Goal: Task Accomplishment & Management: Manage account settings

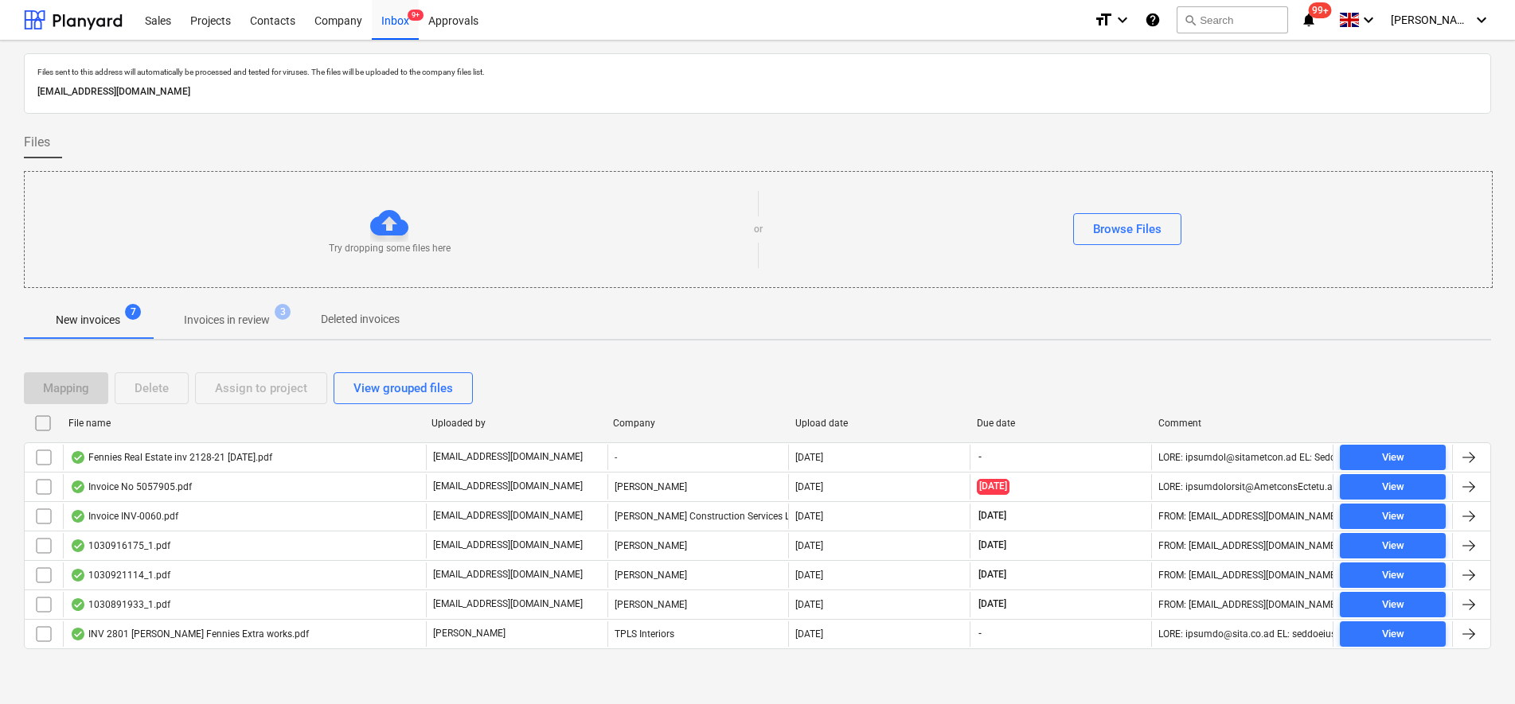
scroll to position [2, 0]
drag, startPoint x: 222, startPoint y: 24, endPoint x: 262, endPoint y: 34, distance: 41.1
click at [222, 25] on div "Projects" at bounding box center [211, 19] width 60 height 41
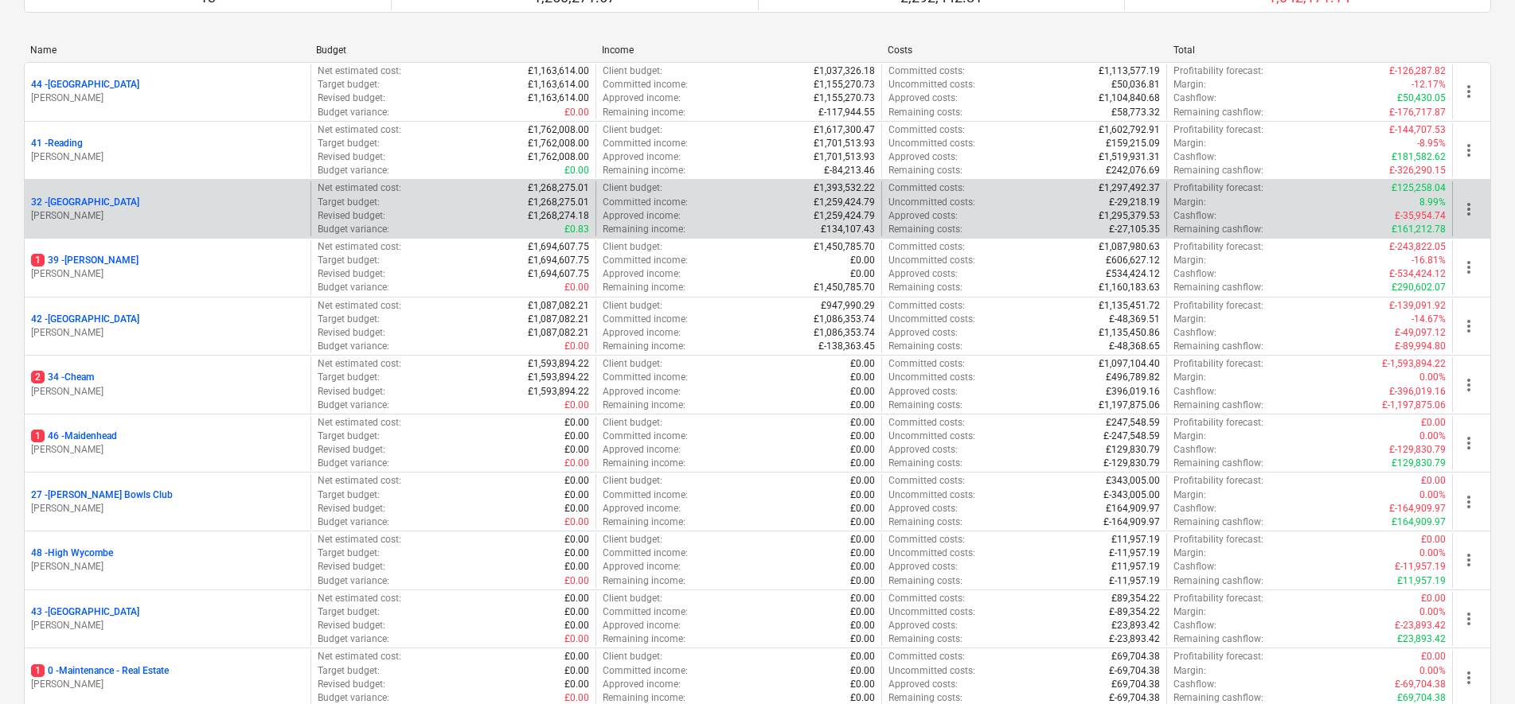
scroll to position [199, 0]
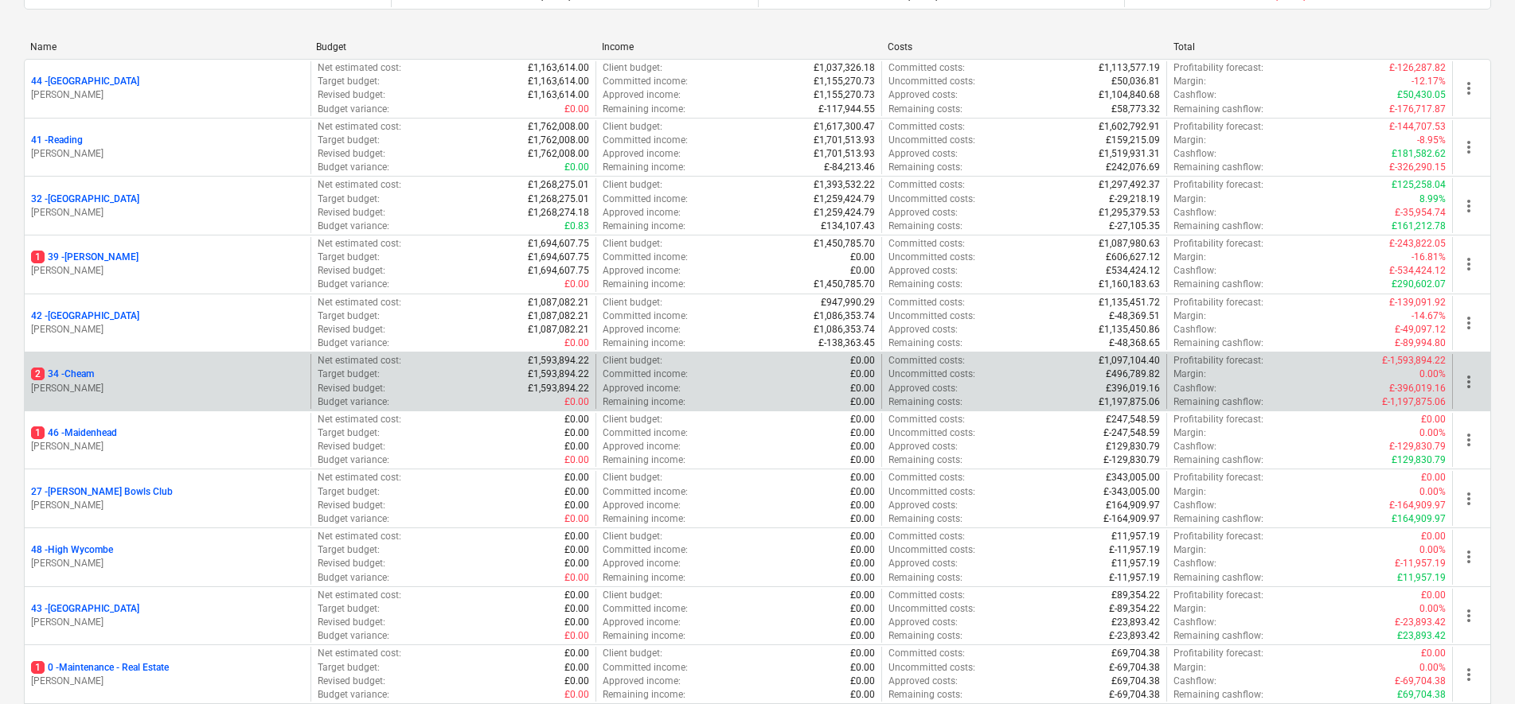
click at [84, 370] on p "2 34 - Cheam" at bounding box center [62, 375] width 63 height 14
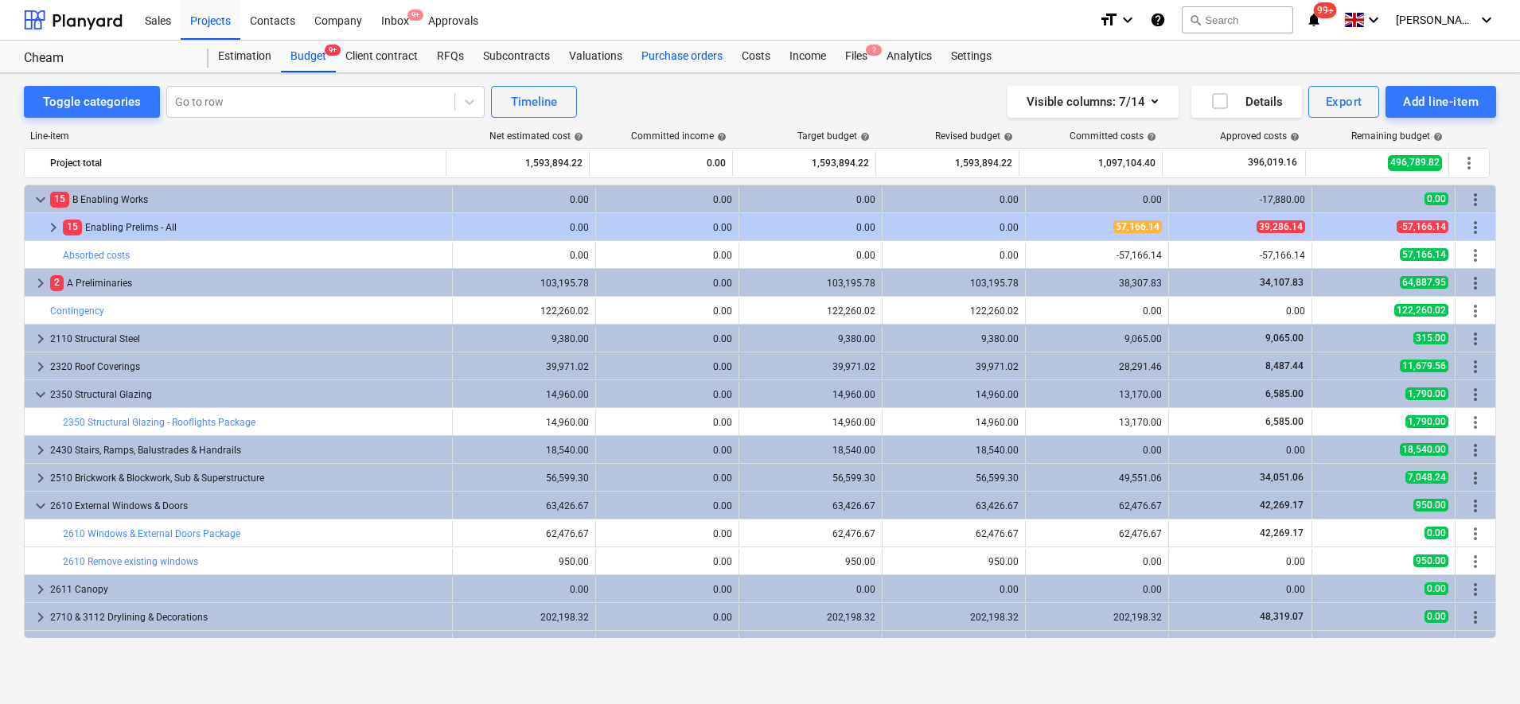
click at [657, 52] on div "Purchase orders" at bounding box center [682, 57] width 100 height 32
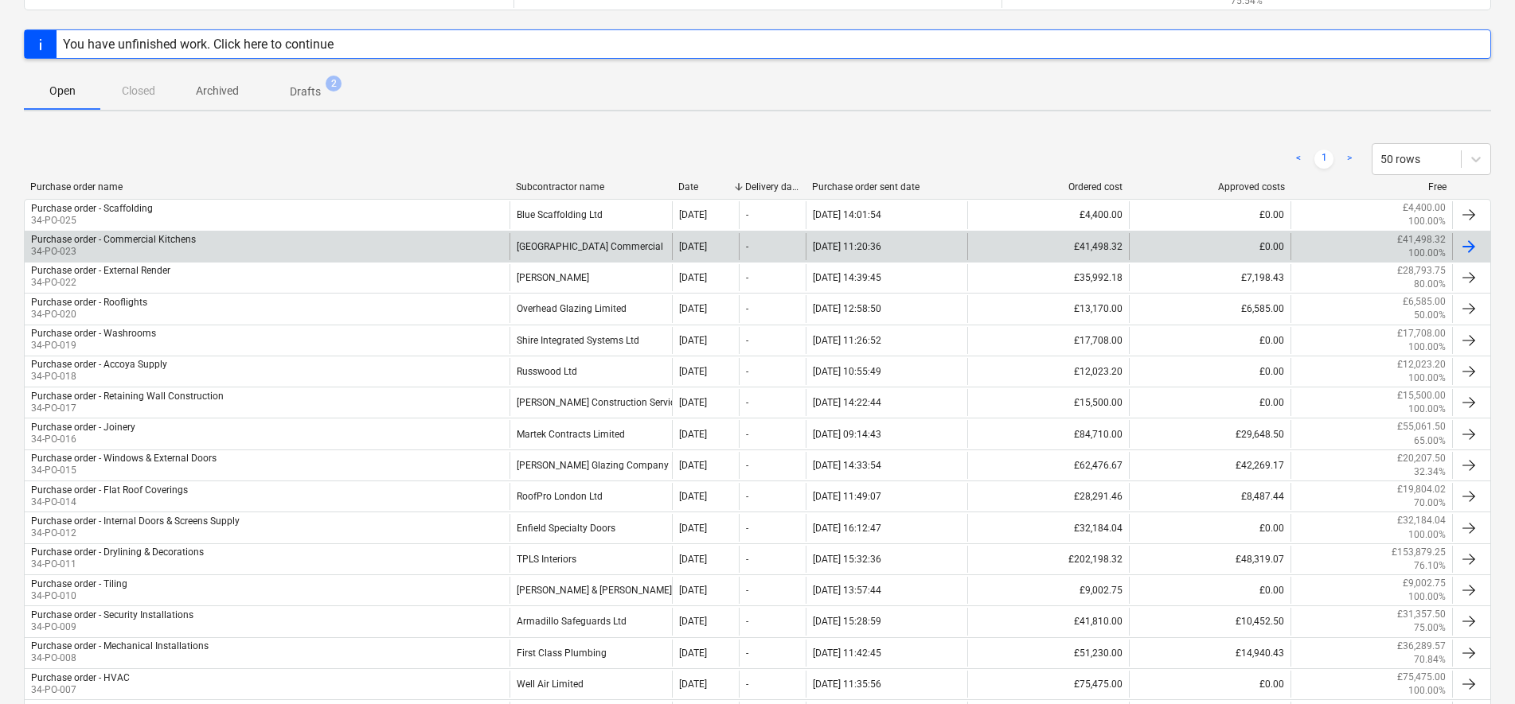
scroll to position [177, 0]
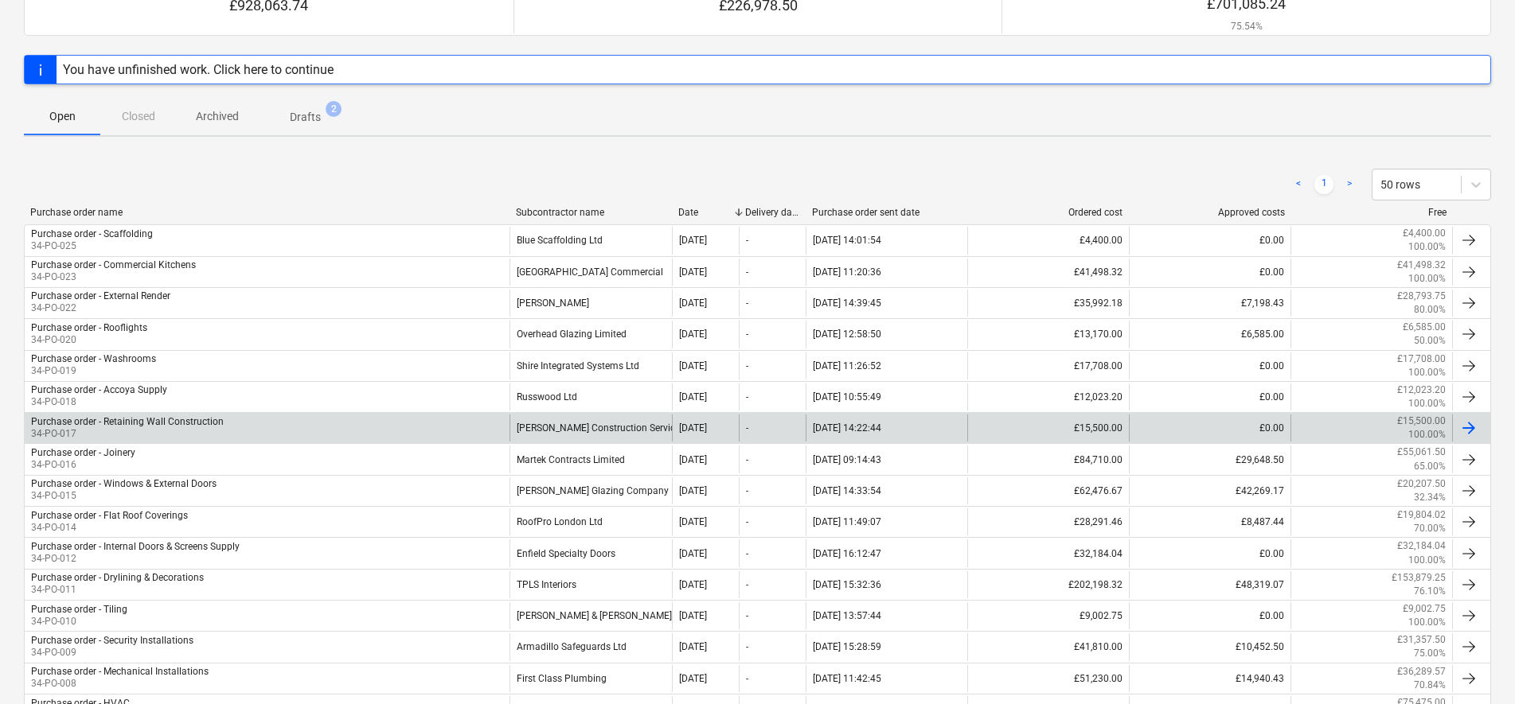
click at [564, 419] on div "[PERSON_NAME] Construction Services LTD" at bounding box center [590, 428] width 162 height 27
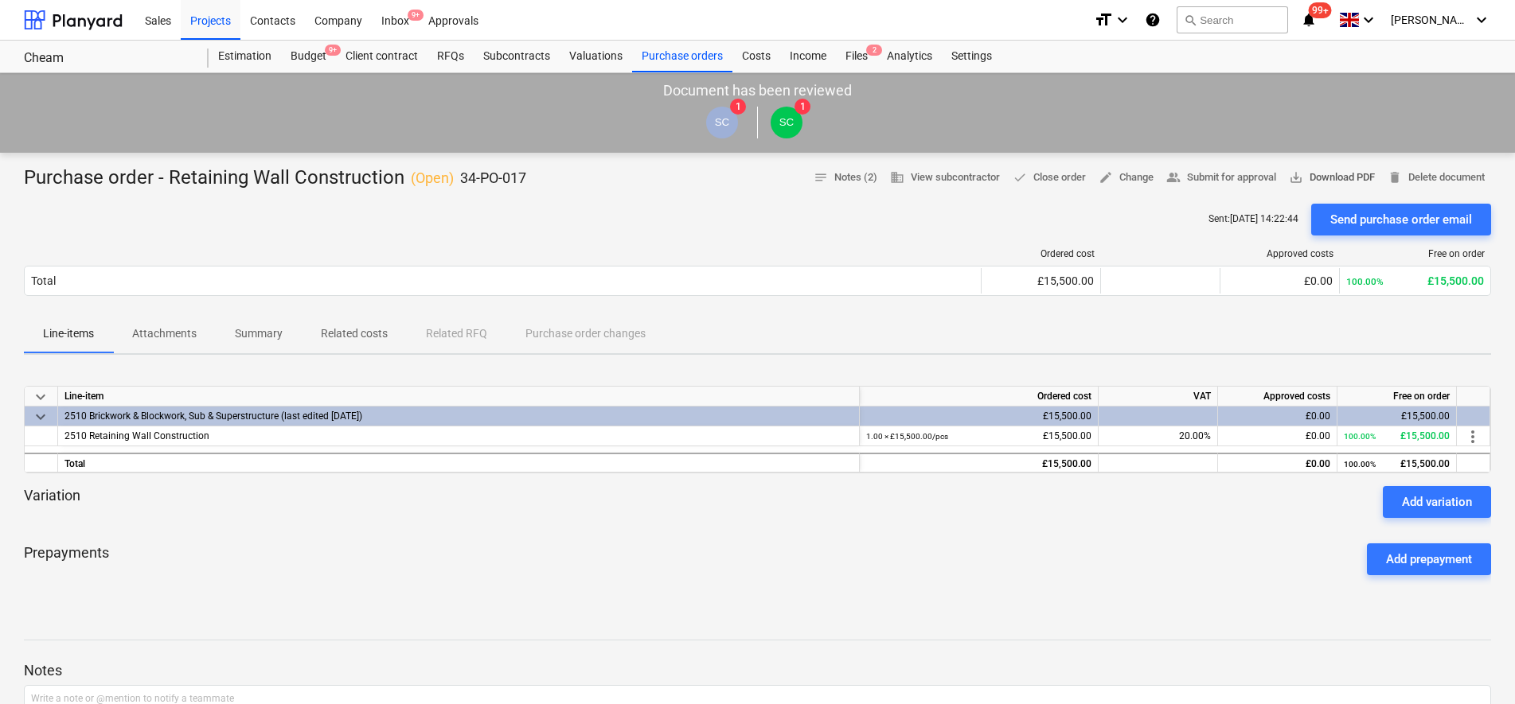
click at [1336, 177] on span "save_alt Download PDF" at bounding box center [1332, 178] width 86 height 18
click at [776, 226] on div "Sent : 10.09.2025 14:22:44 Send purchase order email" at bounding box center [757, 220] width 1467 height 32
click at [568, 228] on div "Sent : 10.09.2025 14:22:44 Send purchase order email" at bounding box center [757, 220] width 1467 height 32
click at [302, 56] on div "Budget 9+" at bounding box center [308, 57] width 55 height 32
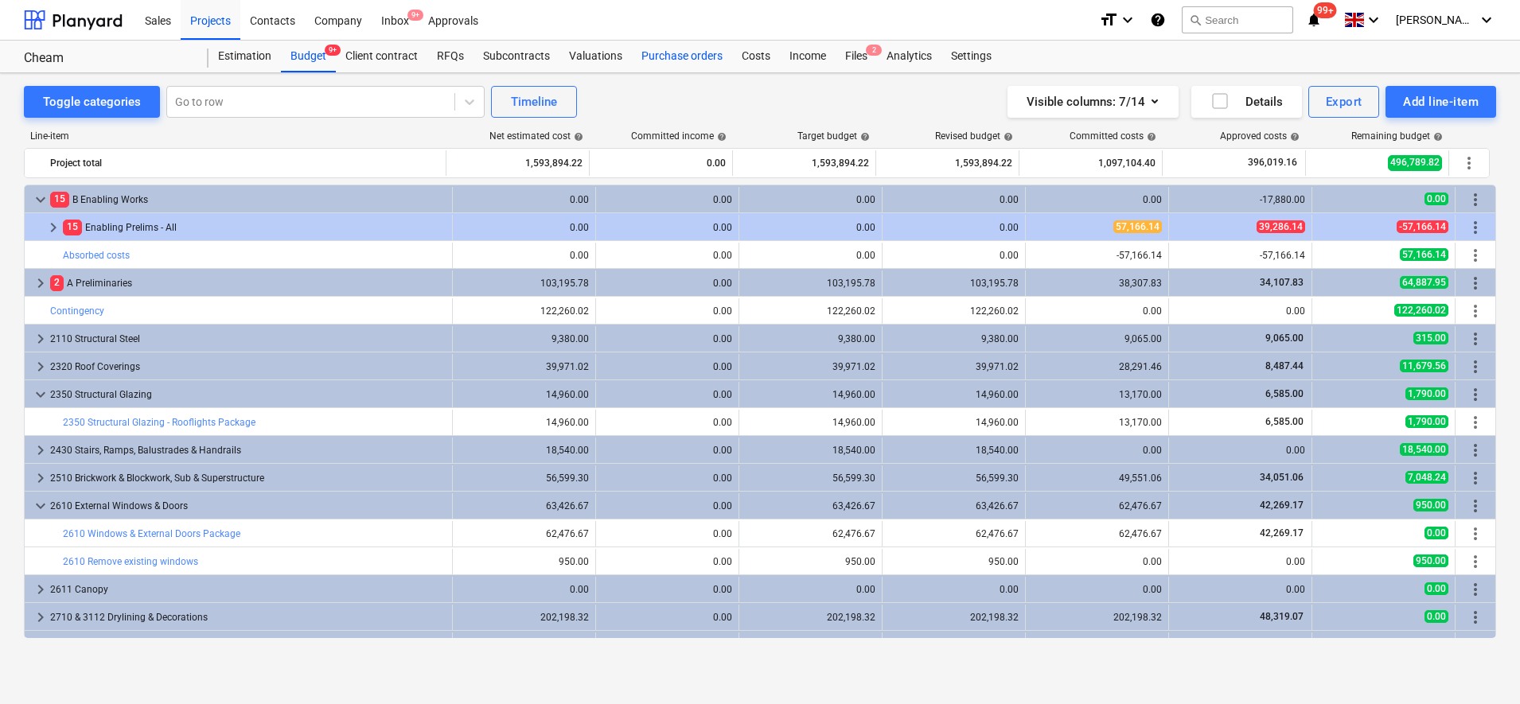
click at [693, 58] on div "Purchase orders" at bounding box center [682, 57] width 100 height 32
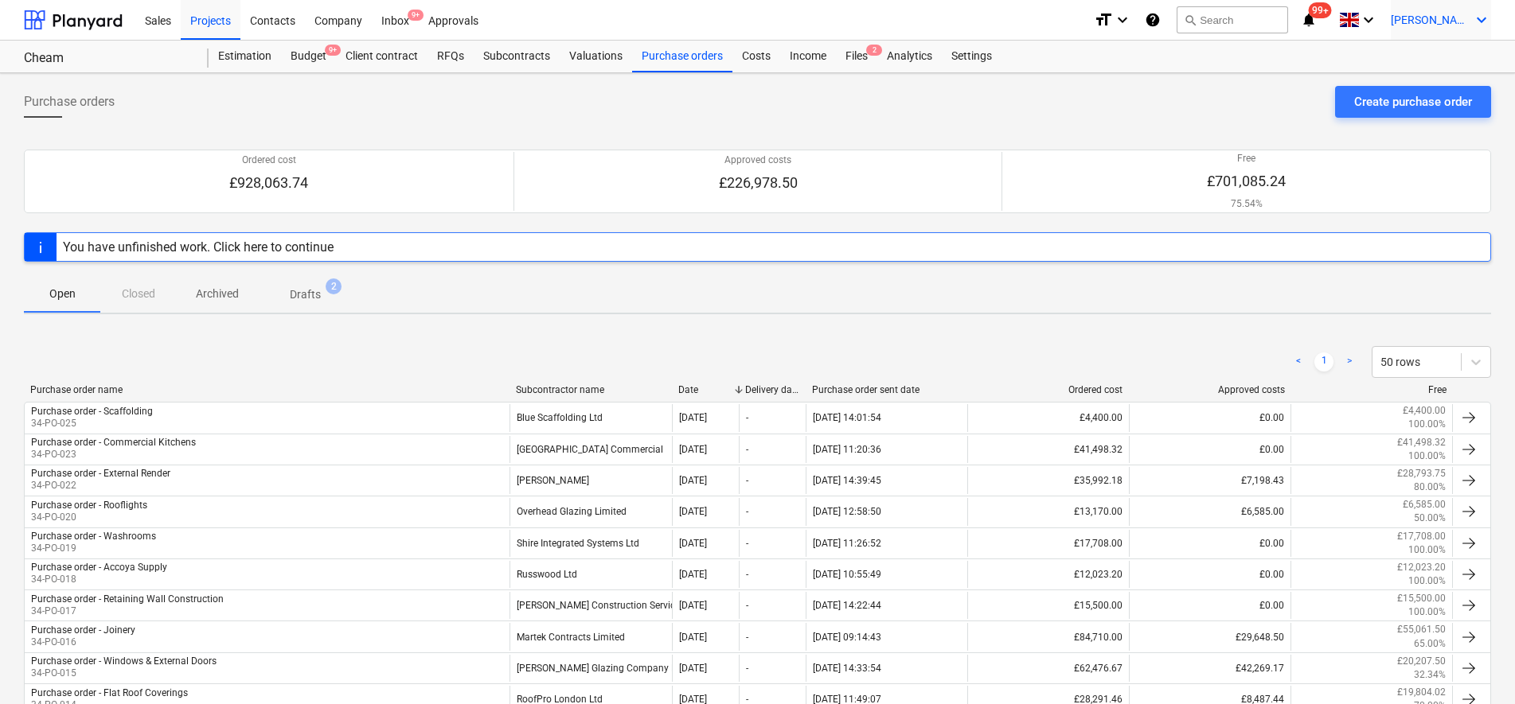
click at [1450, 22] on span "[PERSON_NAME]" at bounding box center [1431, 20] width 80 height 13
click at [1098, 103] on div at bounding box center [757, 352] width 1515 height 704
click at [1459, 23] on span "[PERSON_NAME]" at bounding box center [1431, 20] width 80 height 13
click at [1118, 126] on div at bounding box center [757, 352] width 1515 height 704
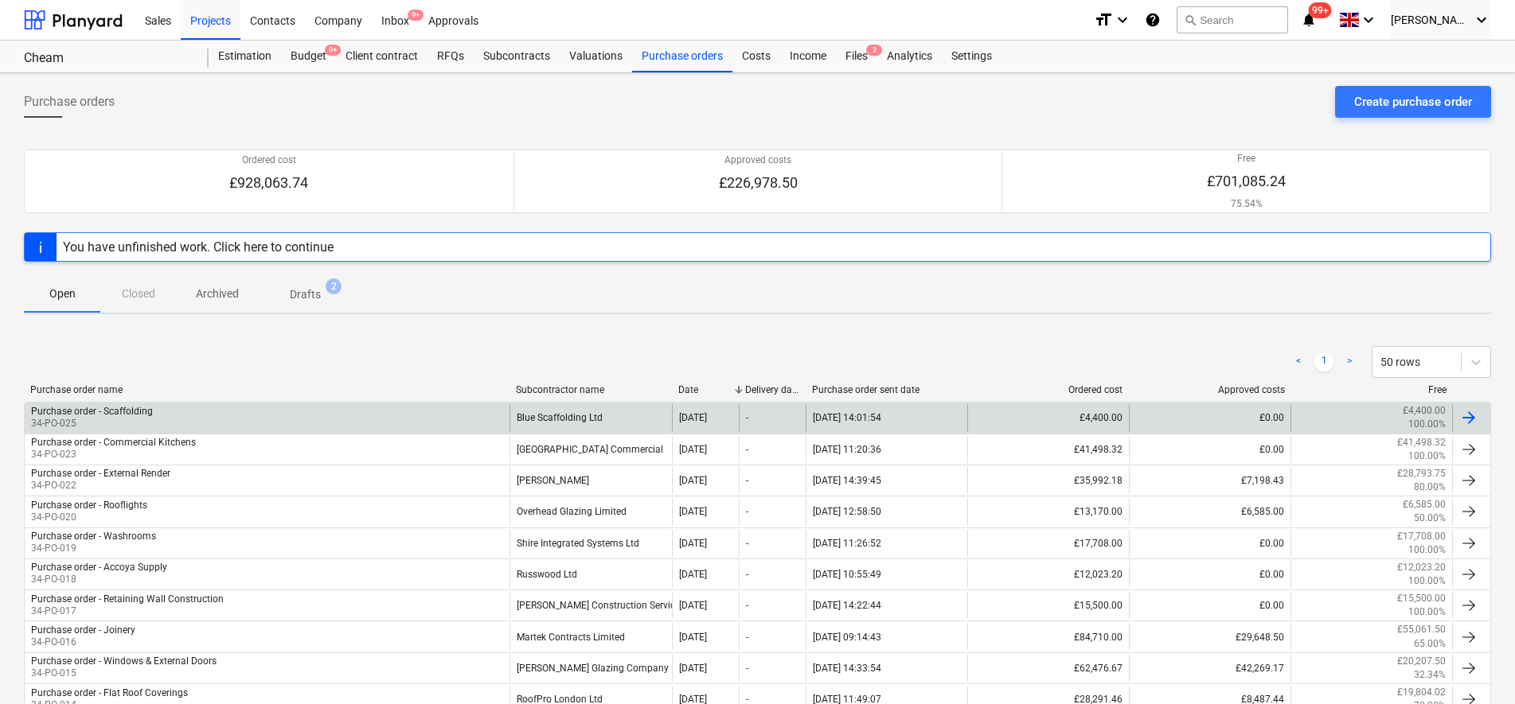
click at [1227, 421] on div "£0.00" at bounding box center [1210, 417] width 162 height 27
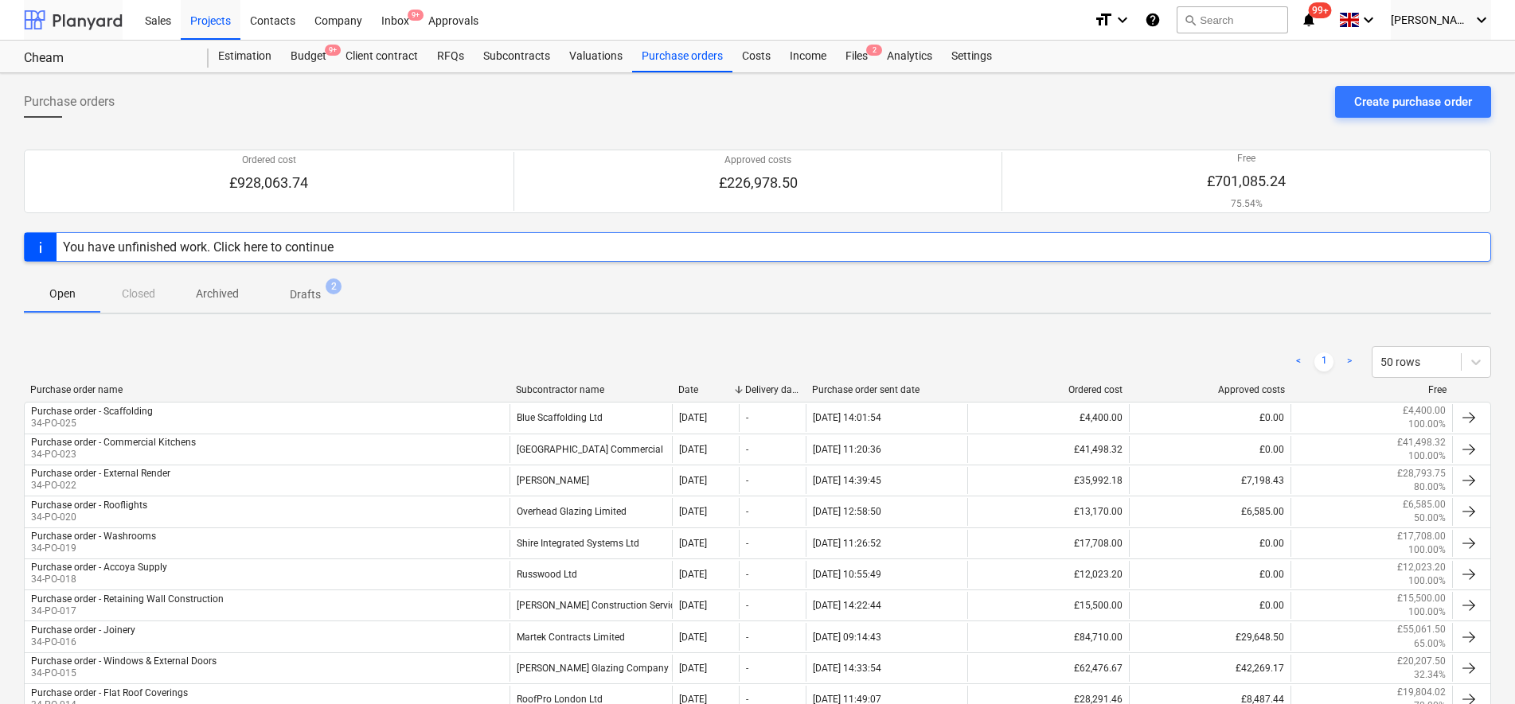
click at [34, 22] on div at bounding box center [73, 20] width 99 height 40
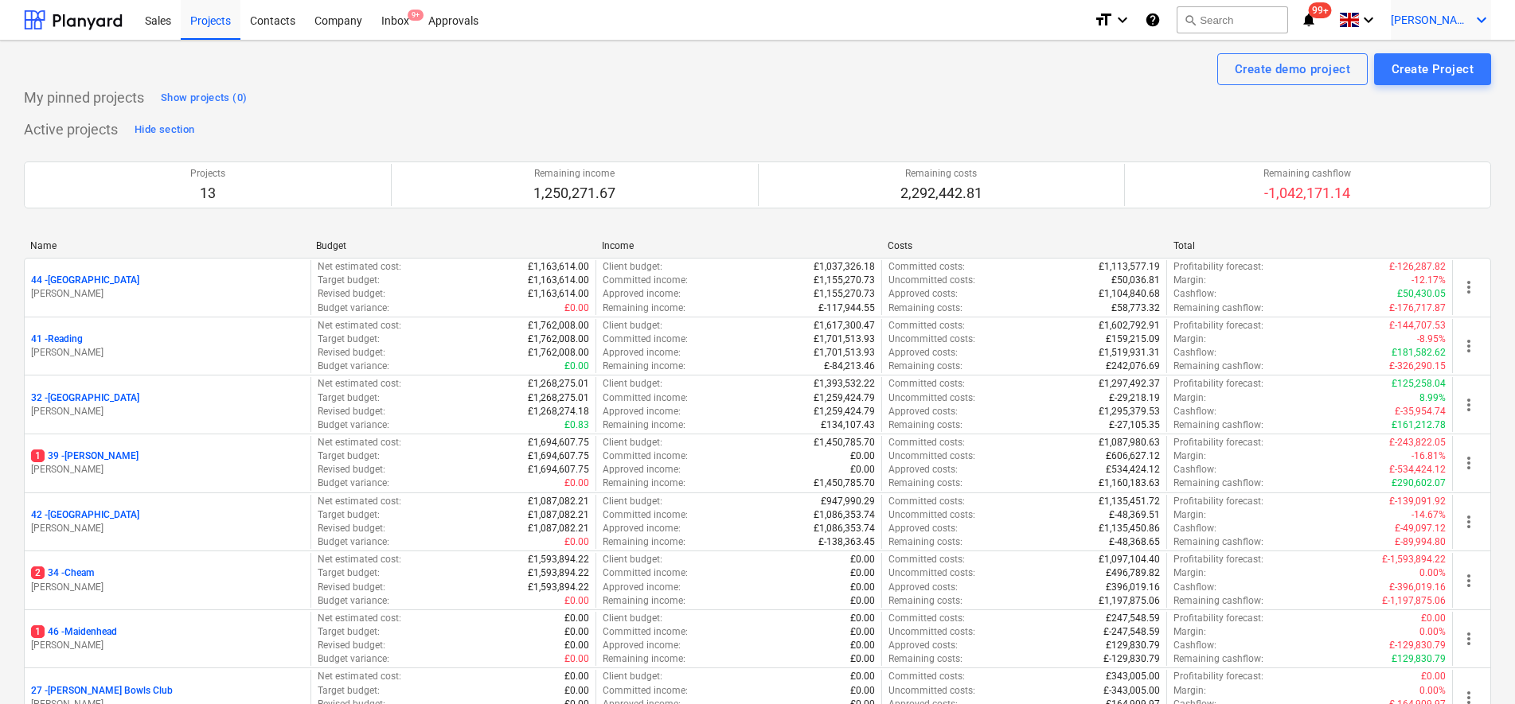
click at [1437, 25] on span "[PERSON_NAME]" at bounding box center [1431, 20] width 80 height 13
click at [1439, 58] on div "Settings" at bounding box center [1443, 61] width 96 height 25
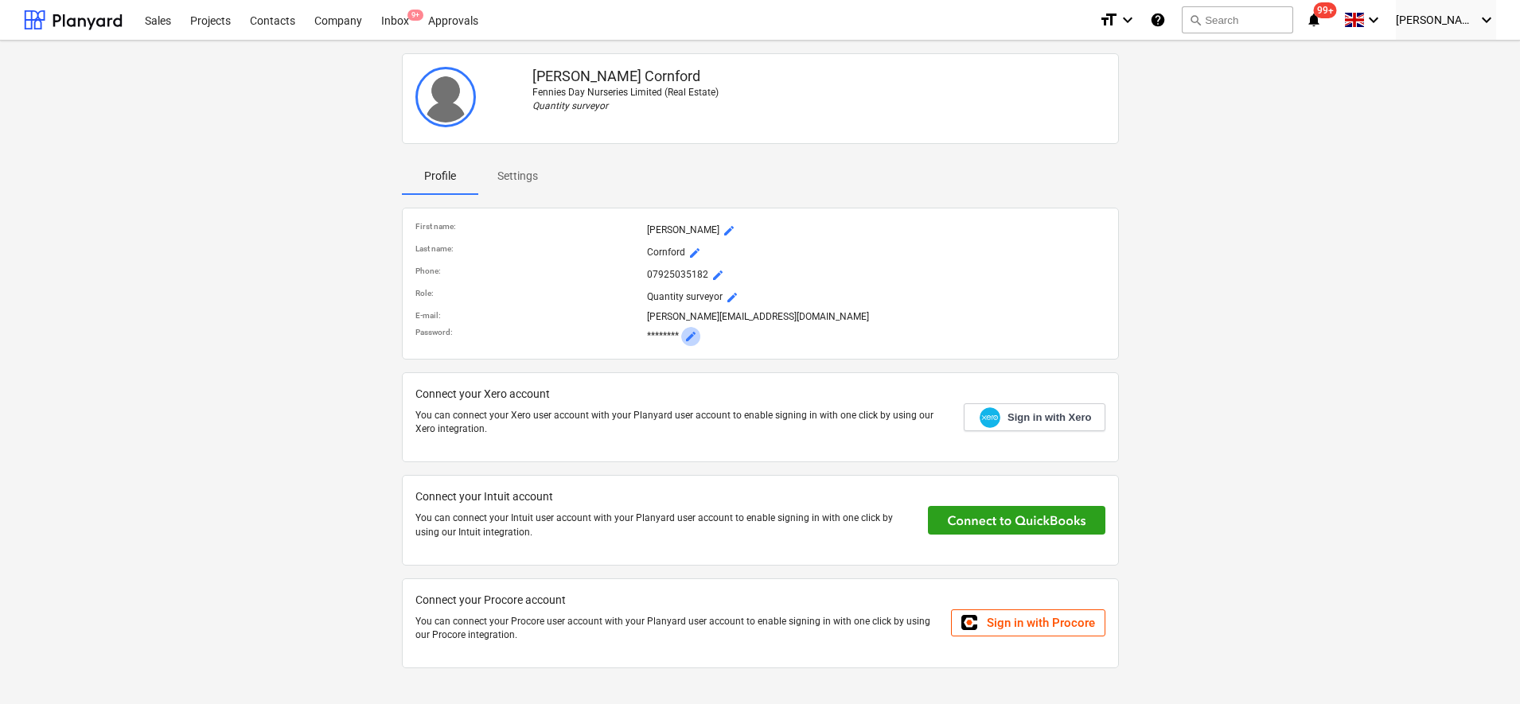
click at [690, 341] on span "mode_edit" at bounding box center [691, 336] width 13 height 13
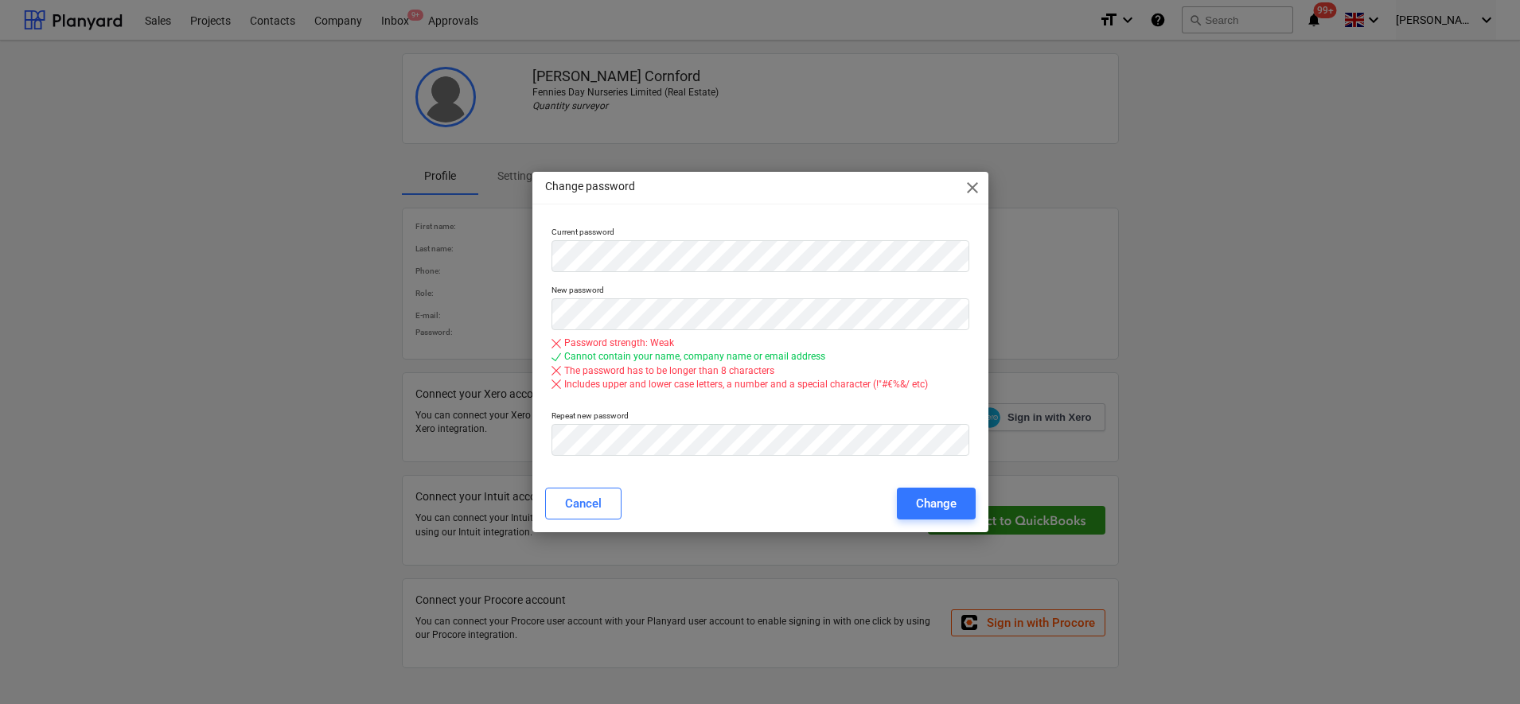
click at [731, 198] on div "Change password close Current password New password Password strength: Weak Can…" at bounding box center [760, 352] width 456 height 361
click at [541, 245] on div "Current password New password Password strength: Weak Cannot contain your name,…" at bounding box center [760, 347] width 456 height 255
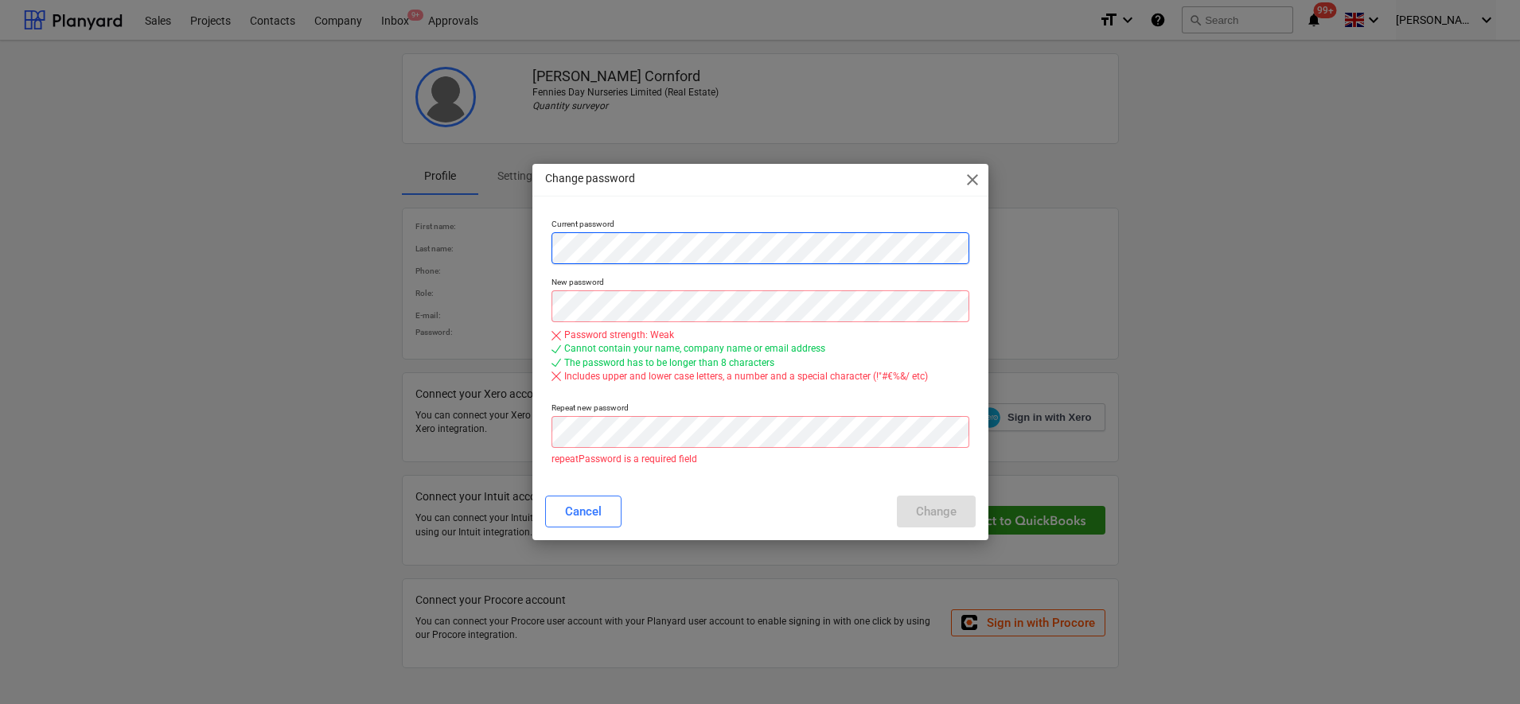
click at [473, 256] on div "Change password close Current password New password Password strength: Weak Can…" at bounding box center [760, 352] width 1520 height 704
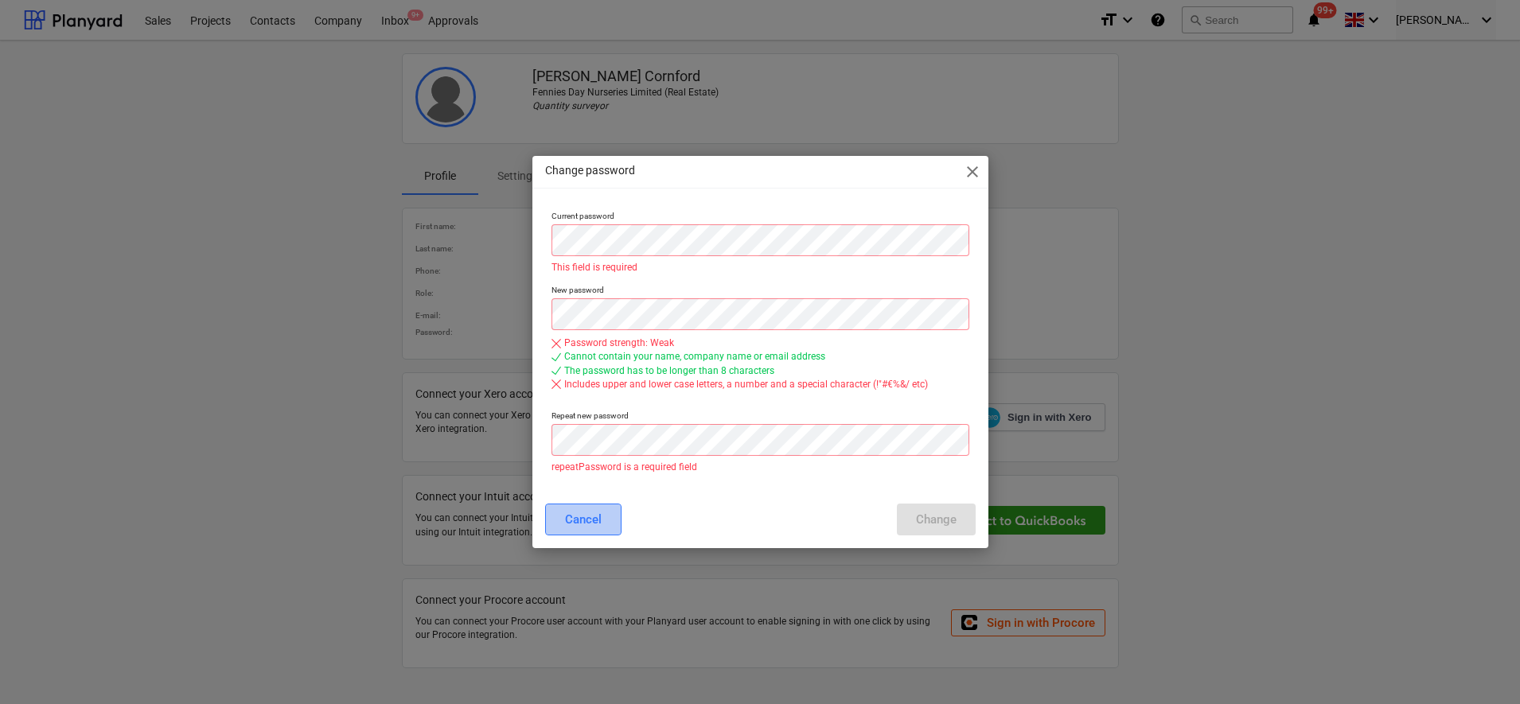
click at [575, 523] on div "Cancel" at bounding box center [583, 519] width 37 height 21
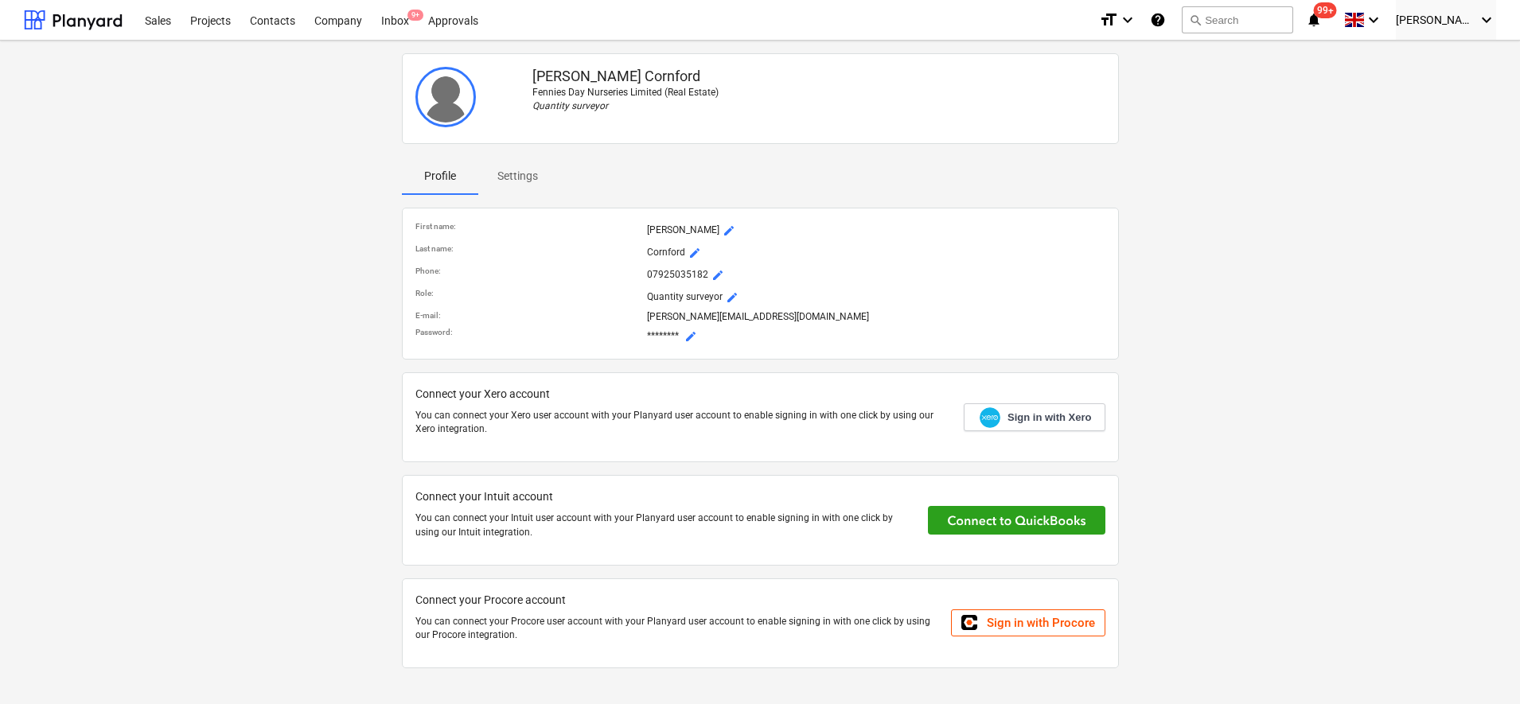
click at [1297, 181] on div "Sam Cornford Fennies Day Nurseries Limited (Real Estate) Quantity surveyor Prof…" at bounding box center [760, 367] width 1485 height 641
click at [99, 25] on div at bounding box center [73, 20] width 99 height 40
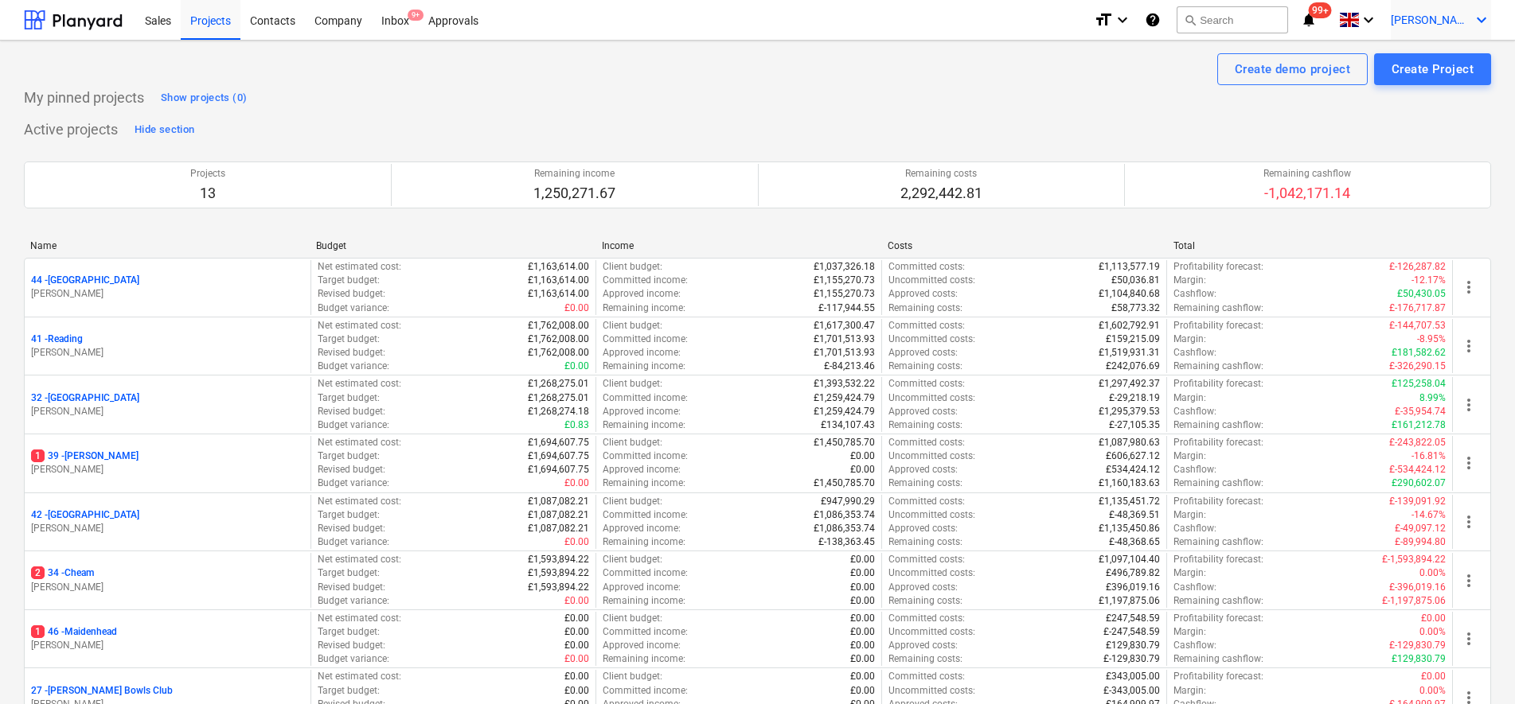
click at [1421, 14] on span "[PERSON_NAME]" at bounding box center [1431, 20] width 80 height 13
click at [1417, 84] on div "Log out" at bounding box center [1443, 87] width 96 height 25
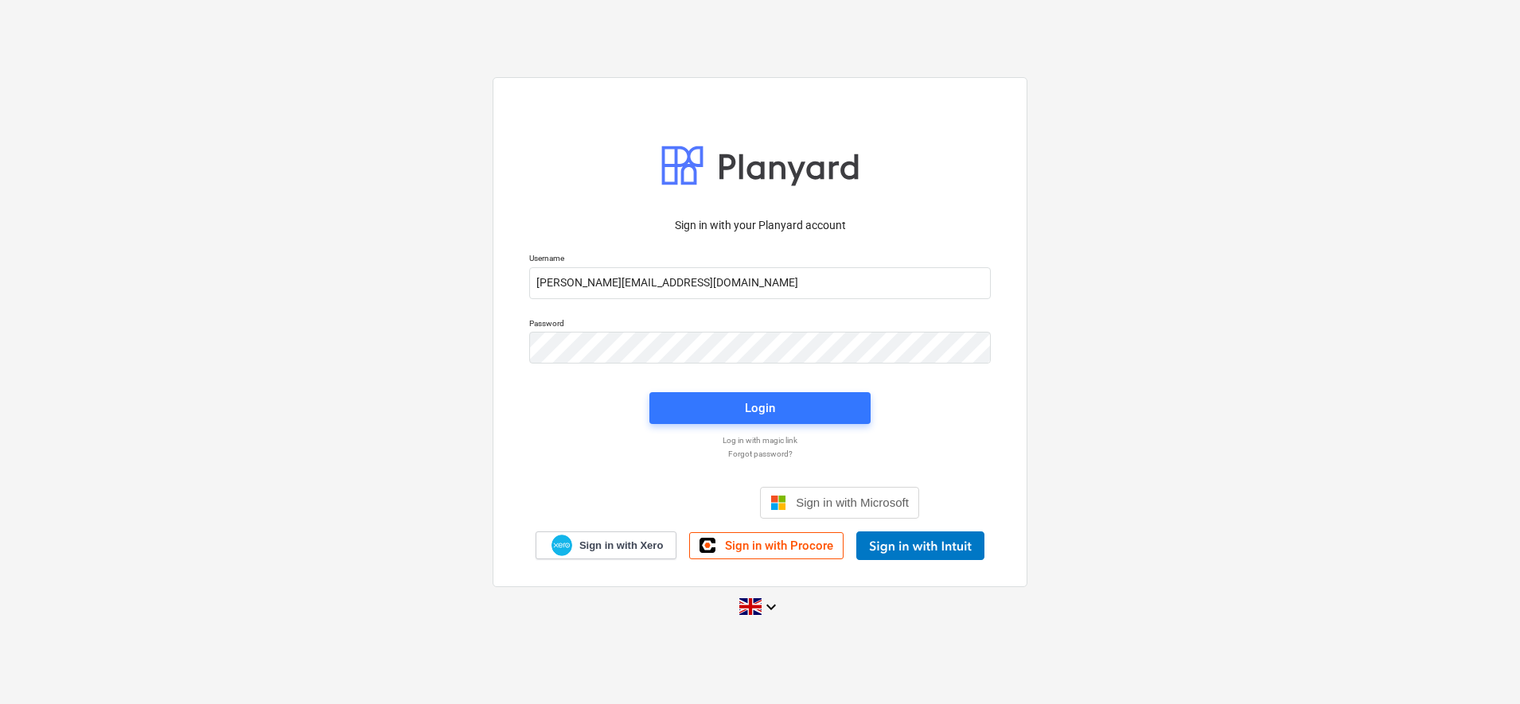
click at [1250, 252] on div "Sign in with your Planyard account Username sam.cornford@fennies.com Password L…" at bounding box center [760, 351] width 1520 height 575
drag, startPoint x: 1081, startPoint y: 299, endPoint x: 973, endPoint y: 300, distance: 107.5
click at [1081, 299] on div "Sign in with your Planyard account Username sam.cornford@fennies.com Password L…" at bounding box center [760, 351] width 1520 height 575
click at [681, 282] on input "[PERSON_NAME][EMAIL_ADDRESS][DOMAIN_NAME]" at bounding box center [760, 283] width 462 height 32
click at [1188, 323] on div "Sign in with your Planyard account Username sam.cornford@fennies.com Password L…" at bounding box center [760, 351] width 1520 height 575
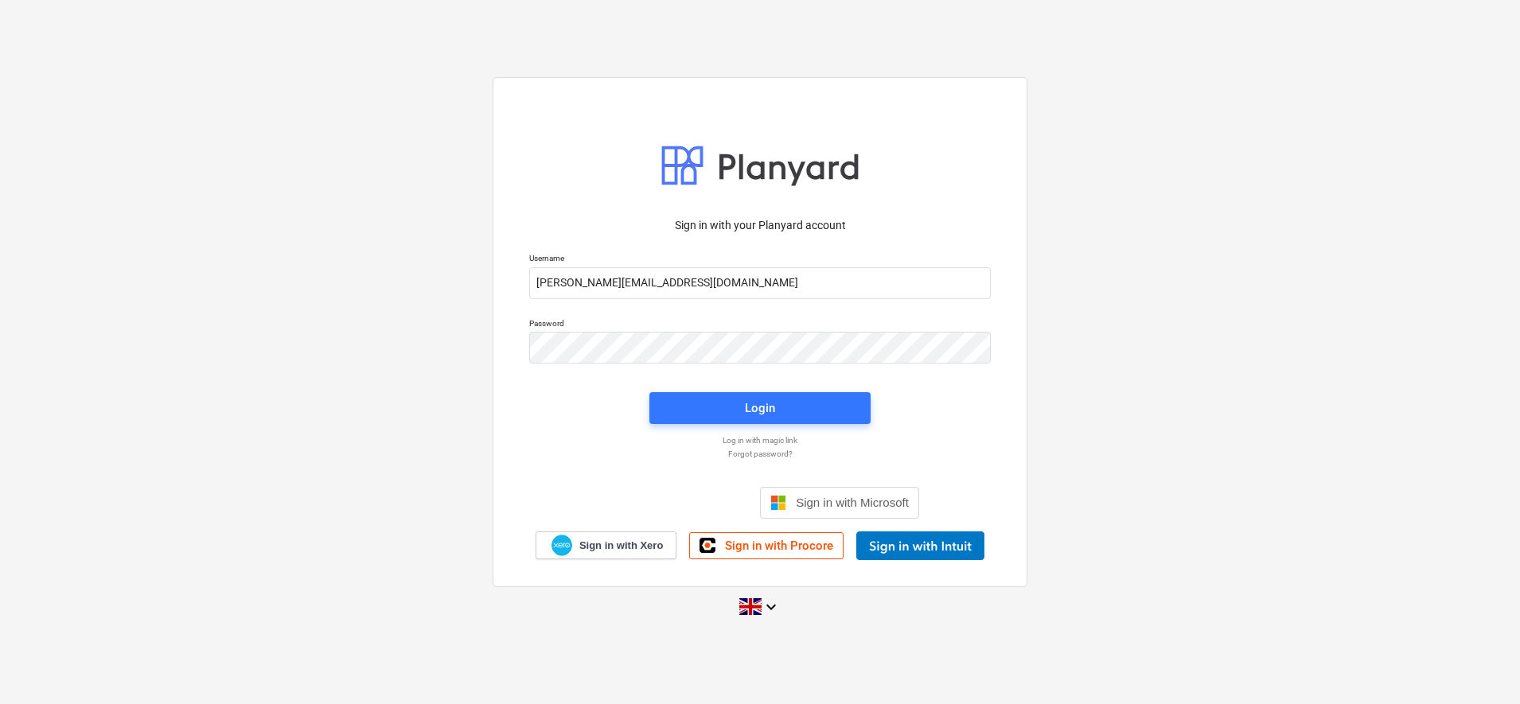
drag, startPoint x: 1223, startPoint y: 392, endPoint x: 1121, endPoint y: 392, distance: 101.9
click at [1223, 392] on div "Sign in with your Planyard account Username sam.cornford@fennies.com Password L…" at bounding box center [760, 351] width 1520 height 575
click at [712, 402] on span "Login" at bounding box center [760, 408] width 183 height 21
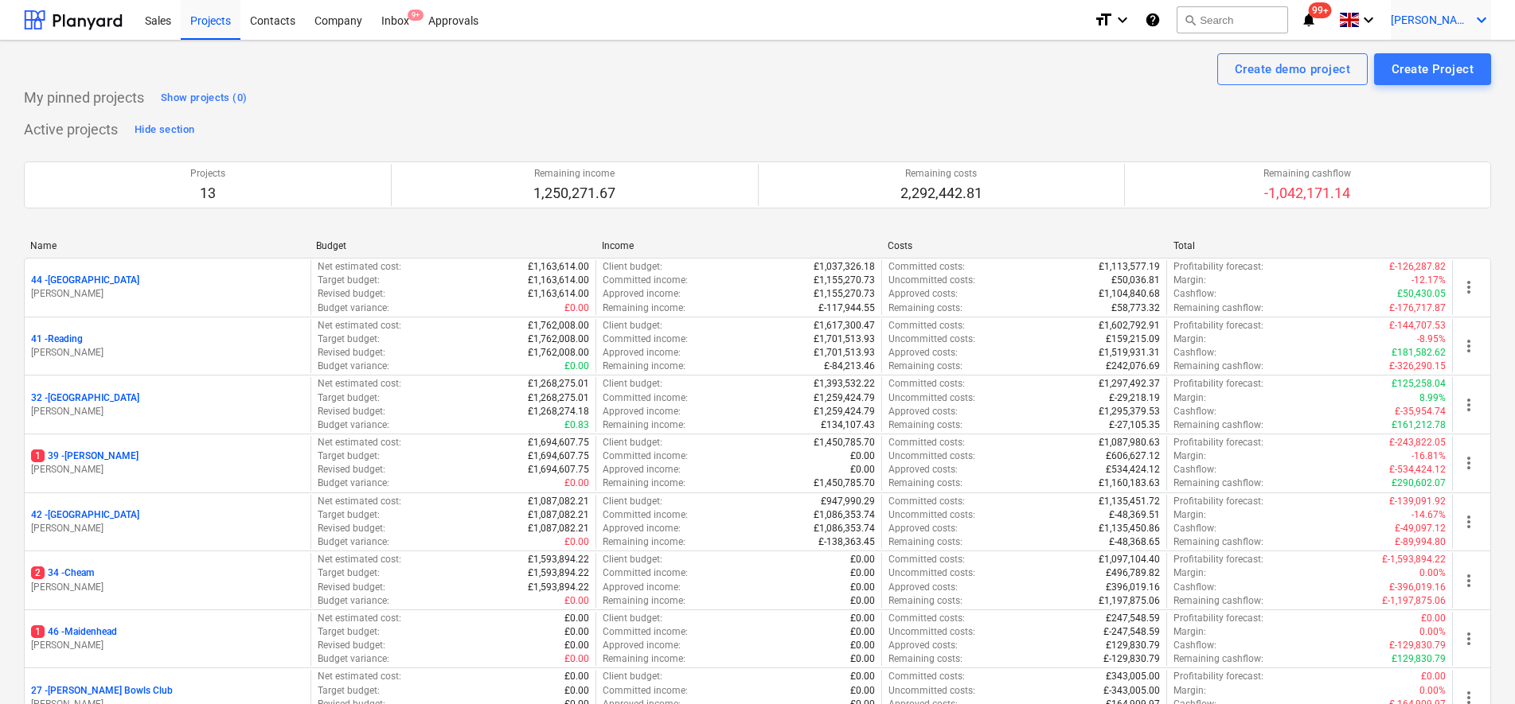
click at [1442, 24] on span "[PERSON_NAME]" at bounding box center [1431, 20] width 80 height 13
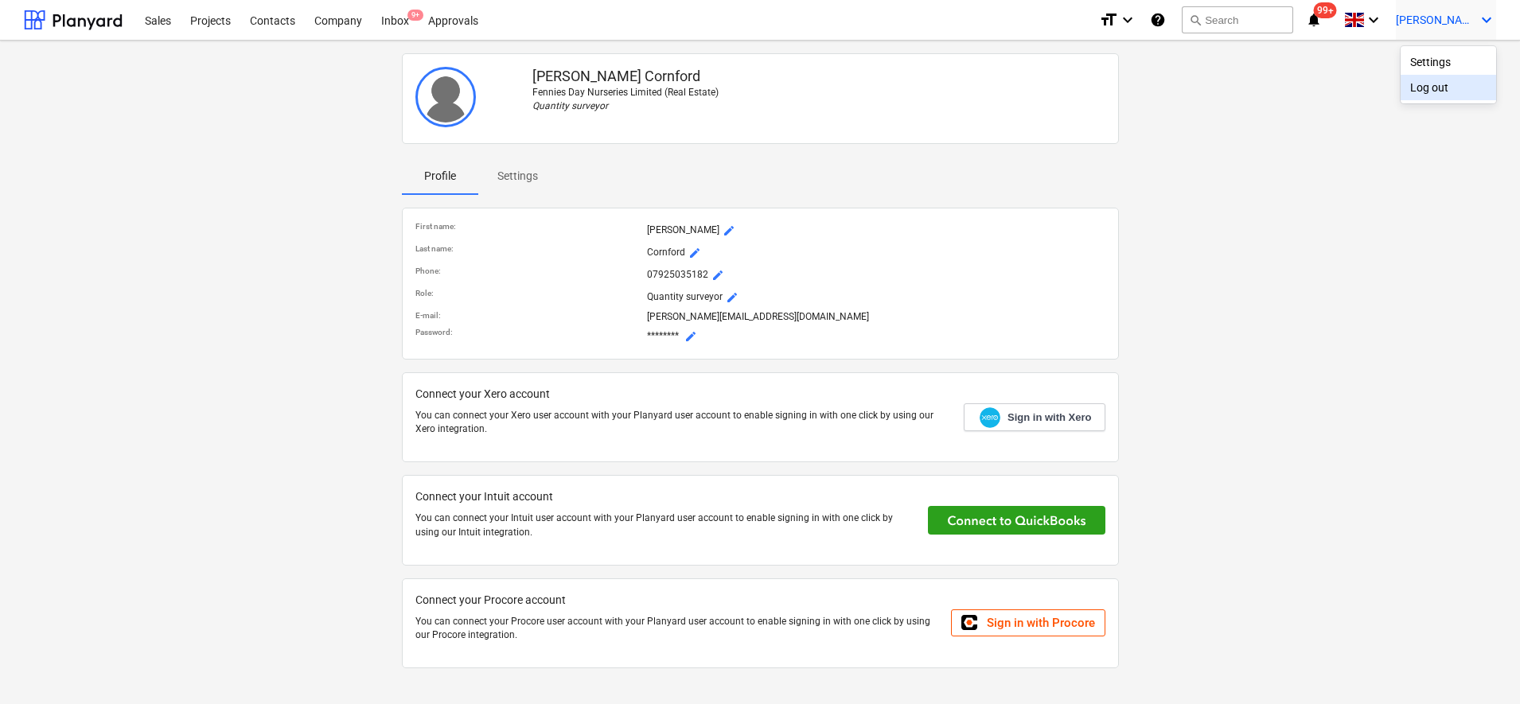
click at [1432, 100] on div "Log out" at bounding box center [1449, 87] width 96 height 25
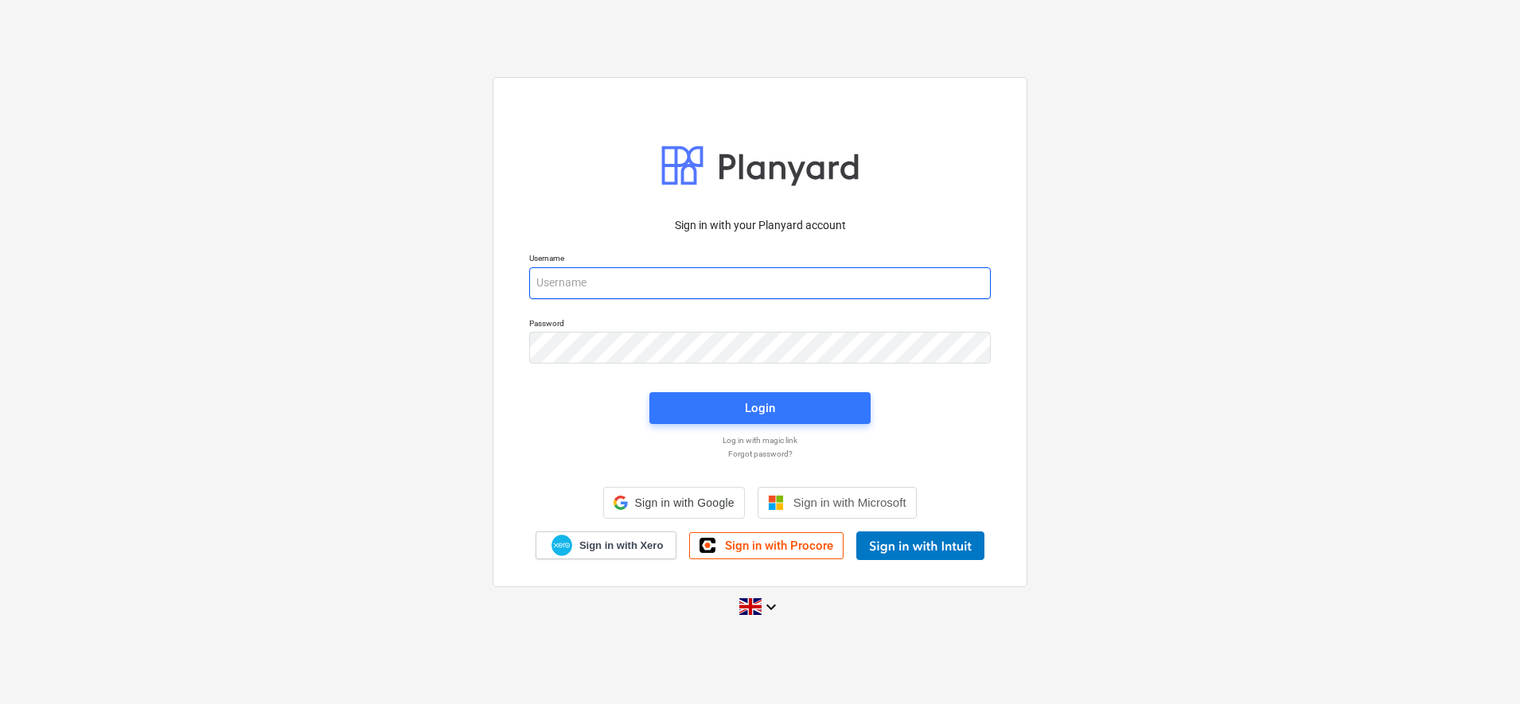
type input "[PERSON_NAME][EMAIL_ADDRESS][DOMAIN_NAME]"
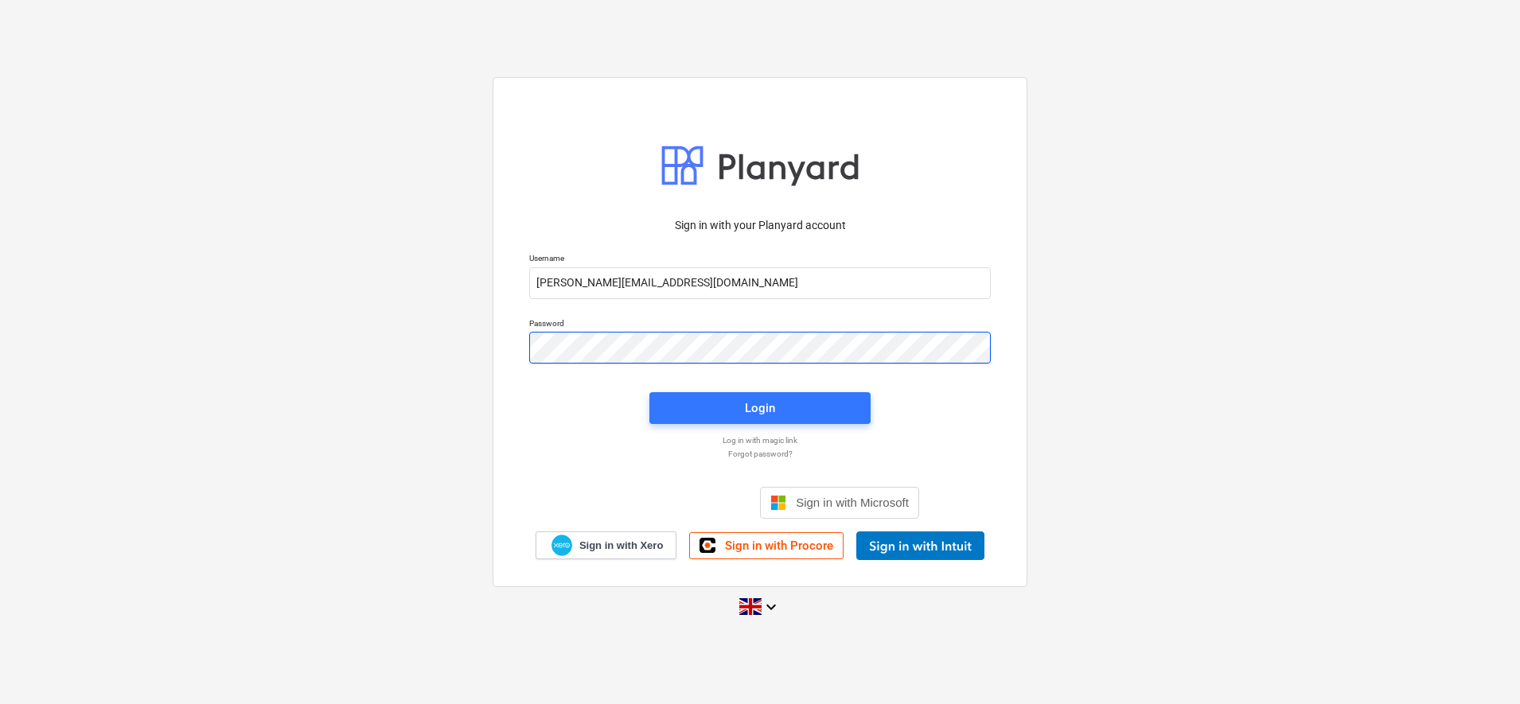
click at [214, 322] on div "Sign in with your Planyard account Username sam.cornford@fennies.com Password L…" at bounding box center [760, 351] width 1520 height 575
click at [1056, 316] on div "Sign in with your Planyard account Username sam.cornford@fennies.com Password L…" at bounding box center [760, 351] width 1520 height 575
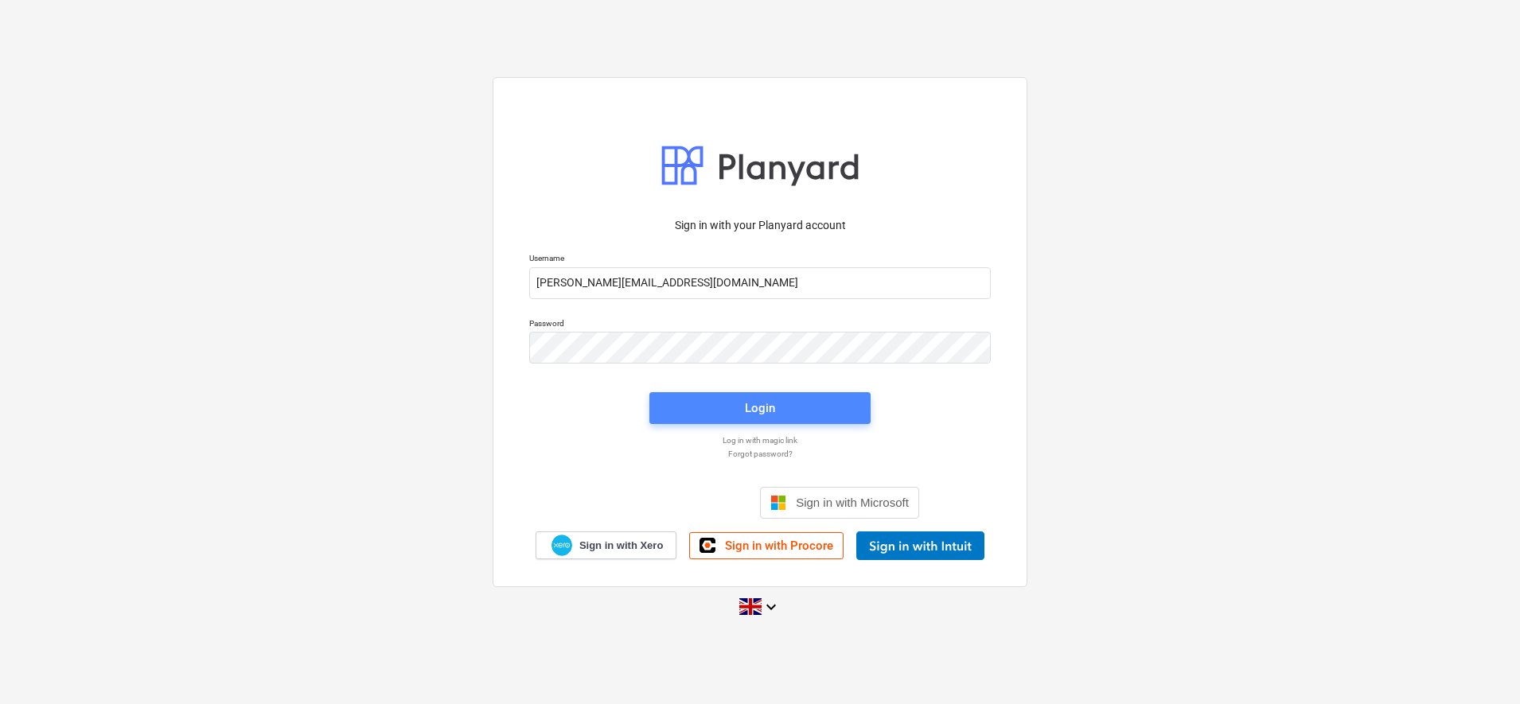
click at [685, 419] on span "Login" at bounding box center [760, 408] width 183 height 21
click at [685, 412] on span "Login" at bounding box center [760, 409] width 183 height 21
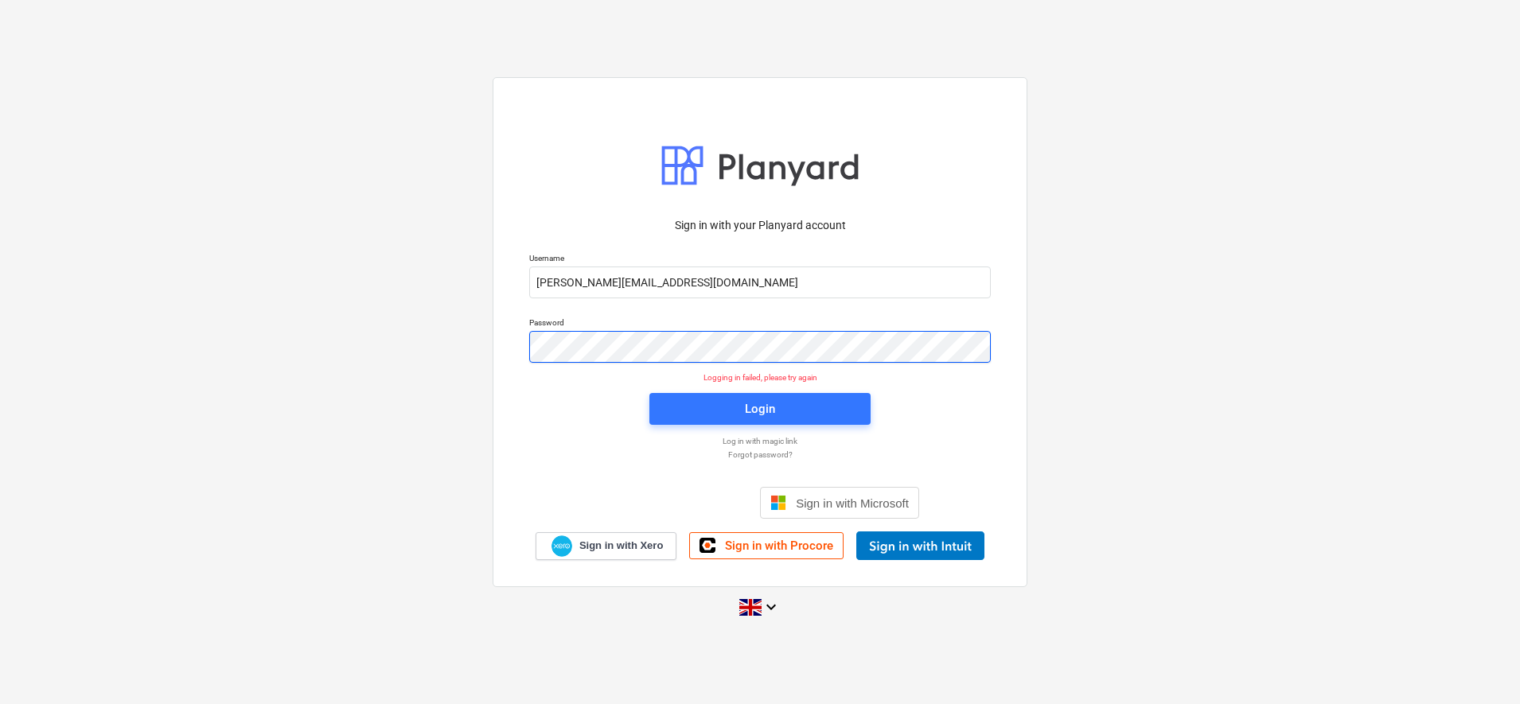
click at [310, 310] on div "Sign in with your Planyard account Username sam.cornford@fennies.com Password L…" at bounding box center [760, 351] width 1520 height 575
click at [1125, 392] on div "Sign in with your Planyard account Username sam.cornford@fennies.com Password L…" at bounding box center [760, 351] width 1520 height 575
drag, startPoint x: 1086, startPoint y: 341, endPoint x: 1067, endPoint y: 345, distance: 18.9
click at [1086, 341] on div "Sign in with your Planyard account Username sam.cornford@fennies.com Password L…" at bounding box center [760, 351] width 1520 height 575
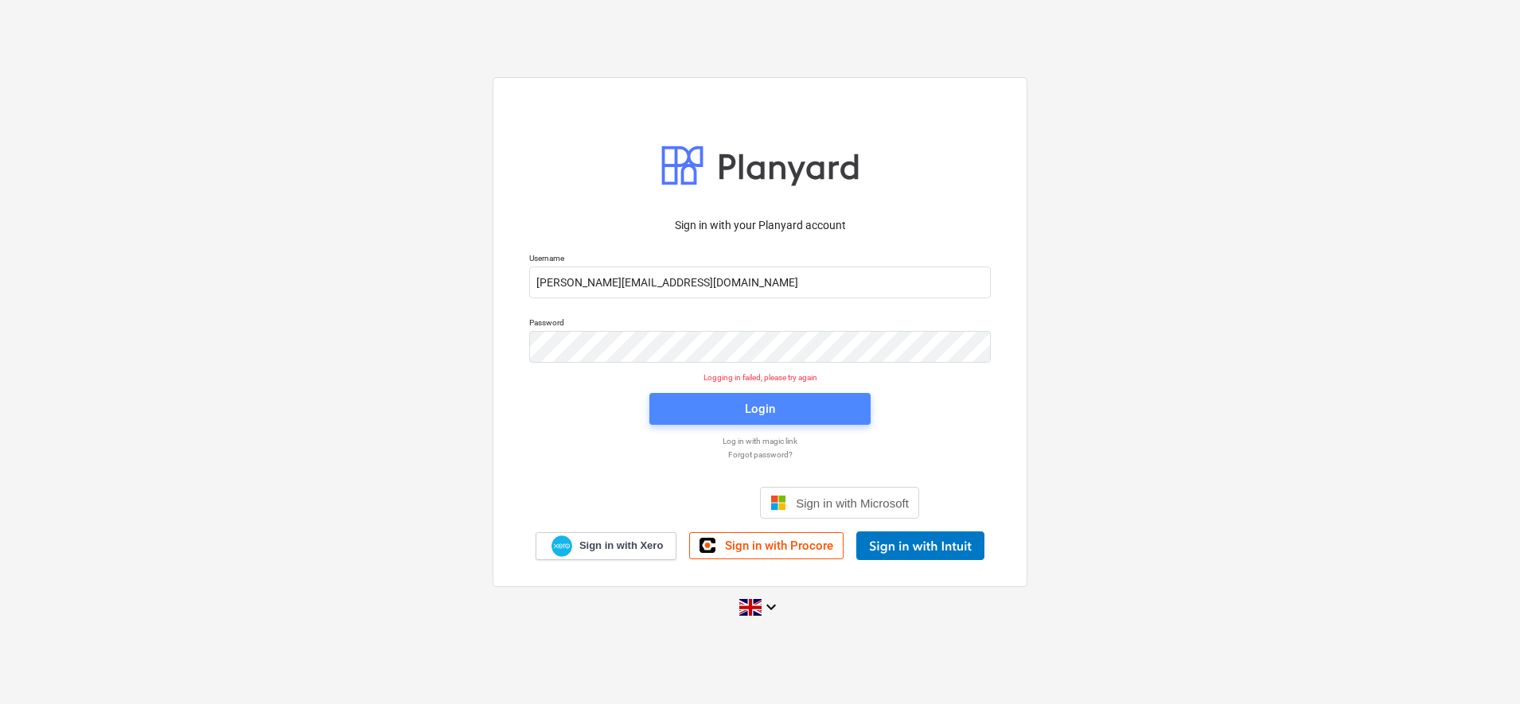
click at [803, 413] on span "Login" at bounding box center [760, 409] width 183 height 21
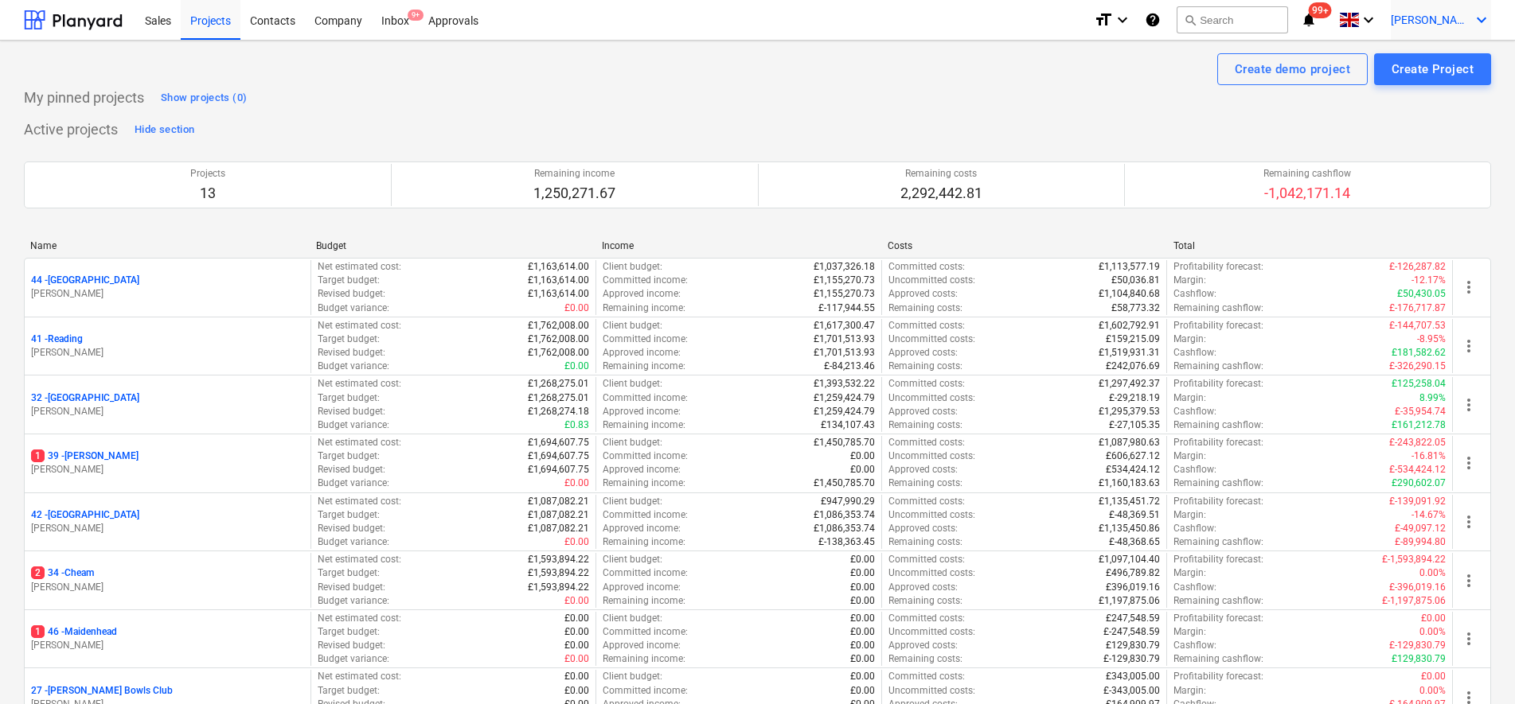
click at [1461, 15] on span "[PERSON_NAME]" at bounding box center [1431, 20] width 80 height 13
click at [1425, 89] on div "Log out" at bounding box center [1443, 87] width 96 height 25
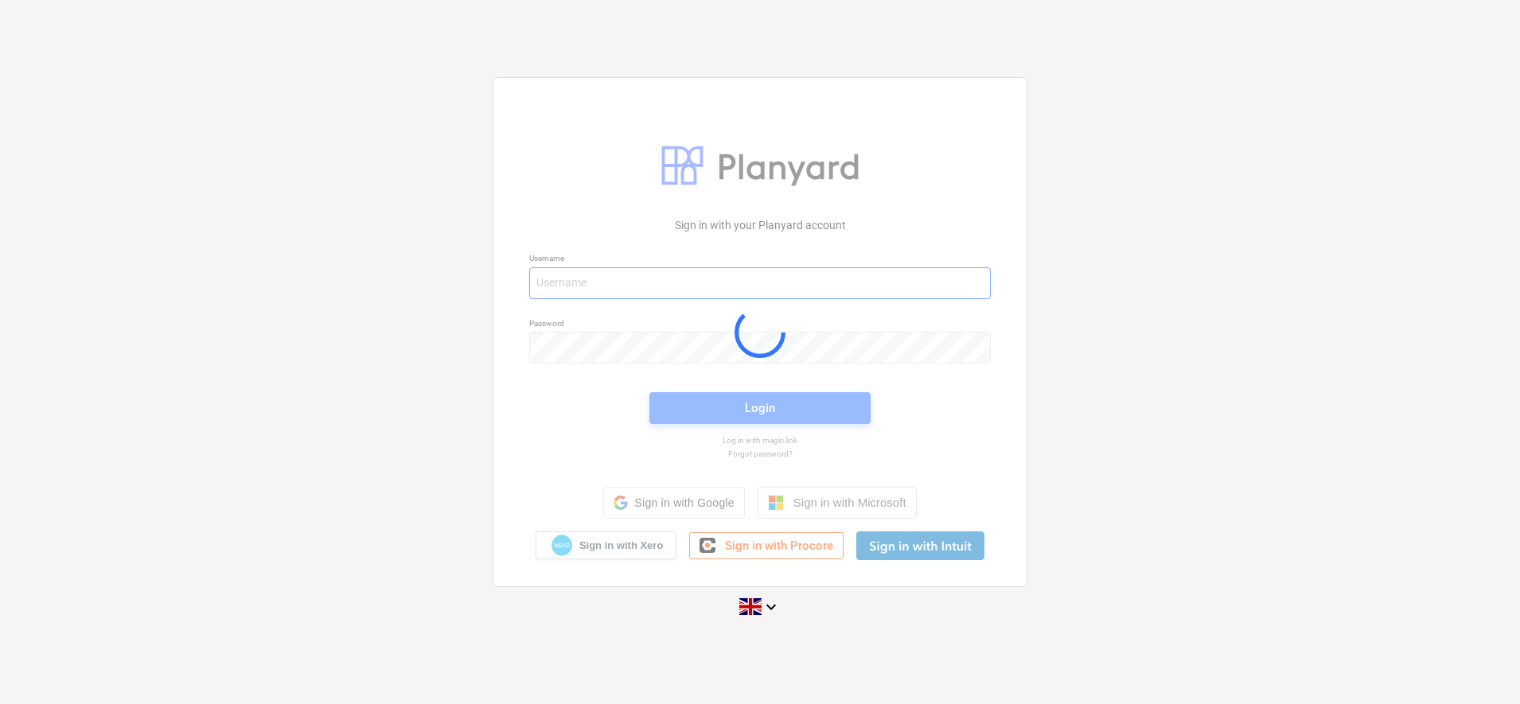
type input "[PERSON_NAME][EMAIL_ADDRESS][DOMAIN_NAME]"
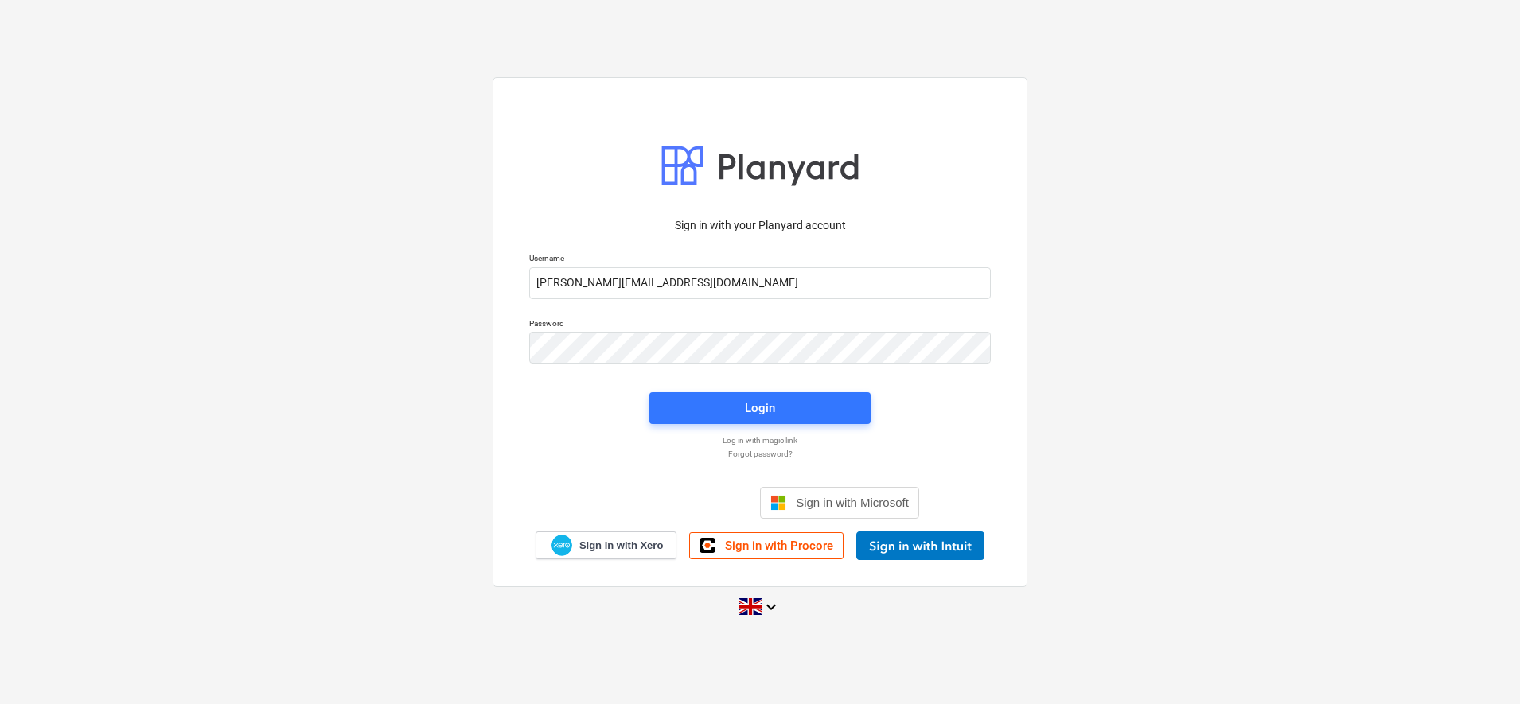
click at [1096, 378] on div "Sign in with your Planyard account Username sam.cornford@fennies.com Password L…" at bounding box center [760, 351] width 1520 height 575
click at [1101, 353] on div "Sign in with your Planyard account Username sam.cornford@fennies.com Password L…" at bounding box center [760, 351] width 1520 height 575
drag, startPoint x: 587, startPoint y: 365, endPoint x: 1103, endPoint y: 390, distance: 517.2
click at [1103, 390] on div "Sign in with your Planyard account Username sam.cornford@fennies.com Password L…" at bounding box center [760, 351] width 1520 height 575
click at [1285, 325] on div "Sign in with your Planyard account Username sam.cornford@fennies.com Password L…" at bounding box center [760, 351] width 1520 height 575
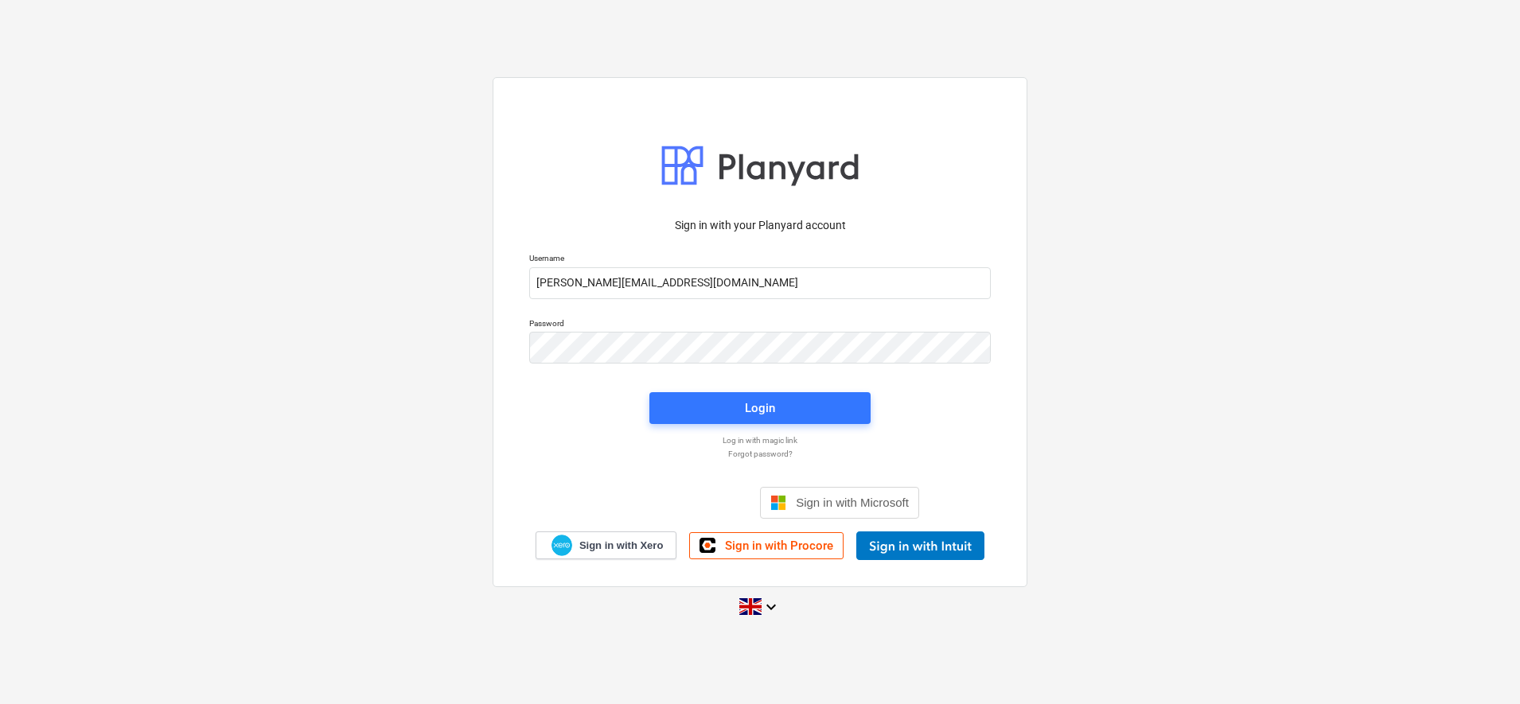
click at [1047, 348] on div "Sign in with your Planyard account Username sam.cornford@fennies.com Password L…" at bounding box center [760, 351] width 1520 height 575
click at [305, 336] on div "Sign in with your Planyard account Username sam.cornford@fennies.com Password L…" at bounding box center [760, 351] width 1520 height 575
drag, startPoint x: 675, startPoint y: 330, endPoint x: 1150, endPoint y: 330, distance: 475.2
click at [1150, 330] on div "Sign in with your Planyard account Username sam.cornford@fennies.com Password L…" at bounding box center [760, 351] width 1520 height 575
click at [1133, 287] on div "Sign in with your Planyard account Username sam.cornford@fennies.com Password L…" at bounding box center [760, 351] width 1520 height 575
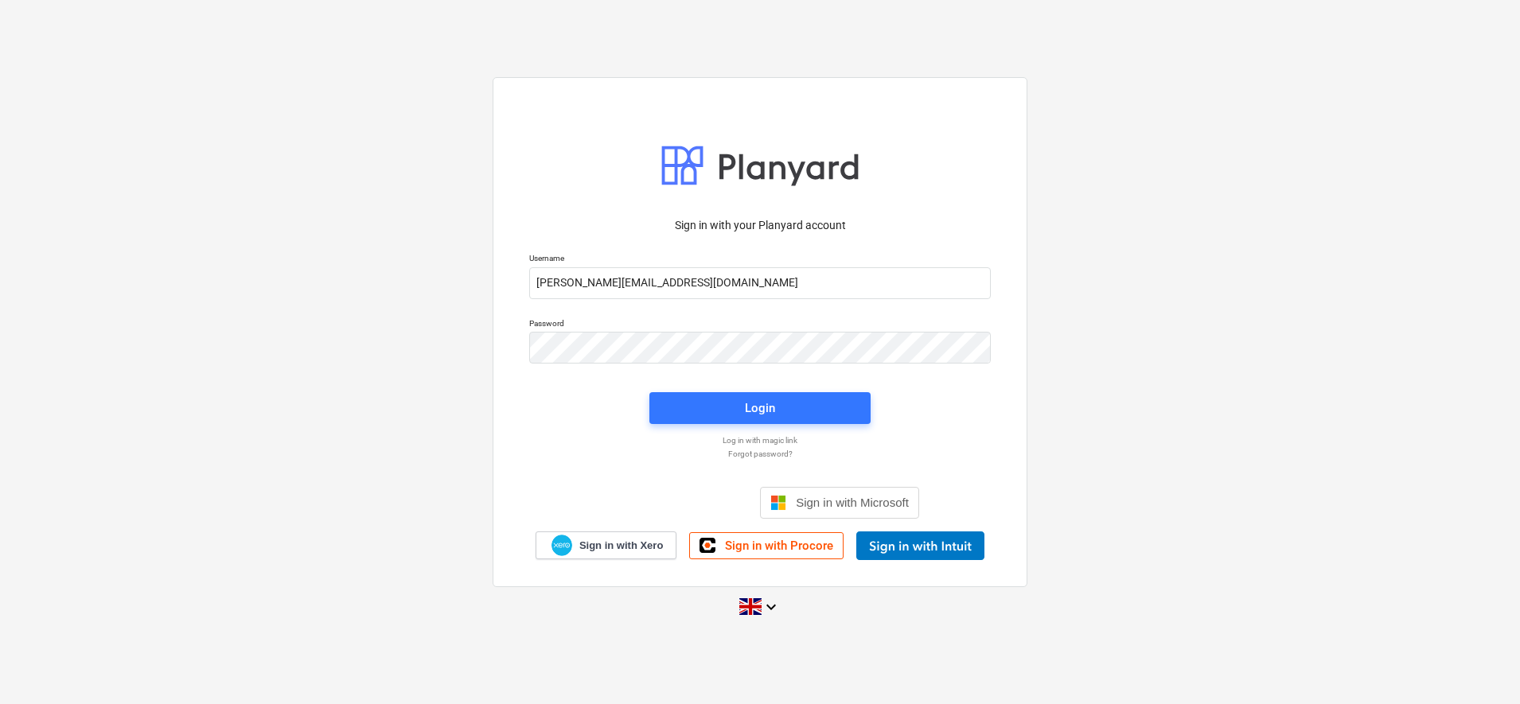
click at [1383, 187] on div "Sign in with your Planyard account Username sam.cornford@fennies.com Password L…" at bounding box center [760, 351] width 1520 height 575
click at [1110, 310] on div "Sign in with your Planyard account Username sam.cornford@fennies.com Password L…" at bounding box center [760, 351] width 1520 height 575
drag, startPoint x: 1059, startPoint y: 412, endPoint x: 1043, endPoint y: 413, distance: 16.8
click at [1059, 412] on div "Sign in with your Planyard account Username sam.cornford@fennies.com Password L…" at bounding box center [760, 351] width 1520 height 575
click at [766, 457] on p "Forgot password?" at bounding box center [760, 454] width 478 height 10
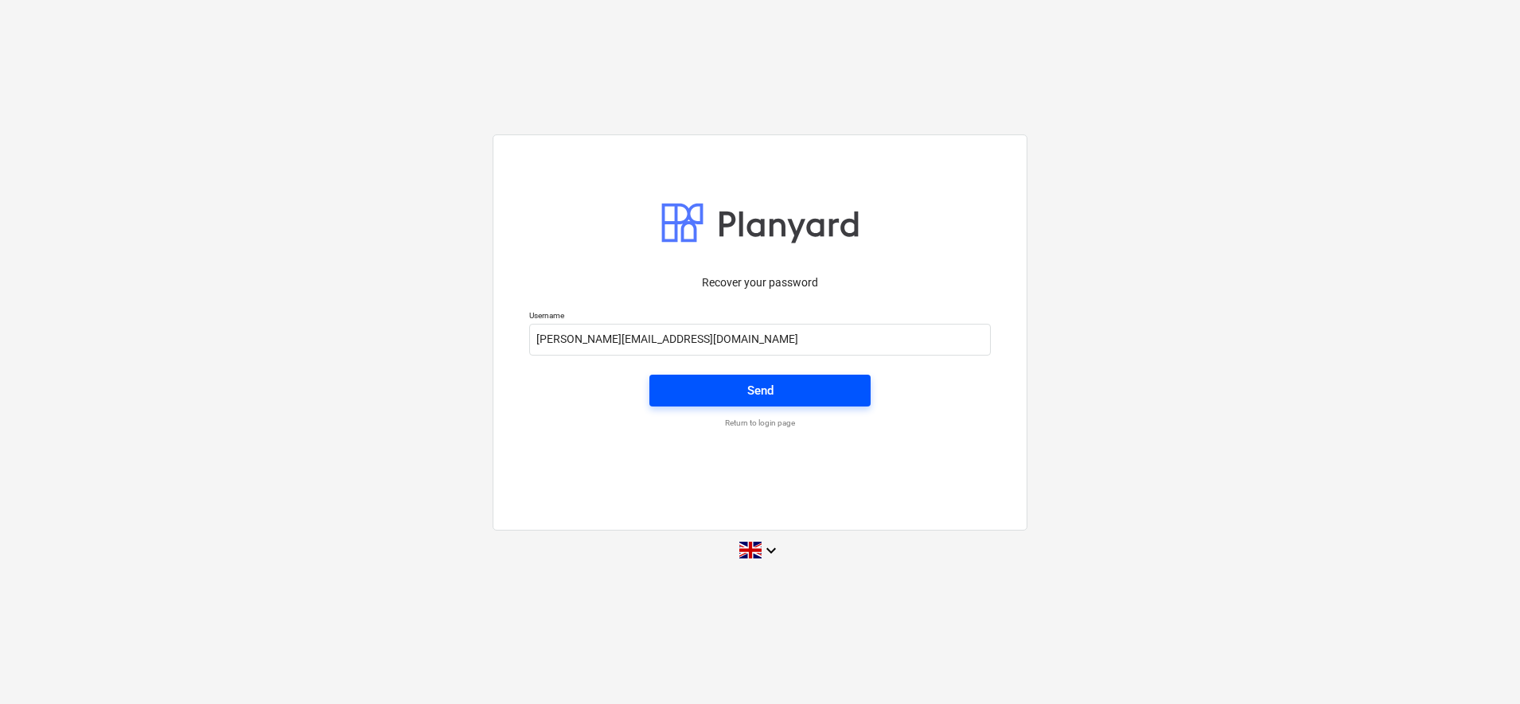
click at [775, 401] on button "Send" at bounding box center [759, 391] width 221 height 32
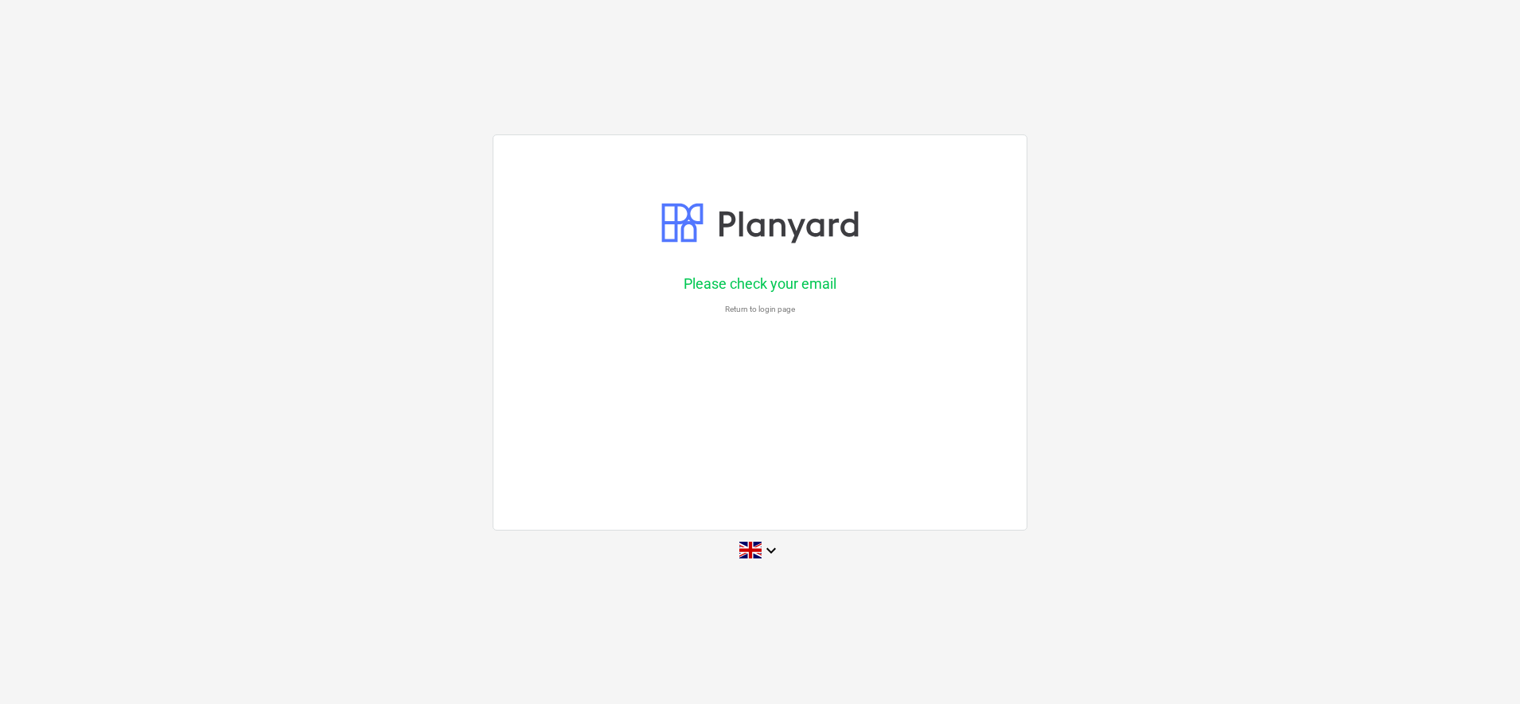
click at [775, 400] on div "Please check your email Return to login page" at bounding box center [760, 333] width 535 height 396
click at [854, 398] on div "Please check your email Return to login page" at bounding box center [760, 333] width 535 height 396
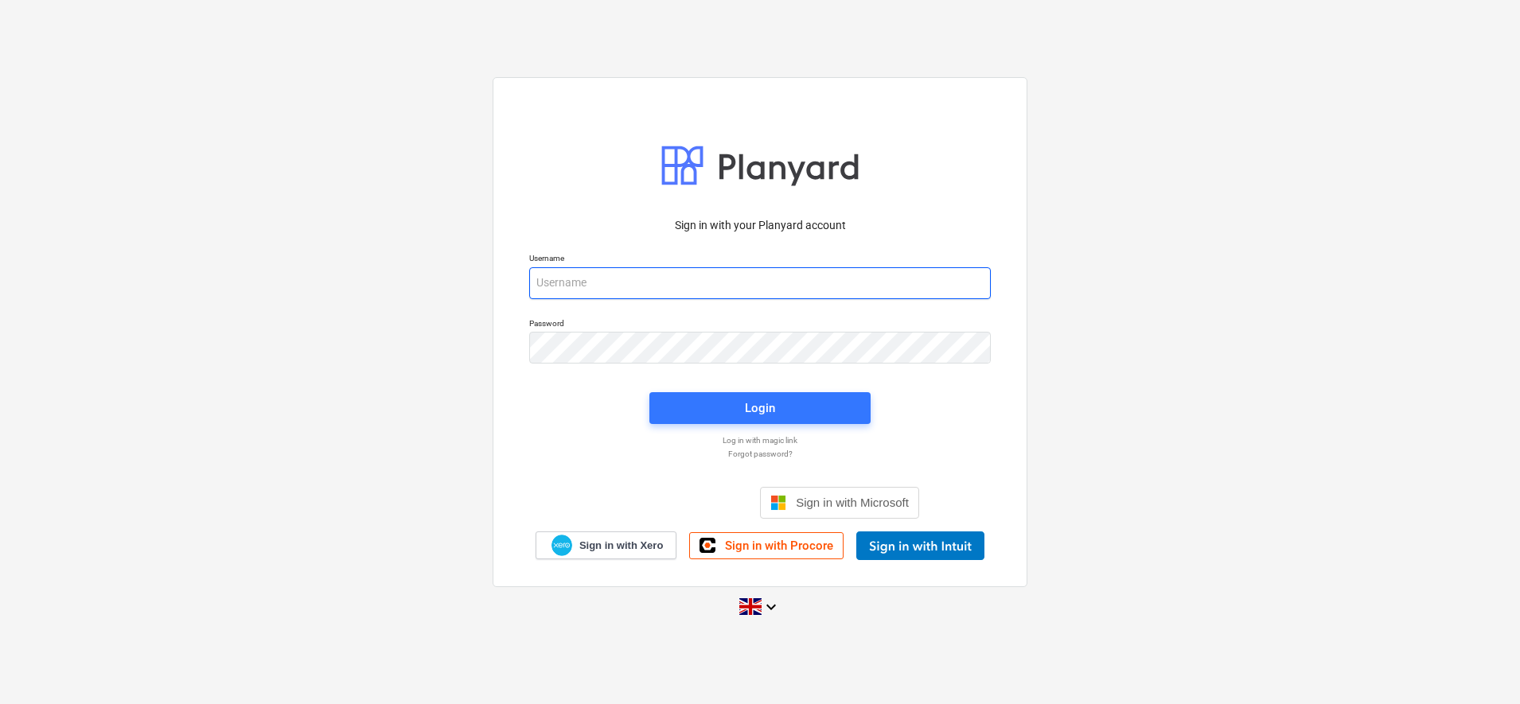
type input "[PERSON_NAME][EMAIL_ADDRESS][DOMAIN_NAME]"
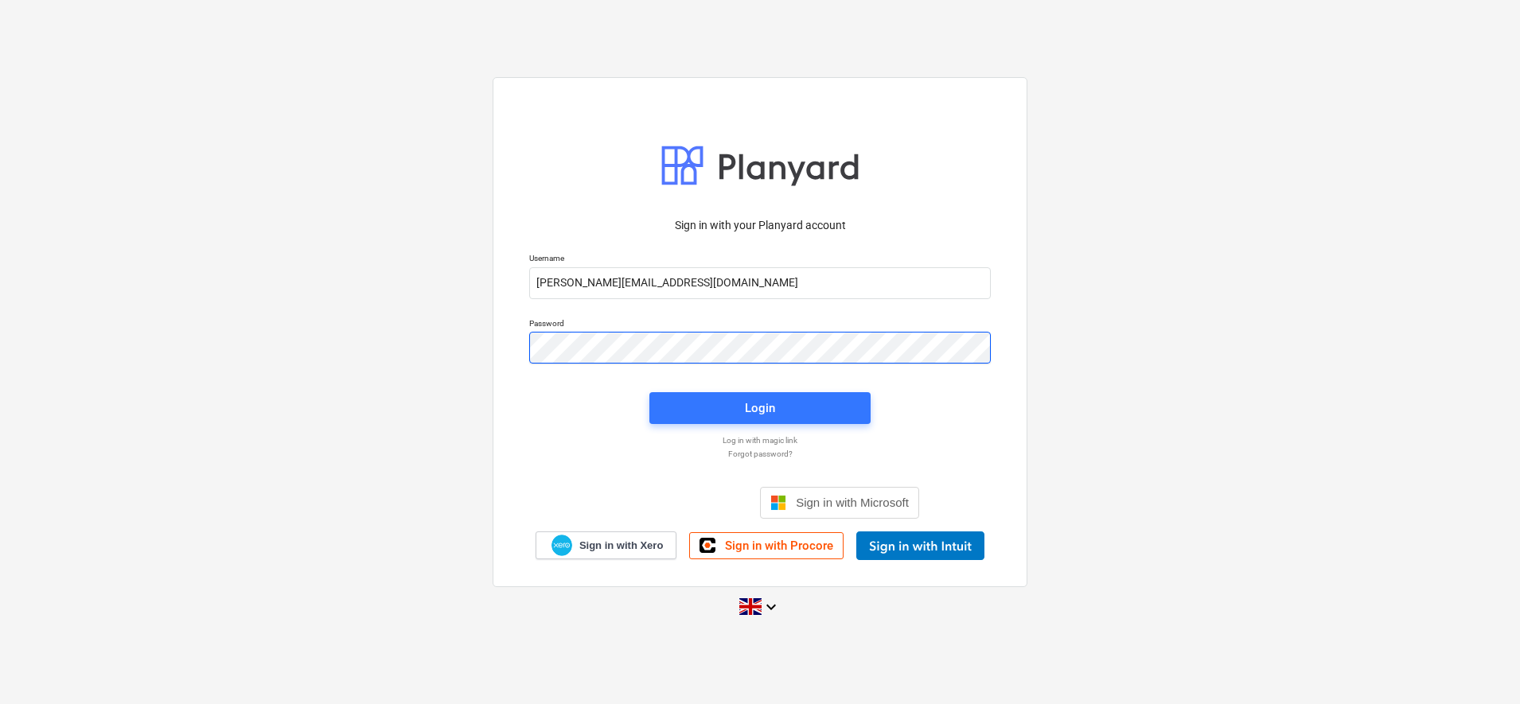
click at [454, 342] on div "Sign in with your Planyard account Username [PERSON_NAME][EMAIL_ADDRESS][DOMAIN…" at bounding box center [760, 351] width 1520 height 575
click at [1036, 338] on div "Sign in with your Planyard account Username sam.cornford@fennies.com Password L…" at bounding box center [760, 351] width 1520 height 575
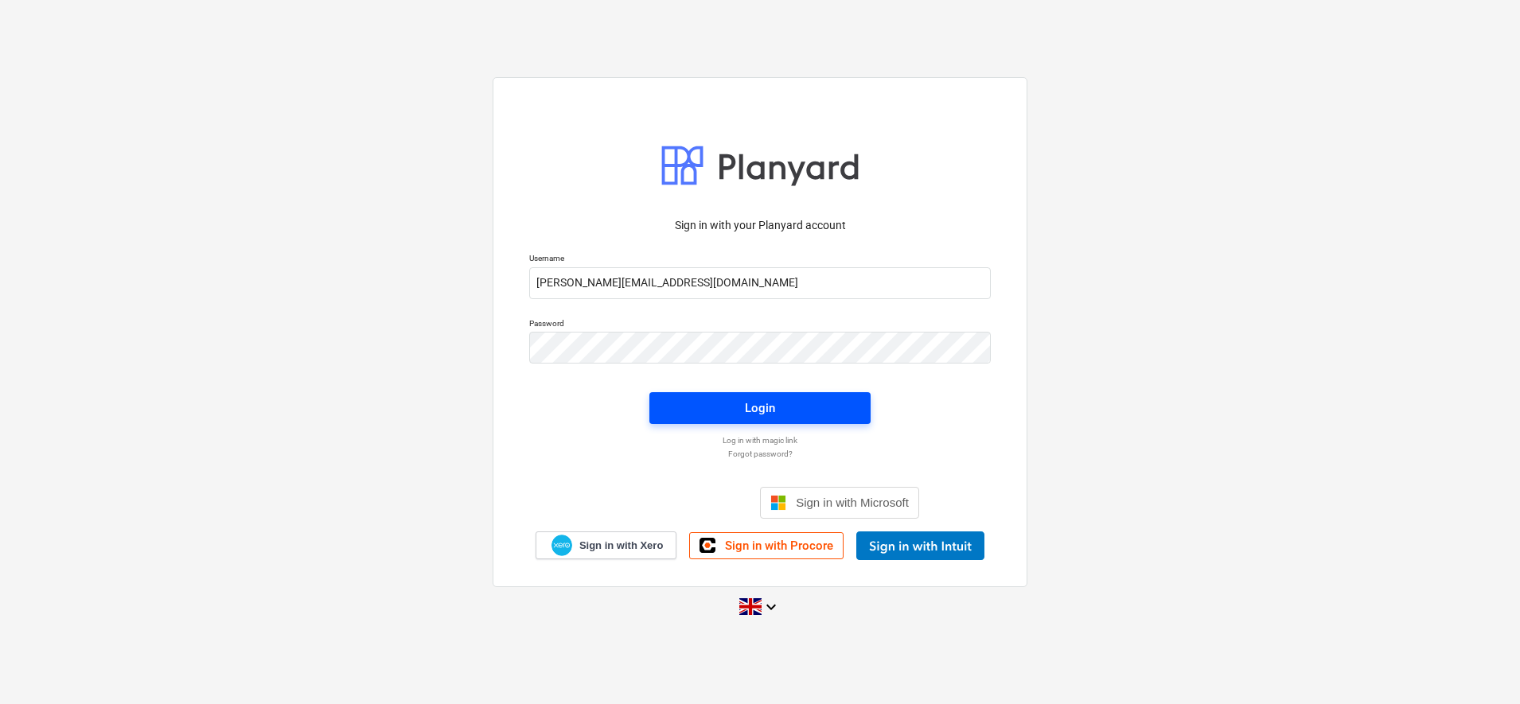
click at [787, 408] on span "Login" at bounding box center [760, 408] width 183 height 21
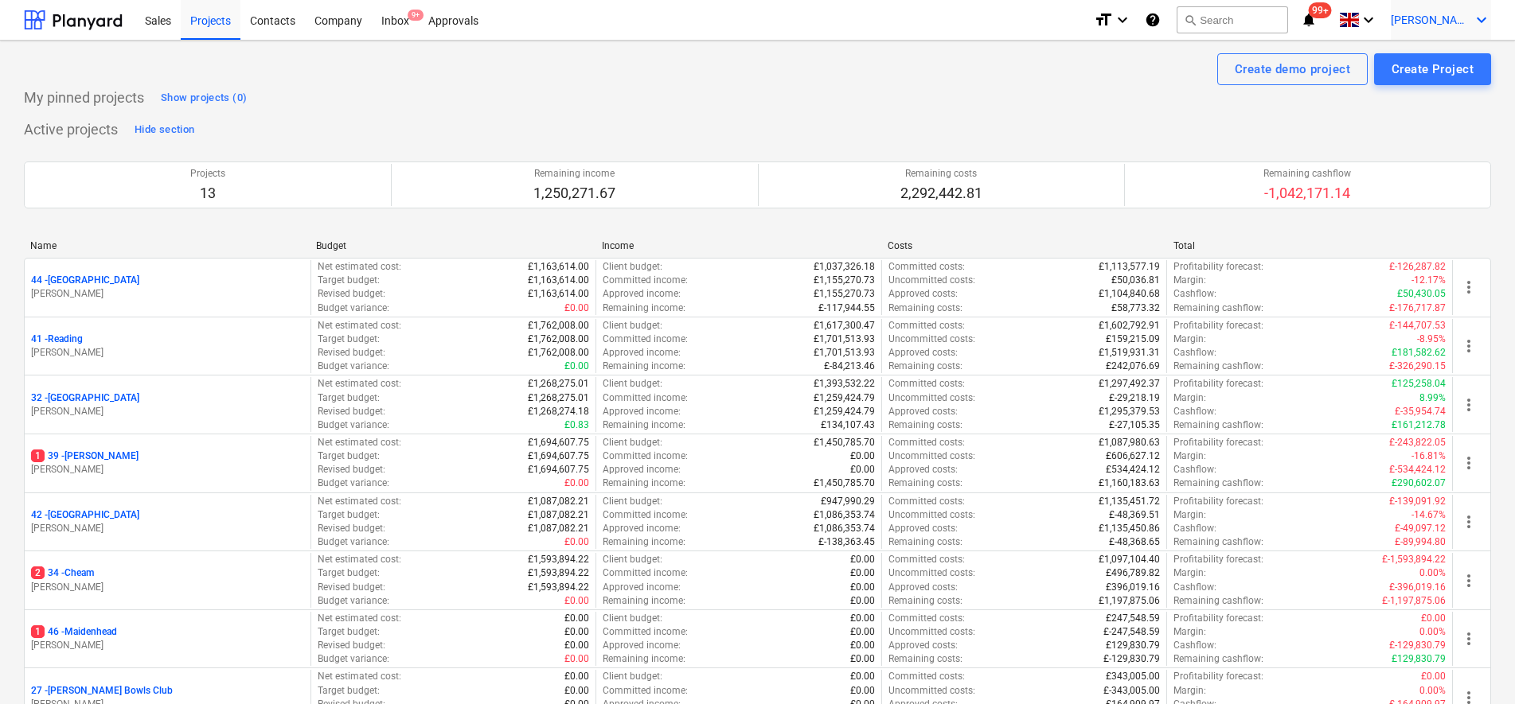
click at [1461, 25] on span "[PERSON_NAME]" at bounding box center [1431, 20] width 80 height 13
click at [1424, 80] on div "Log out" at bounding box center [1443, 87] width 96 height 25
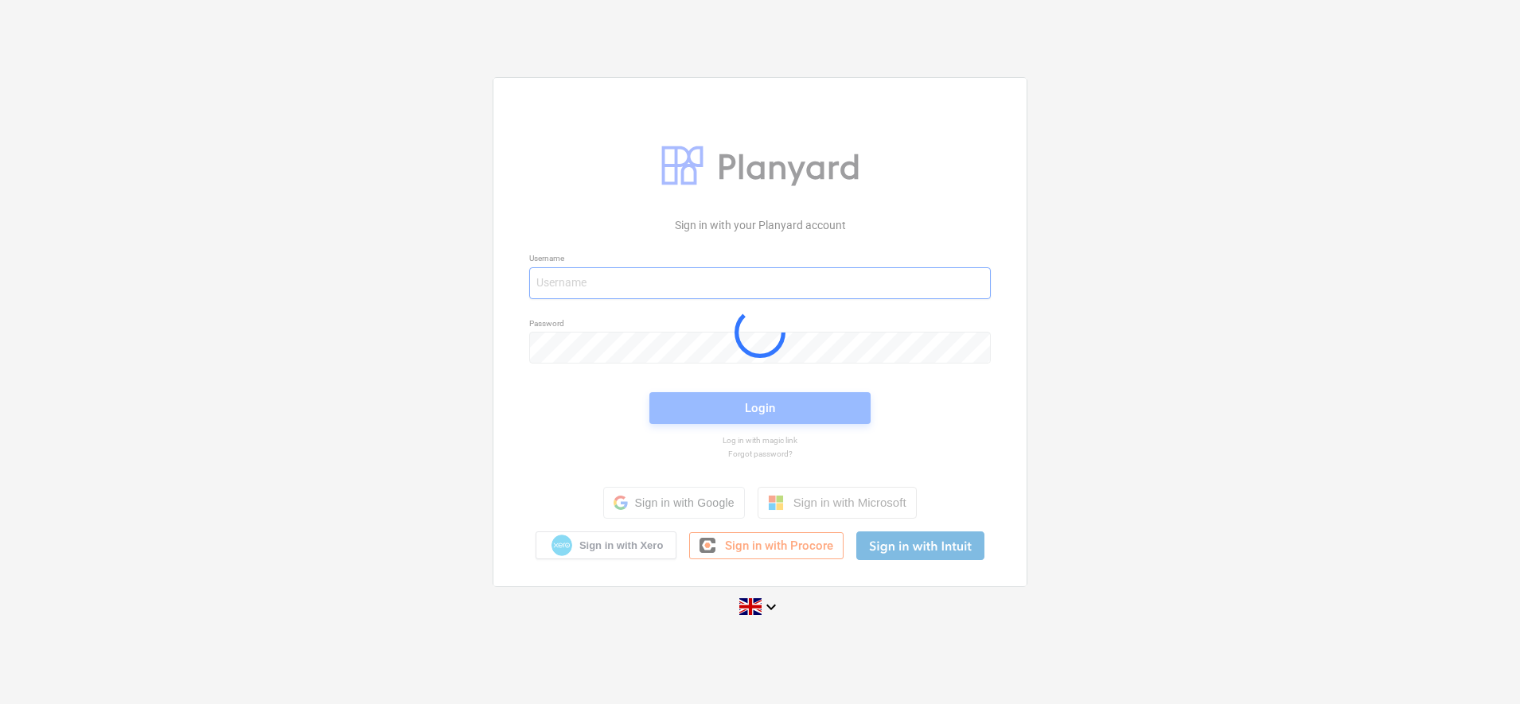
type input "[PERSON_NAME][EMAIL_ADDRESS][DOMAIN_NAME]"
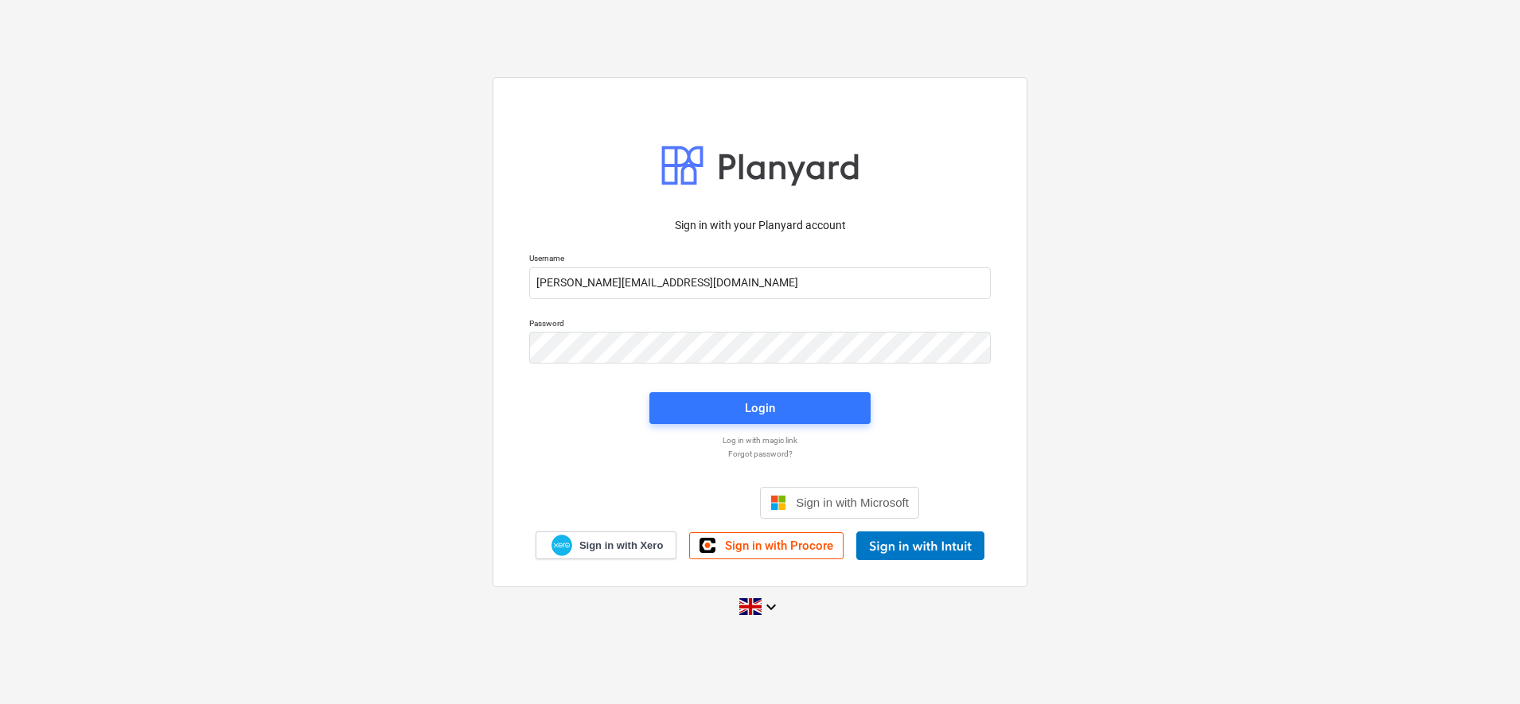
drag, startPoint x: 999, startPoint y: 398, endPoint x: 967, endPoint y: 398, distance: 31.8
click at [1000, 398] on div "Sign in with your Planyard account Username sam.cornford@fennies.com Password L…" at bounding box center [760, 384] width 481 height 352
drag, startPoint x: 1102, startPoint y: 334, endPoint x: 1052, endPoint y: 350, distance: 52.6
click at [1102, 334] on div "Sign in with your Planyard account Username sam.cornford@fennies.com Password L…" at bounding box center [760, 351] width 1520 height 575
click at [833, 396] on button "Login" at bounding box center [759, 408] width 221 height 32
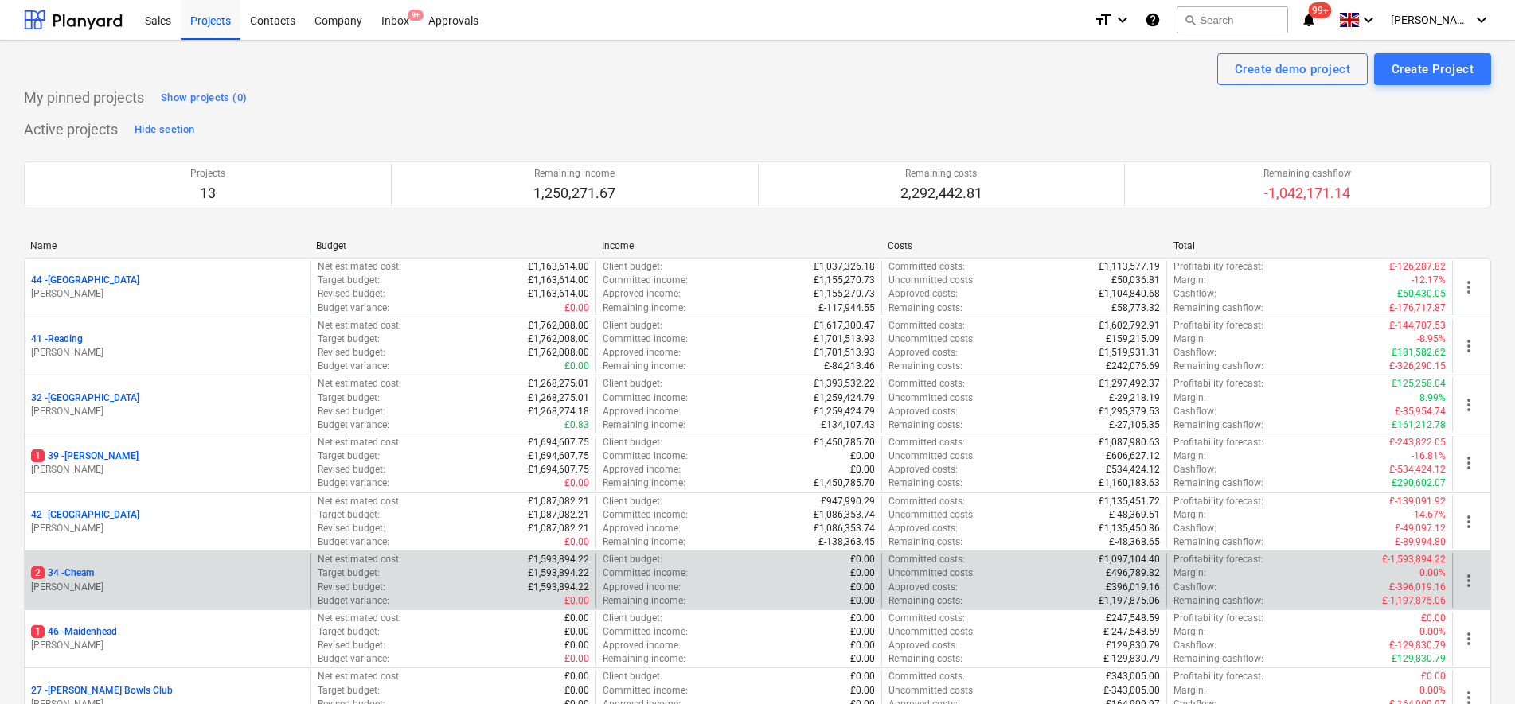
click at [94, 573] on p "2 34 - Cheam" at bounding box center [62, 574] width 63 height 14
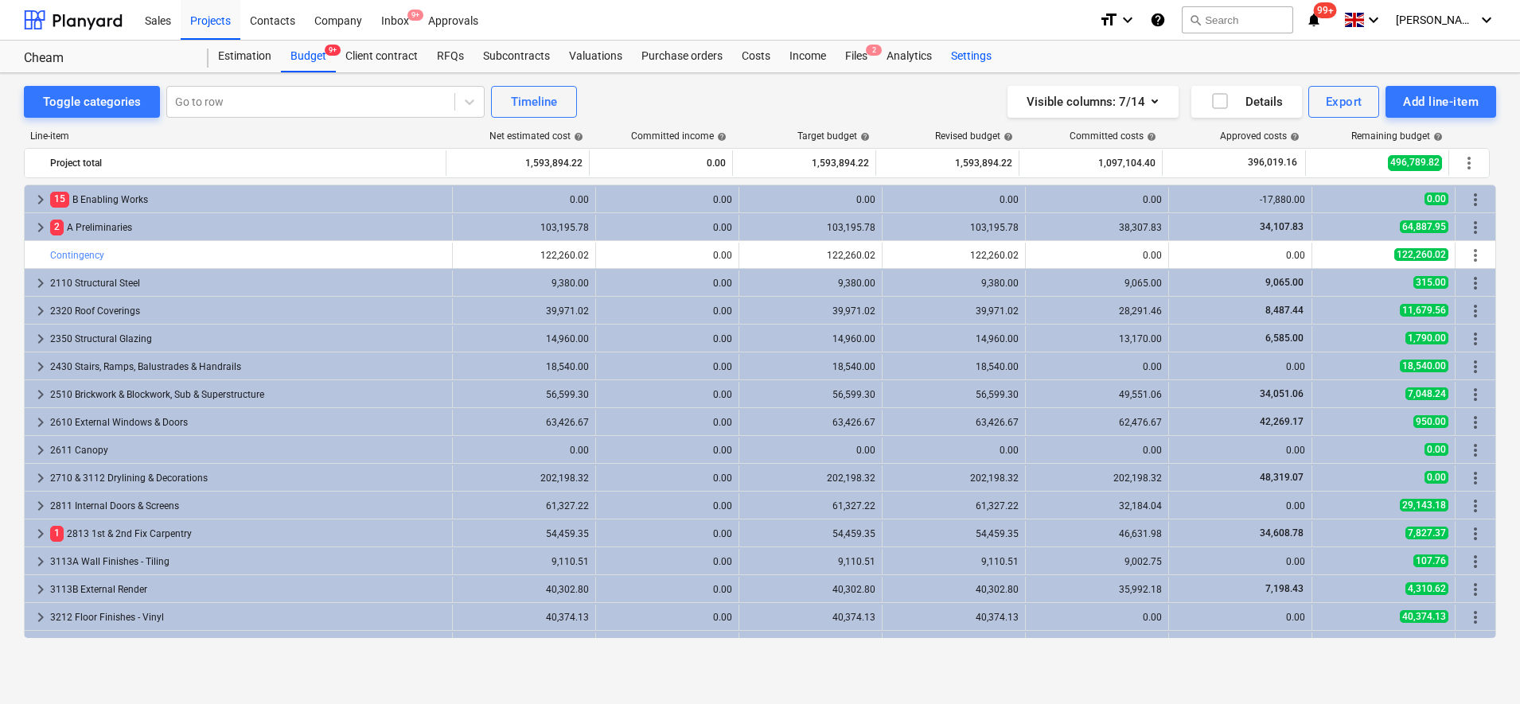
click at [983, 57] on div "Settings" at bounding box center [972, 57] width 60 height 32
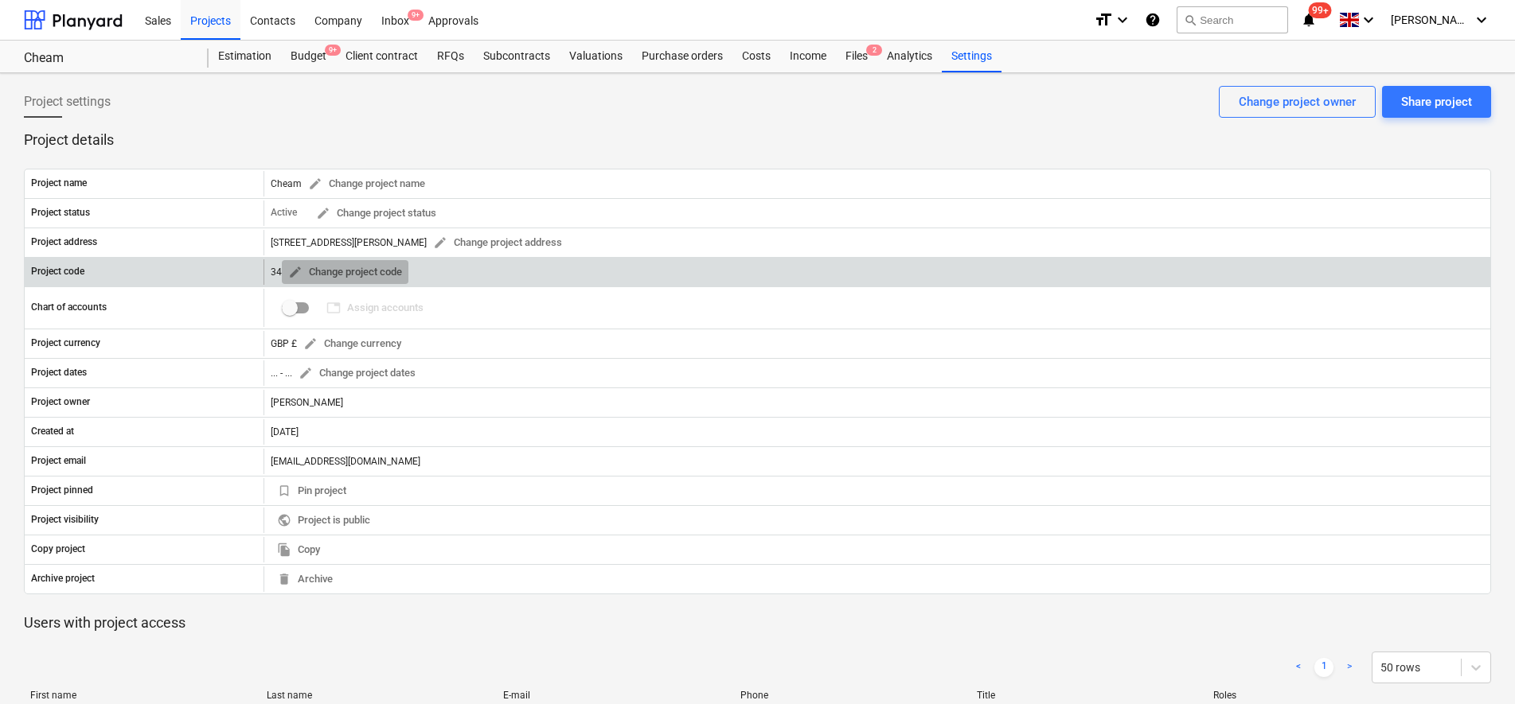
click at [360, 272] on span "edit Change project code" at bounding box center [345, 272] width 114 height 18
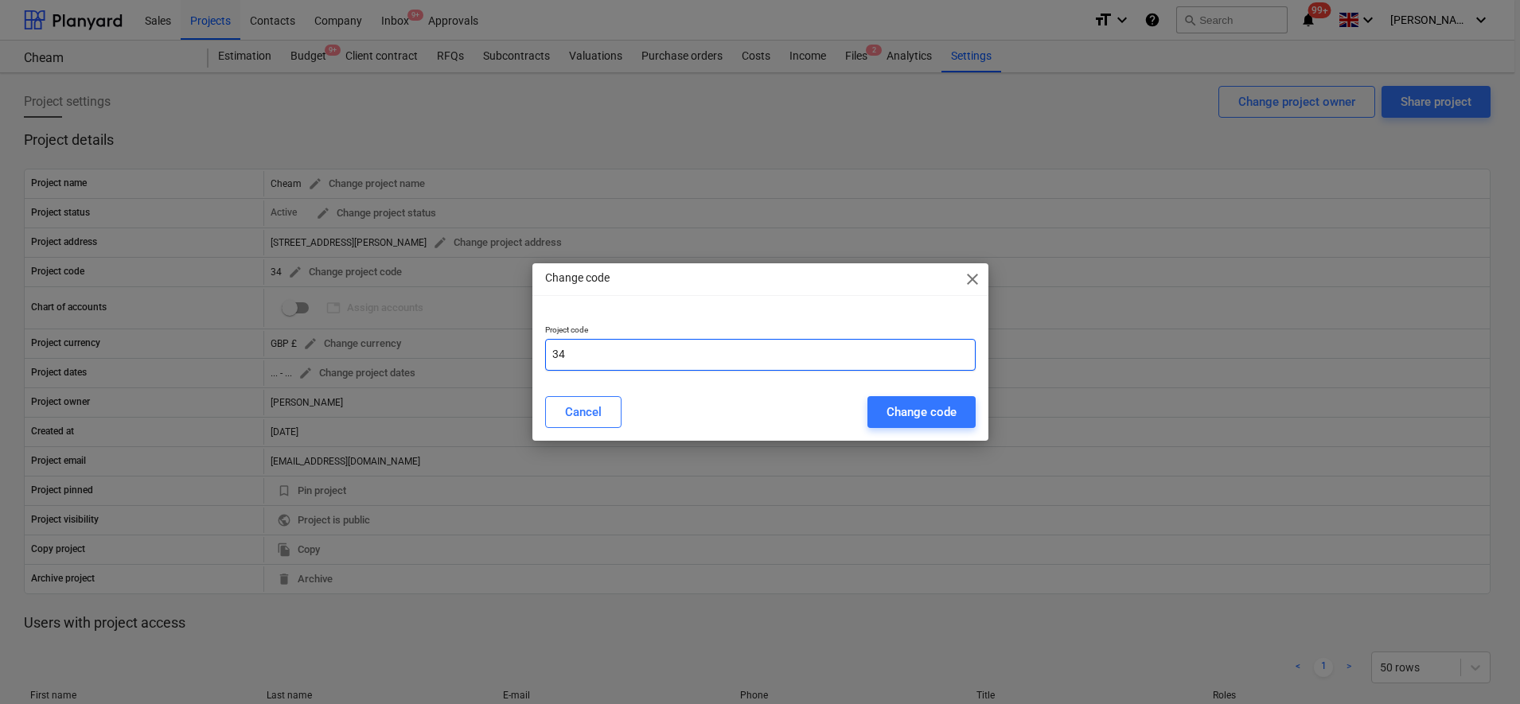
click at [704, 343] on input "34" at bounding box center [760, 355] width 431 height 32
type input "3"
type input "29"
click at [877, 423] on button "Change code" at bounding box center [922, 412] width 108 height 32
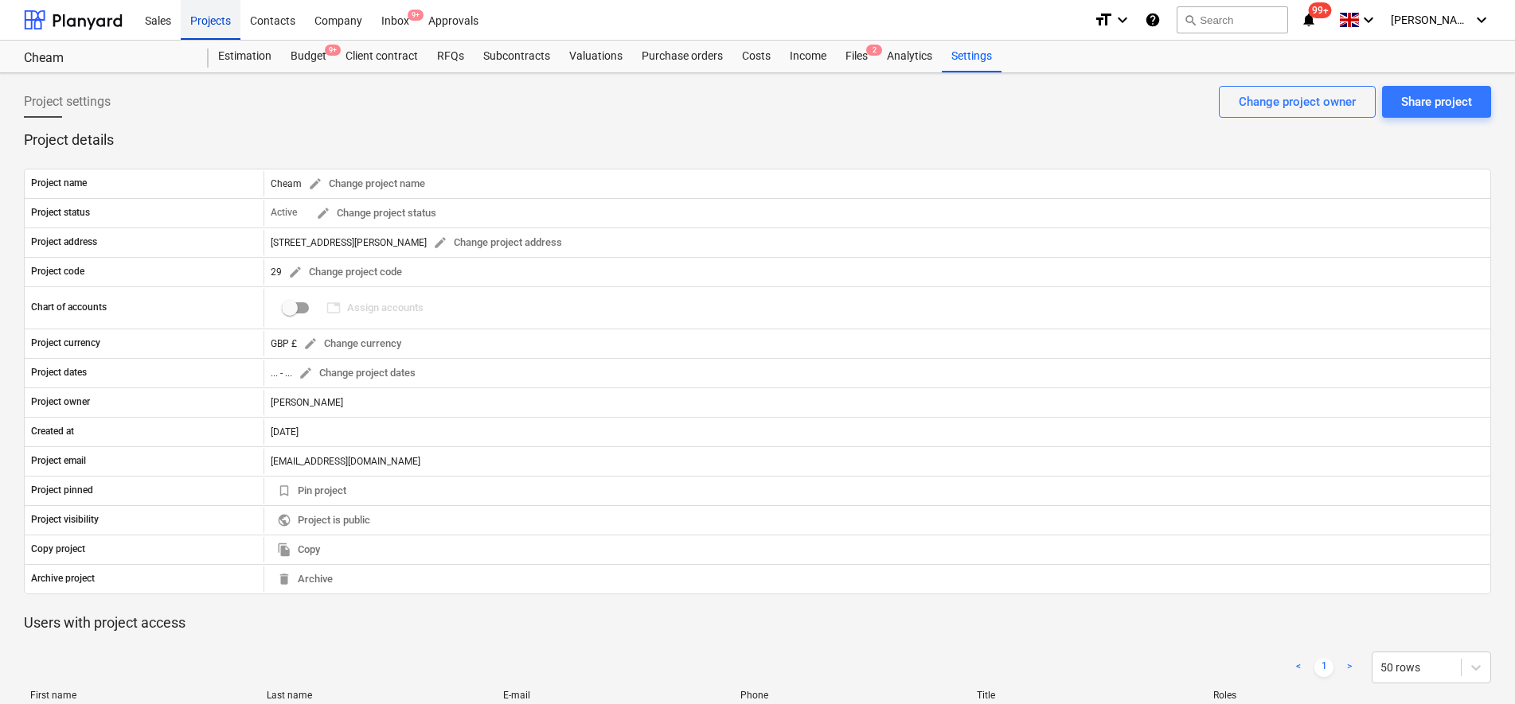
click at [224, 26] on div "Projects" at bounding box center [211, 19] width 60 height 41
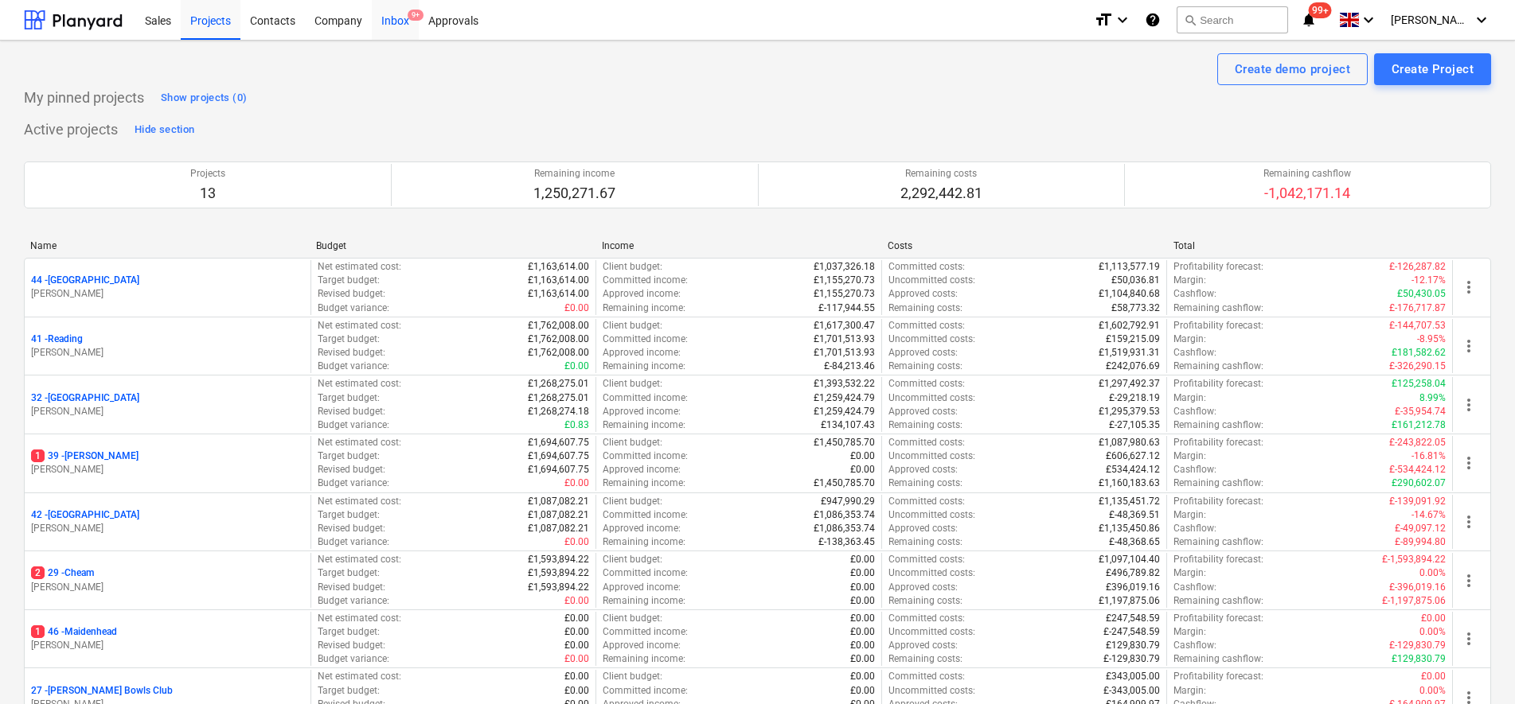
click at [405, 21] on div "Inbox 9+" at bounding box center [395, 19] width 47 height 41
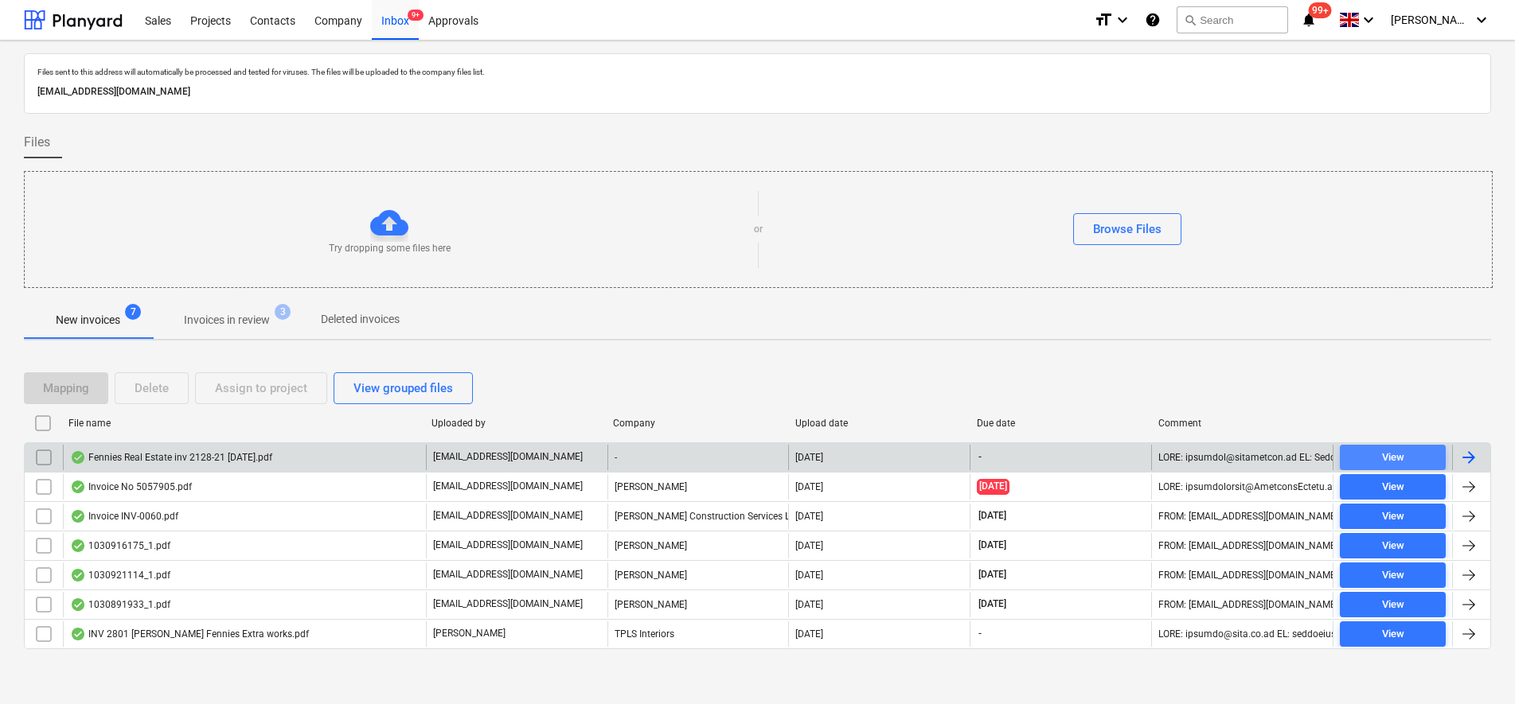
click at [1409, 455] on span "View" at bounding box center [1392, 458] width 93 height 18
click at [1419, 456] on span "View" at bounding box center [1392, 458] width 93 height 18
click at [1473, 462] on div at bounding box center [1468, 457] width 19 height 19
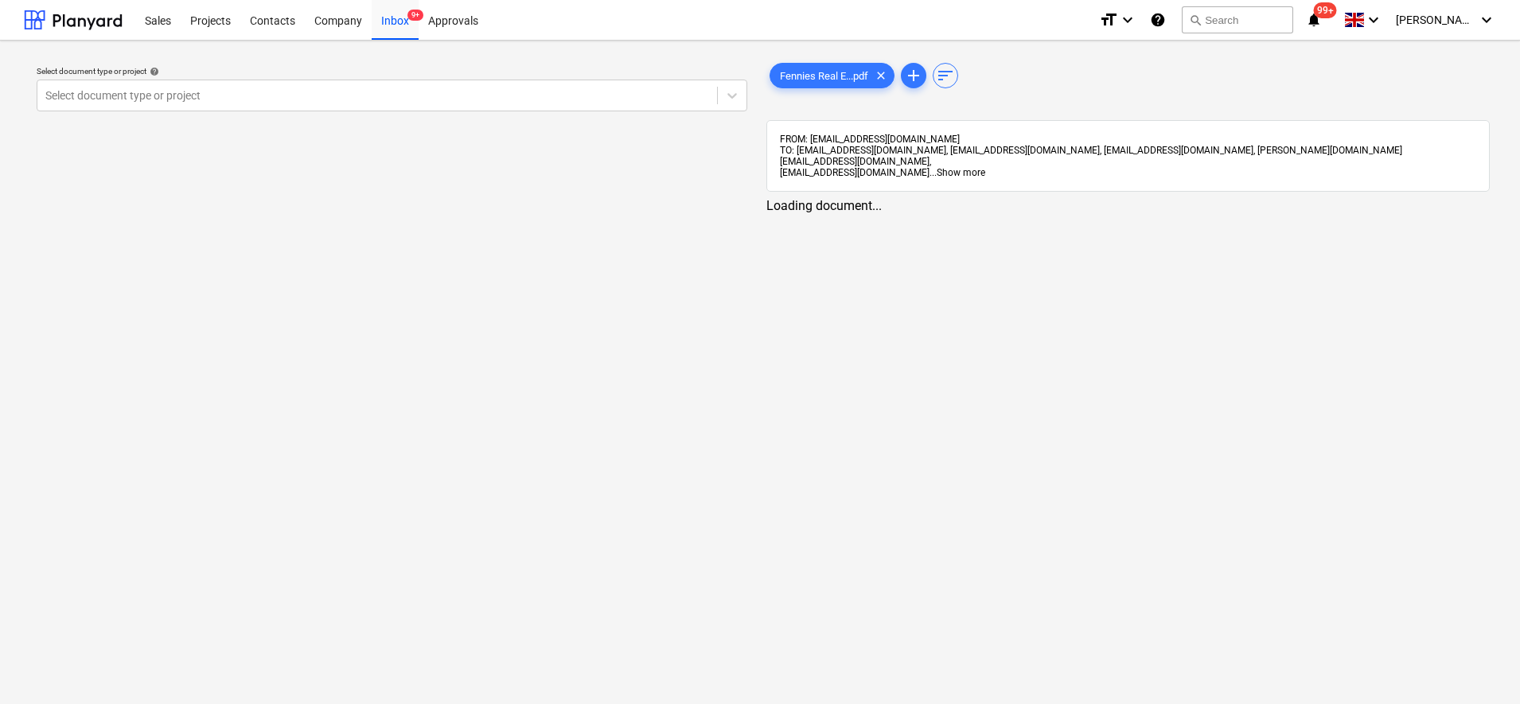
click at [937, 167] on span "Show more" at bounding box center [961, 172] width 49 height 11
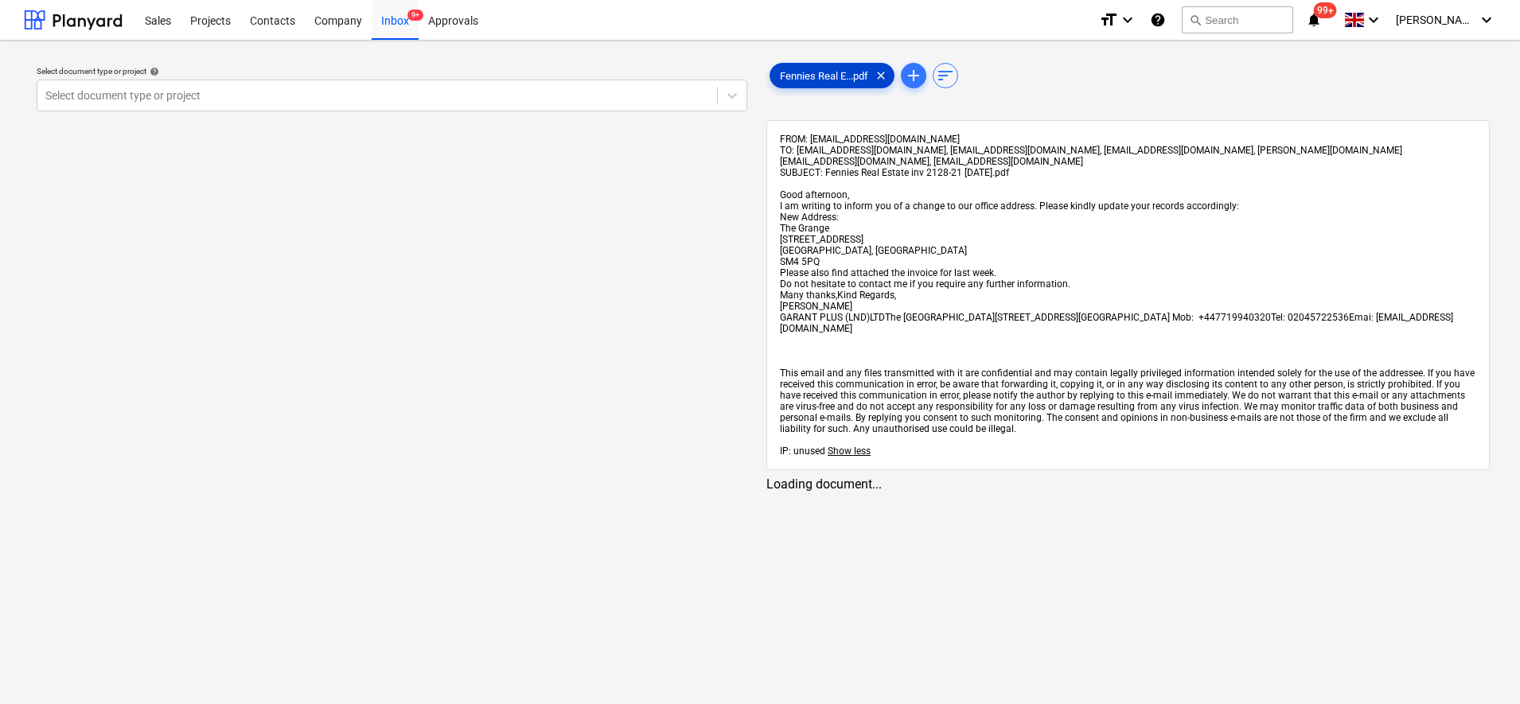
click at [834, 76] on span "Fennies Real E...pdf" at bounding box center [823, 76] width 107 height 12
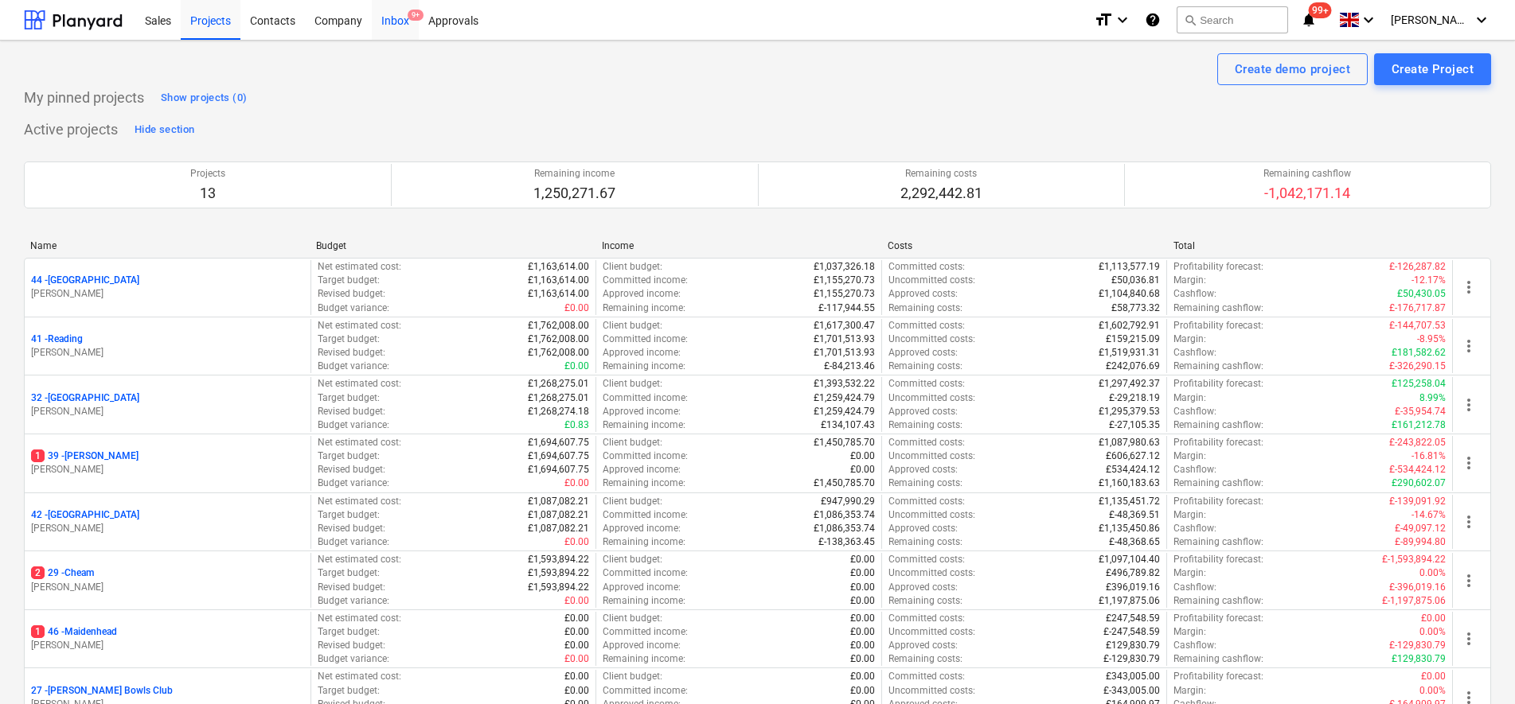
click at [397, 21] on div "Inbox 9+" at bounding box center [395, 19] width 47 height 41
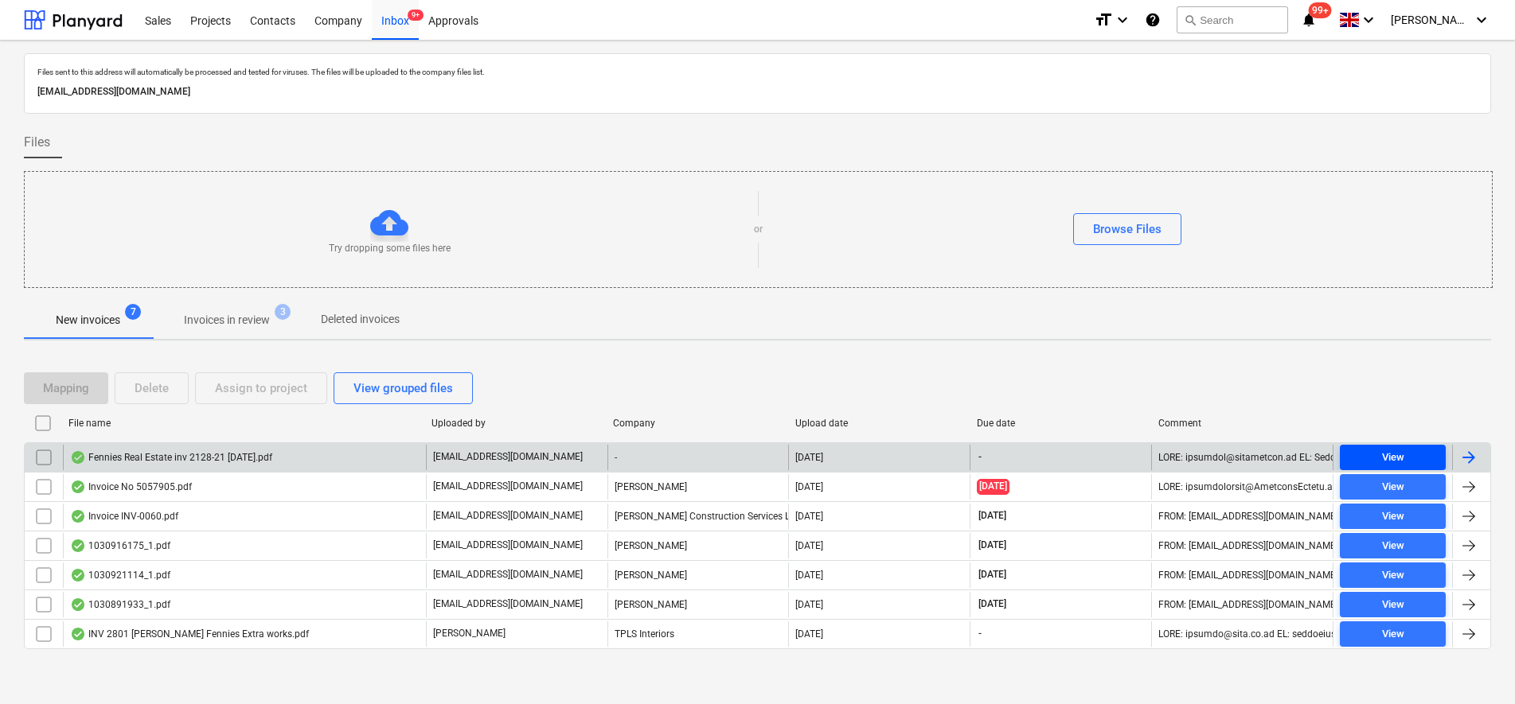
click at [1383, 451] on div "View" at bounding box center [1393, 458] width 22 height 18
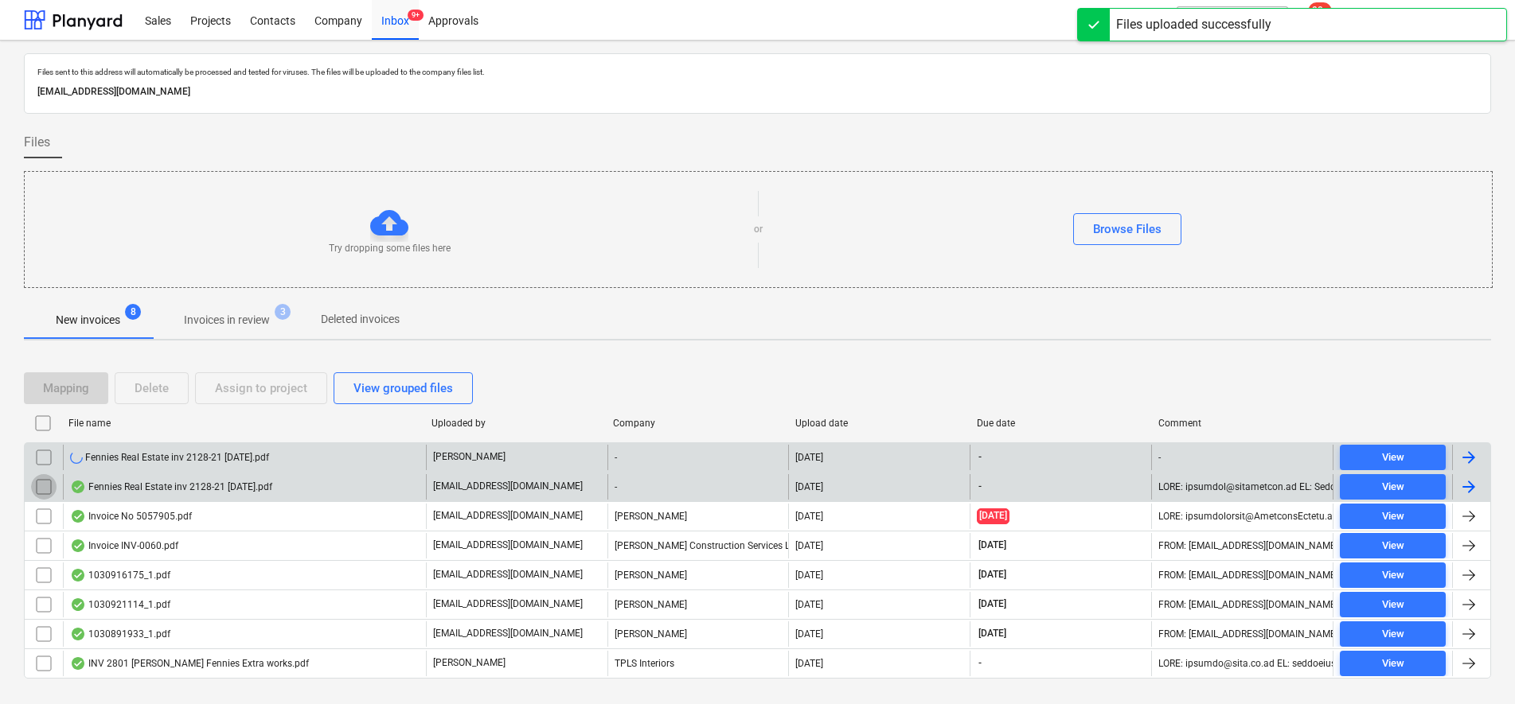
click at [42, 485] on input "checkbox" at bounding box center [43, 486] width 25 height 25
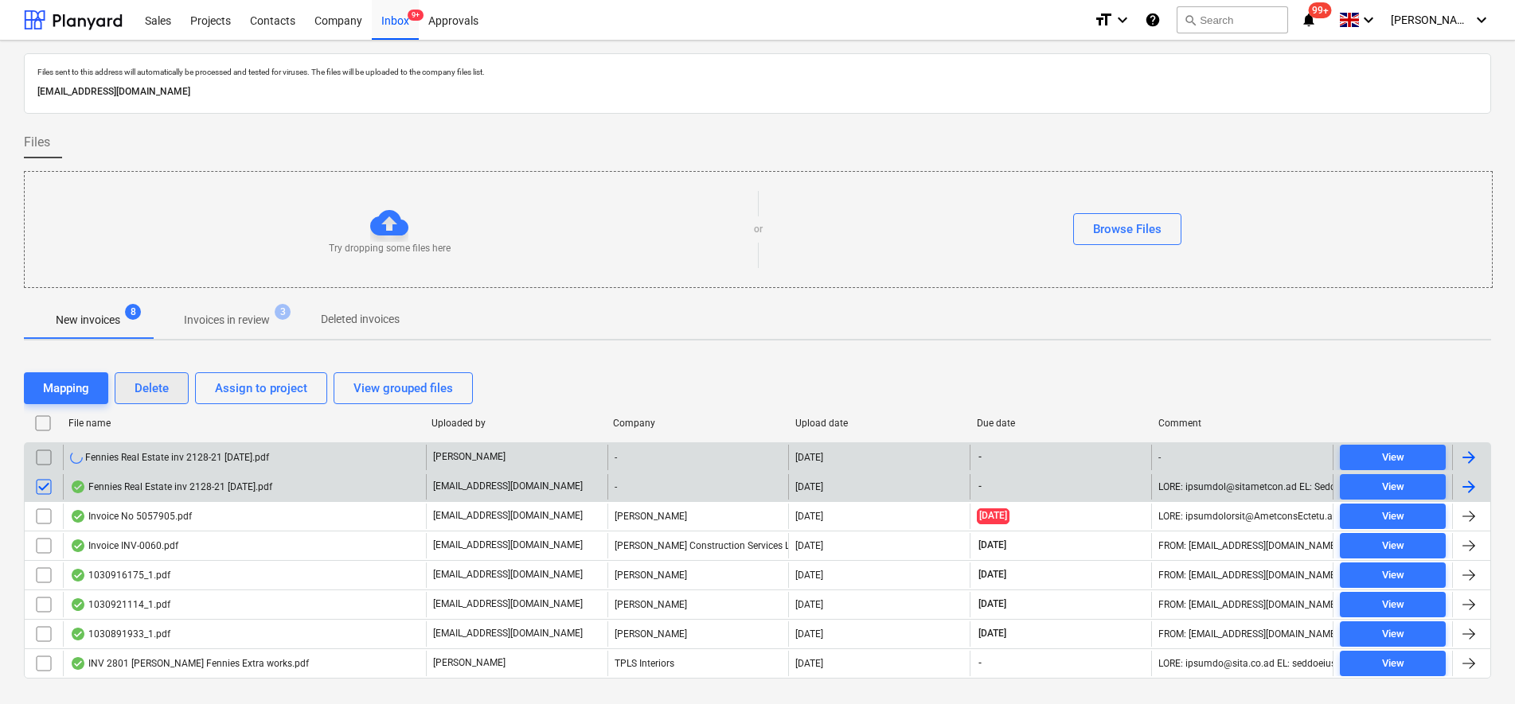
click at [143, 388] on div "Delete" at bounding box center [152, 388] width 34 height 21
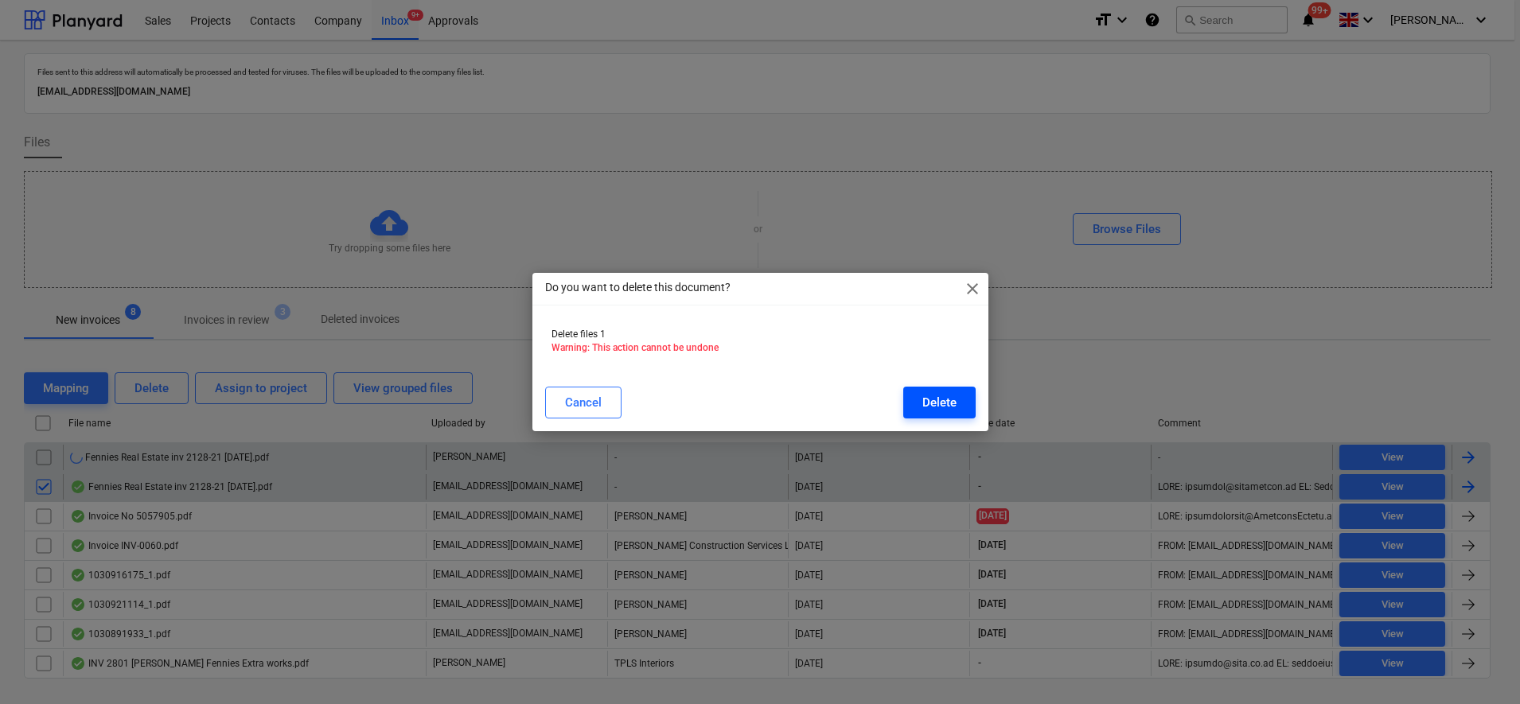
click at [950, 404] on div "Delete" at bounding box center [939, 402] width 34 height 21
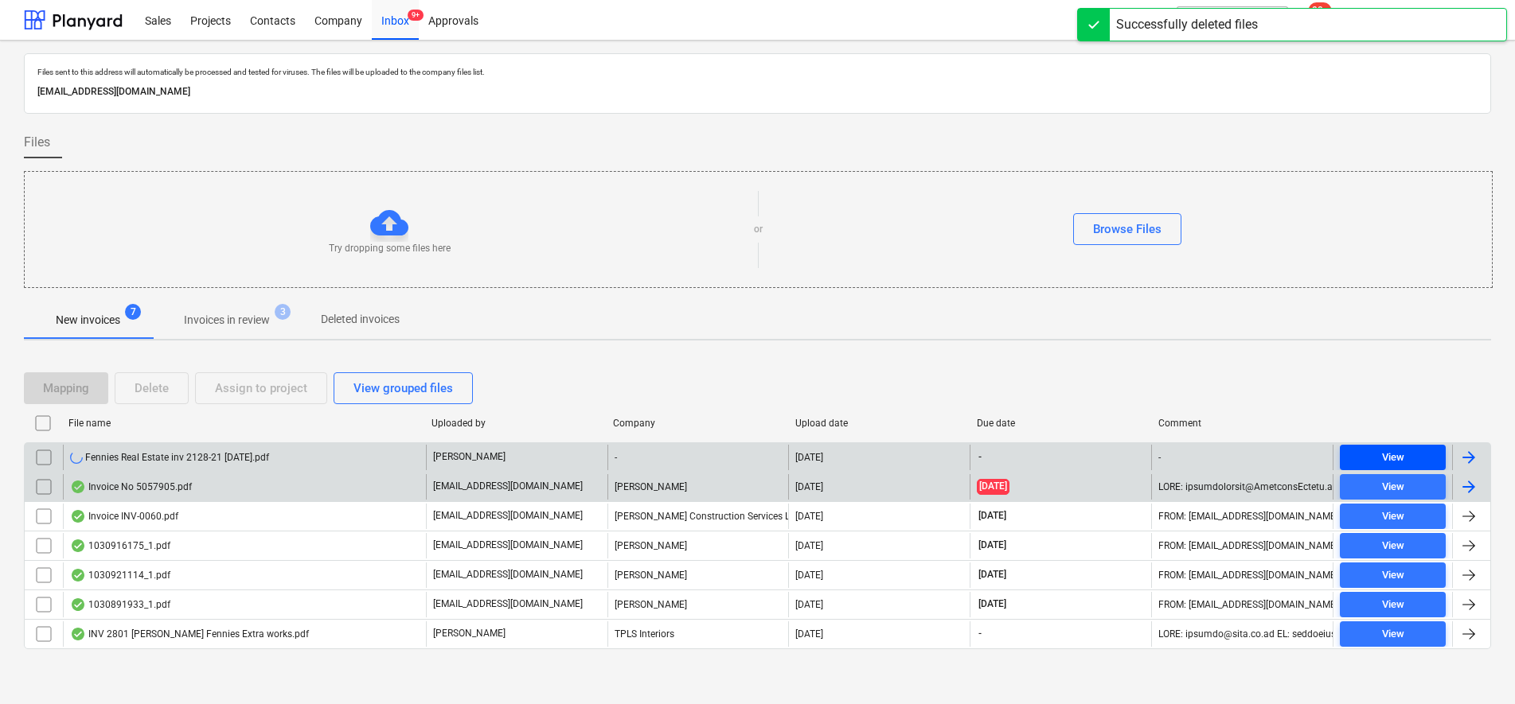
click at [1415, 454] on span "View" at bounding box center [1392, 458] width 93 height 18
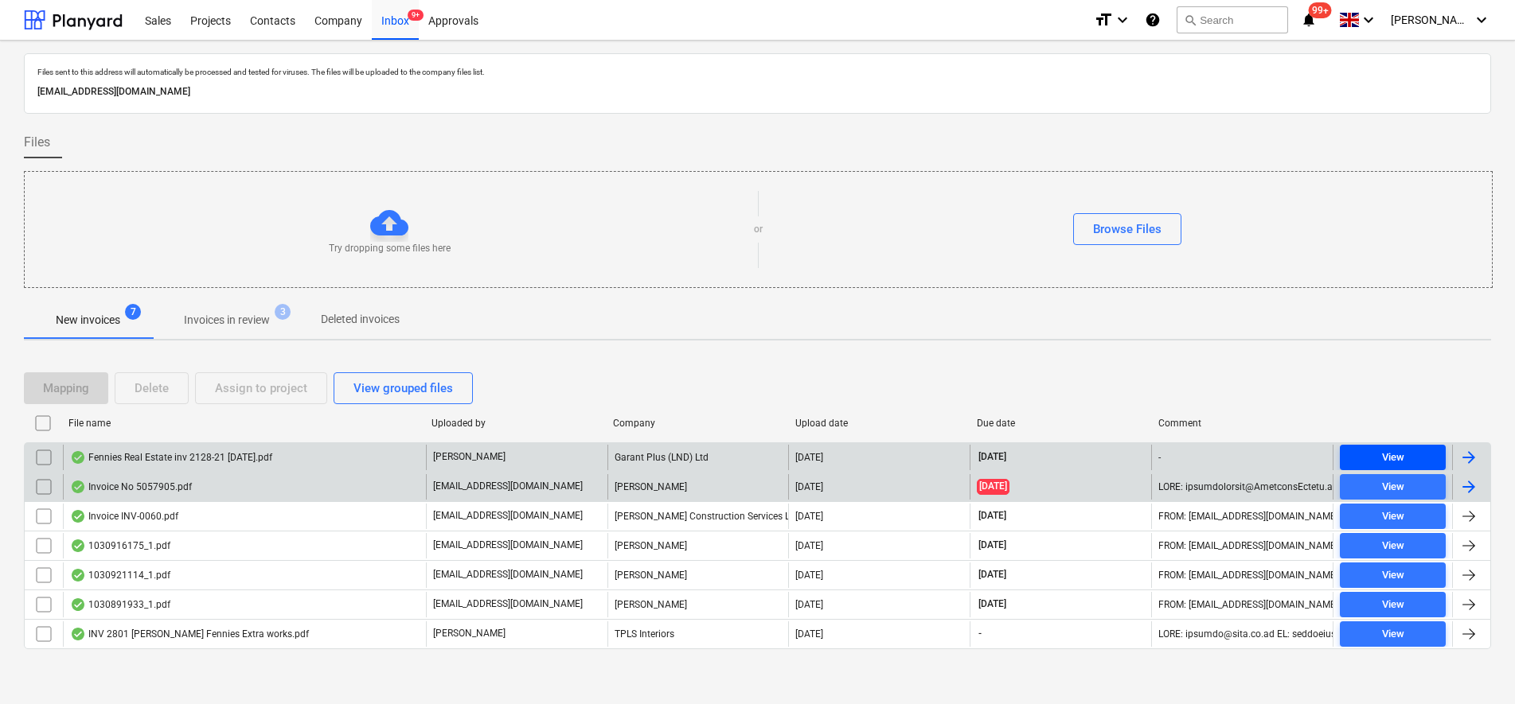
click at [1396, 457] on div "View" at bounding box center [1393, 458] width 22 height 18
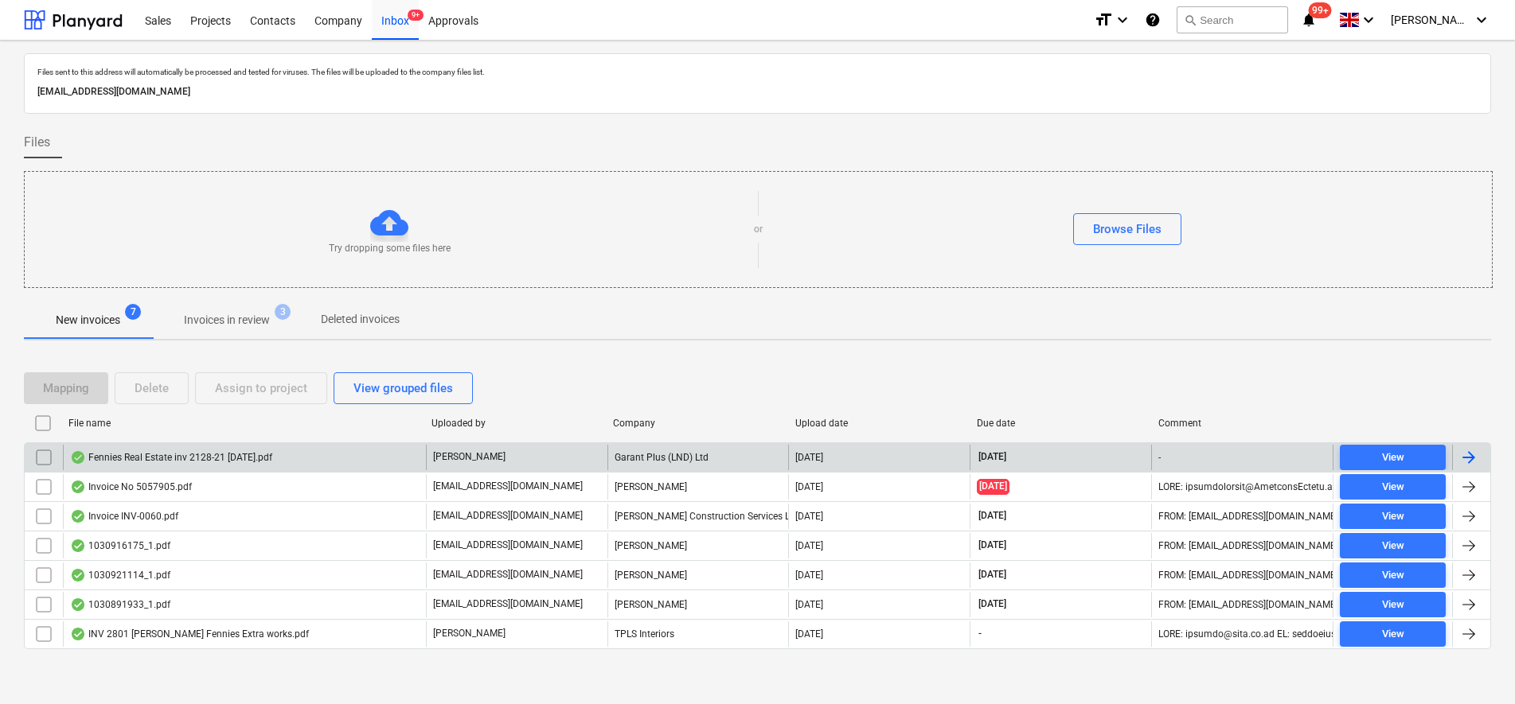
click at [46, 460] on input "checkbox" at bounding box center [43, 457] width 25 height 25
click at [248, 384] on div "Assign to project" at bounding box center [261, 388] width 92 height 21
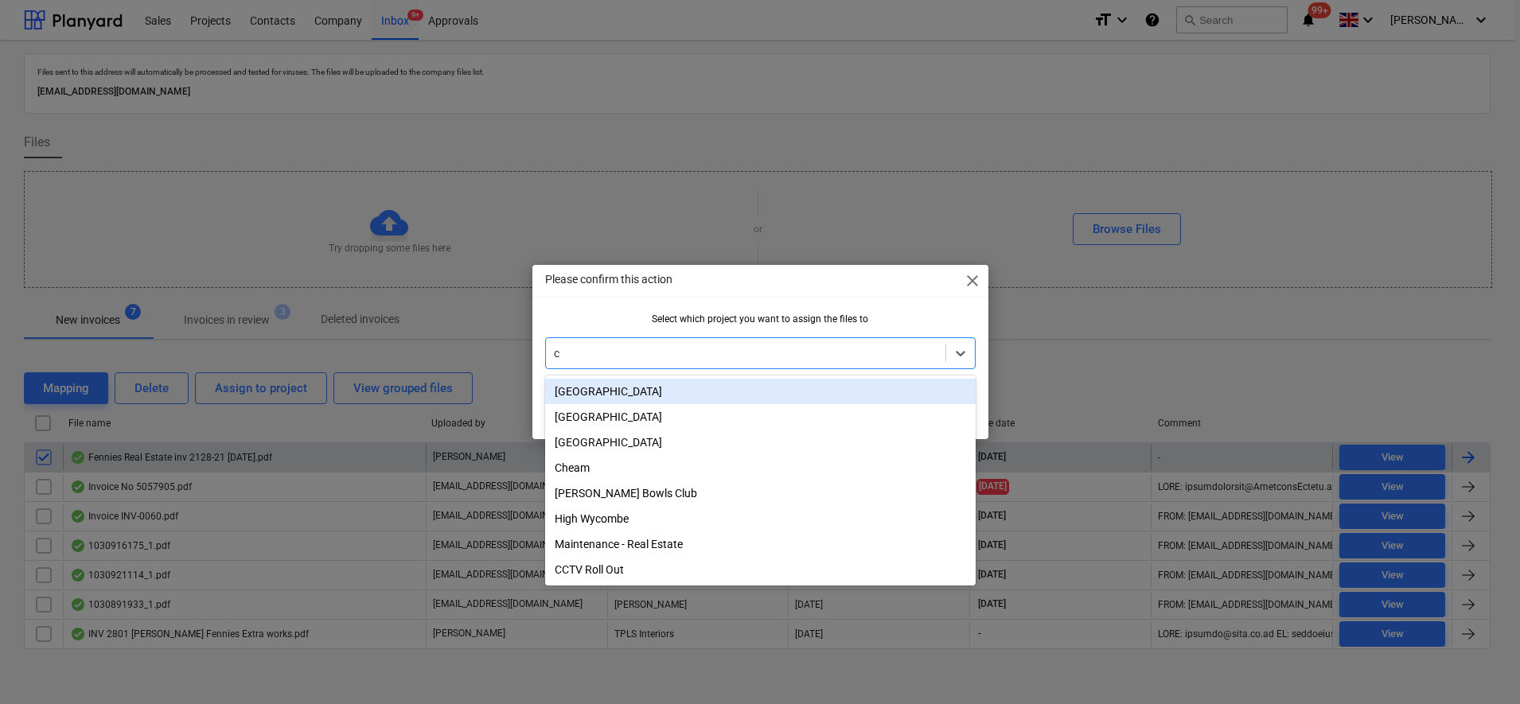
type input "ch"
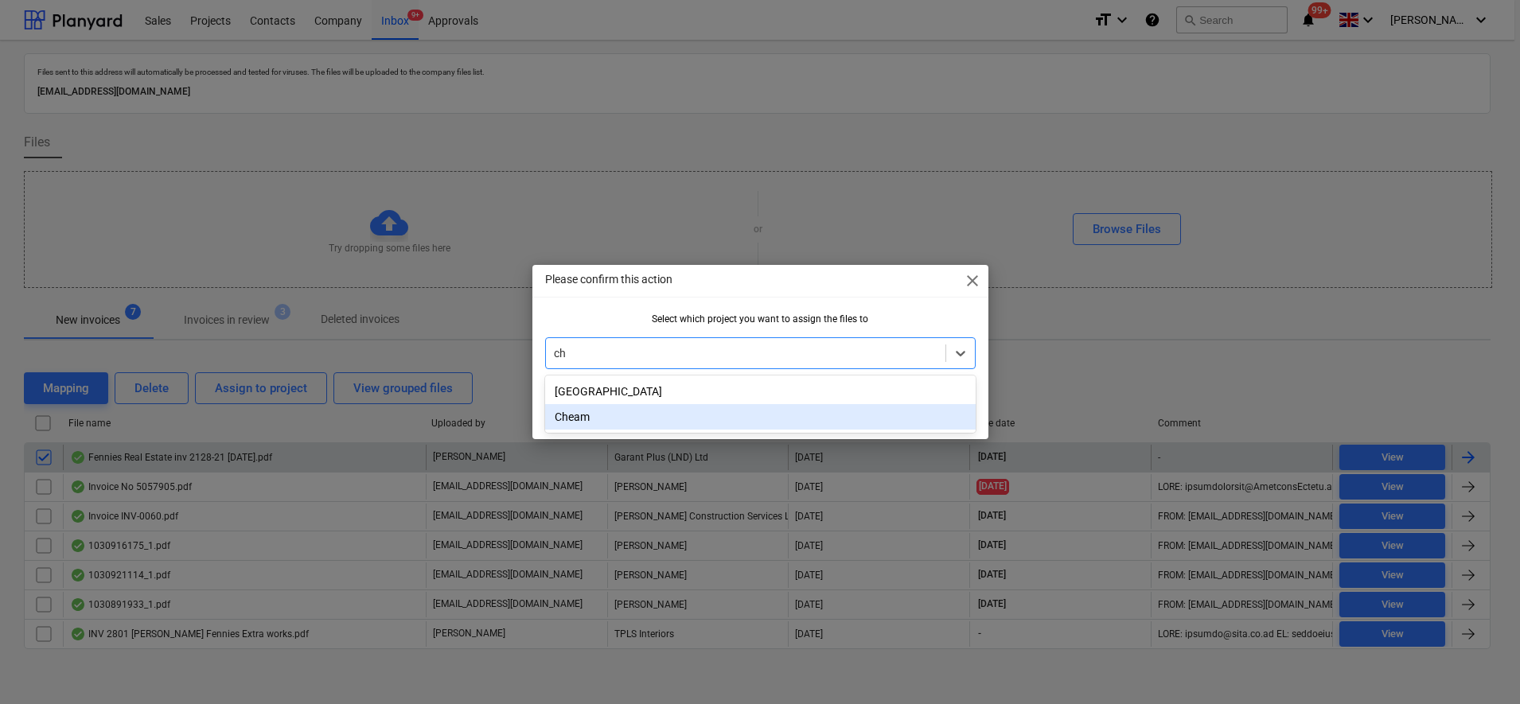
click at [584, 409] on div "Cheam" at bounding box center [760, 416] width 431 height 25
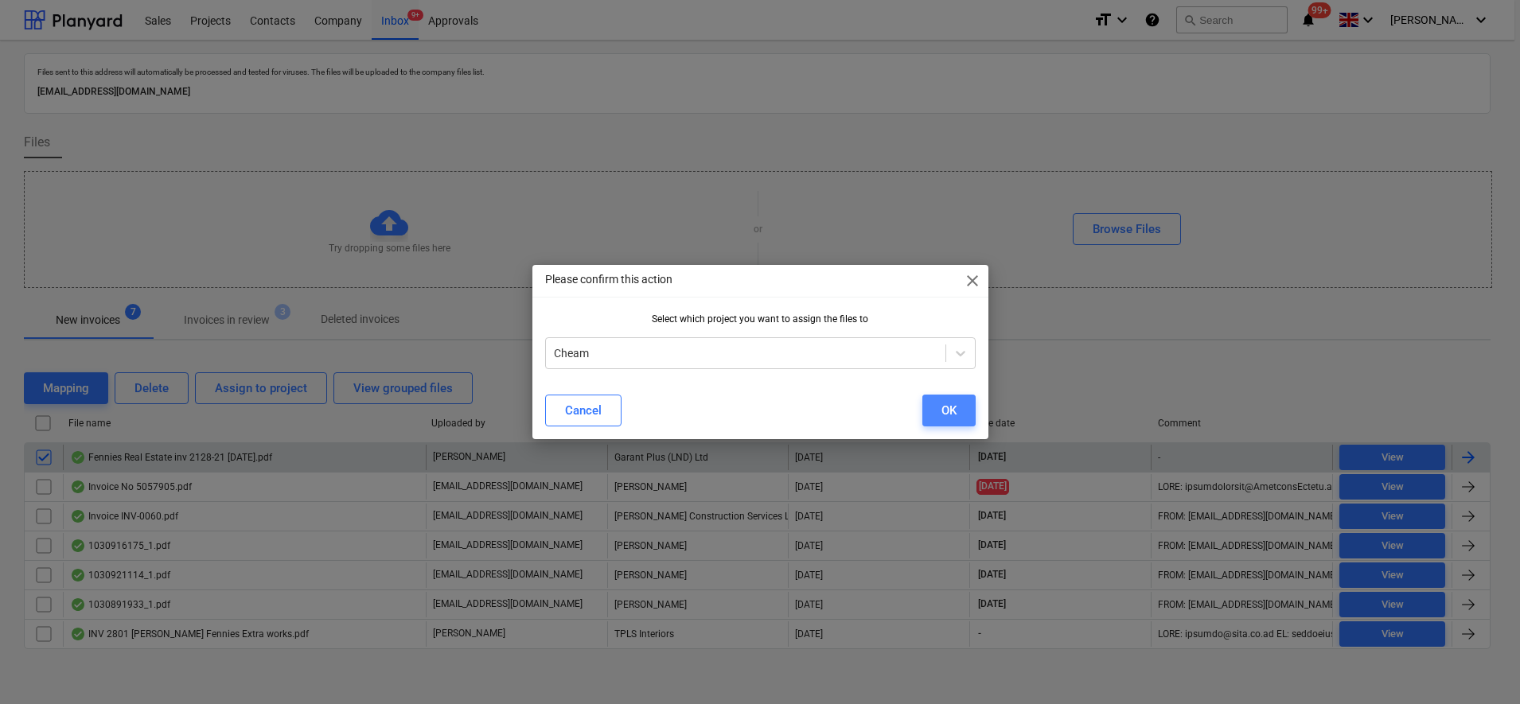
click at [965, 409] on button "OK" at bounding box center [948, 411] width 53 height 32
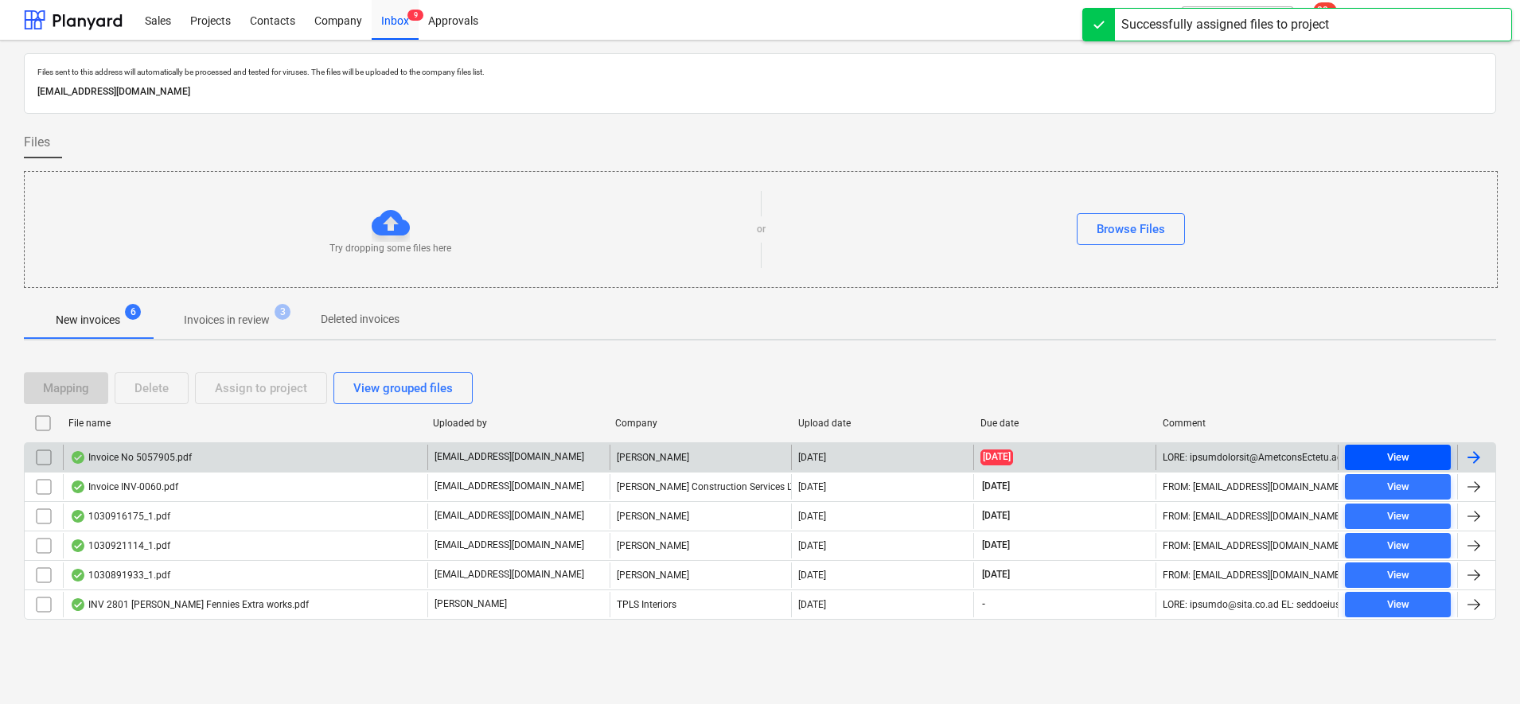
click at [1367, 454] on span "View" at bounding box center [1398, 458] width 93 height 18
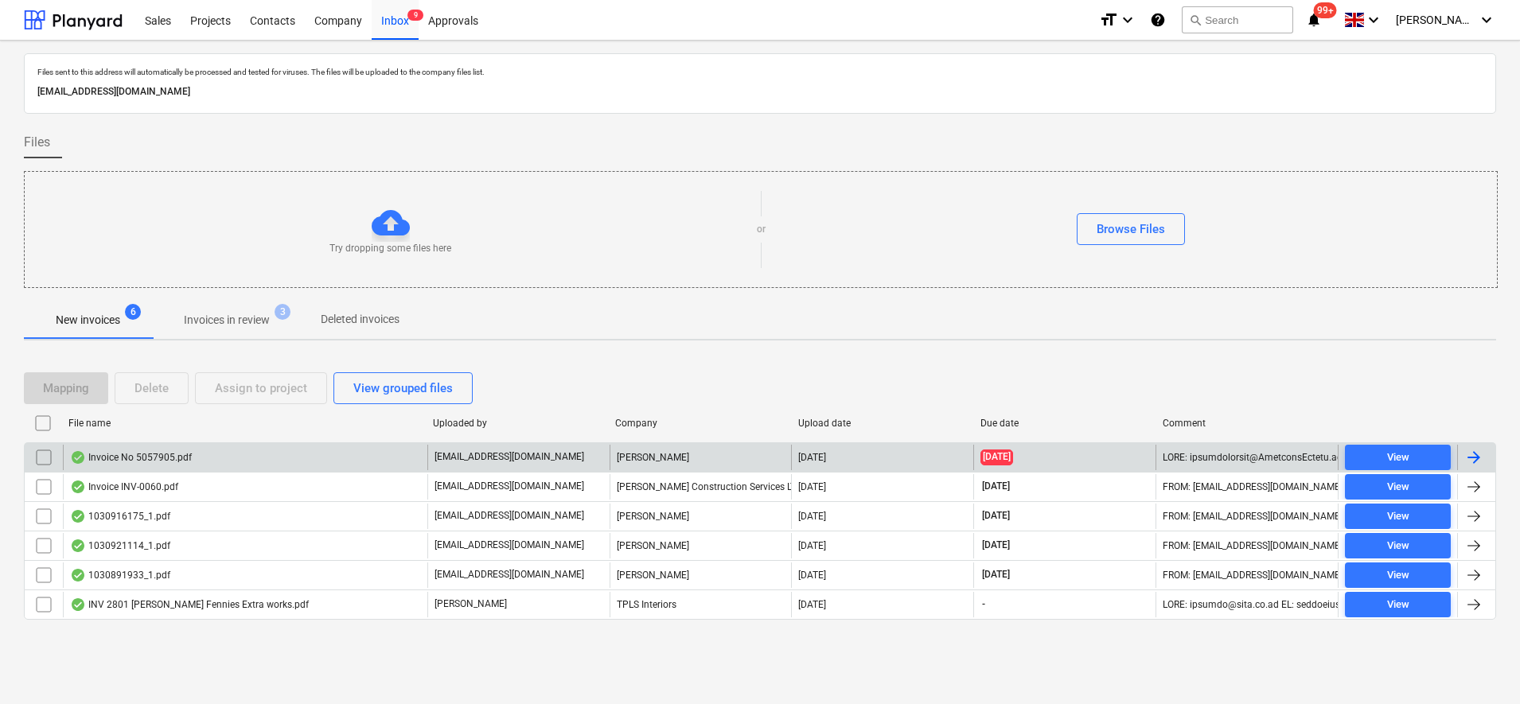
click at [40, 459] on input "checkbox" at bounding box center [43, 457] width 25 height 25
click at [321, 385] on button "Assign to project" at bounding box center [261, 389] width 132 height 32
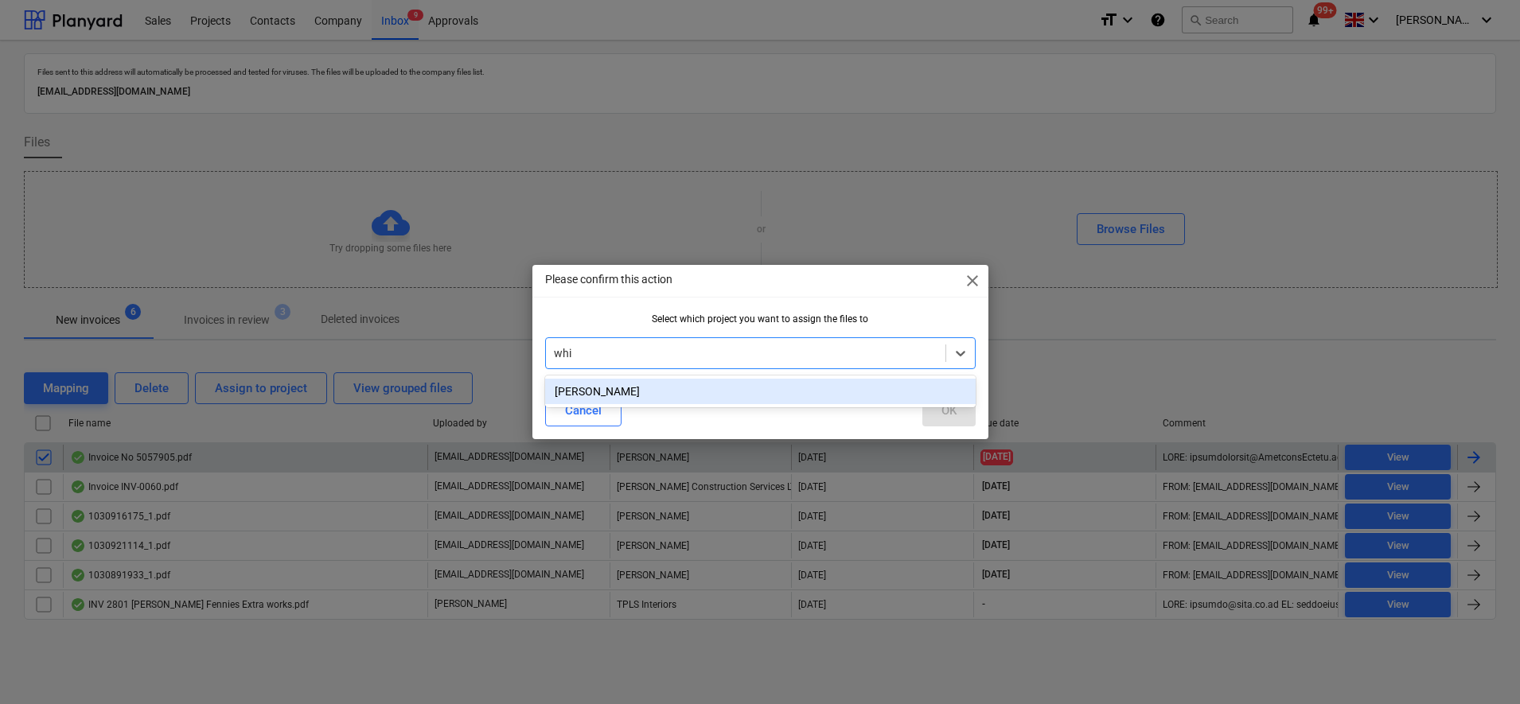
type input "whit"
click at [637, 388] on div "[PERSON_NAME]" at bounding box center [760, 391] width 431 height 25
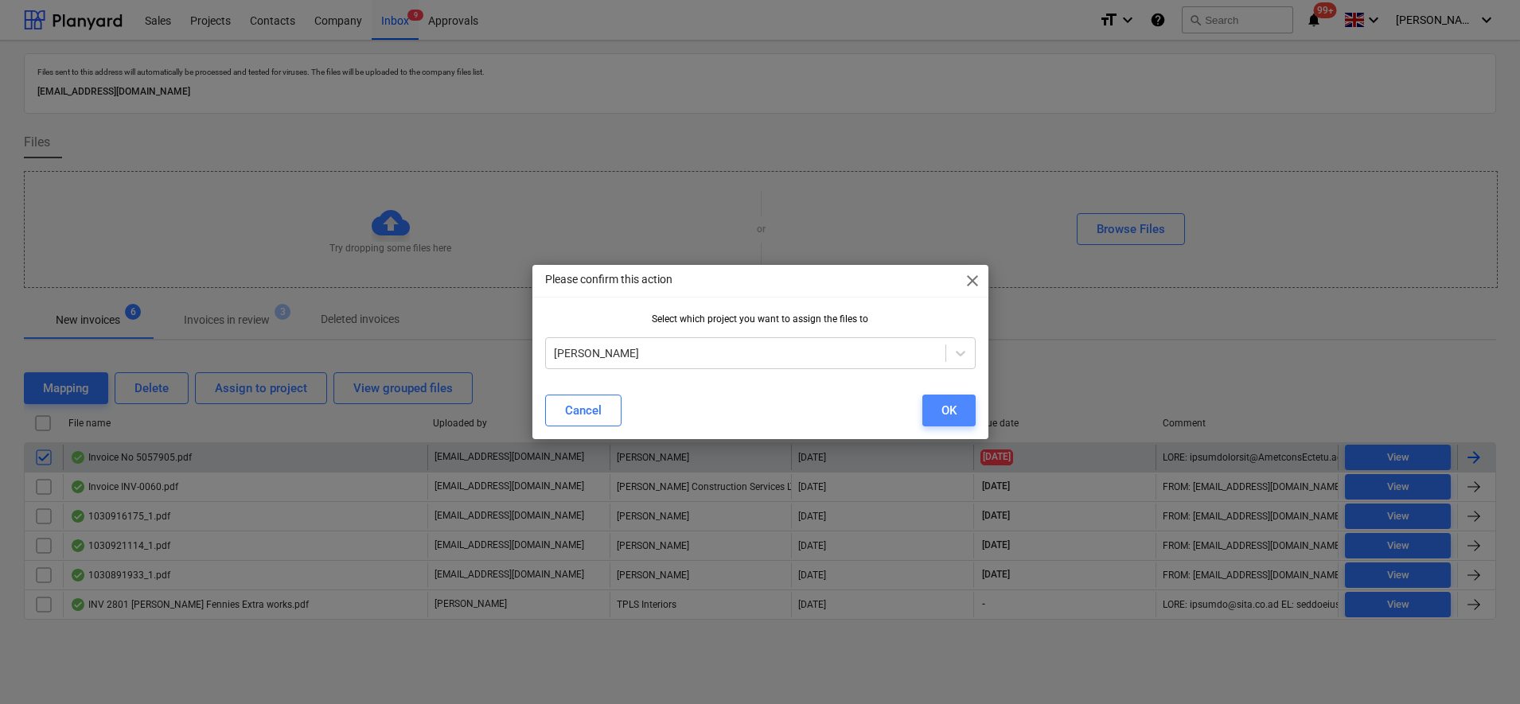
click at [958, 412] on button "OK" at bounding box center [948, 411] width 53 height 32
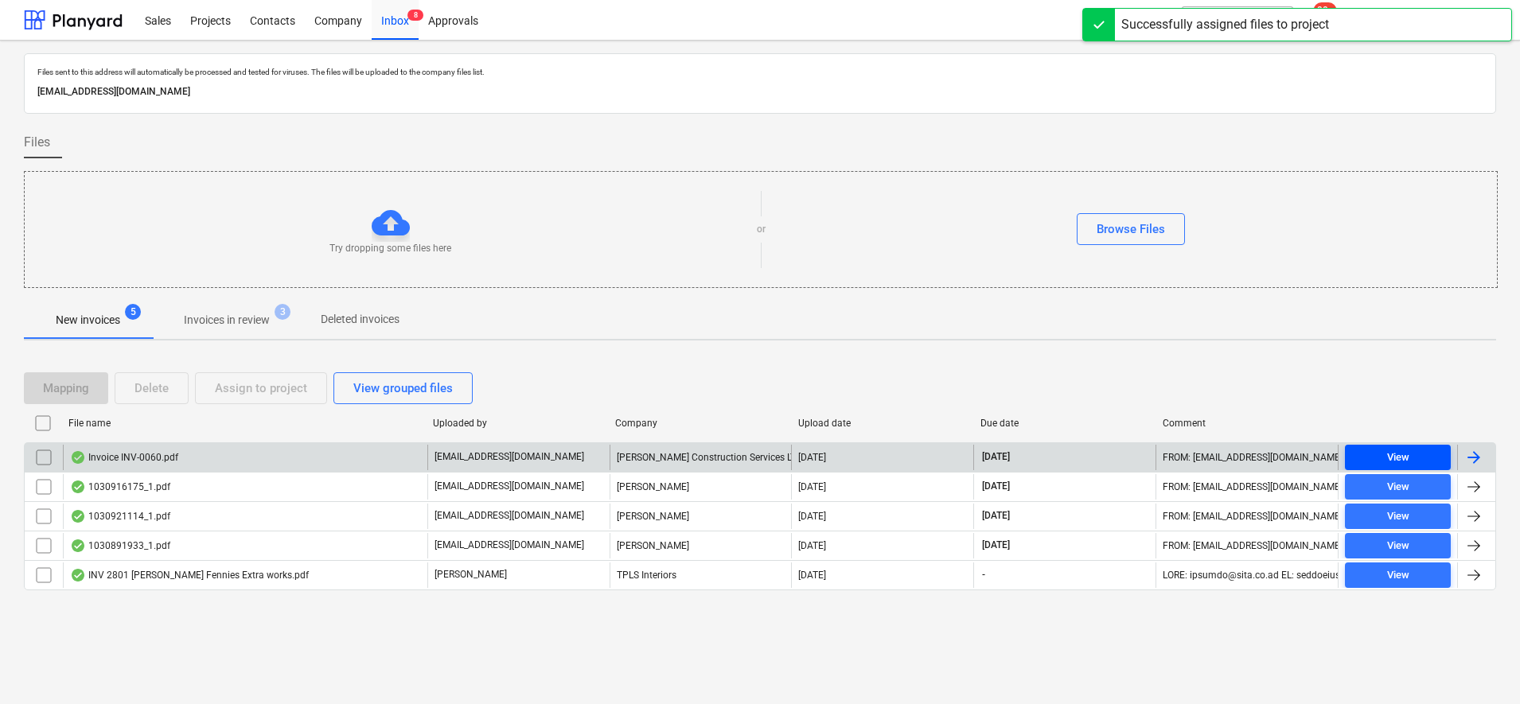
click at [1429, 456] on span "View" at bounding box center [1398, 458] width 93 height 18
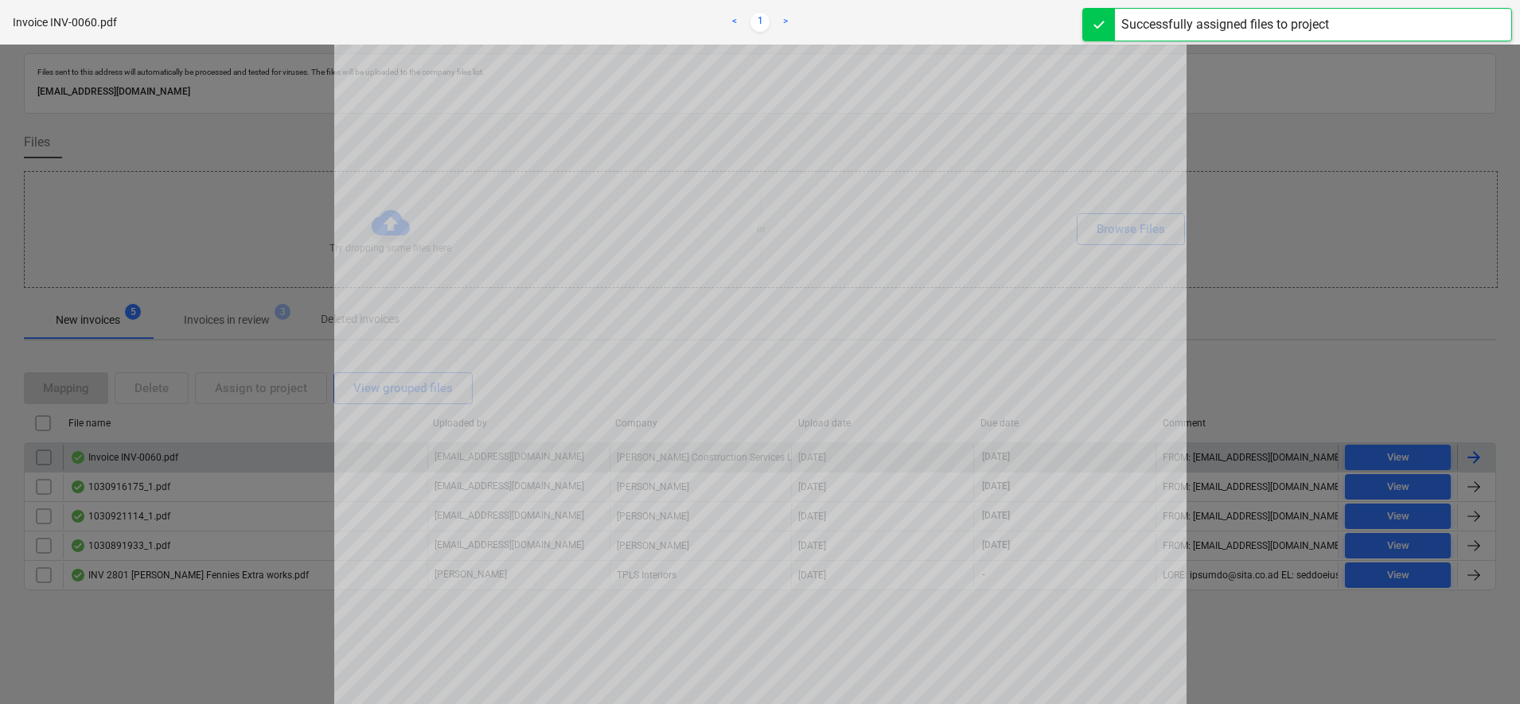
scroll to position [199, 0]
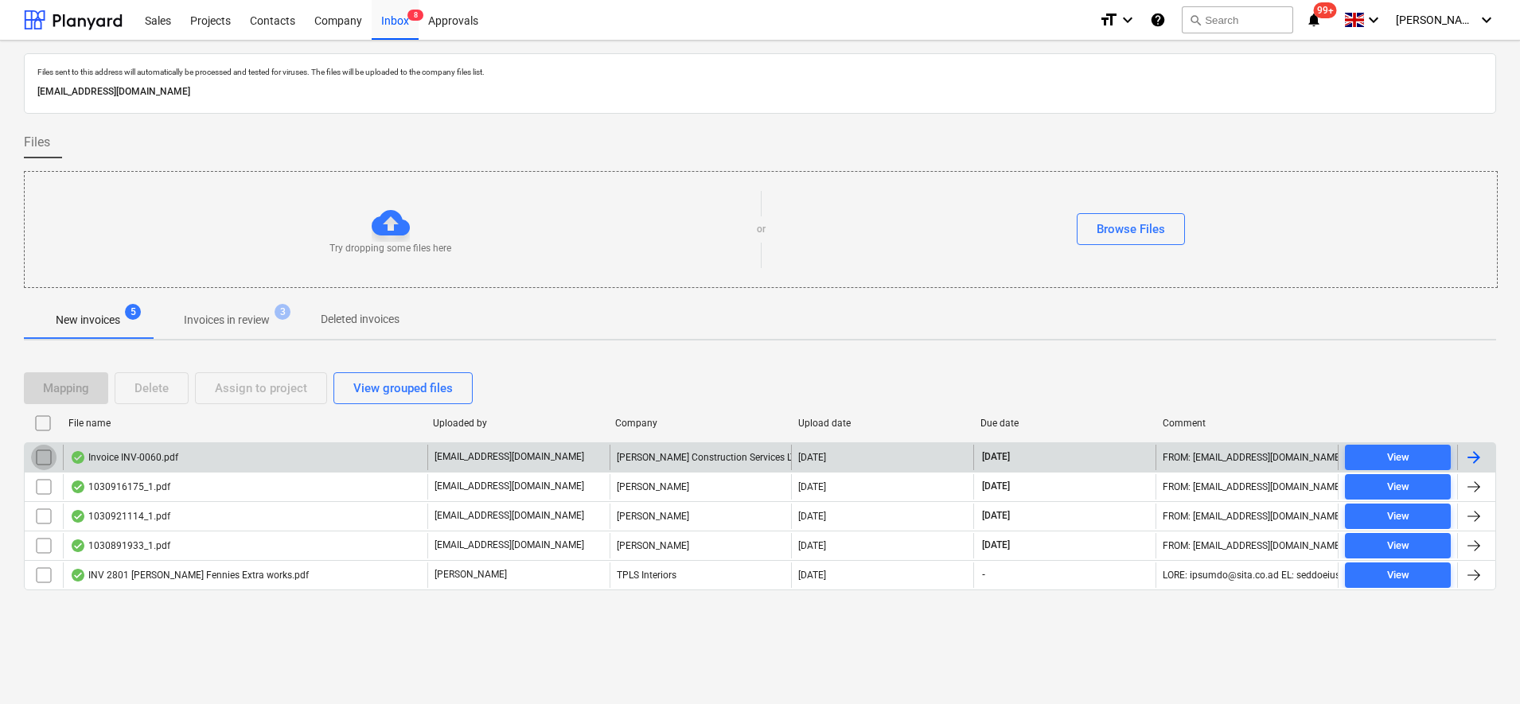
click at [46, 458] on input "checkbox" at bounding box center [43, 457] width 25 height 25
click at [221, 390] on div "Assign to project" at bounding box center [261, 388] width 92 height 21
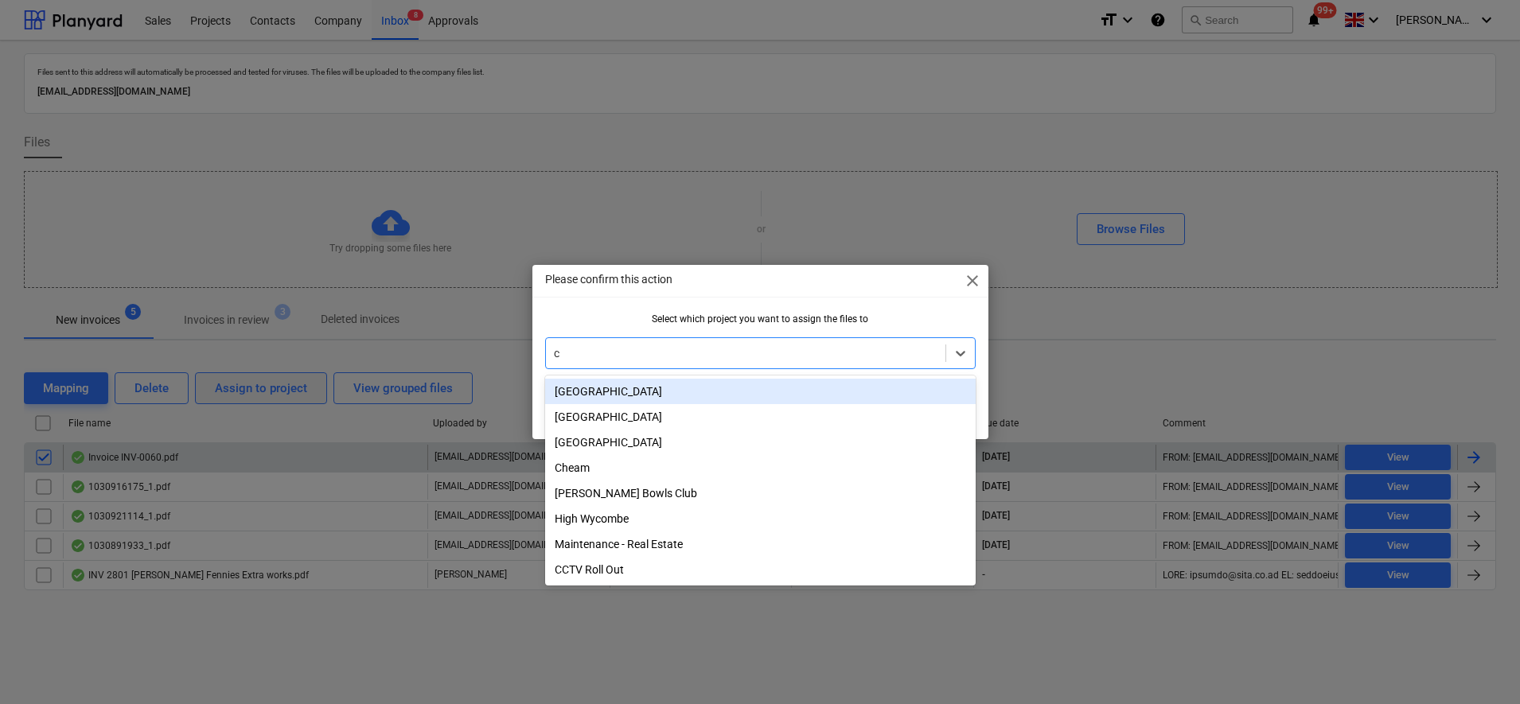
type input "ch"
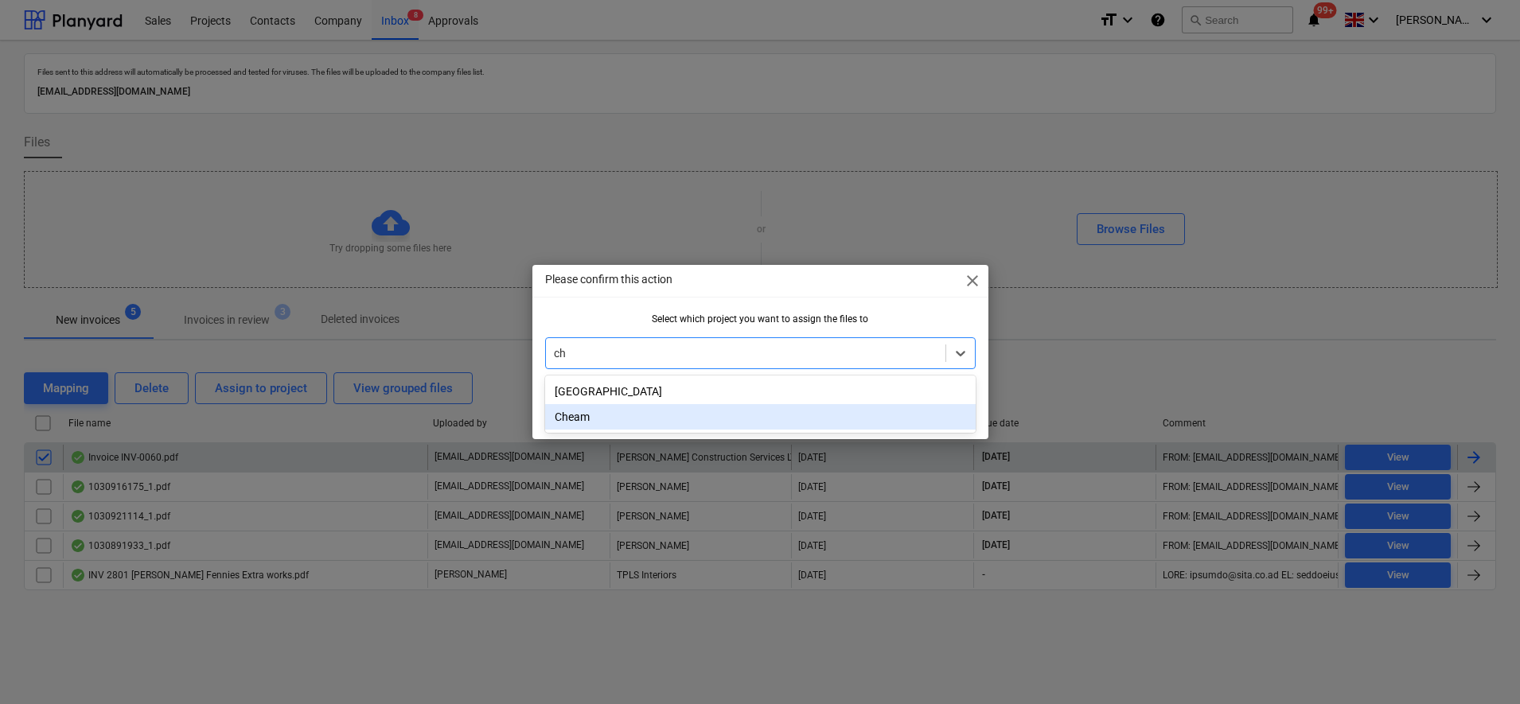
click at [632, 412] on div "Cheam" at bounding box center [760, 416] width 431 height 25
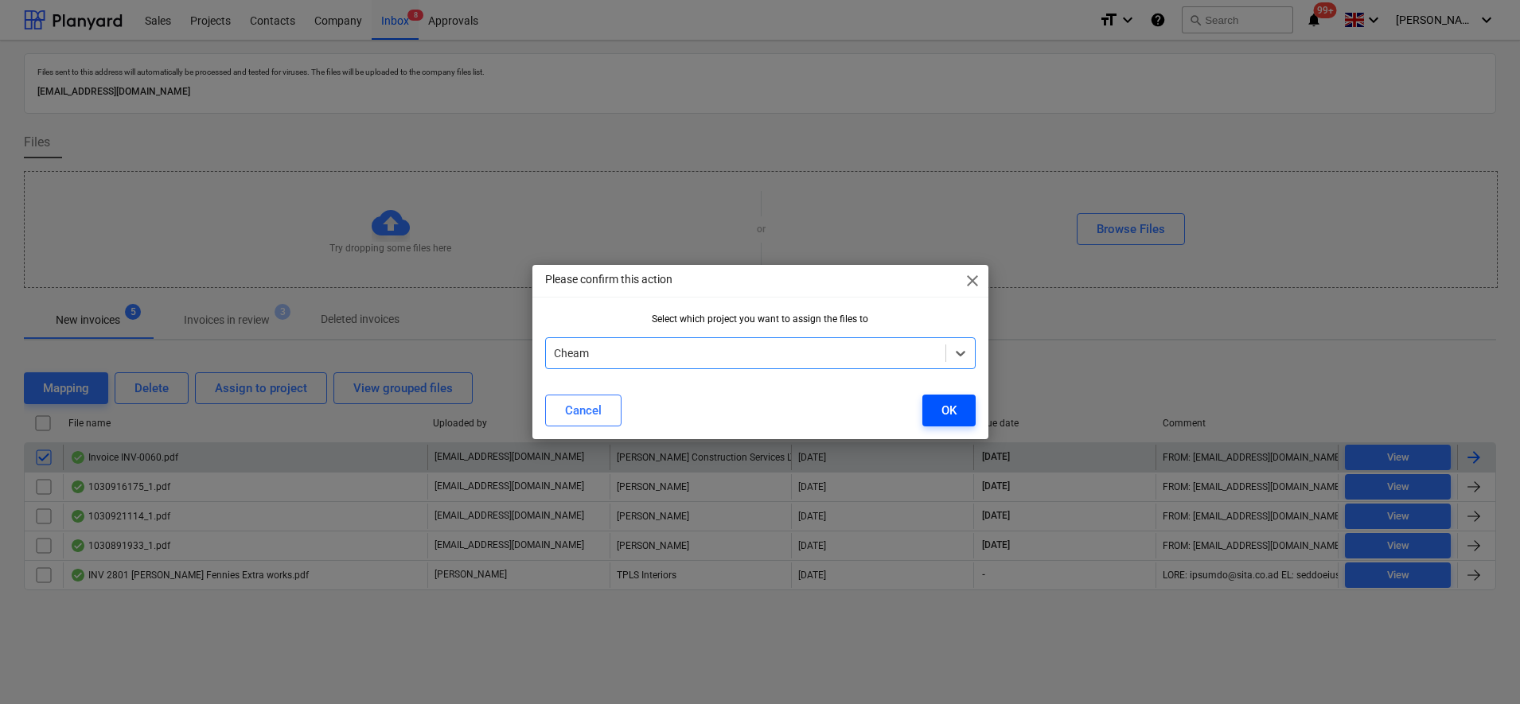
click at [934, 400] on button "OK" at bounding box center [948, 411] width 53 height 32
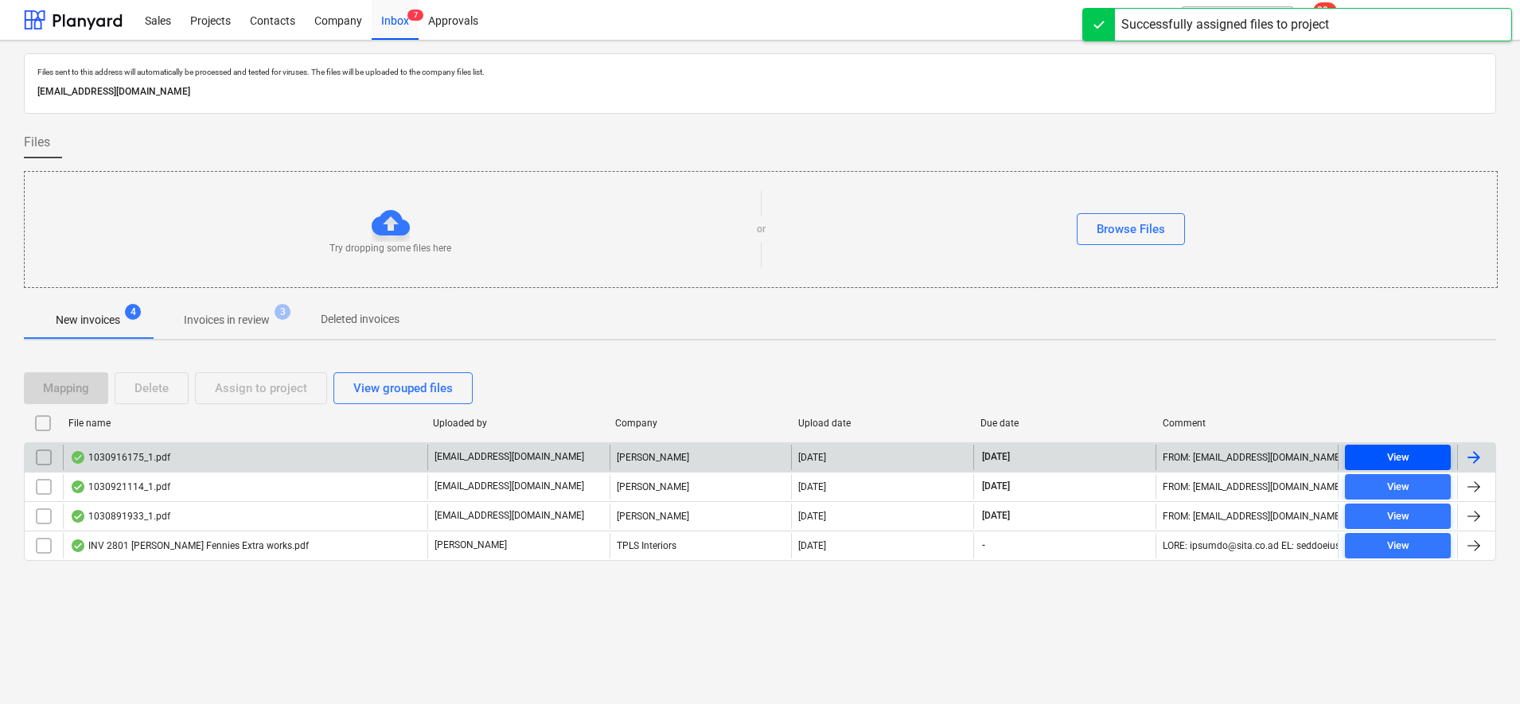
click at [1388, 447] on button "View" at bounding box center [1398, 457] width 106 height 25
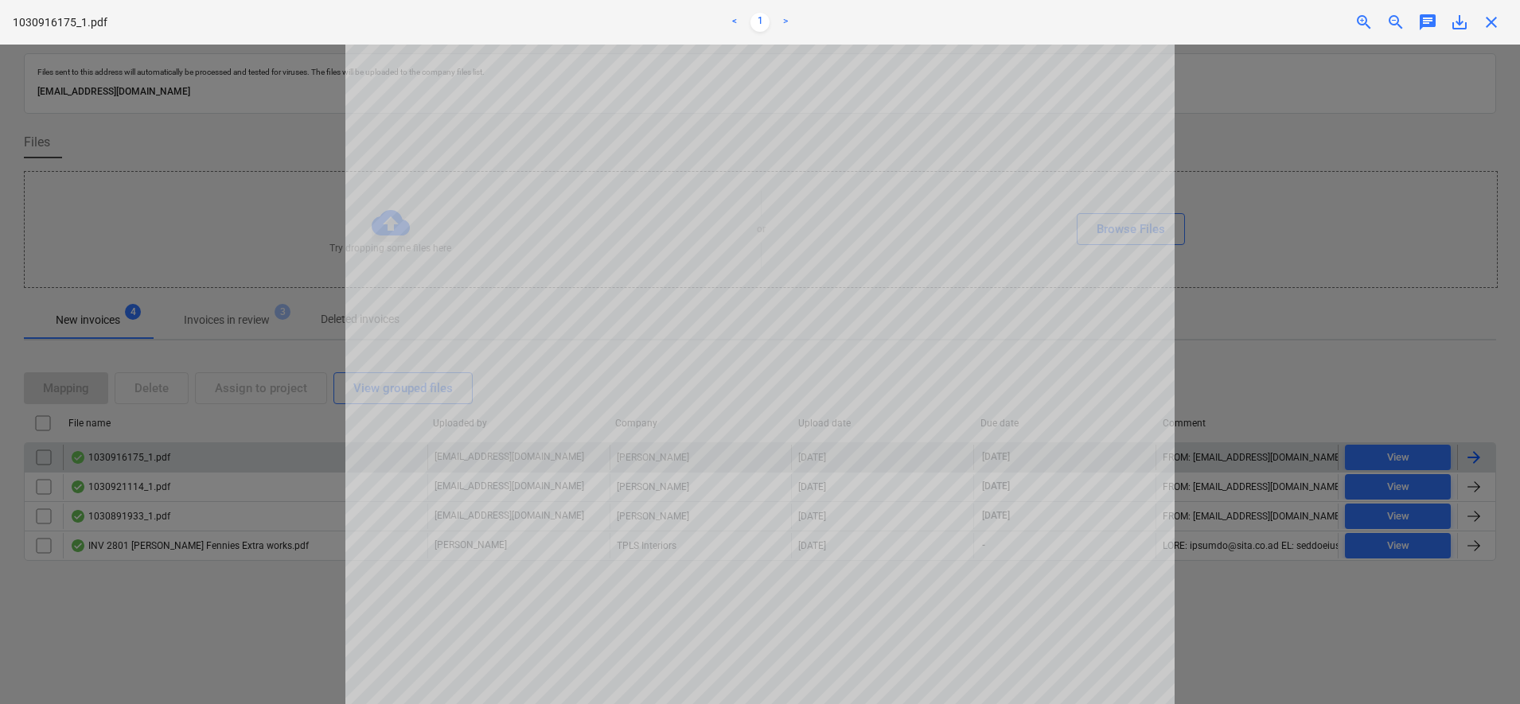
scroll to position [398, 0]
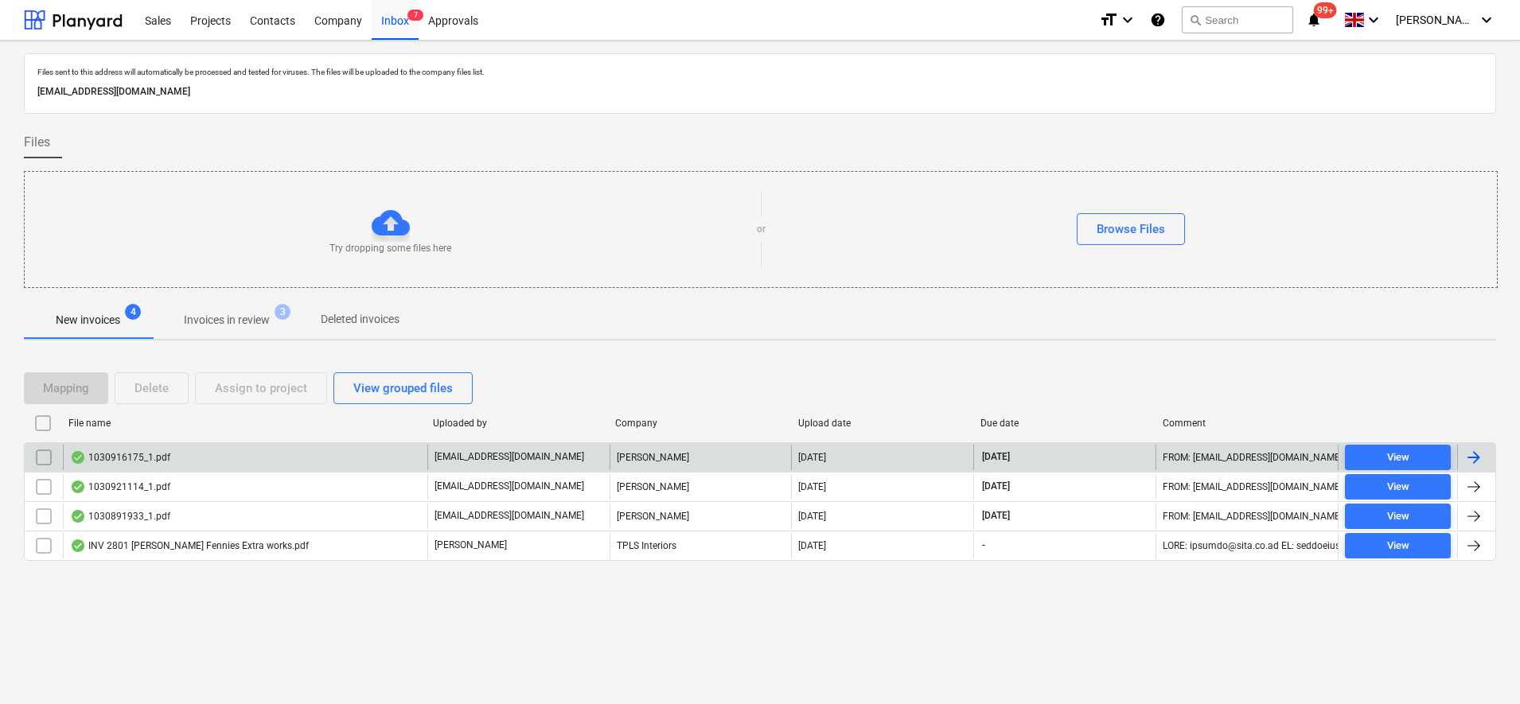
click at [30, 460] on div at bounding box center [44, 457] width 38 height 25
click at [45, 454] on input "checkbox" at bounding box center [43, 457] width 25 height 25
click at [267, 388] on div "Assign to project" at bounding box center [261, 388] width 92 height 21
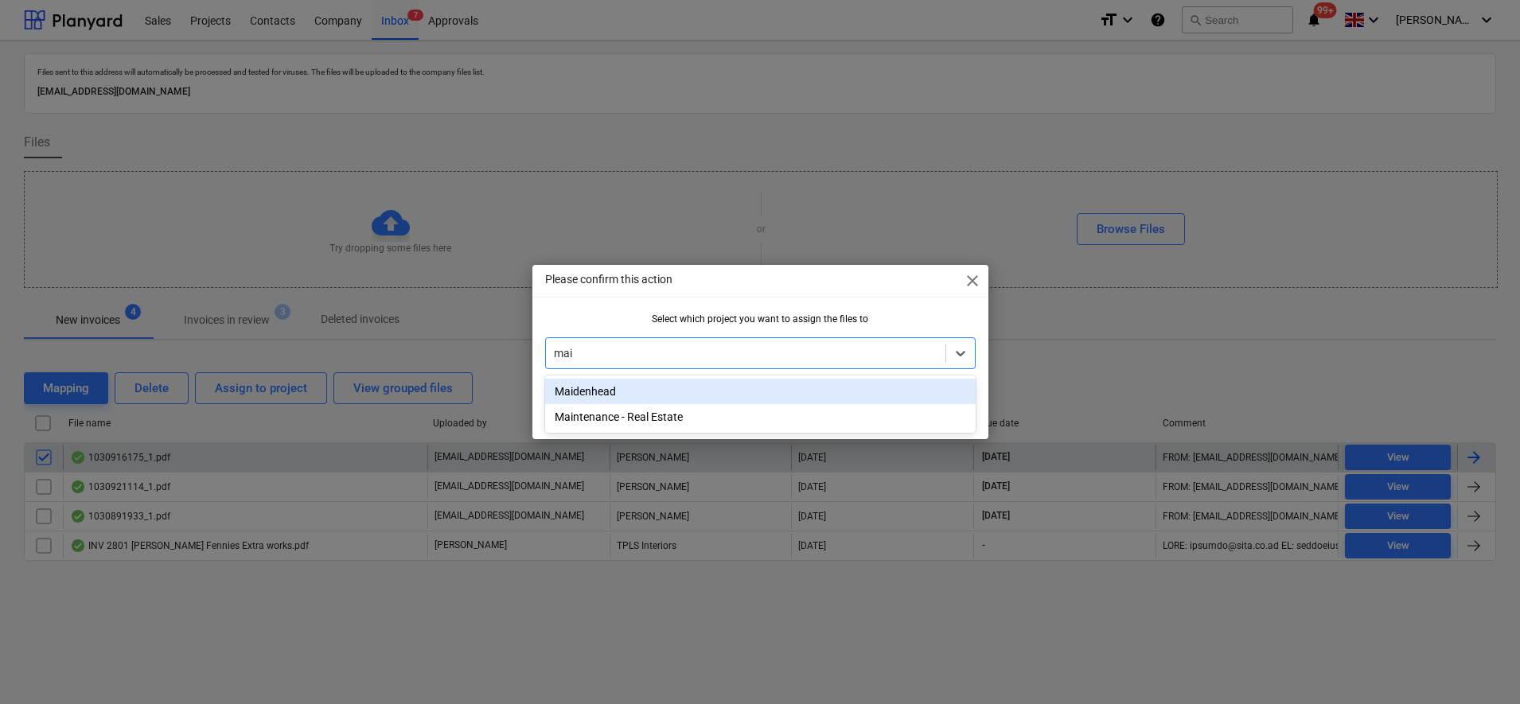
type input "maid"
click at [604, 388] on div "Maidenhead" at bounding box center [760, 391] width 431 height 25
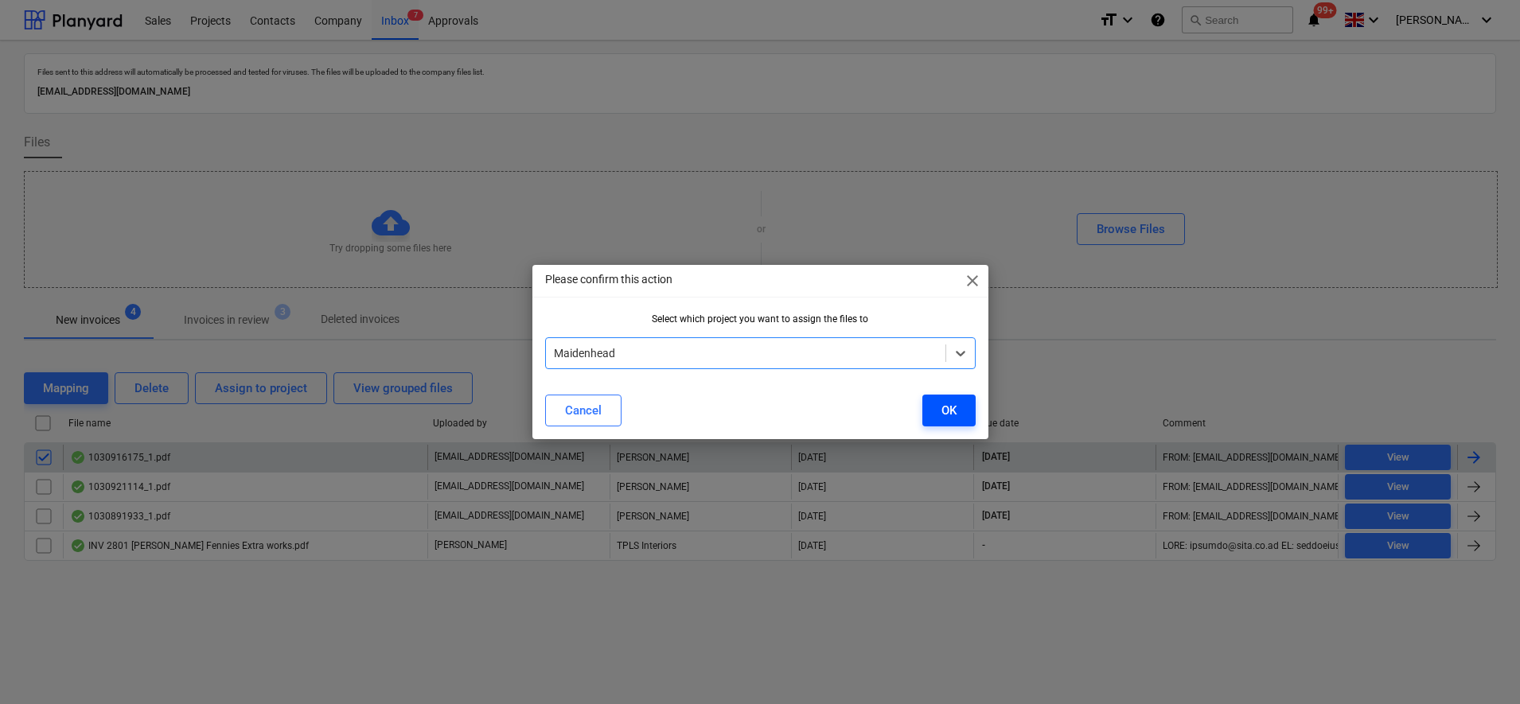
click at [969, 404] on button "OK" at bounding box center [948, 411] width 53 height 32
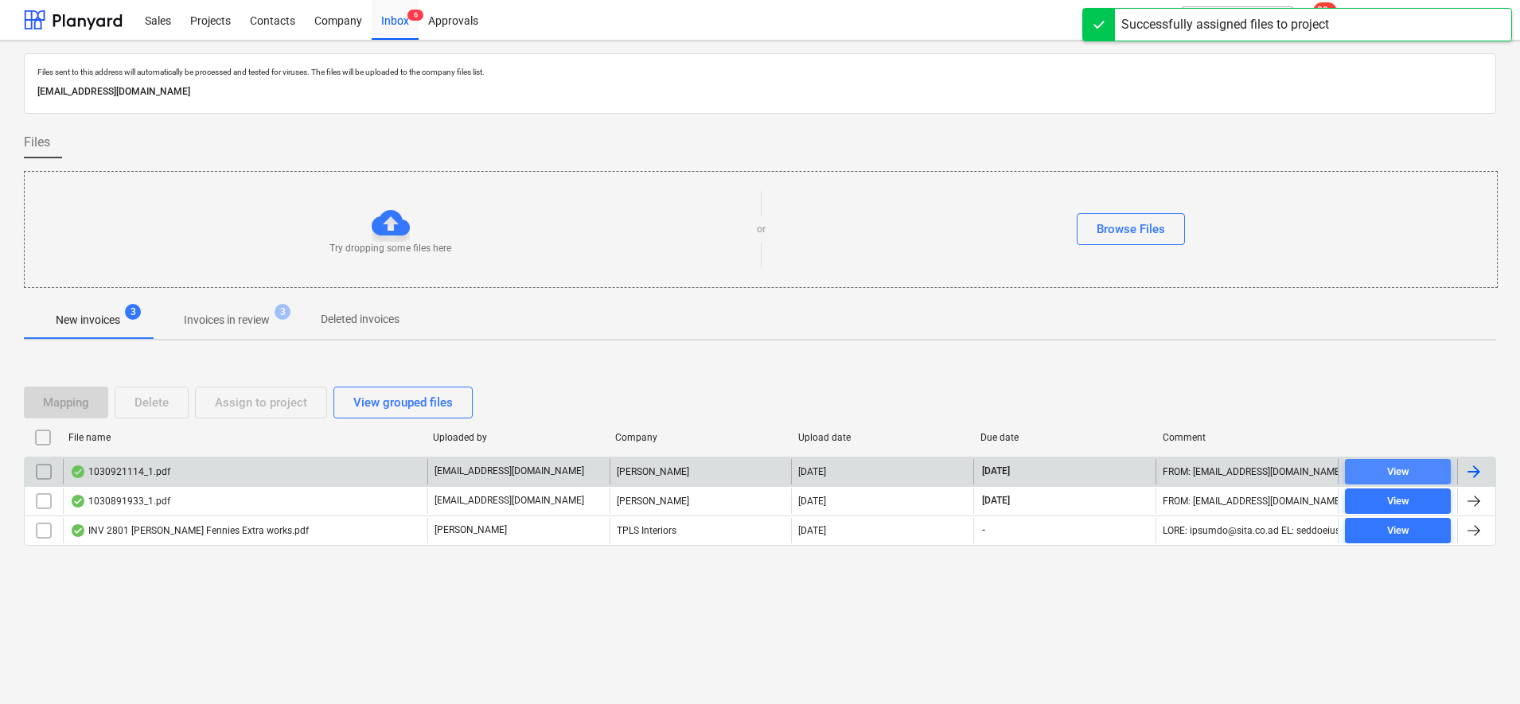
click at [1432, 478] on span "View" at bounding box center [1398, 472] width 93 height 18
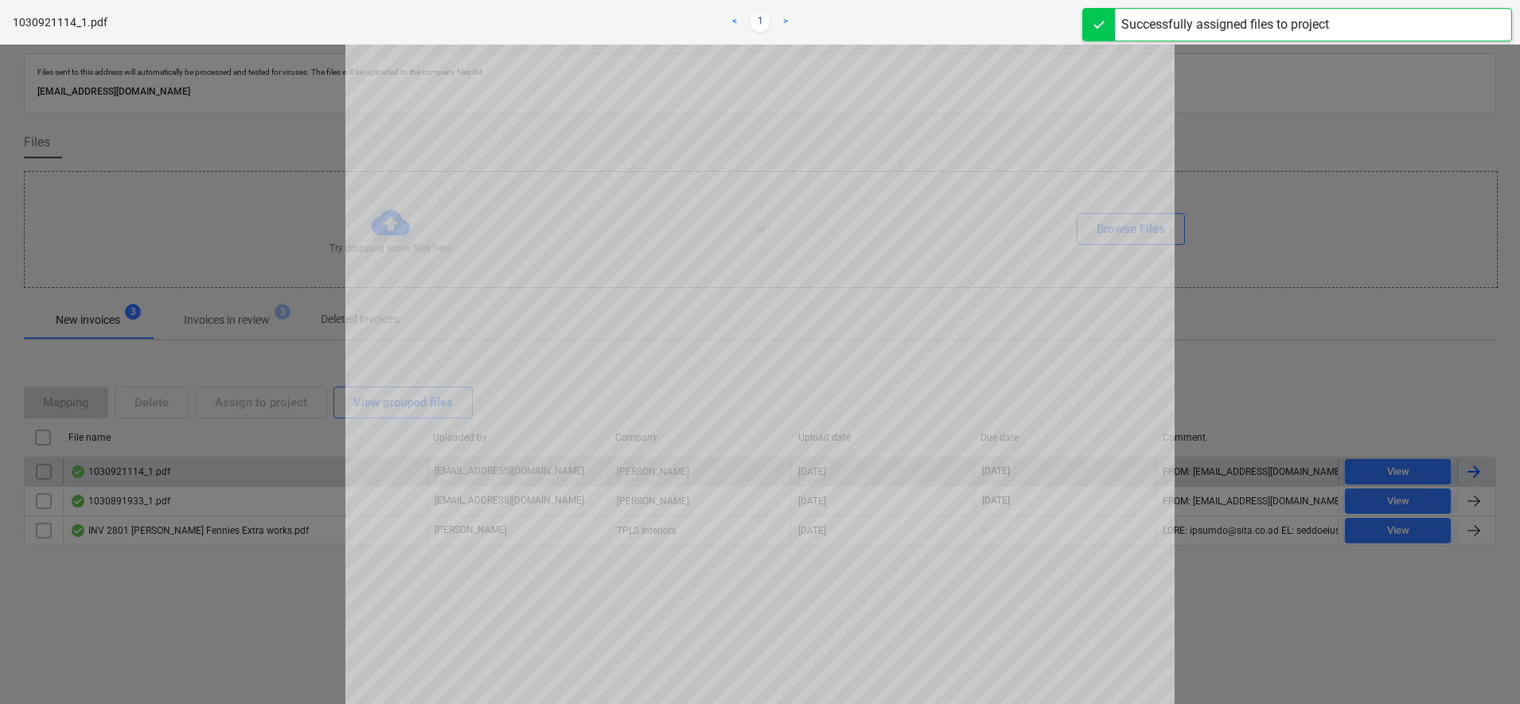
scroll to position [199, 0]
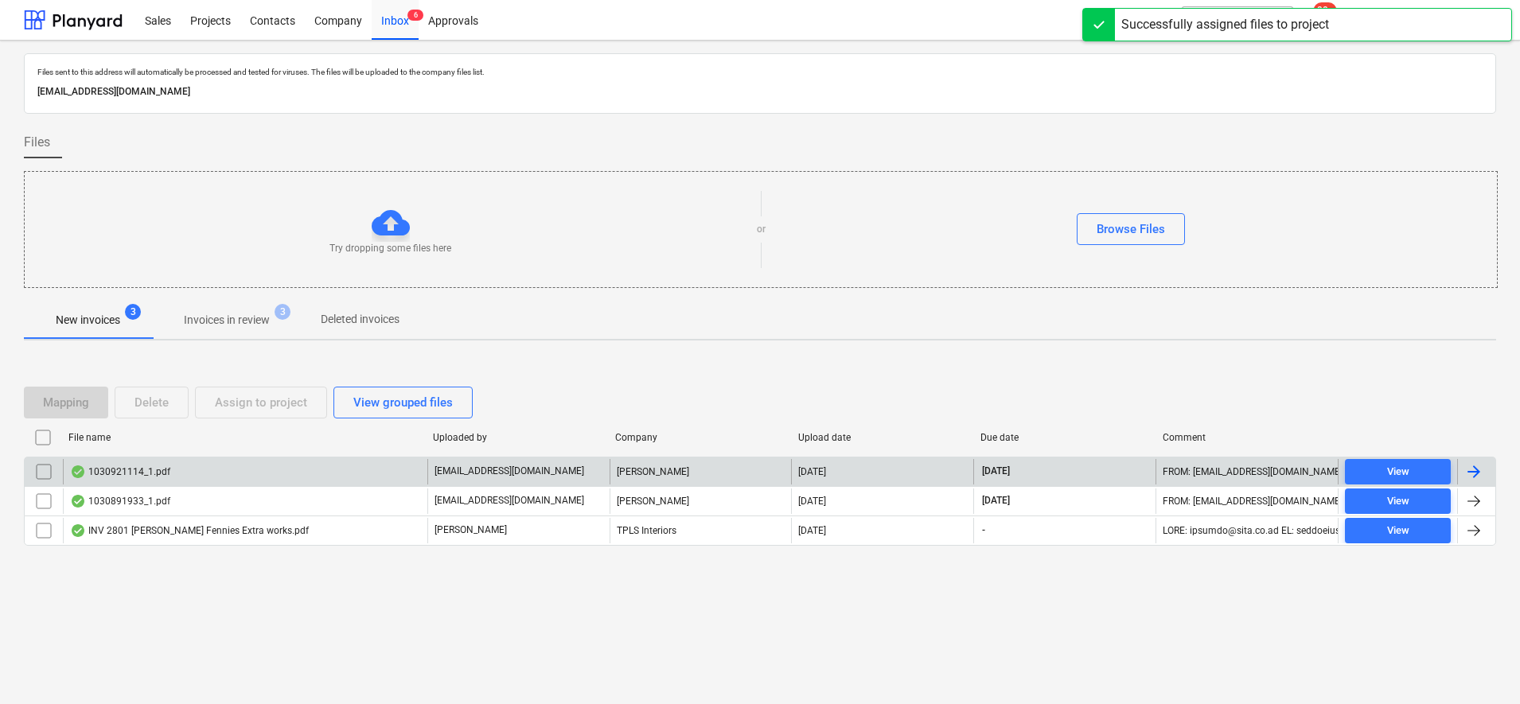
click at [48, 467] on input "checkbox" at bounding box center [43, 471] width 25 height 25
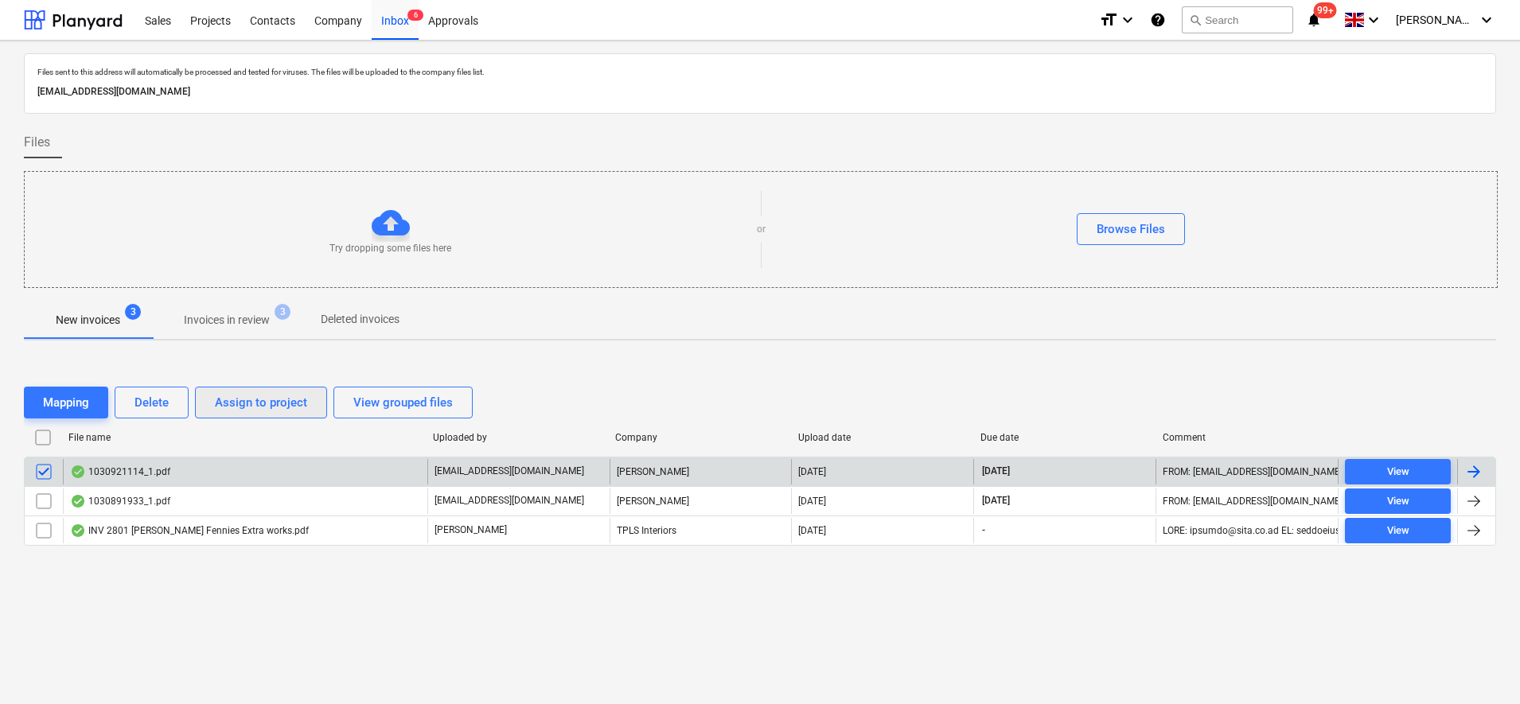
click at [231, 404] on div "Assign to project" at bounding box center [261, 402] width 92 height 21
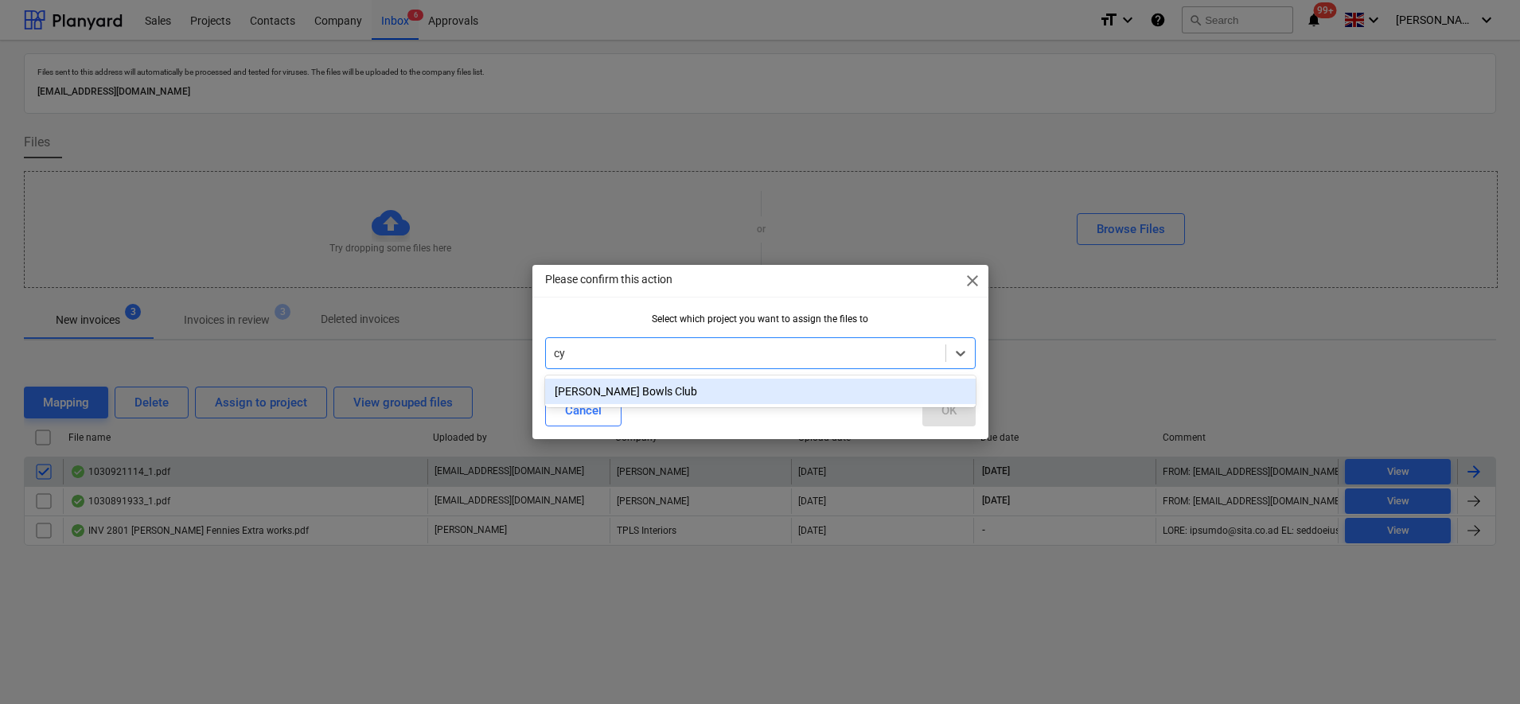
type input "cyp"
click at [792, 395] on div "[PERSON_NAME] Bowls Club" at bounding box center [760, 391] width 431 height 25
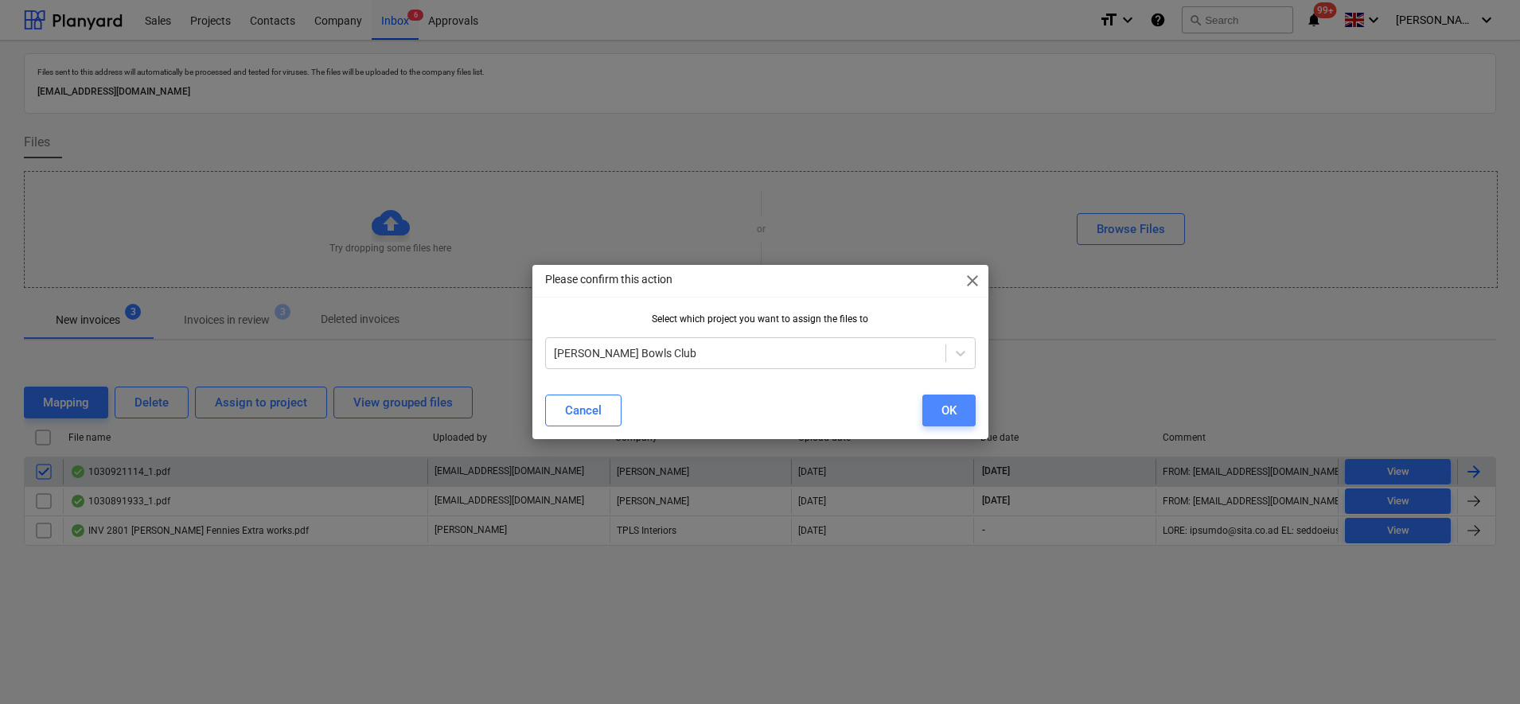
click at [949, 395] on button "OK" at bounding box center [948, 411] width 53 height 32
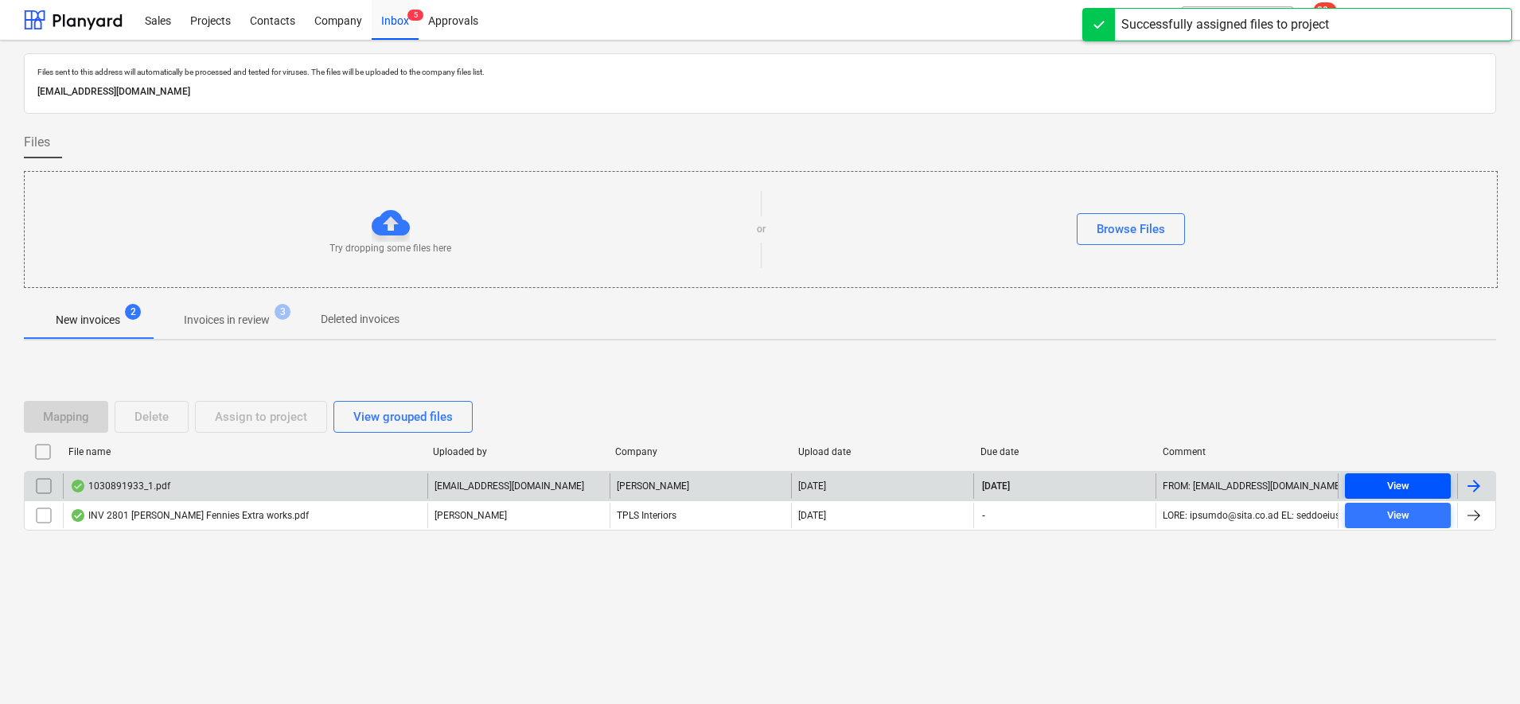
click at [1434, 484] on span "View" at bounding box center [1398, 487] width 93 height 18
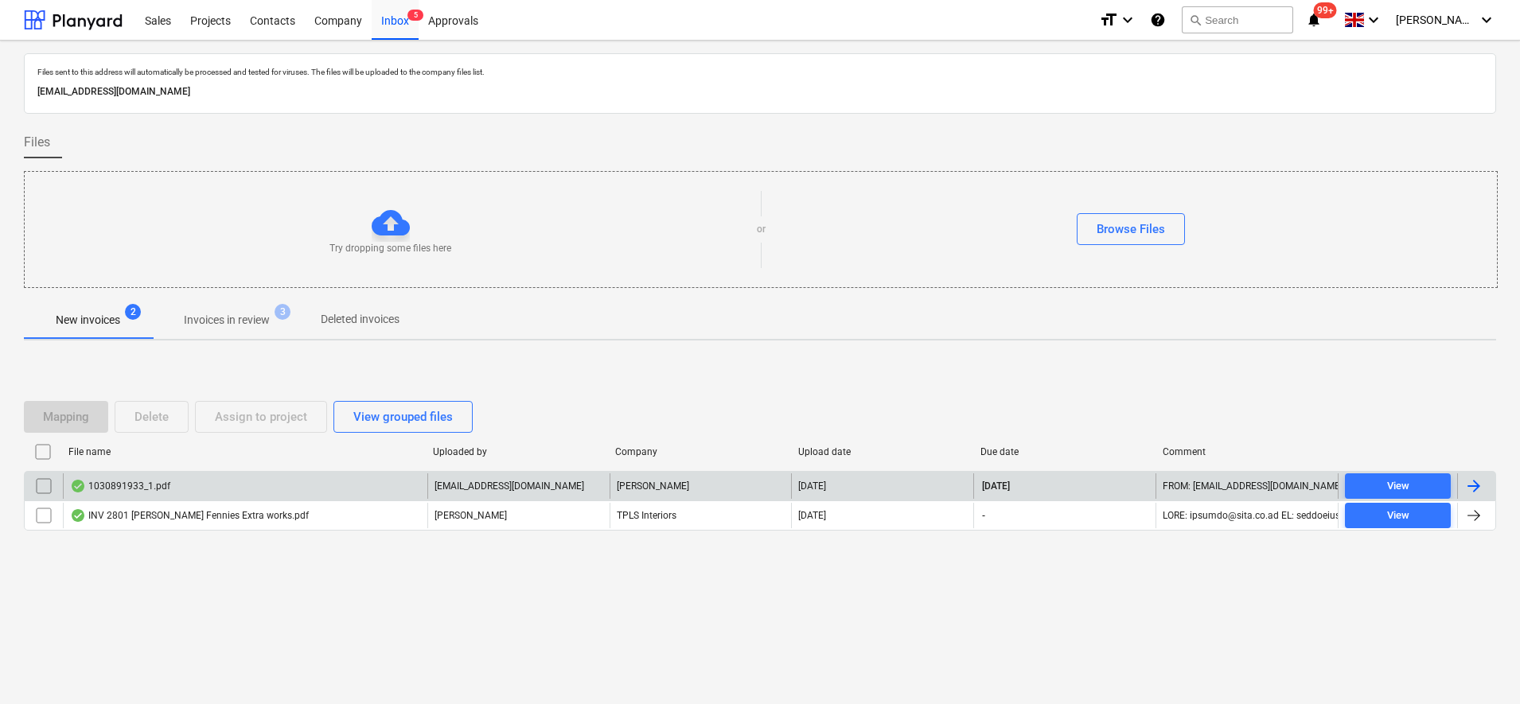
click at [46, 490] on input "checkbox" at bounding box center [43, 486] width 25 height 25
click at [292, 412] on div "Assign to project" at bounding box center [261, 417] width 92 height 21
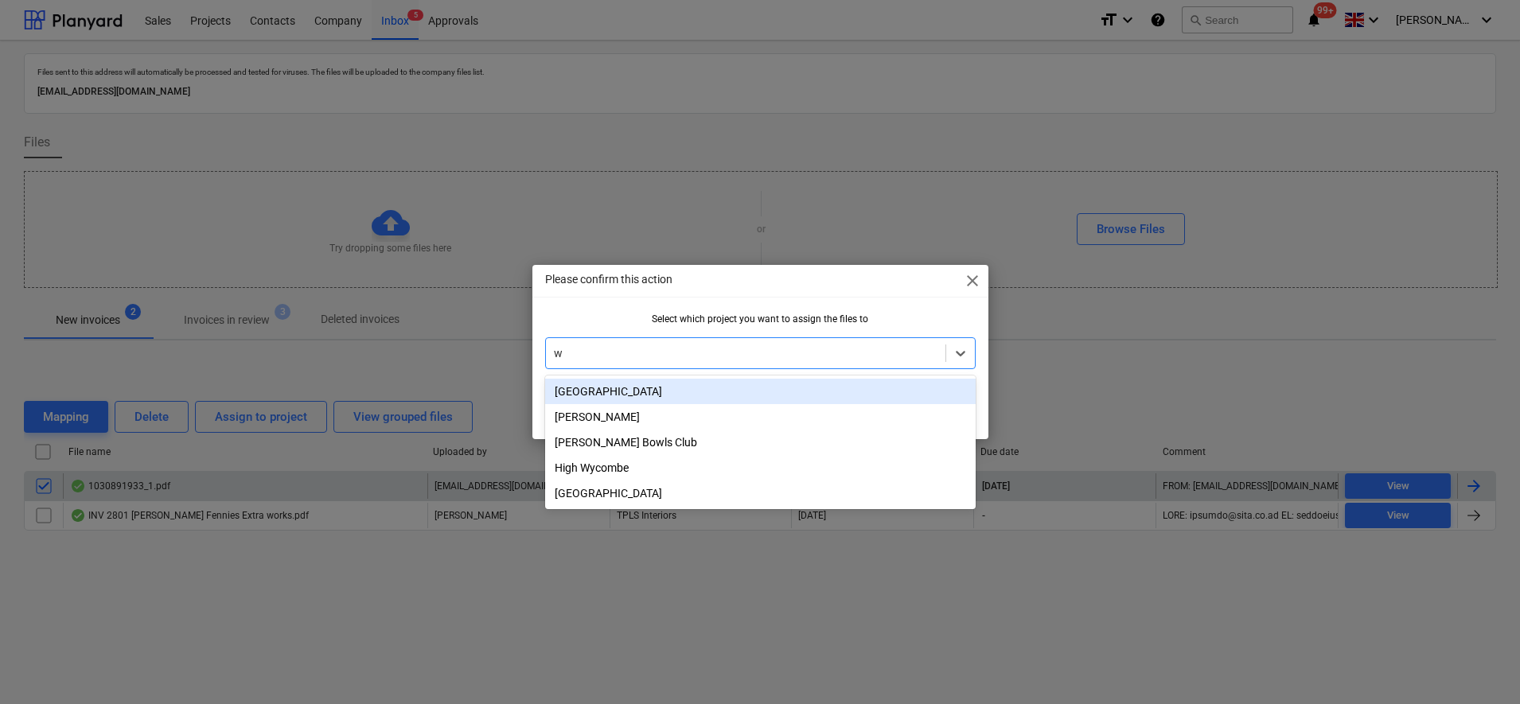
type input "wh"
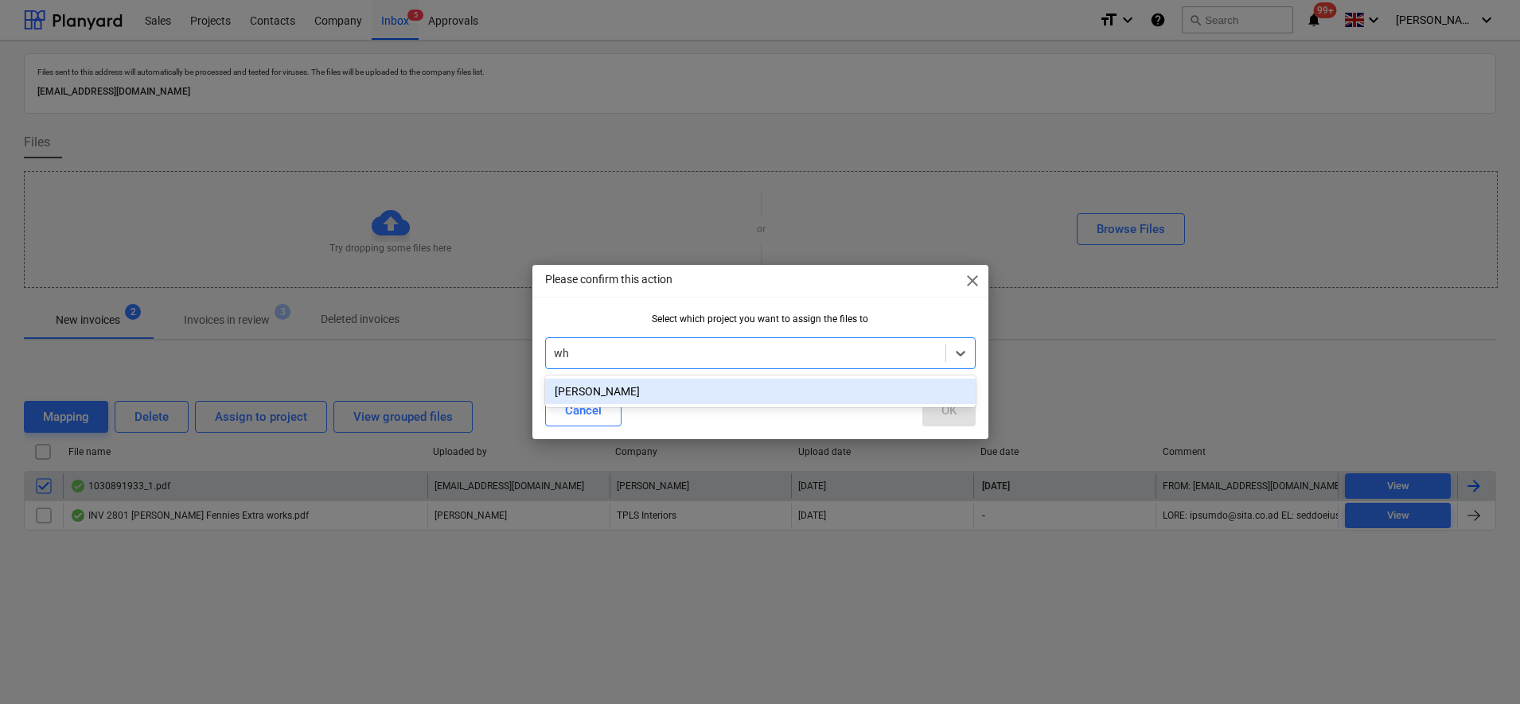
click at [640, 396] on div "[PERSON_NAME]" at bounding box center [760, 391] width 431 height 25
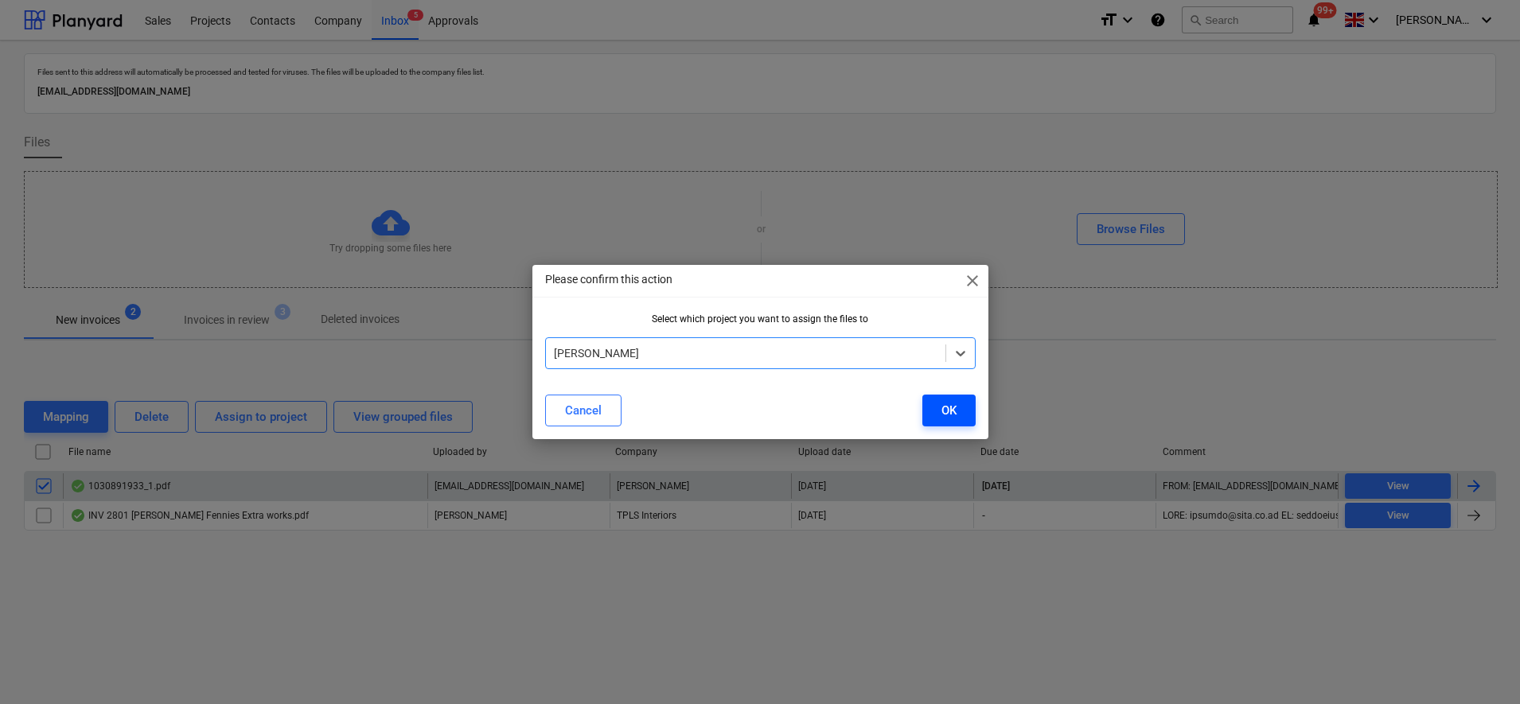
click at [958, 414] on button "OK" at bounding box center [948, 411] width 53 height 32
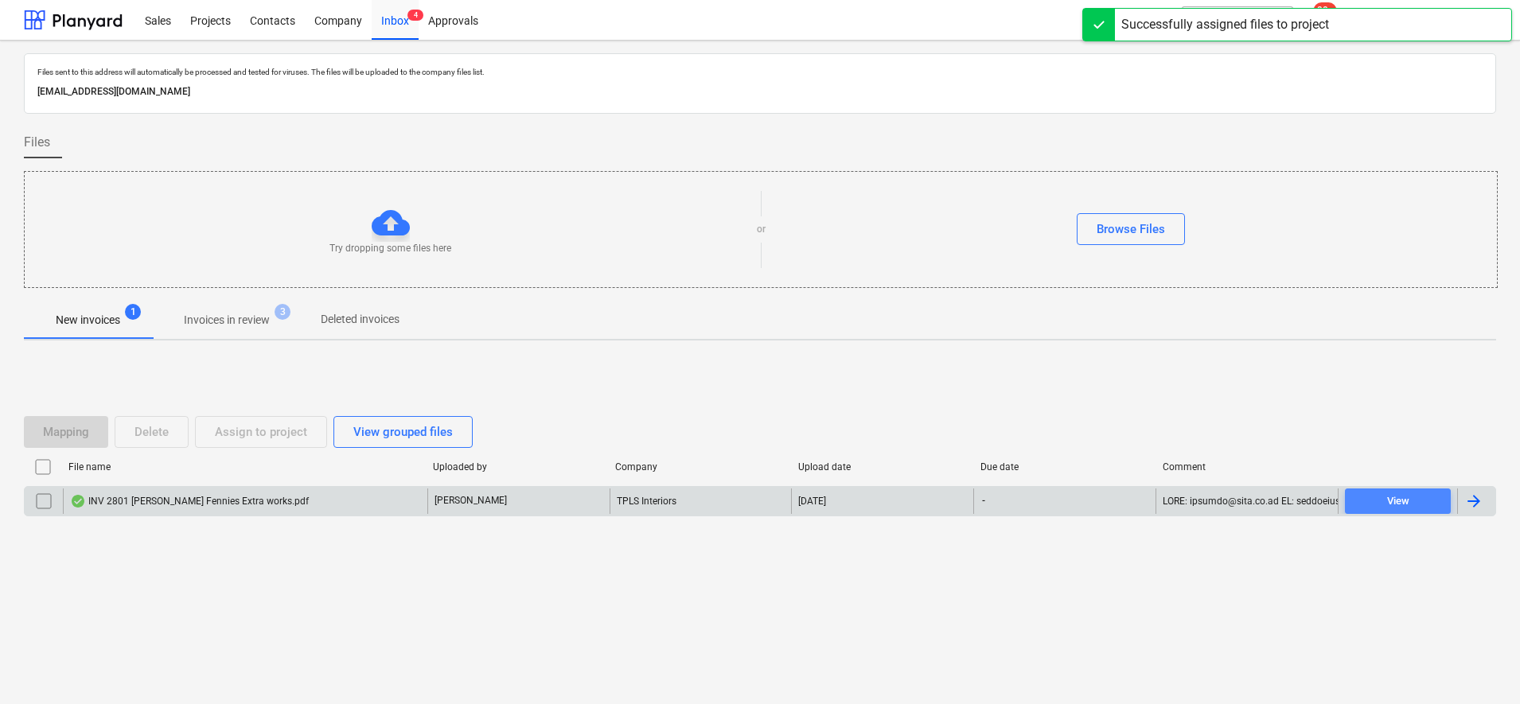
click at [1398, 497] on div "View" at bounding box center [1398, 502] width 22 height 18
drag, startPoint x: 209, startPoint y: 12, endPoint x: 216, endPoint y: 28, distance: 17.8
click at [209, 12] on div "Projects" at bounding box center [211, 19] width 60 height 41
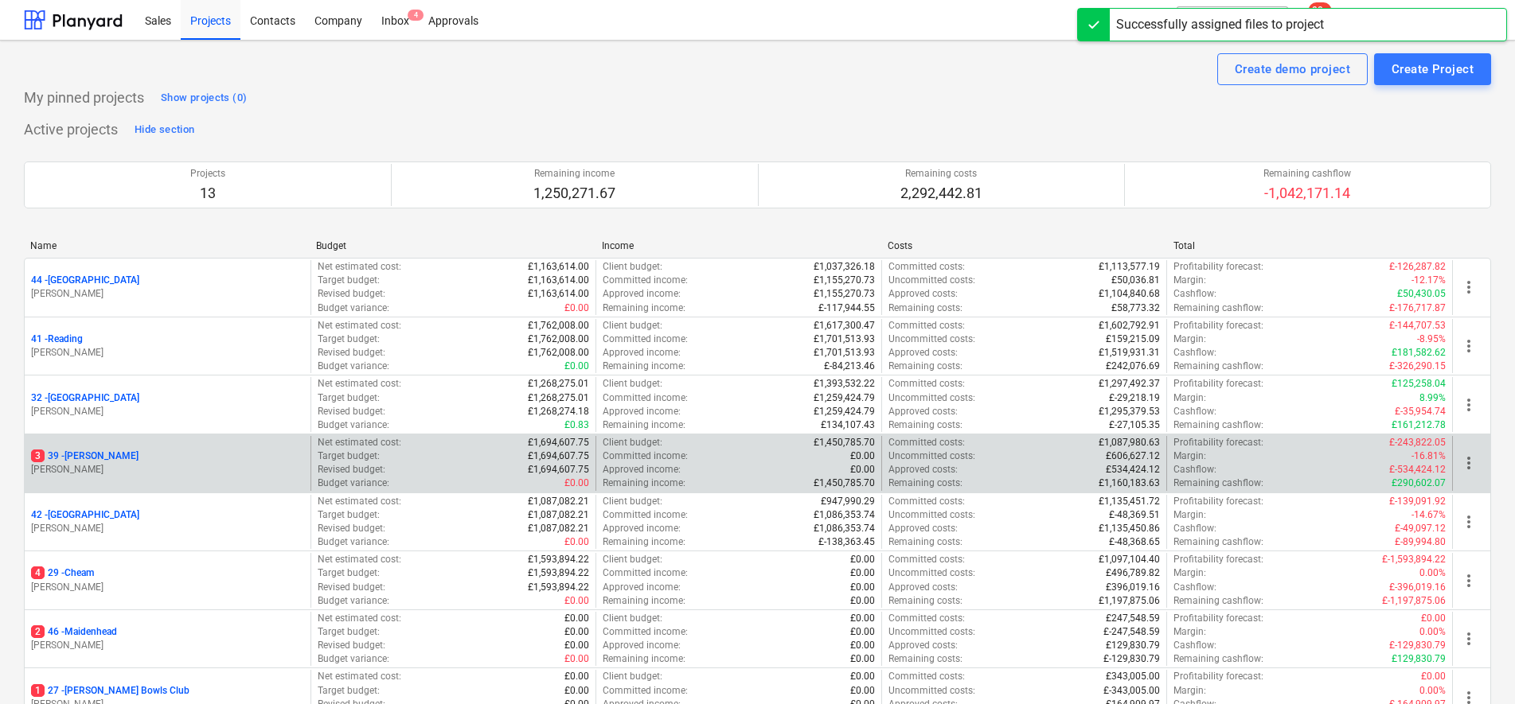
click at [70, 462] on p "3 39 - [GEOGRAPHIC_DATA]" at bounding box center [84, 457] width 107 height 14
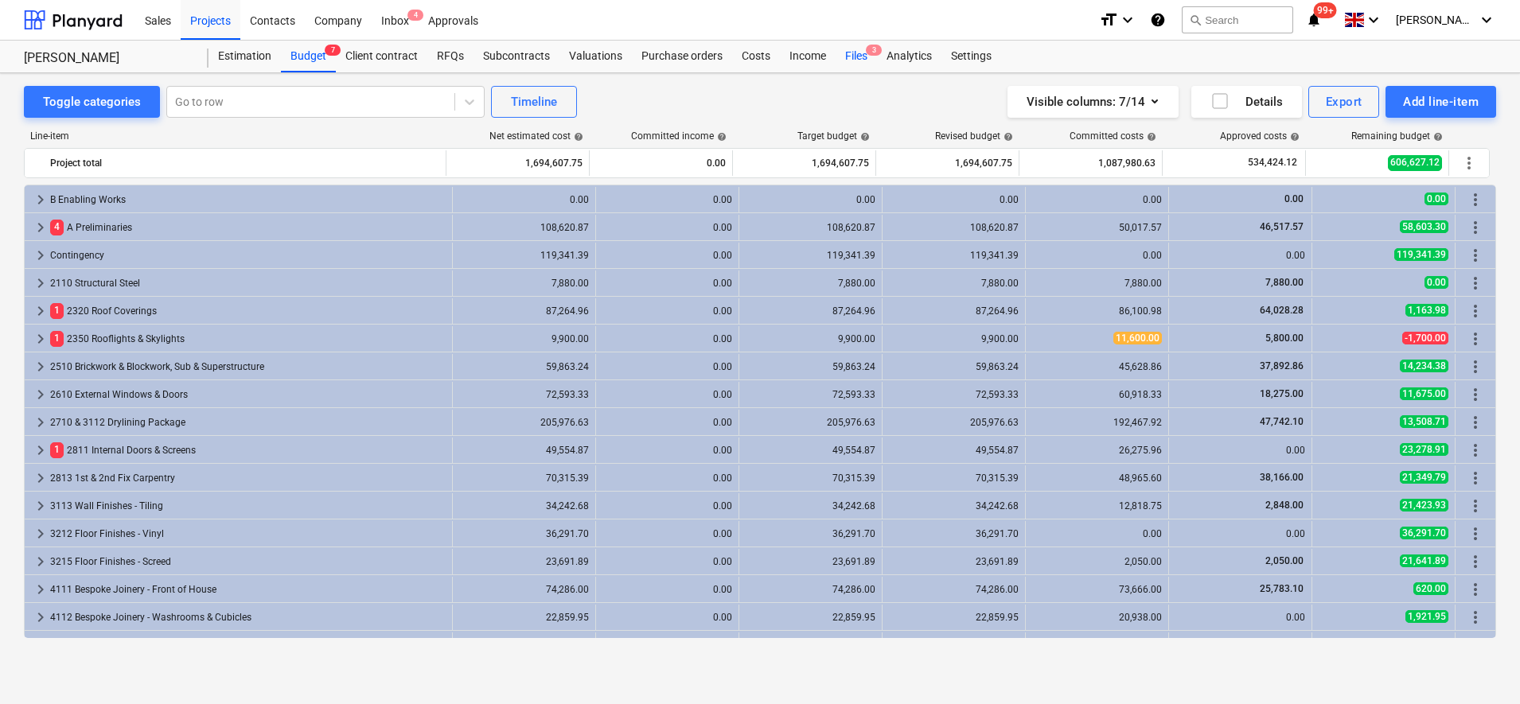
click at [861, 60] on div "Files 3" at bounding box center [856, 57] width 41 height 32
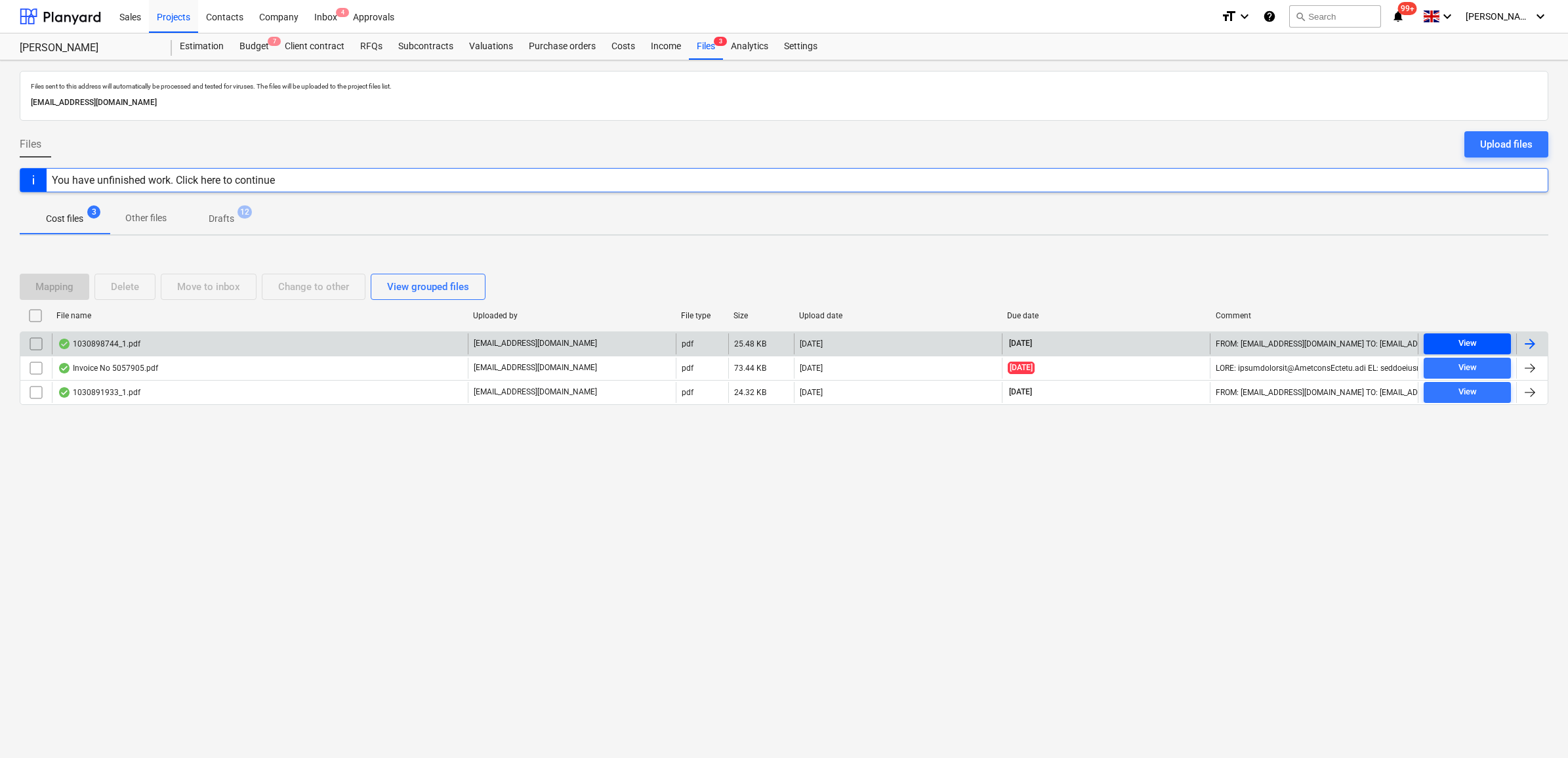
click at [1252, 336] on button "View" at bounding box center [1467, 343] width 87 height 21
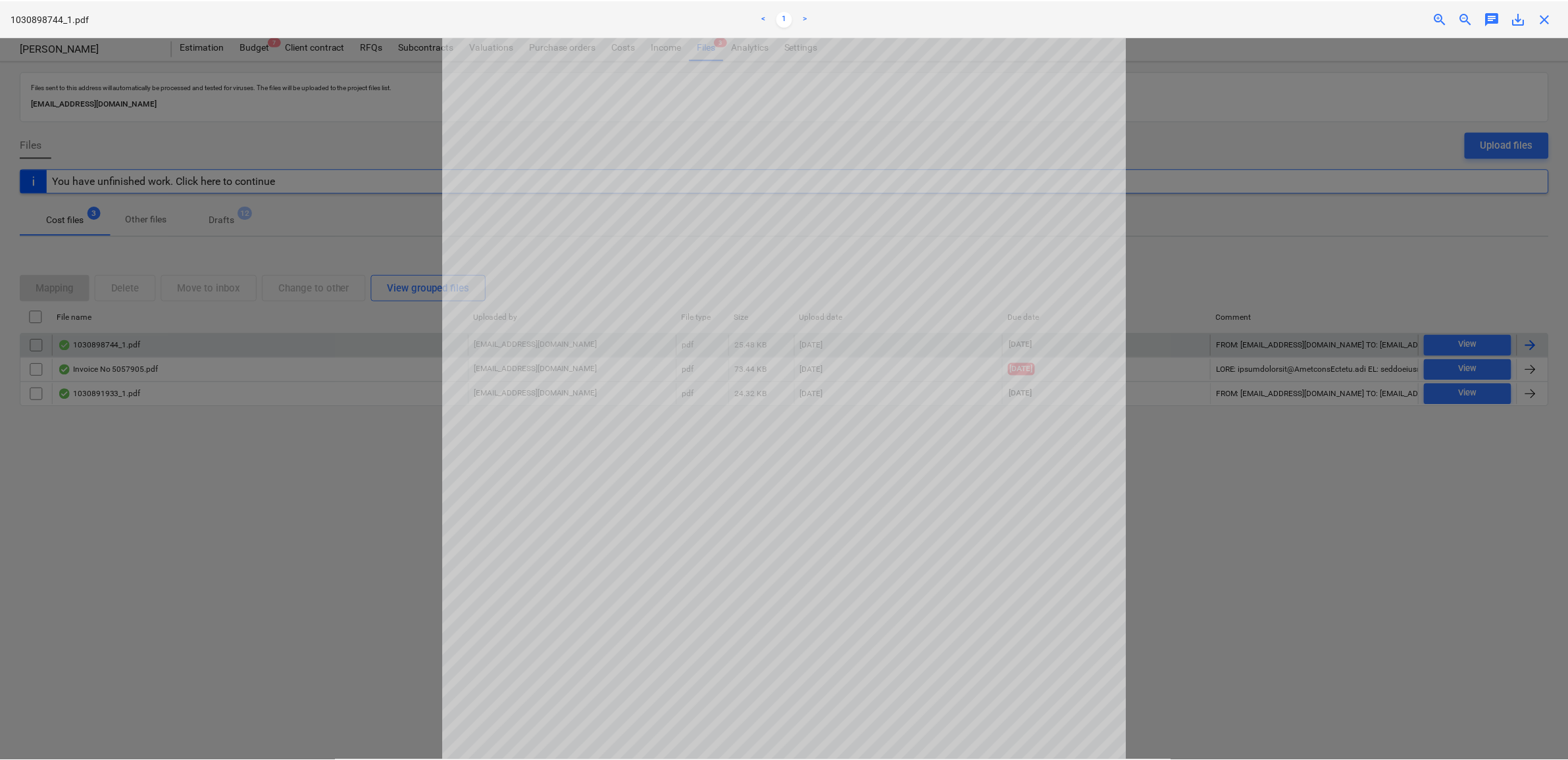
scroll to position [165, 0]
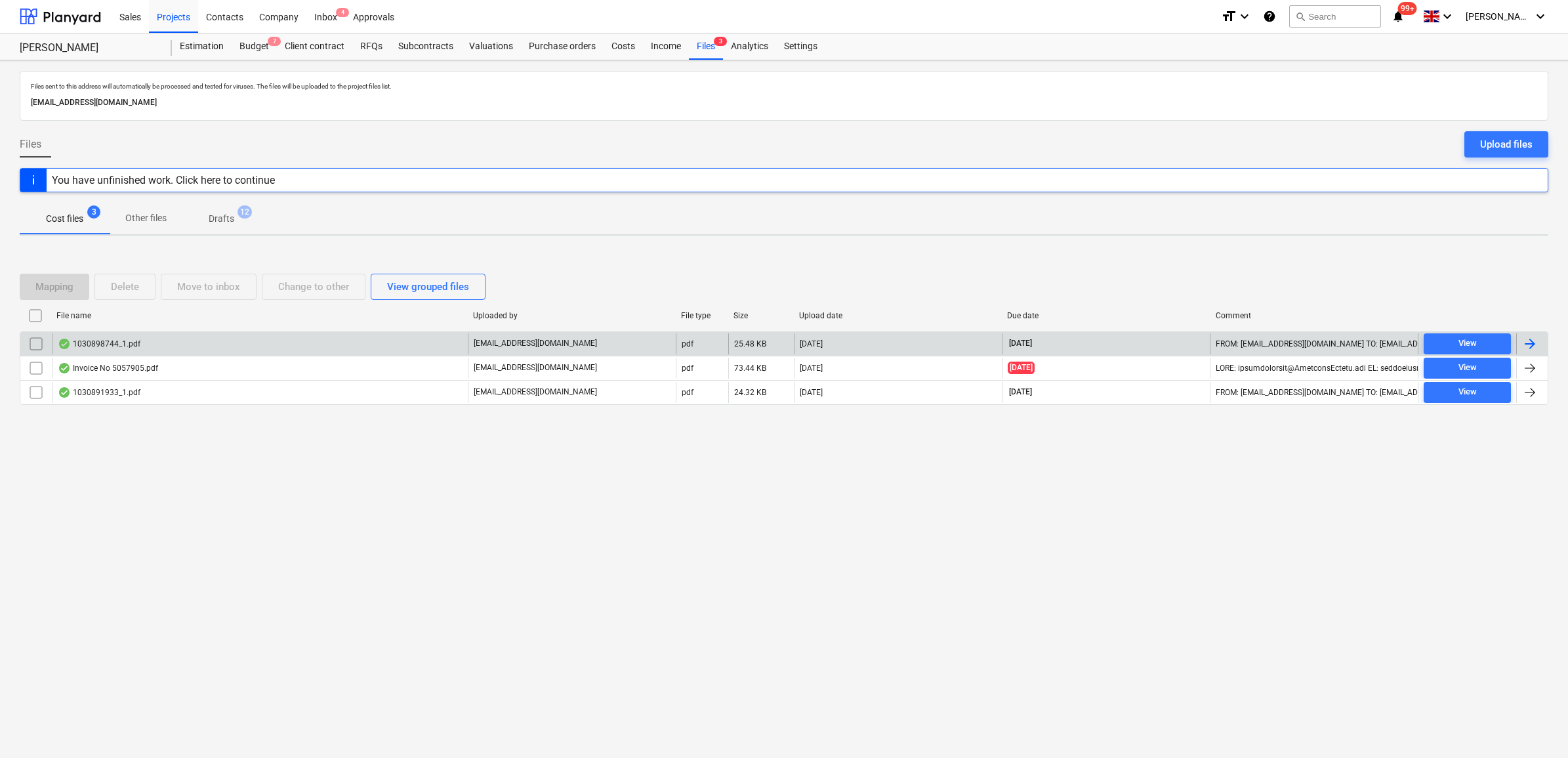
click at [1252, 340] on div at bounding box center [1532, 343] width 31 height 21
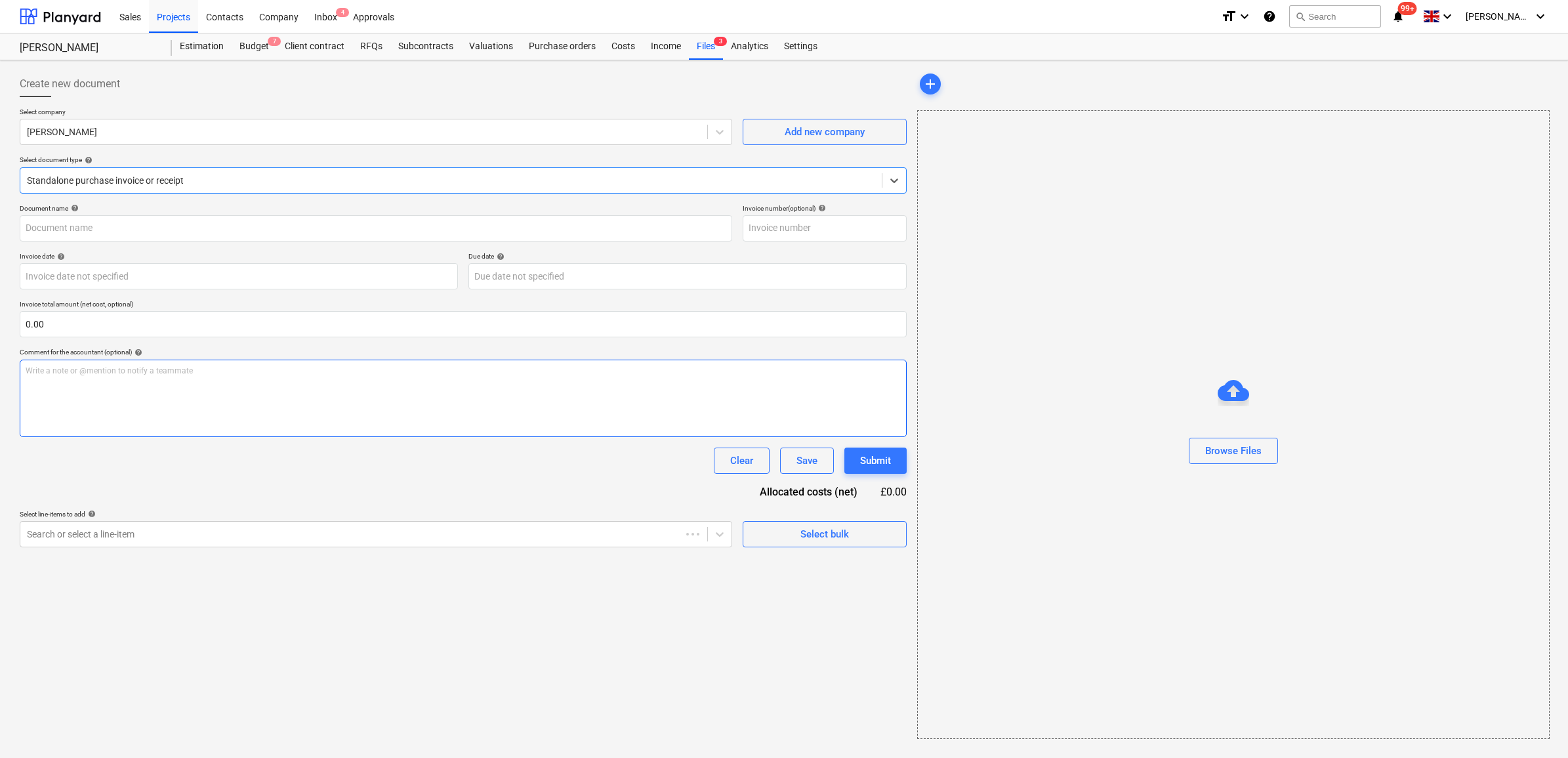
type input "1030898744"
type input "[DATE]"
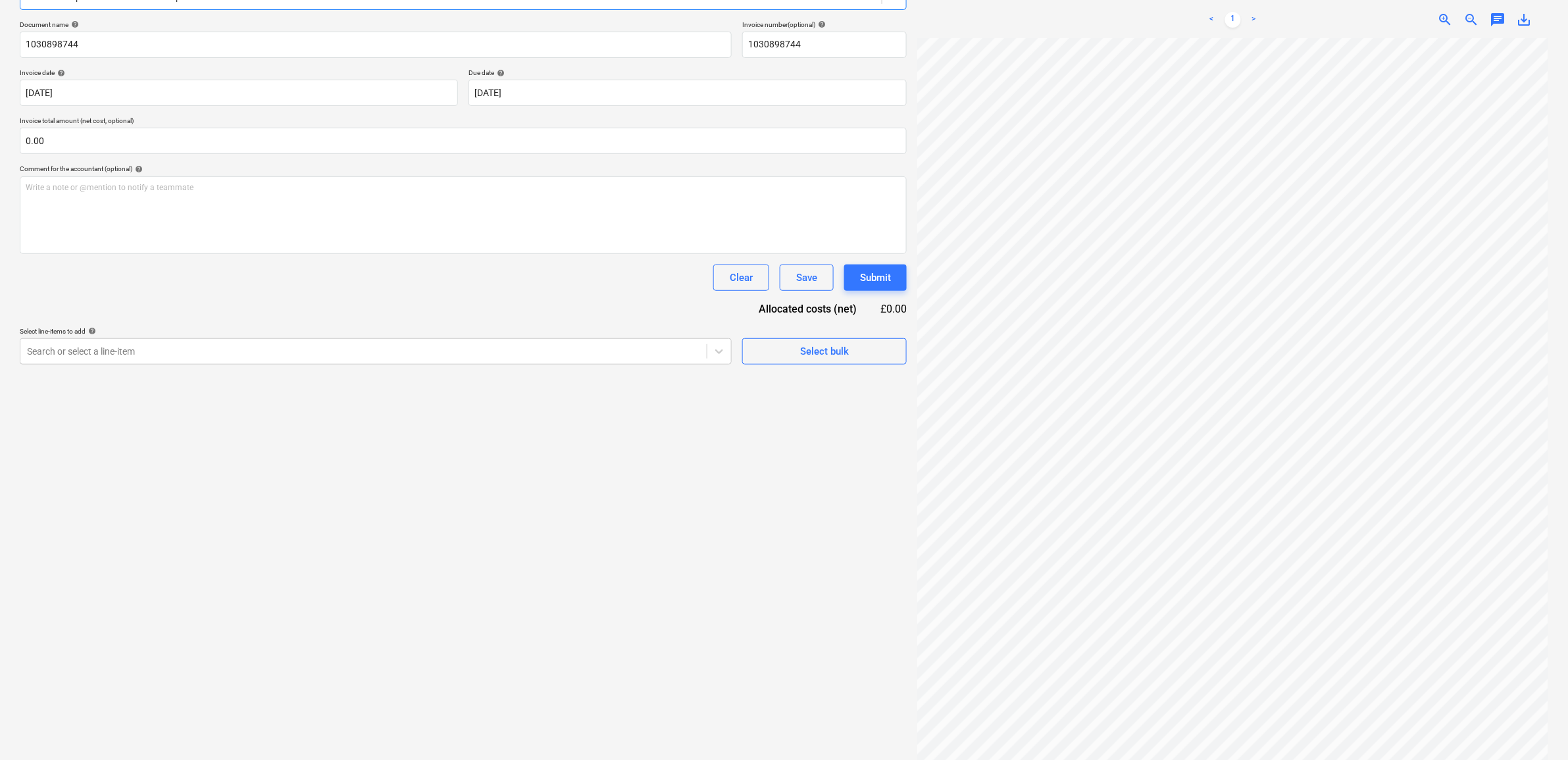
scroll to position [186, 0]
click at [389, 357] on div "Search or select a line-item" at bounding box center [364, 350] width 686 height 18
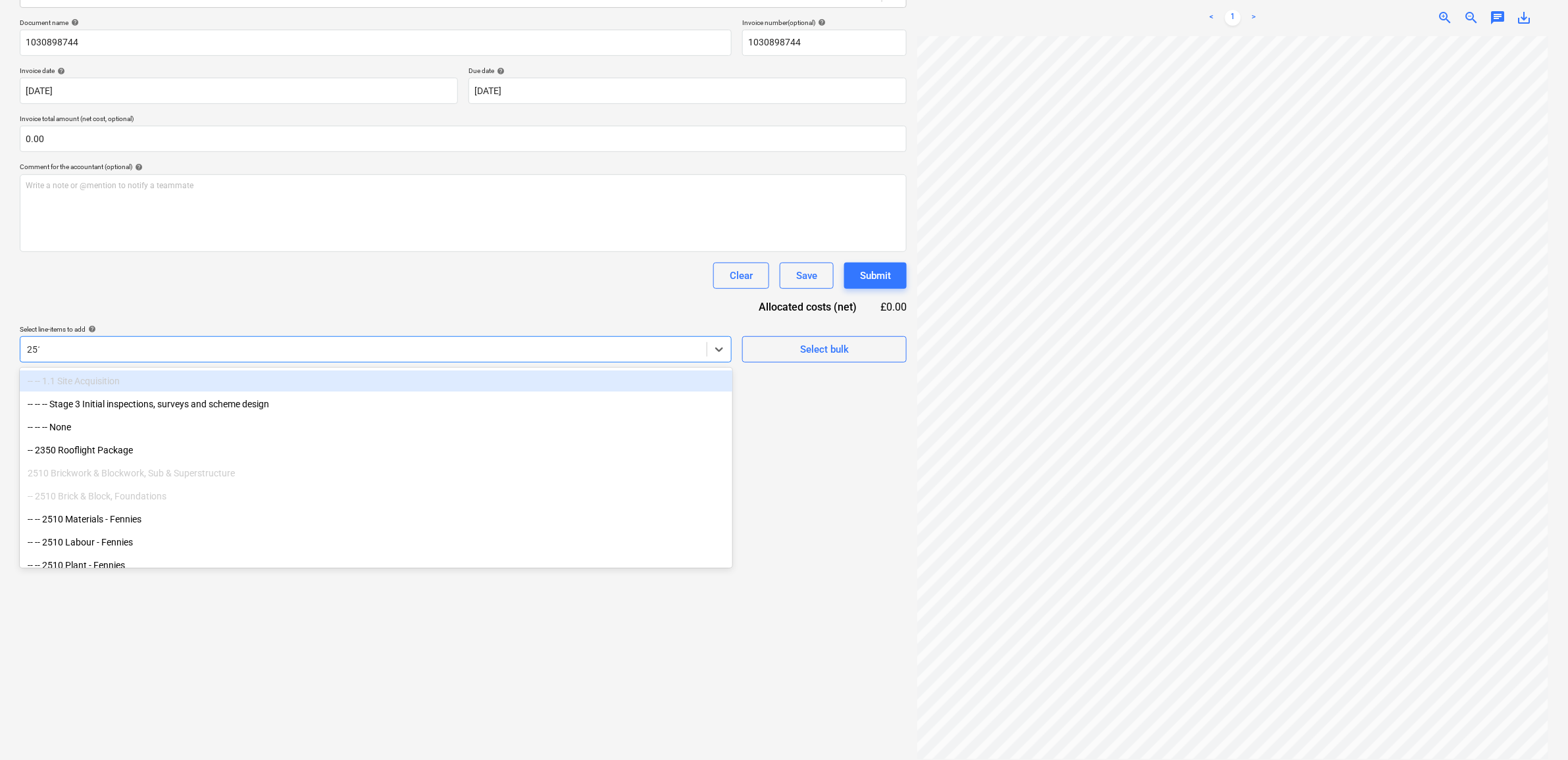
type input "2510"
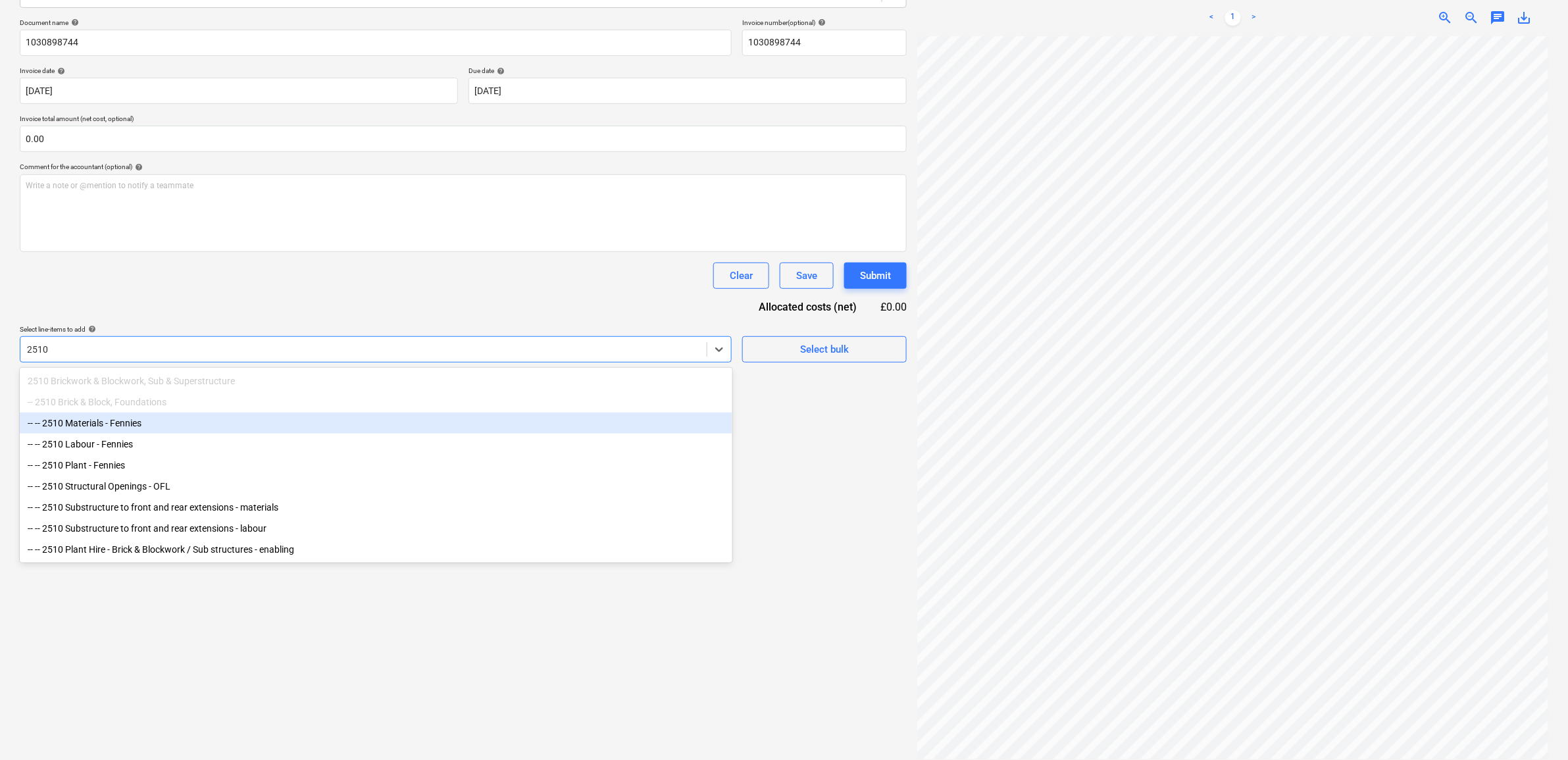
click at [122, 427] on div "-- -- 2510 Materials - Fennies" at bounding box center [376, 423] width 713 height 21
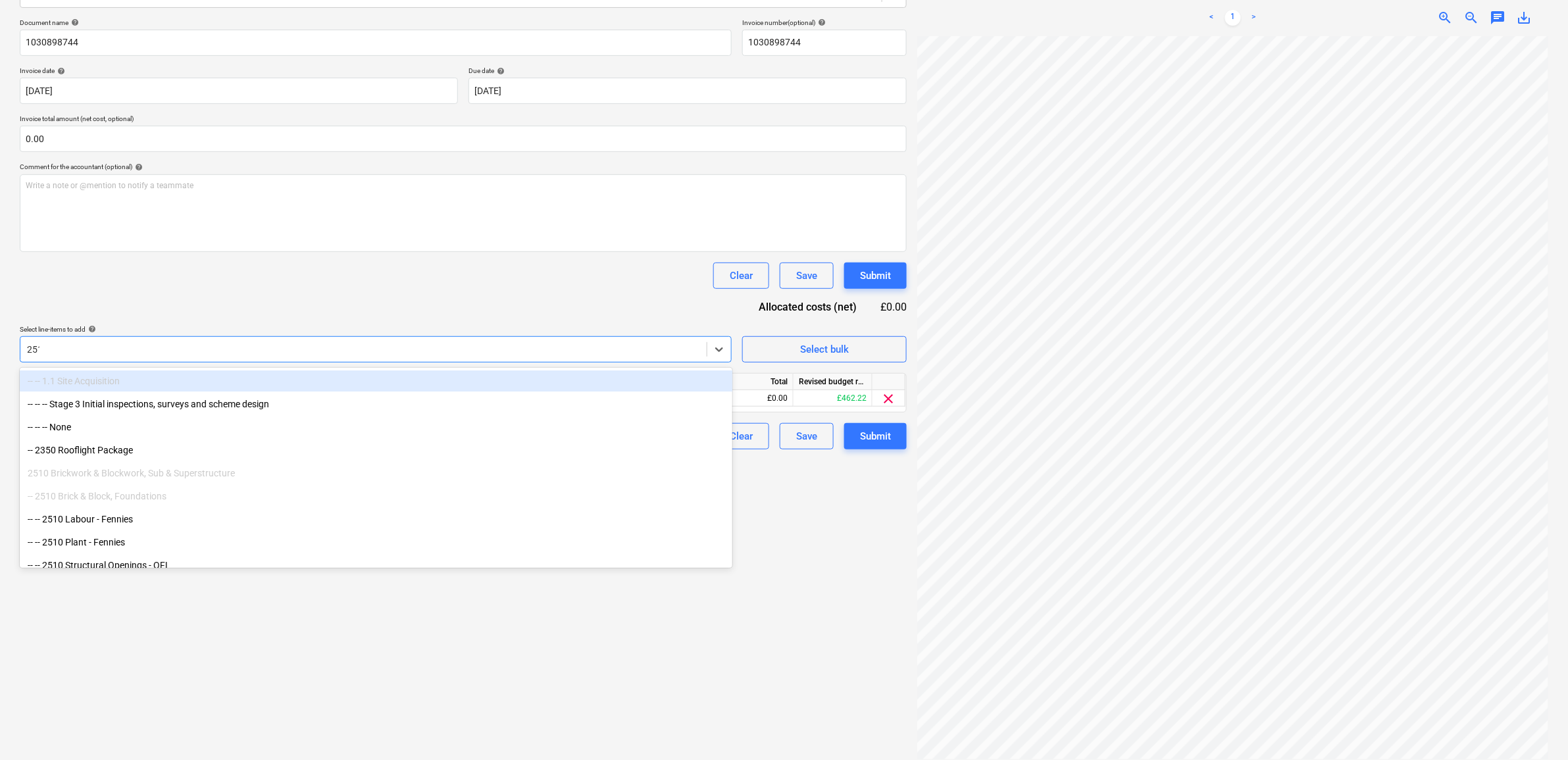
type input "2510"
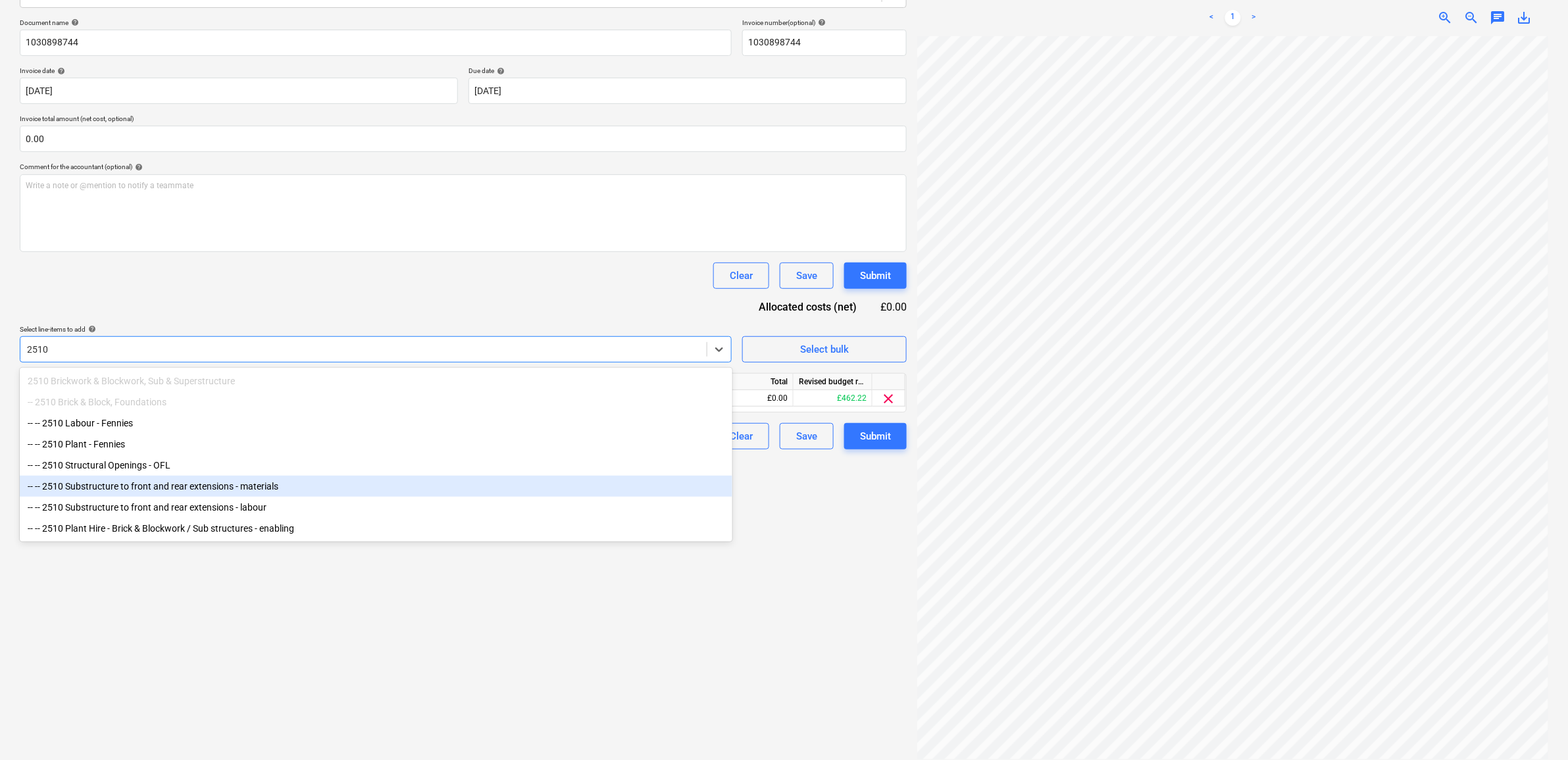
click at [214, 495] on div "-- -- 2510 Substructure to front and rear extensions - materials" at bounding box center [376, 485] width 713 height 21
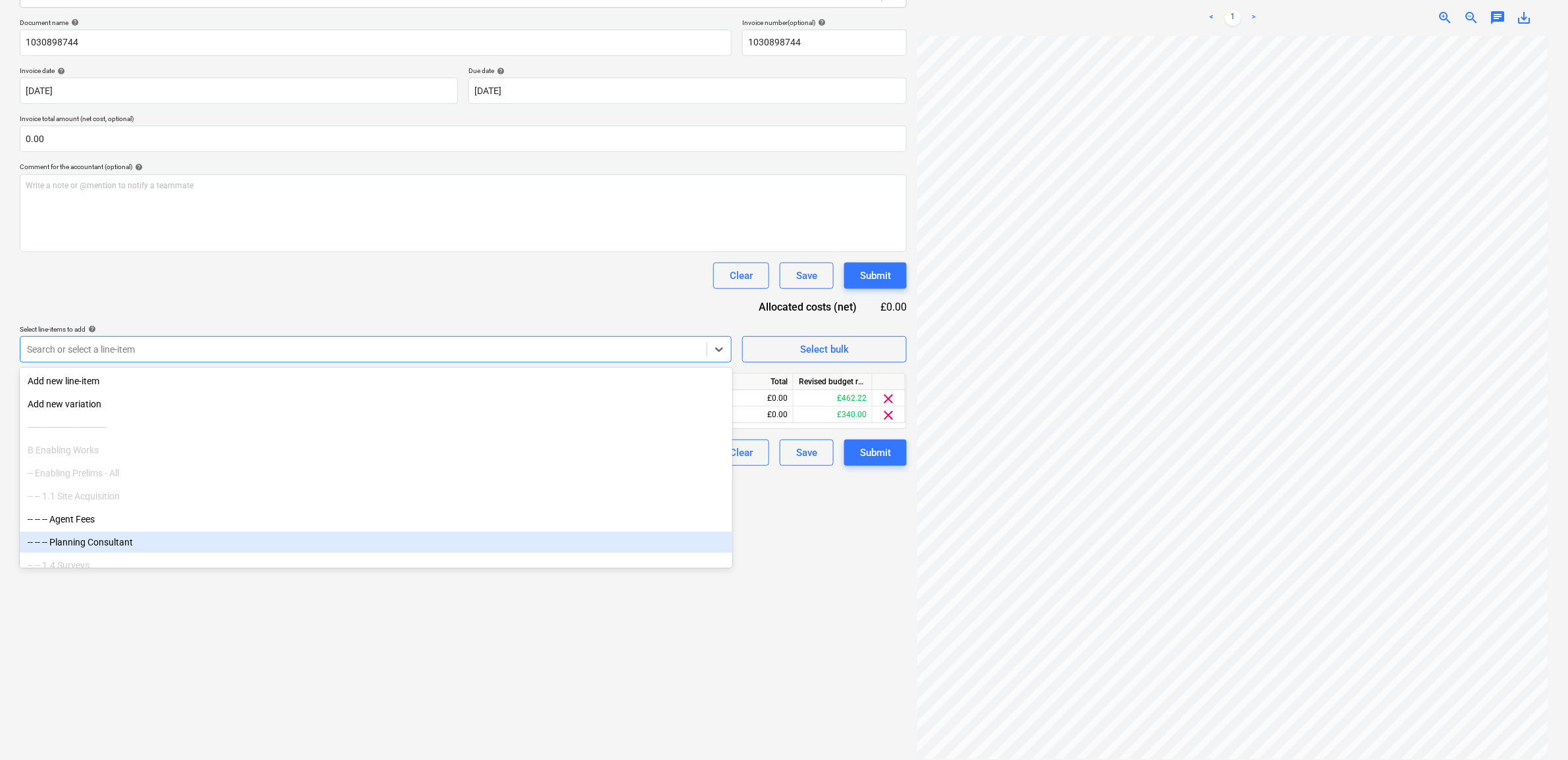
drag, startPoint x: 500, startPoint y: 662, endPoint x: 522, endPoint y: 663, distance: 22.0
click at [501, 582] on div "Create new document Select company [PERSON_NAME] Add new company Select documen…" at bounding box center [464, 322] width 898 height 886
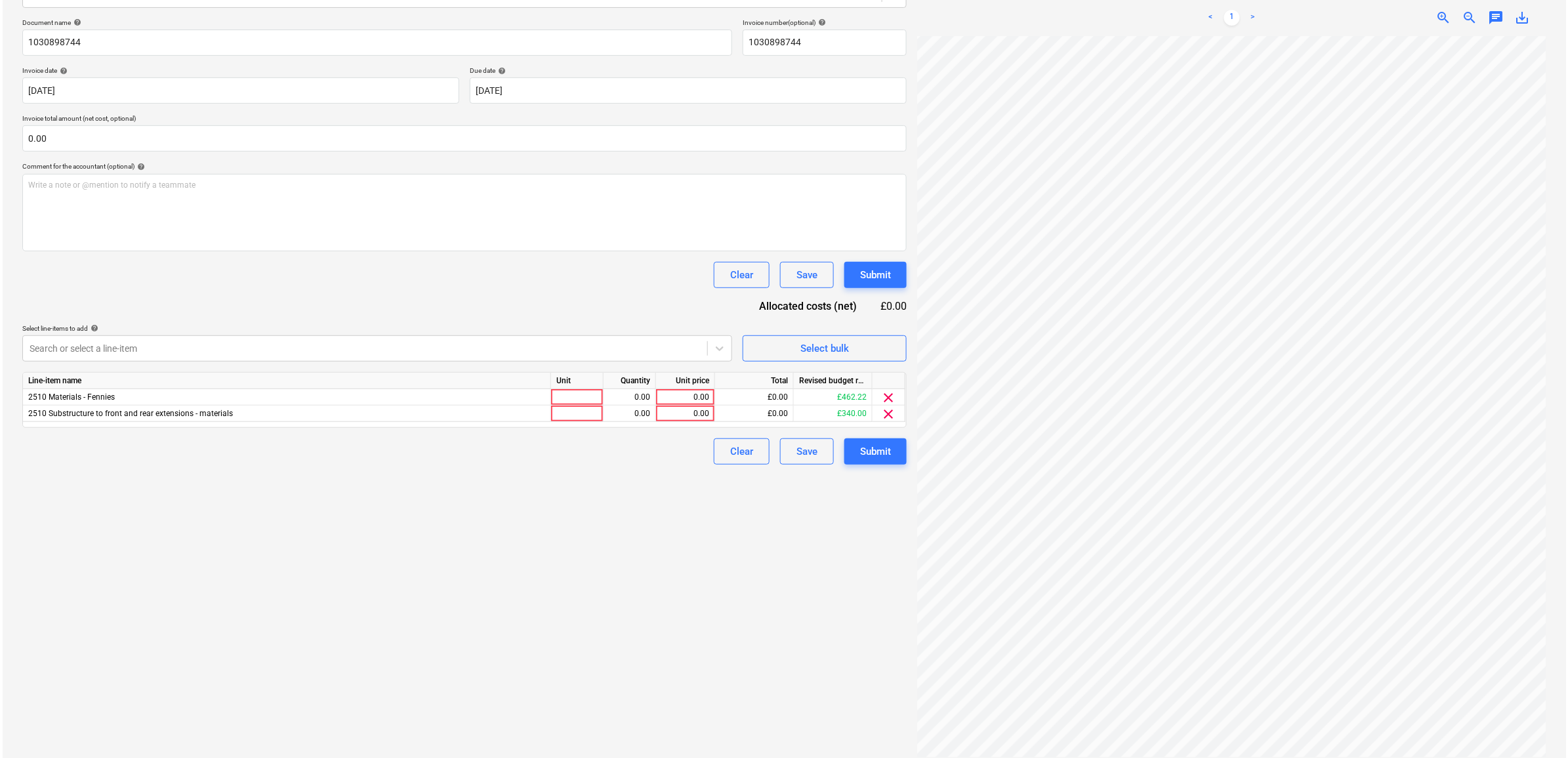
scroll to position [8, 60]
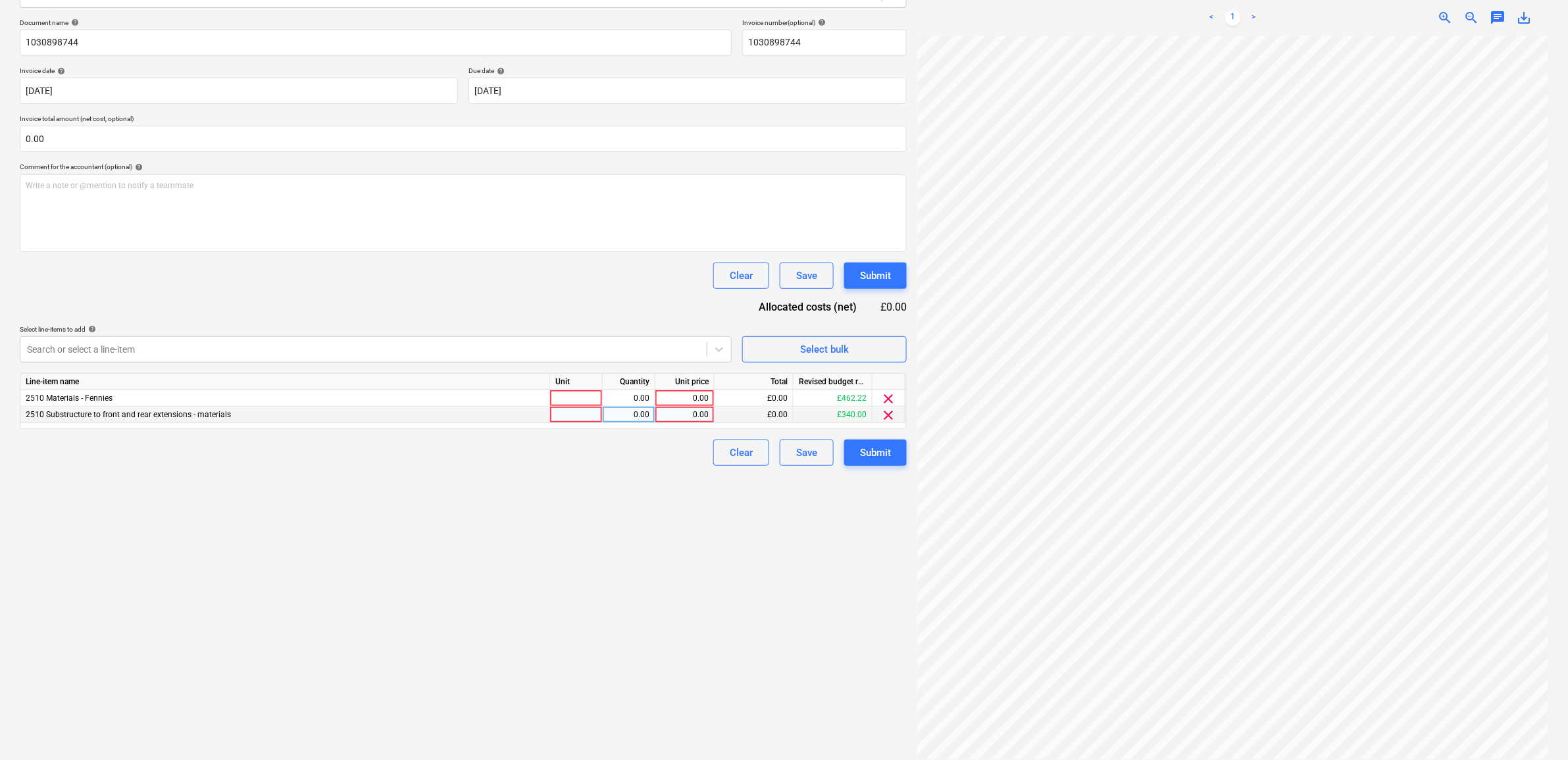
click at [693, 415] on div "0.00" at bounding box center [684, 415] width 48 height 17
type input "118.25"
click at [632, 532] on div "Create new document Select company [PERSON_NAME] Add new company Select documen…" at bounding box center [464, 322] width 898 height 886
click at [889, 391] on span "clear" at bounding box center [889, 399] width 16 height 16
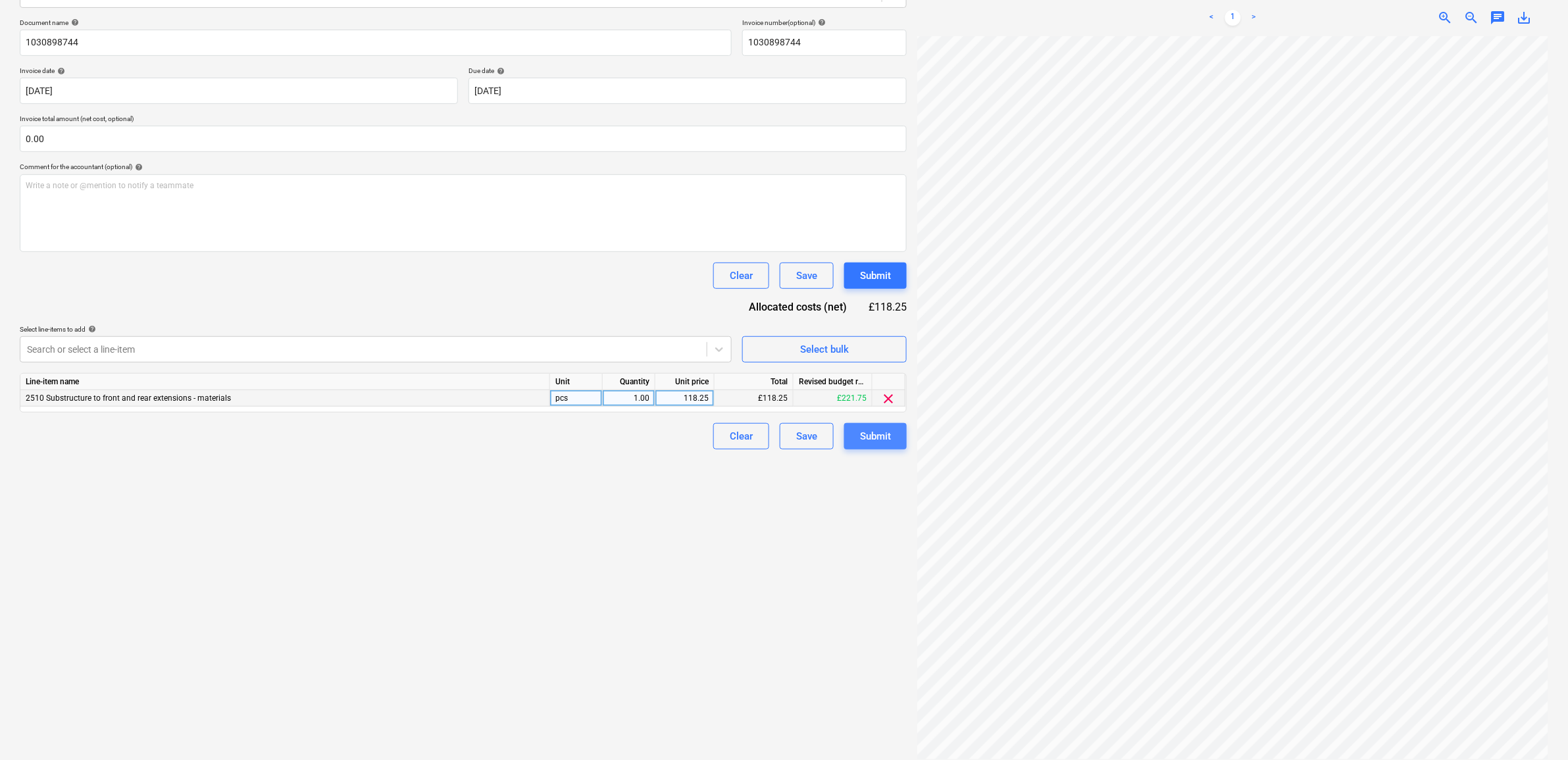
click at [876, 433] on div "Submit" at bounding box center [875, 436] width 31 height 17
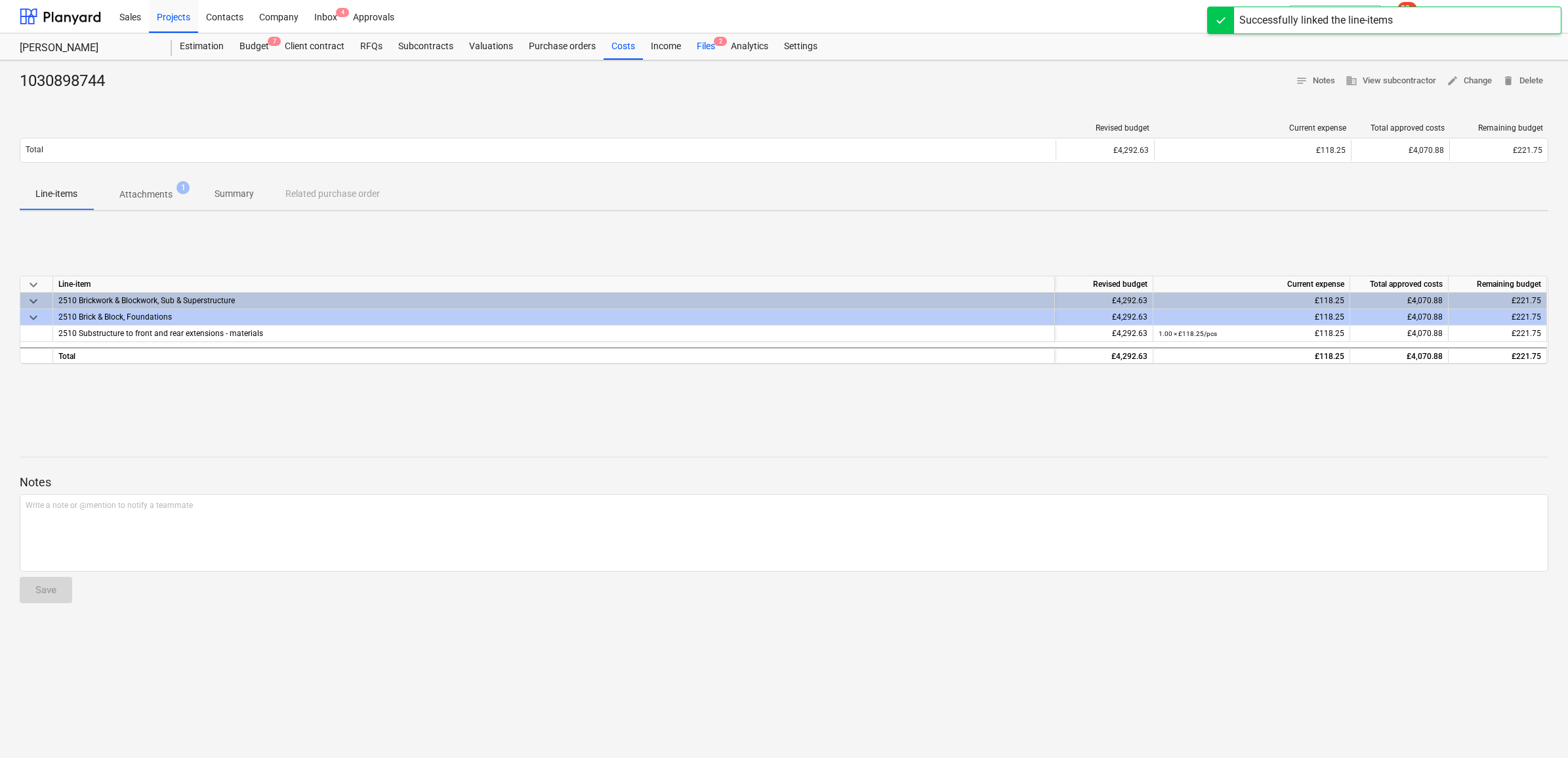
click at [711, 45] on div "Files 2" at bounding box center [706, 47] width 34 height 26
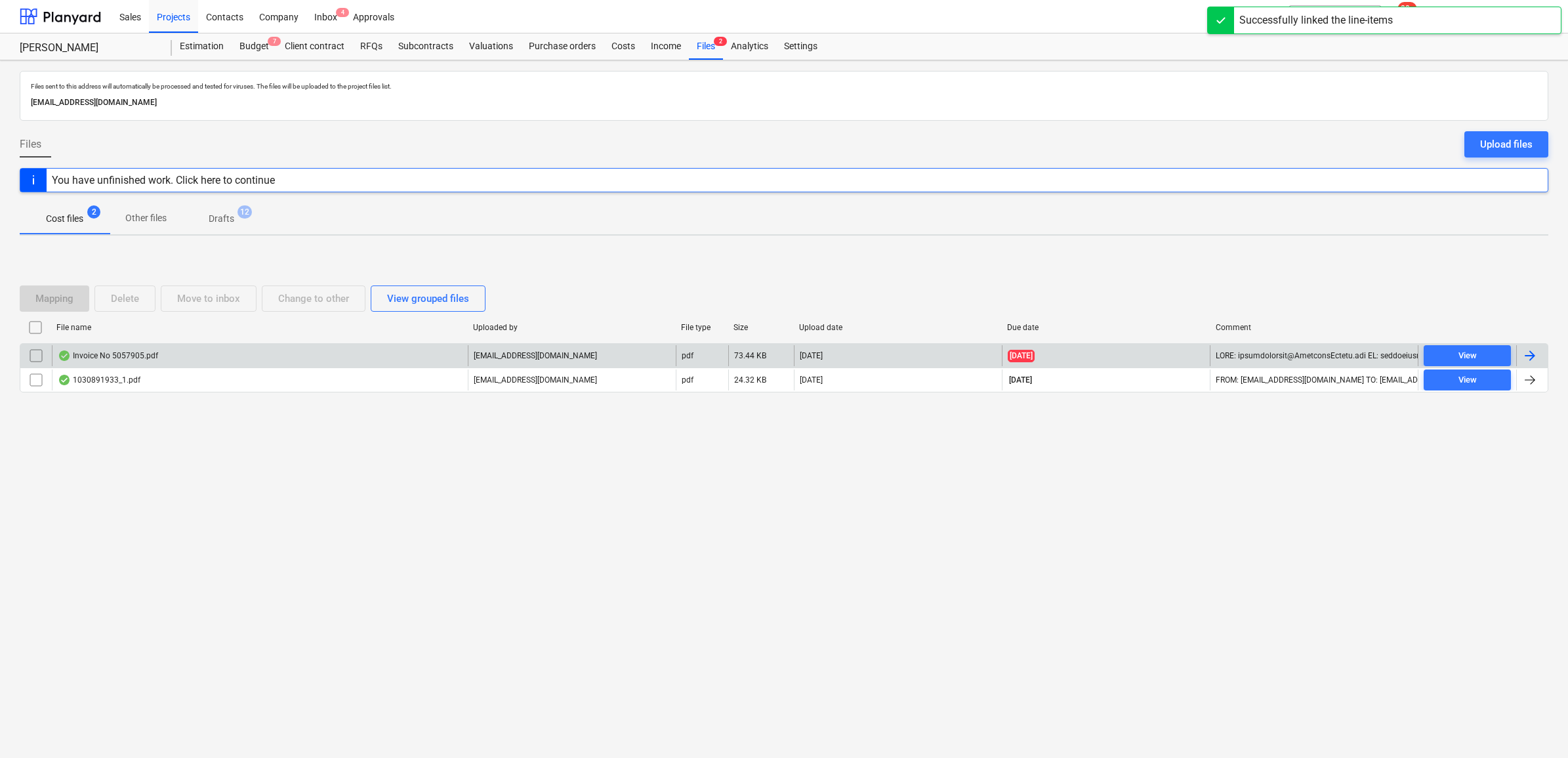
click at [1252, 355] on div at bounding box center [1532, 355] width 31 height 21
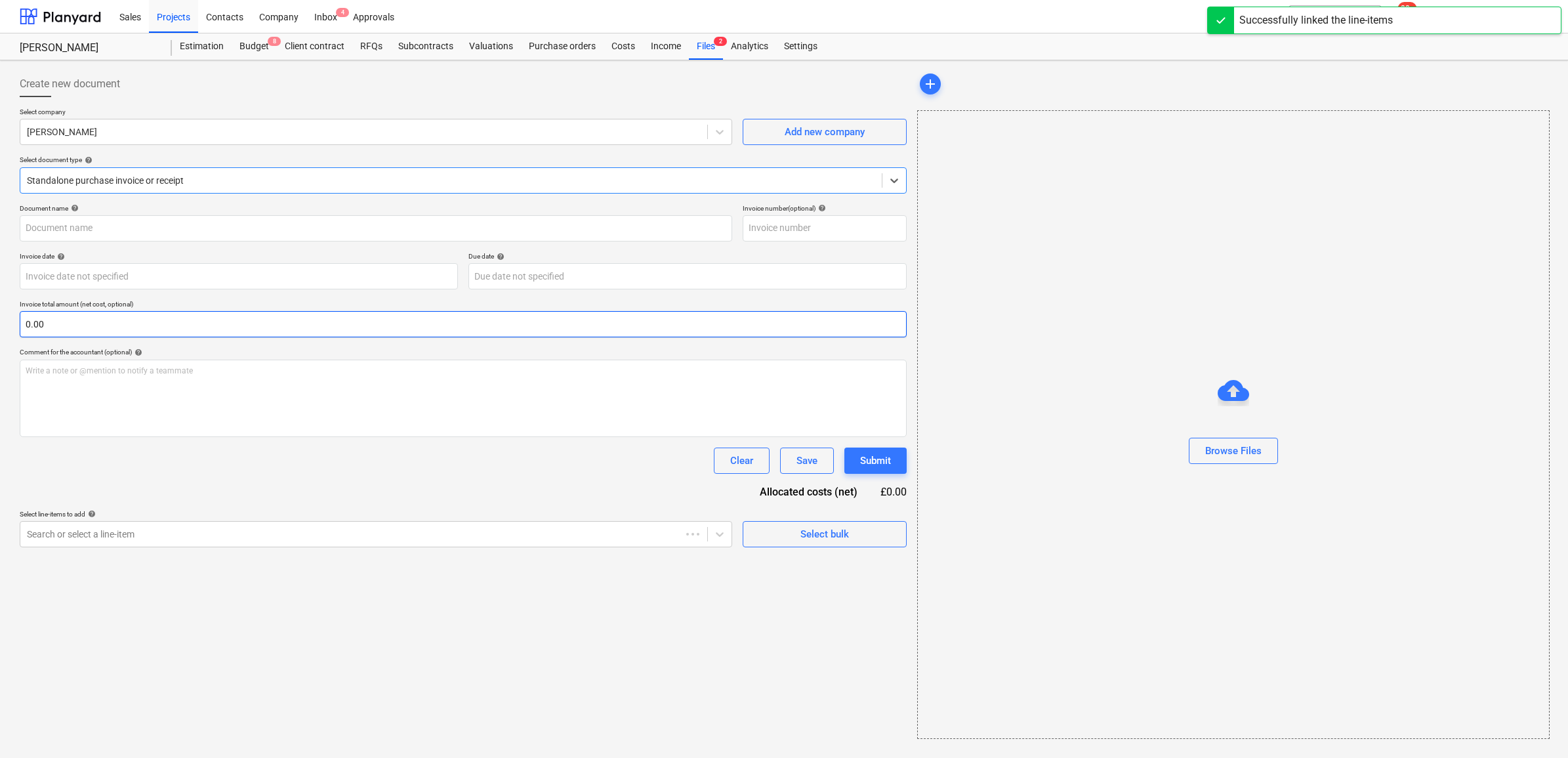
type input "5057905"
type input "[DATE]"
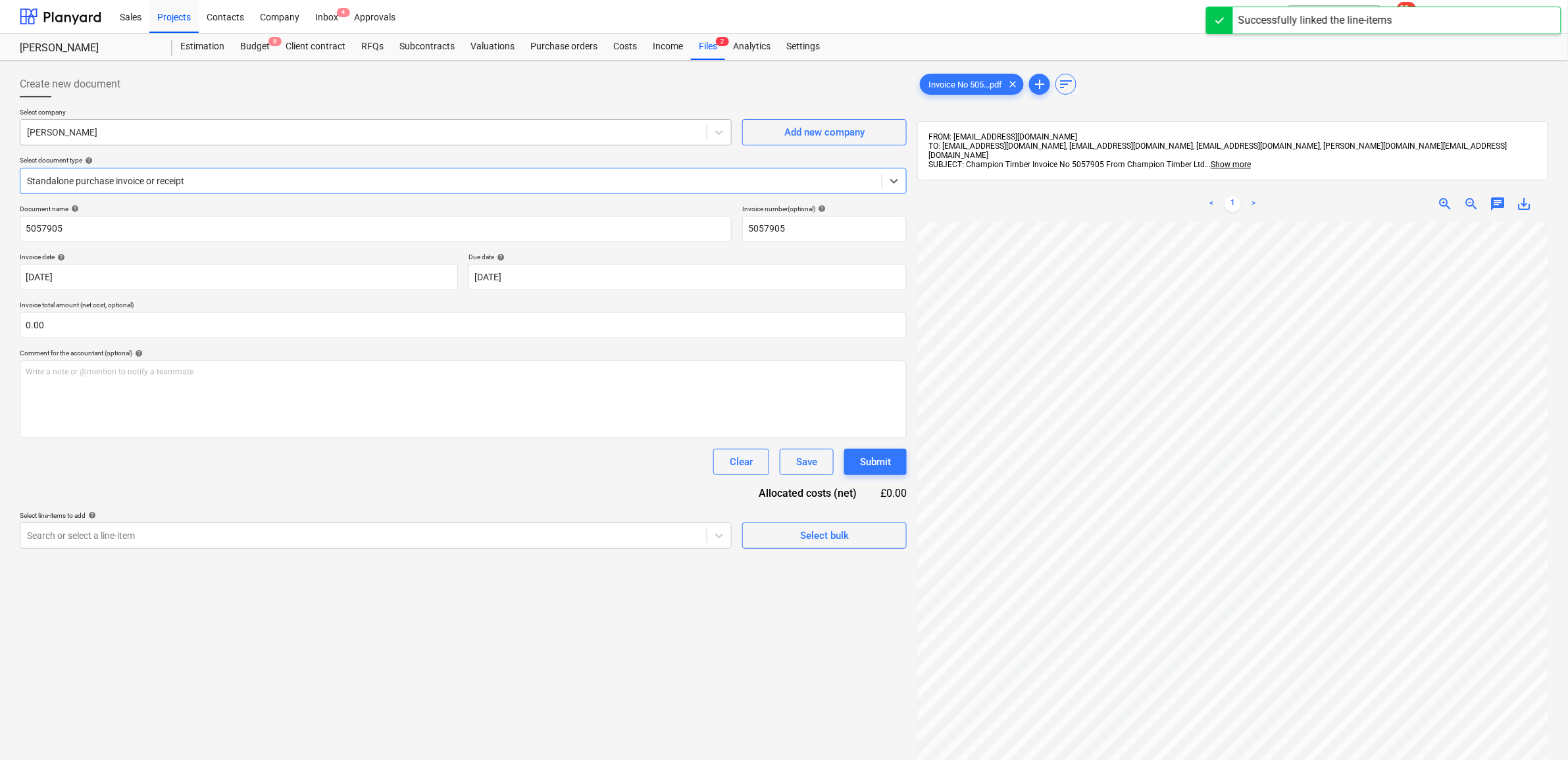
click at [616, 129] on div at bounding box center [364, 132] width 673 height 13
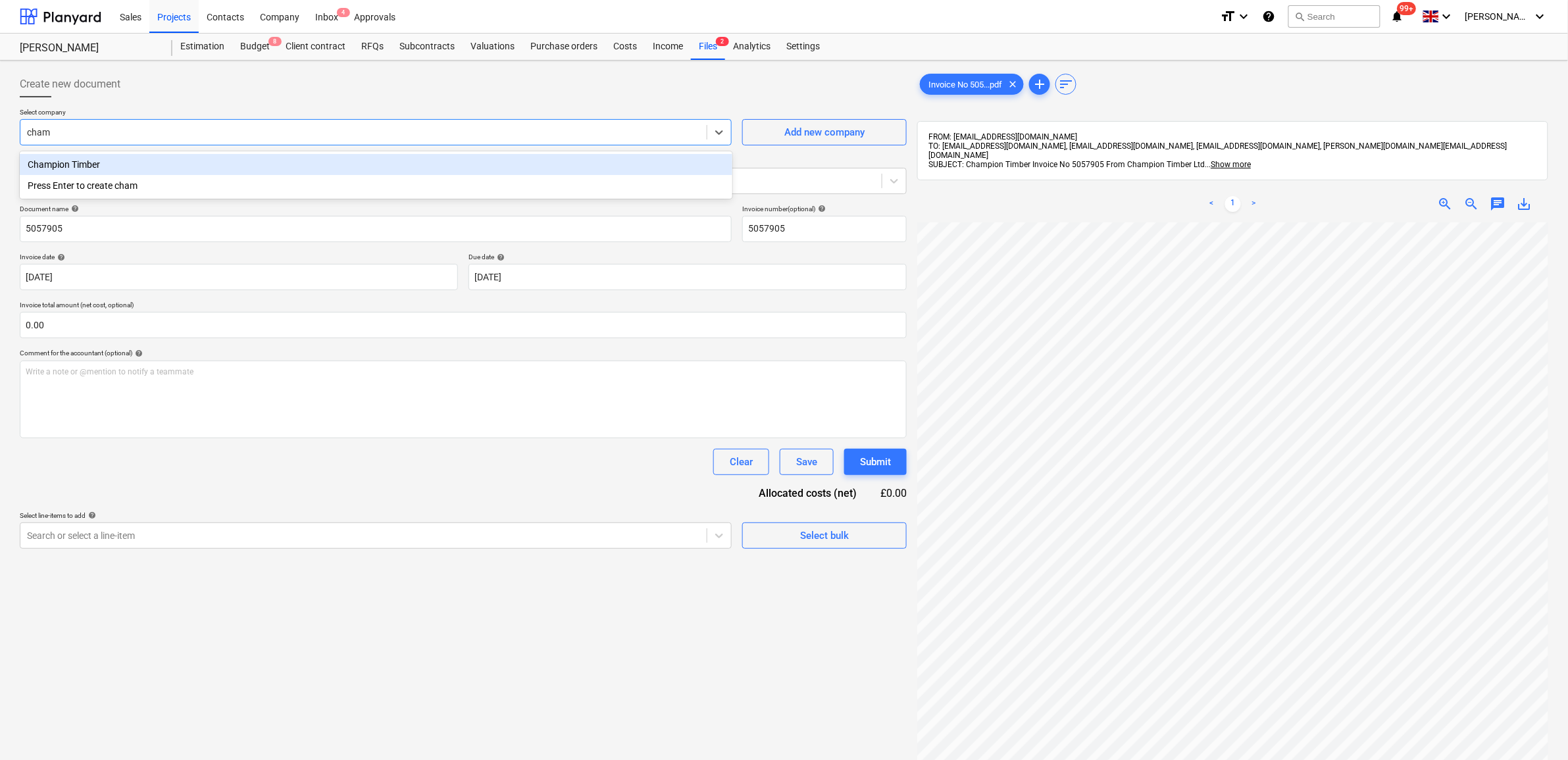
type input "champ"
click at [598, 162] on div "Champion Timber" at bounding box center [376, 164] width 713 height 21
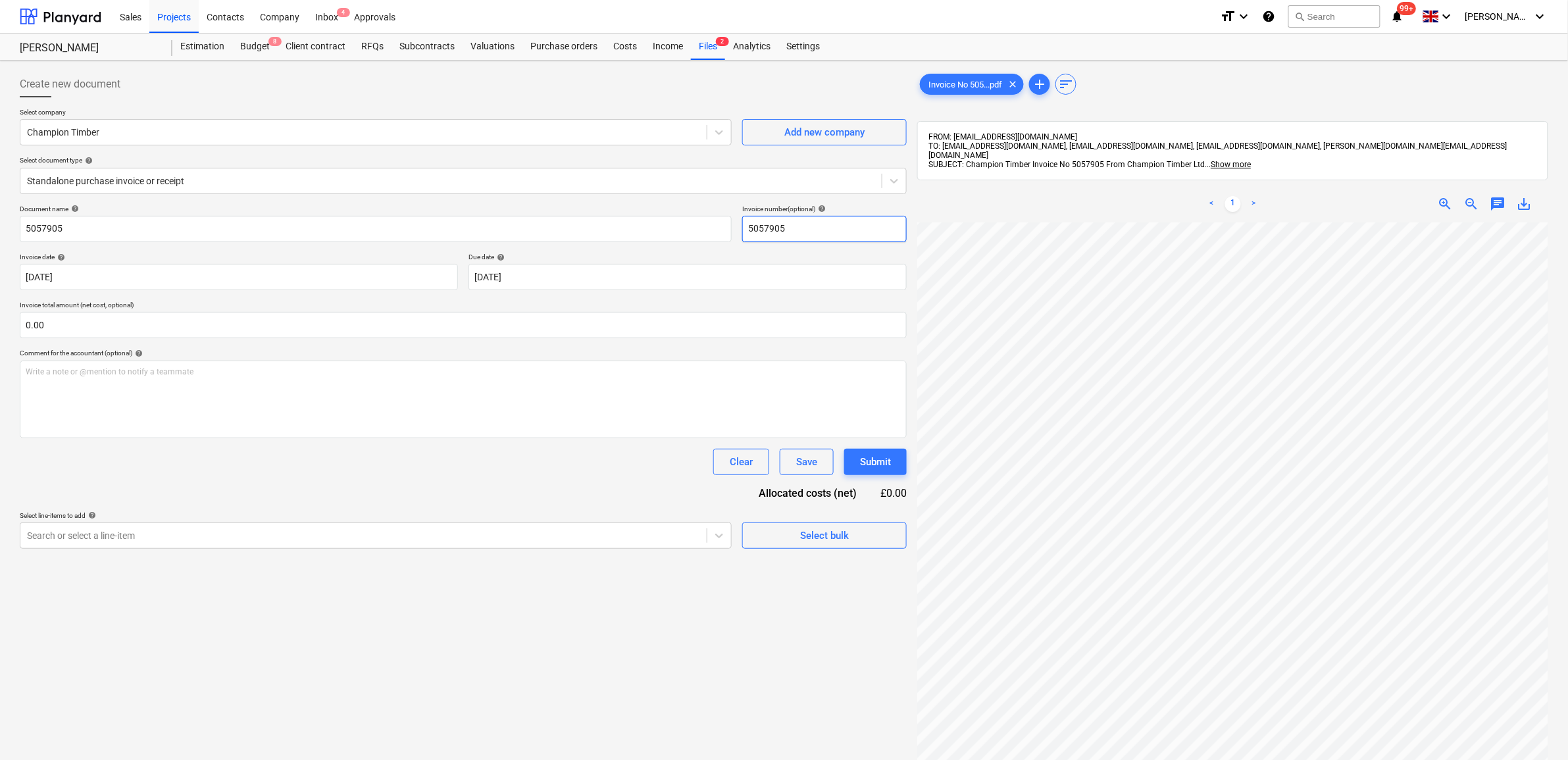
scroll to position [162, 40]
click at [713, 547] on div at bounding box center [719, 536] width 24 height 24
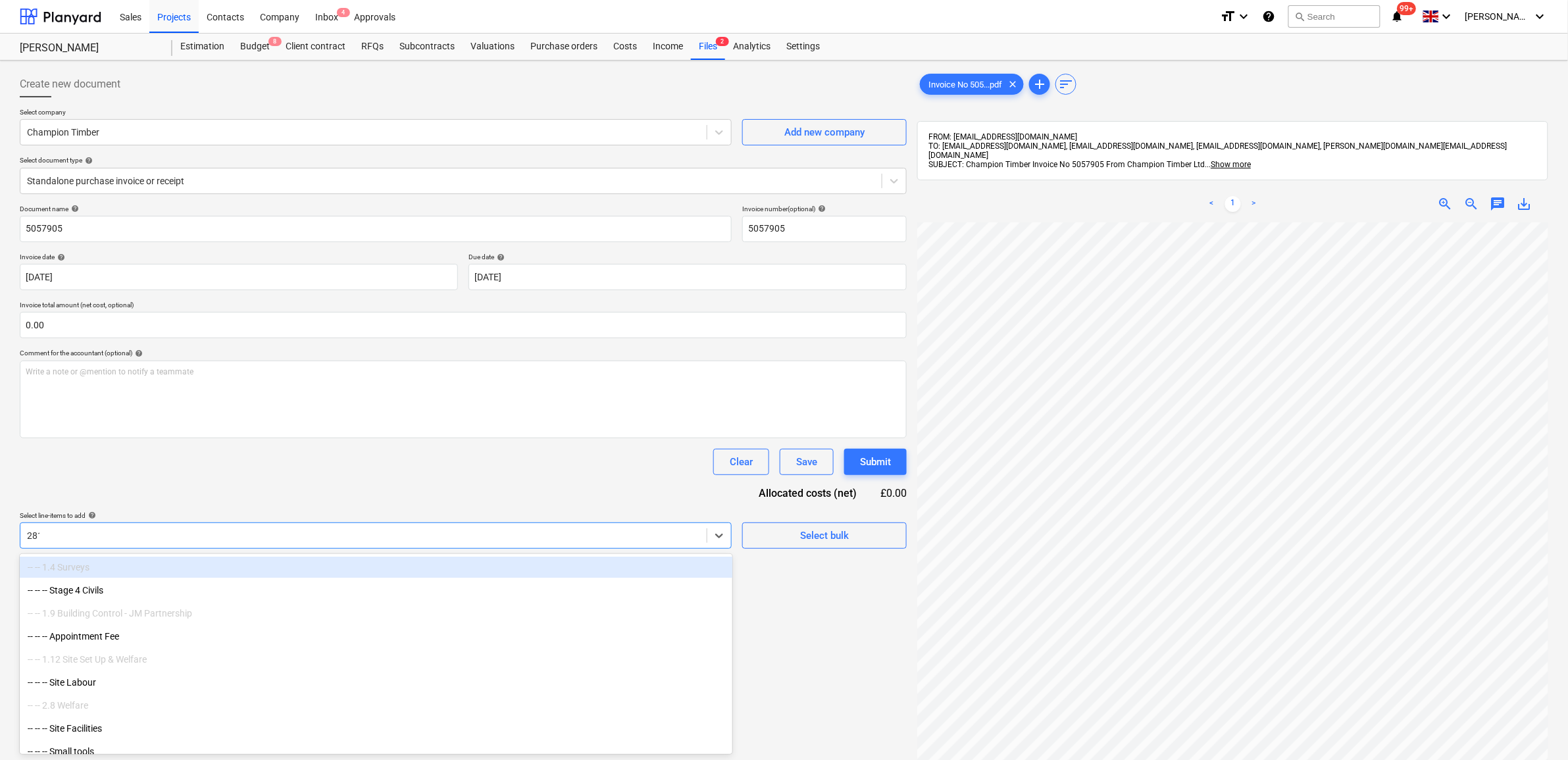
type input "2813"
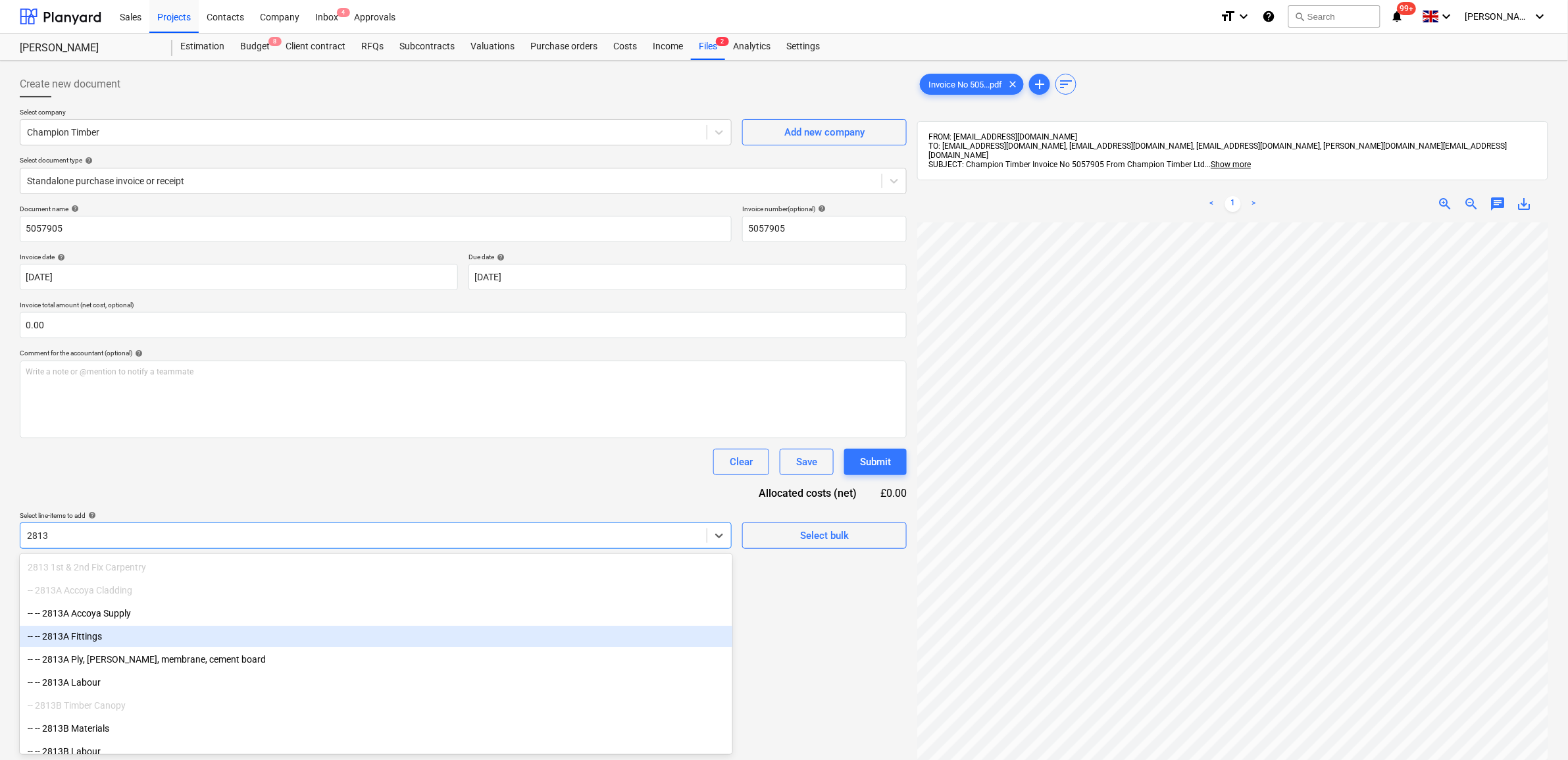
click at [198, 582] on div "-- -- 2813A Fittings" at bounding box center [376, 636] width 713 height 21
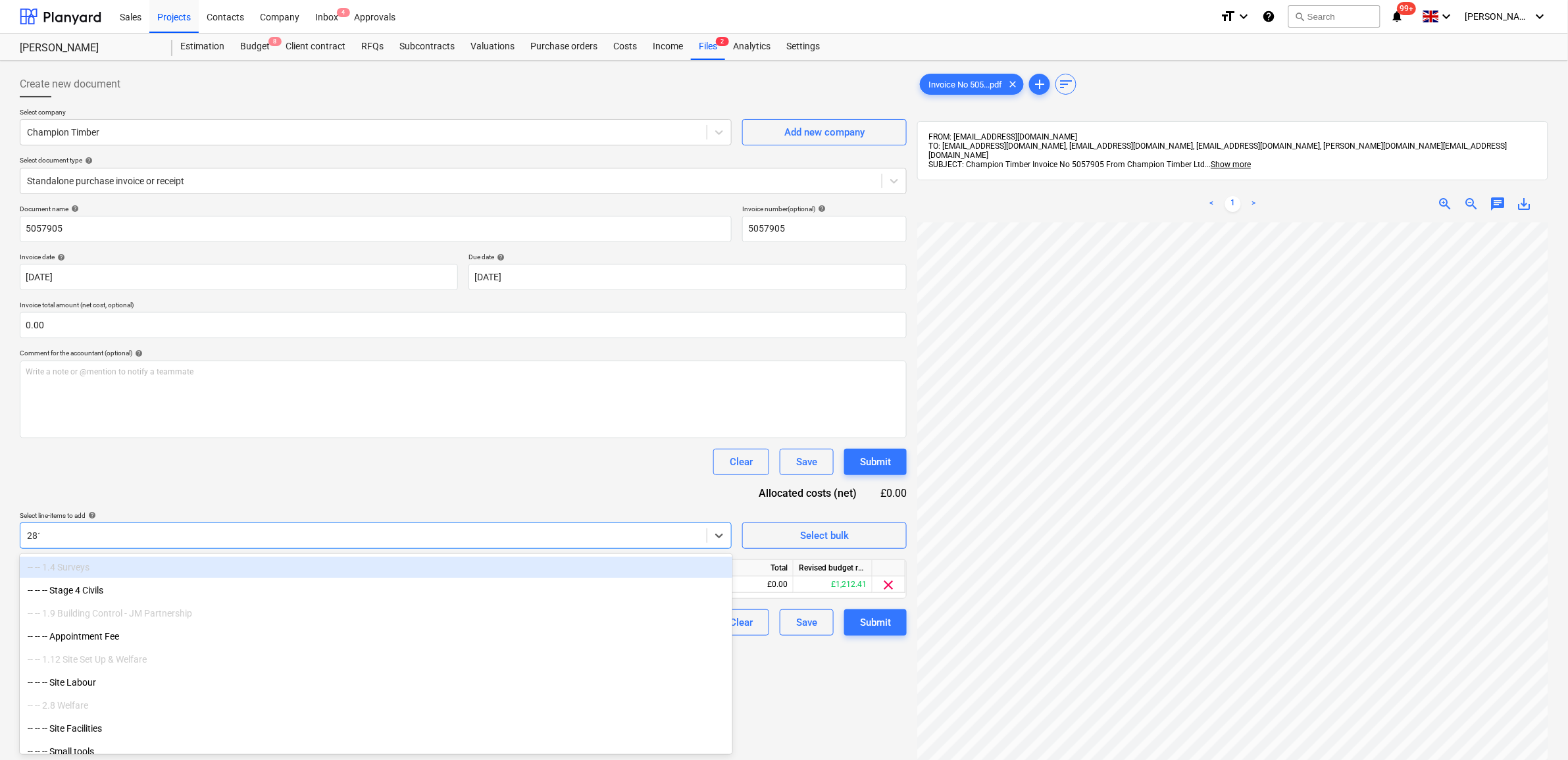
type input "2813"
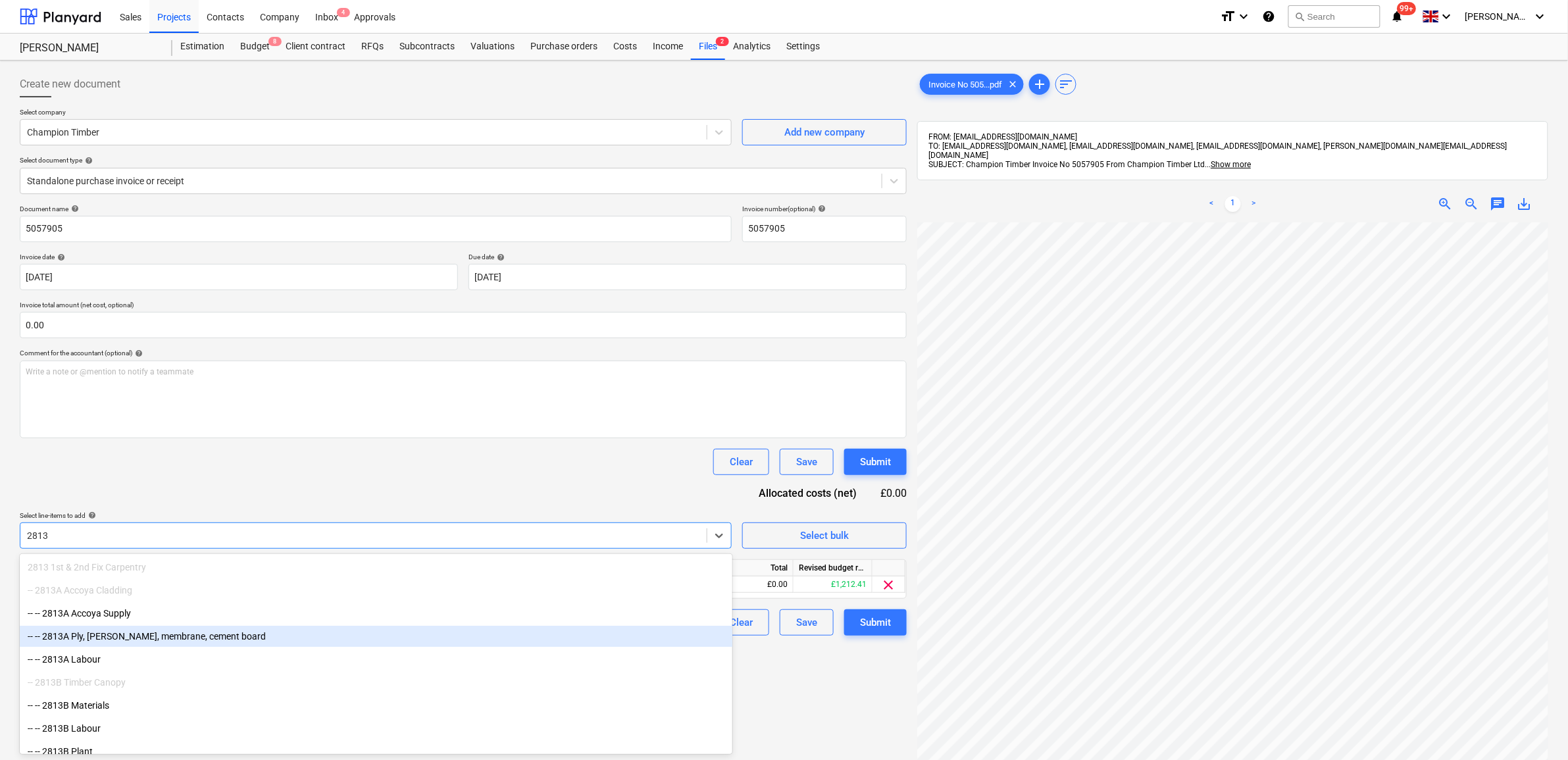
click at [192, 582] on div "-- -- 2813A Ply, [PERSON_NAME], membrane, cement board" at bounding box center [376, 636] width 713 height 21
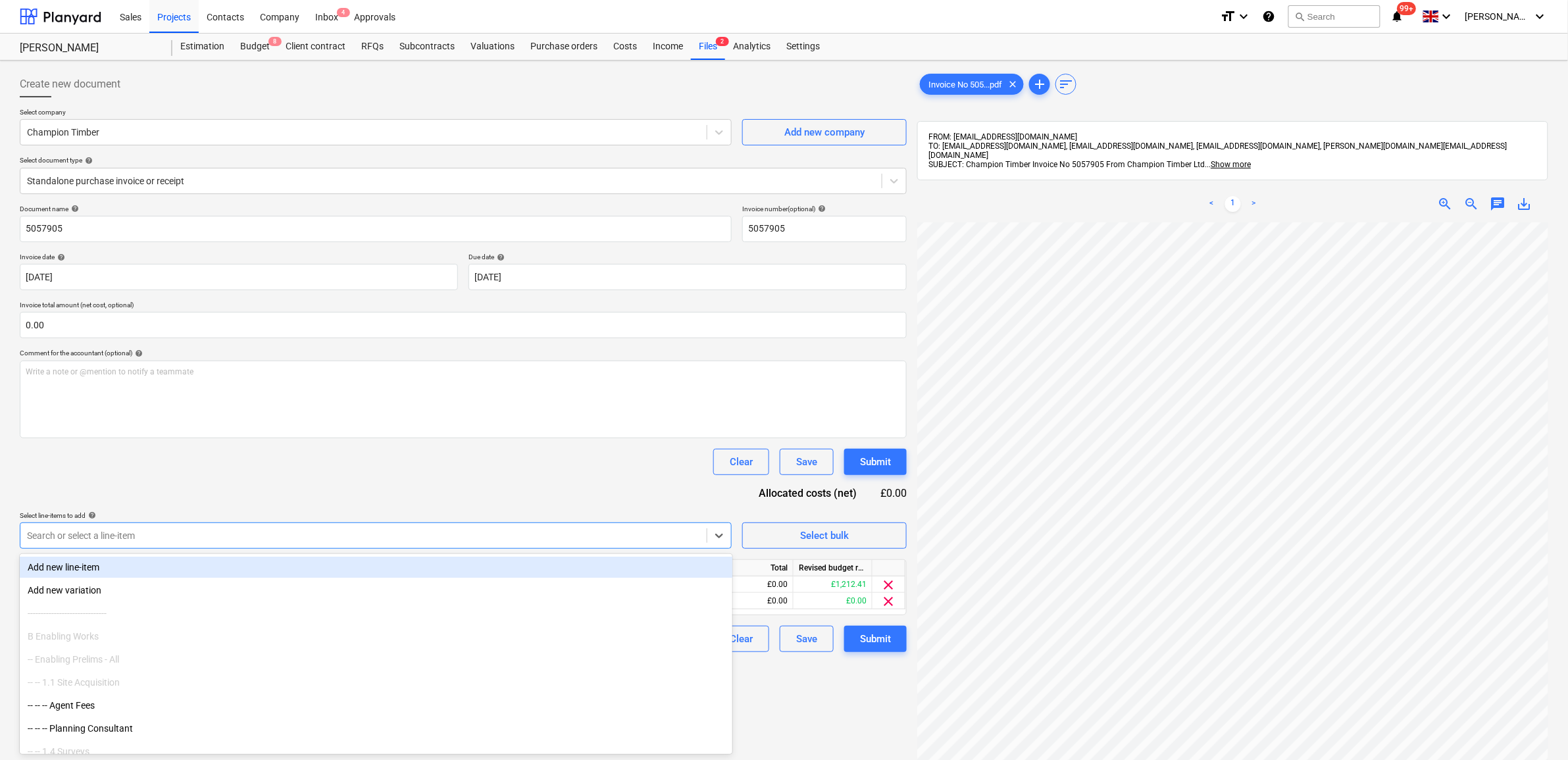
click at [377, 485] on div "Document name help 5057905 Invoice number (optional) help 5057905 Invoice date …" at bounding box center [463, 428] width 887 height 447
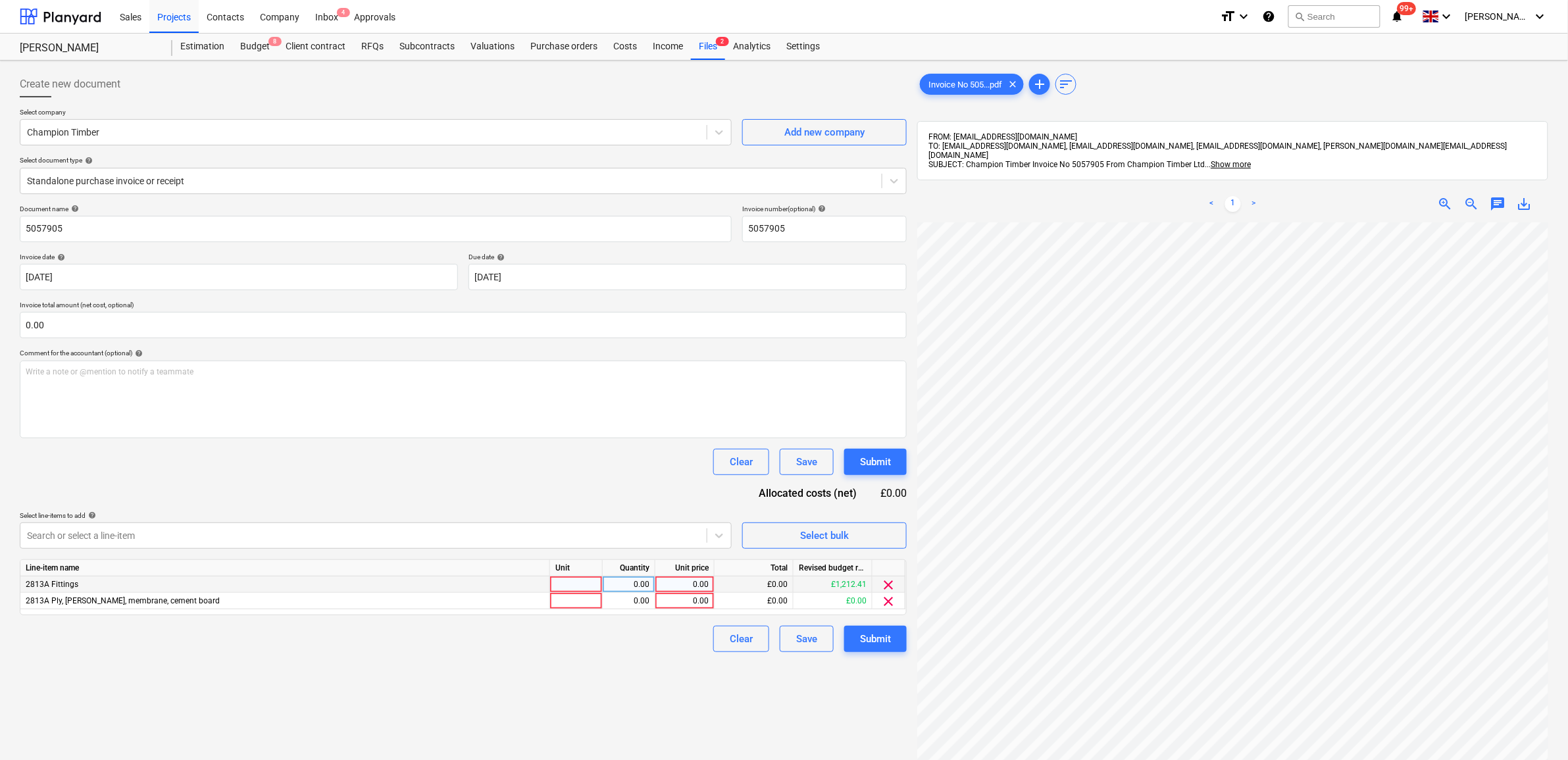
click at [703, 582] on div "0.00" at bounding box center [684, 585] width 48 height 17
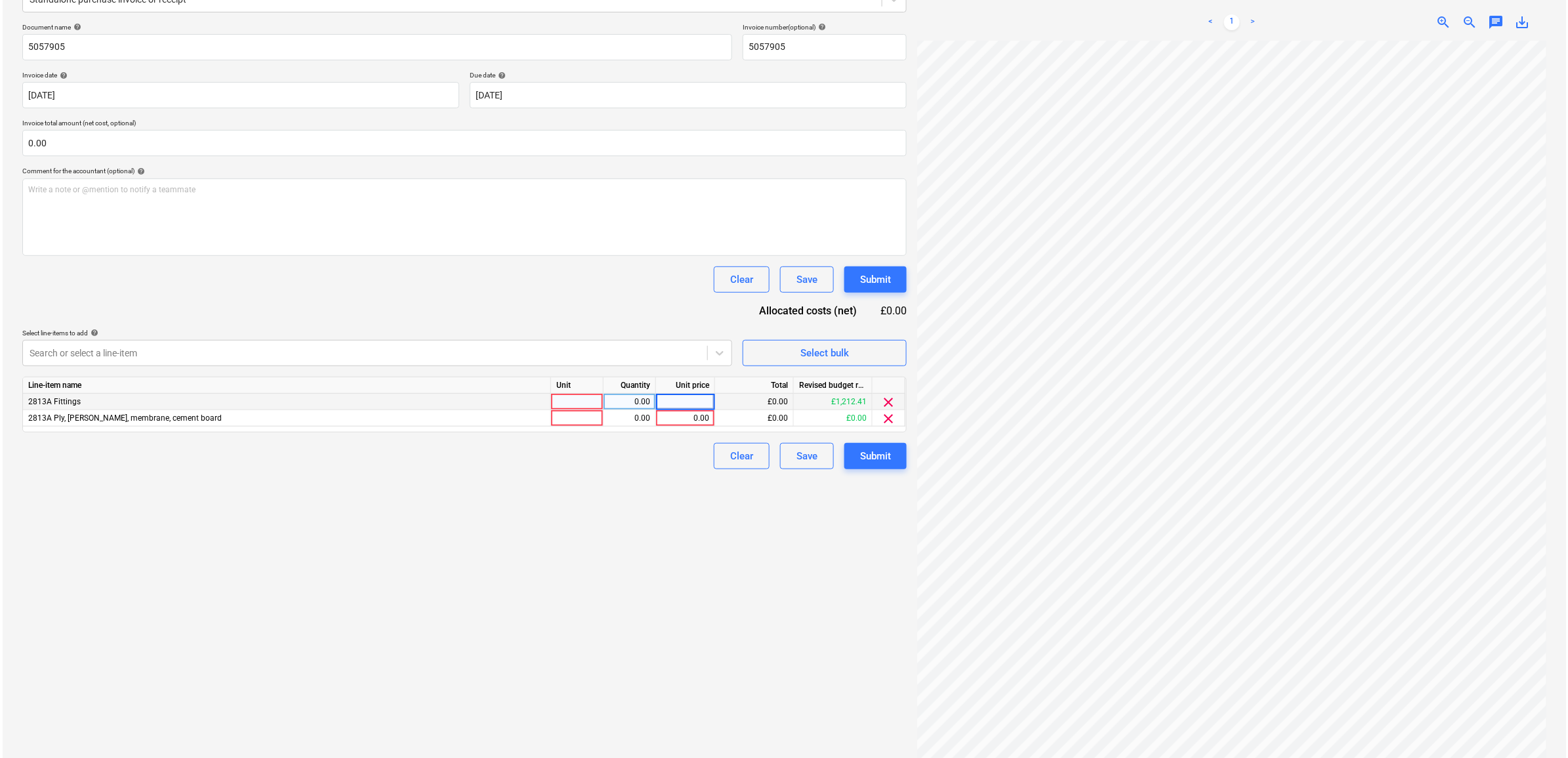
scroll to position [186, 0]
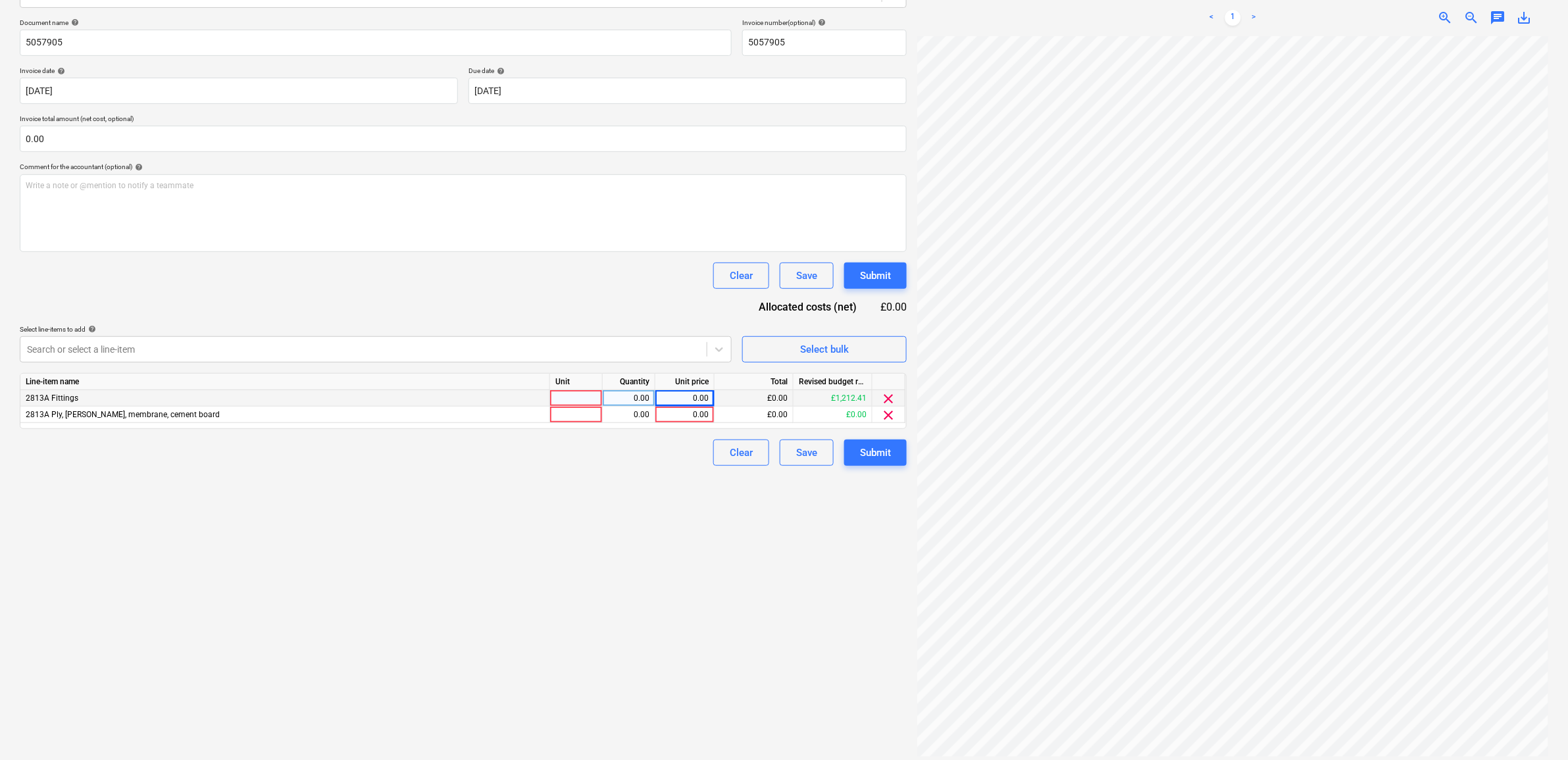
click at [624, 547] on div "Create new document Select company Champion Timber Add new company Select docum…" at bounding box center [464, 322] width 898 height 886
click at [672, 395] on div "0.00" at bounding box center [684, 399] width 48 height 17
type input "143.42"
drag, startPoint x: 695, startPoint y: 494, endPoint x: 905, endPoint y: 460, distance: 212.7
click at [696, 494] on div "Create new document Select company Champion Timber Add new company Select docum…" at bounding box center [464, 322] width 898 height 886
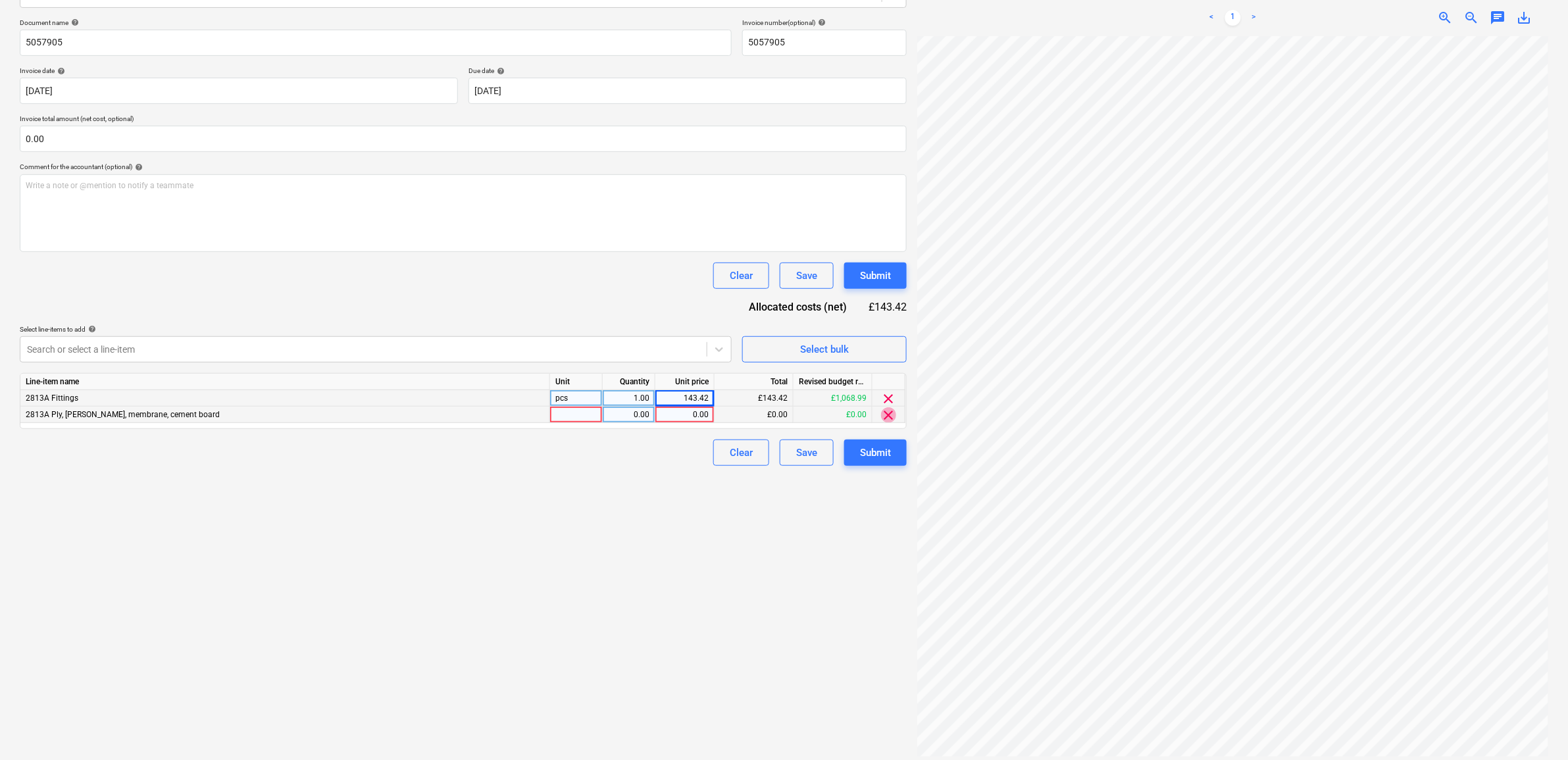
click at [892, 413] on span "clear" at bounding box center [889, 415] width 16 height 16
click at [882, 437] on div "Submit" at bounding box center [875, 436] width 31 height 17
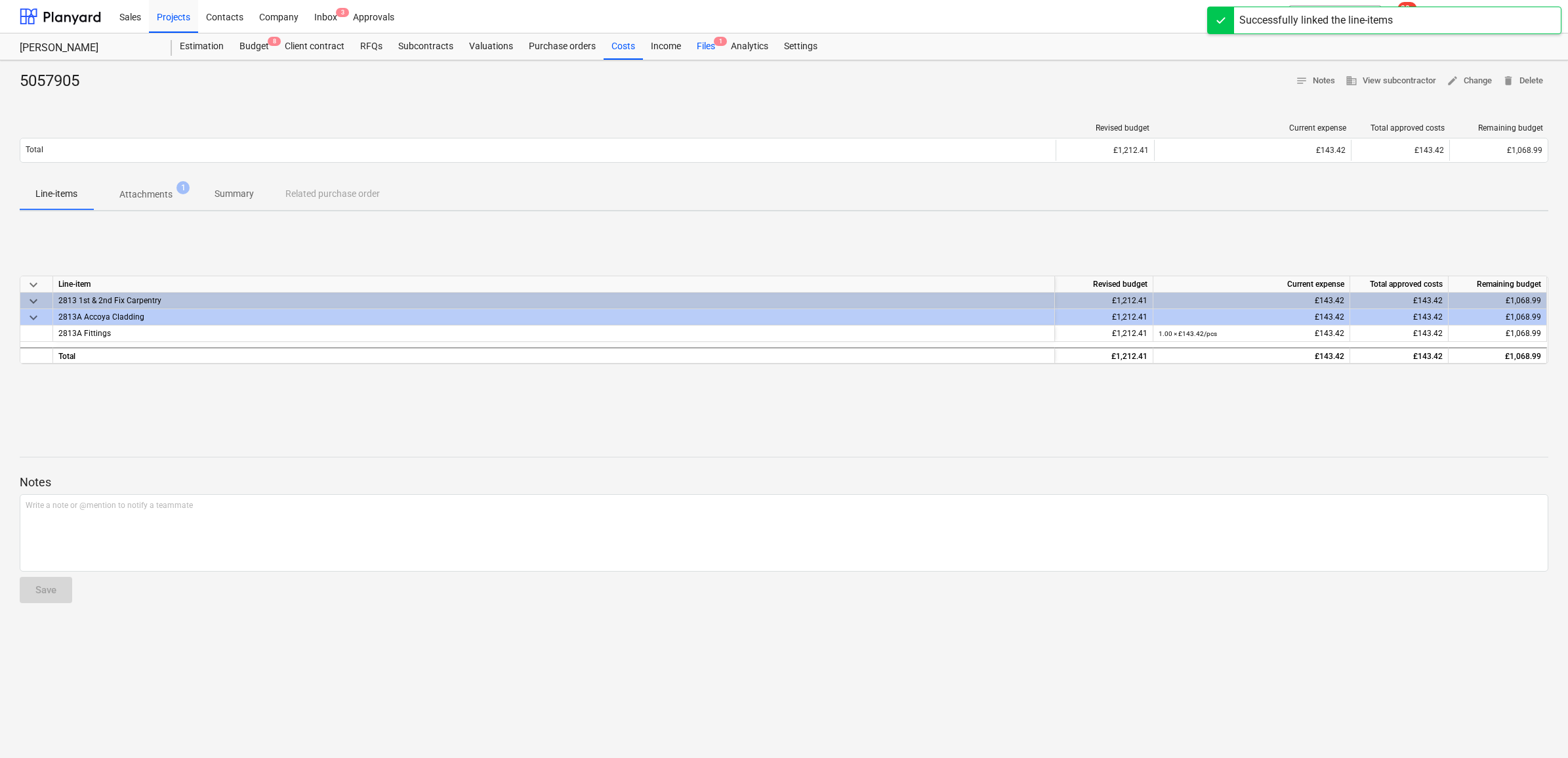
click at [696, 45] on div "Files 1" at bounding box center [706, 47] width 34 height 26
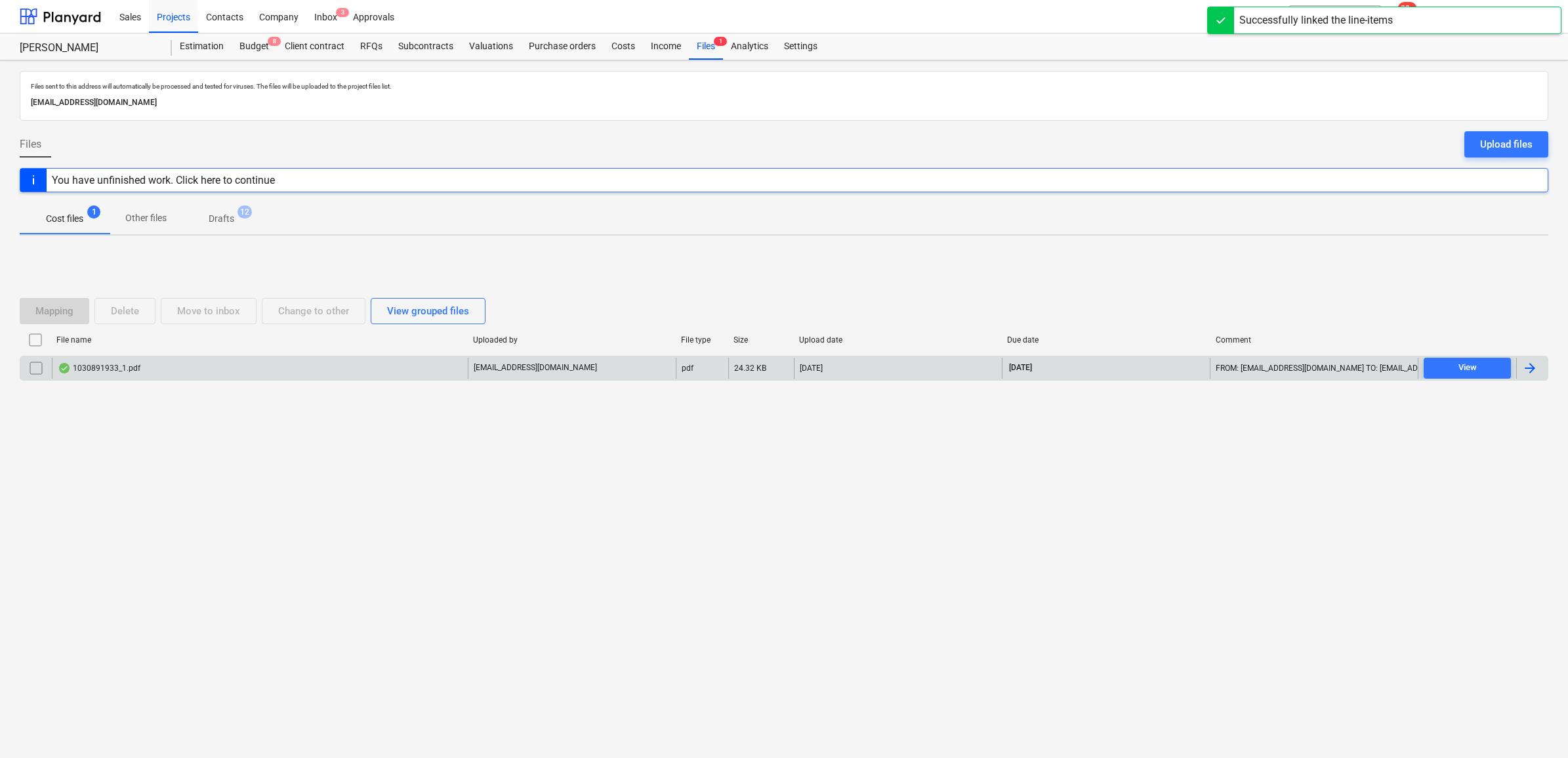
click at [1252, 365] on div at bounding box center [1530, 368] width 16 height 16
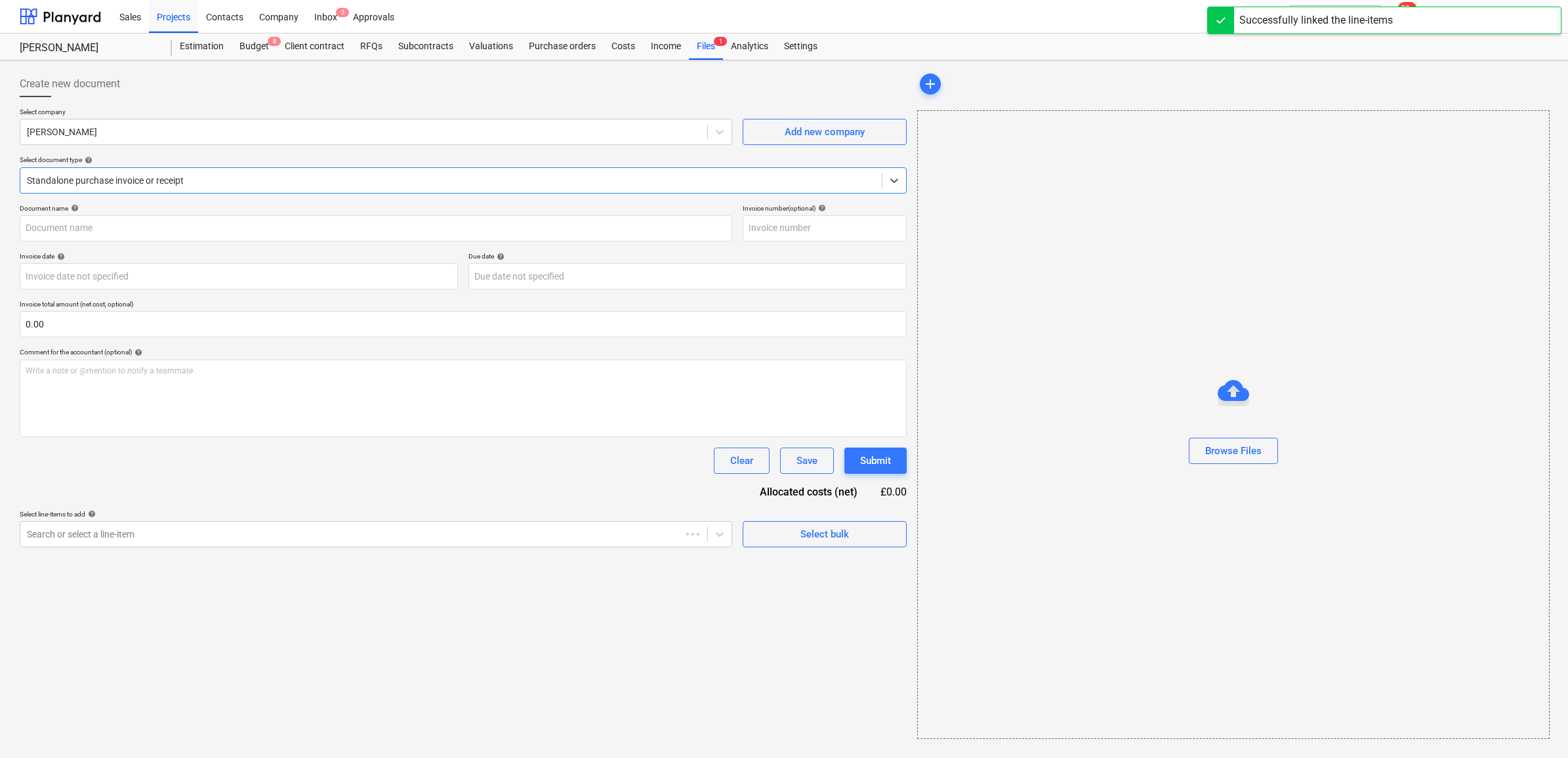
type input "1030891933"
type input "[DATE]"
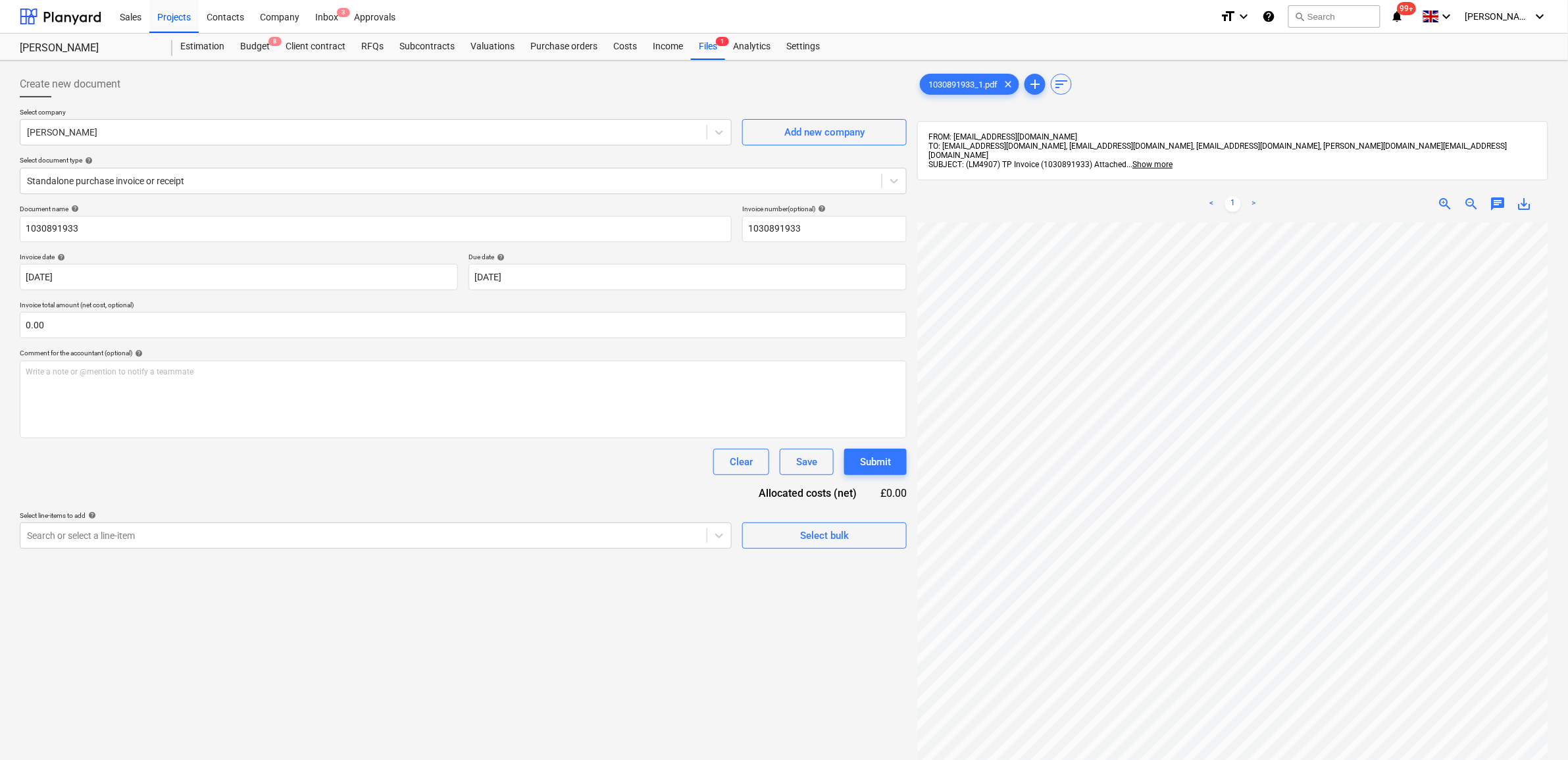
scroll to position [176, 60]
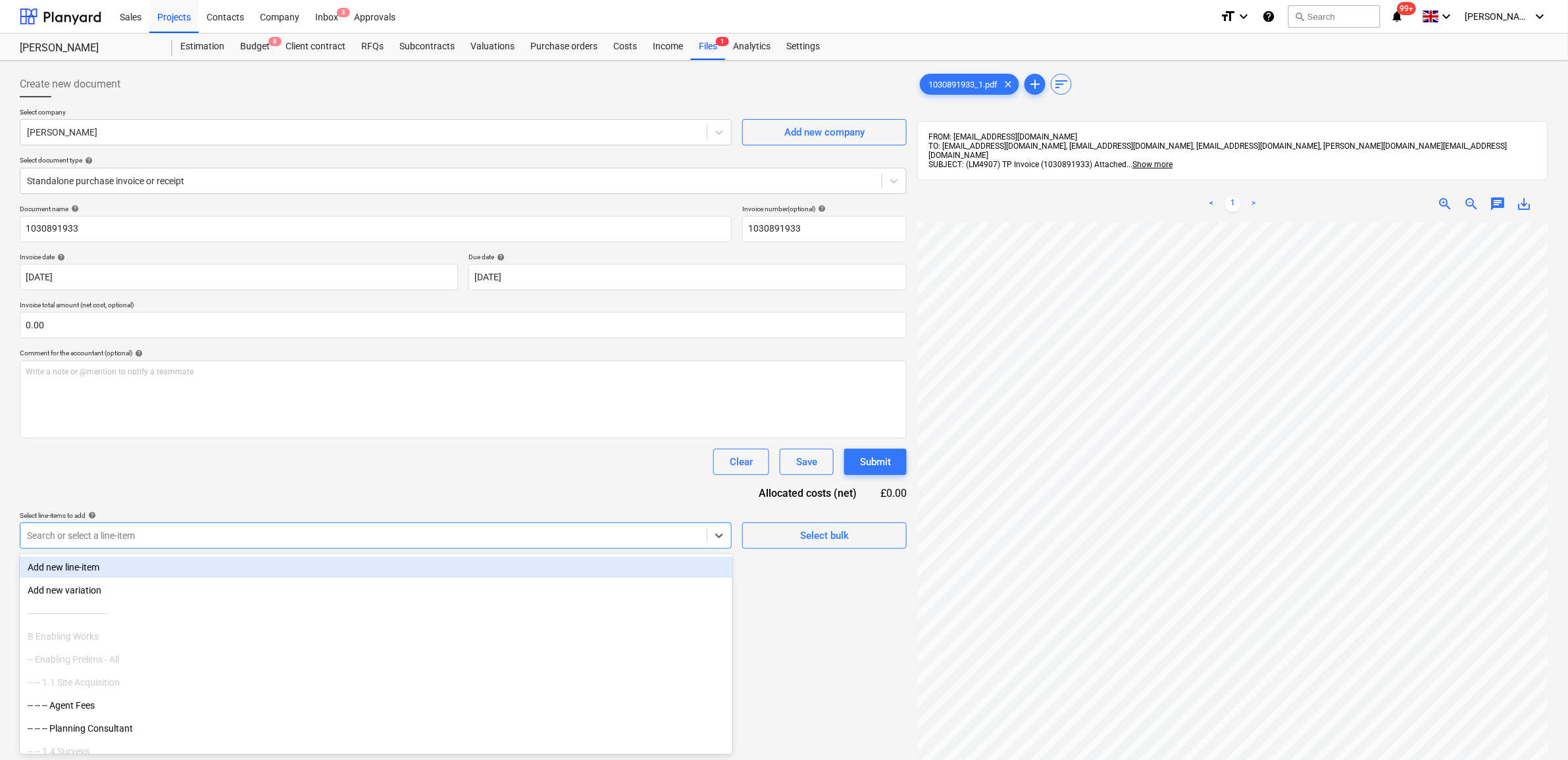
click at [628, 537] on div at bounding box center [364, 536] width 673 height 13
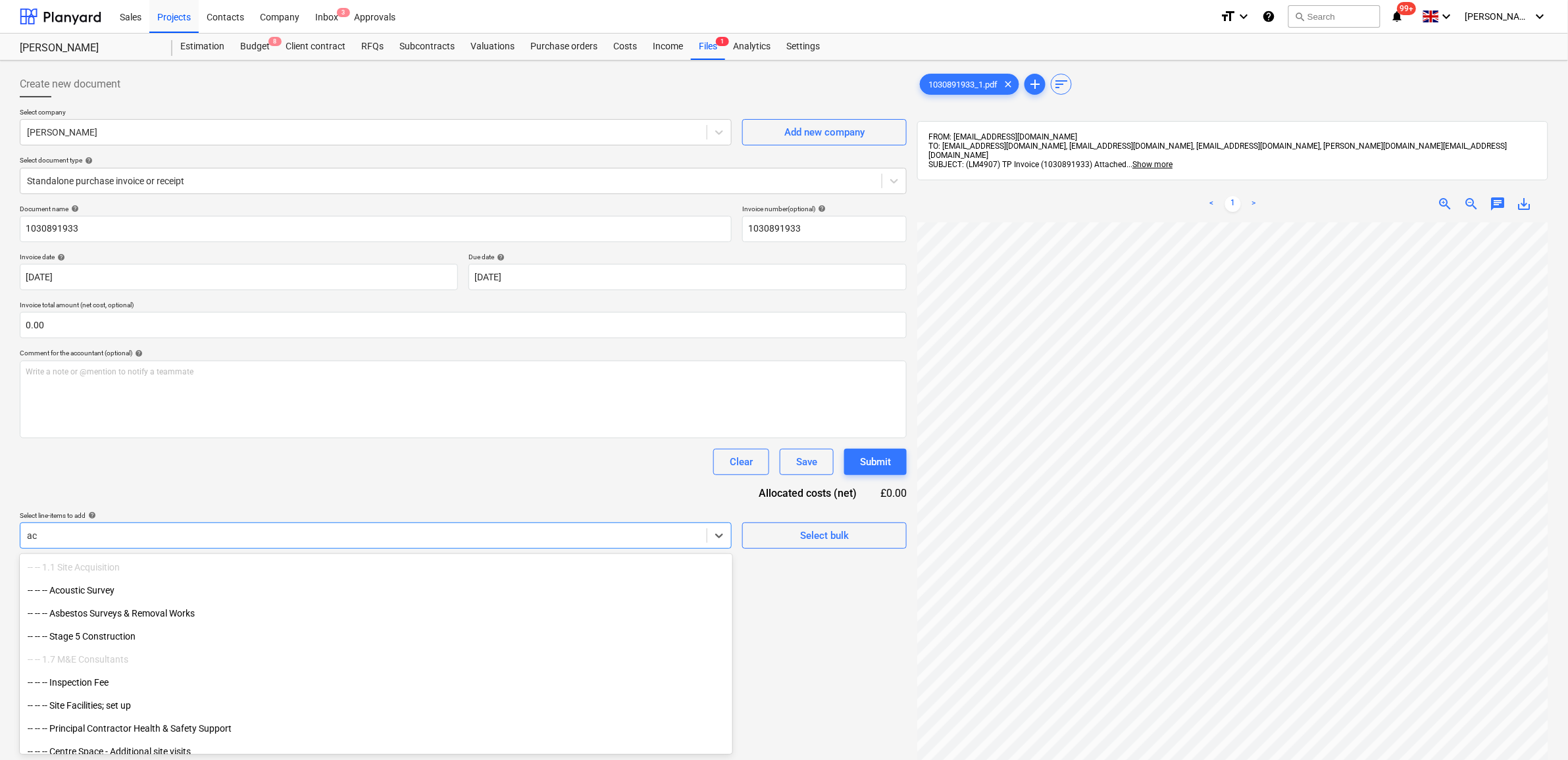
type input "a"
type input "2813"
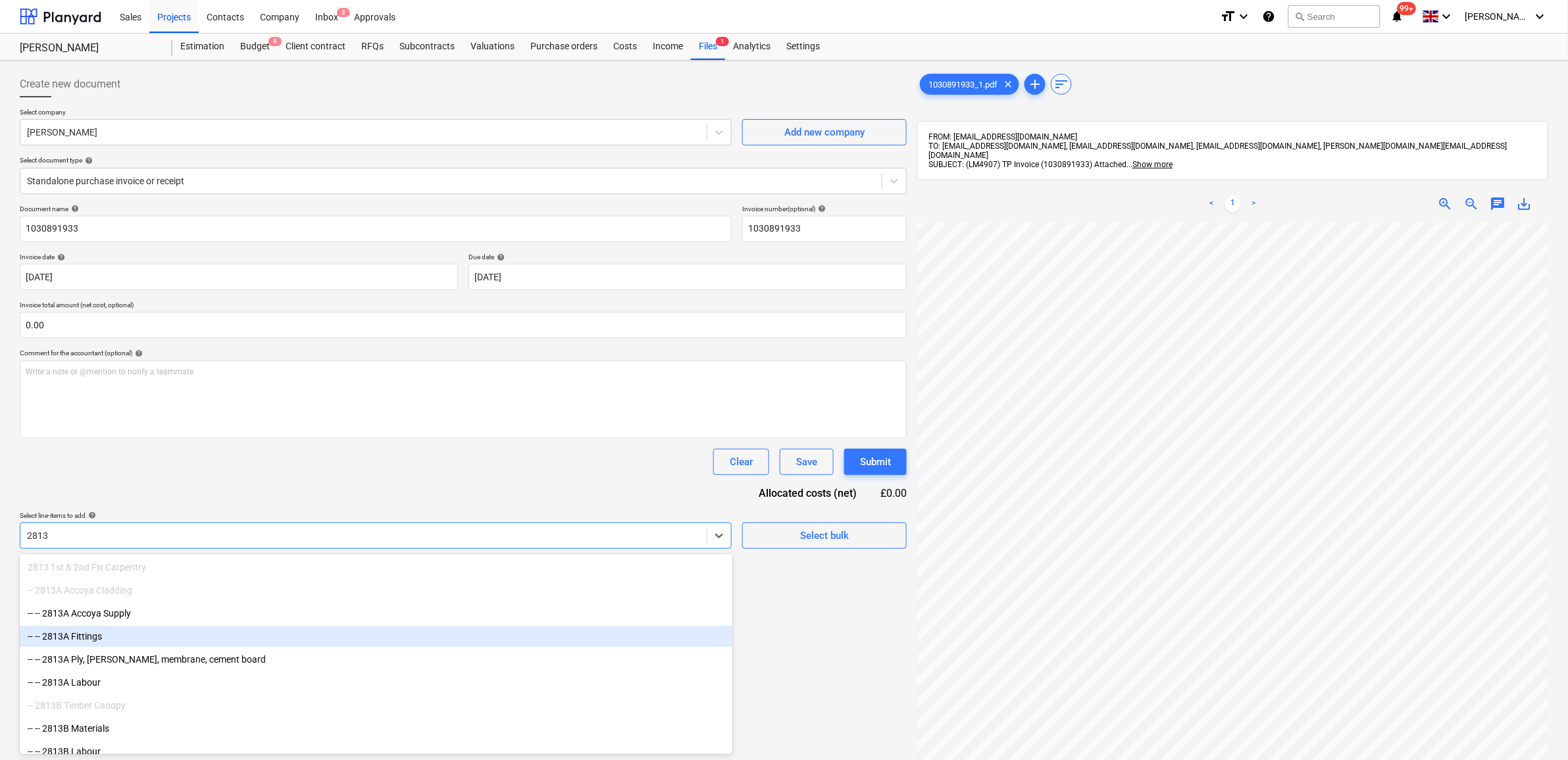
click at [155, 582] on div "-- -- 2813A Fittings" at bounding box center [376, 636] width 713 height 21
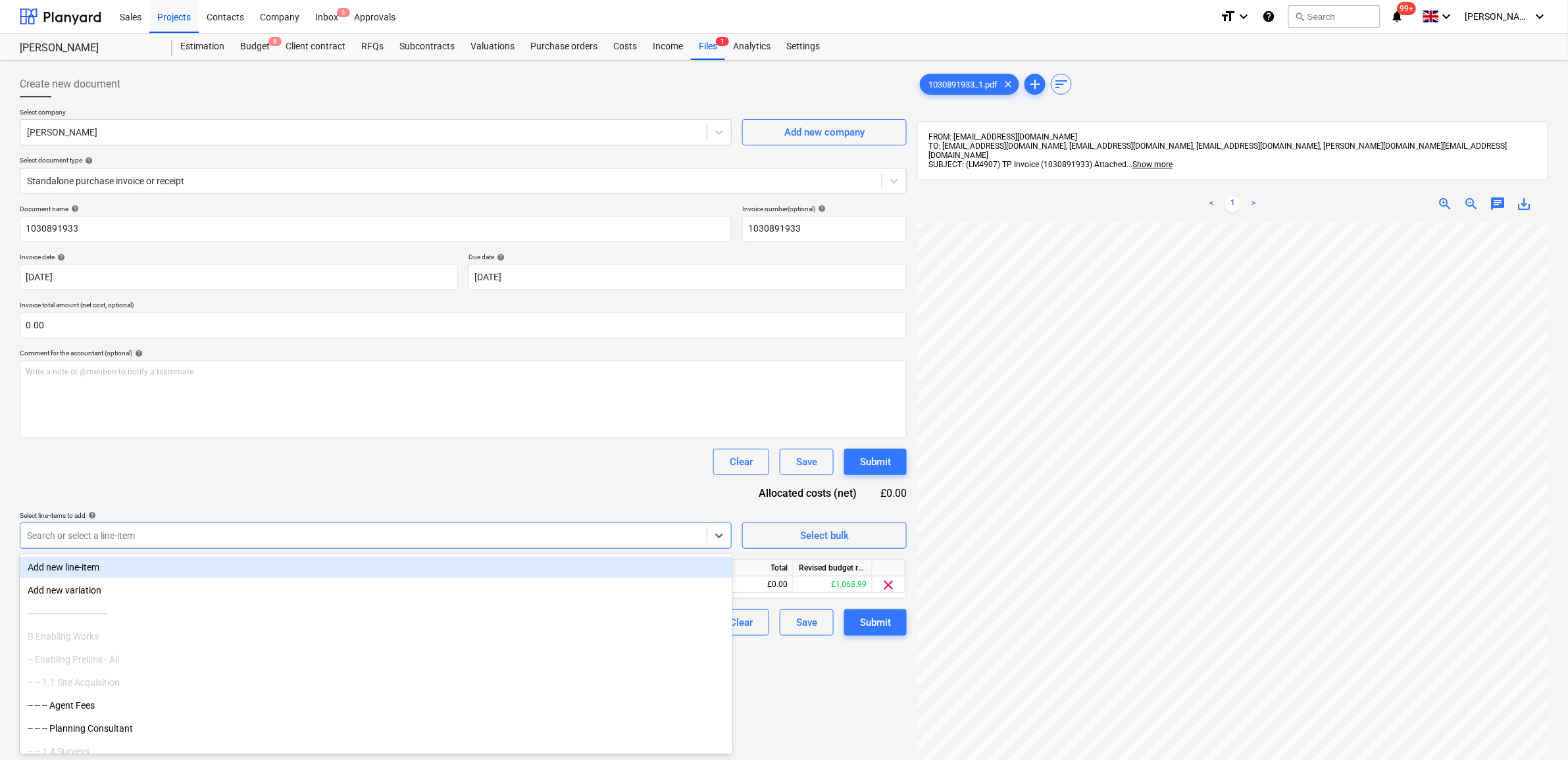
click at [333, 497] on div "Document name help 1030891933 Invoice number (optional) help 1030891933 Invoice…" at bounding box center [463, 420] width 887 height 431
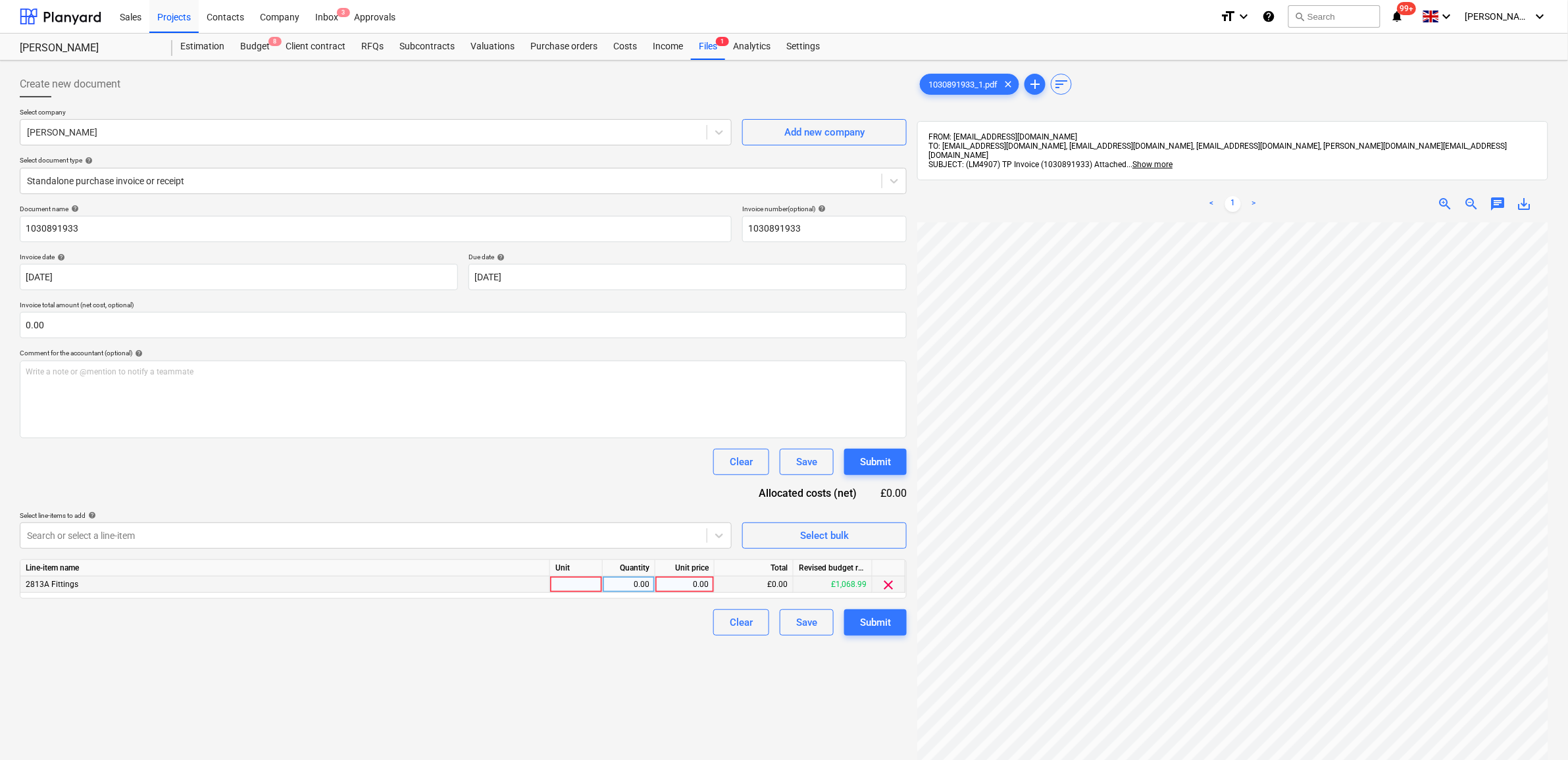
click at [705, 582] on div "0.00" at bounding box center [684, 585] width 48 height 17
type input "24.89"
click at [653, 582] on div "Create new document Select company [PERSON_NAME] Add new company Select documen…" at bounding box center [464, 509] width 898 height 886
click at [887, 582] on div "Submit" at bounding box center [875, 623] width 31 height 17
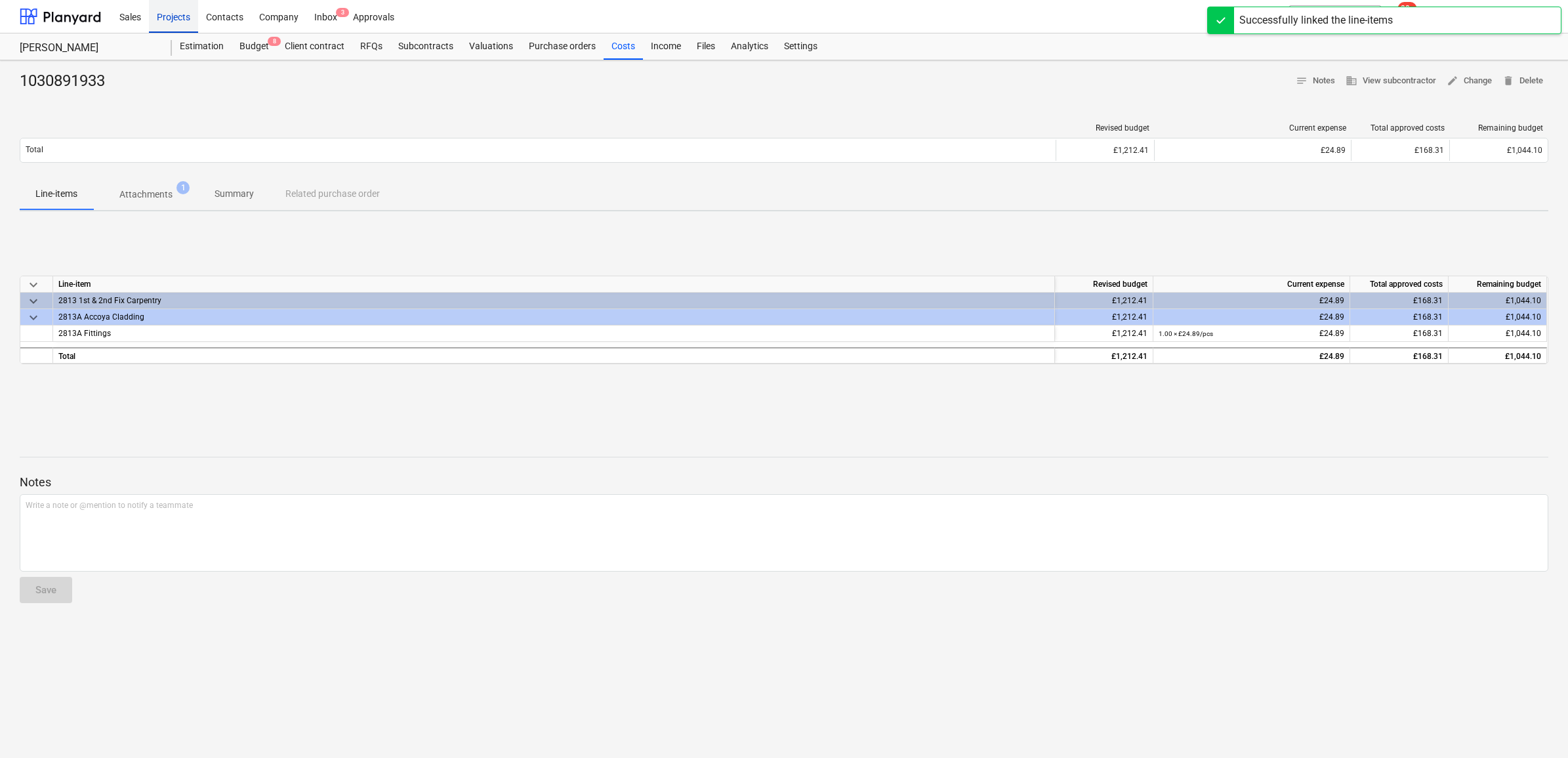
click at [182, 21] on div "Projects" at bounding box center [174, 16] width 49 height 34
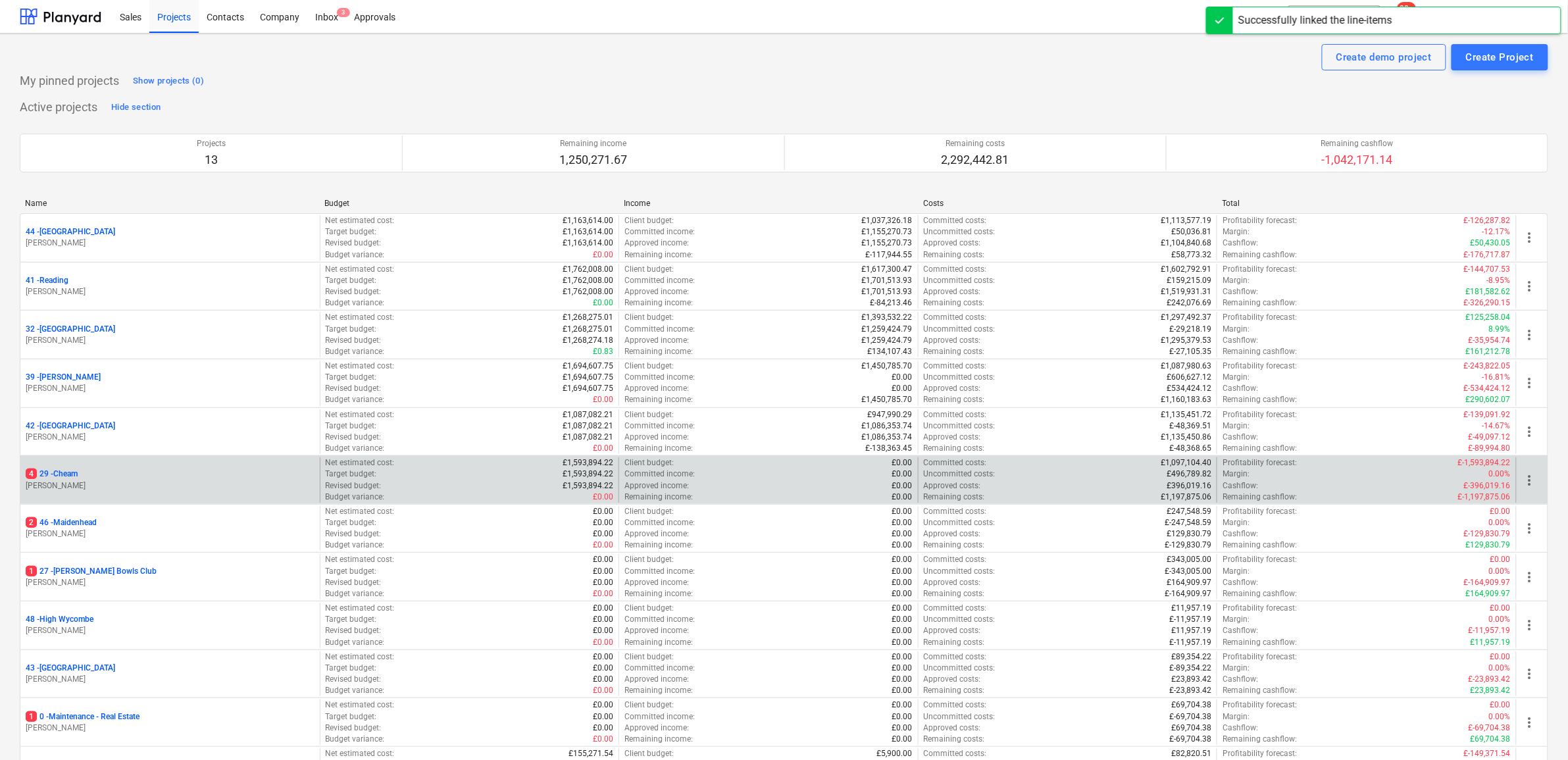
click at [48, 474] on p "4 29 - Cheam" at bounding box center [51, 475] width 52 height 12
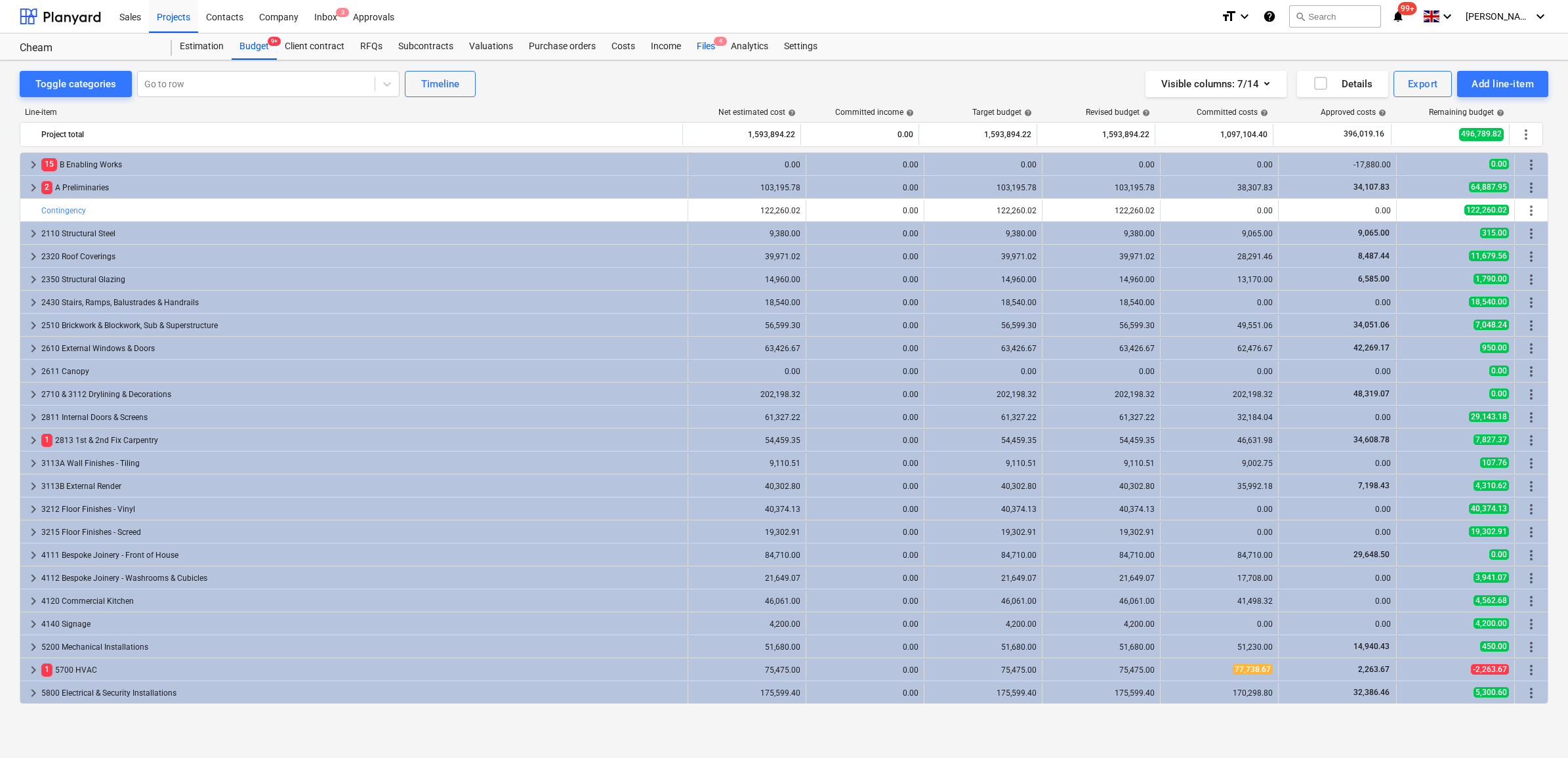
click at [712, 44] on div "Files 4" at bounding box center [706, 47] width 34 height 26
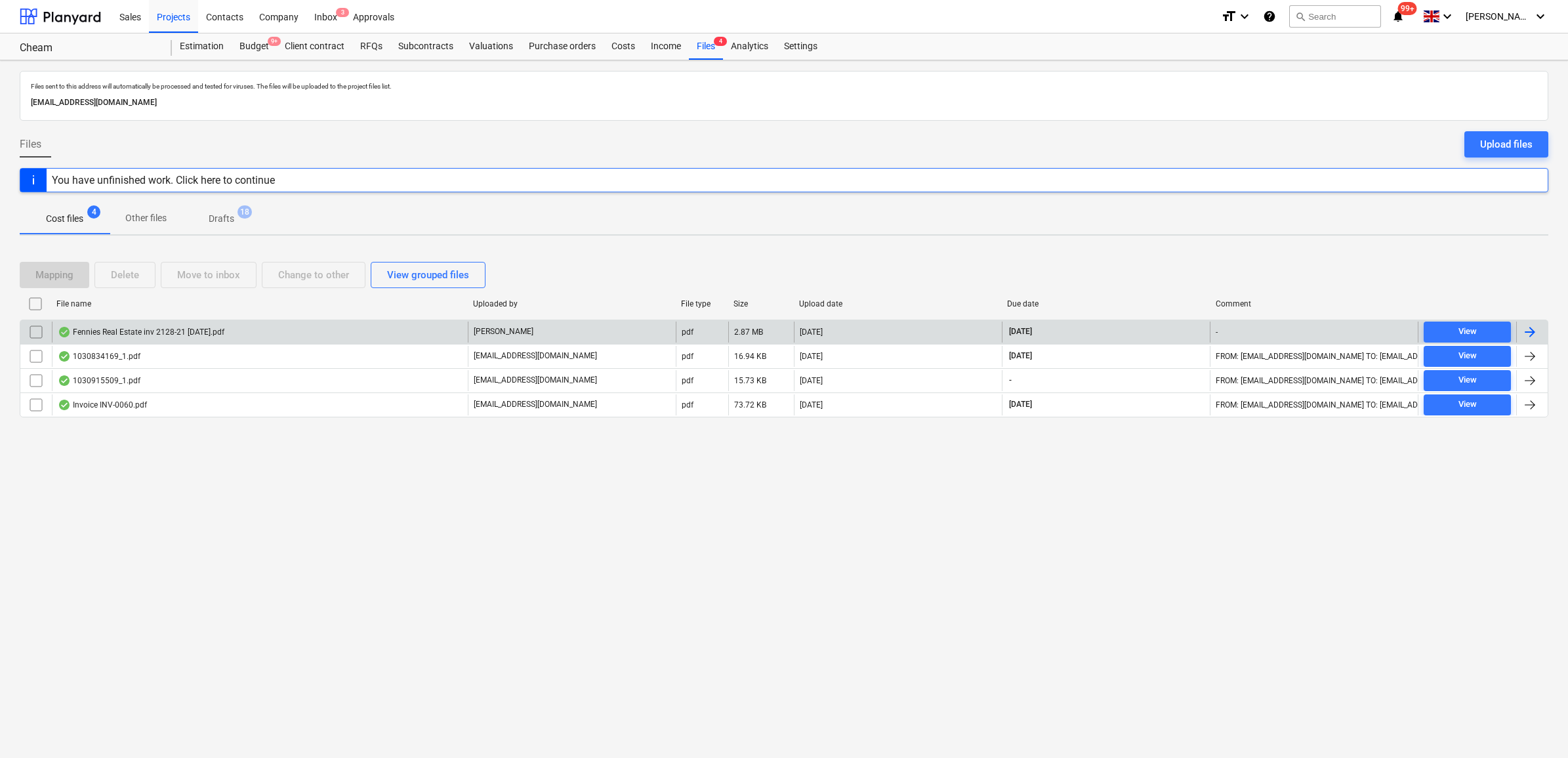
click at [1252, 329] on div at bounding box center [1530, 332] width 16 height 16
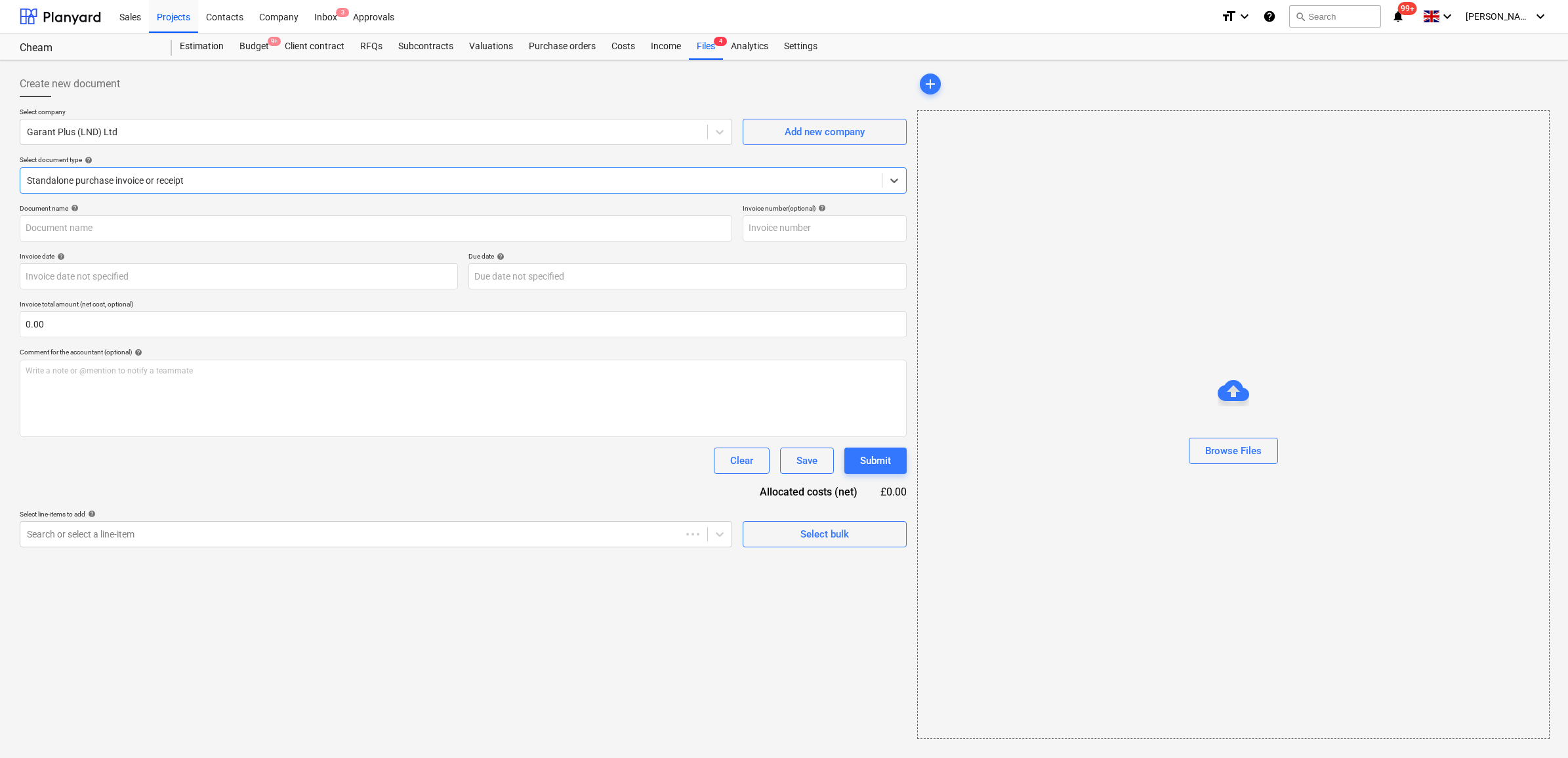
type input "90694746"
type input "[DATE]"
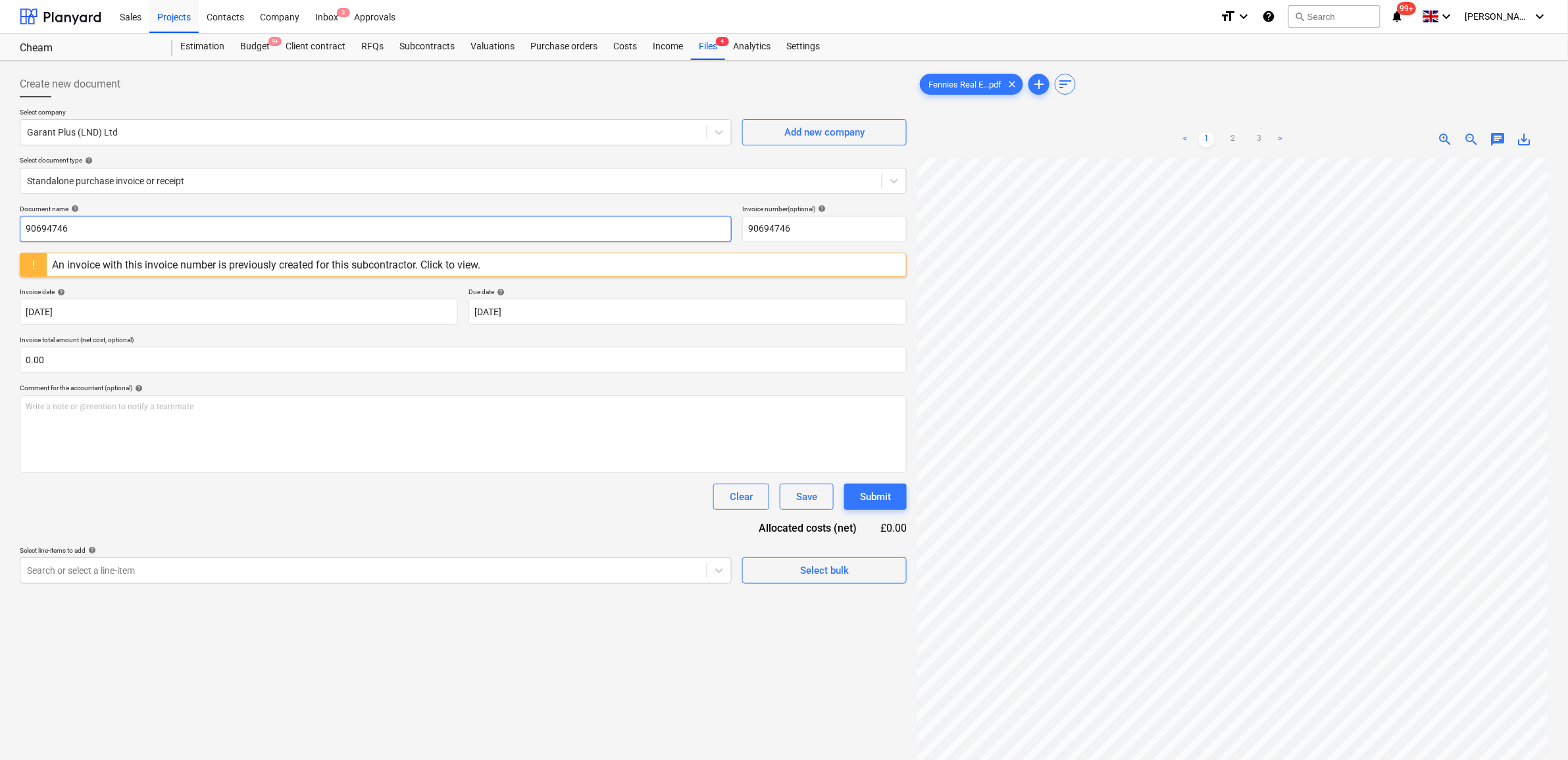
drag, startPoint x: 216, startPoint y: 229, endPoint x: -114, endPoint y: 222, distance: 330.1
click at [0, 222] on html "Sales Projects Contacts Company Inbox 3 Approvals format_size keyboard_arrow_do…" at bounding box center [784, 380] width 1568 height 760
drag, startPoint x: 73, startPoint y: 224, endPoint x: -32, endPoint y: 224, distance: 105.0
click at [0, 224] on html "Sales Projects Contacts Company Inbox 3 Approvals format_size keyboard_arrow_do…" at bounding box center [784, 380] width 1568 height 760
type input "2128/21"
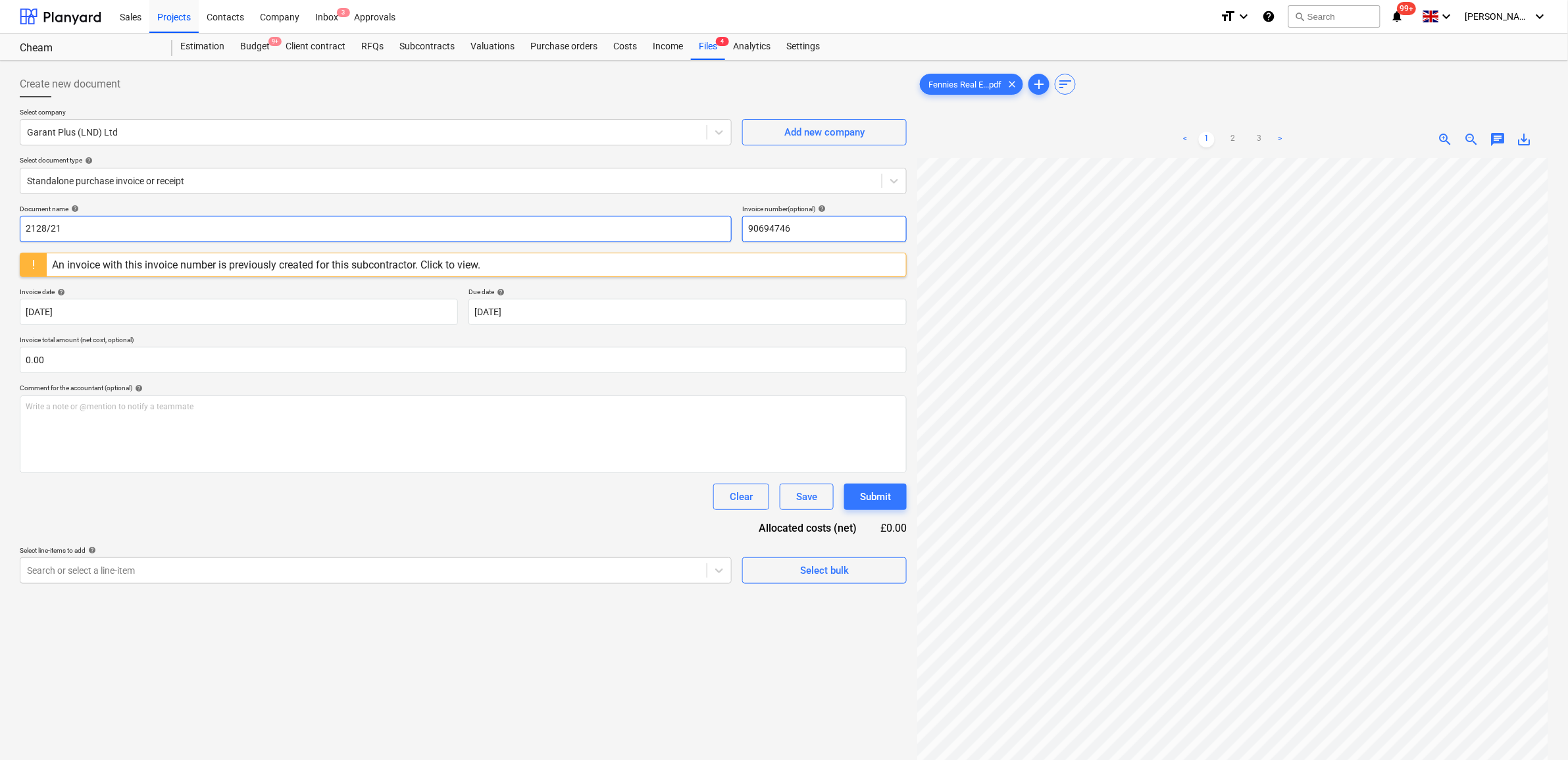
drag, startPoint x: 808, startPoint y: 228, endPoint x: 661, endPoint y: 227, distance: 147.0
click at [661, 227] on div "Document name help 2128/21 Invoice number (optional) help 90694746" at bounding box center [463, 223] width 887 height 37
paste input "2128/21"
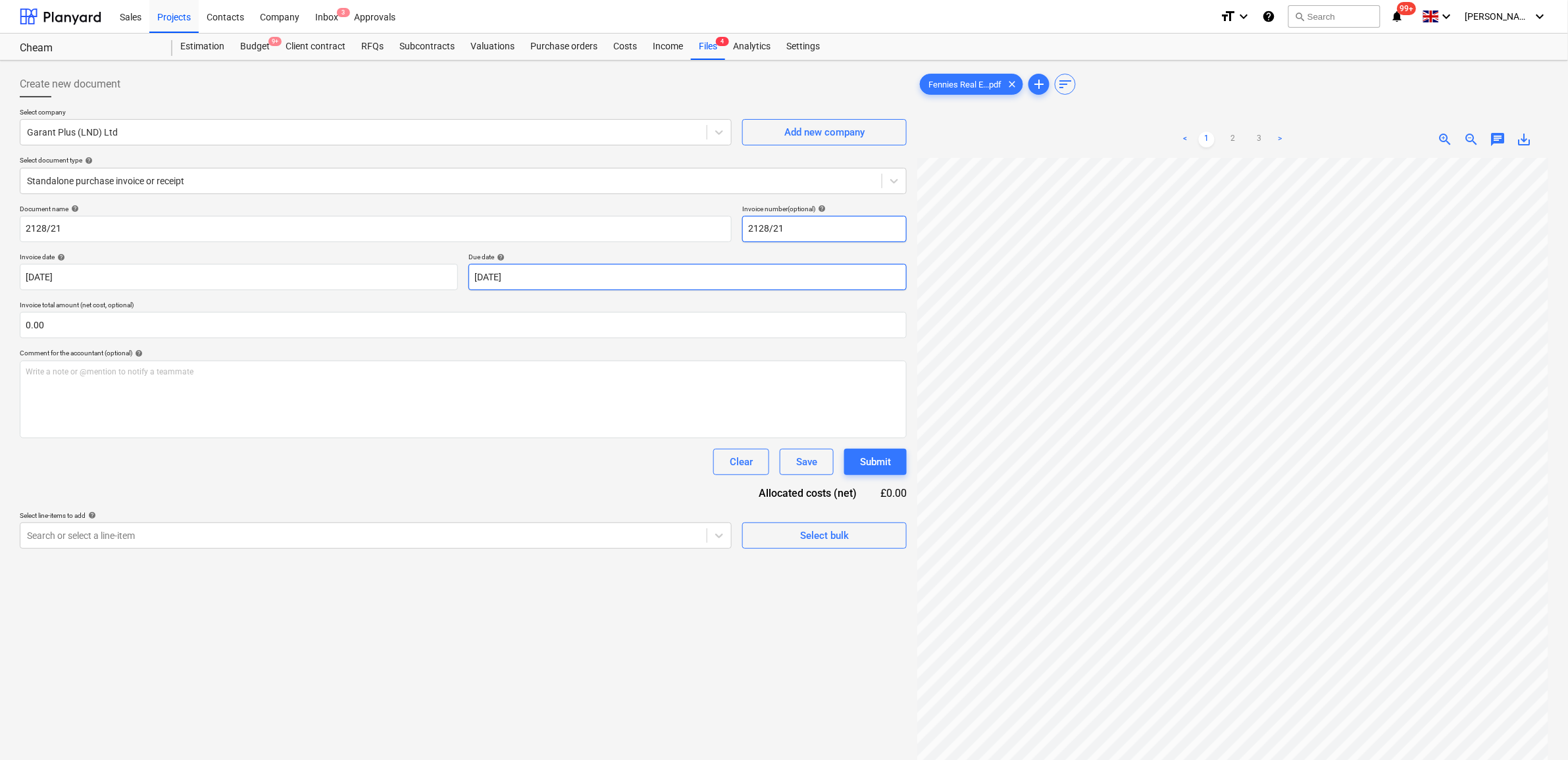
type input "2128/21"
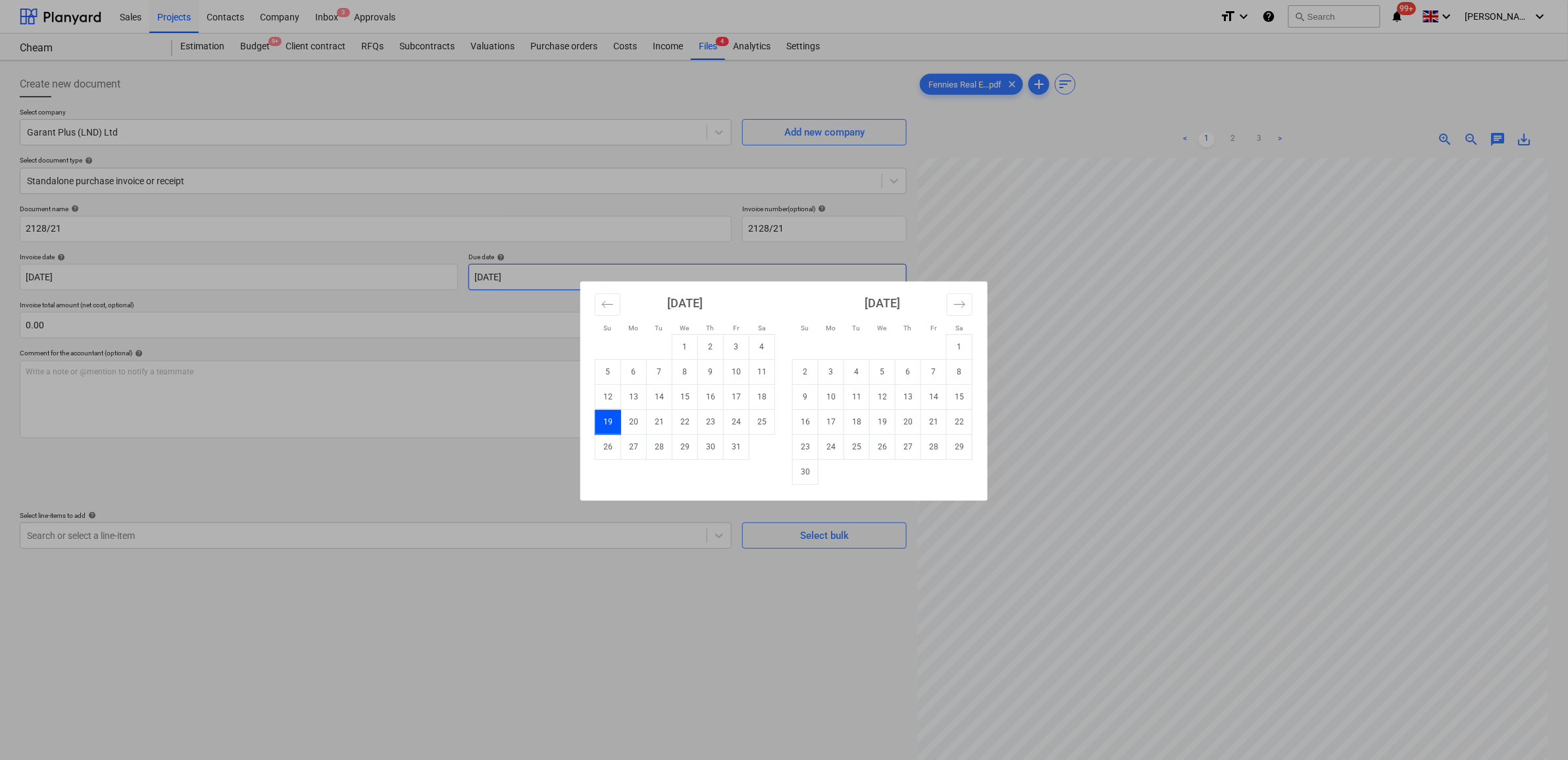
click at [531, 278] on body "Sales Projects Contacts Company Inbox 3 Approvals format_size keyboard_arrow_do…" at bounding box center [784, 380] width 1568 height 760
click at [935, 375] on td "7" at bounding box center [933, 372] width 26 height 25
type input "[DATE]"
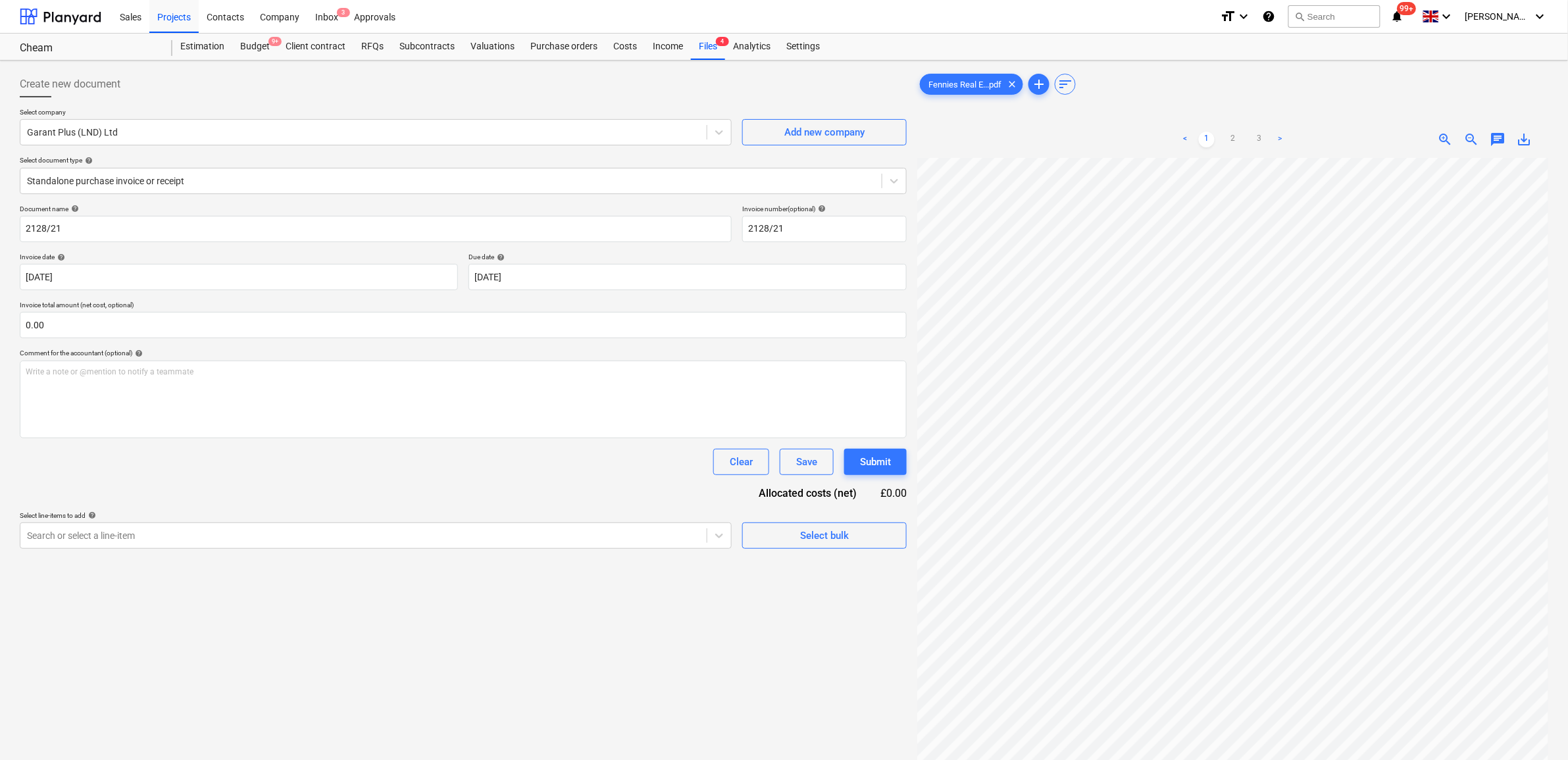
click at [502, 485] on div "Document name help 2128/21 Invoice number (optional) help 2128/21 Invoice date …" at bounding box center [463, 377] width 887 height 344
click at [228, 327] on input "text" at bounding box center [463, 325] width 887 height 26
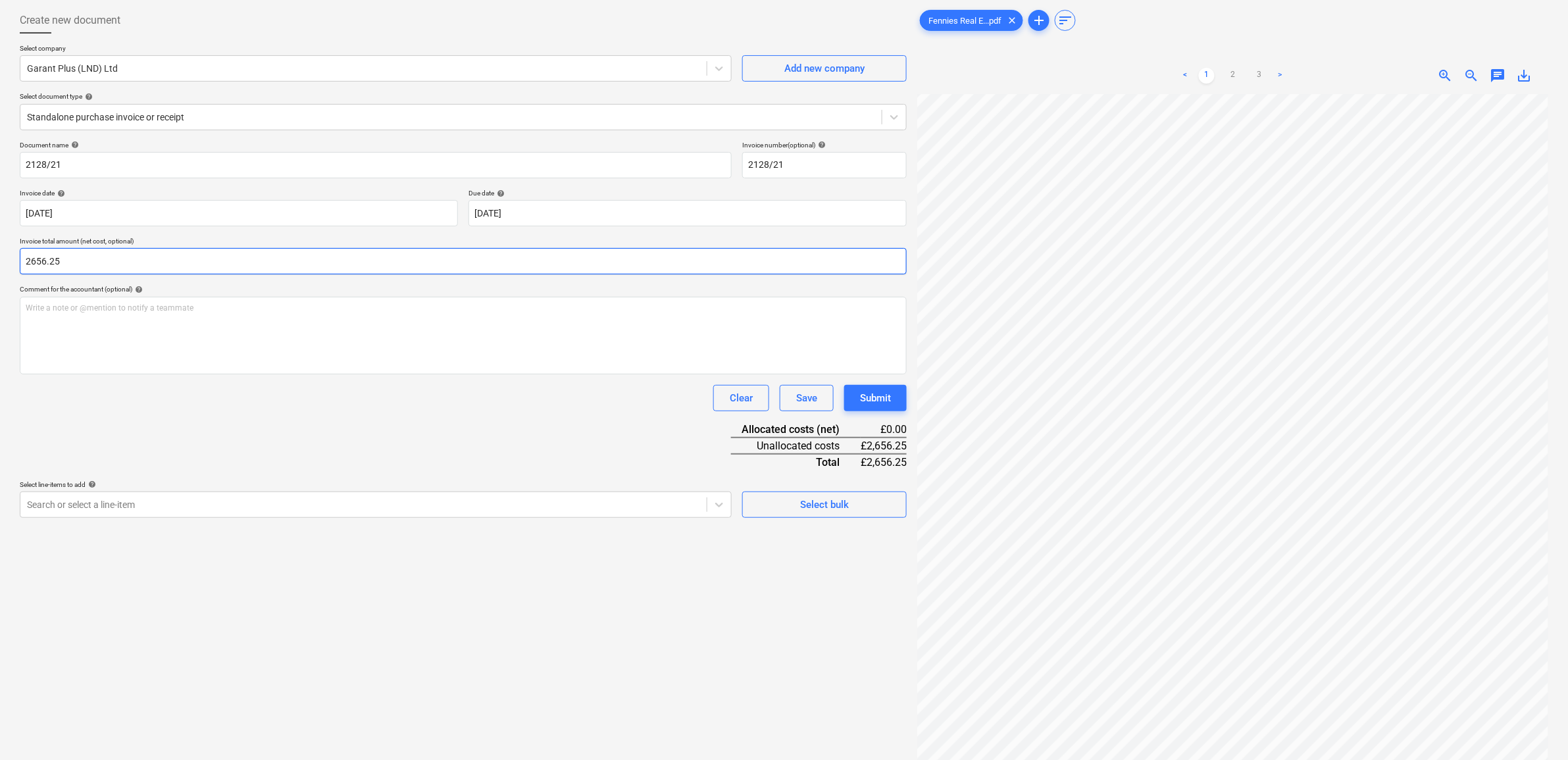
scroll to position [131, 0]
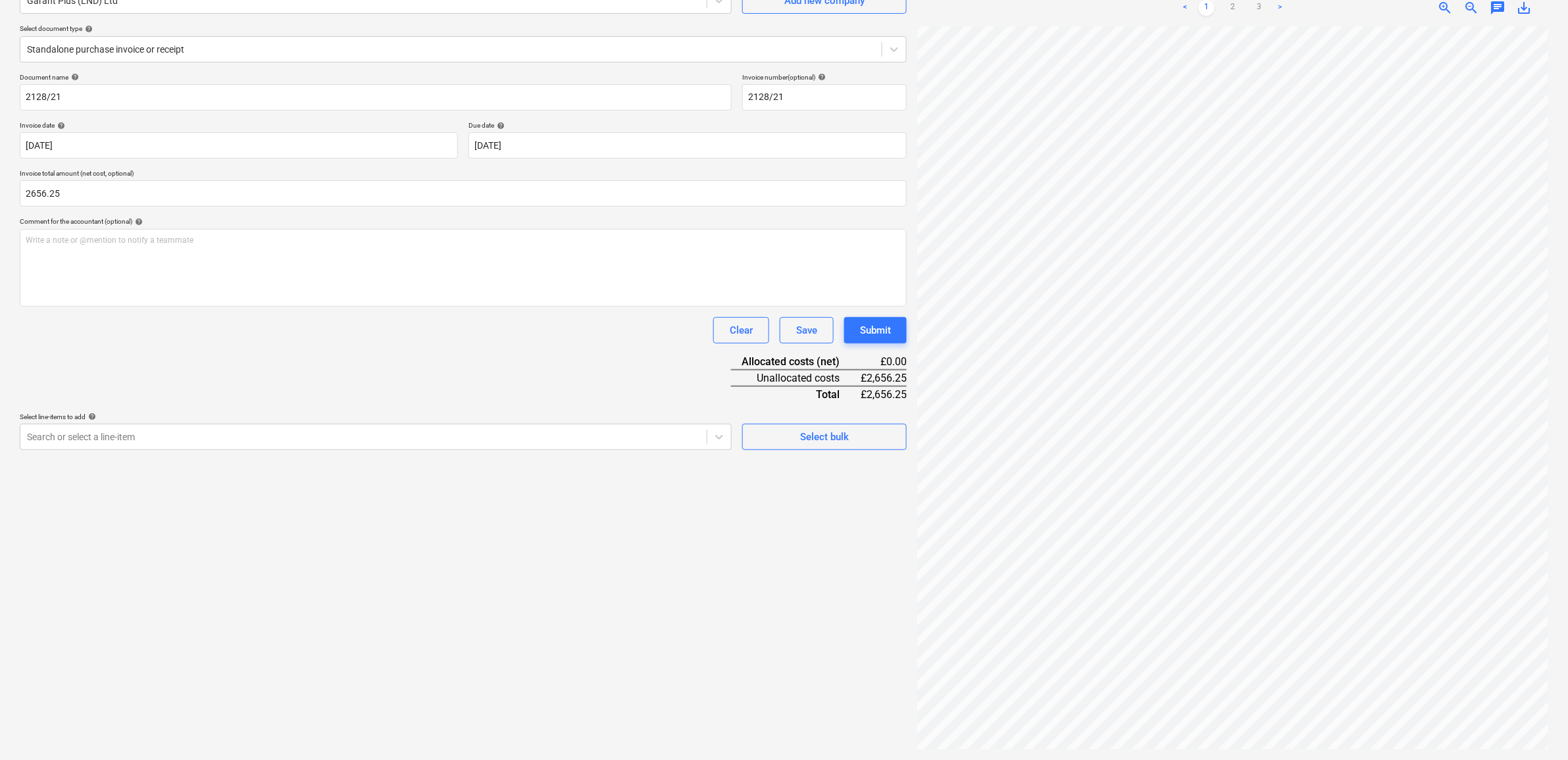
type input "2,656.25"
drag, startPoint x: 372, startPoint y: 555, endPoint x: 379, endPoint y: 541, distance: 15.7
click at [374, 552] on div "Create new document Select company Garant Plus (LND) Ltd Add new company Select…" at bounding box center [464, 344] width 898 height 821
click at [461, 439] on div at bounding box center [364, 437] width 673 height 13
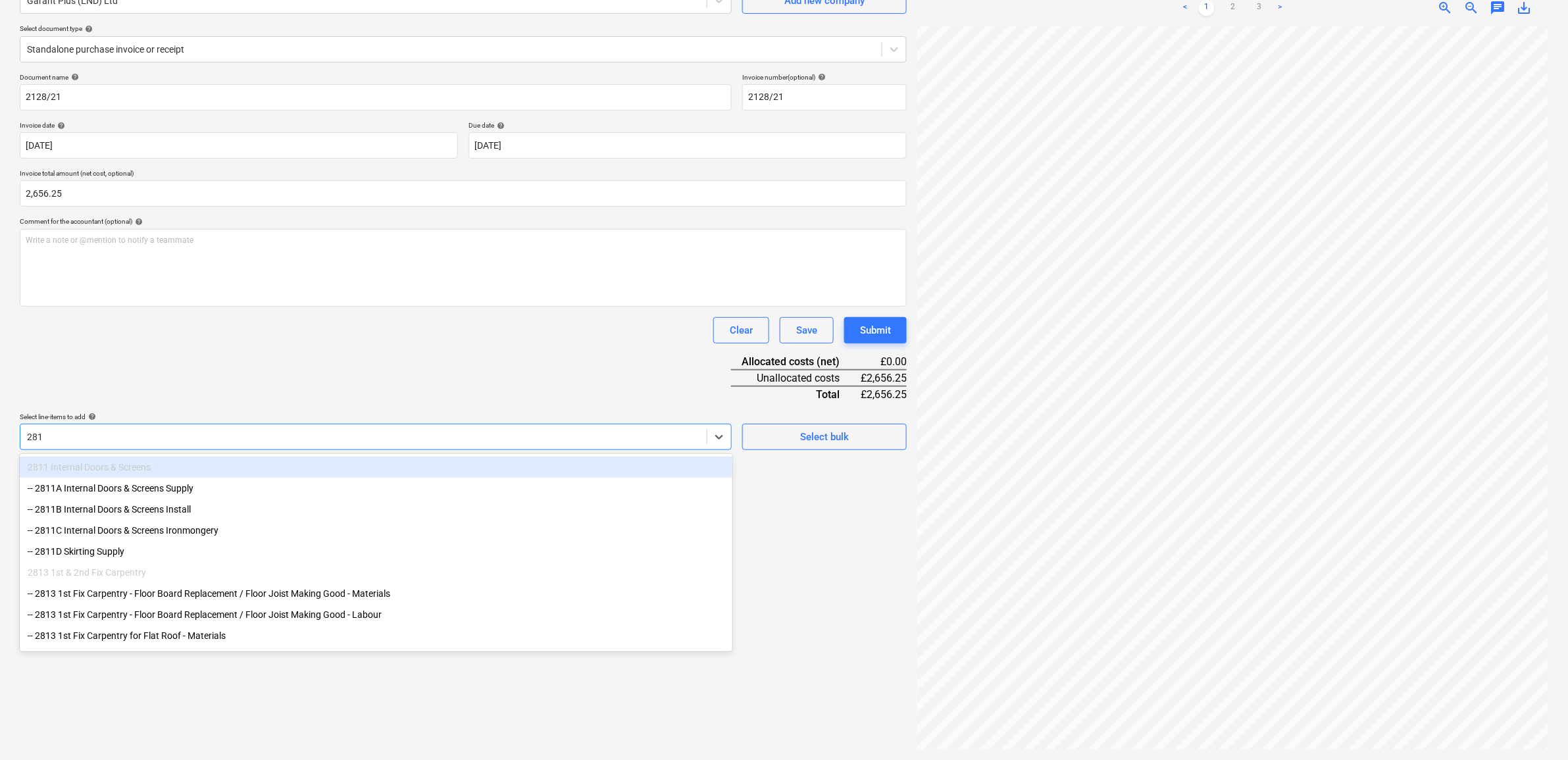
type input "2813"
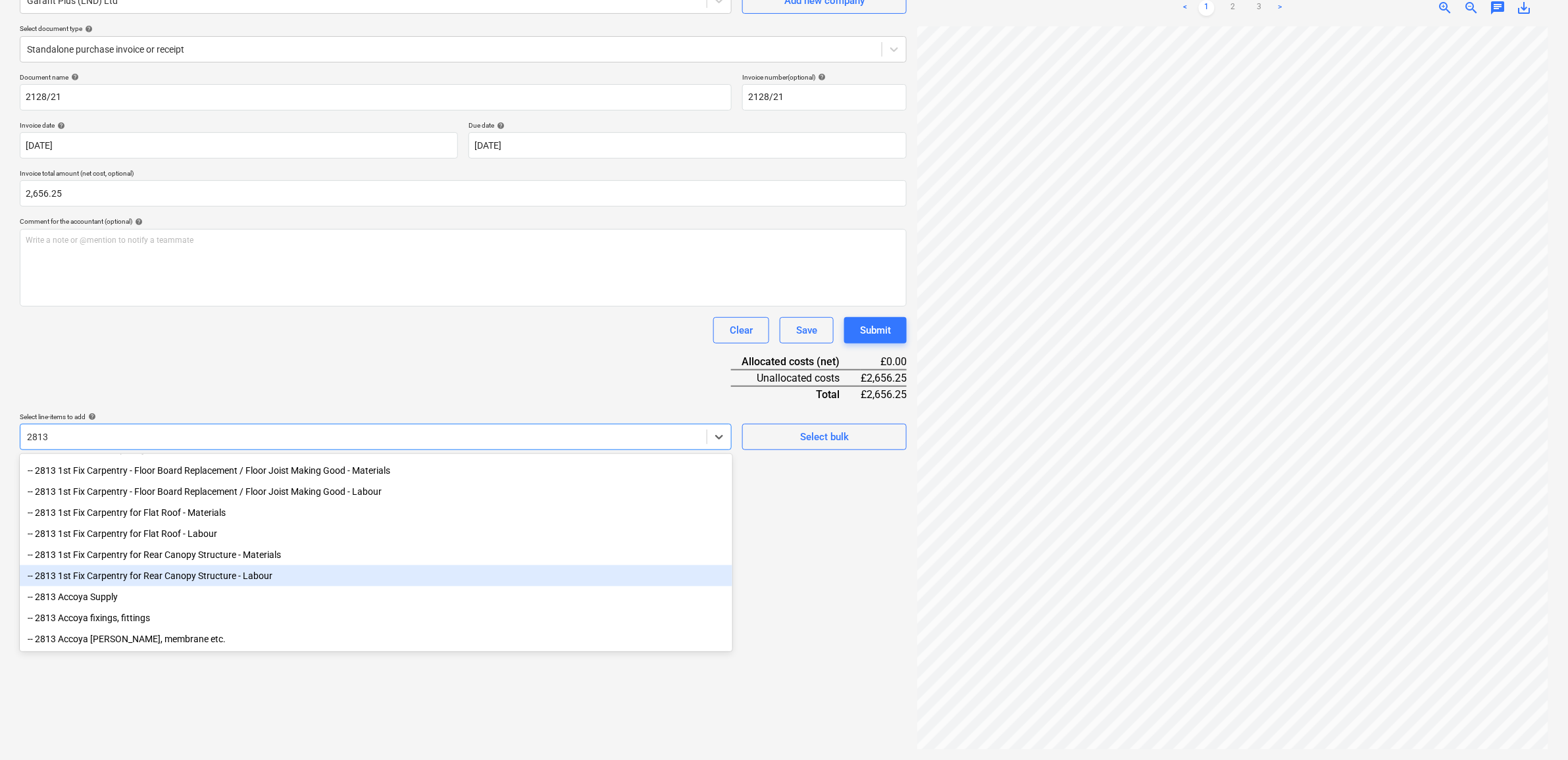
scroll to position [0, 0]
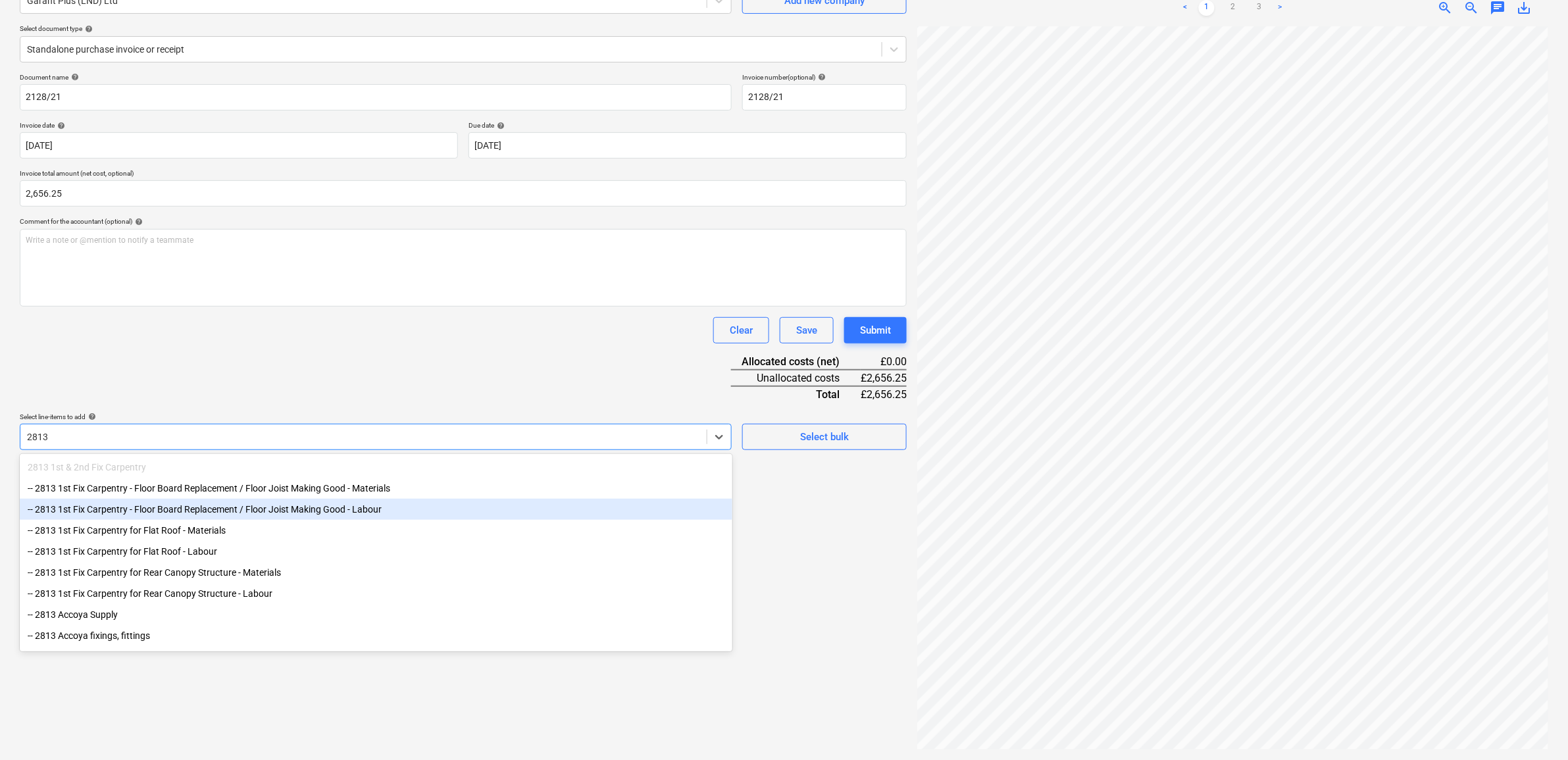
click at [227, 512] on div "-- 2813 1st Fix Carpentry - Floor Board Replacement / Floor Joist Making Good -…" at bounding box center [376, 509] width 713 height 21
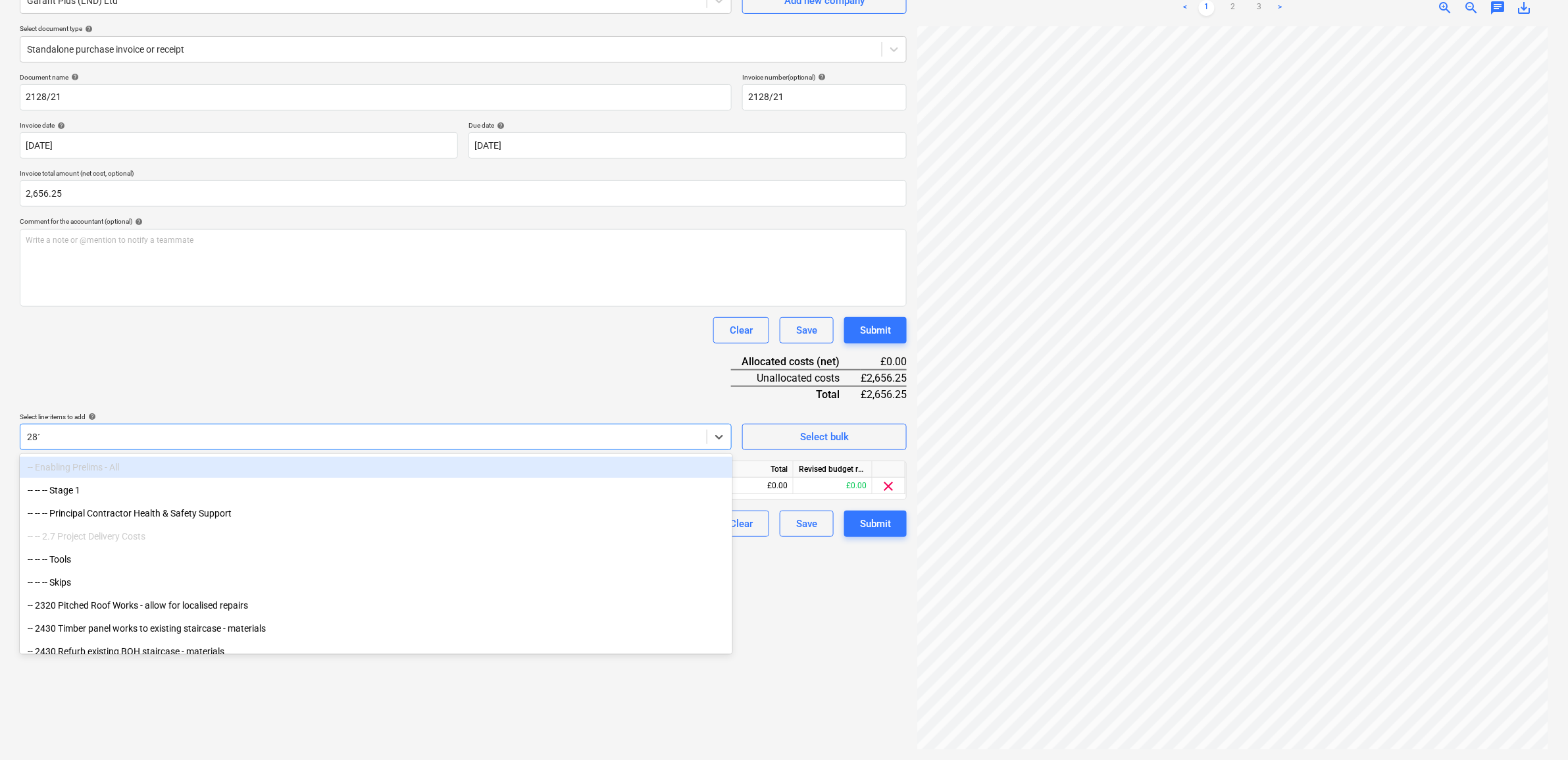
type input "2813"
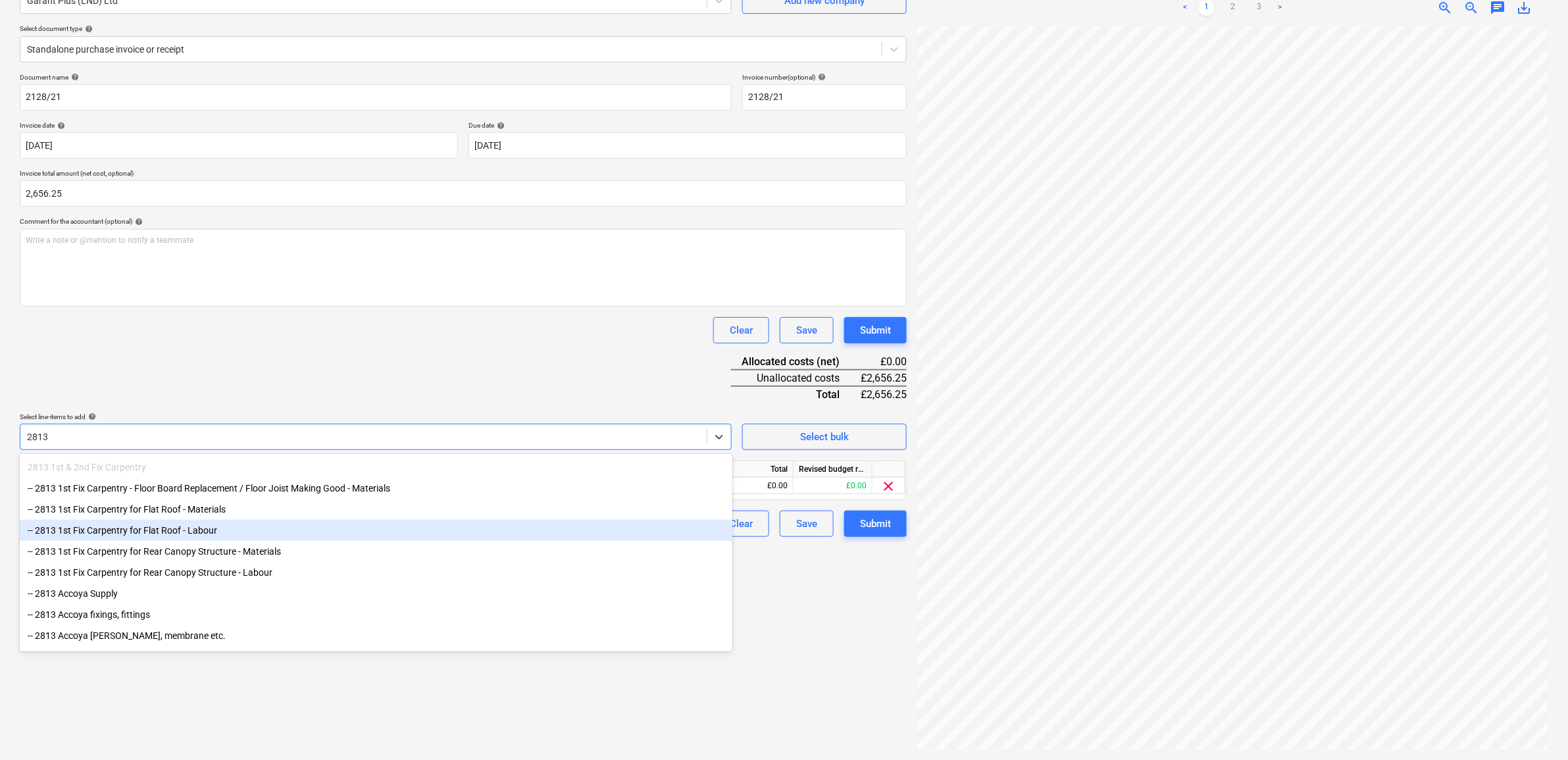
click at [257, 532] on div "-- 2813 1st Fix Carpentry for Flat Roof - Labour" at bounding box center [376, 530] width 713 height 21
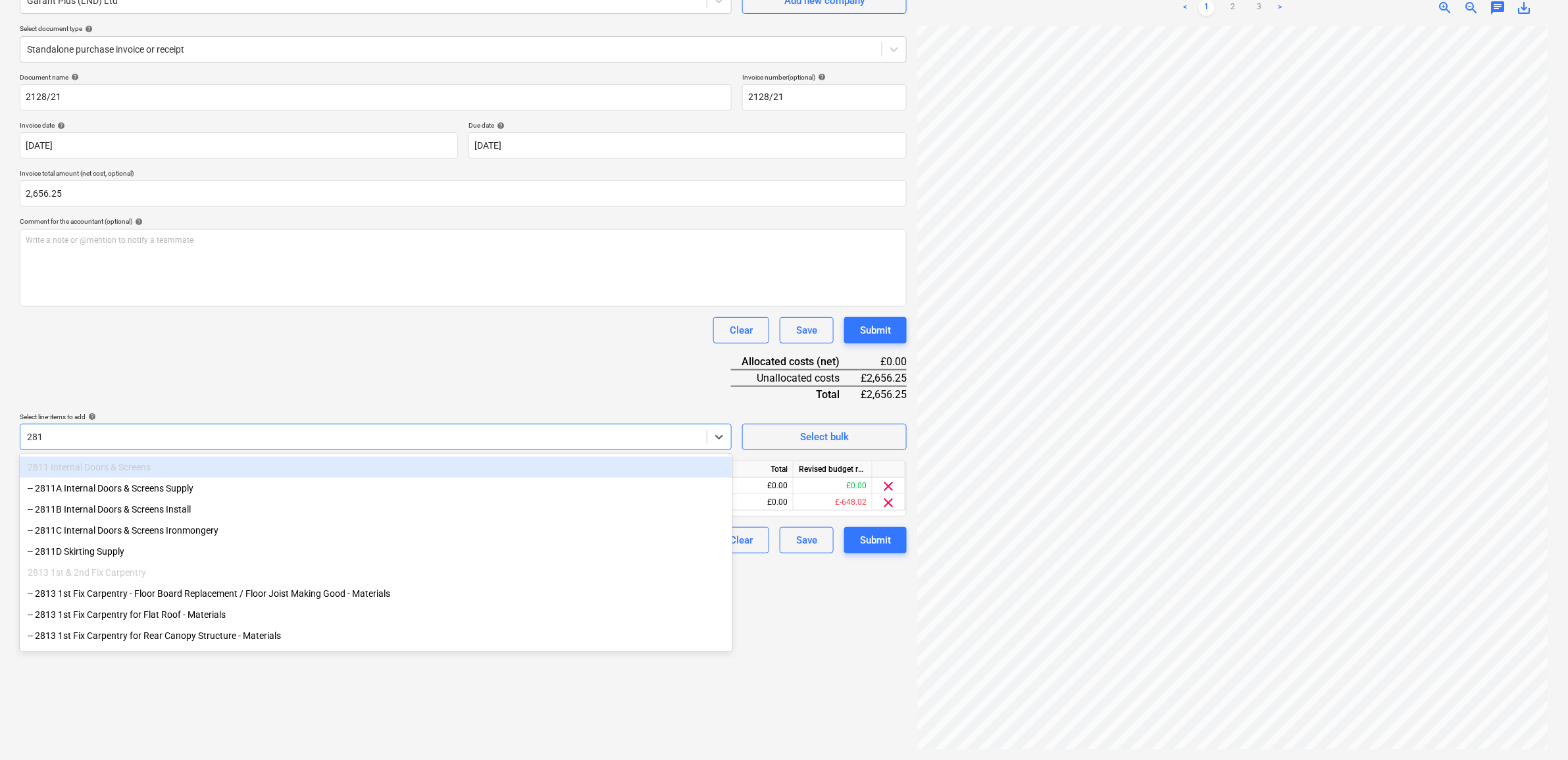
type input "2813"
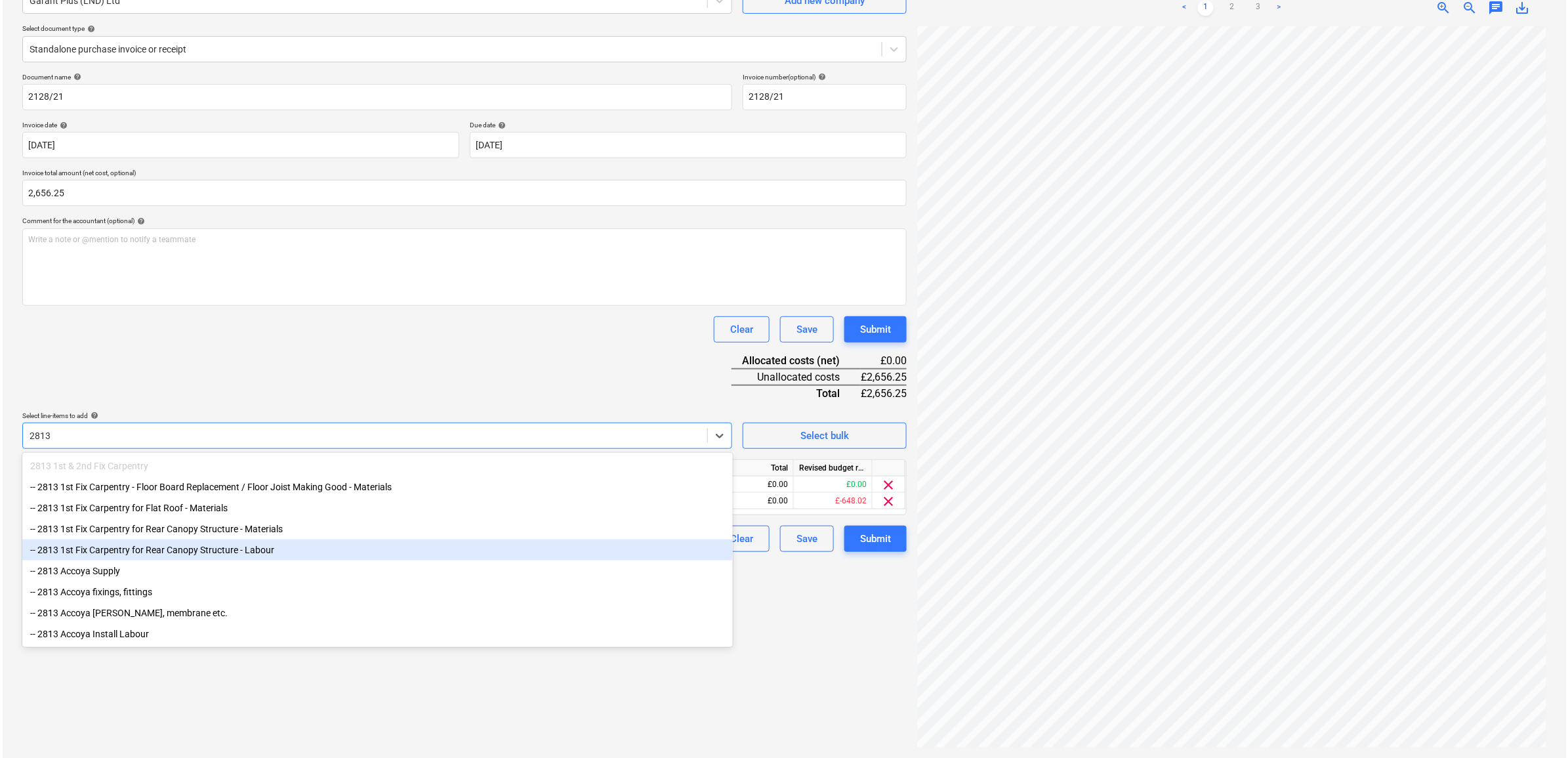
scroll to position [5, 0]
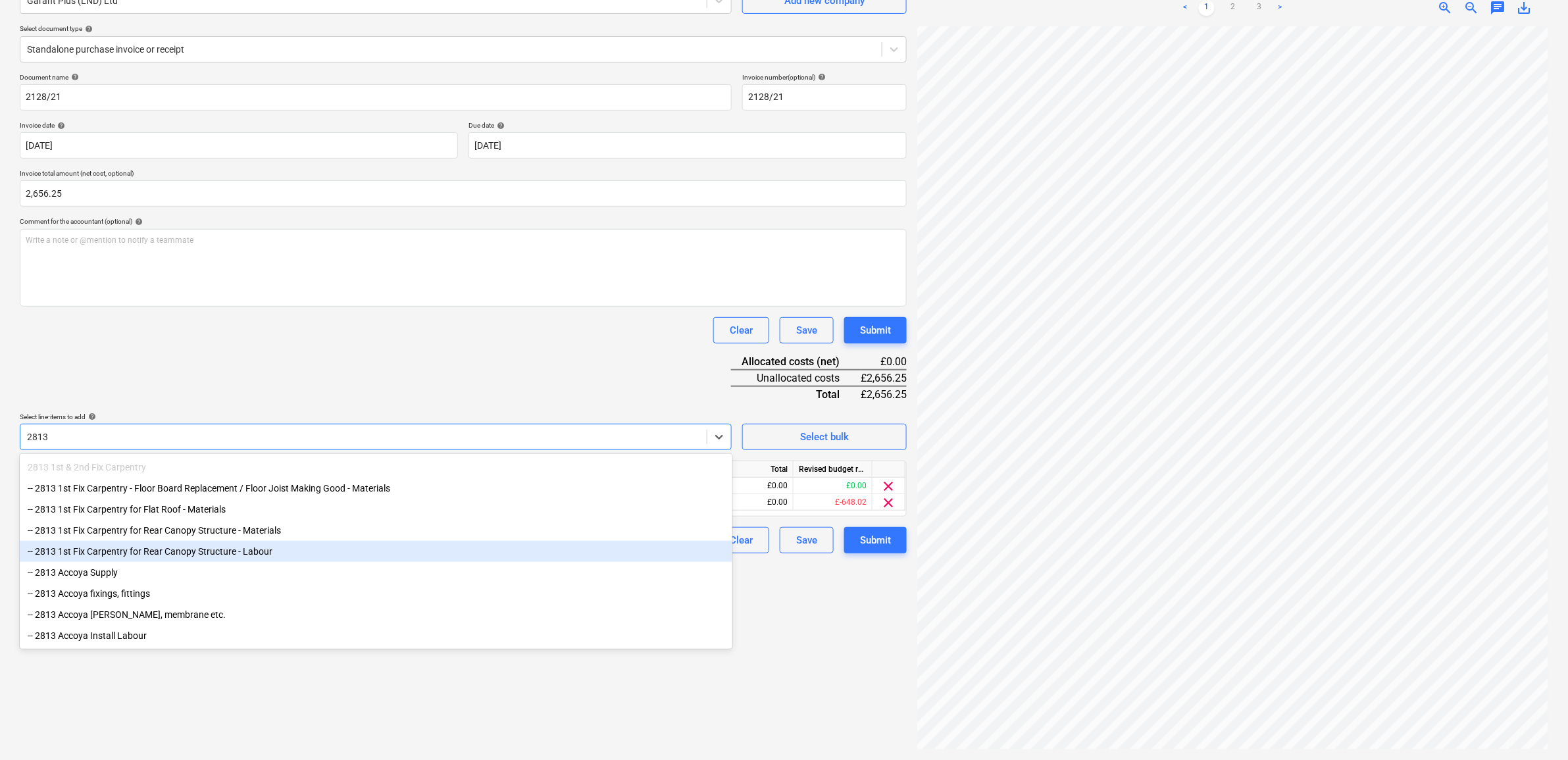
click at [229, 551] on div "-- 2813 1st Fix Carpentry for Rear Canopy Structure - Labour" at bounding box center [376, 551] width 713 height 21
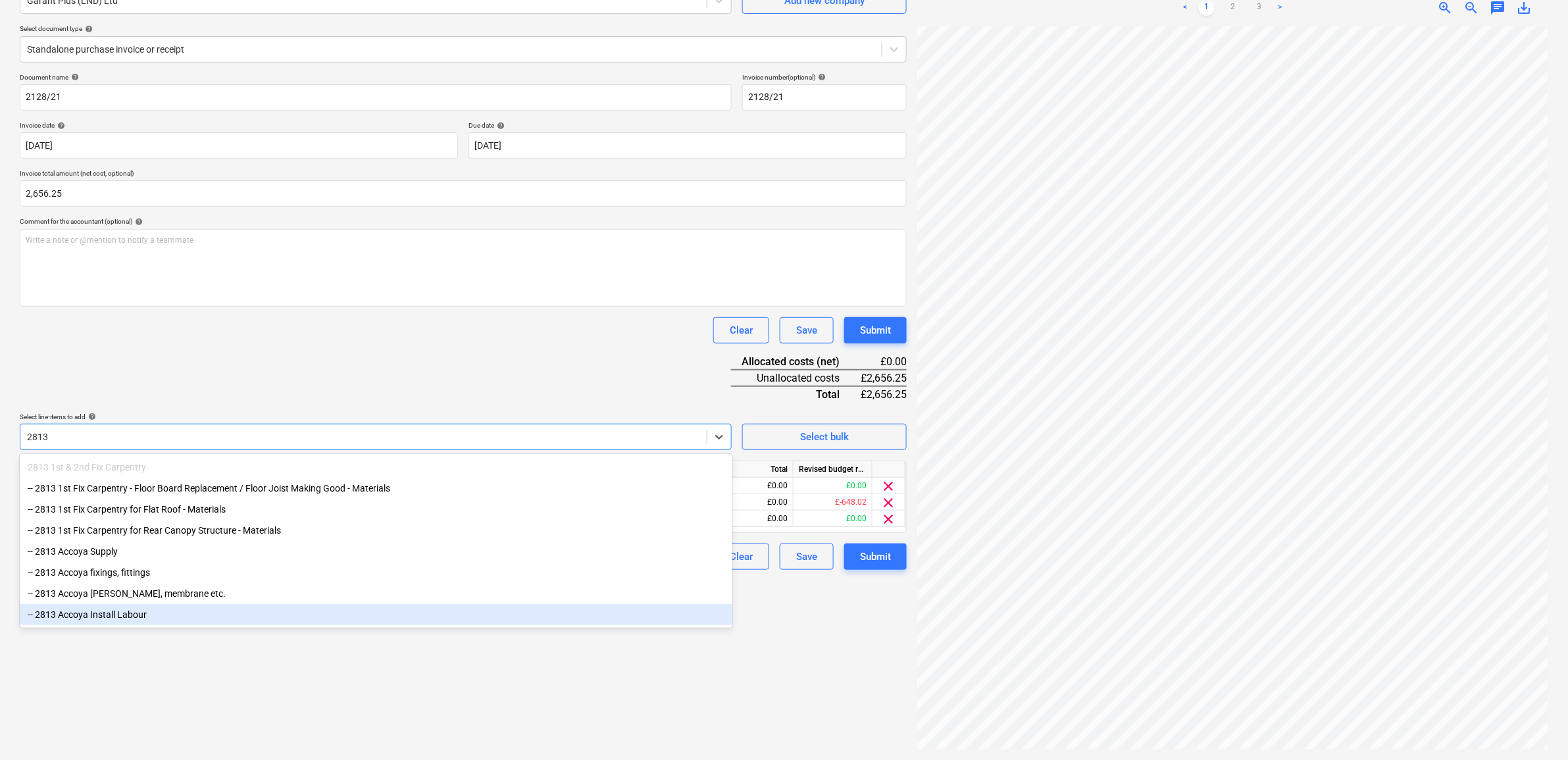
type input "2813"
click at [267, 582] on div "Create new document Select company Garant Plus (LND) Ltd Add new company Select…" at bounding box center [464, 344] width 898 height 821
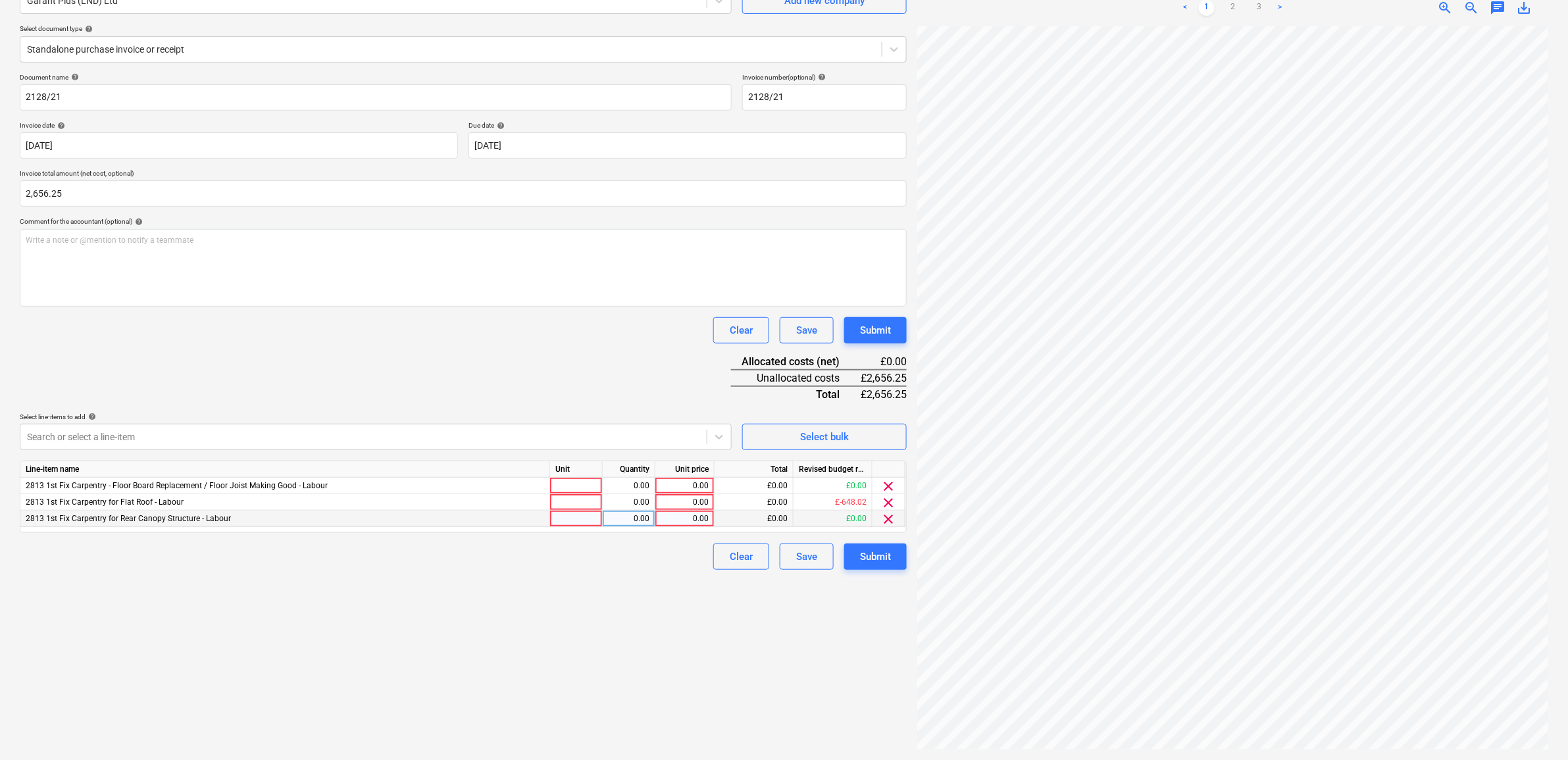
click at [701, 514] on div "0.00" at bounding box center [684, 519] width 48 height 17
click at [689, 489] on div "0.00" at bounding box center [684, 486] width 48 height 17
type input "885.42"
click at [665, 504] on div "0.00" at bounding box center [684, 503] width 48 height 17
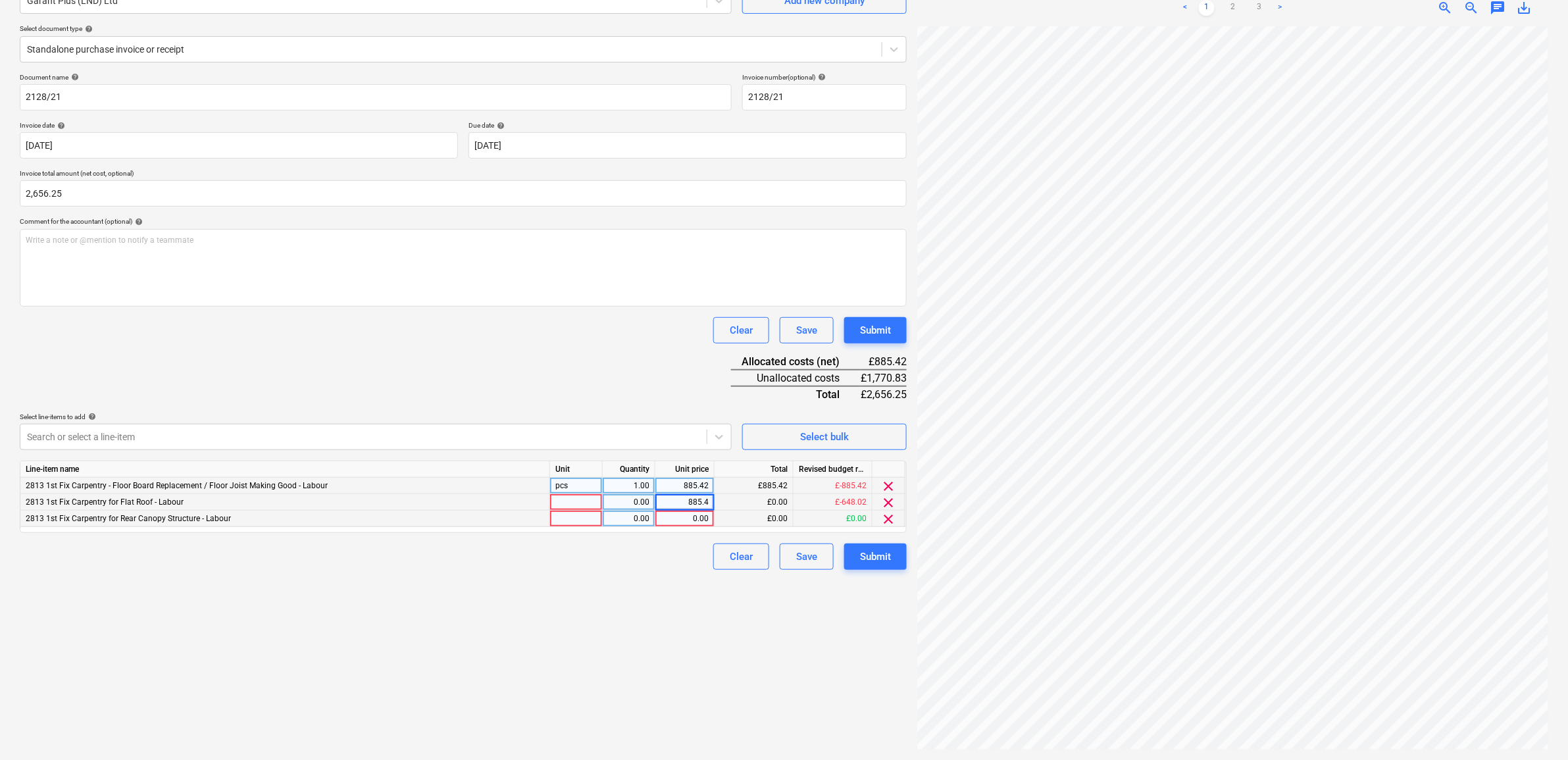
type input "885.42"
click at [605, 582] on div "Create new document Select company Garant Plus (LND) Ltd Add new company Select…" at bounding box center [464, 344] width 898 height 821
click at [699, 518] on div "0.00" at bounding box center [684, 519] width 48 height 17
type input "885.41"
click at [615, 582] on div "Create new document Select company Garant Plus (LND) Ltd Add new company Select…" at bounding box center [464, 344] width 898 height 821
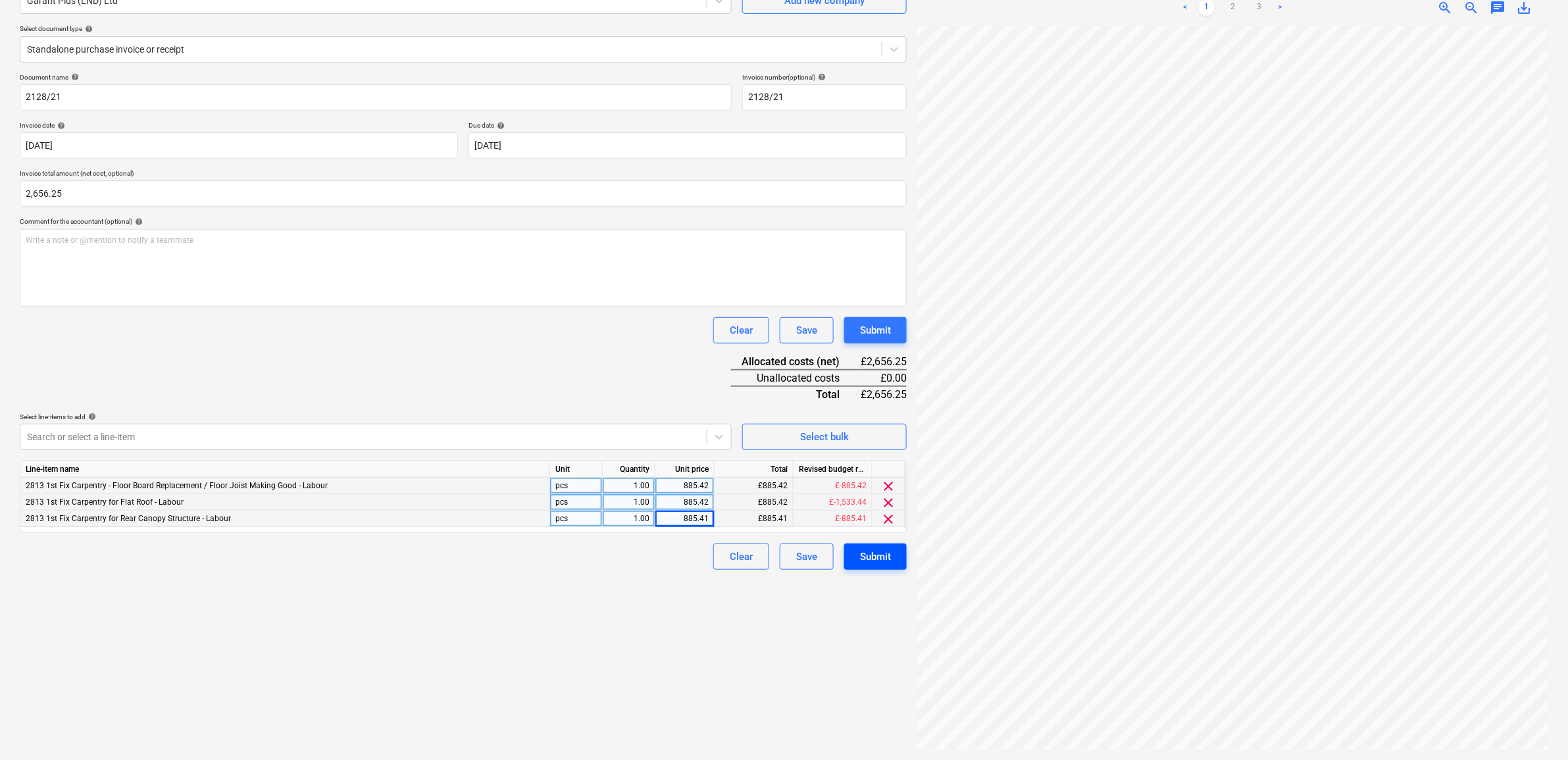
click at [865, 553] on div "Submit" at bounding box center [875, 557] width 31 height 17
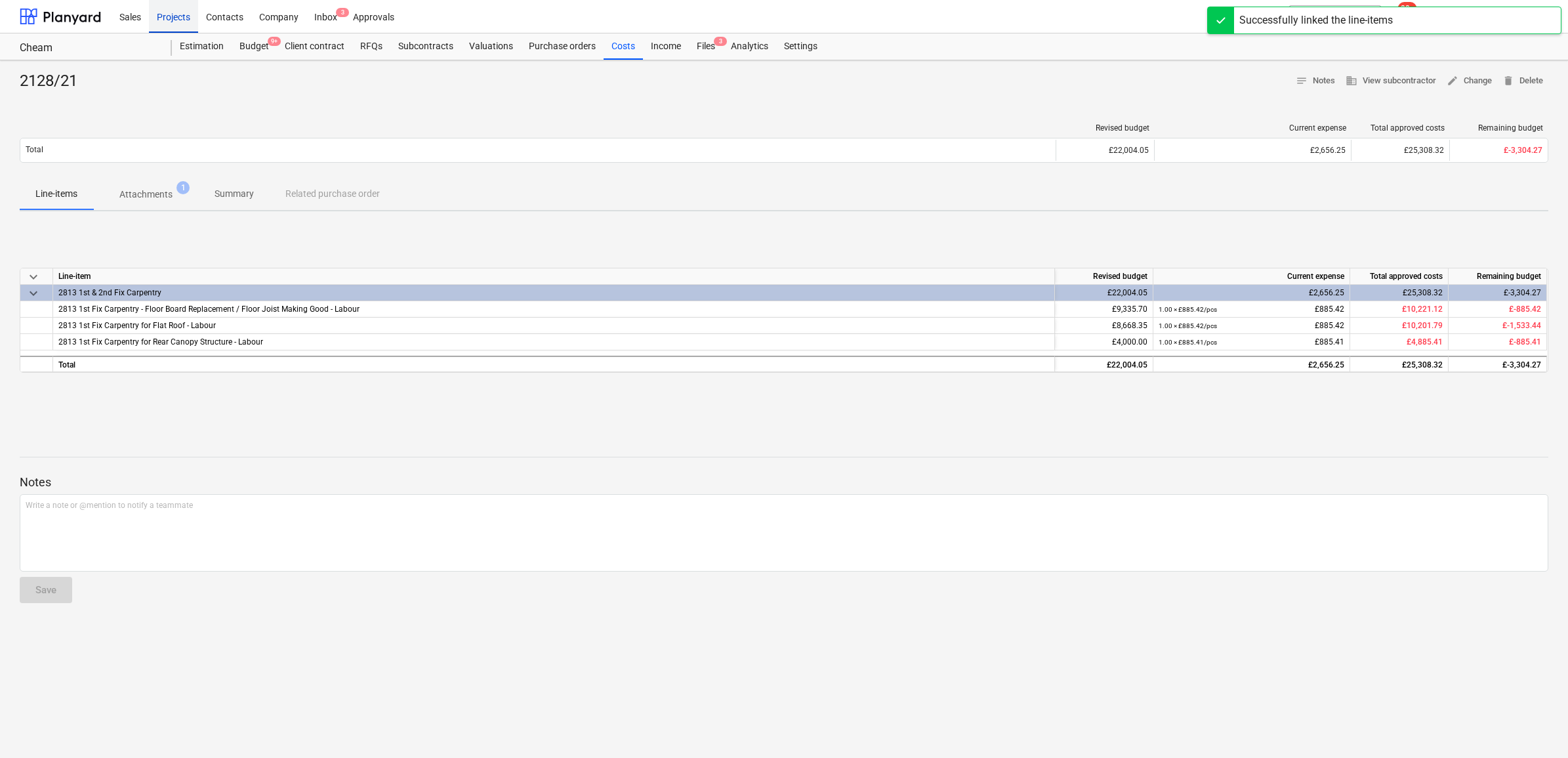
click at [187, 18] on div "Projects" at bounding box center [174, 16] width 49 height 34
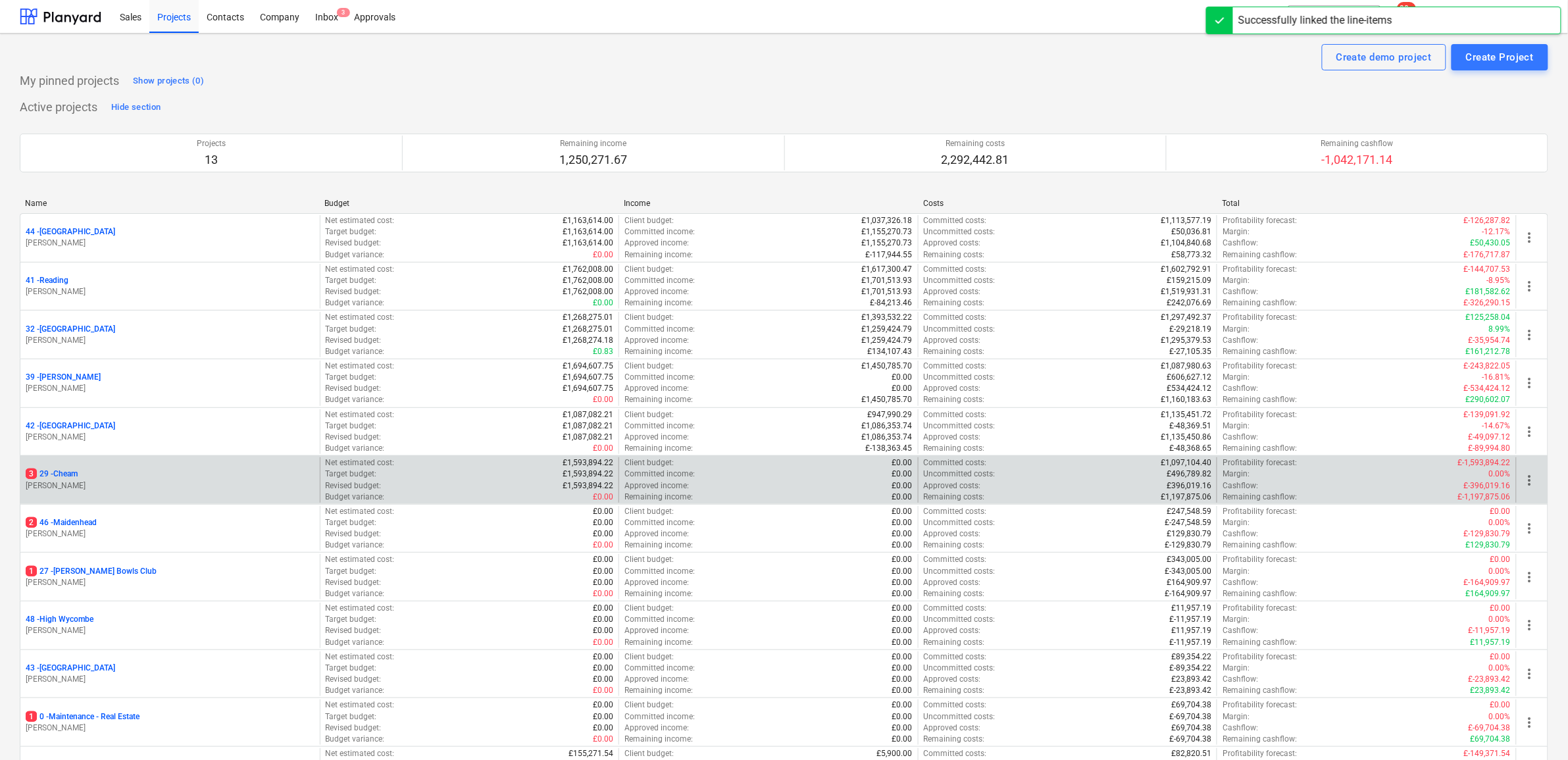
click at [70, 479] on p "3 29 - Cheam" at bounding box center [51, 475] width 52 height 12
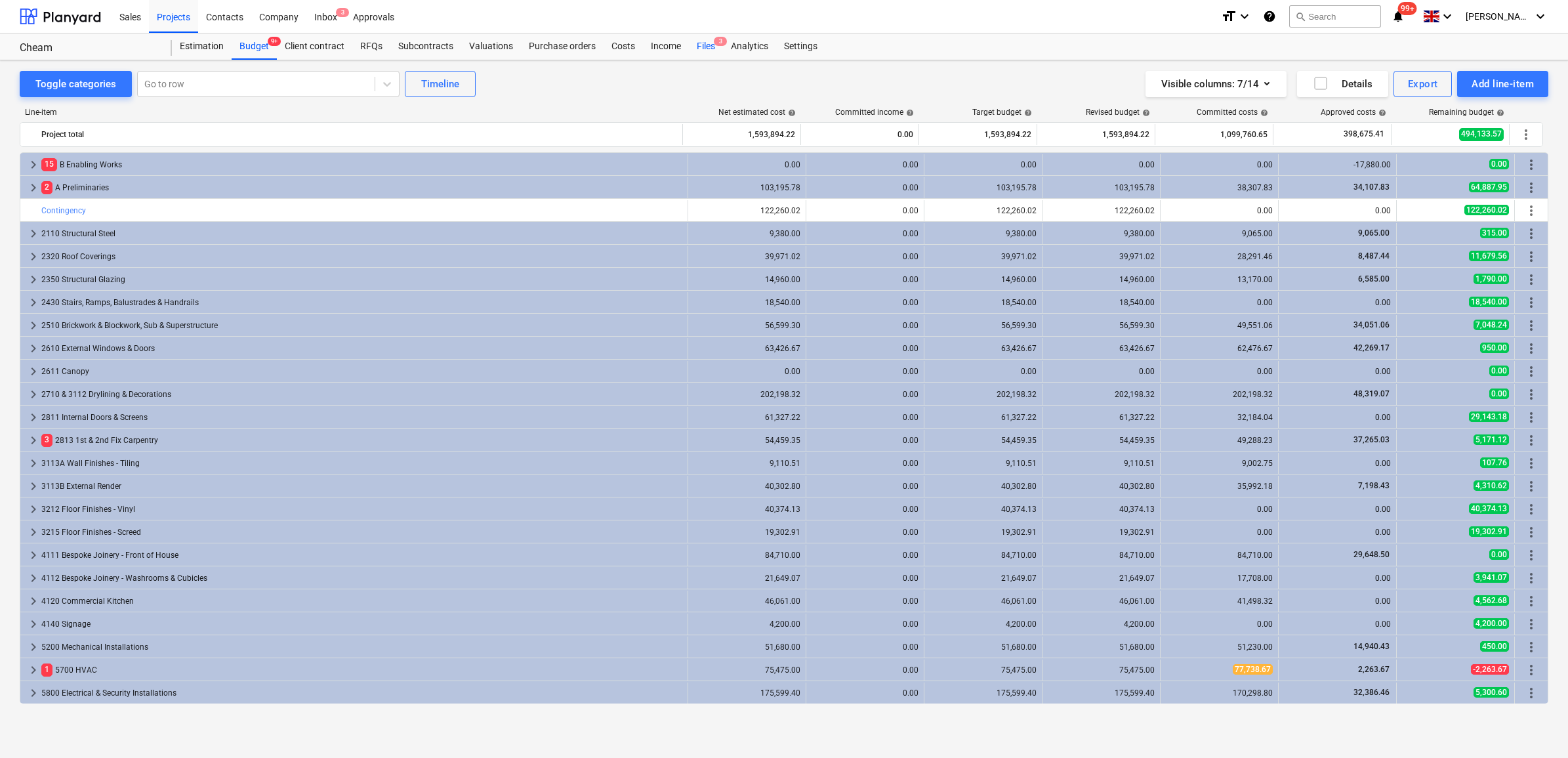
click at [709, 49] on div "Files 3" at bounding box center [706, 47] width 34 height 26
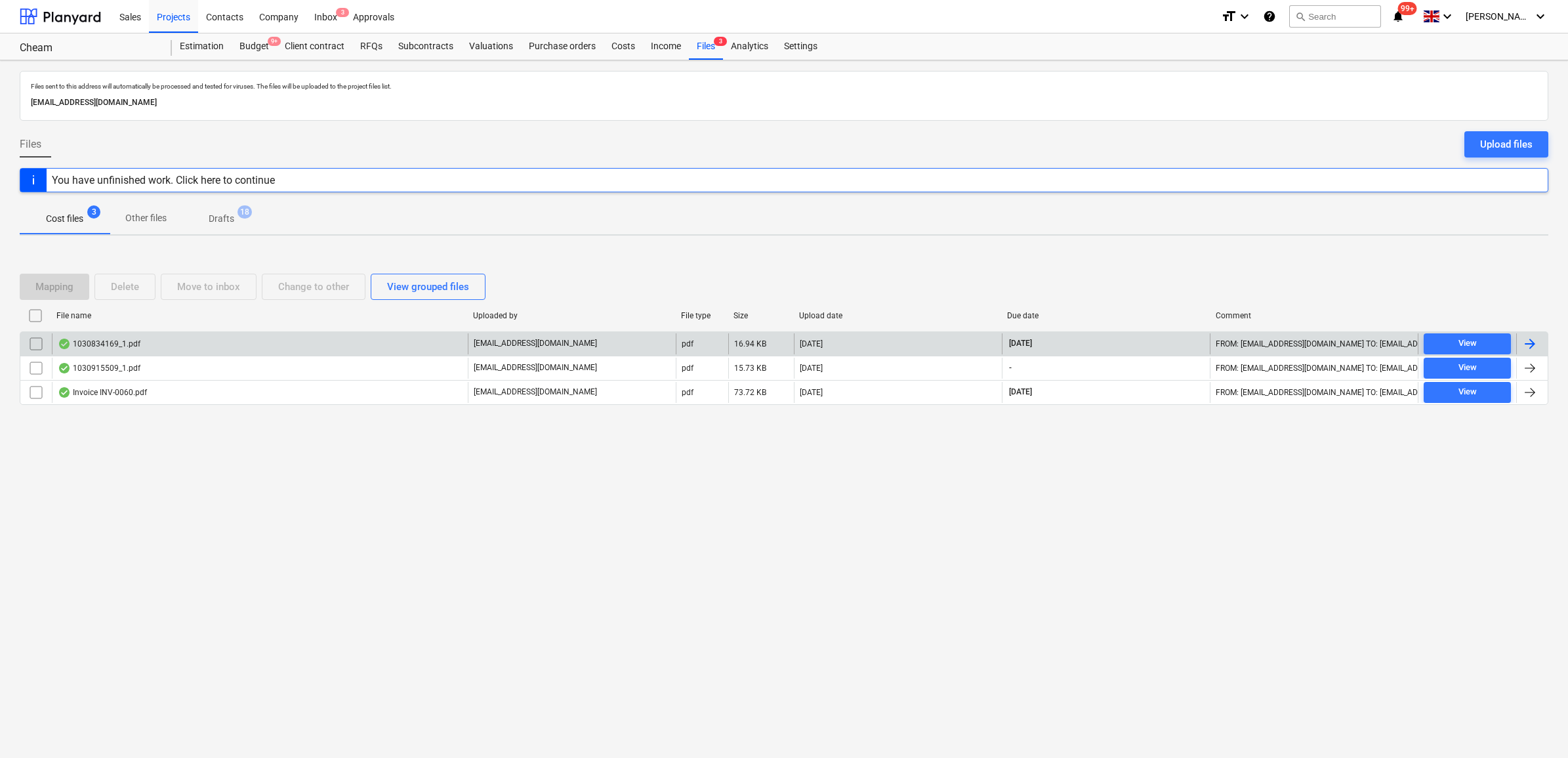
click at [1252, 339] on div at bounding box center [1530, 344] width 16 height 16
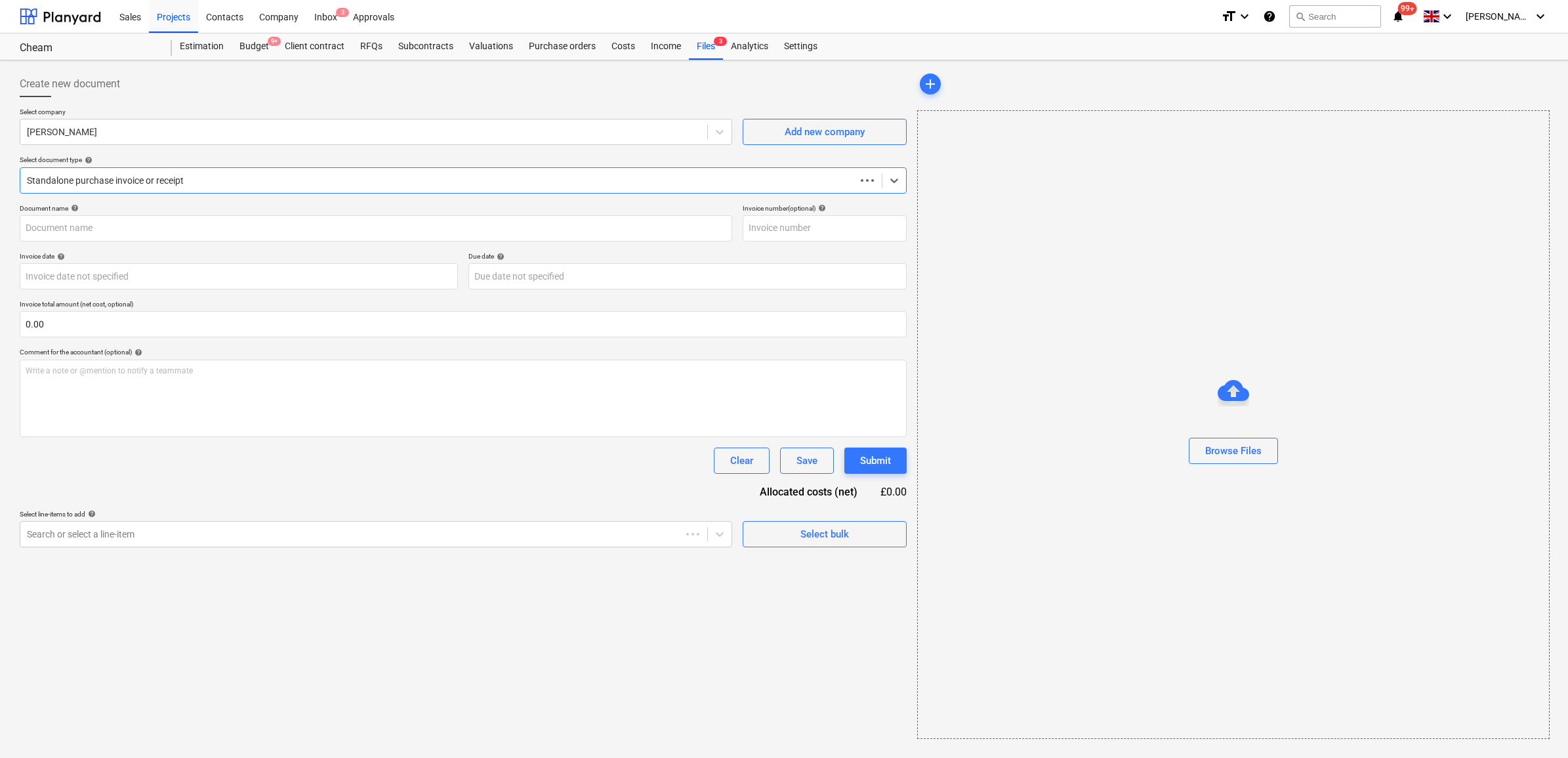
type input "1030834169"
type input "[DATE]"
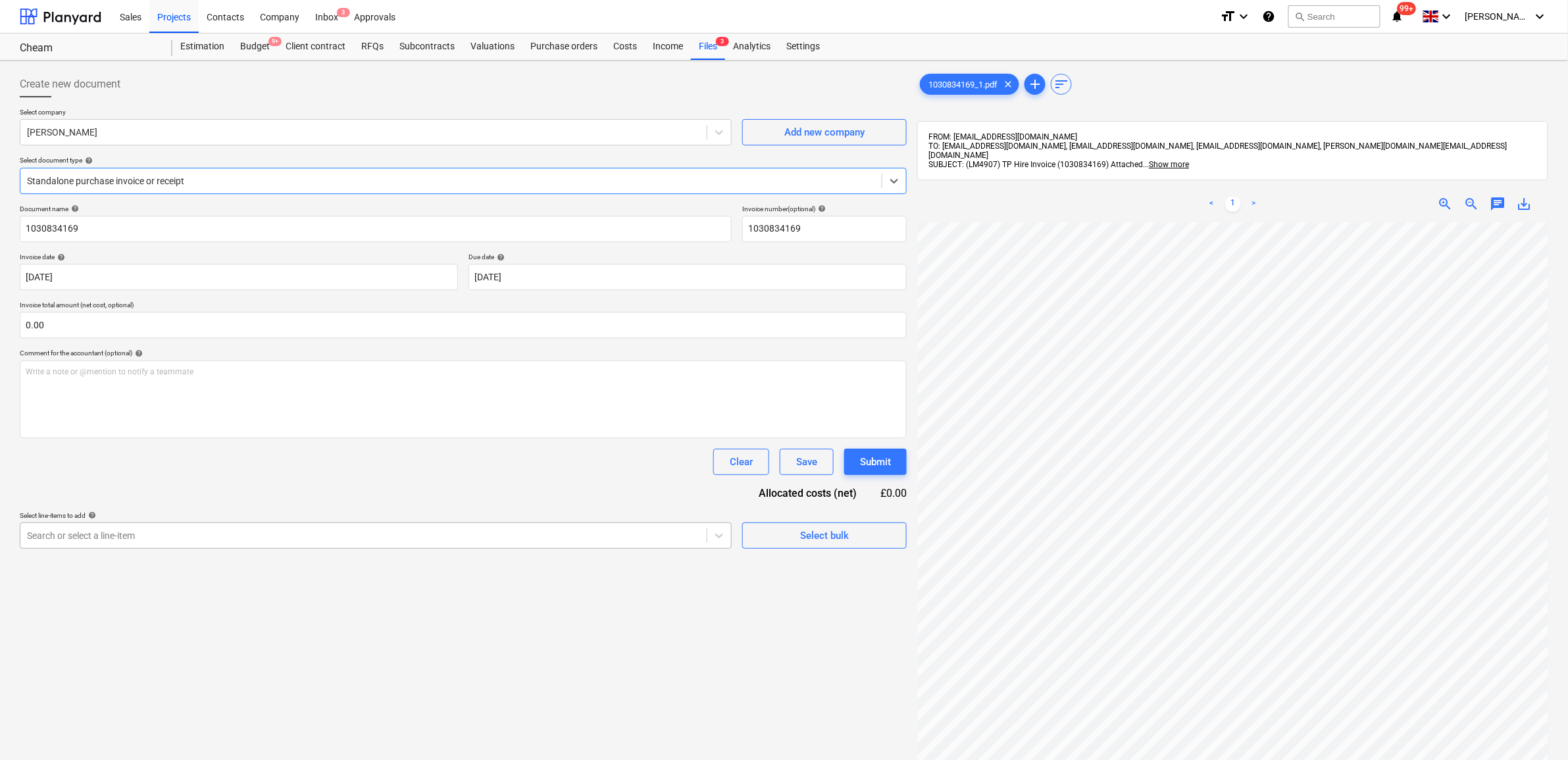
click at [540, 537] on div at bounding box center [364, 536] width 673 height 13
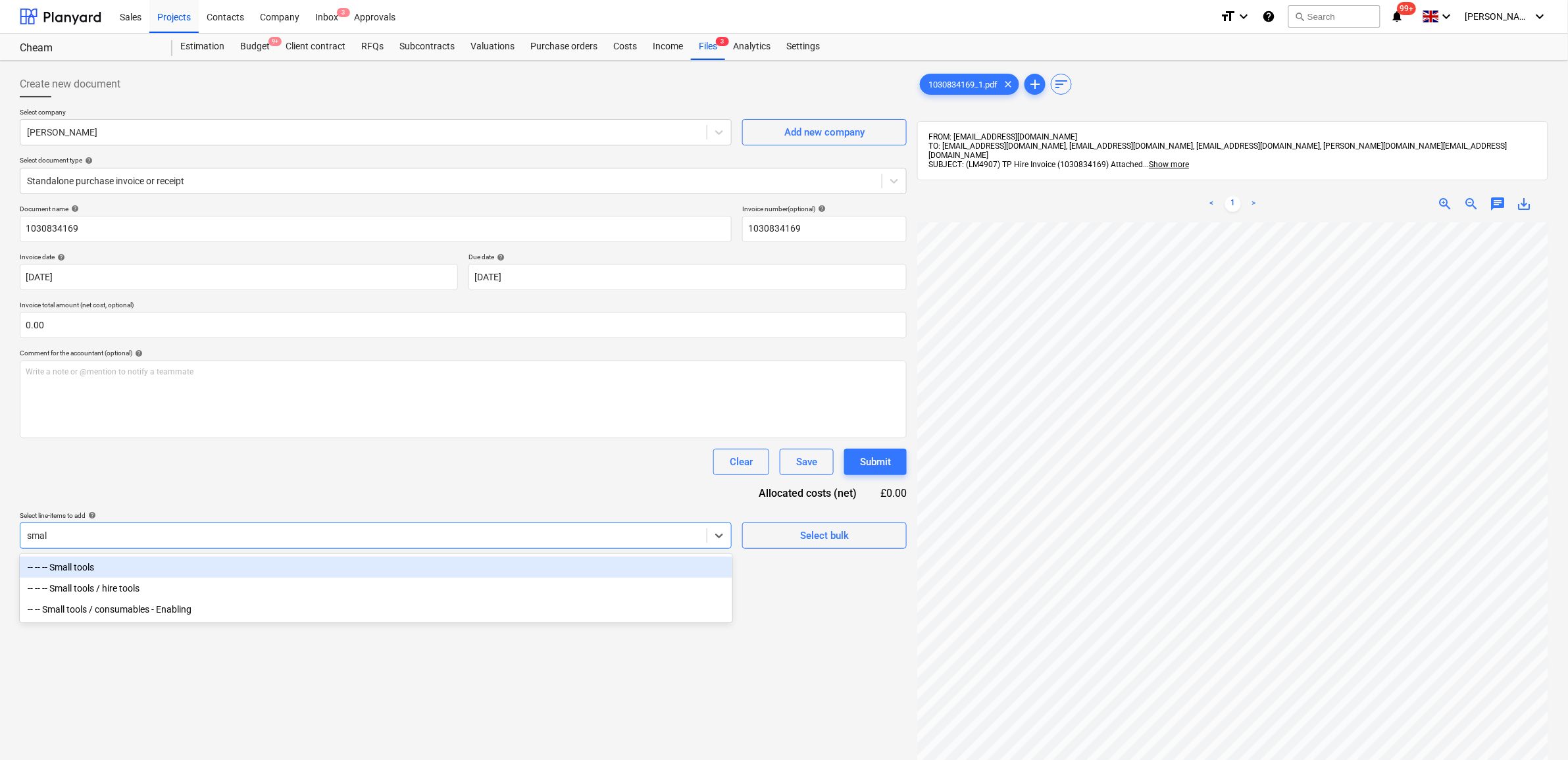
type input "small"
click at [174, 576] on div "-- -- -- Small tools" at bounding box center [376, 566] width 713 height 21
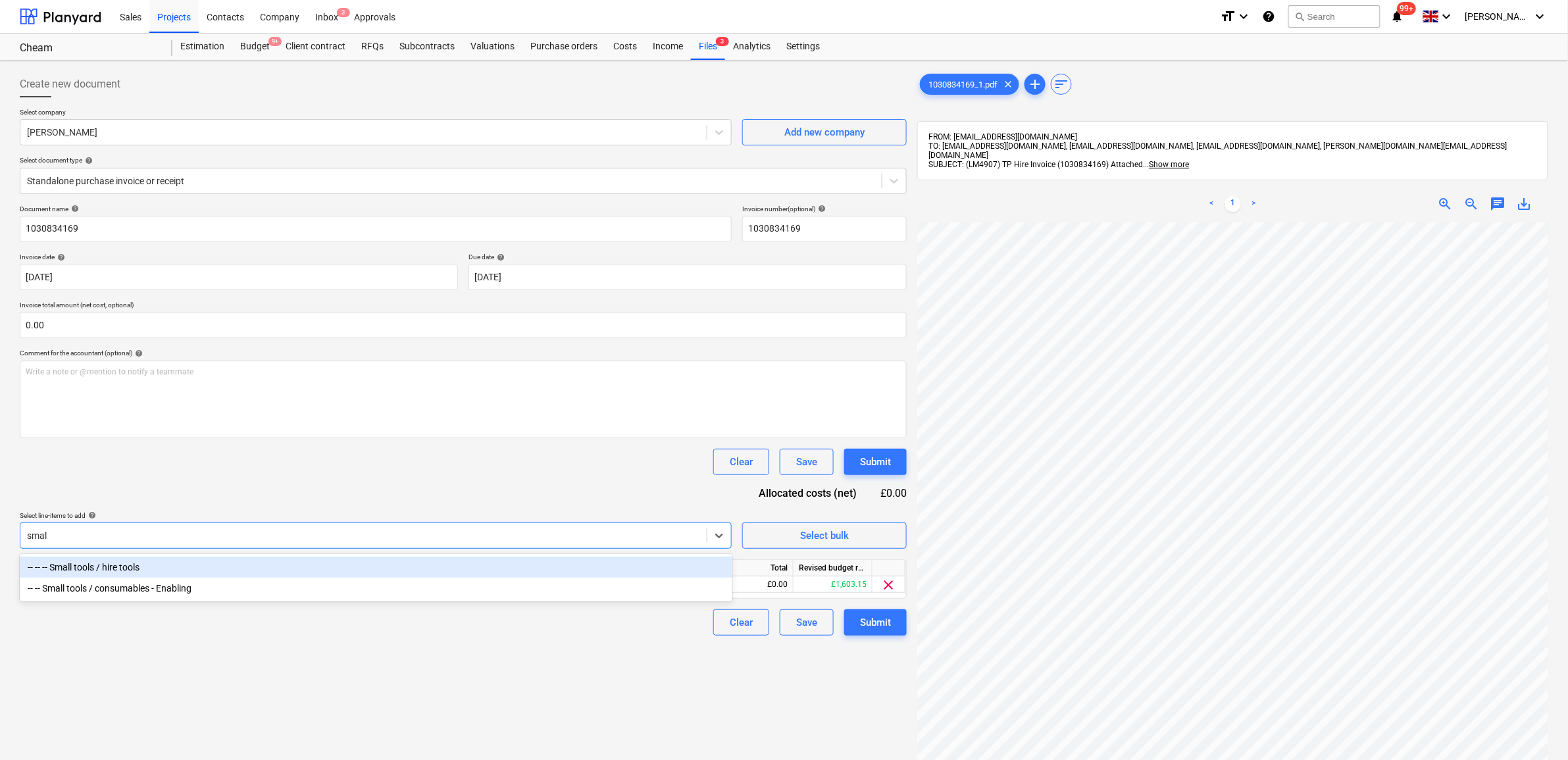
type input "small"
click at [270, 569] on div "-- -- -- Small tools / hire tools" at bounding box center [376, 566] width 713 height 21
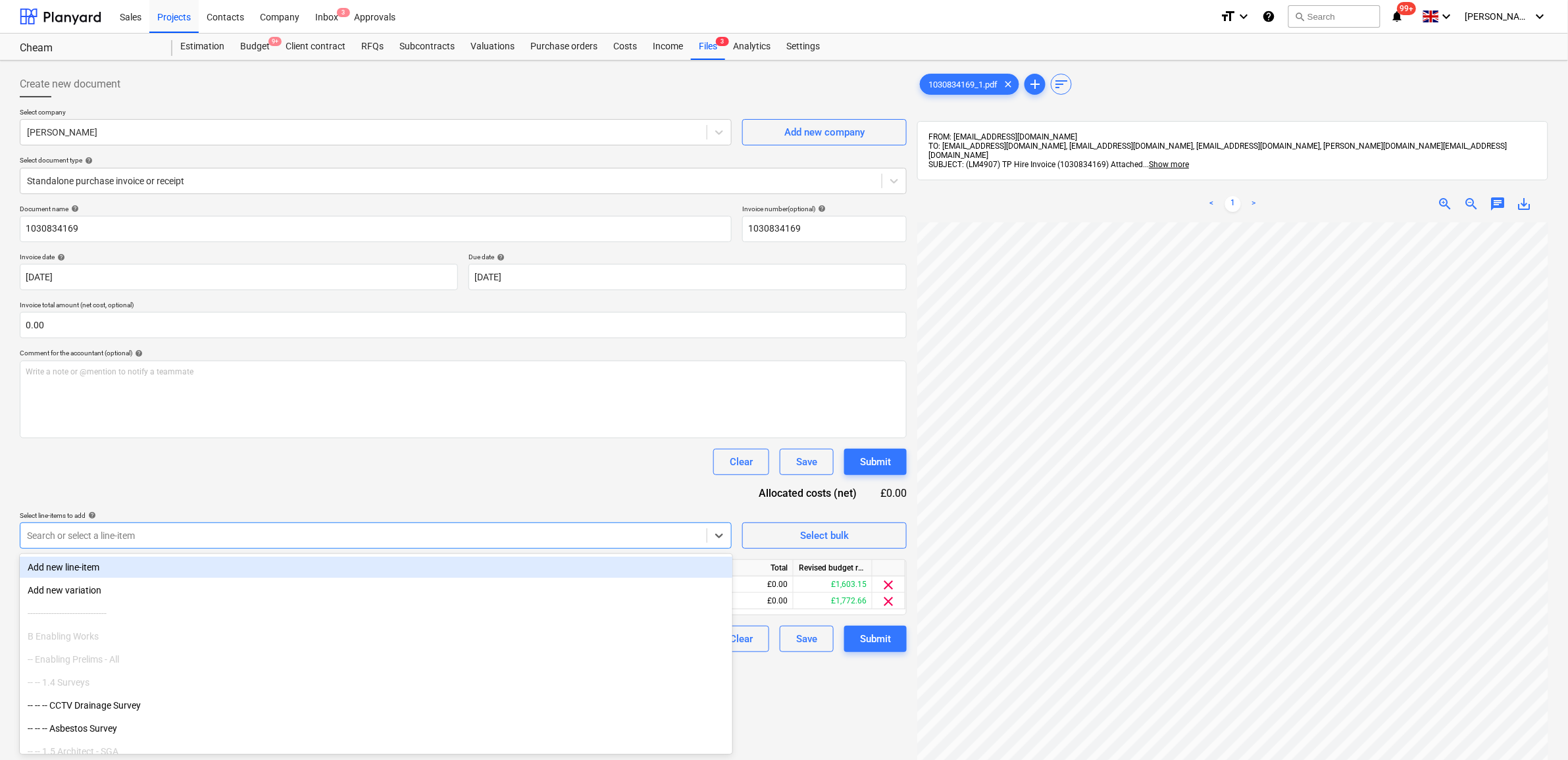
click at [344, 490] on div "Document name help 1030834169 Invoice number (optional) help 1030834169 Invoice…" at bounding box center [463, 428] width 887 height 447
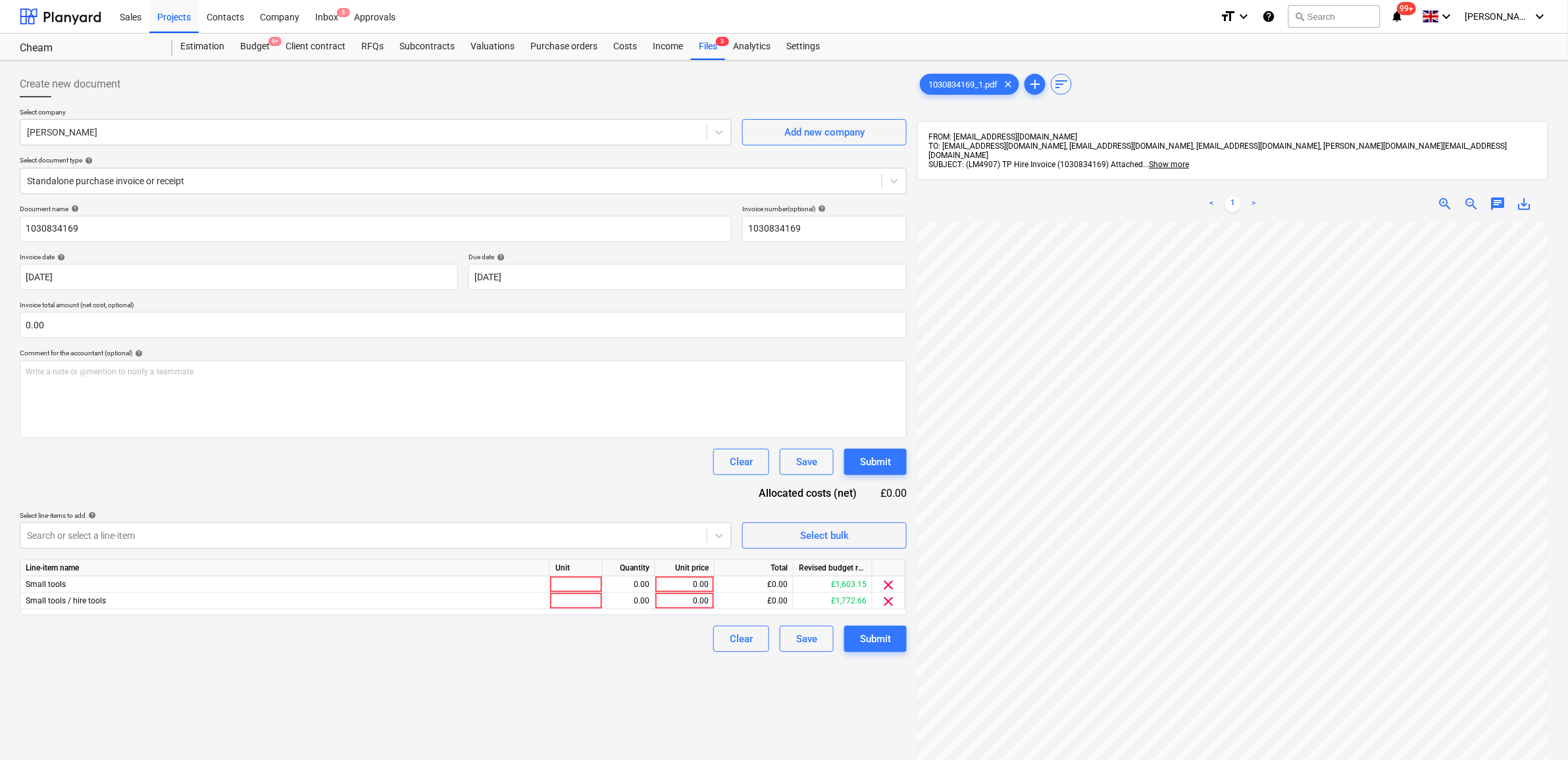
scroll to position [66, 61]
click at [692, 582] on div "0.00" at bounding box center [684, 601] width 48 height 17
type input "640.79"
click at [600, 582] on div "Create new document Select company [PERSON_NAME] Add new company Select documen…" at bounding box center [464, 509] width 898 height 886
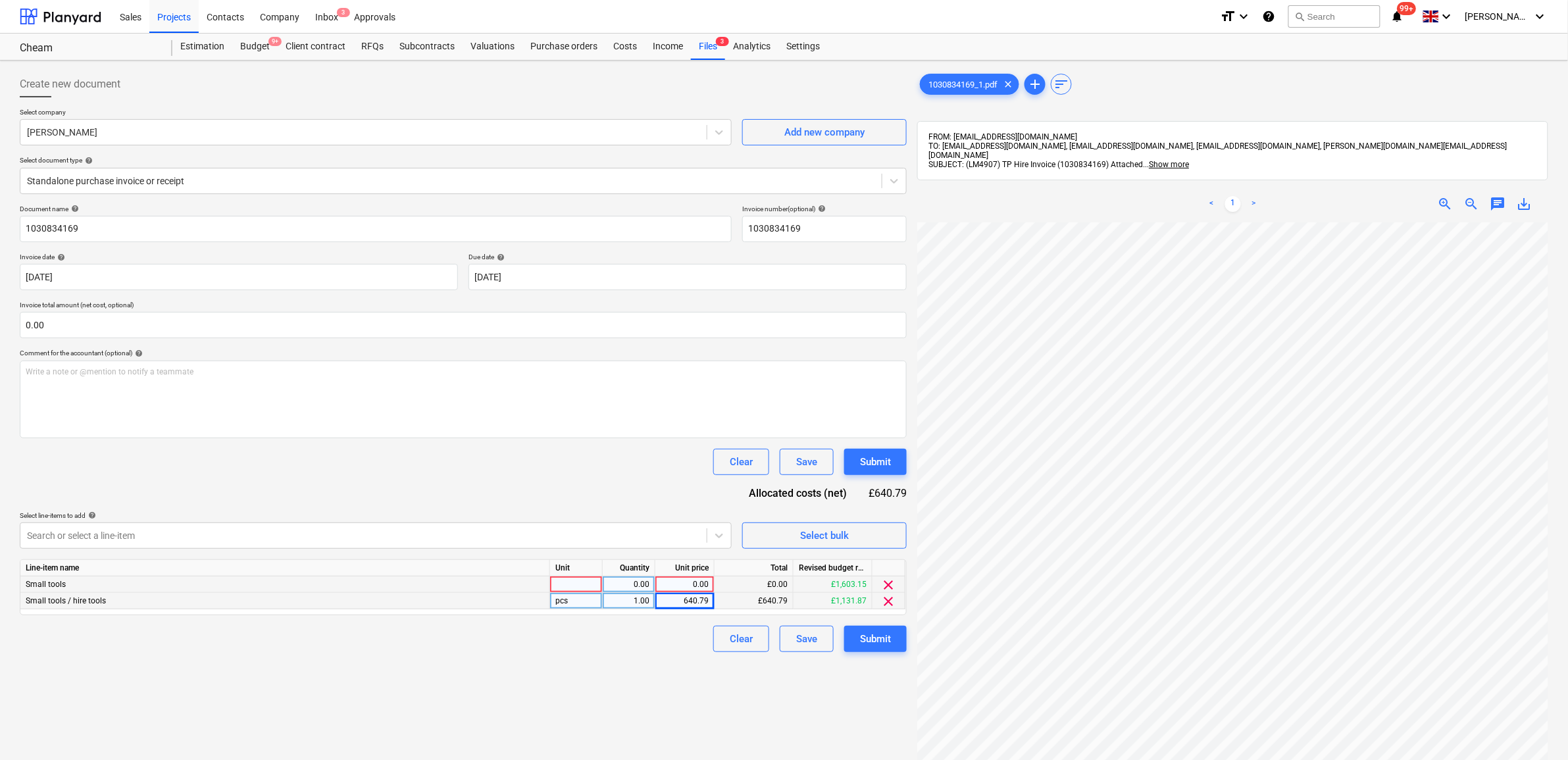
click at [892, 582] on span "clear" at bounding box center [889, 585] width 16 height 16
click at [883, 582] on div "Submit" at bounding box center [875, 623] width 31 height 17
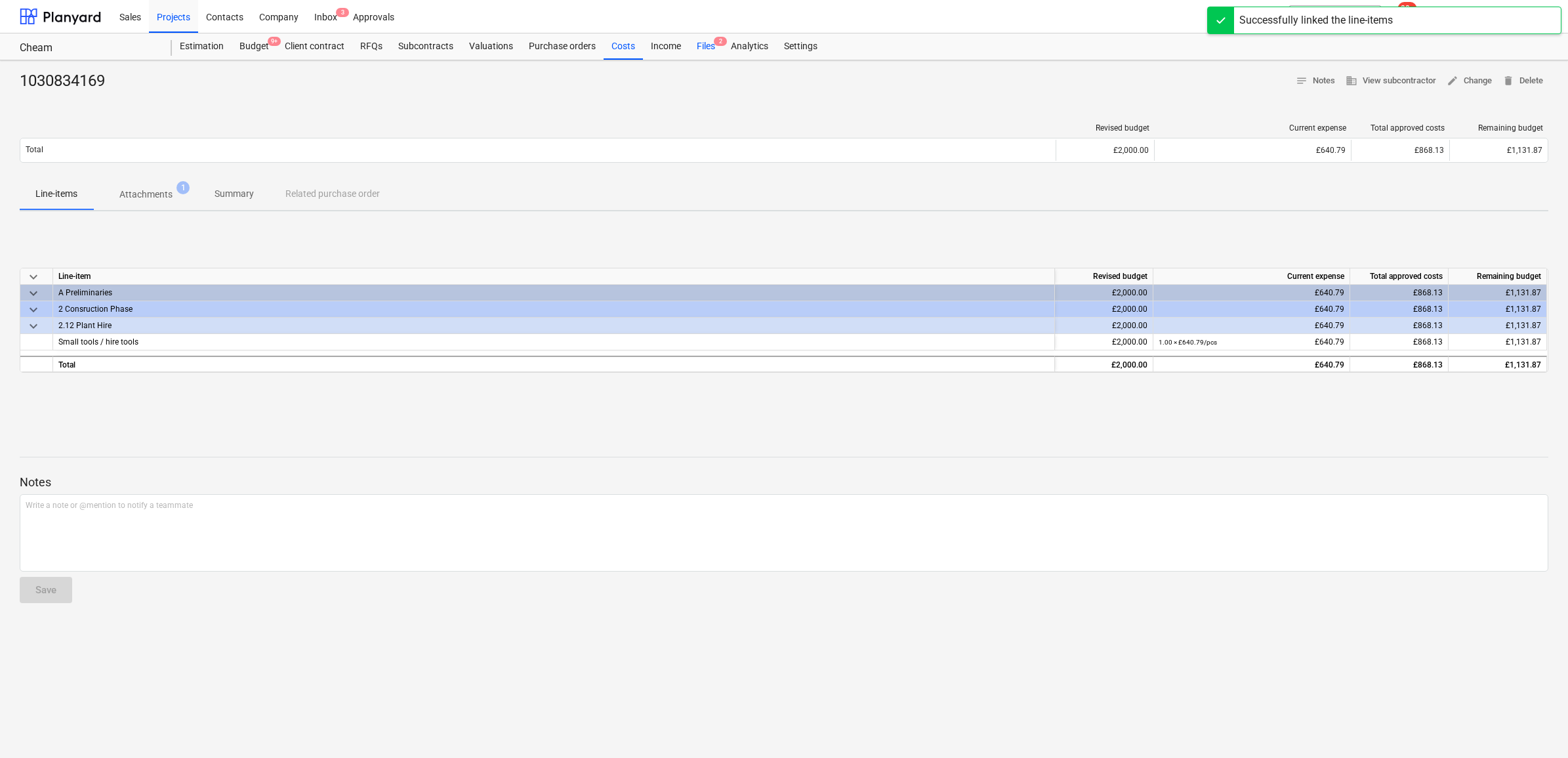
click at [702, 51] on div "Files 2" at bounding box center [706, 47] width 34 height 26
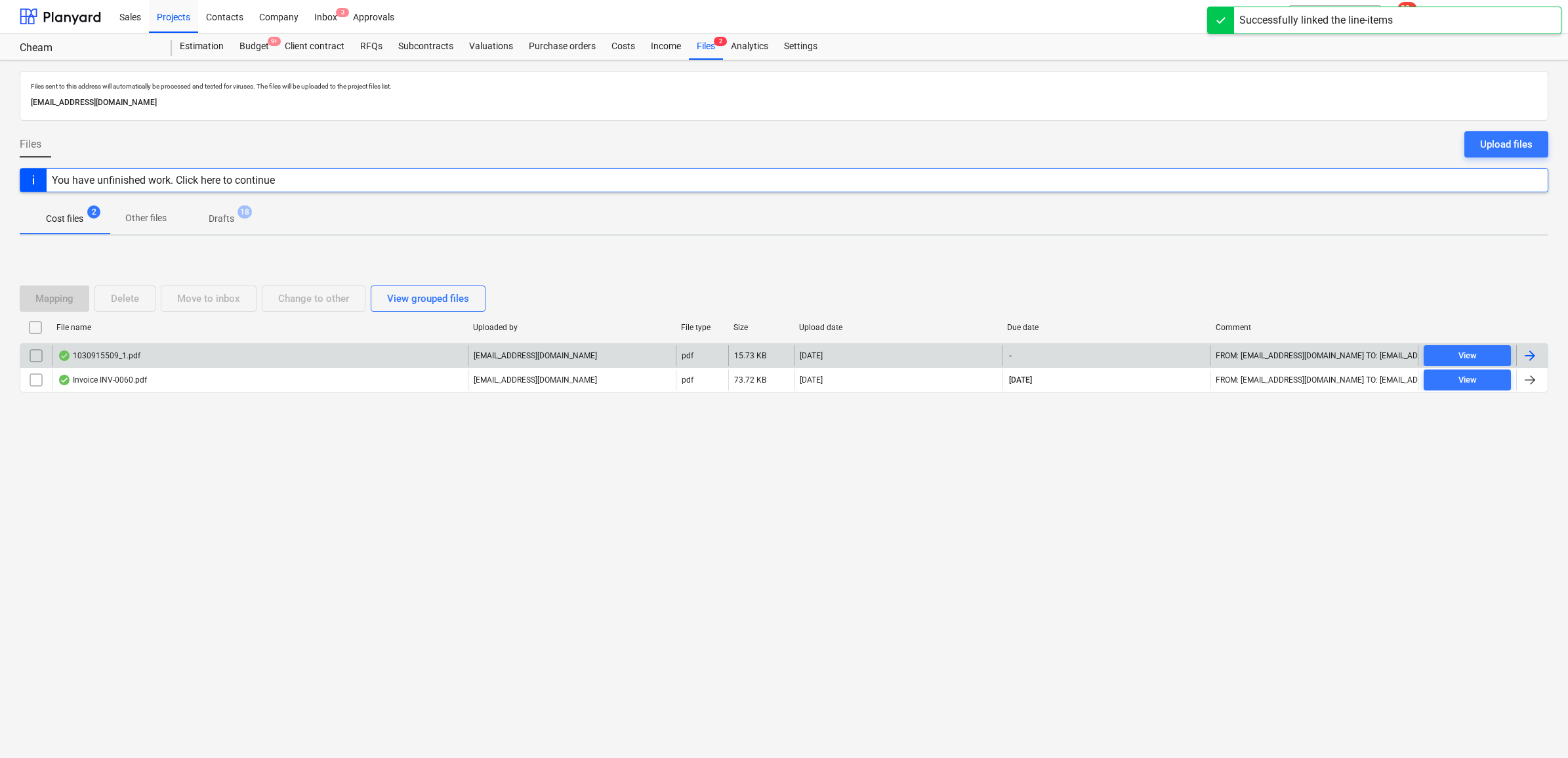
click at [1252, 359] on div at bounding box center [1532, 355] width 31 height 21
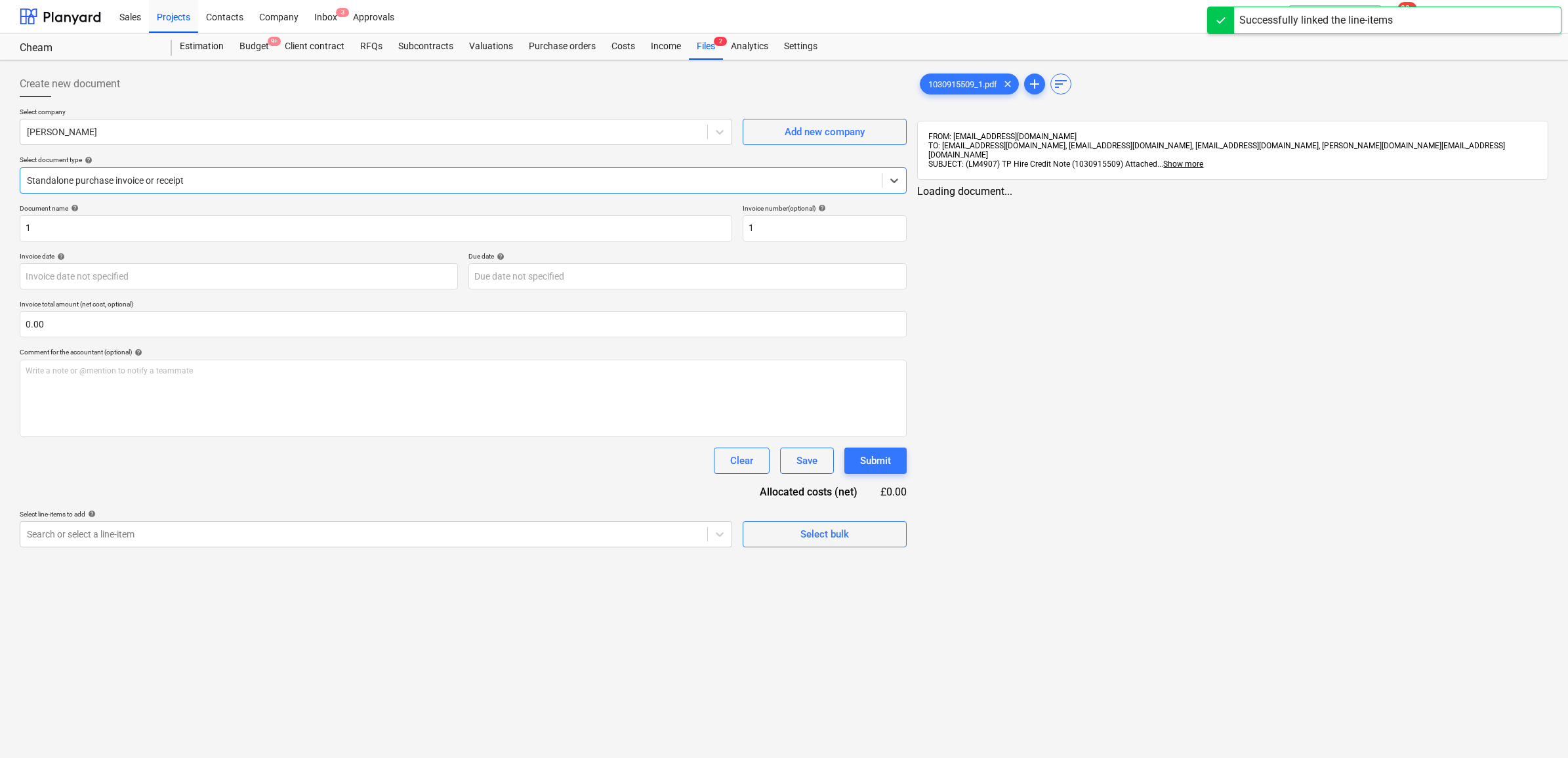
type input "1"
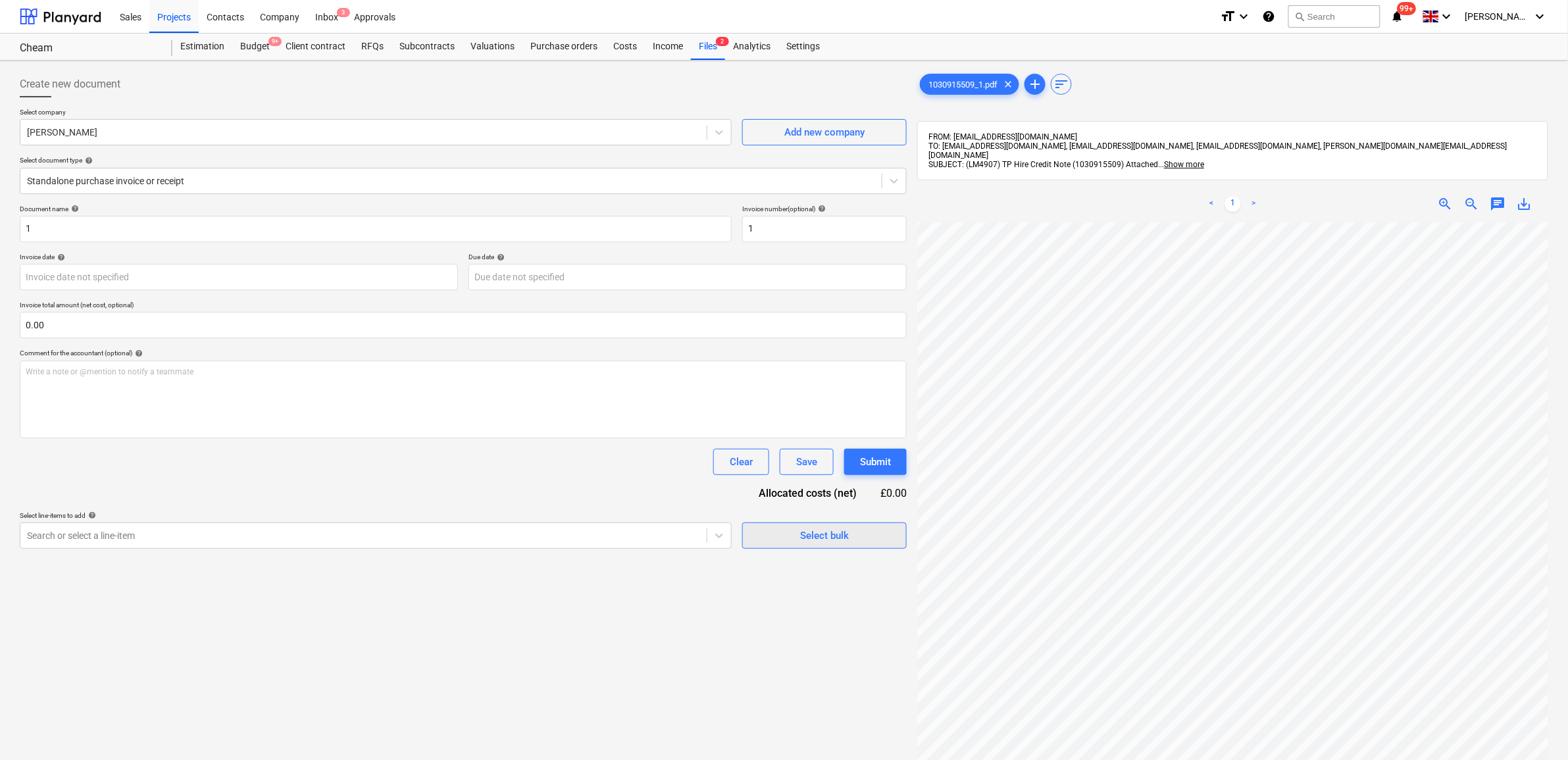
scroll to position [213, 60]
click at [511, 521] on p "Select line-items to add help" at bounding box center [375, 517] width 712 height 12
click at [510, 528] on div "Search or select a line-item" at bounding box center [364, 536] width 686 height 18
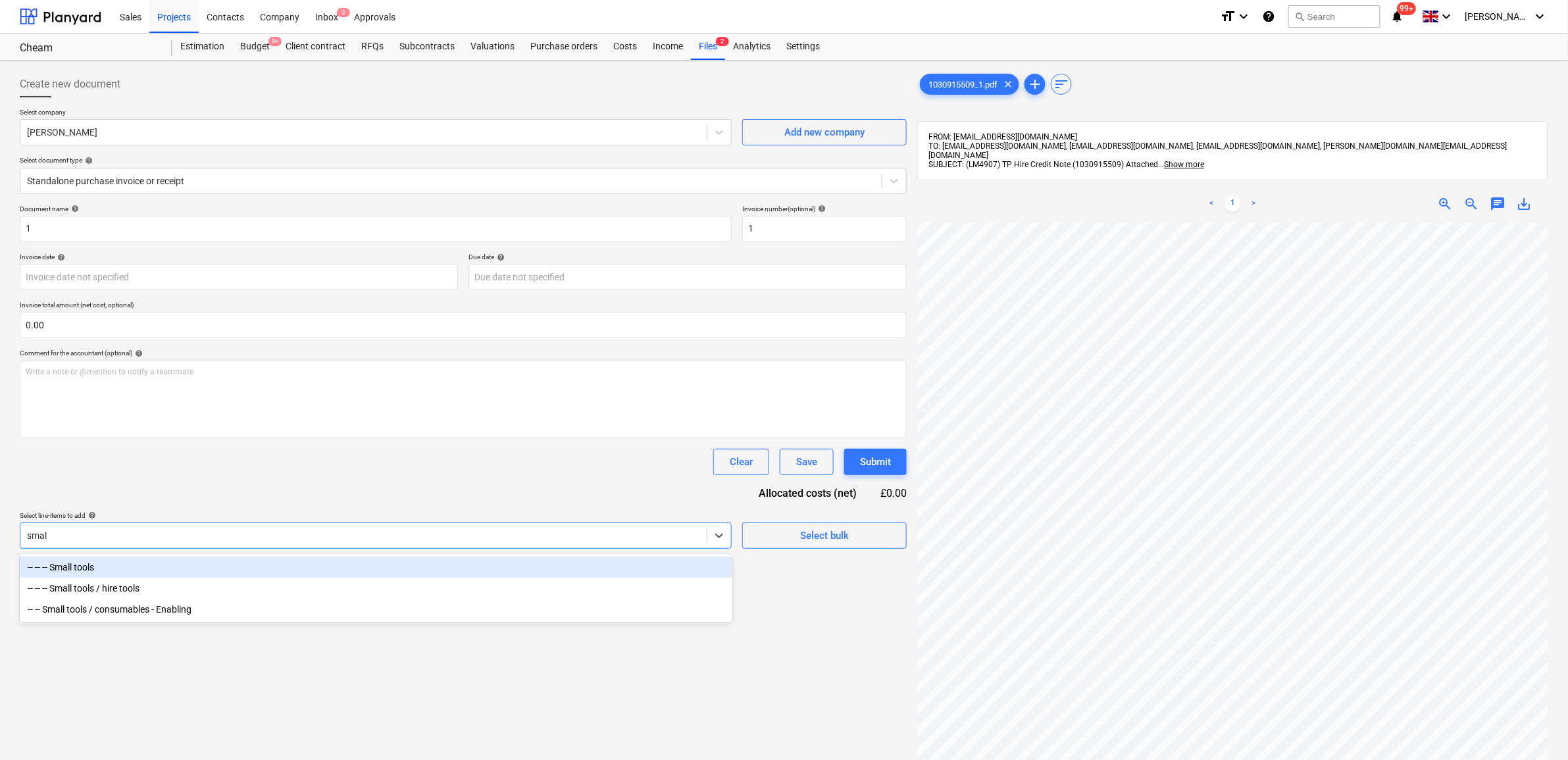
type input "small"
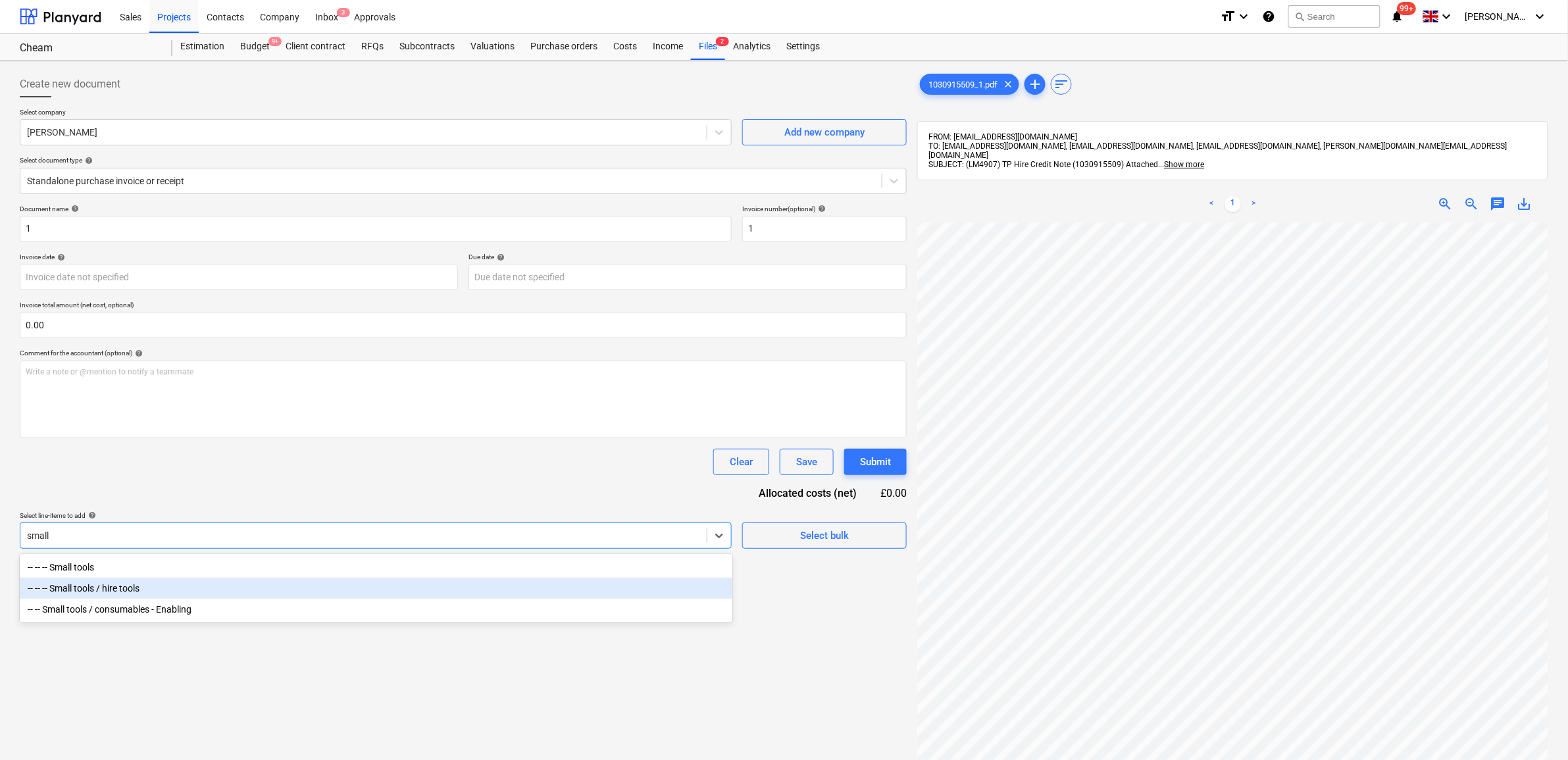
click at [451, 582] on div "-- -- -- Small tools / hire tools" at bounding box center [376, 588] width 713 height 21
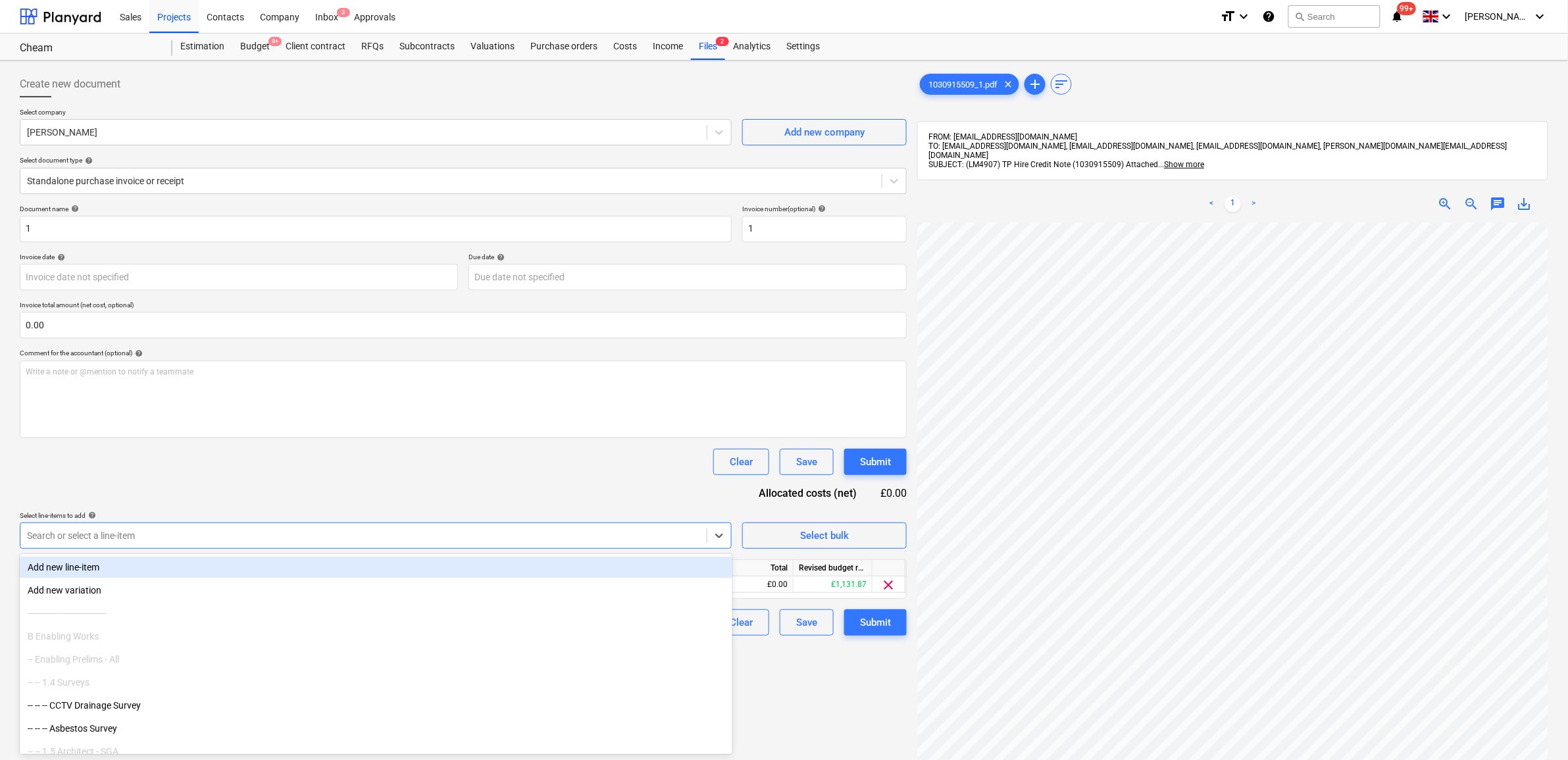
click at [469, 495] on div "Document name help 1 Invoice number (optional) help 1 Invoice date help Press t…" at bounding box center [463, 420] width 887 height 431
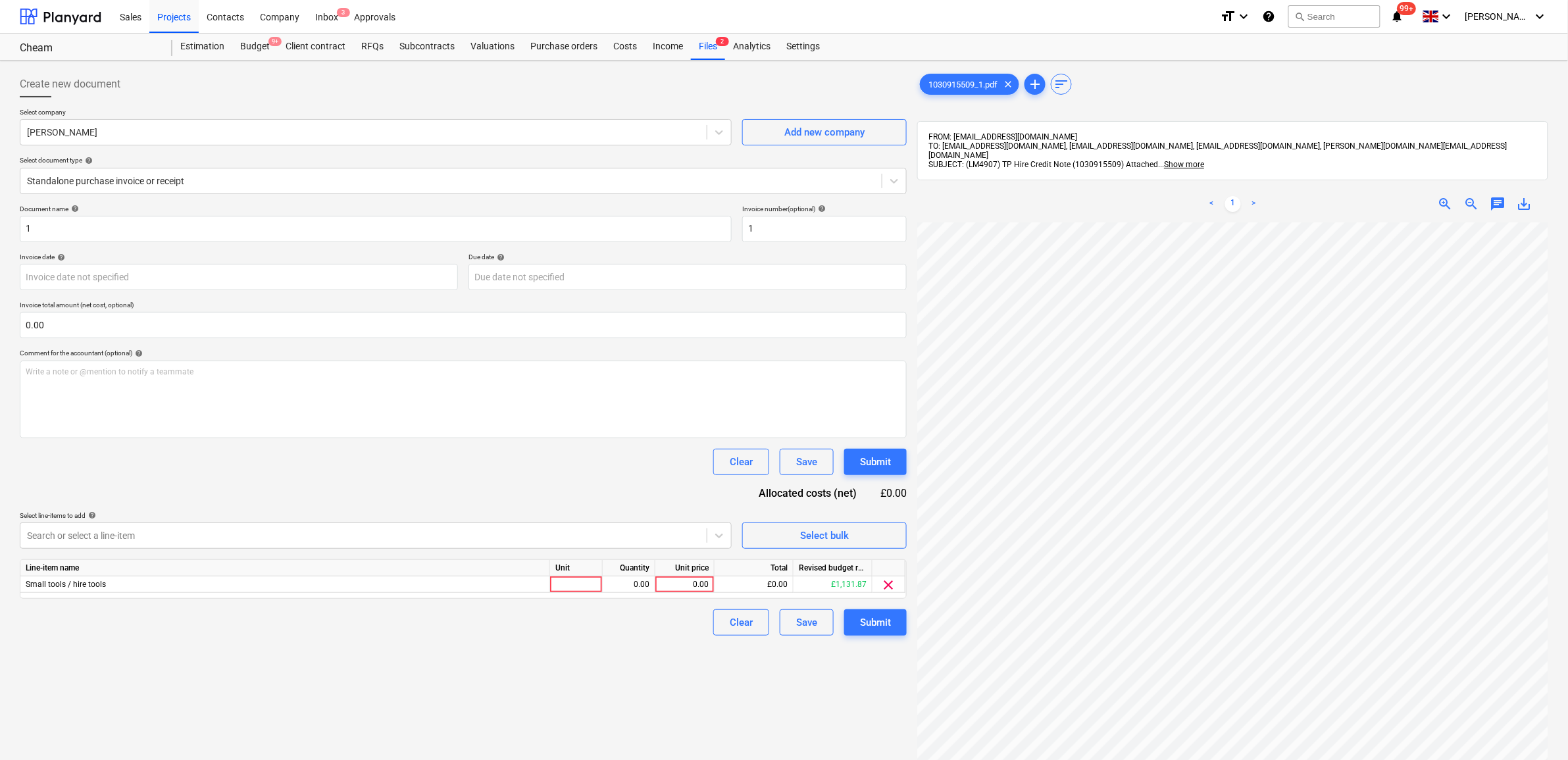
scroll to position [208, 60]
click at [704, 582] on div "0.00" at bounding box center [684, 585] width 48 height 17
type input "21.55"
drag, startPoint x: 689, startPoint y: 619, endPoint x: 670, endPoint y: 624, distance: 19.6
click at [685, 582] on div "Clear Save Submit" at bounding box center [463, 623] width 887 height 26
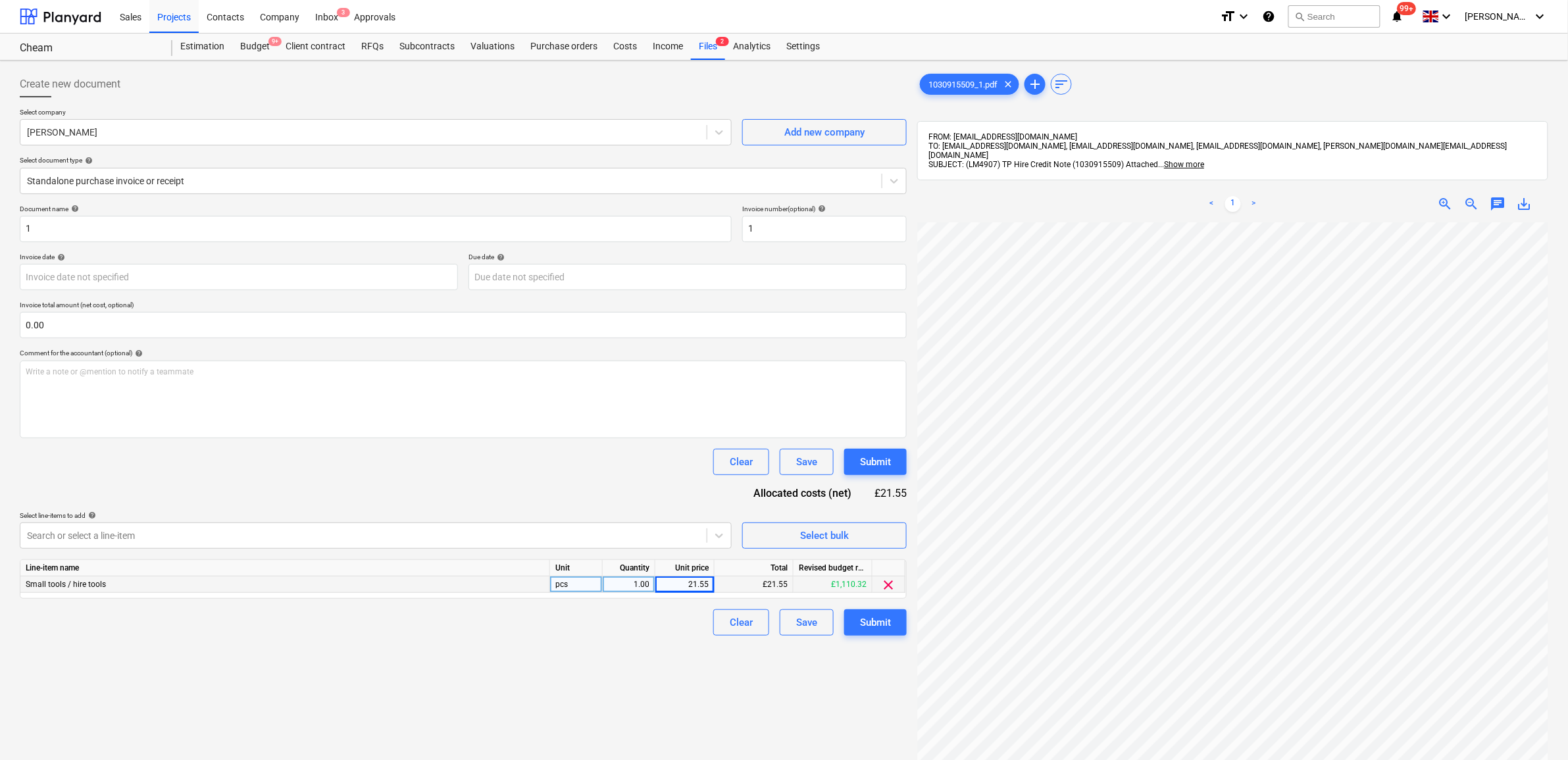
click at [632, 582] on div "1.00" at bounding box center [628, 585] width 41 height 17
type input "-1"
click at [632, 582] on div "Create new document Select company [PERSON_NAME] Add new company Select documen…" at bounding box center [464, 509] width 898 height 886
click at [889, 582] on div "Submit" at bounding box center [875, 623] width 31 height 17
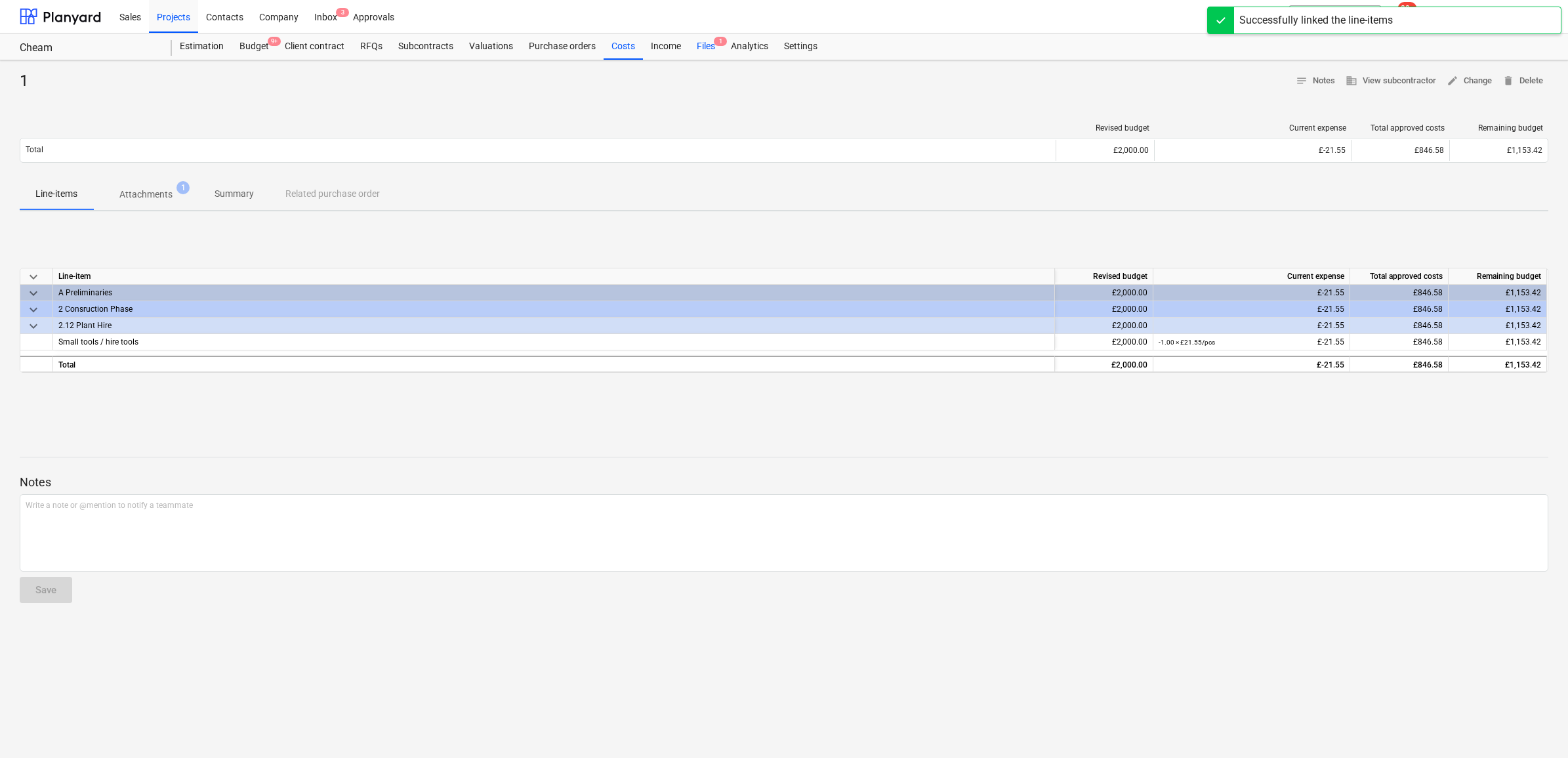
click at [699, 41] on div "Files 1" at bounding box center [706, 47] width 34 height 26
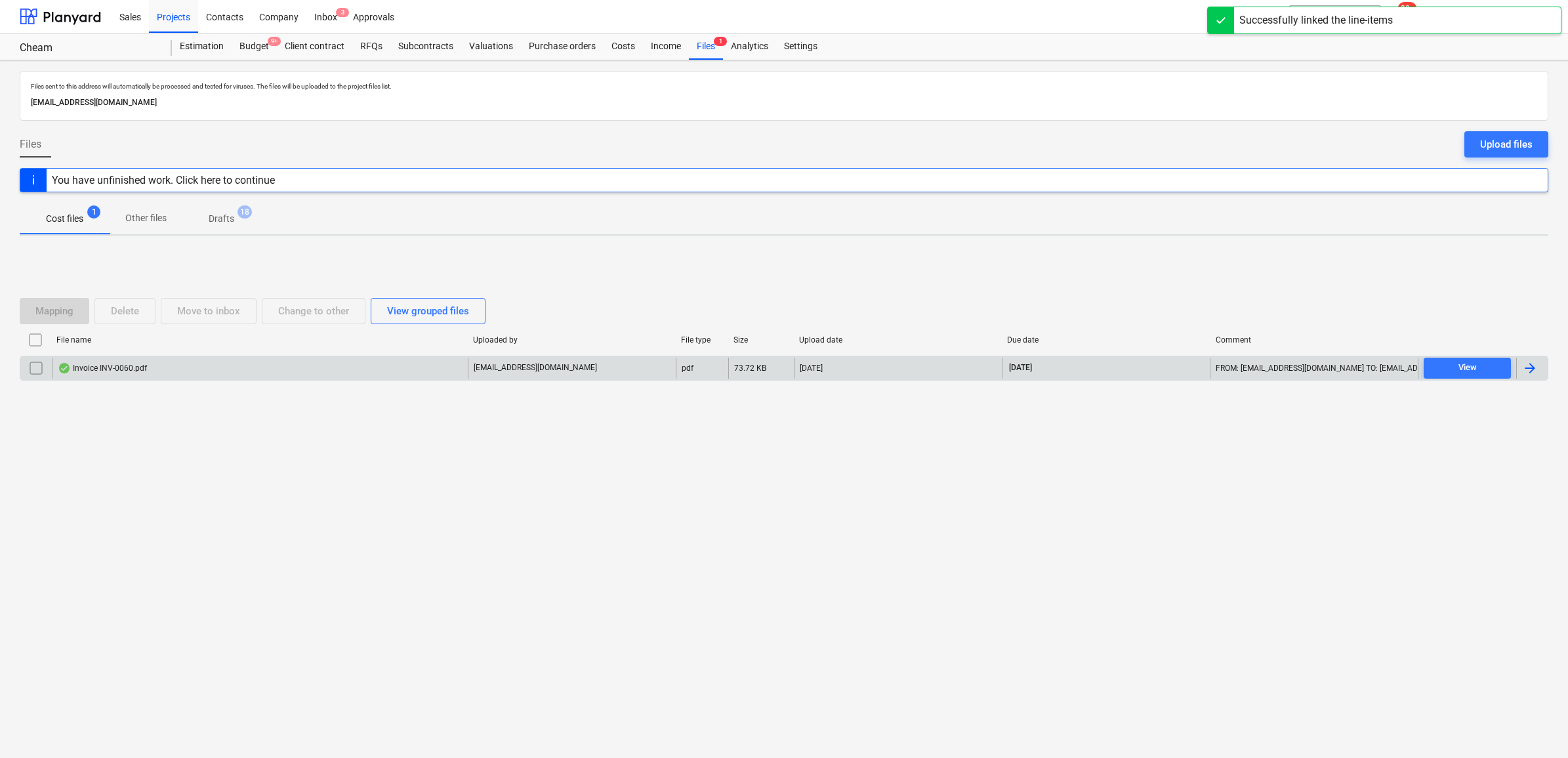
click at [1252, 372] on div at bounding box center [1530, 368] width 16 height 16
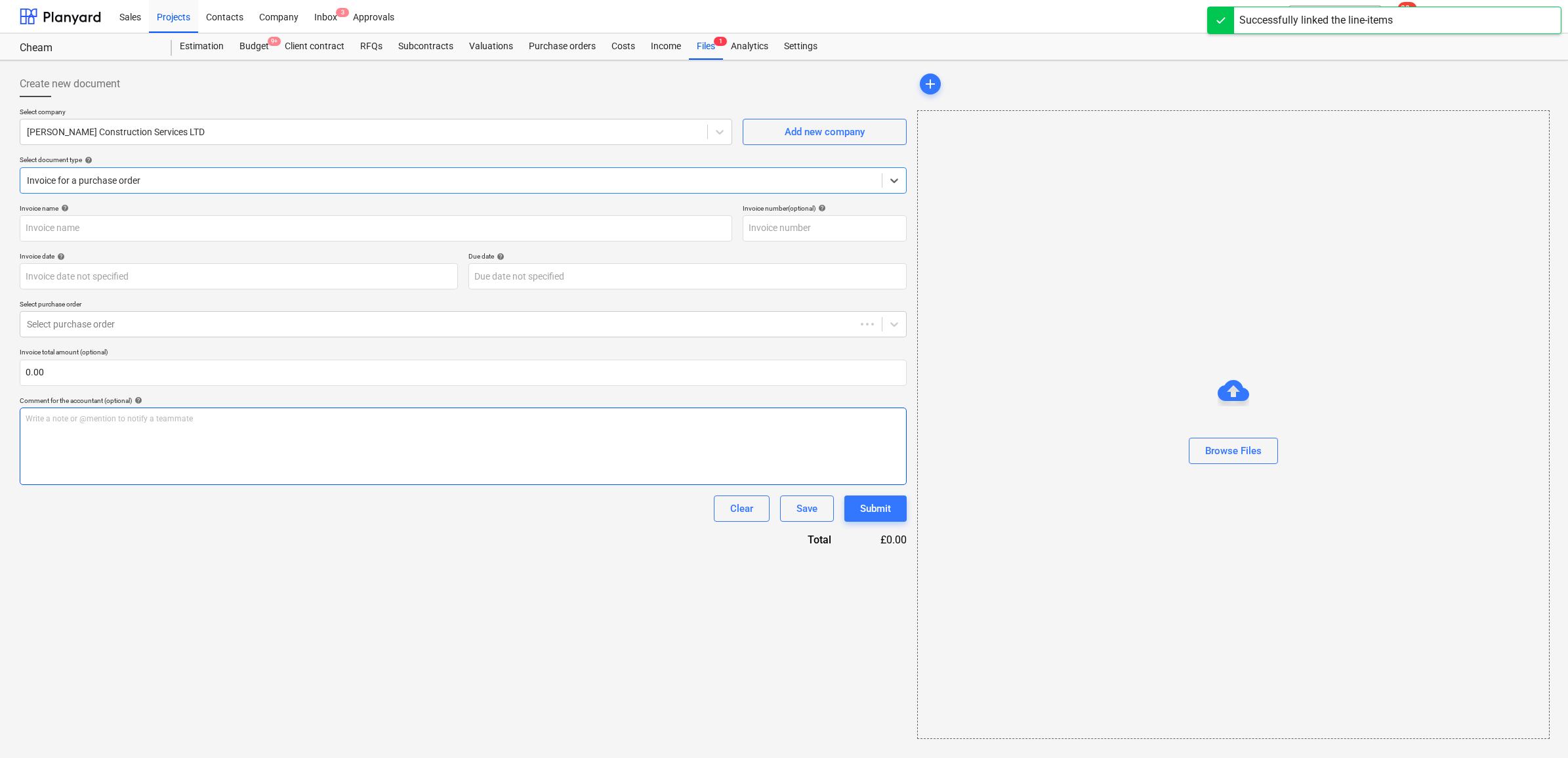
type input "INV-0060"
type input "[DATE]"
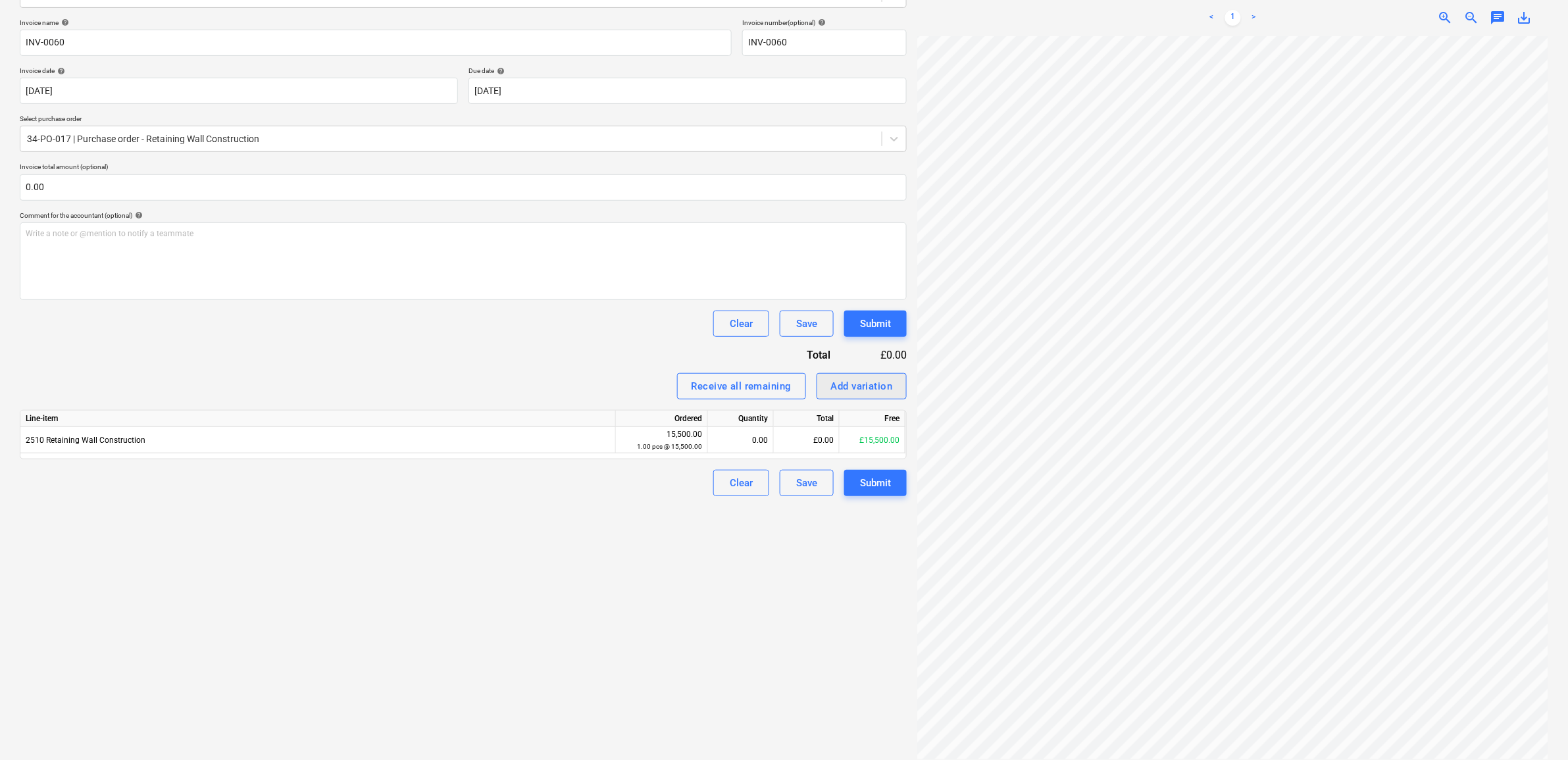
scroll to position [56, 80]
click at [487, 433] on div "2510 Retaining Wall Construction" at bounding box center [318, 441] width 595 height 26
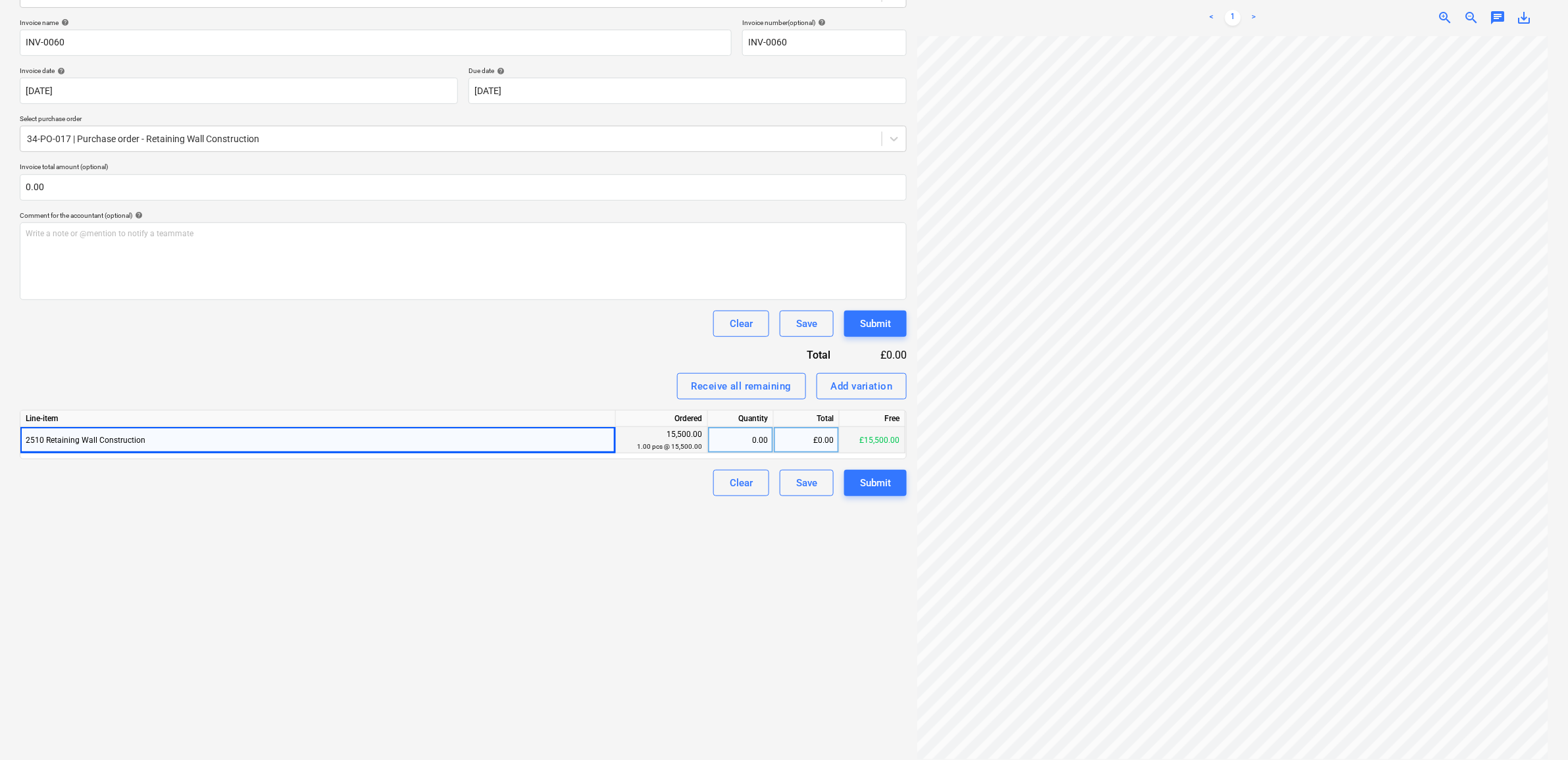
click at [789, 428] on div "£0.00" at bounding box center [807, 441] width 66 height 26
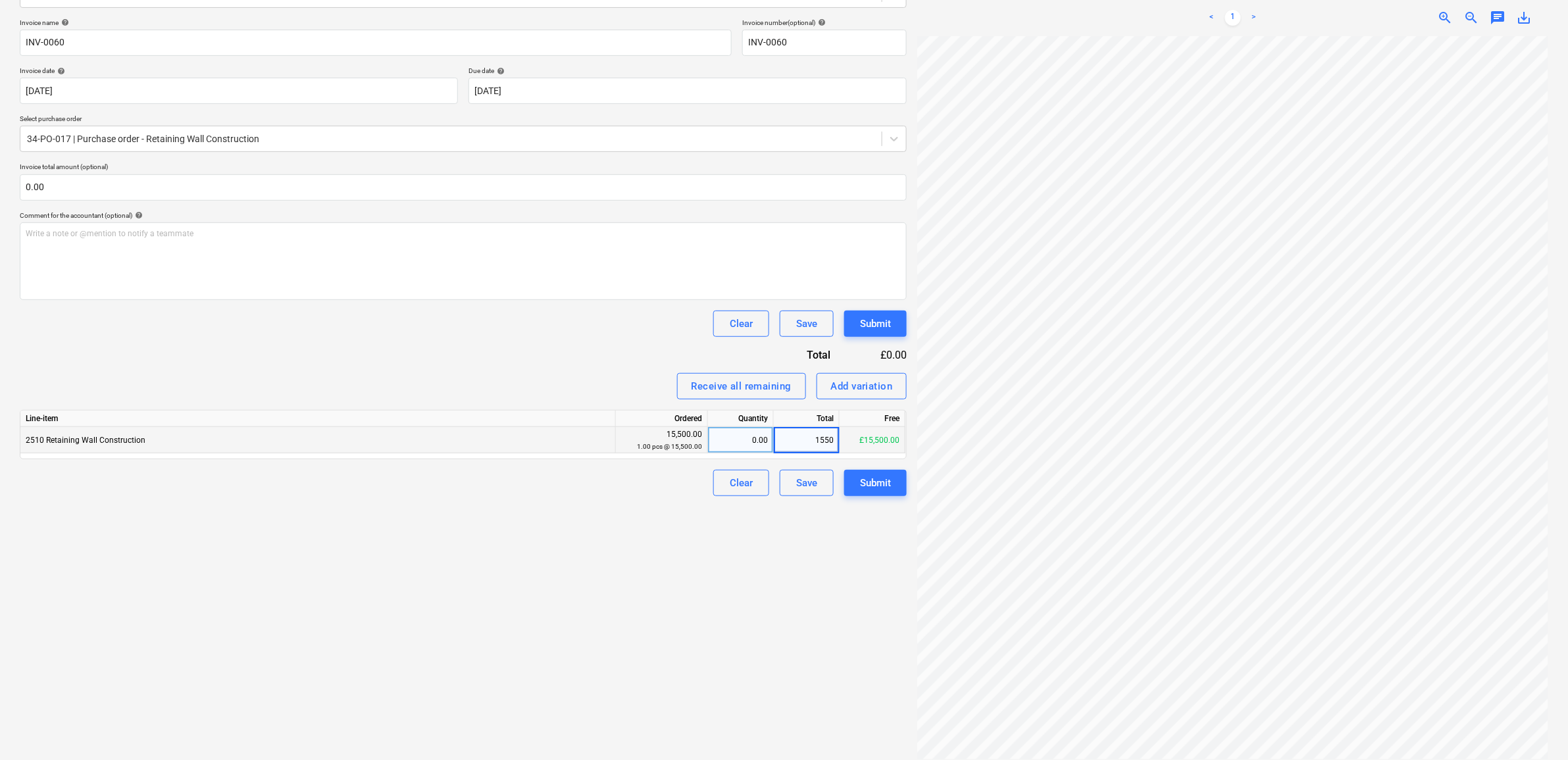
type input "15500"
click at [658, 568] on div "Create new document Select company [PERSON_NAME] Construction Services LTD Add …" at bounding box center [464, 322] width 898 height 886
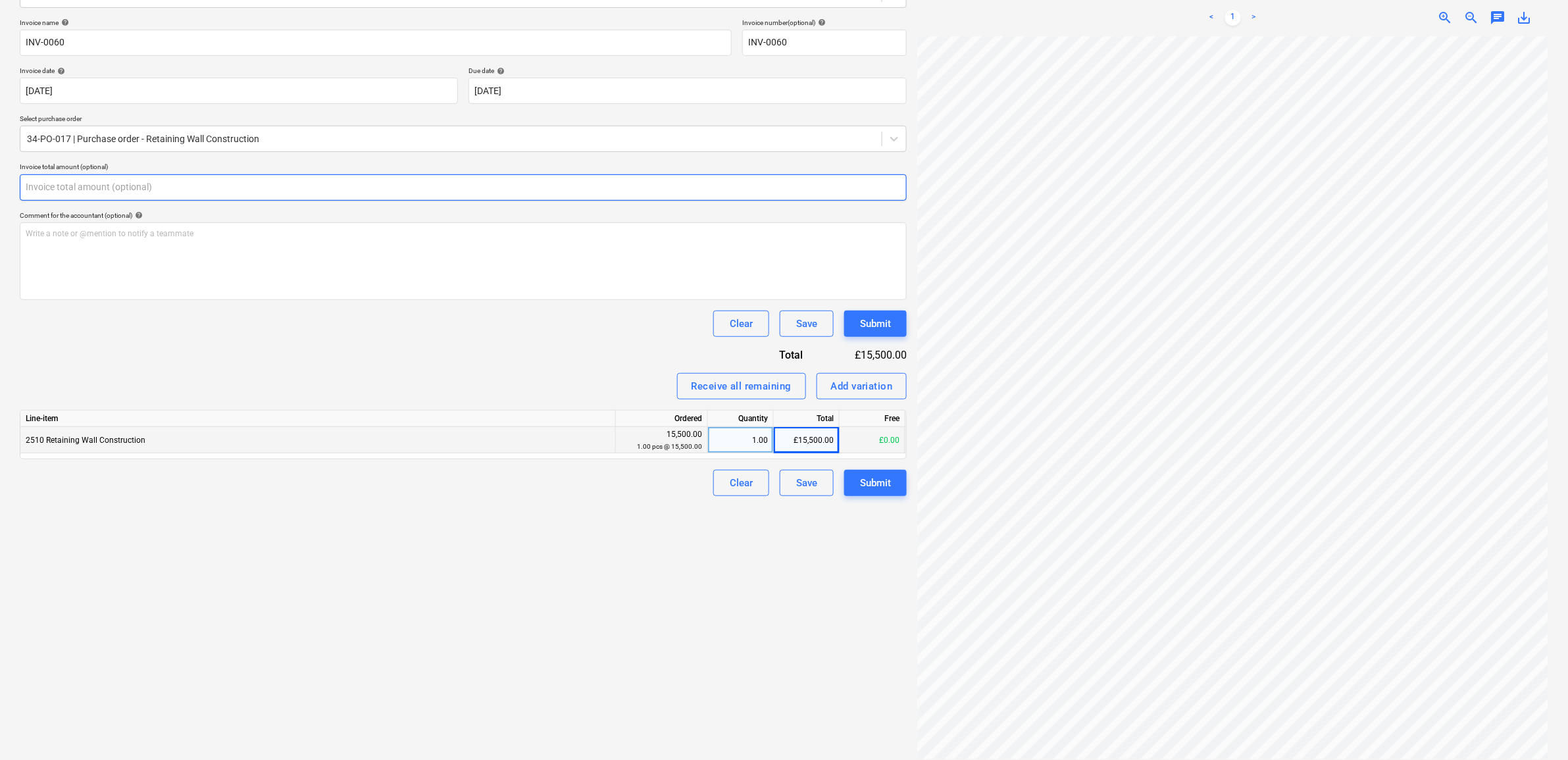
click at [150, 176] on input "text" at bounding box center [463, 188] width 887 height 26
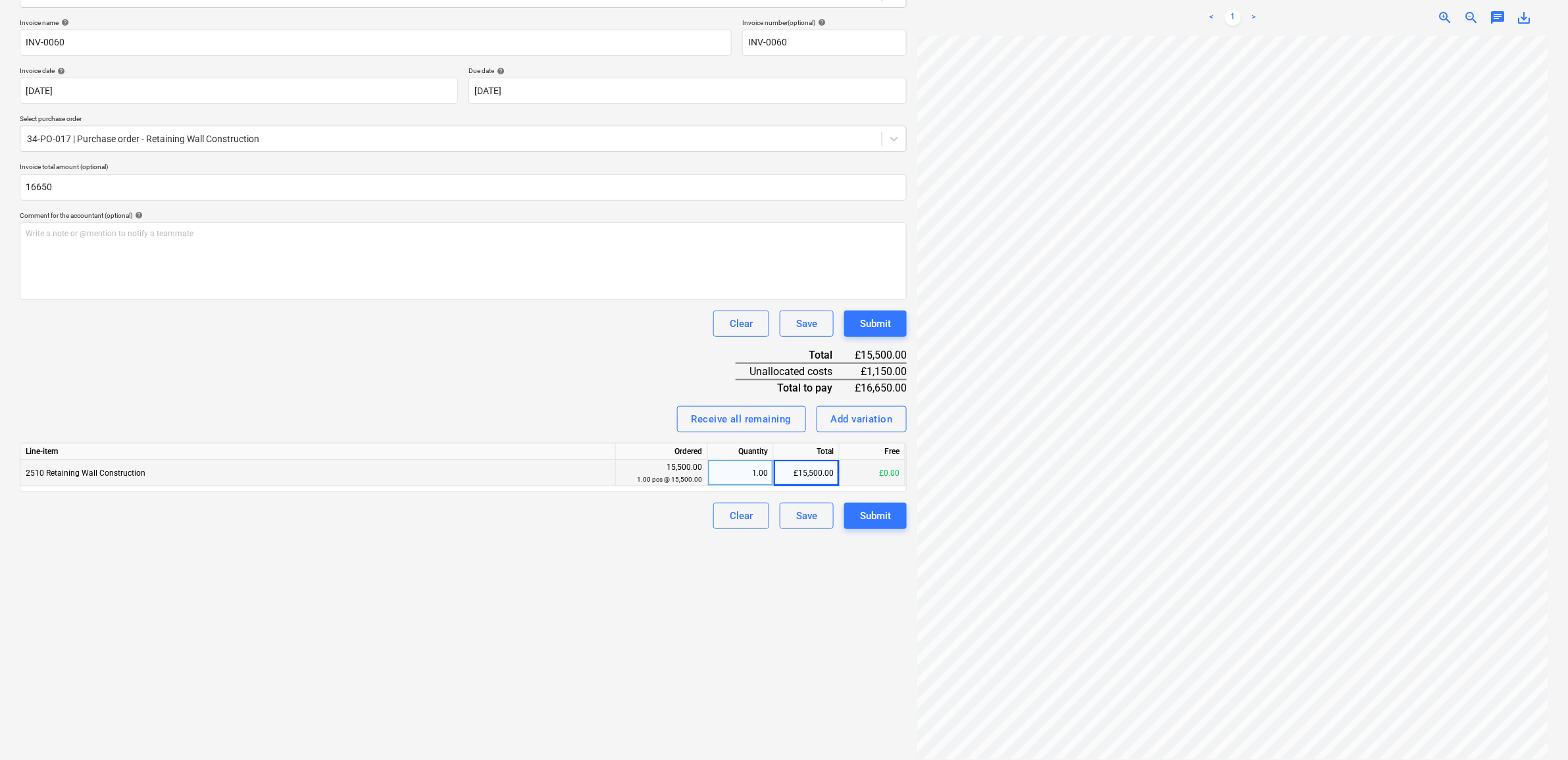
type input "16,650.00"
click at [260, 347] on div "Invoice name help INV-0060 Invoice number (optional) help INV-0060 Invoice date…" at bounding box center [463, 274] width 887 height 511
click at [846, 414] on div "Add variation" at bounding box center [861, 419] width 62 height 17
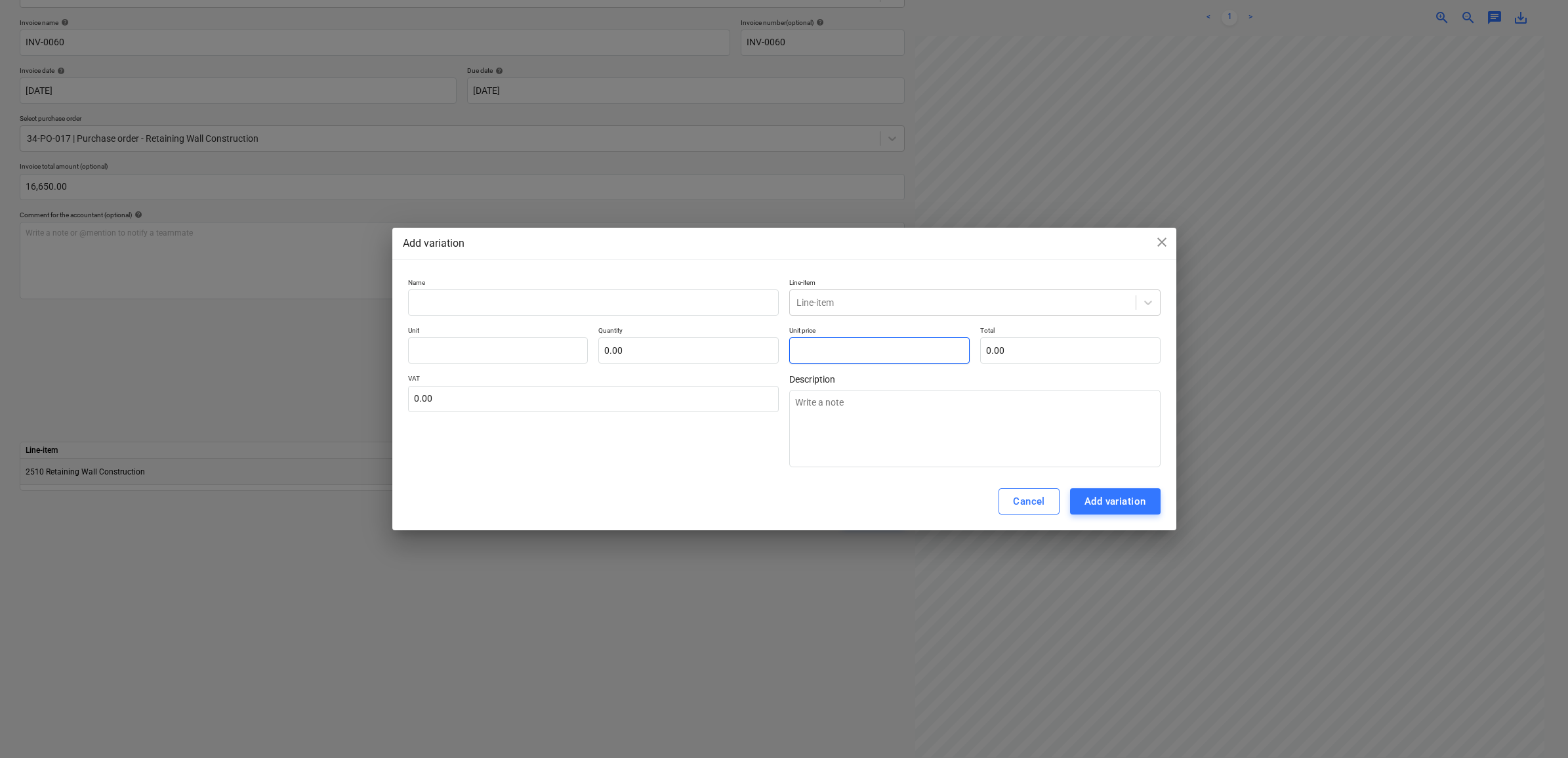
drag, startPoint x: 812, startPoint y: 345, endPoint x: 825, endPoint y: 349, distance: 13.6
click at [812, 345] on input "text" at bounding box center [880, 351] width 181 height 26
type input "pcs"
type input "1"
type textarea "x"
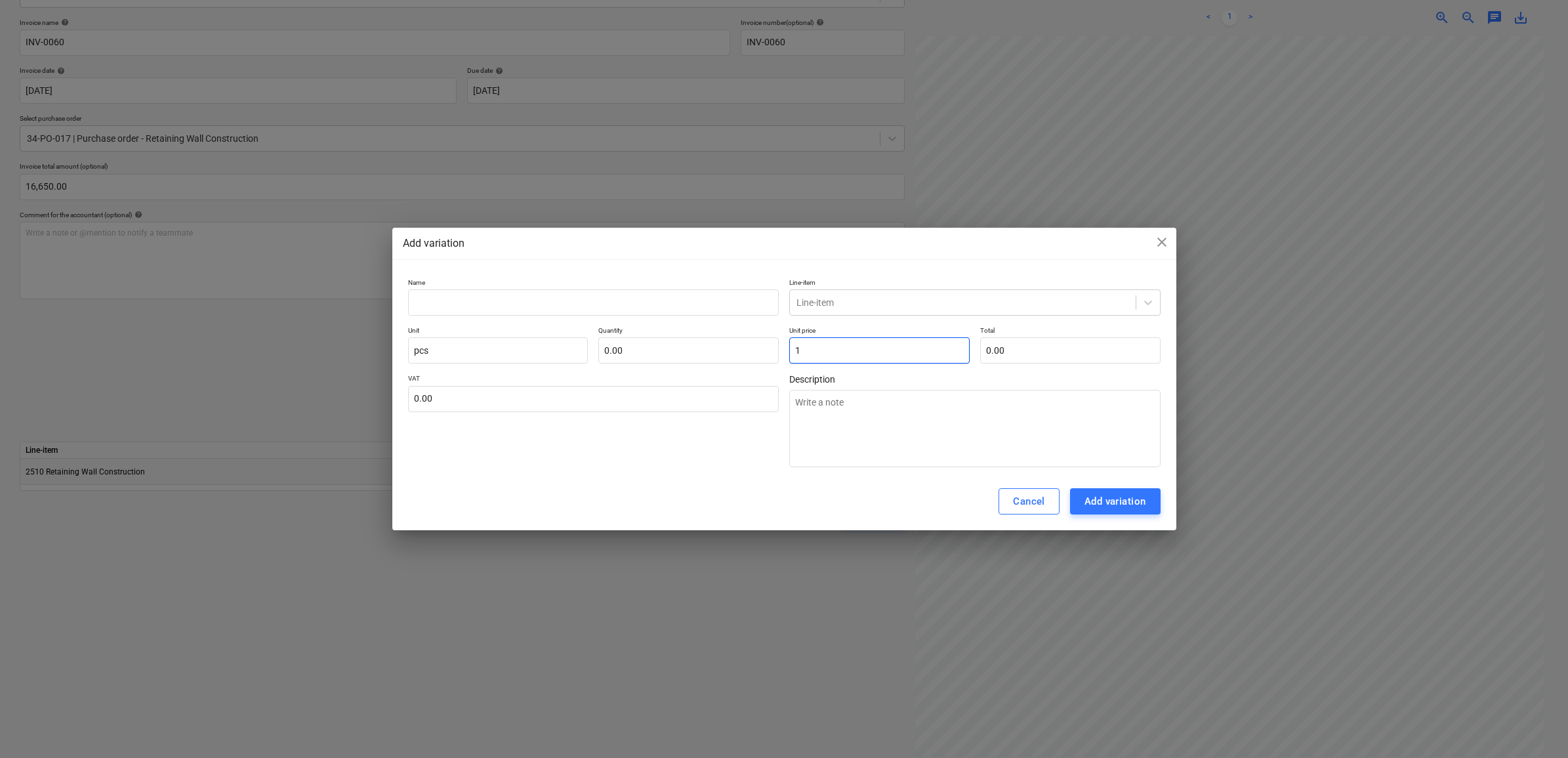
type input "1.00"
type input "11"
type textarea "x"
type input "11.00"
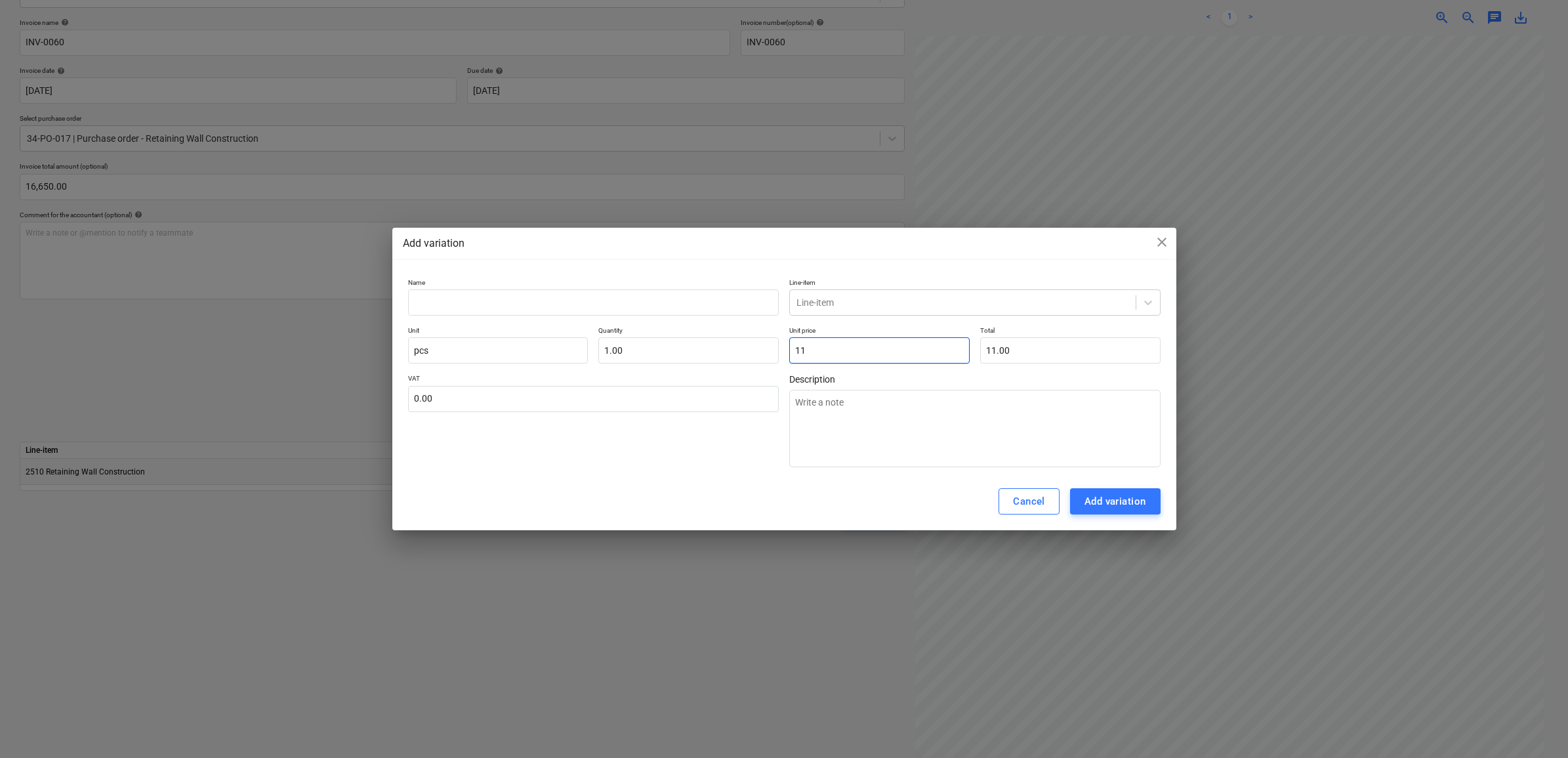
type input "115"
type textarea "x"
type input "115.00"
type input "1150"
type textarea "x"
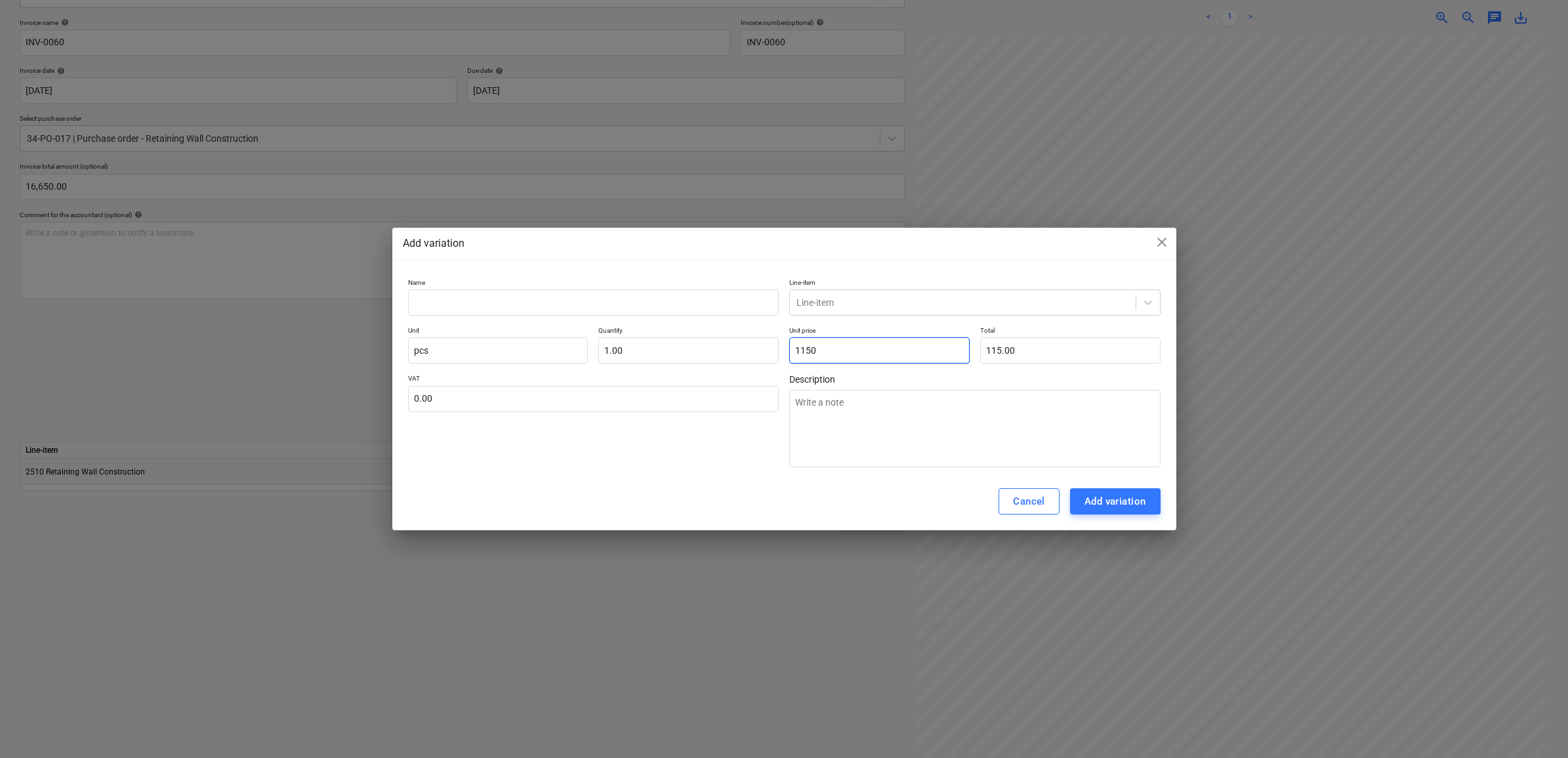
type input "1,150.00"
click at [712, 295] on input "text" at bounding box center [594, 303] width 372 height 26
type input "A"
type textarea "x"
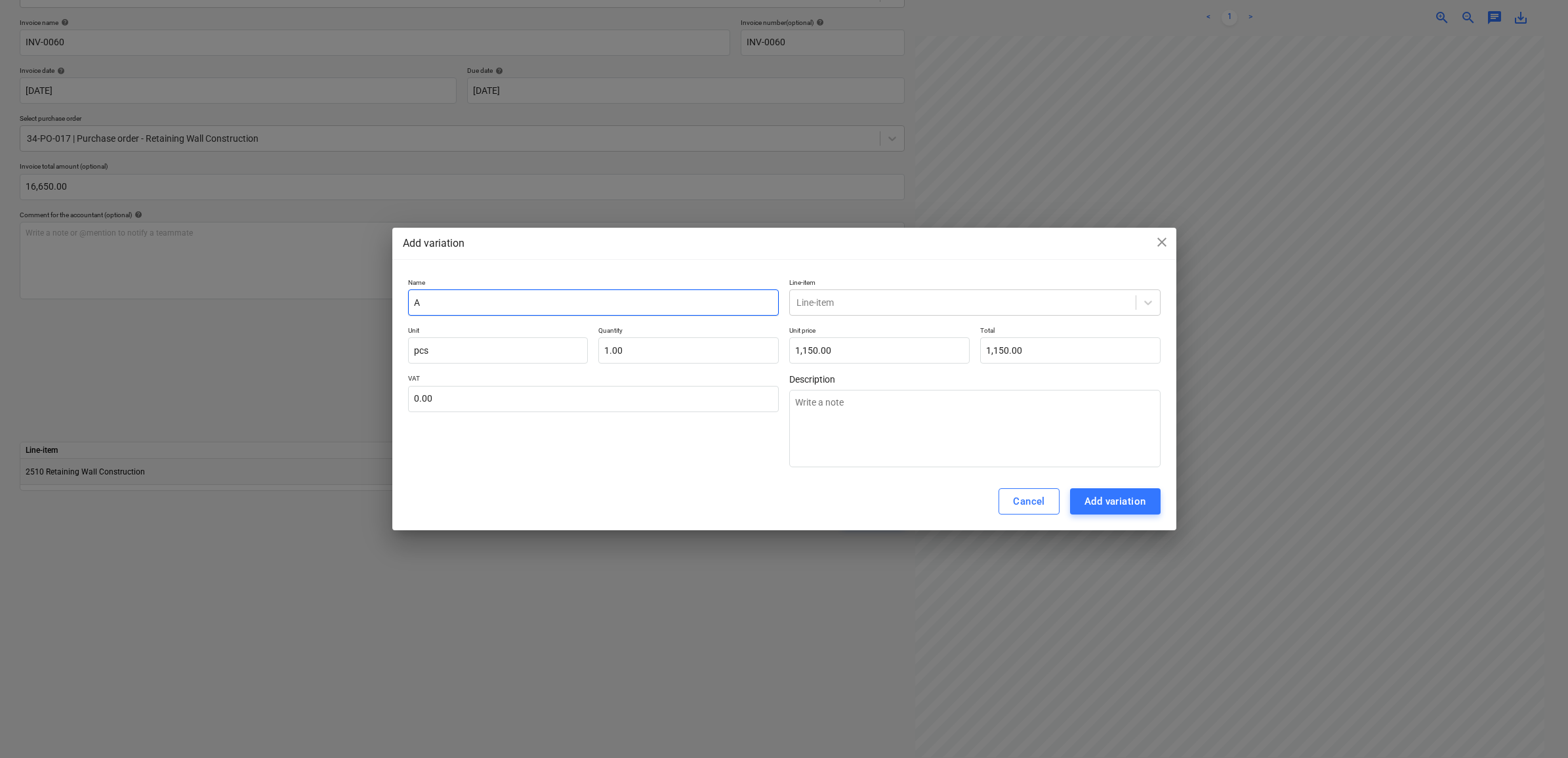
type input "Ad"
type textarea "x"
type input "Add"
type textarea "x"
type input "Addi"
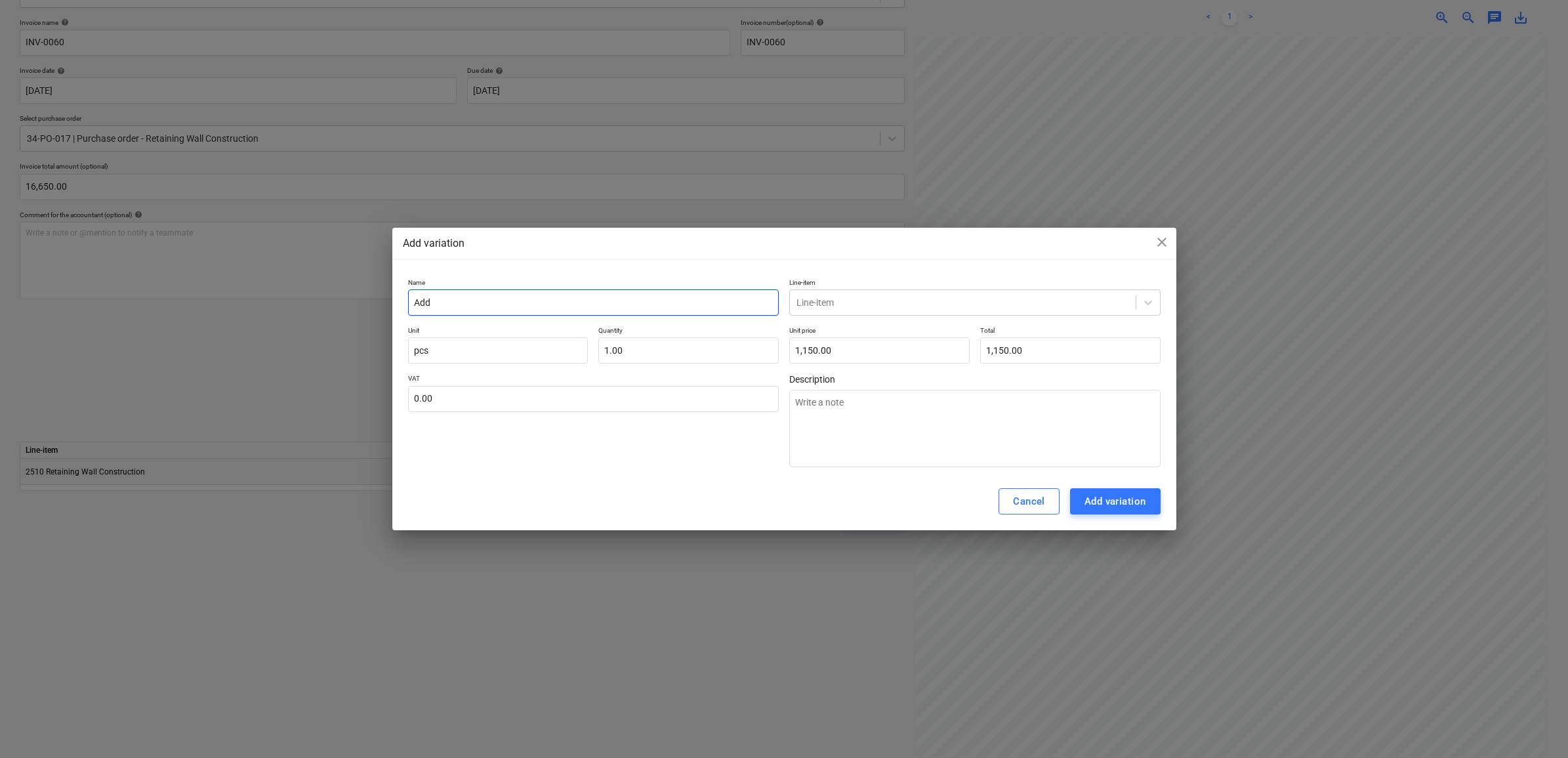
type textarea "x"
type input "Addit"
type textarea "x"
type input "[PERSON_NAME]"
type textarea "x"
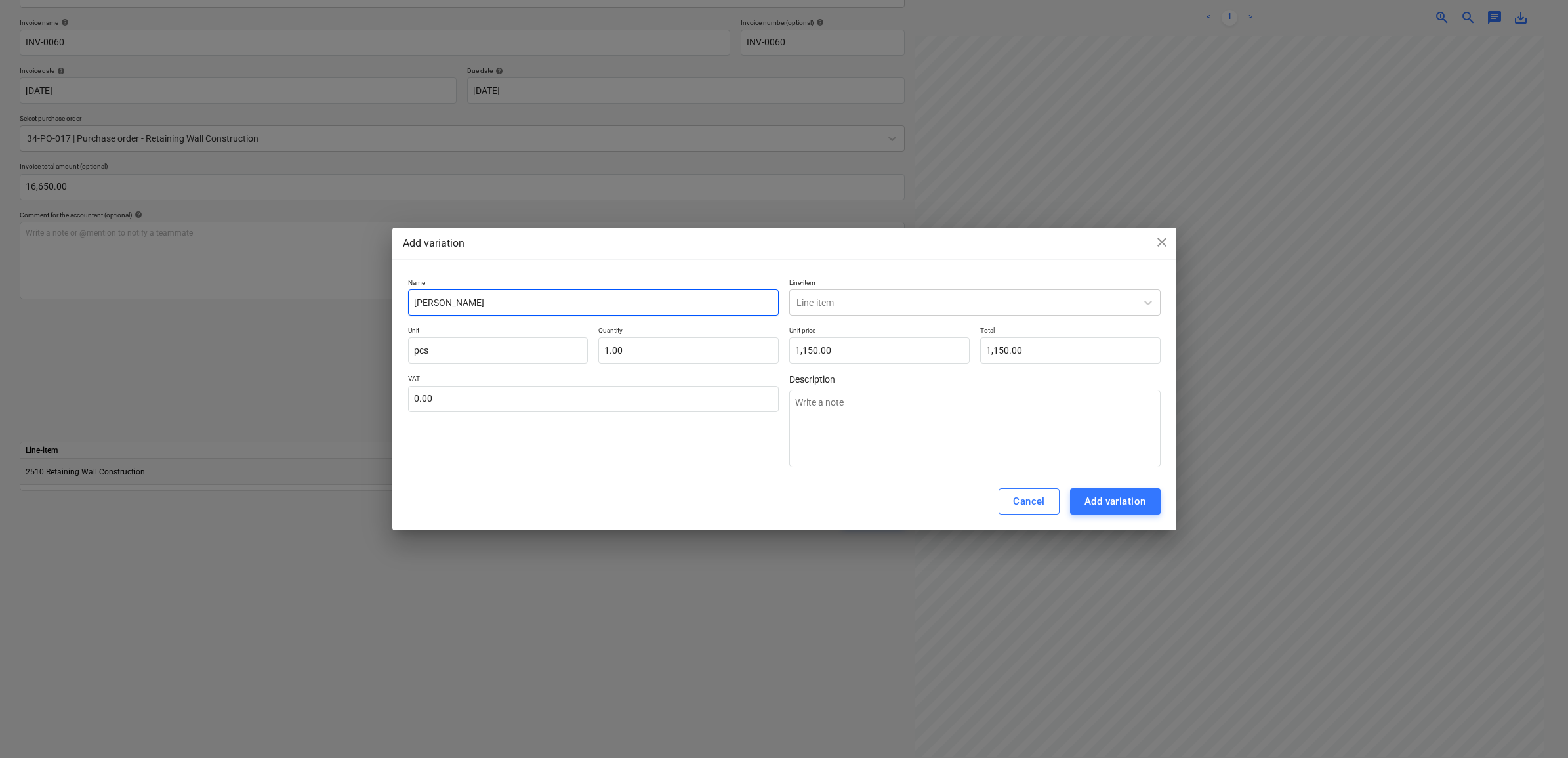
type input "Additio"
type textarea "x"
type input "Addition"
type textarea "x"
type input "Additiona"
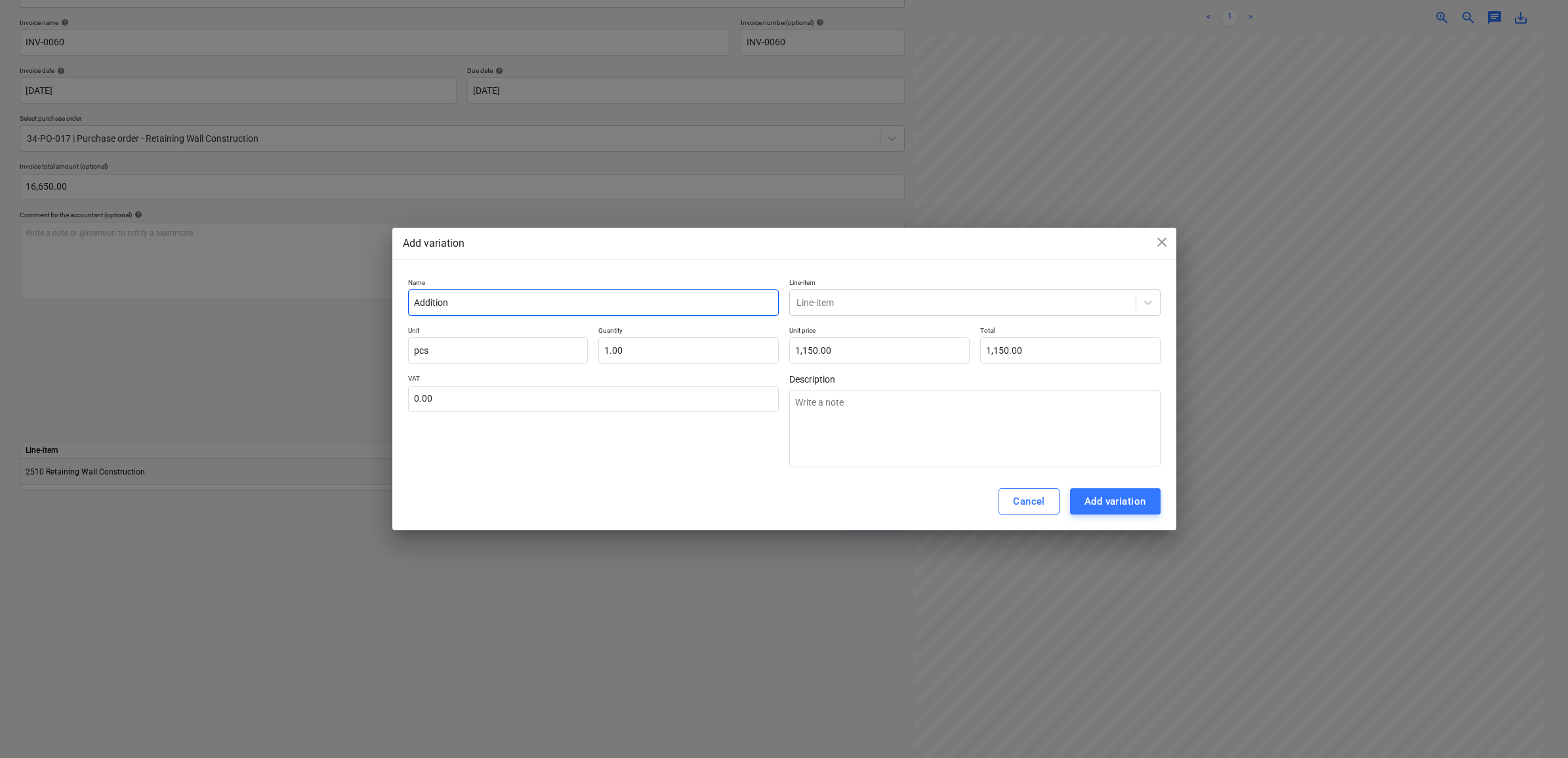
type textarea "x"
type input "Additional"
type textarea "x"
type input "Additional"
type textarea "x"
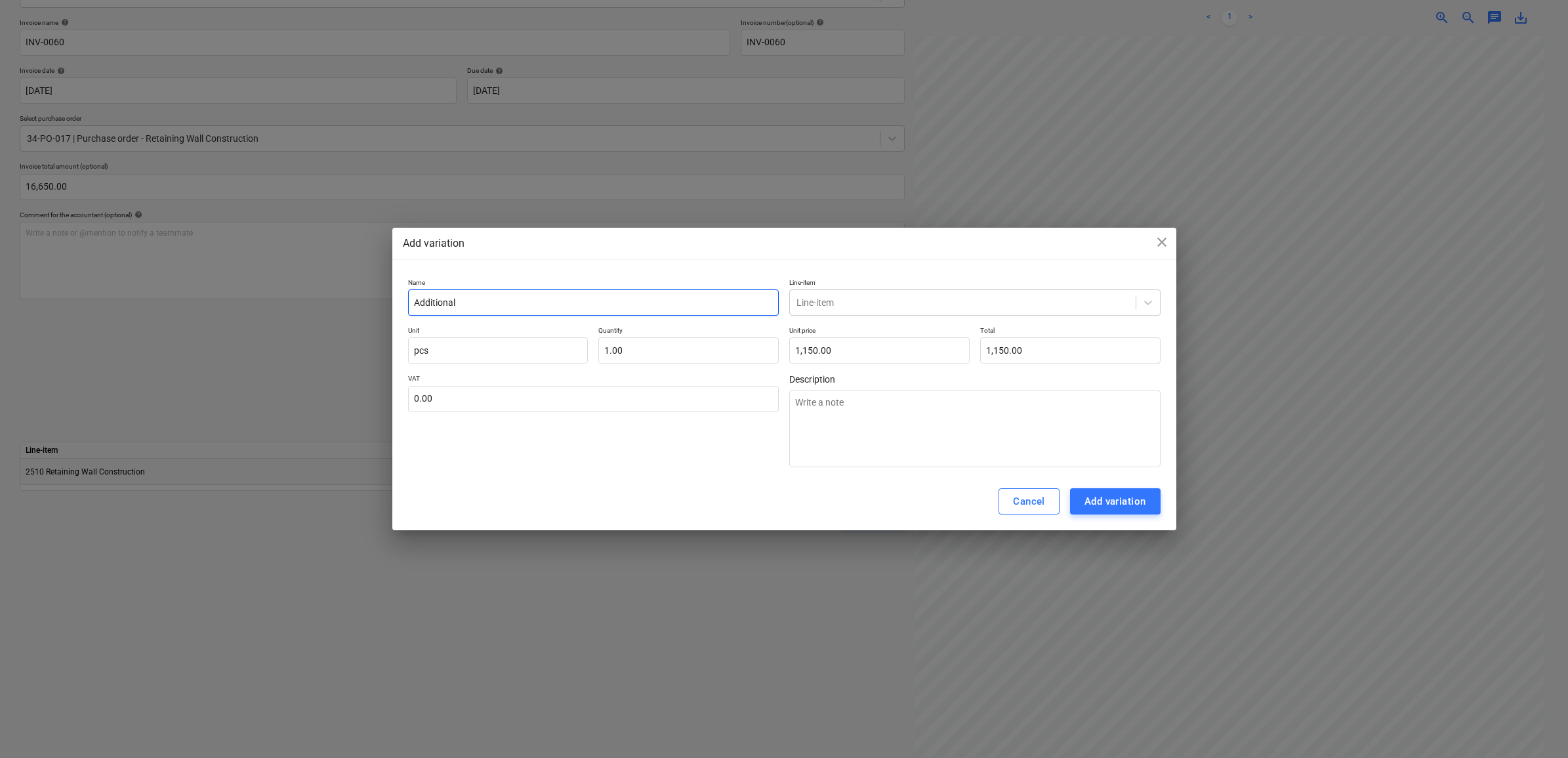
type input "Additional c"
type textarea "x"
type input "Additional co"
type textarea "x"
type input "Additional con"
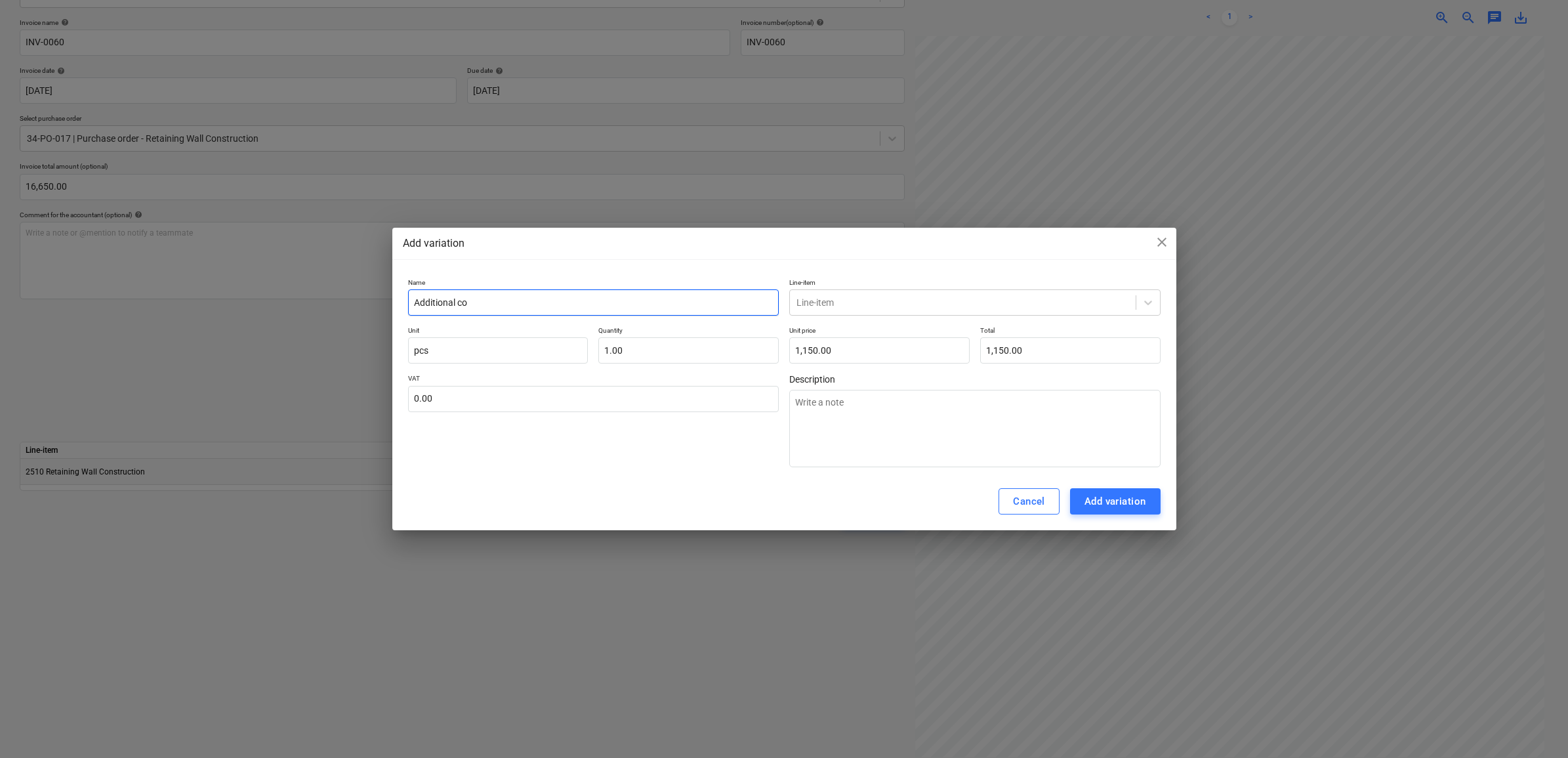
type textarea "x"
type input "Additional conc"
type textarea "x"
type input "Additional concr"
type textarea "x"
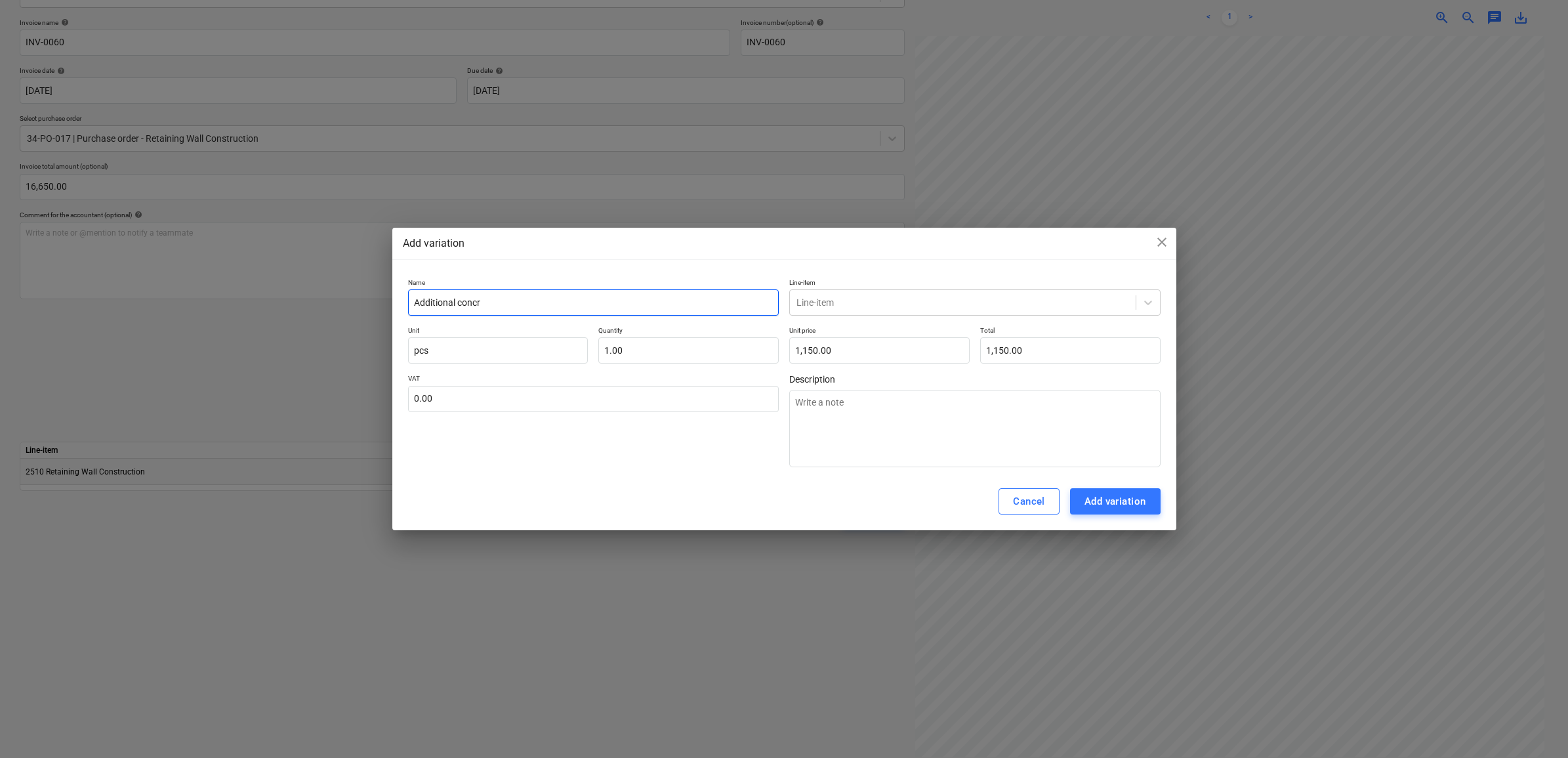
type input "Additional concre"
type textarea "x"
type input "Additional concret"
type textarea "x"
type input "Additional concrete"
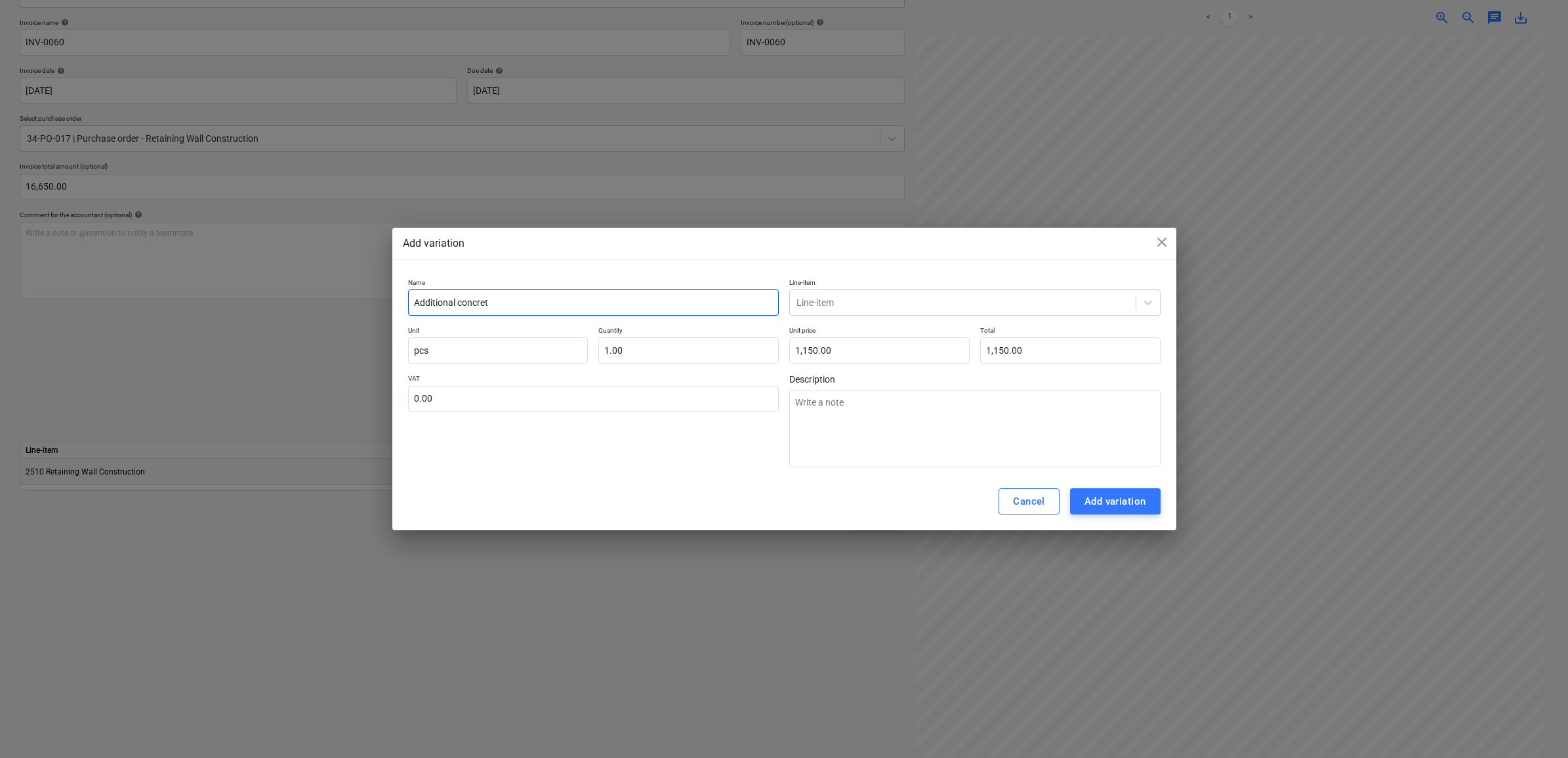
type textarea "x"
type input "Additional concrete"
type textarea "x"
type input "Additional concrete e"
type textarea "x"
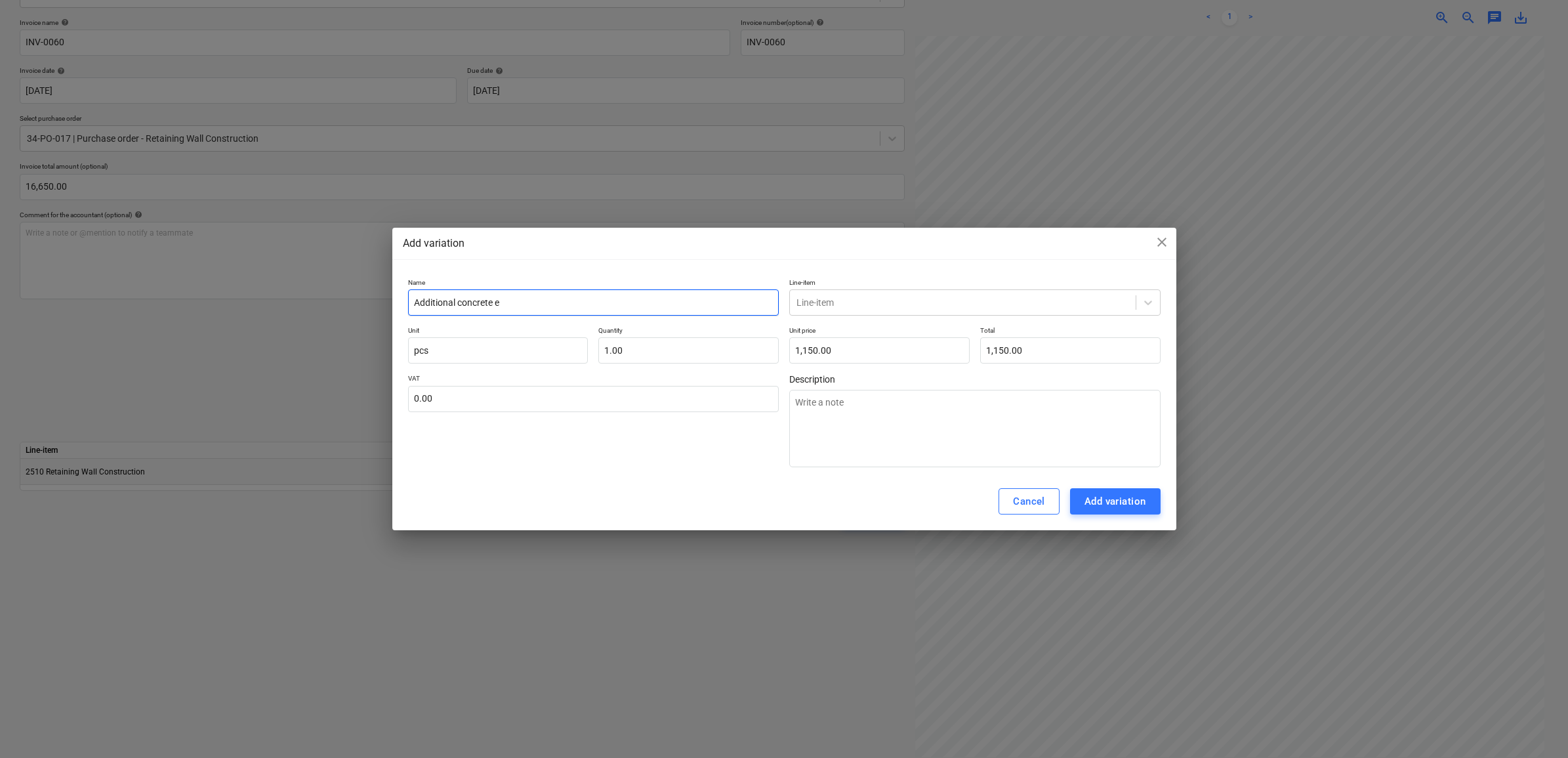
type input "Additional concrete et"
type textarea "x"
type input "Additional concrete etc"
type textarea "x"
type input "Additional concrete etc."
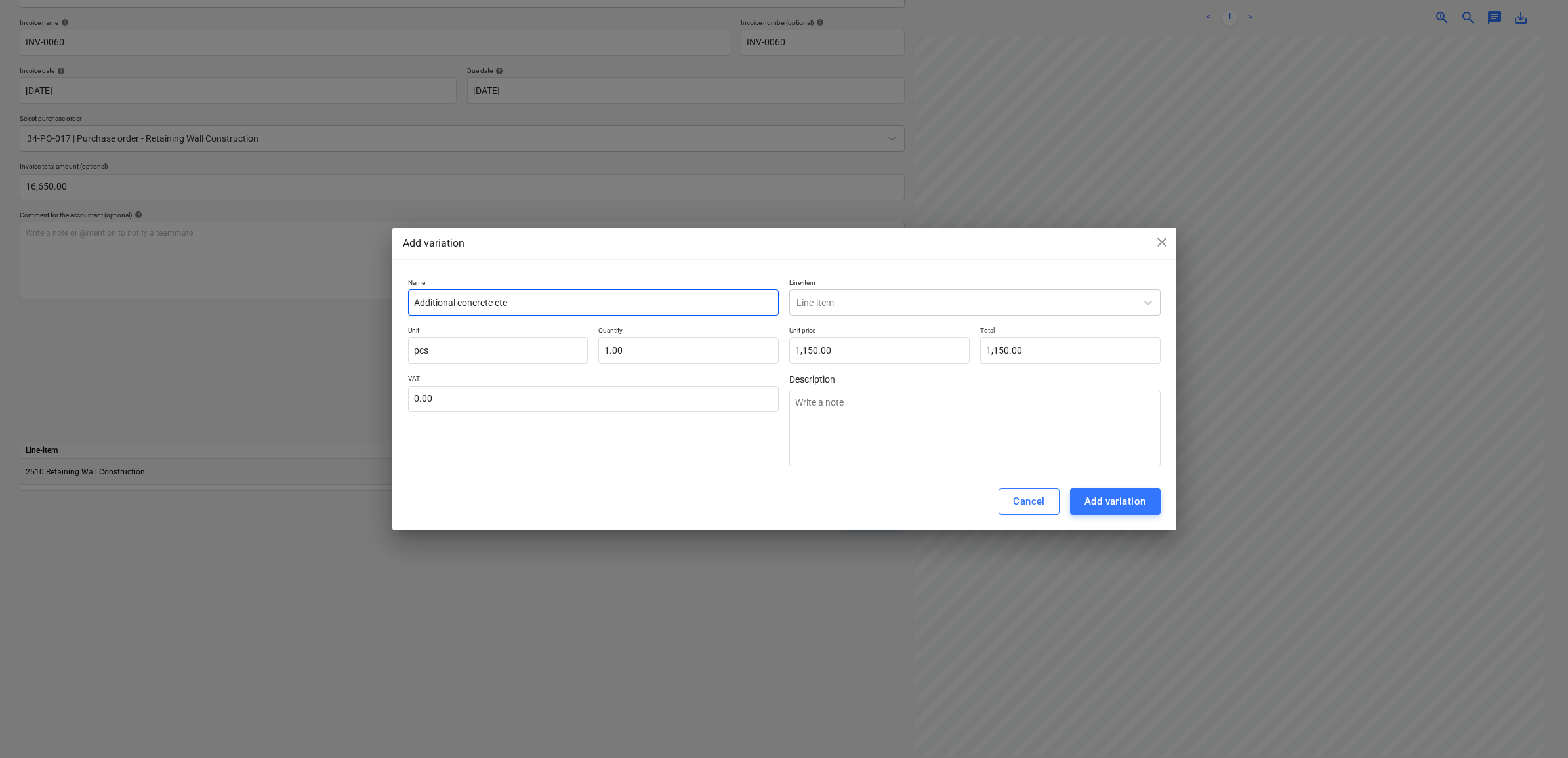
type textarea "x"
type input "Additional concrete etc."
type textarea "x"
type input "Additional concrete etc. f"
type textarea "x"
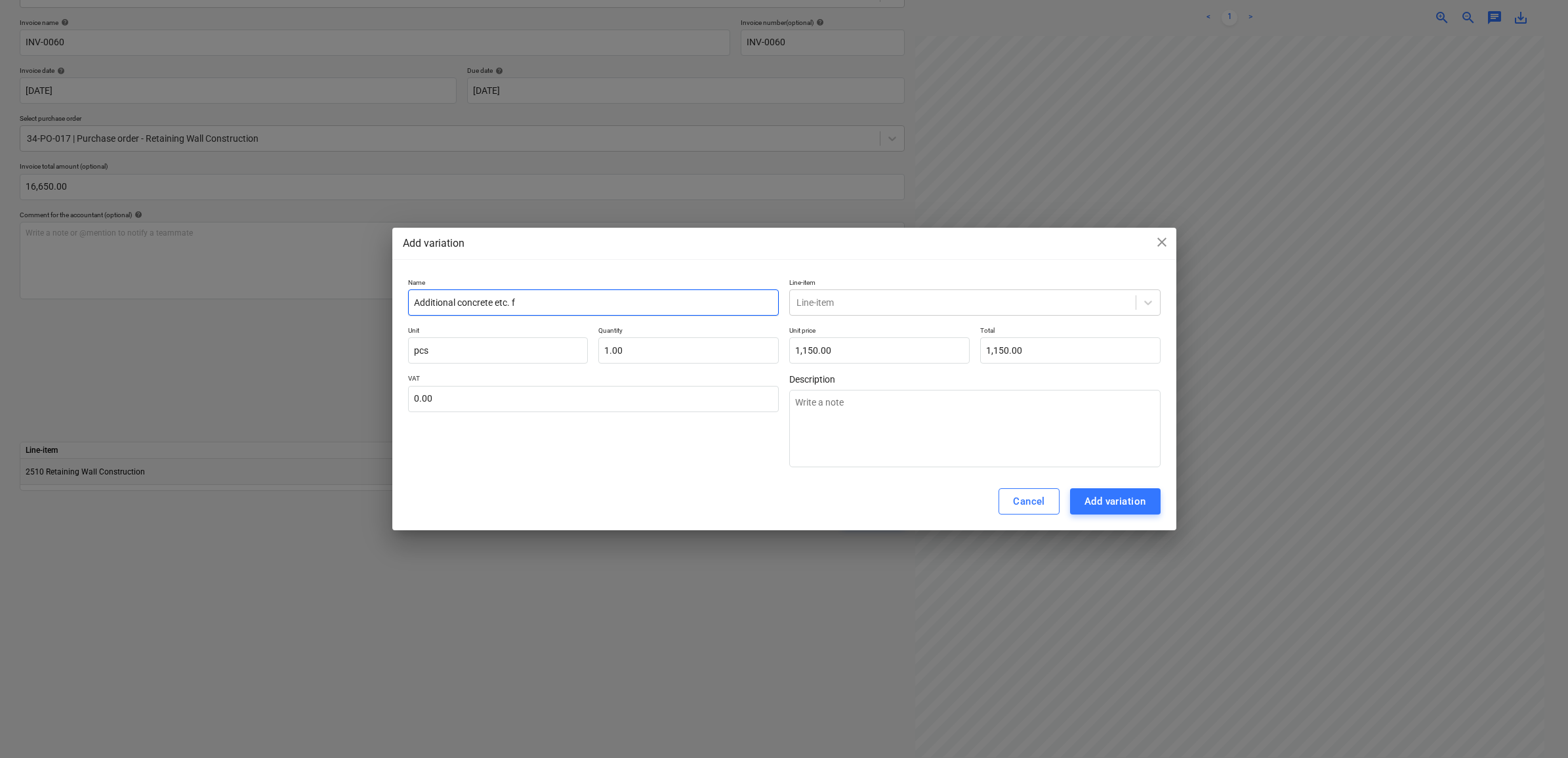
type input "Additional concrete etc. fo"
type textarea "x"
type input "Additional concrete etc. for"
type textarea "x"
type input "Additional concrete etc. for"
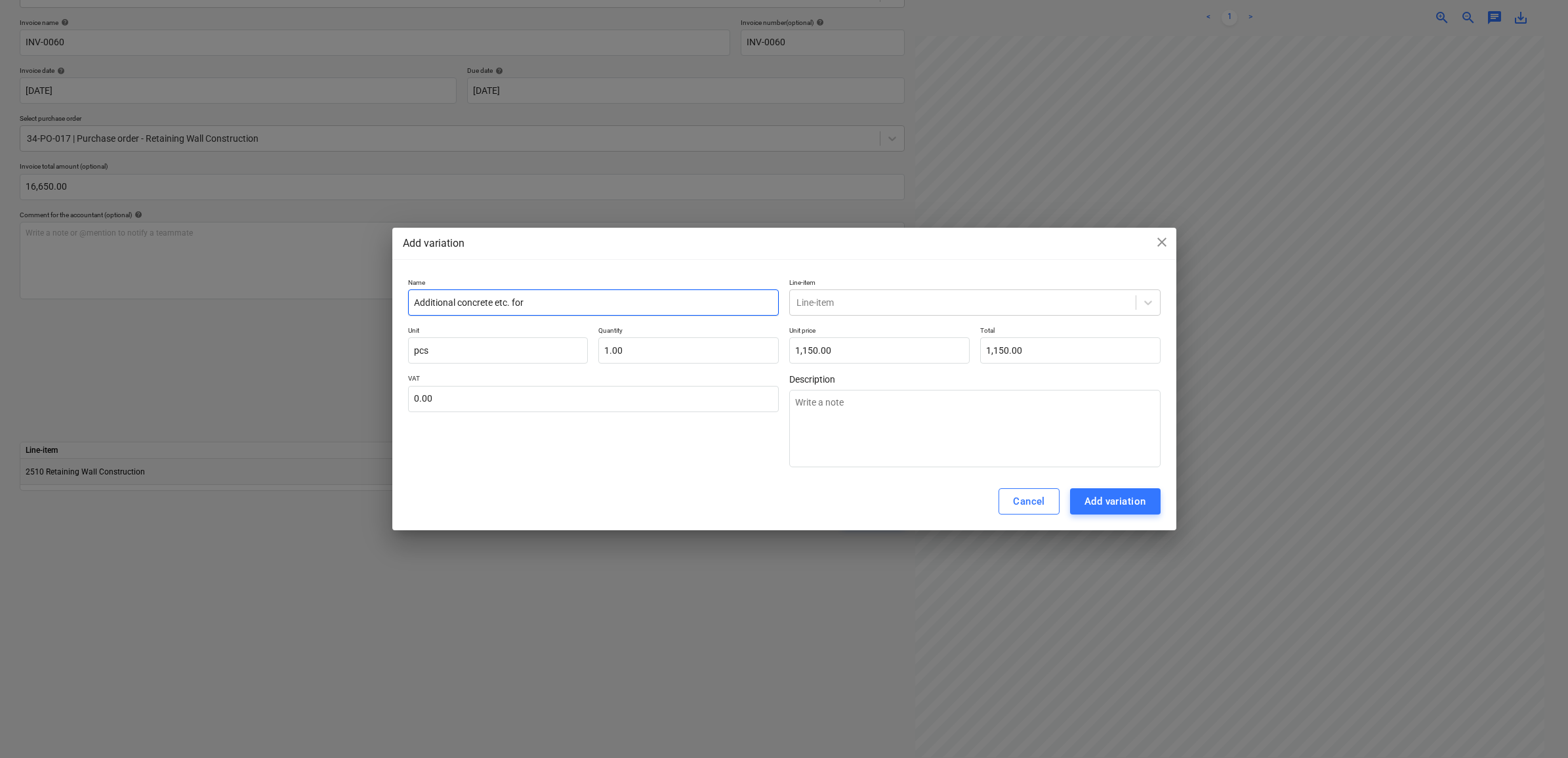
type textarea "x"
type input "Additional concrete etc. for s"
type textarea "x"
type input "Additional concrete etc. for st"
type textarea "x"
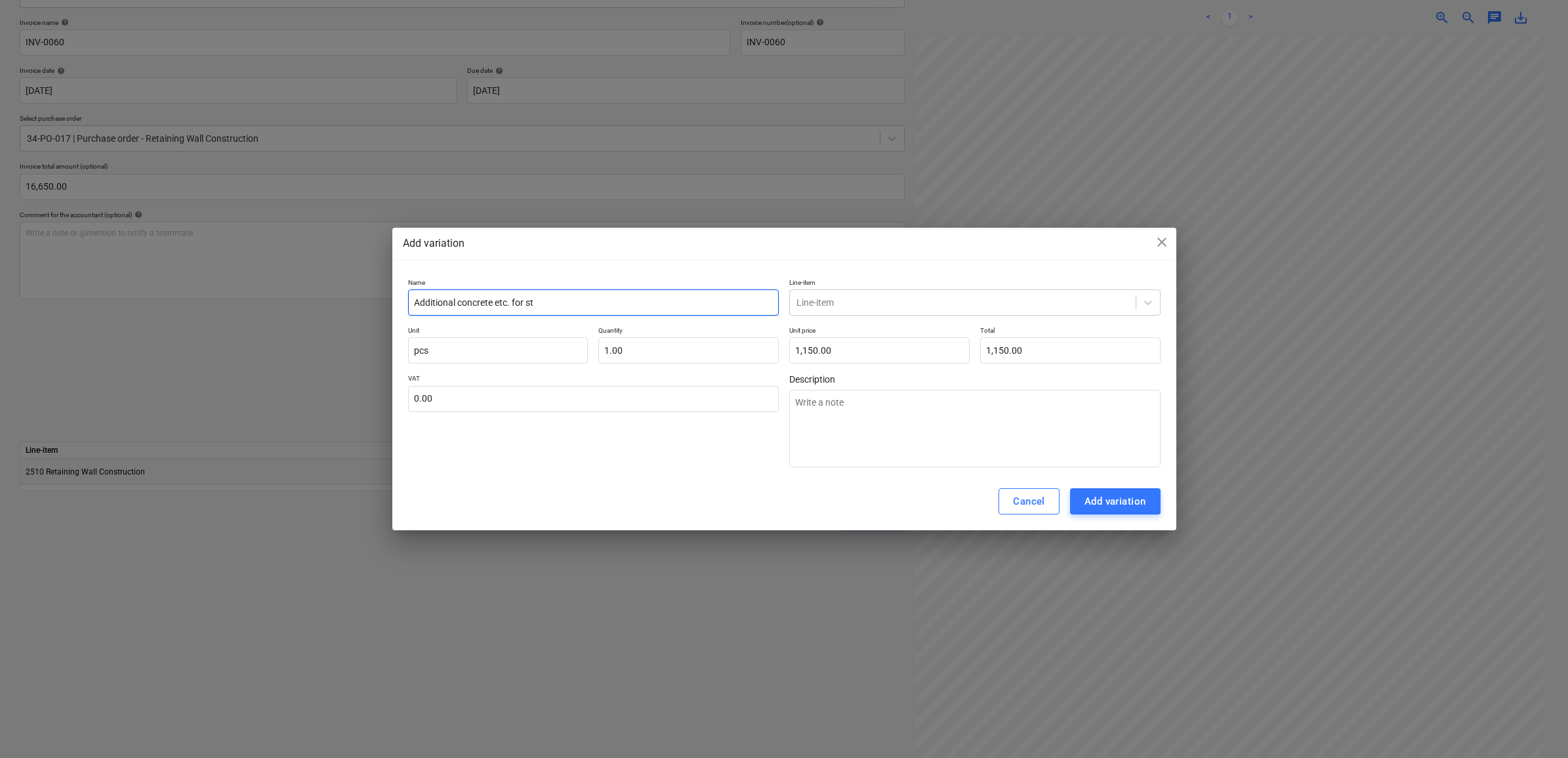
type input "Additional concrete etc. for ste"
type textarea "x"
type input "Additional concrete etc. for step"
type textarea "x"
type input "Additional concrete etc. for steps"
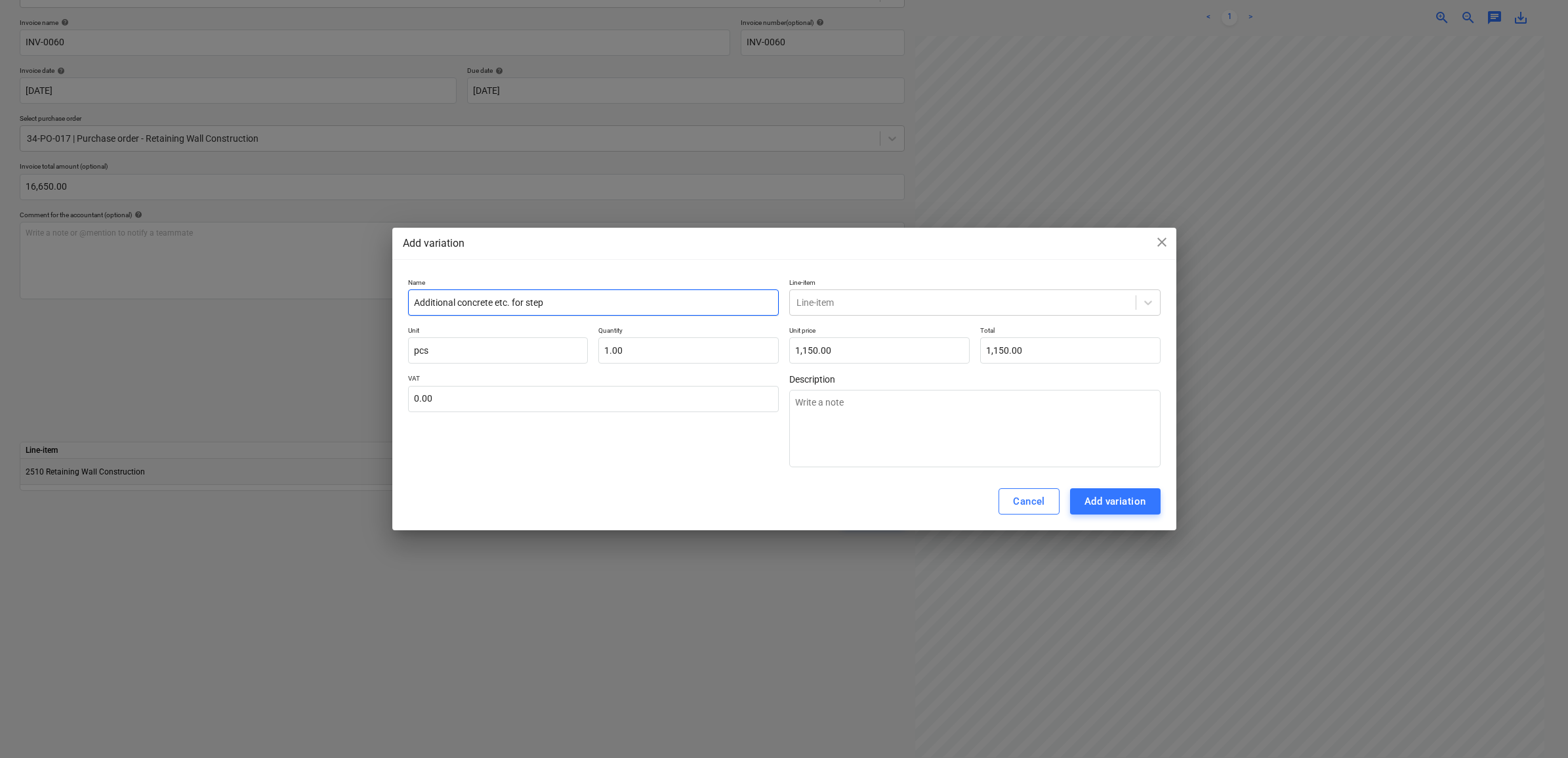
type textarea "x"
type input "Additional concrete etc. for steps"
click at [832, 296] on div at bounding box center [963, 303] width 333 height 13
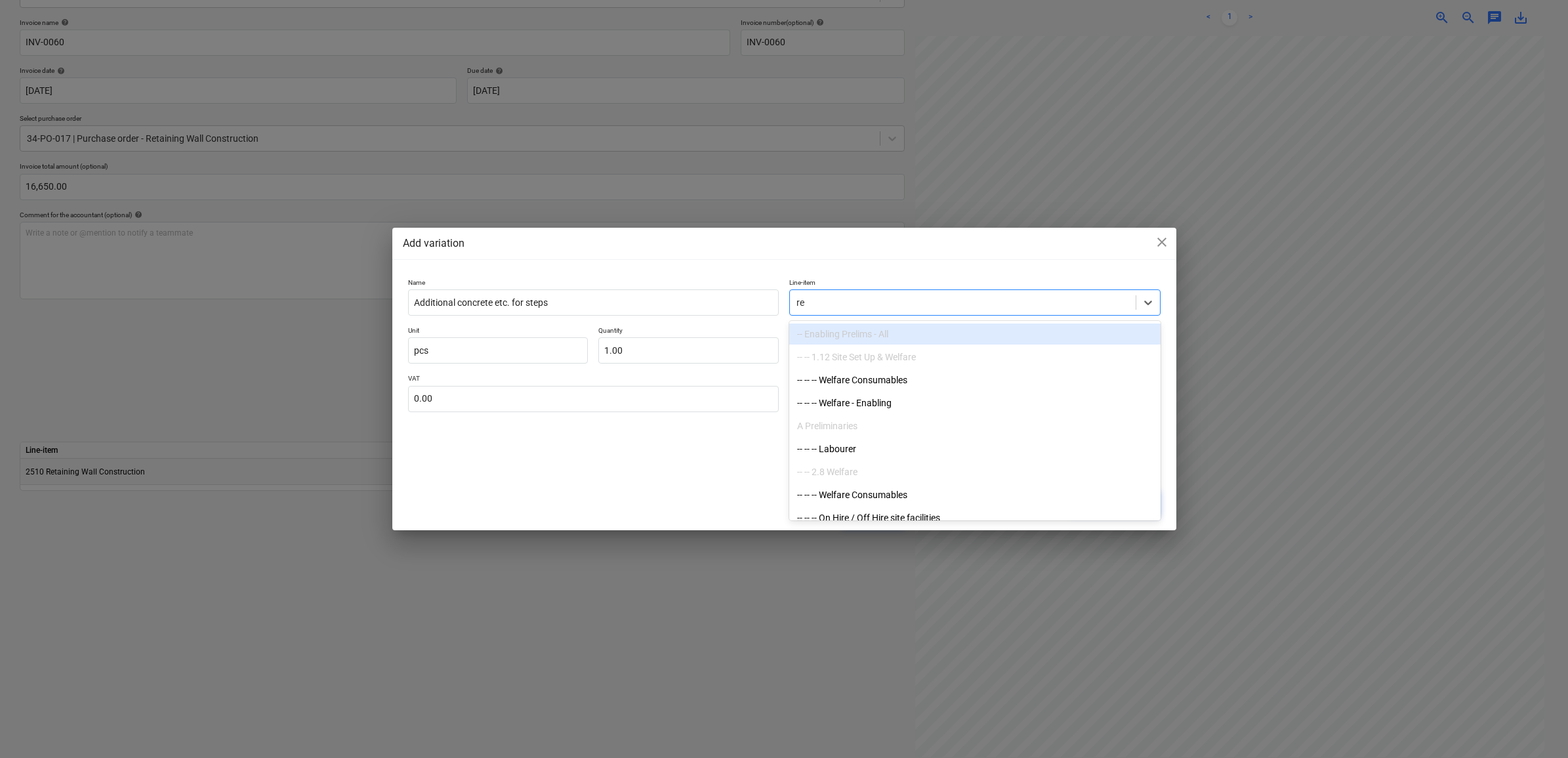
type input "ret"
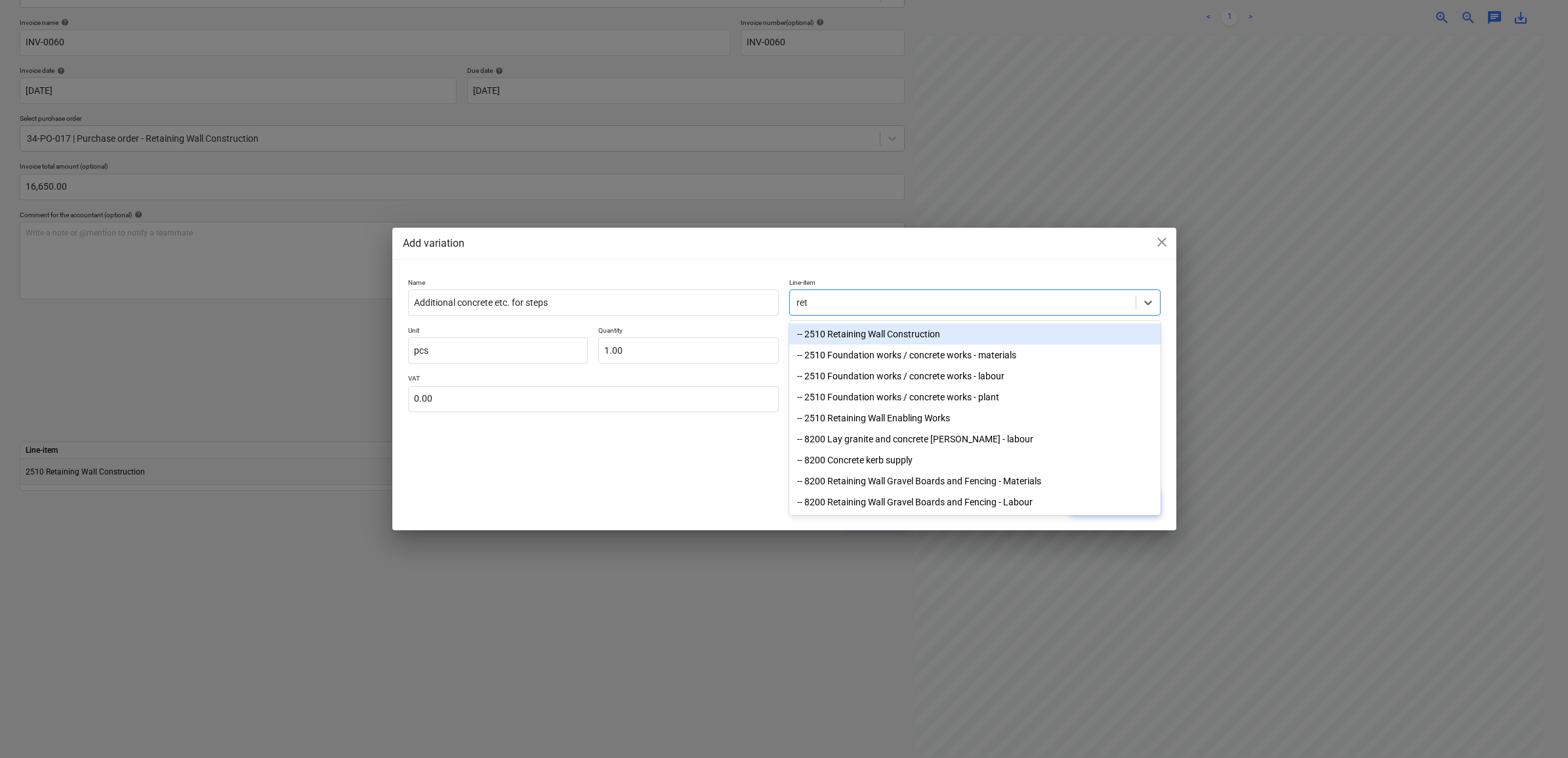
click at [901, 340] on div "-- 2510 Retaining Wall Construction" at bounding box center [975, 333] width 372 height 21
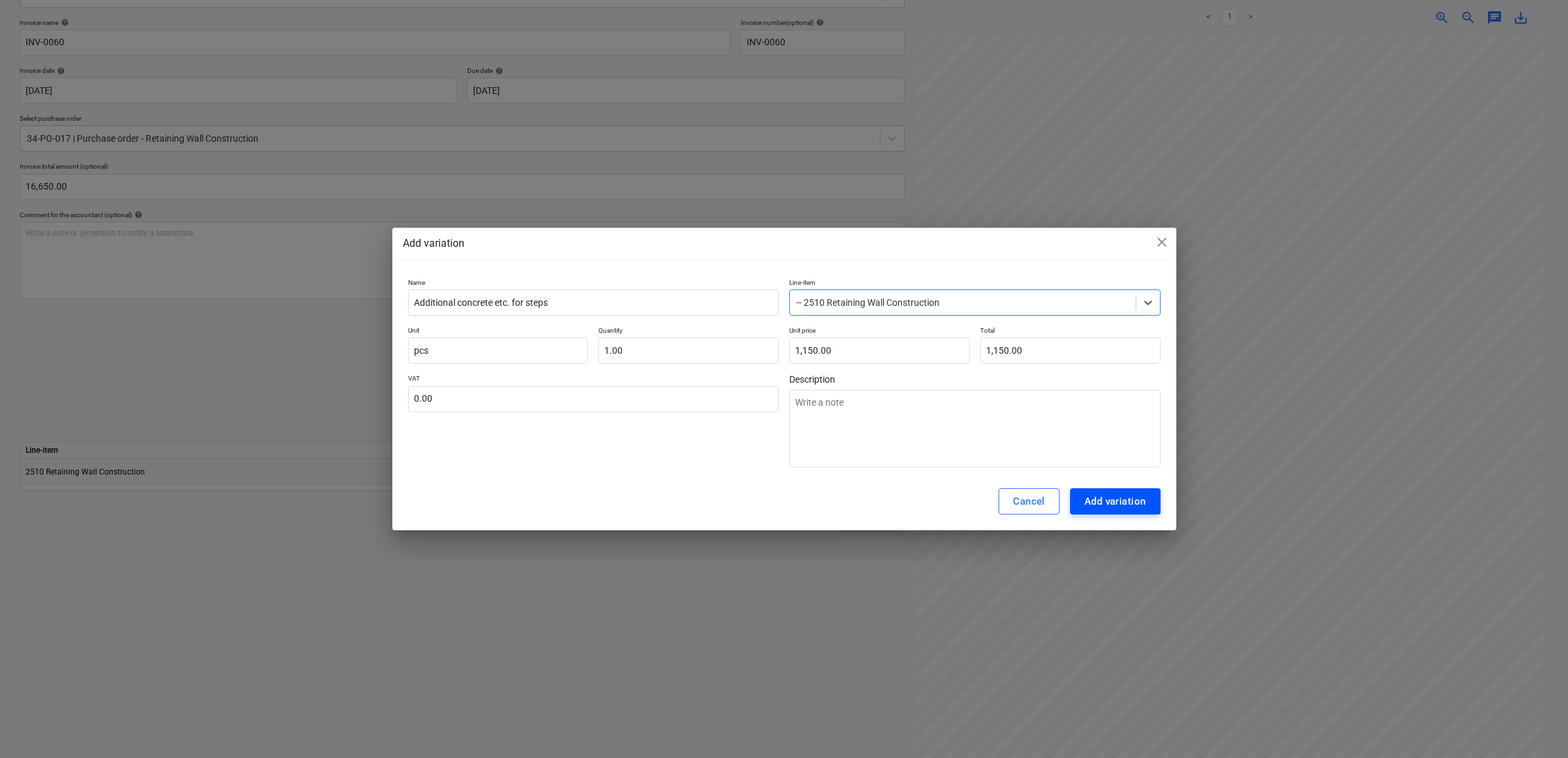
click at [1107, 497] on div "Add variation" at bounding box center [1115, 501] width 62 height 17
type textarea "x"
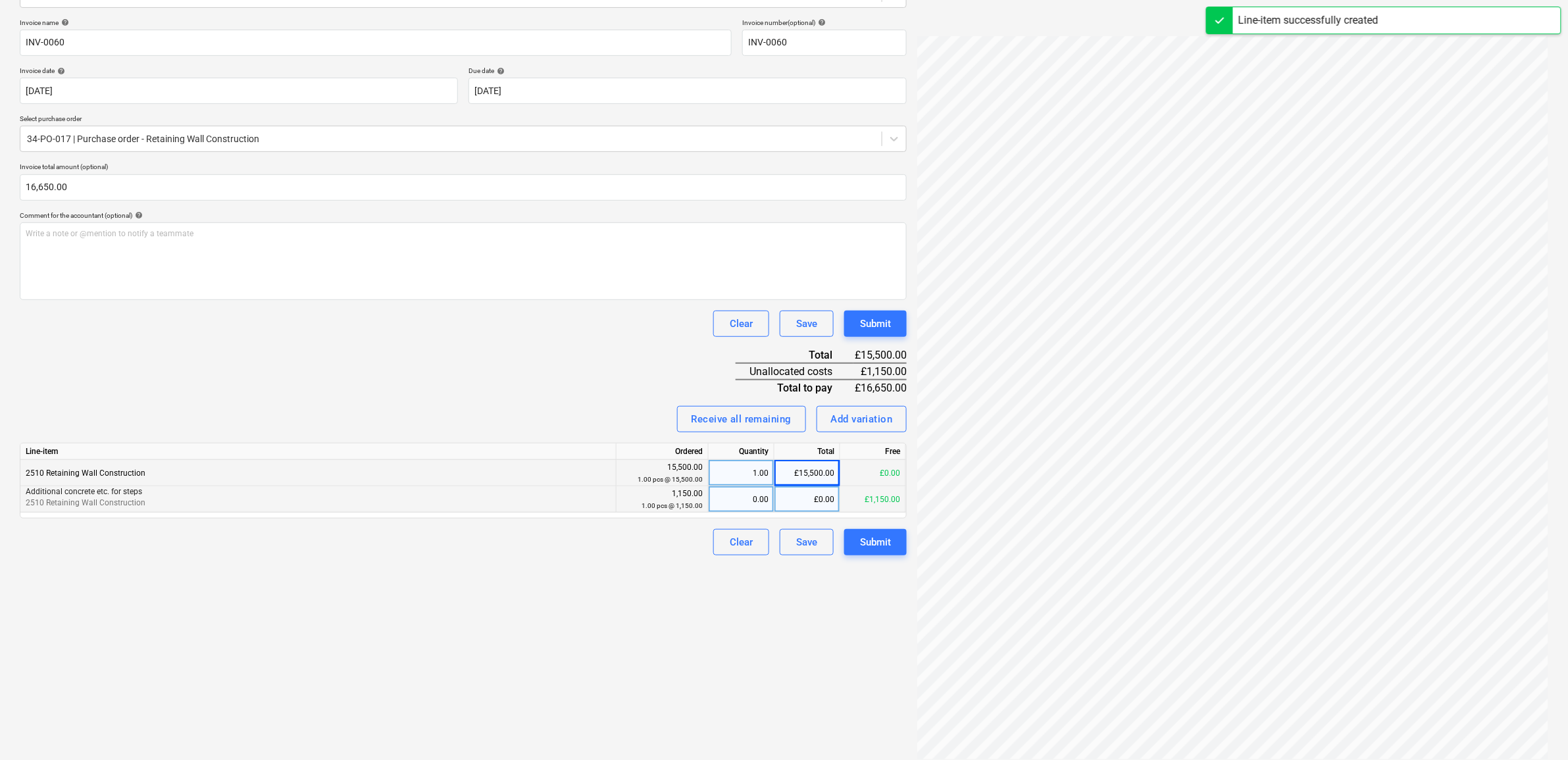
click at [789, 504] on div "£0.00" at bounding box center [808, 499] width 66 height 26
type input "1150"
click at [772, 582] on div "Create new document Select company [PERSON_NAME] Construction Services LTD Add …" at bounding box center [464, 322] width 898 height 886
click at [885, 540] on div "Submit" at bounding box center [875, 543] width 31 height 17
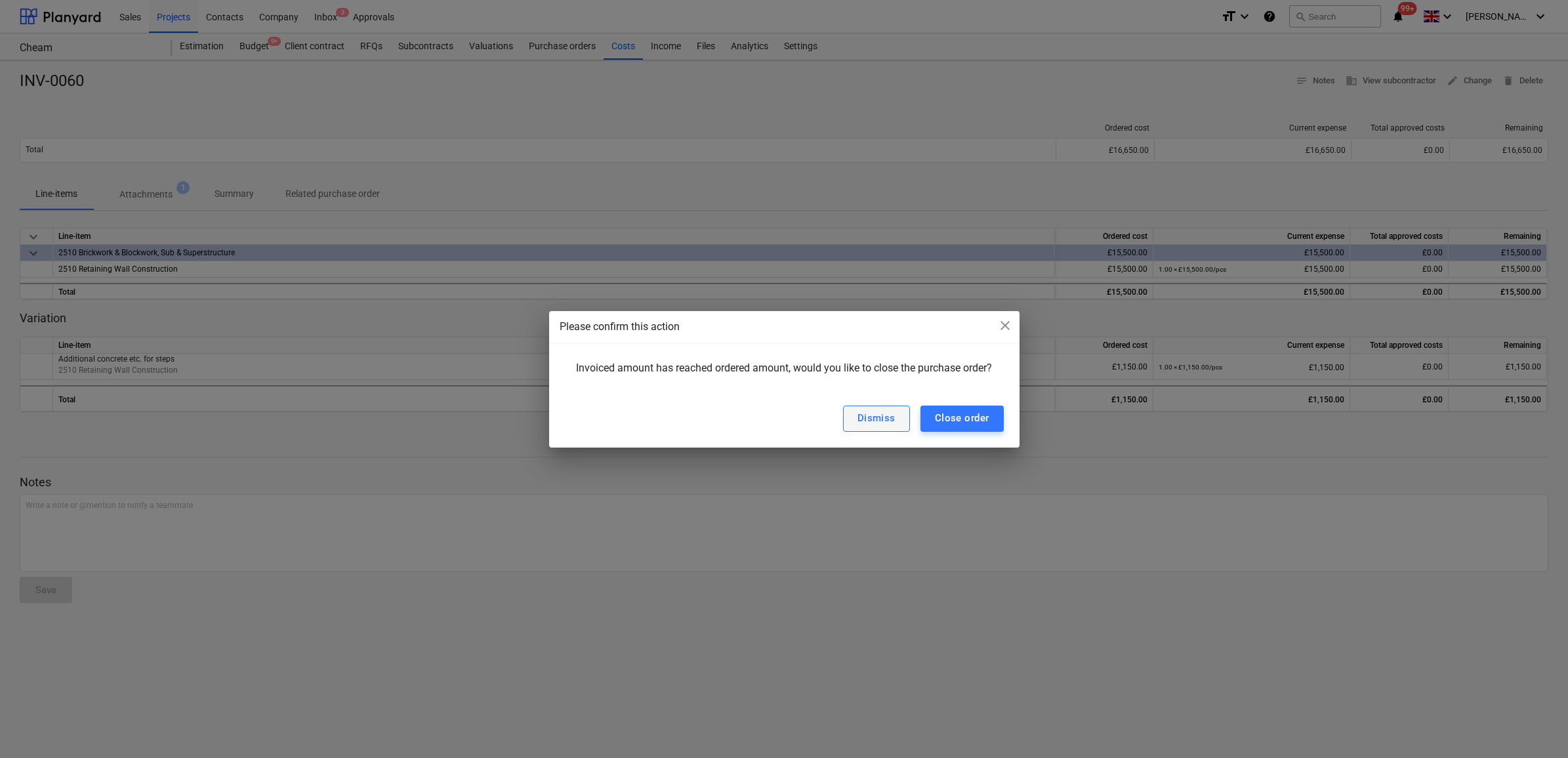
click at [870, 431] on button "Dismiss" at bounding box center [876, 419] width 67 height 26
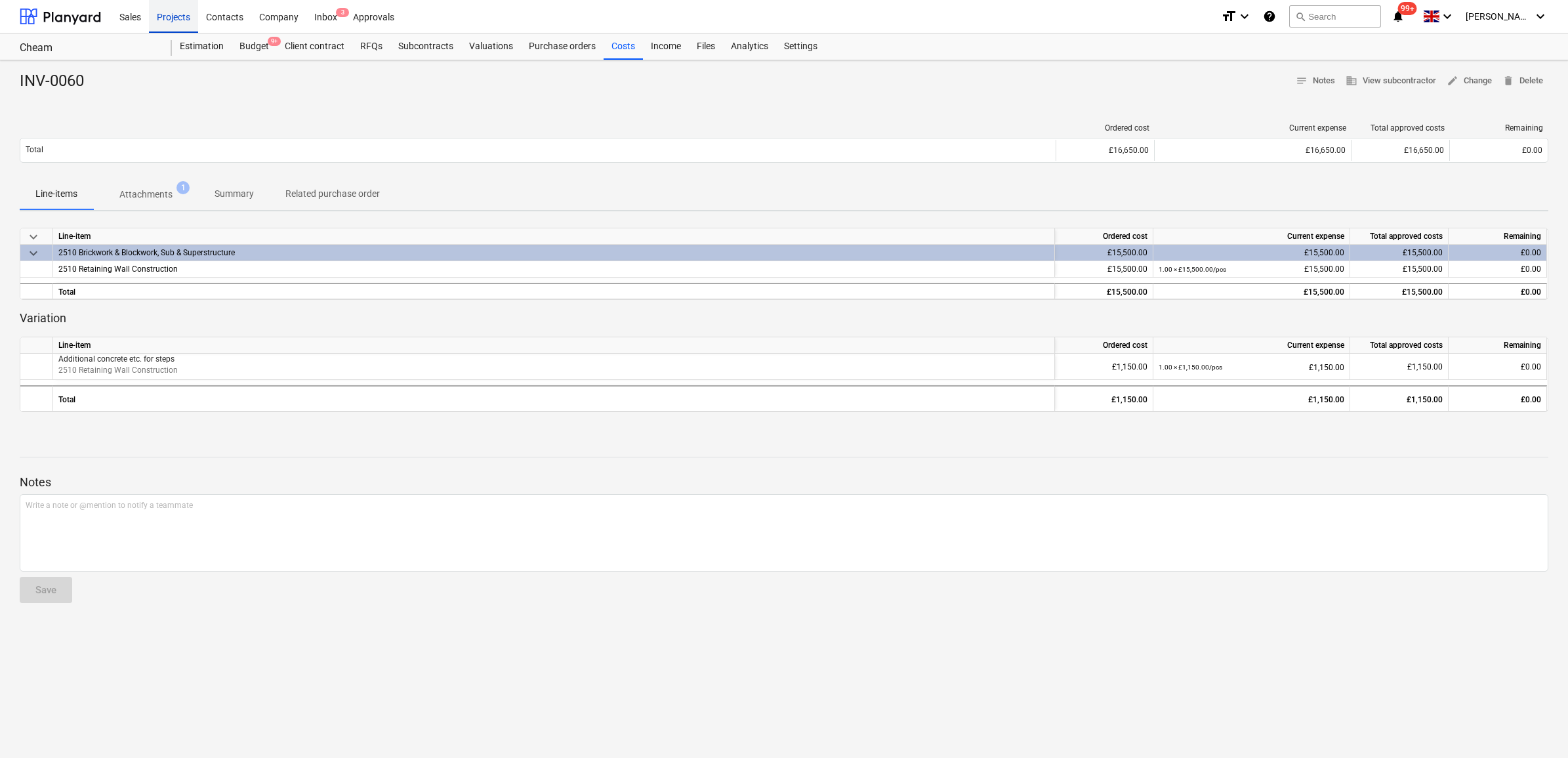
click at [176, 25] on div "Projects" at bounding box center [174, 16] width 49 height 34
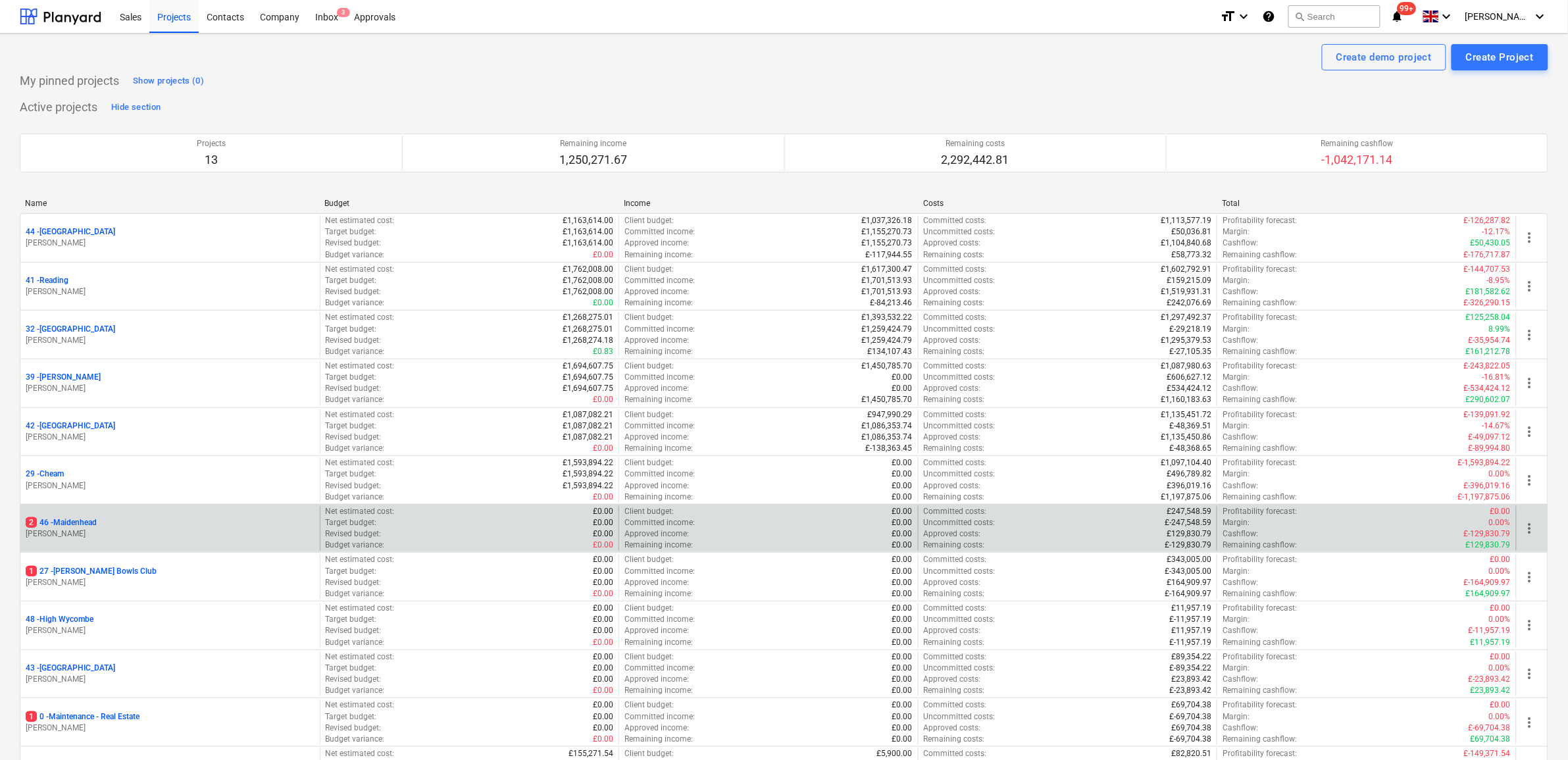
click at [93, 518] on div "2 46 - Maidenhead [PERSON_NAME]" at bounding box center [170, 528] width 299 height 45
click at [73, 521] on p "2 46 - [GEOGRAPHIC_DATA]" at bounding box center [61, 523] width 71 height 12
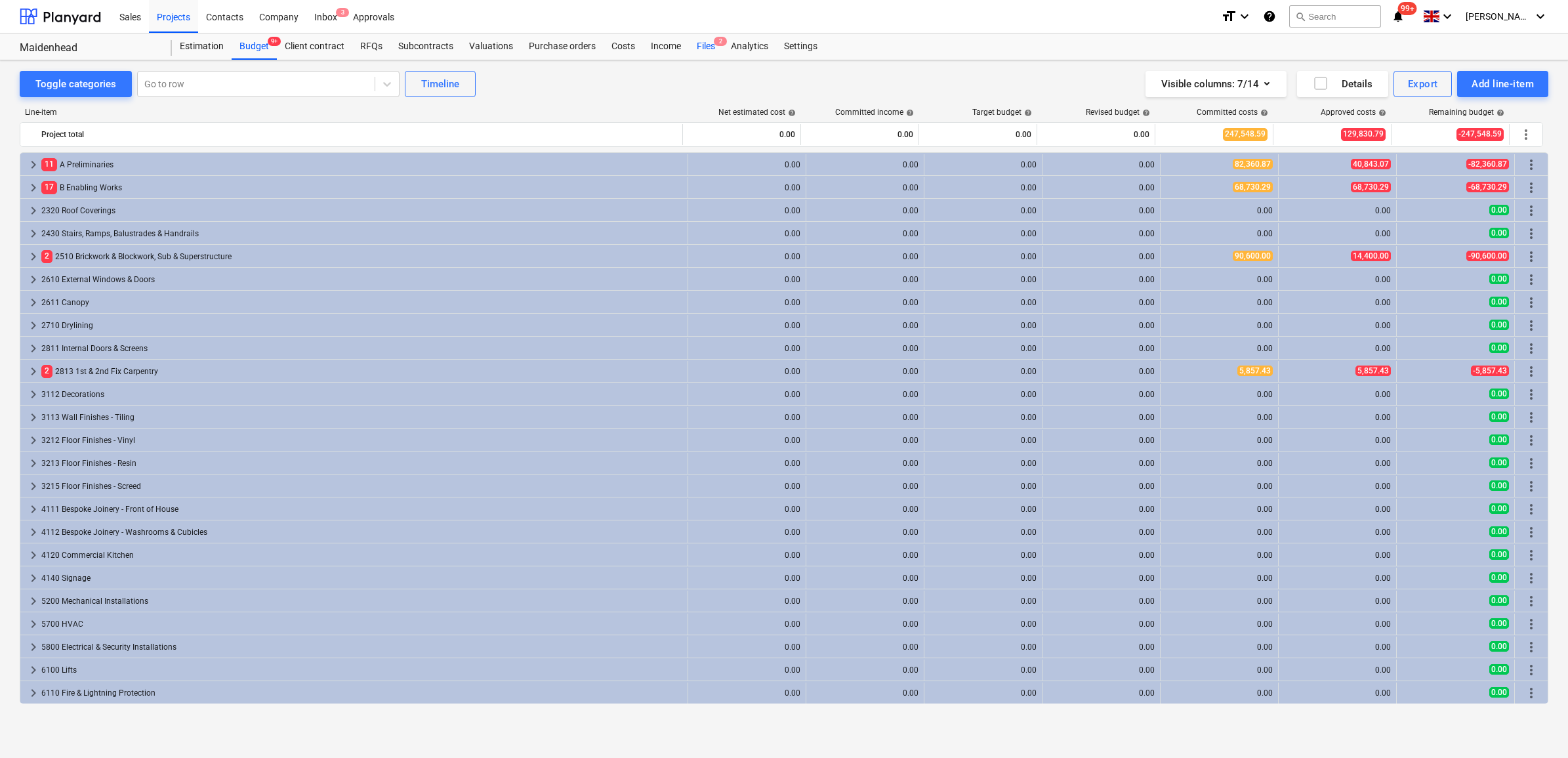
click at [709, 45] on div "Files 2" at bounding box center [706, 47] width 34 height 26
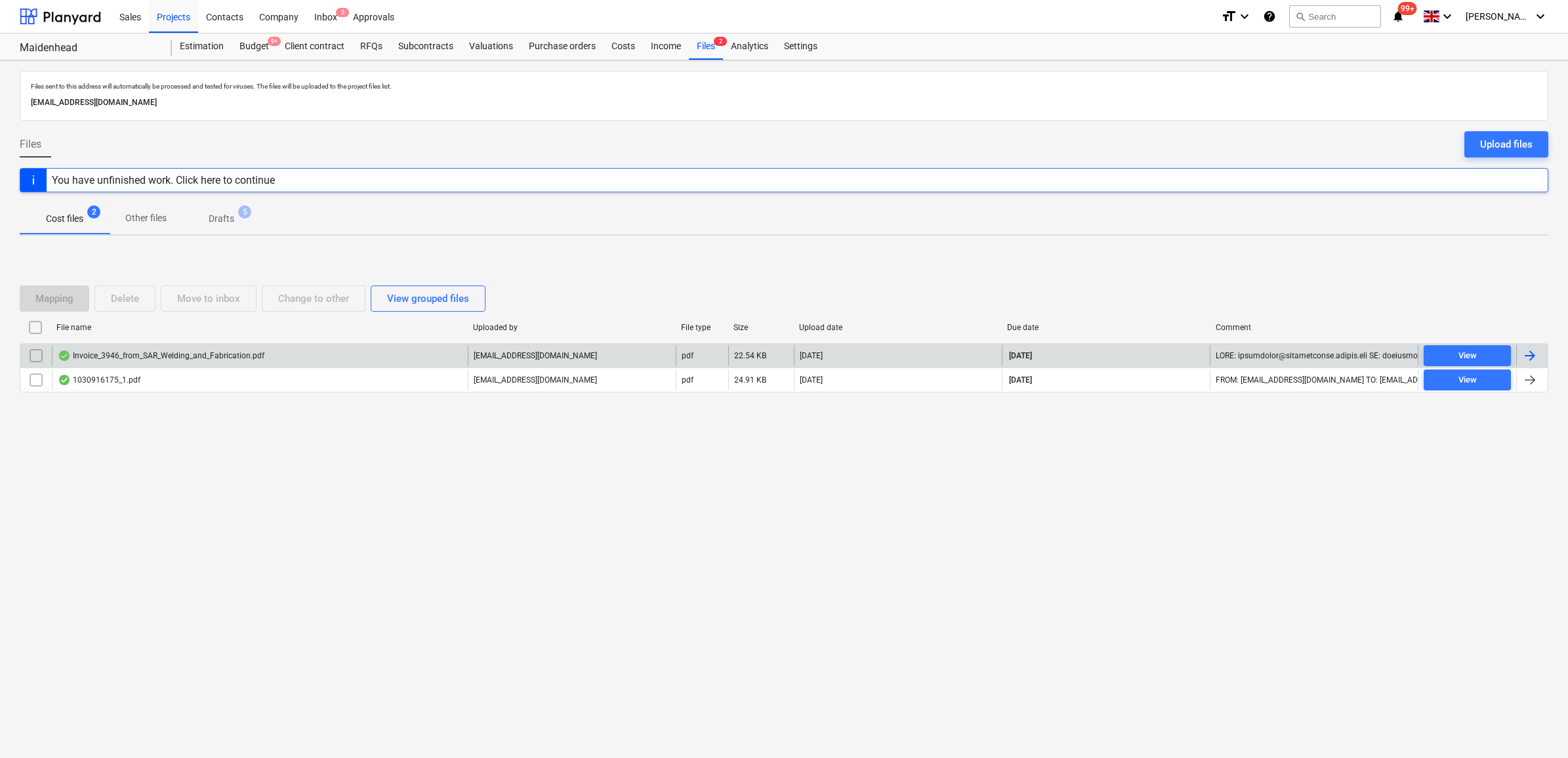
click at [1252, 355] on div at bounding box center [1530, 355] width 16 height 16
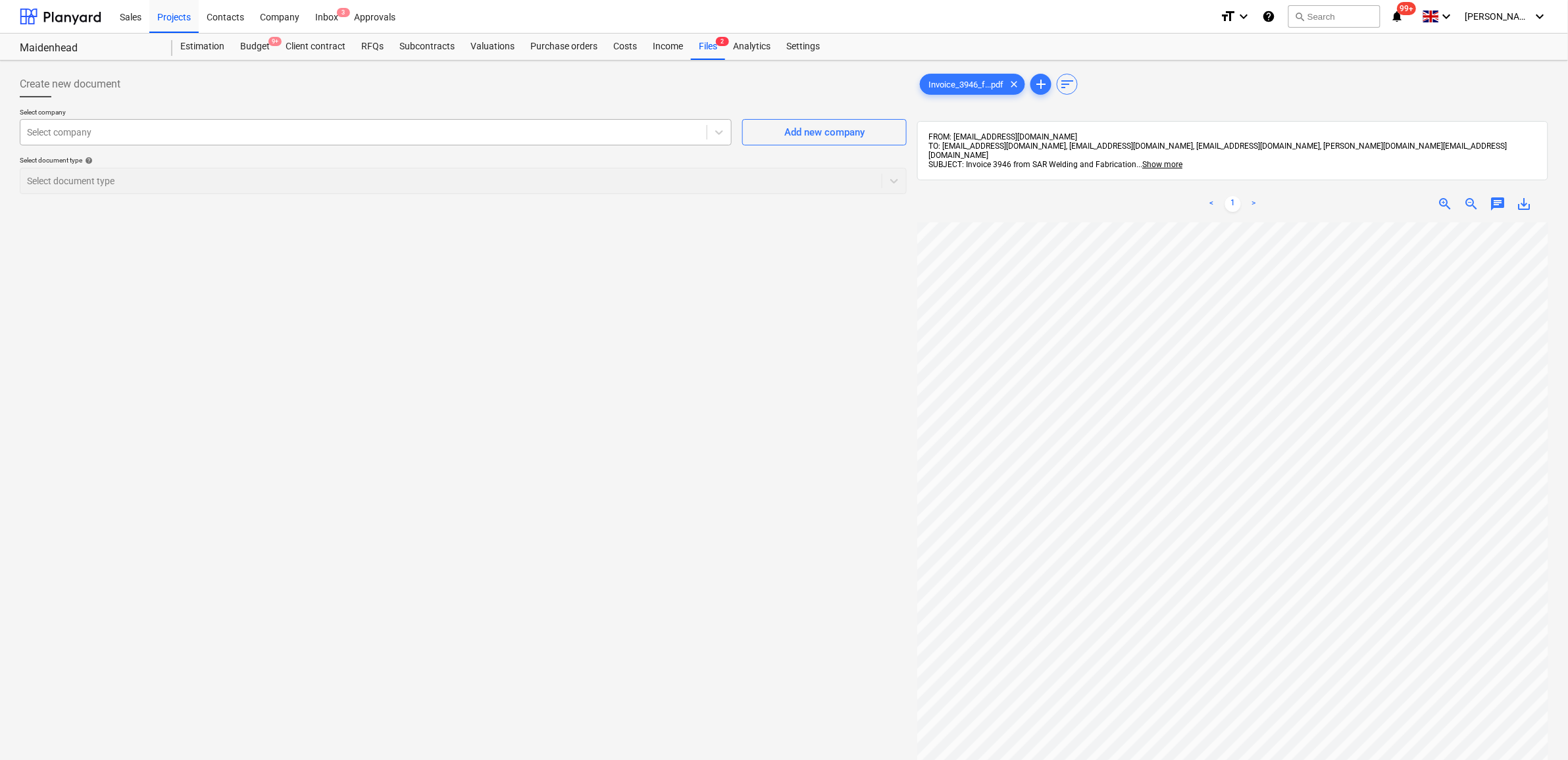
click at [491, 138] on div at bounding box center [364, 132] width 673 height 13
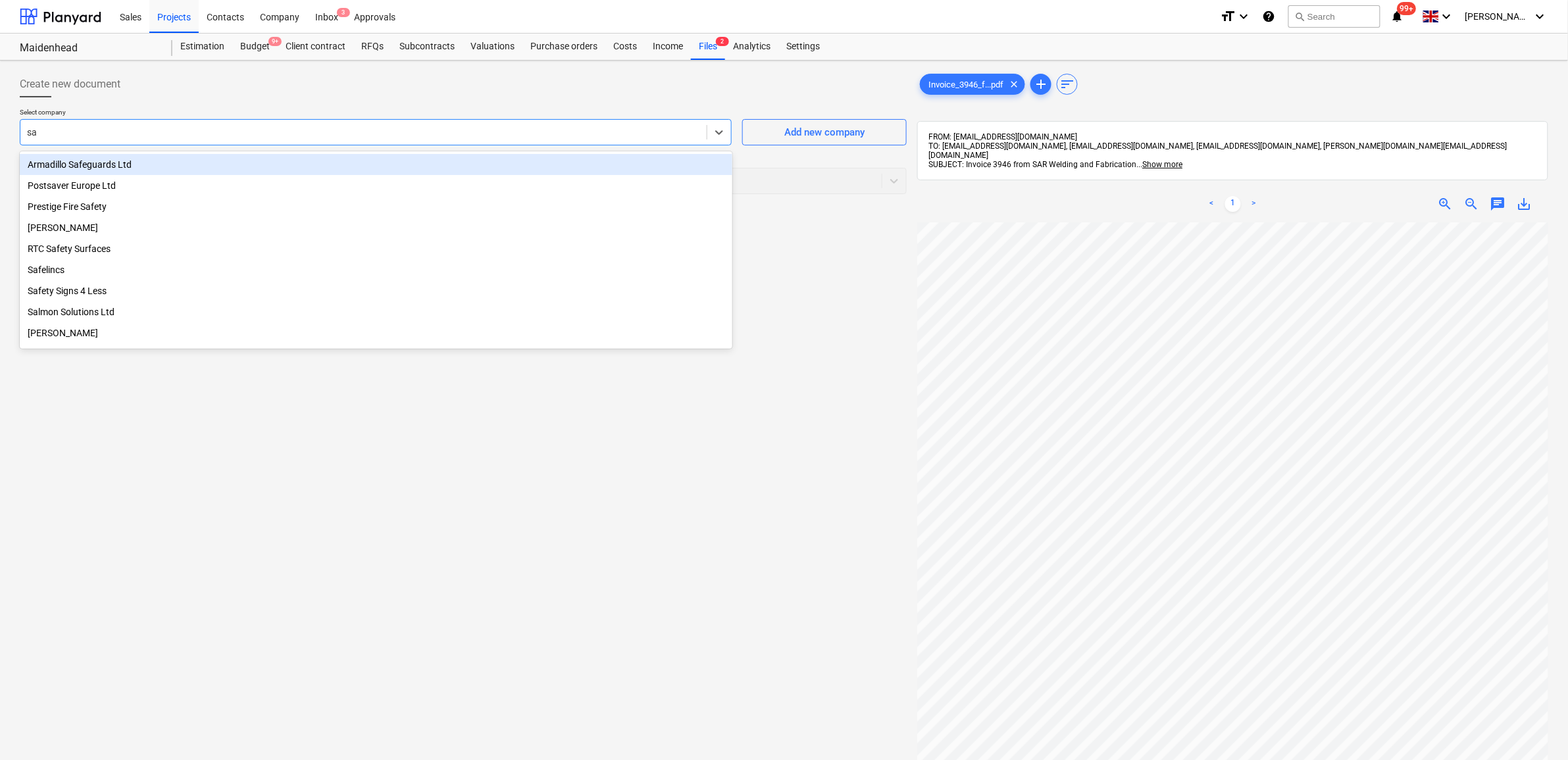
type input "sar"
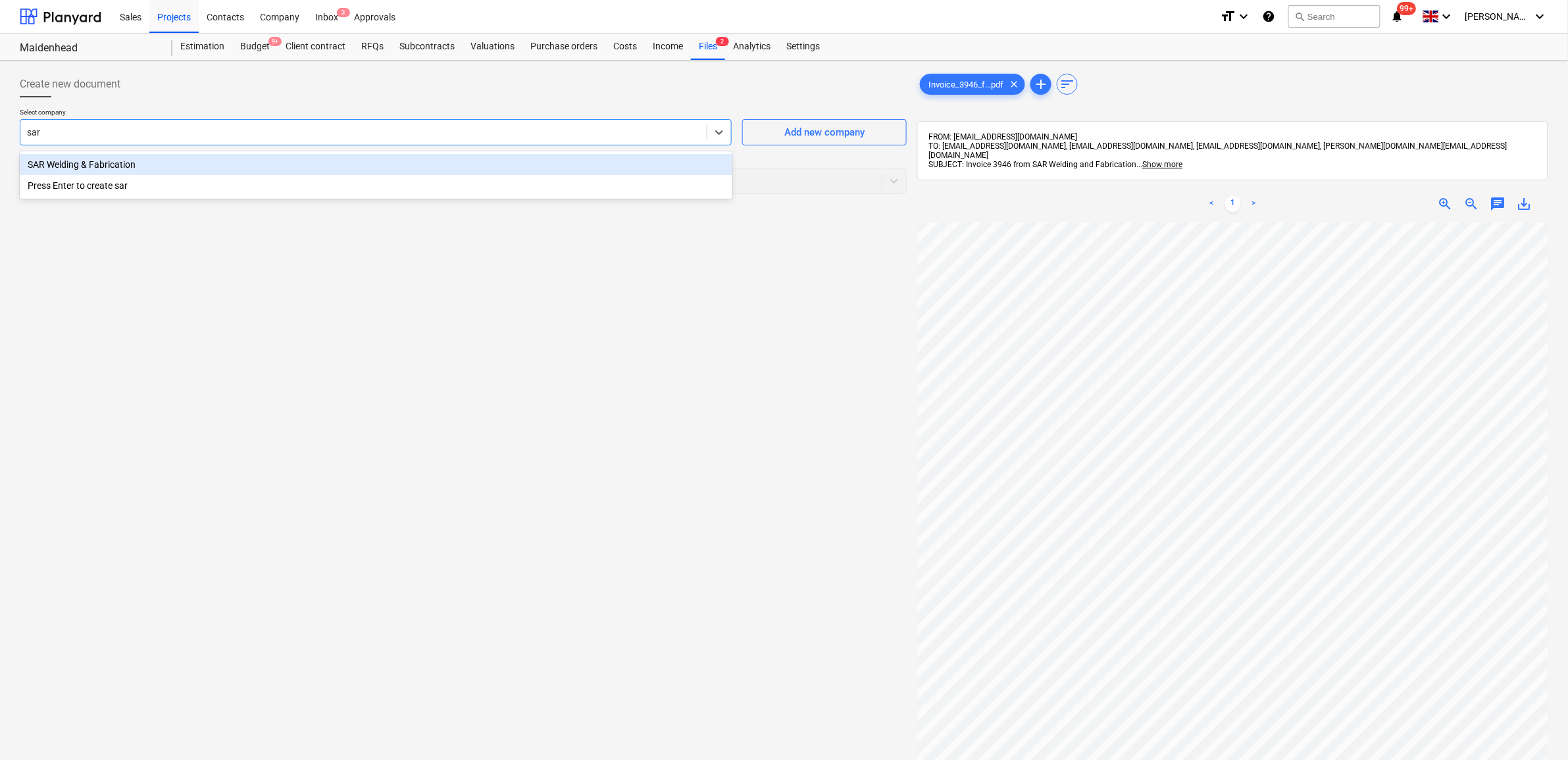
click at [441, 156] on div "SAR Welding & Fabrication" at bounding box center [376, 164] width 713 height 21
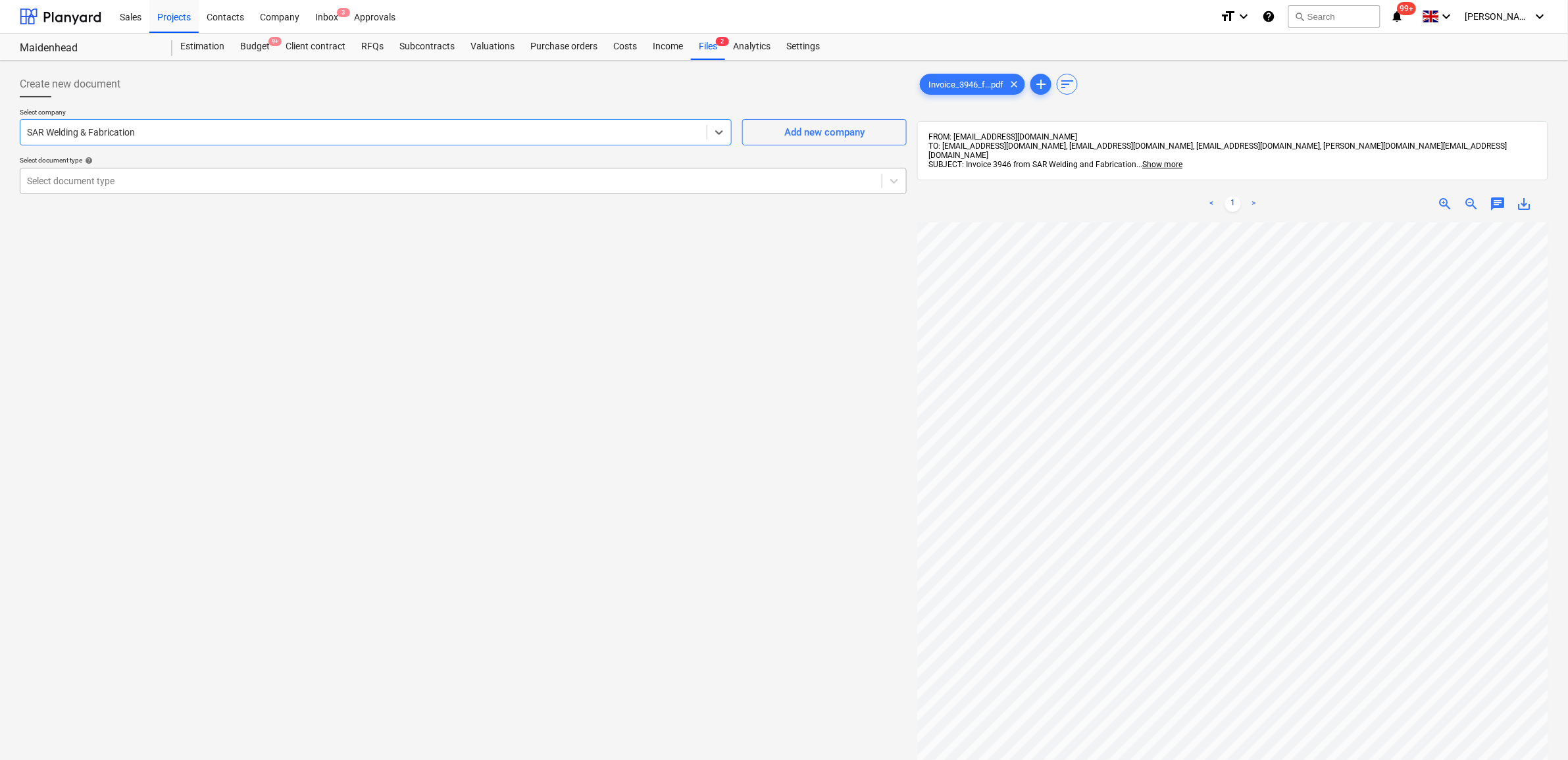
click at [688, 172] on div "Select document type" at bounding box center [451, 181] width 861 height 18
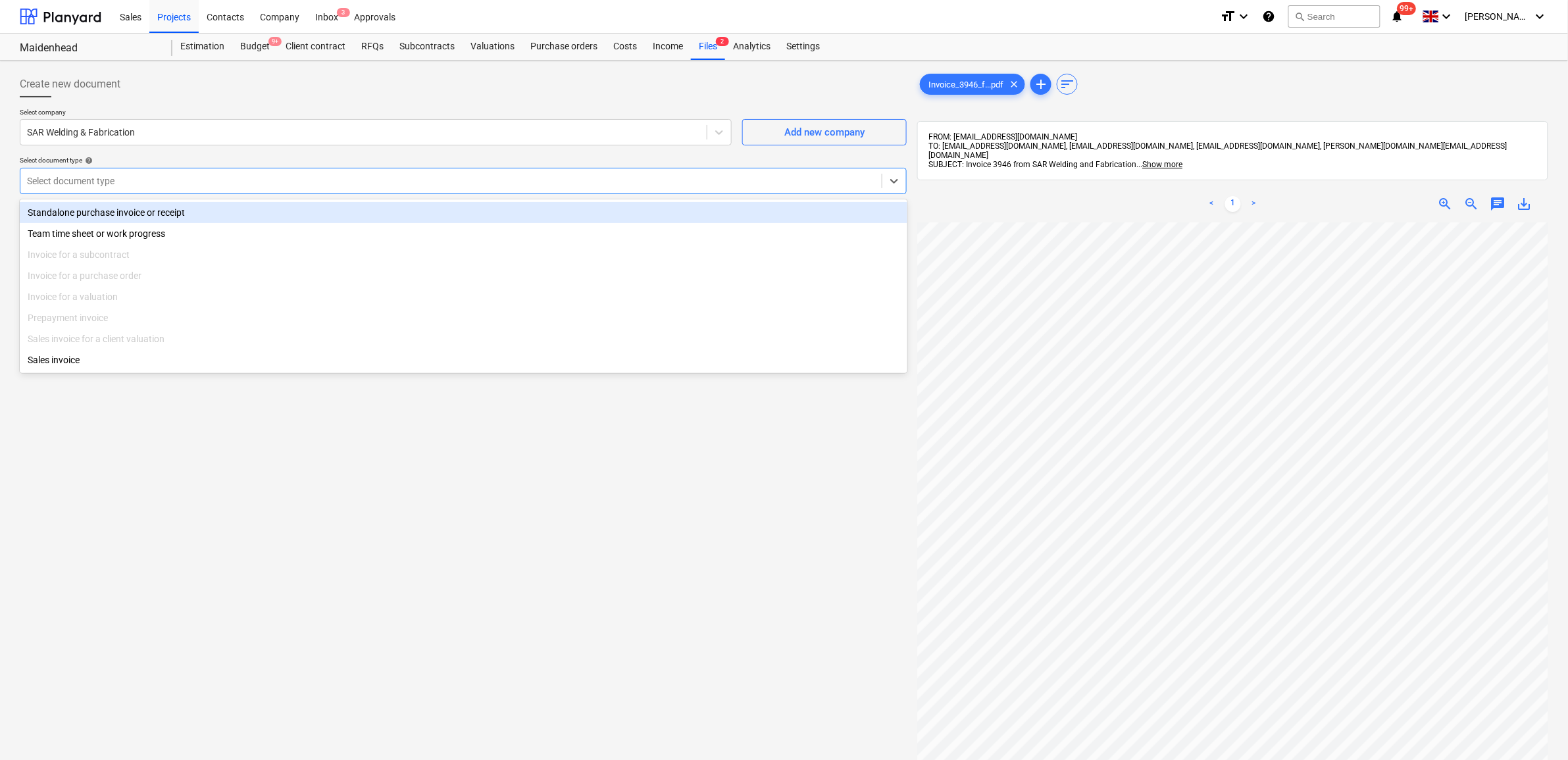
click at [596, 211] on div "Standalone purchase invoice or receipt" at bounding box center [464, 212] width 888 height 21
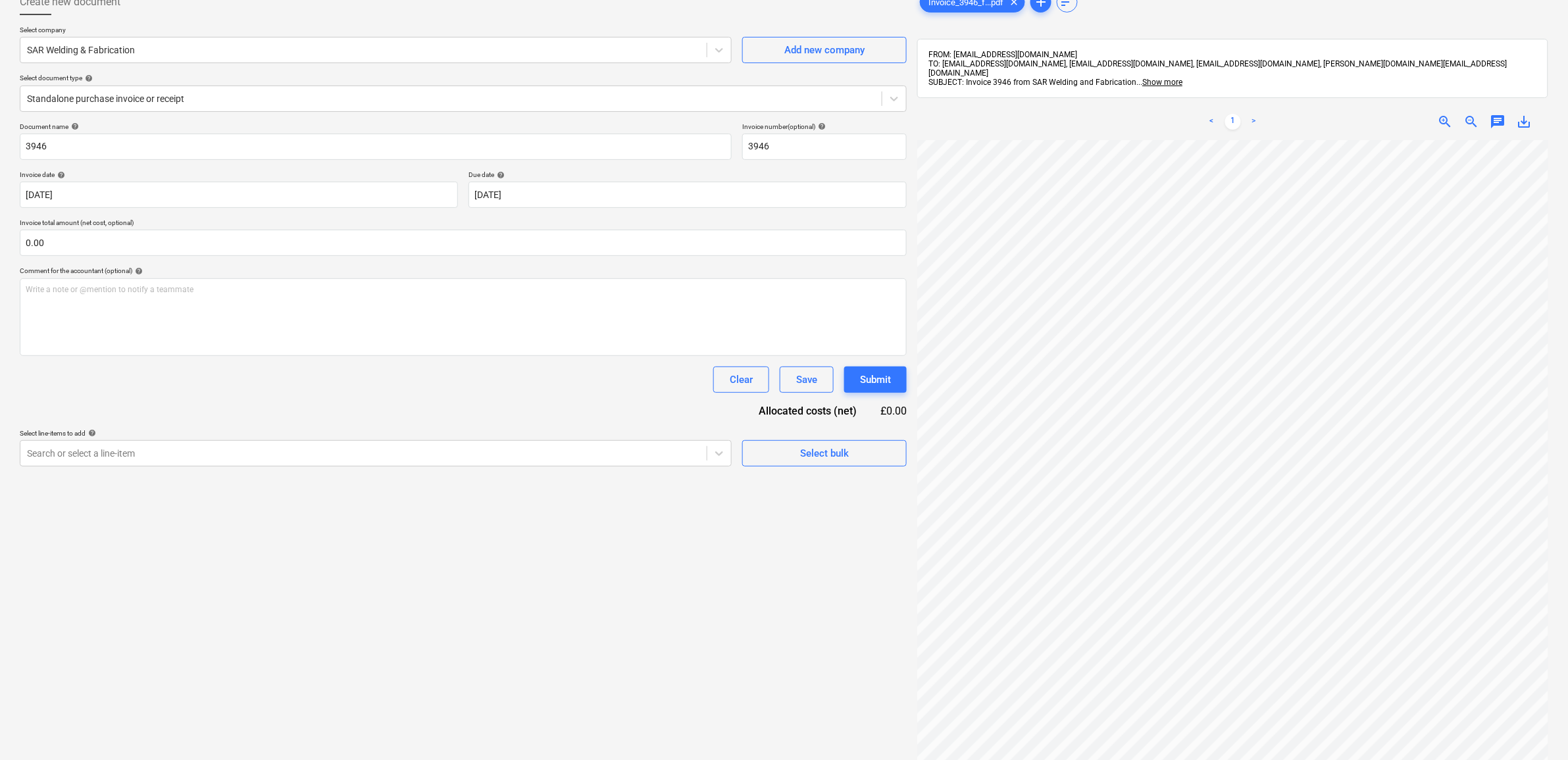
scroll to position [181, 80]
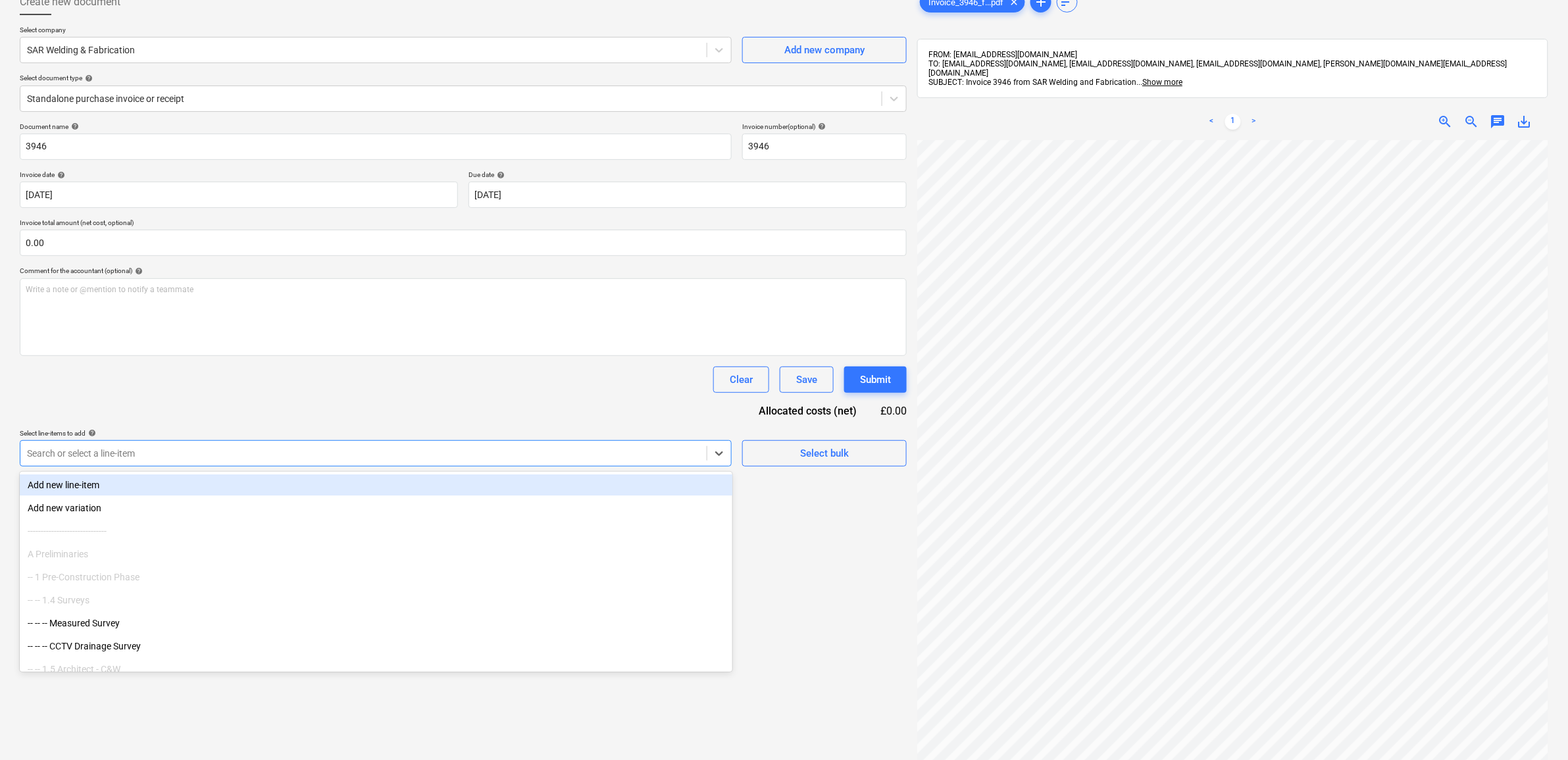
click at [460, 444] on div "Search or select a line-item" at bounding box center [364, 453] width 686 height 18
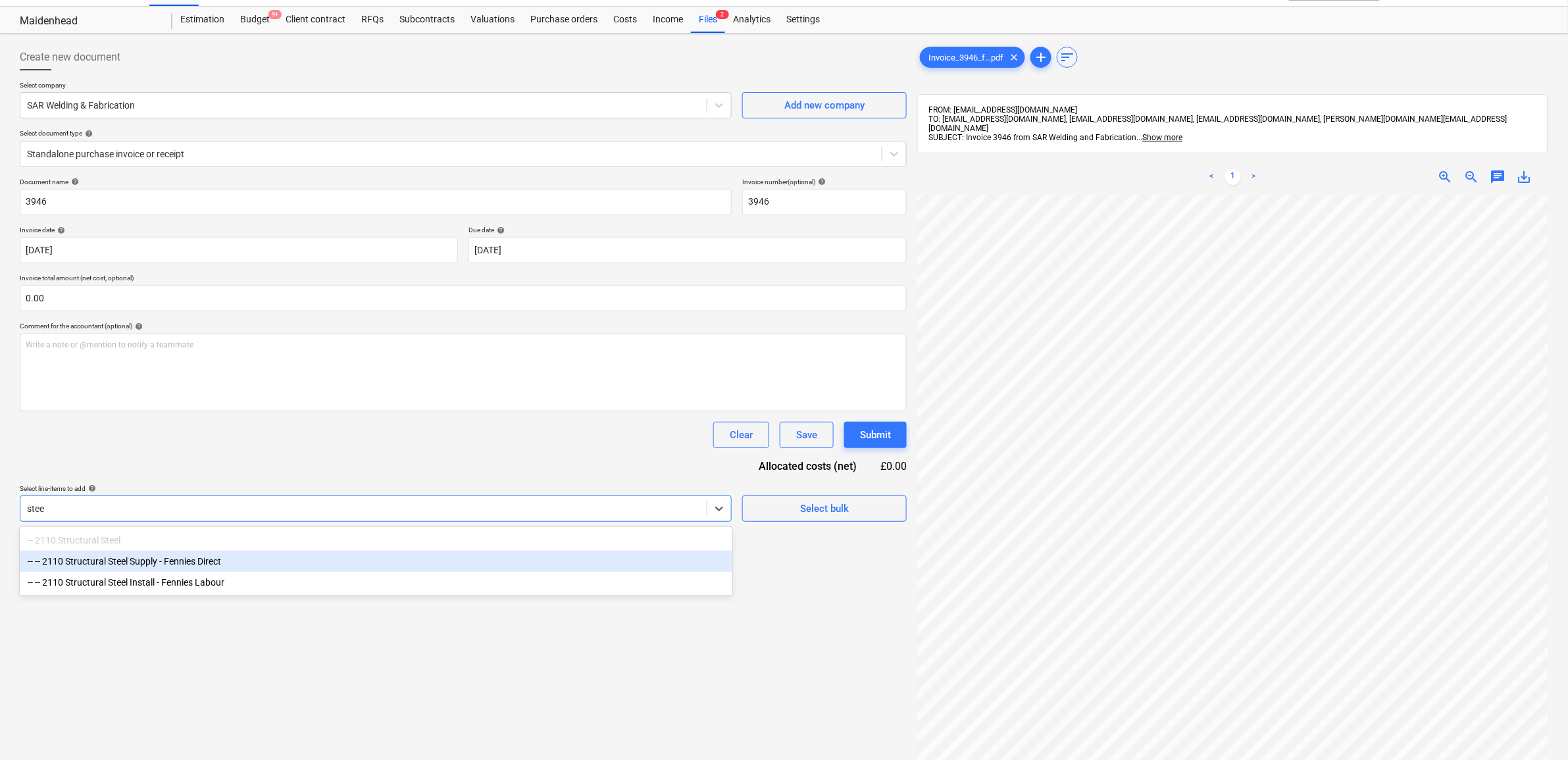
scroll to position [0, 0]
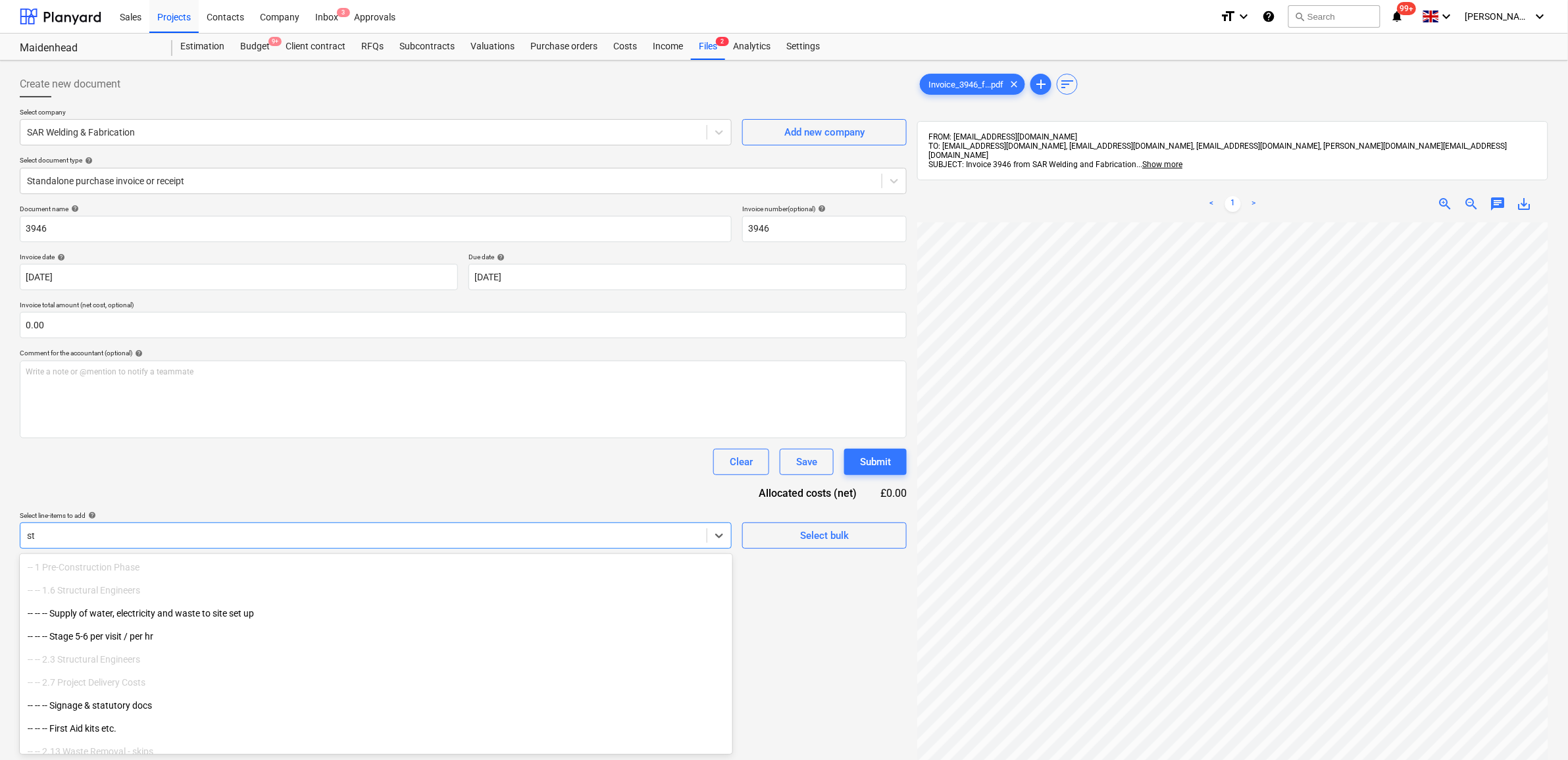
type input "s"
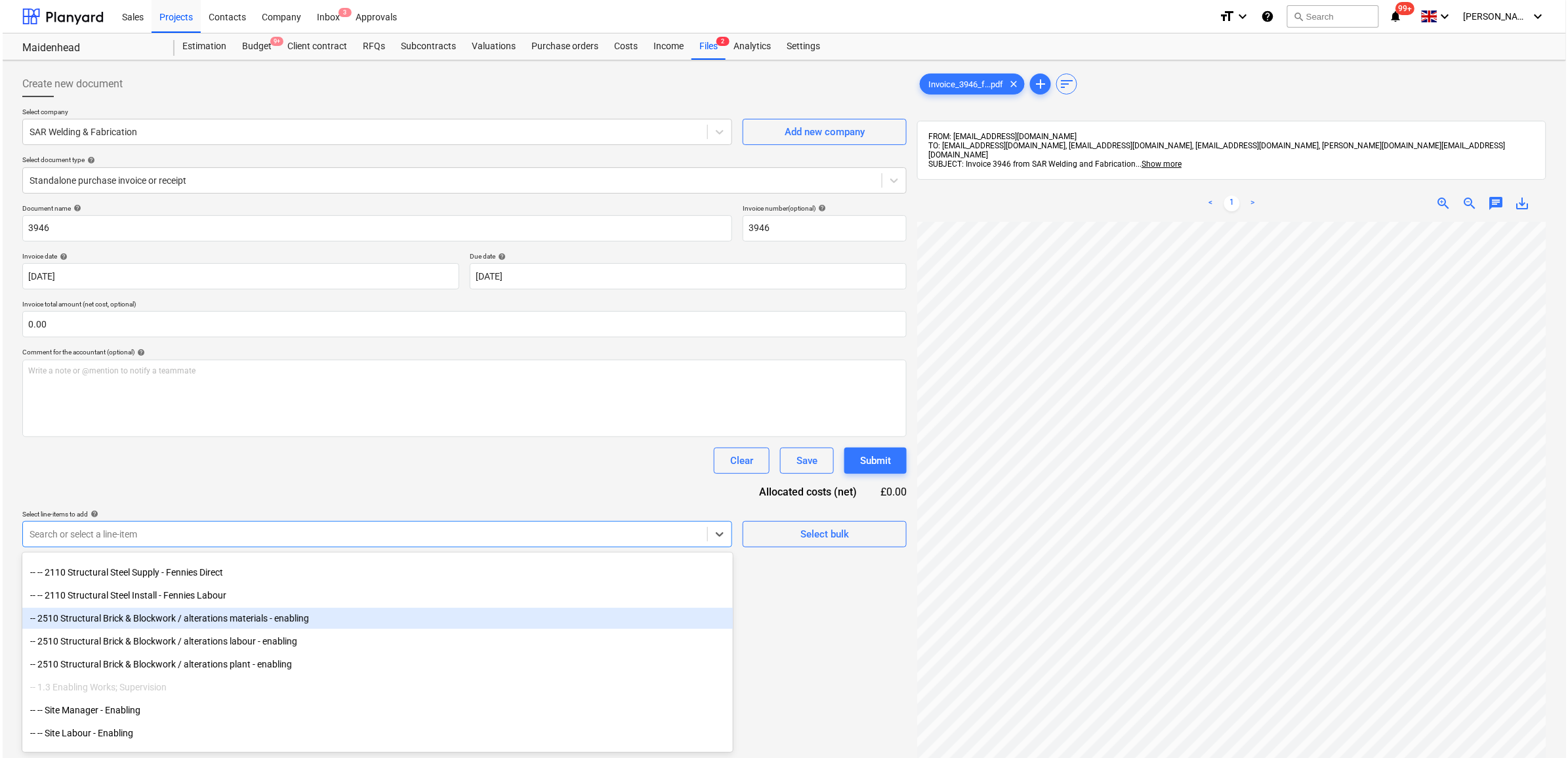
scroll to position [1887, 0]
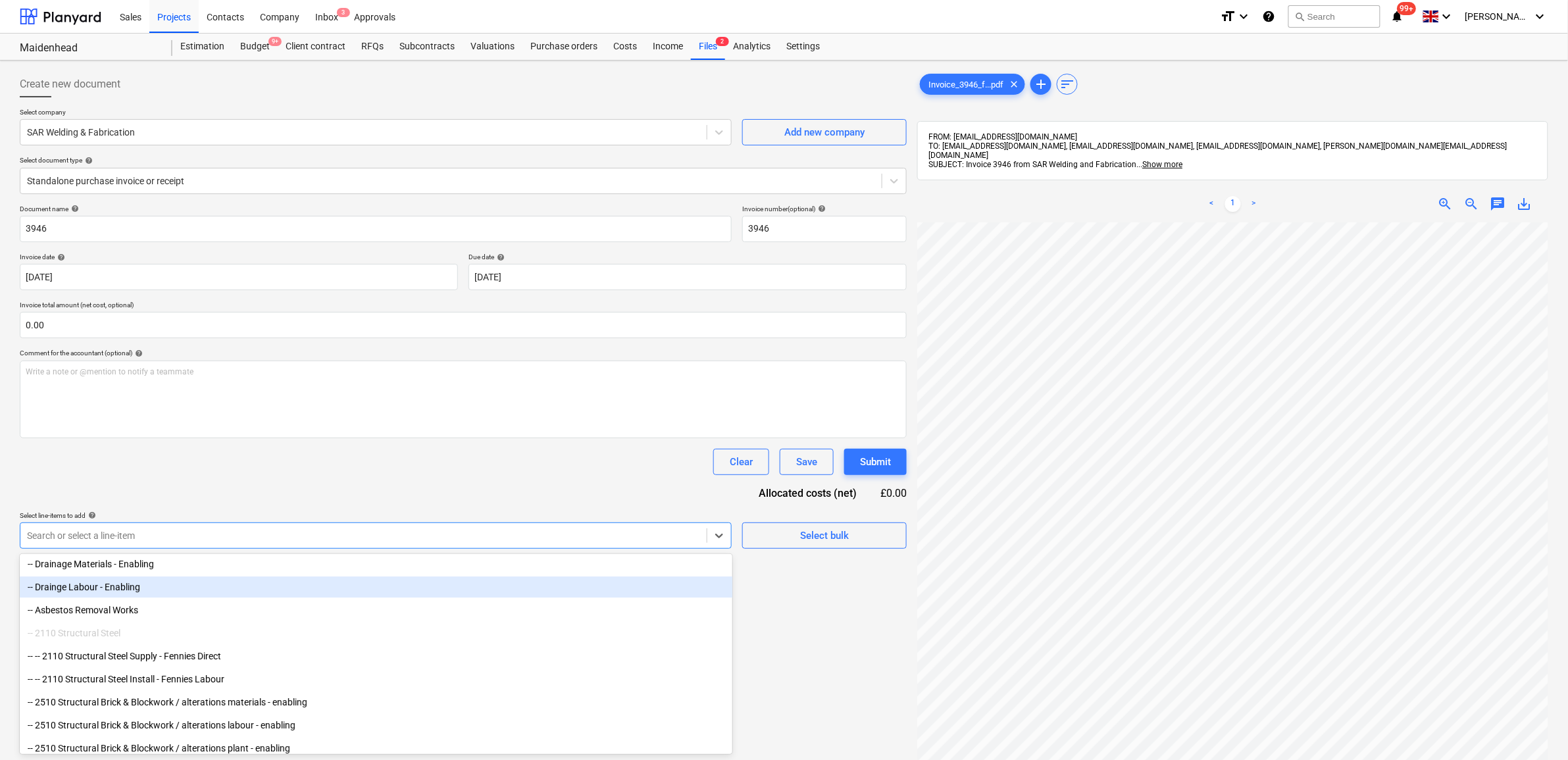
click at [778, 582] on div "Create new document Select company SAR Welding & Fabrication Add new company Se…" at bounding box center [464, 509] width 898 height 886
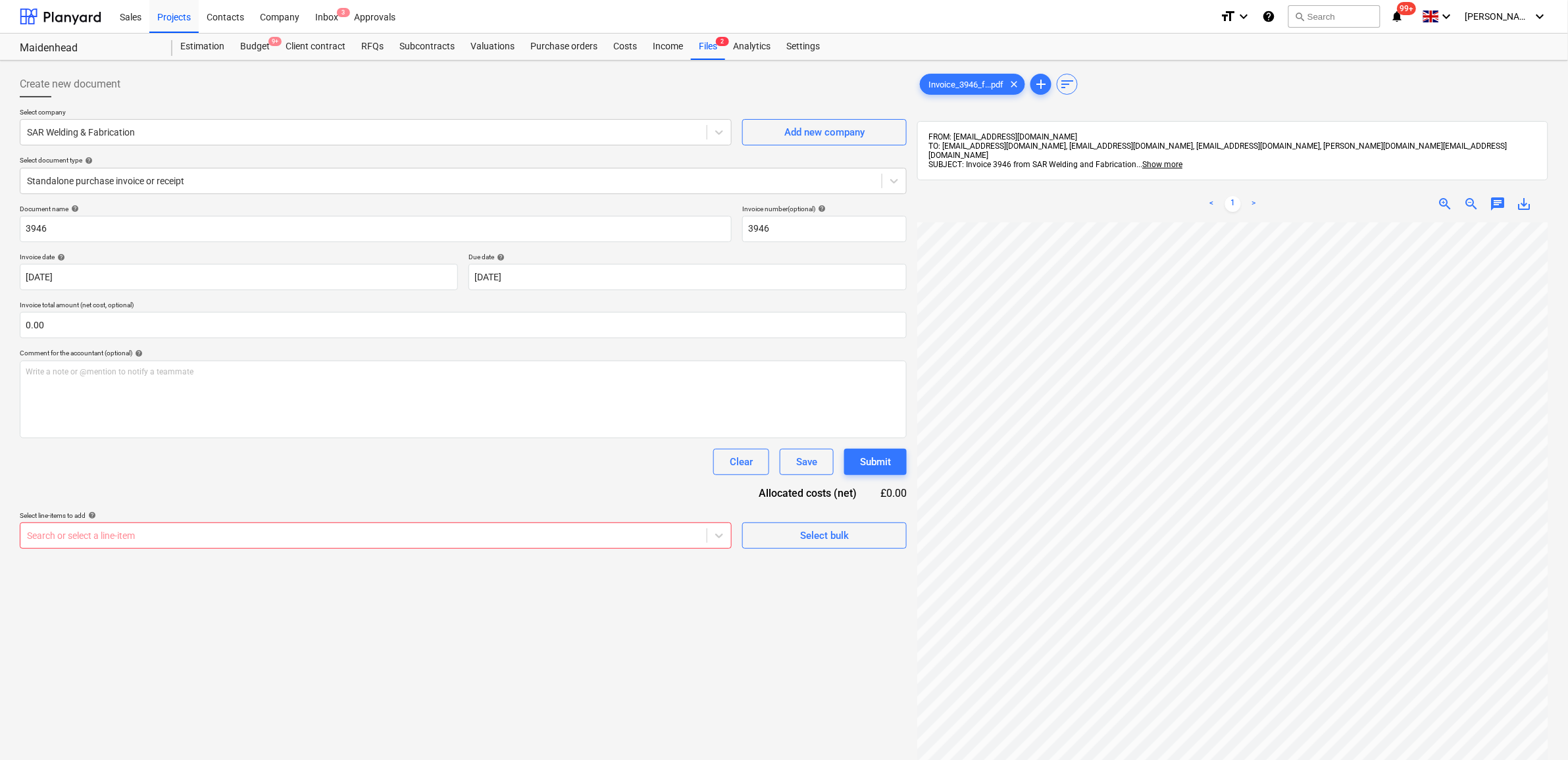
click at [669, 523] on div "Search or select a line-item" at bounding box center [375, 536] width 712 height 26
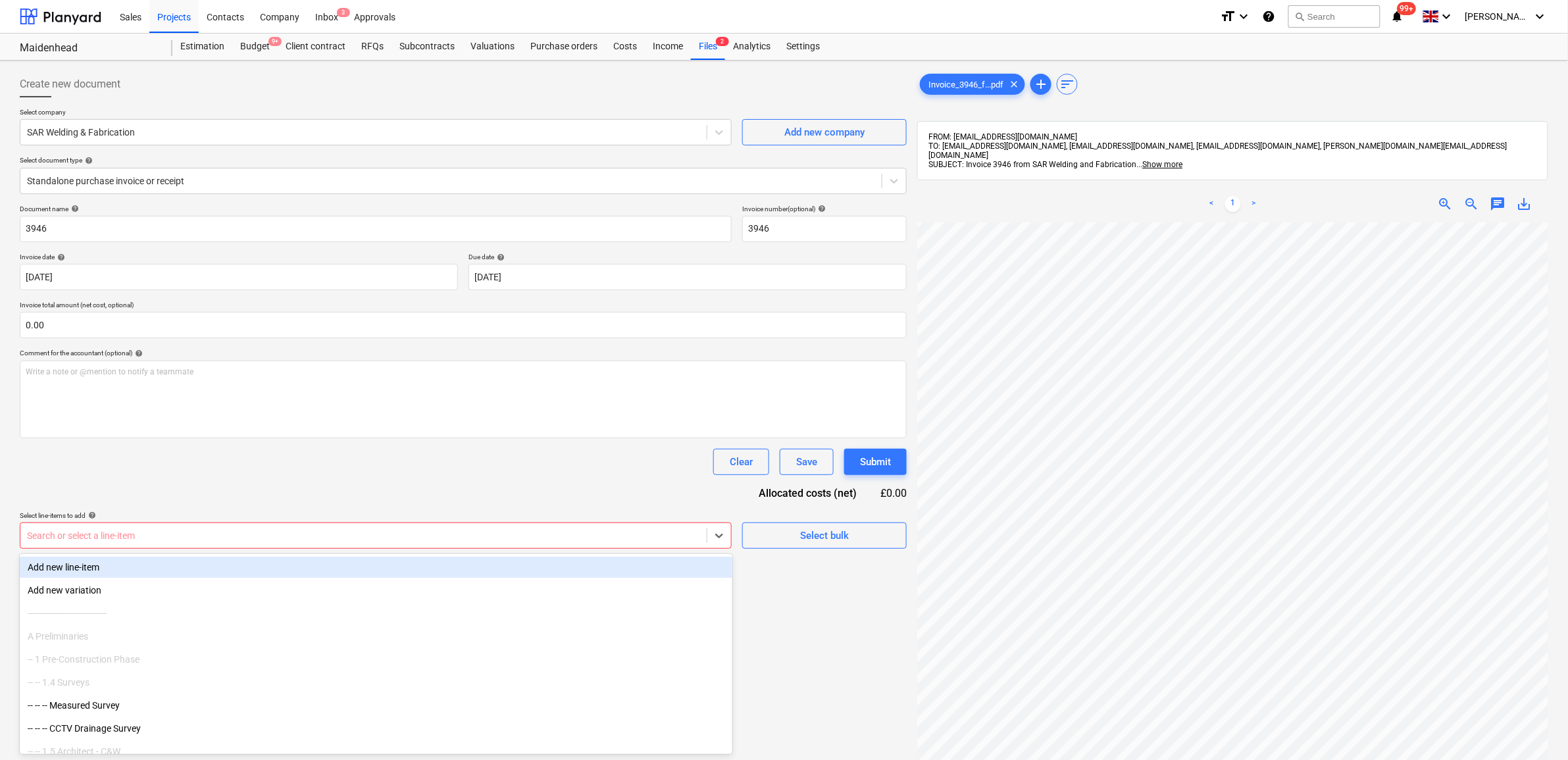
click at [573, 557] on div "Add new line-item" at bounding box center [376, 566] width 713 height 21
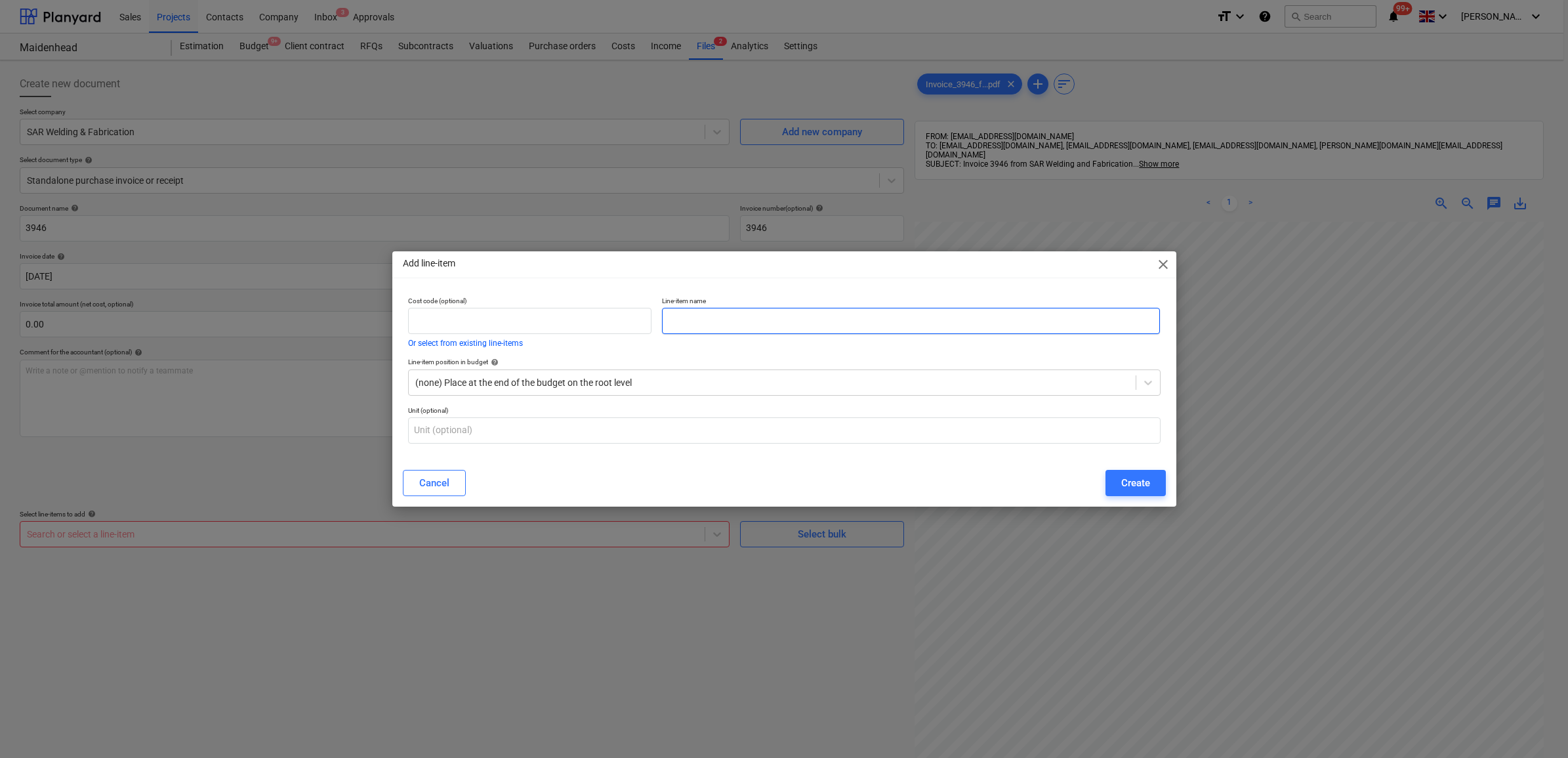
click at [700, 322] on input "text" at bounding box center [911, 321] width 498 height 26
click at [566, 299] on p "Cost code (optional)" at bounding box center [530, 303] width 244 height 12
click at [552, 316] on input "text" at bounding box center [530, 321] width 244 height 26
type input "2110"
click at [739, 316] on input "text" at bounding box center [911, 321] width 498 height 26
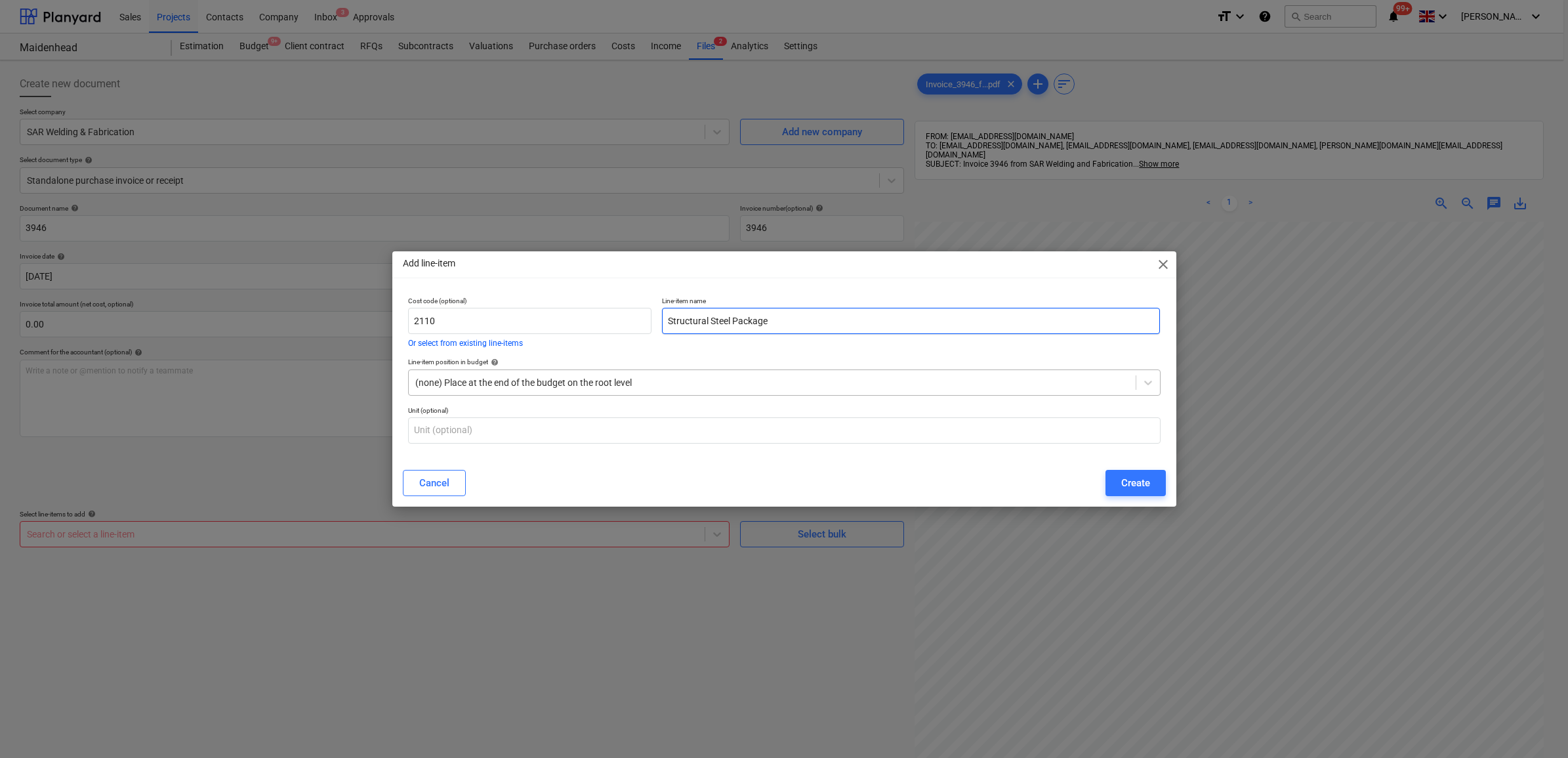
type input "Structural Steel Package"
click at [648, 374] on div "(none) Place at the end of the budget on the root level" at bounding box center [772, 383] width 727 height 18
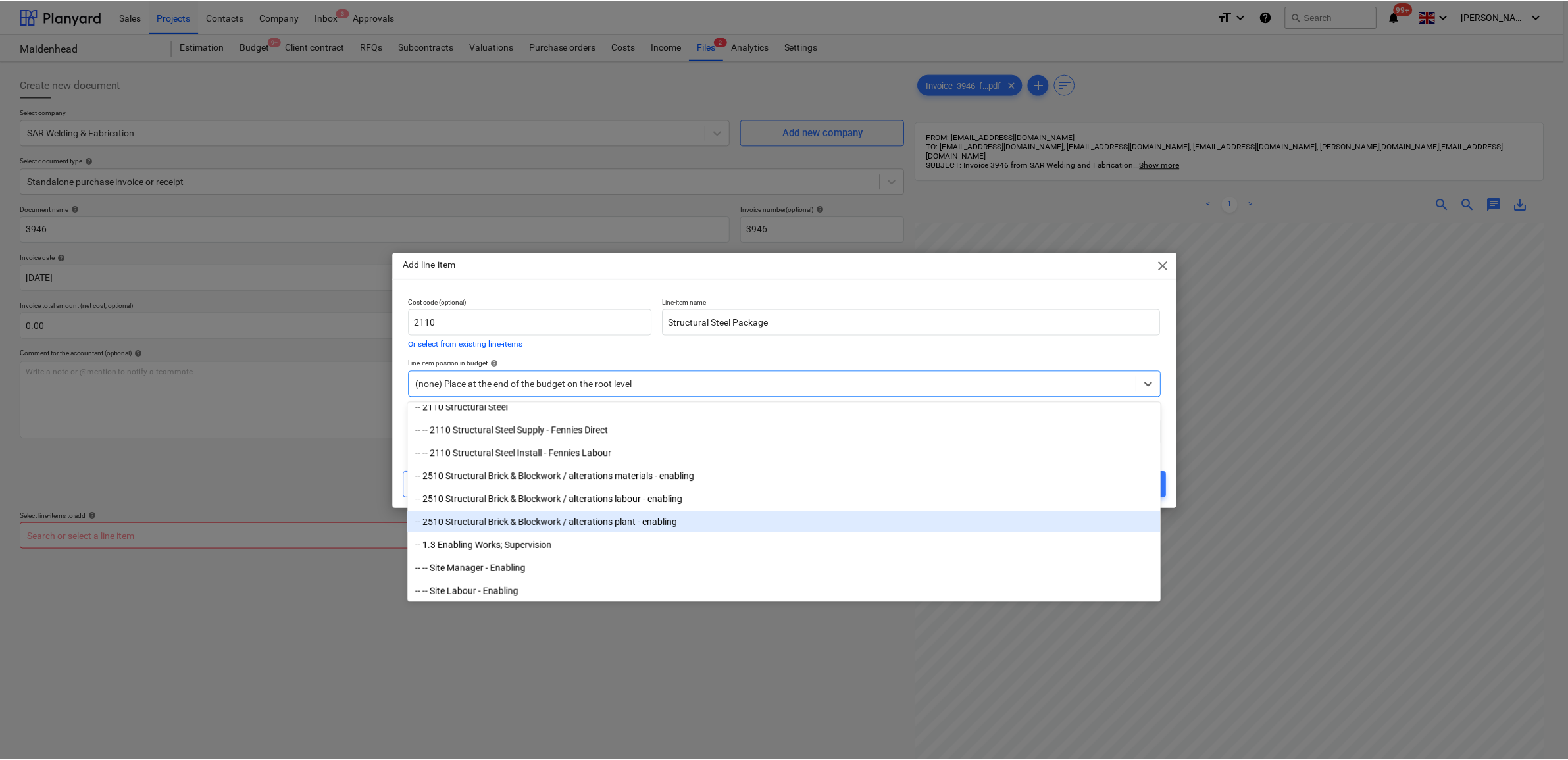
scroll to position [1892, 0]
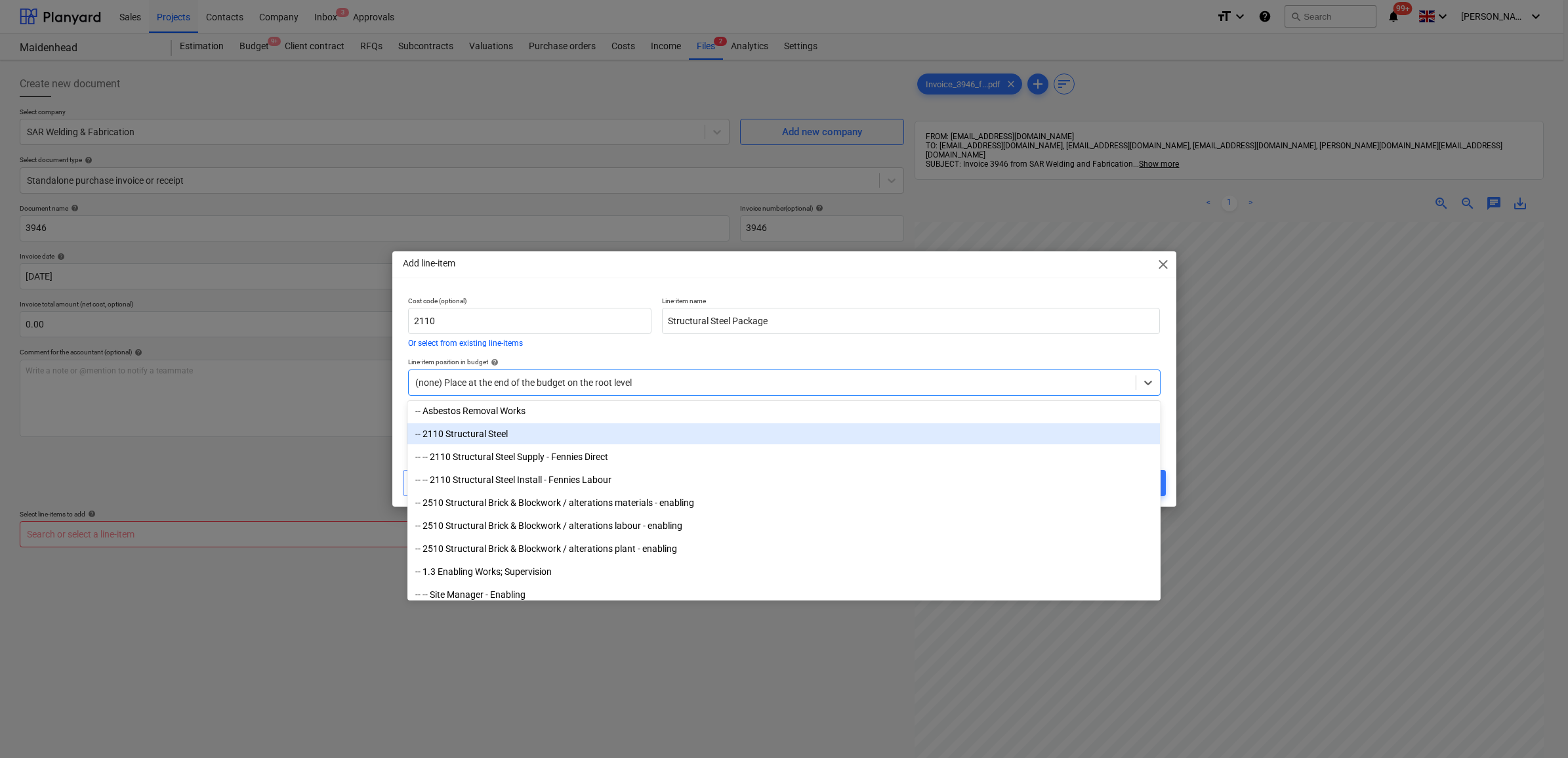
click at [471, 429] on div "-- 2110 Structural Steel" at bounding box center [783, 433] width 753 height 21
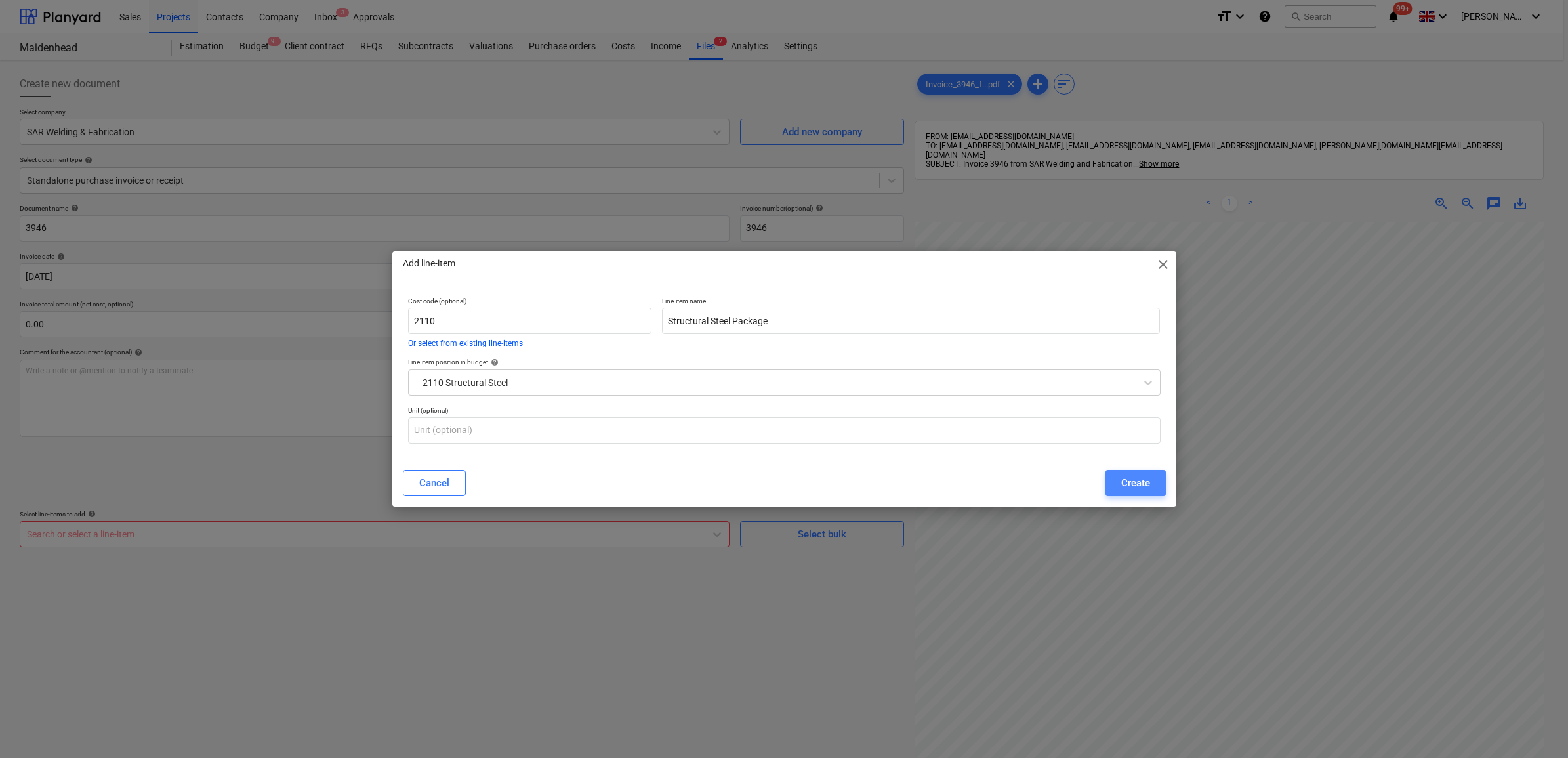
click at [1136, 481] on div "Create" at bounding box center [1135, 483] width 29 height 17
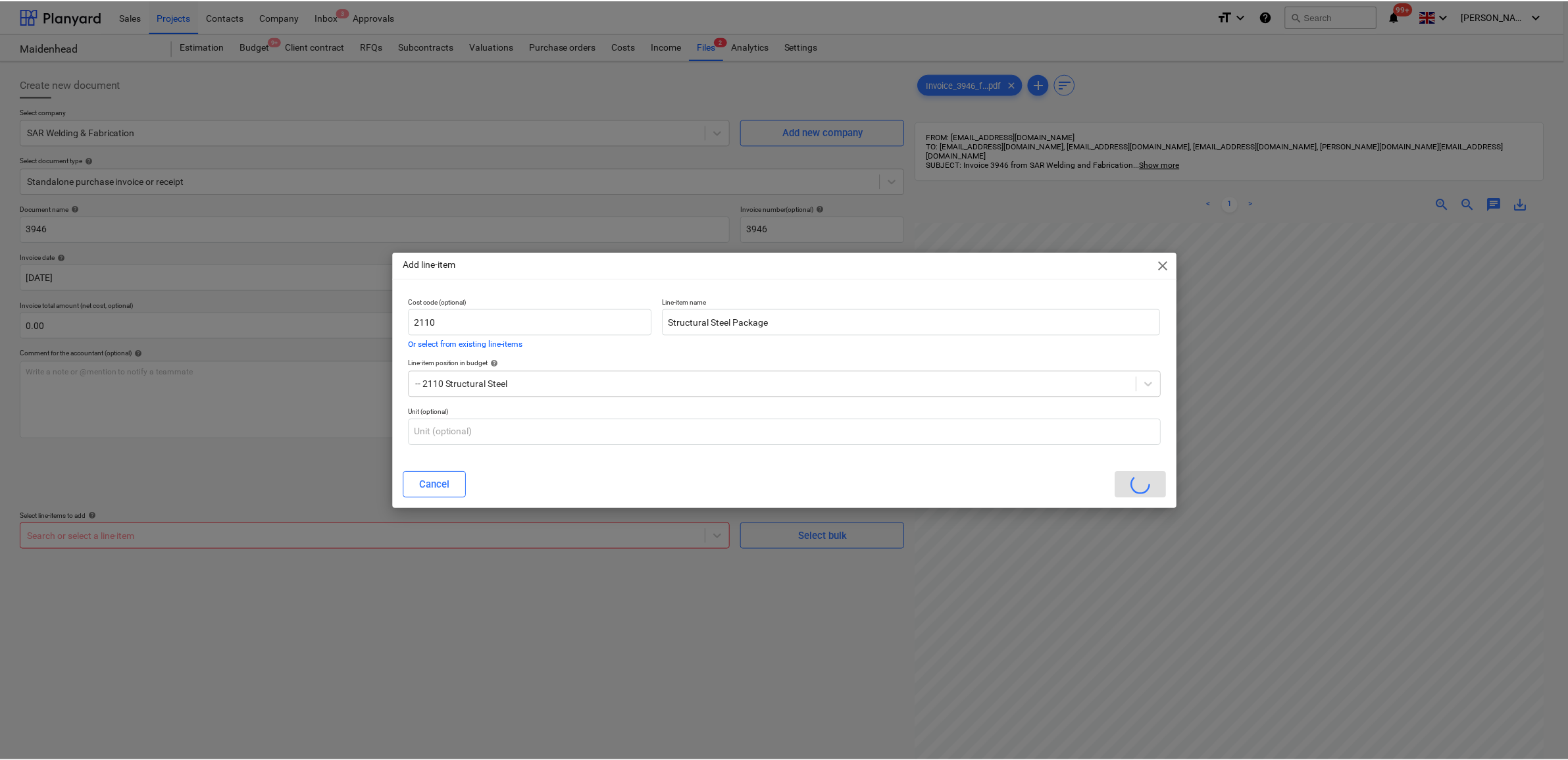
scroll to position [181, 79]
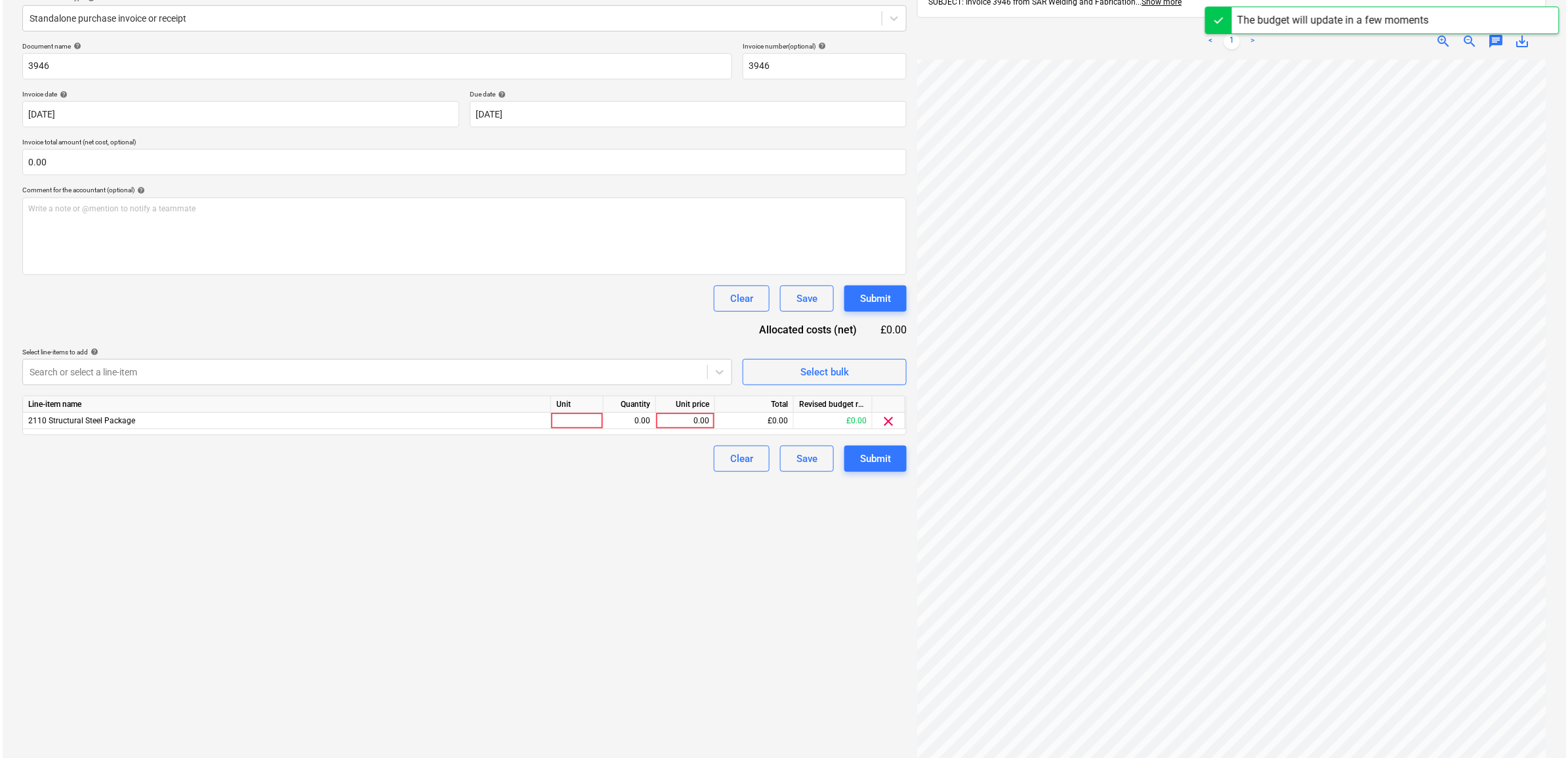
scroll to position [164, 0]
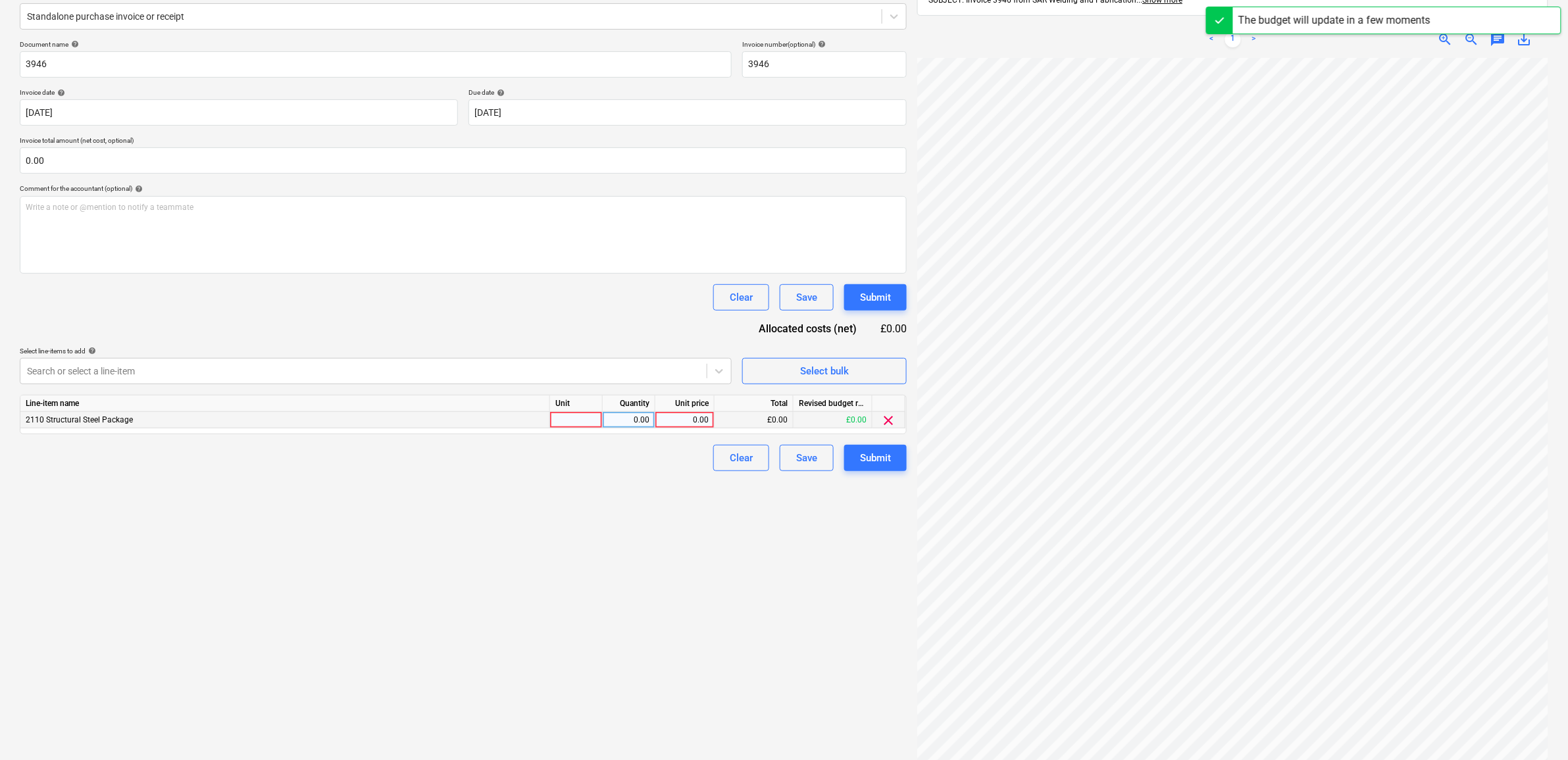
click at [702, 412] on div "0.00" at bounding box center [684, 420] width 48 height 17
type input "320"
click at [645, 543] on div "Create new document Select company SAR Welding & Fabrication Add new company Se…" at bounding box center [464, 344] width 898 height 886
click at [875, 458] on div "Submit" at bounding box center [875, 458] width 31 height 17
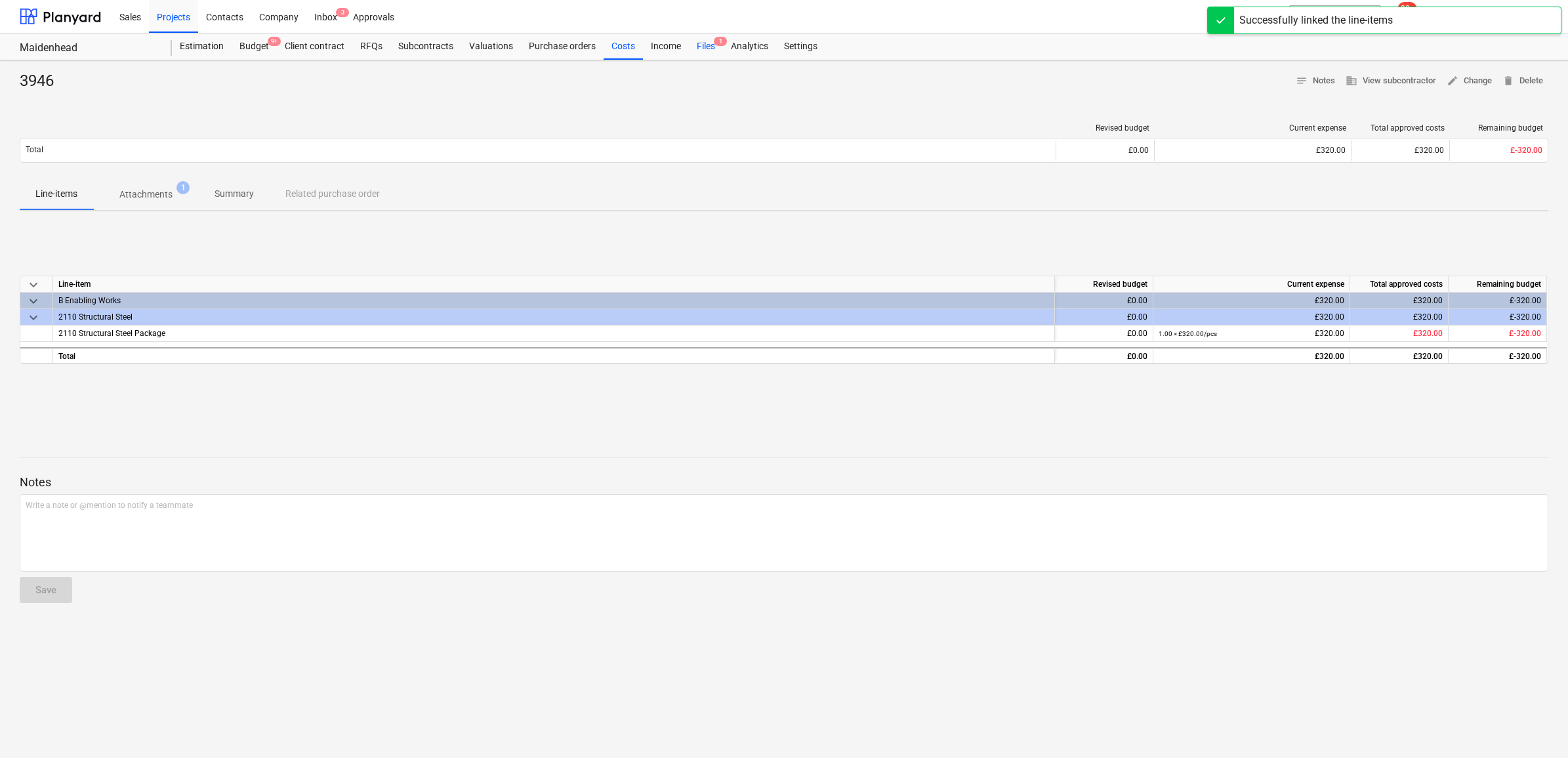
click at [697, 43] on div "Files 1" at bounding box center [706, 47] width 34 height 26
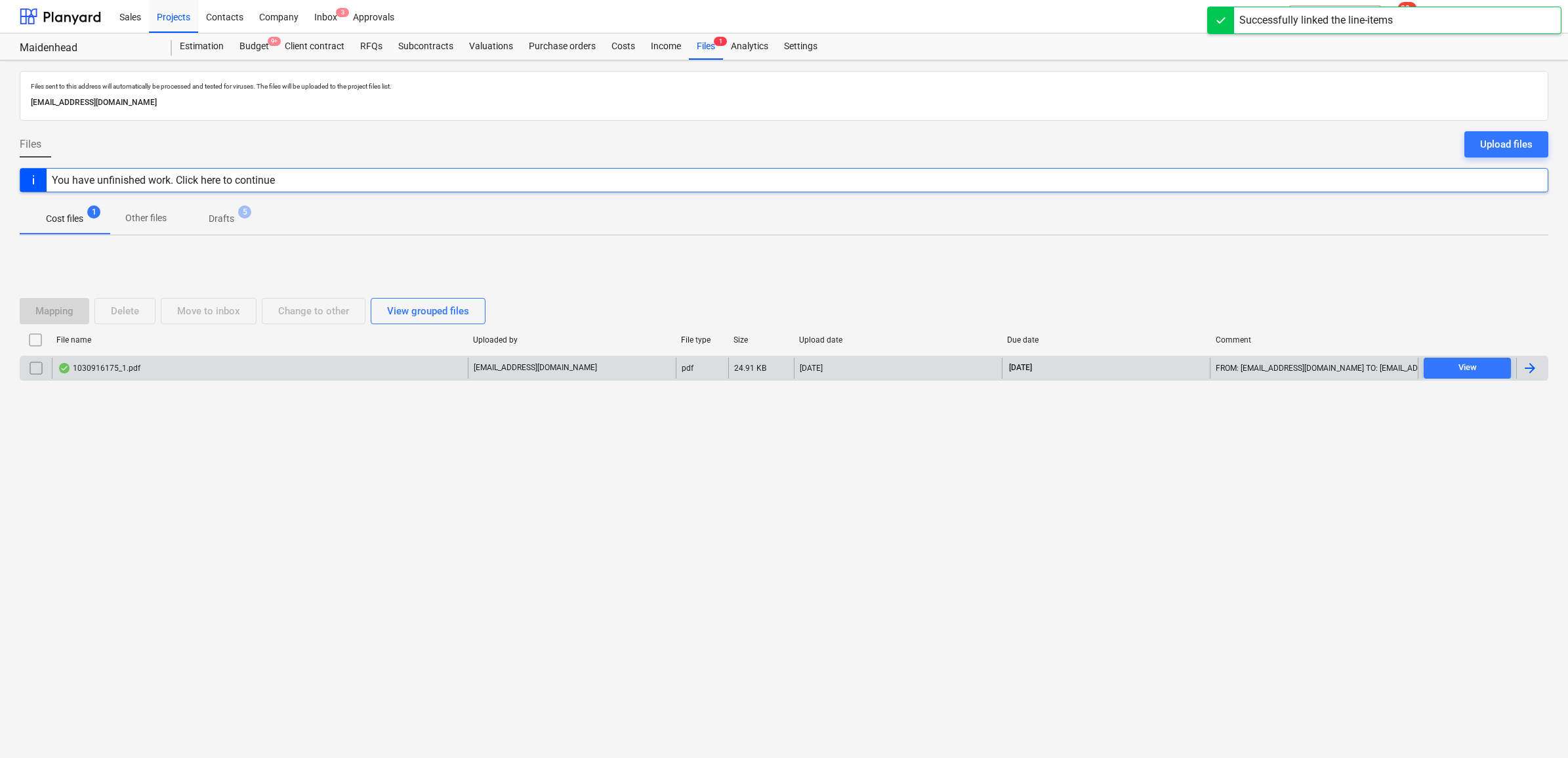
click at [1252, 370] on div at bounding box center [1530, 368] width 16 height 16
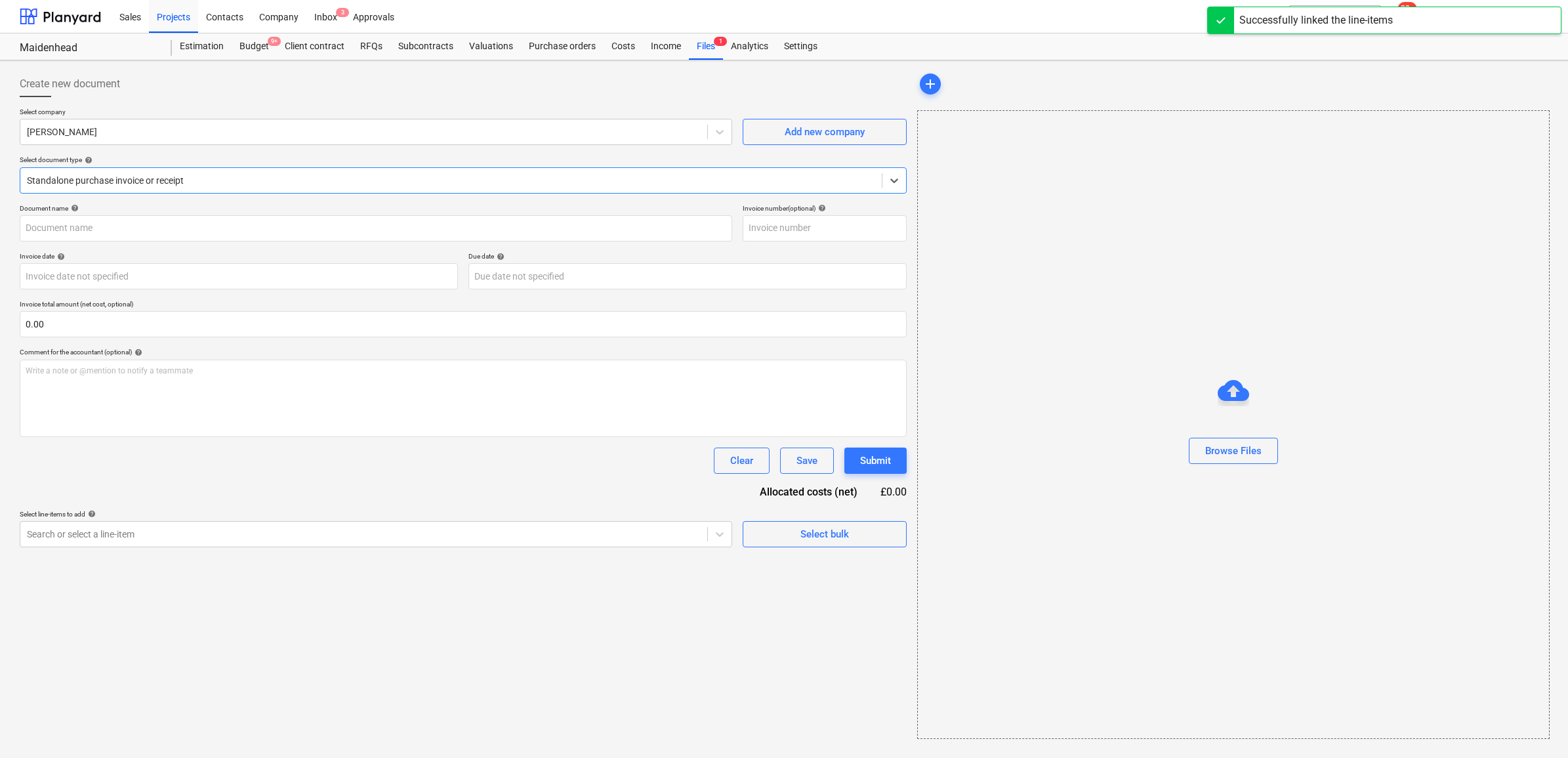
type input "1030916175"
type input "[DATE]"
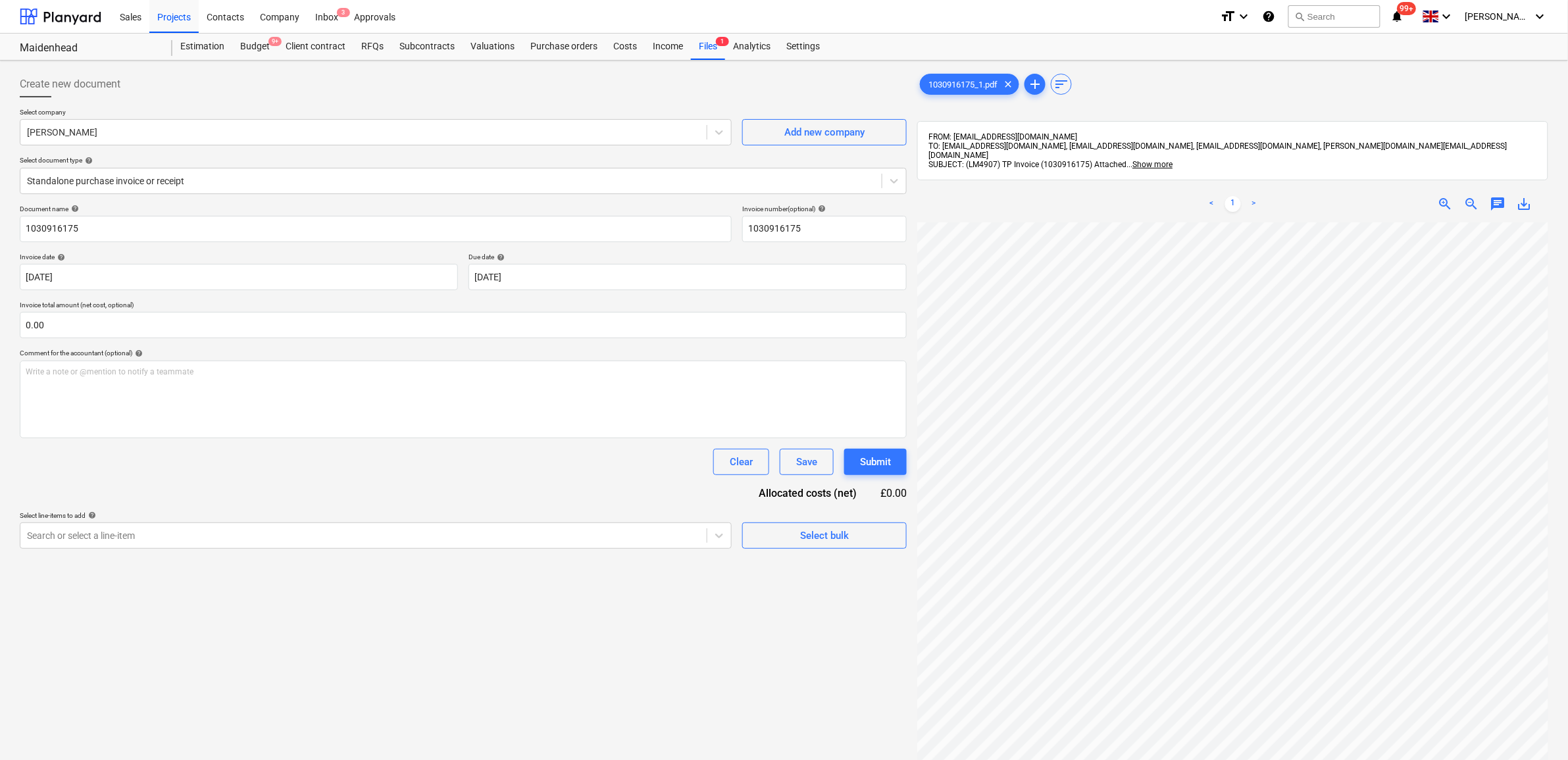
scroll to position [188, 60]
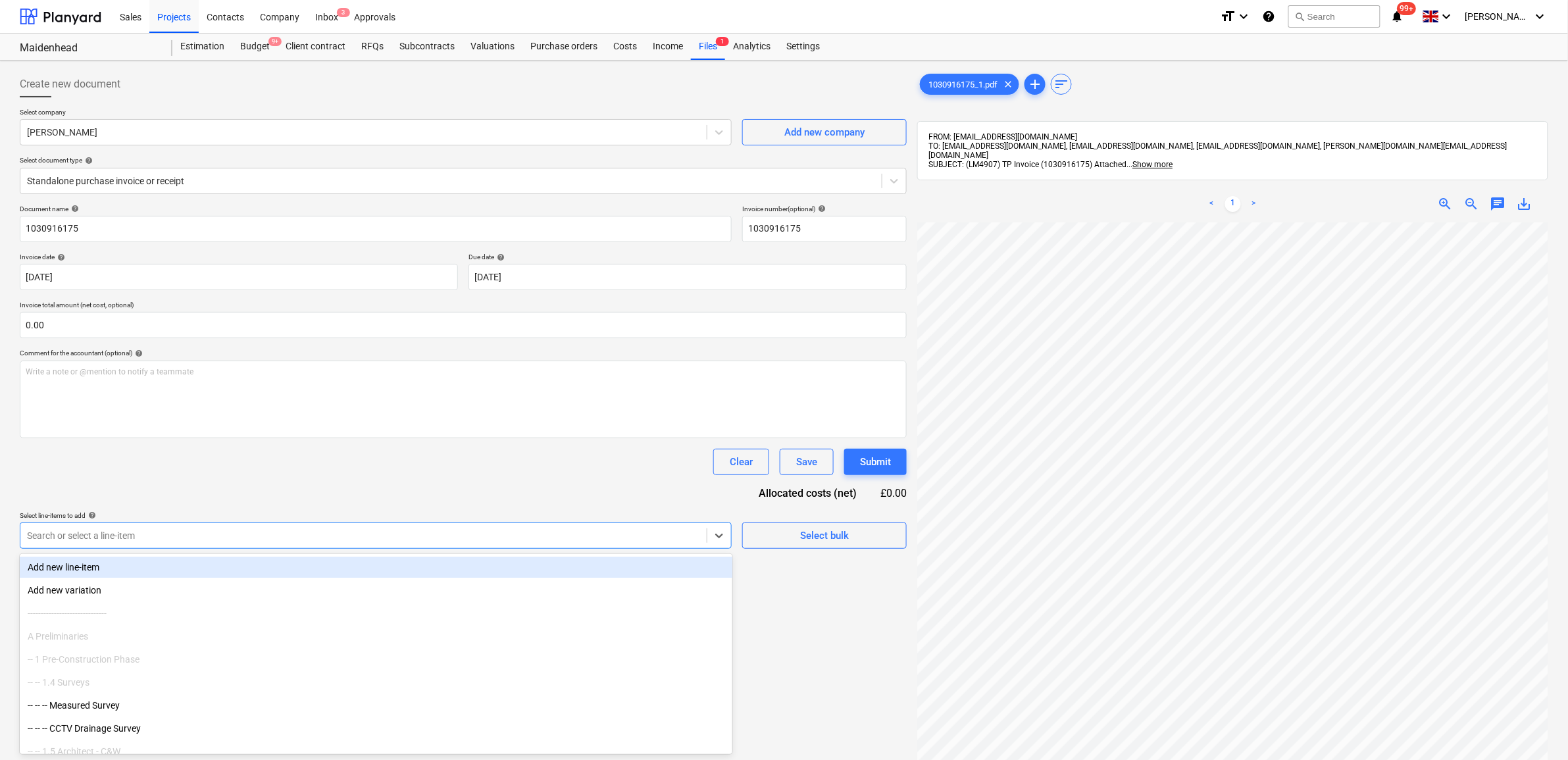
click at [533, 533] on div at bounding box center [364, 536] width 673 height 13
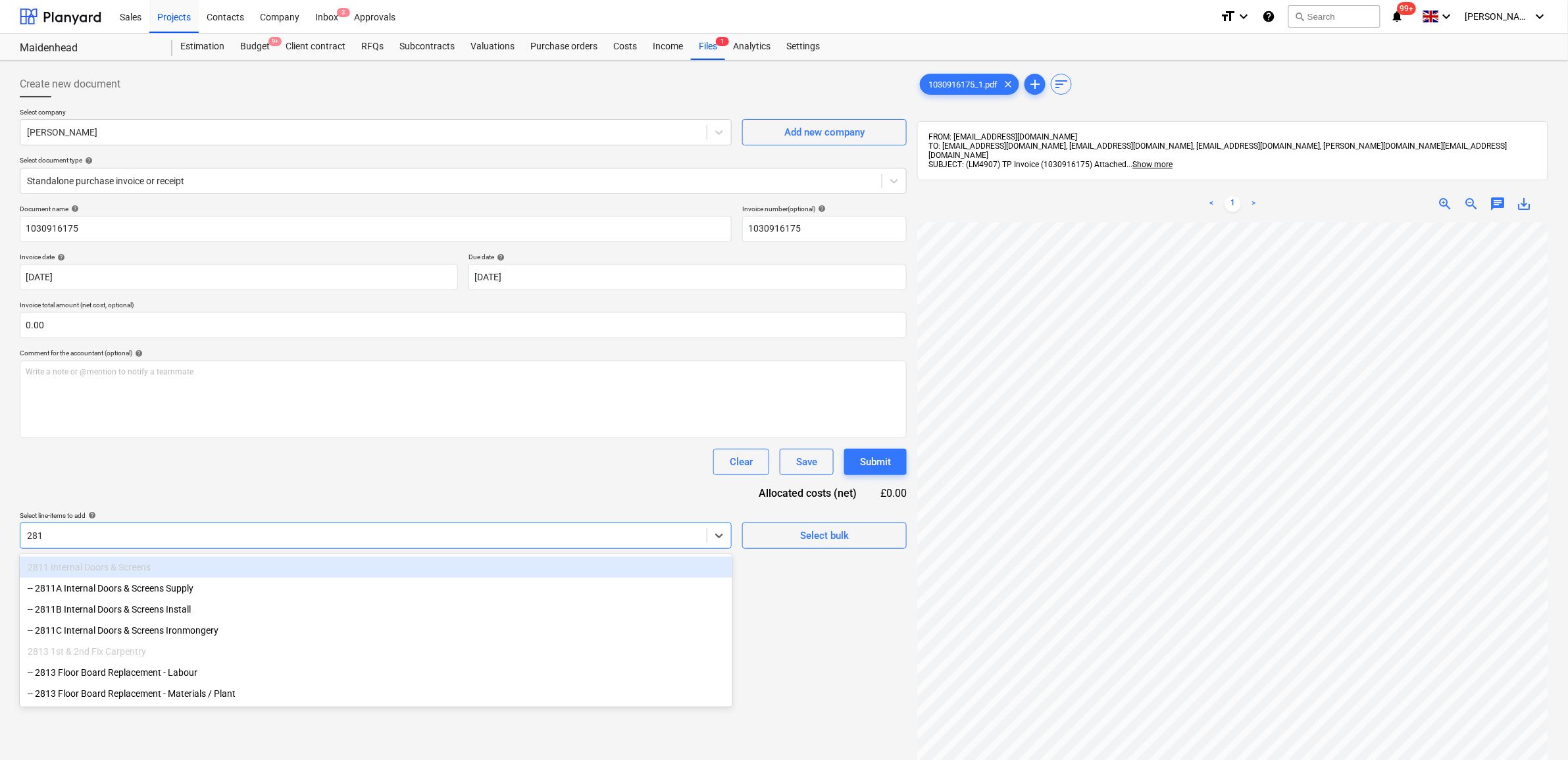
type input "2813"
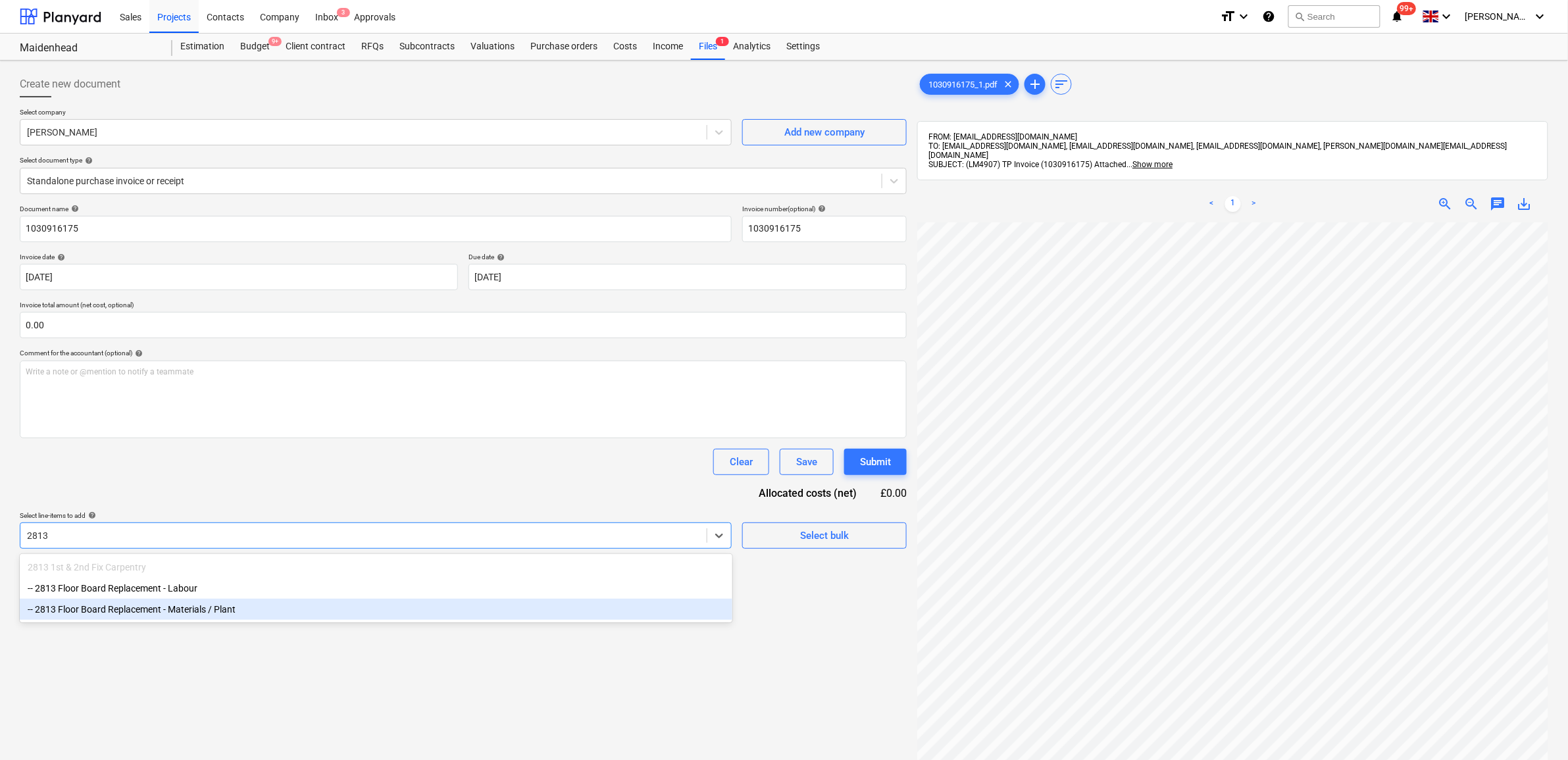
click at [364, 582] on div "-- 2813 Floor Board Replacement - Materials / Plant" at bounding box center [376, 609] width 713 height 21
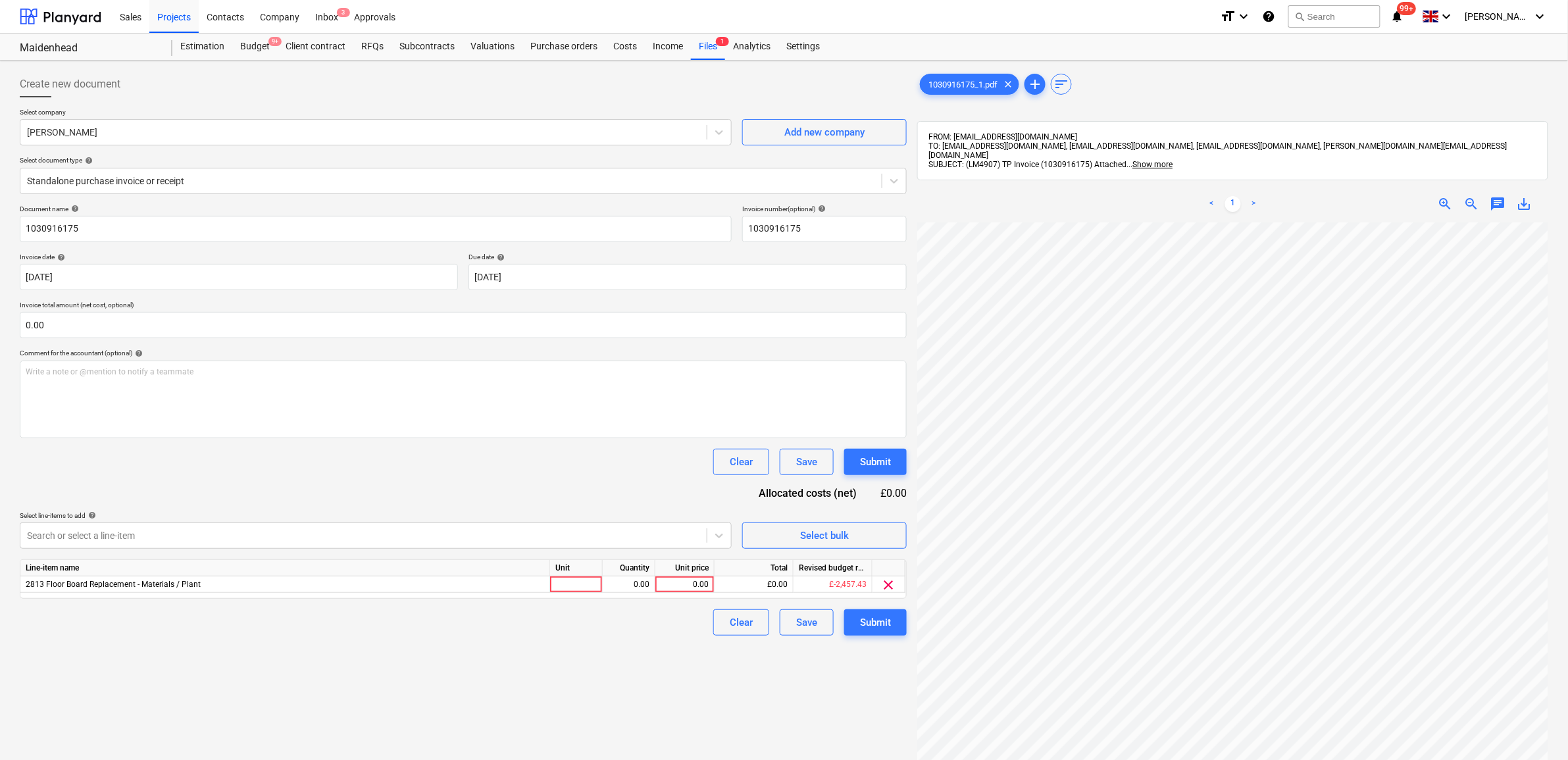
click at [379, 472] on div "Clear Save Submit" at bounding box center [463, 462] width 887 height 26
click at [689, 582] on div "0.00" at bounding box center [684, 585] width 48 height 17
type input "95.75"
drag, startPoint x: 652, startPoint y: 647, endPoint x: 665, endPoint y: 652, distance: 13.9
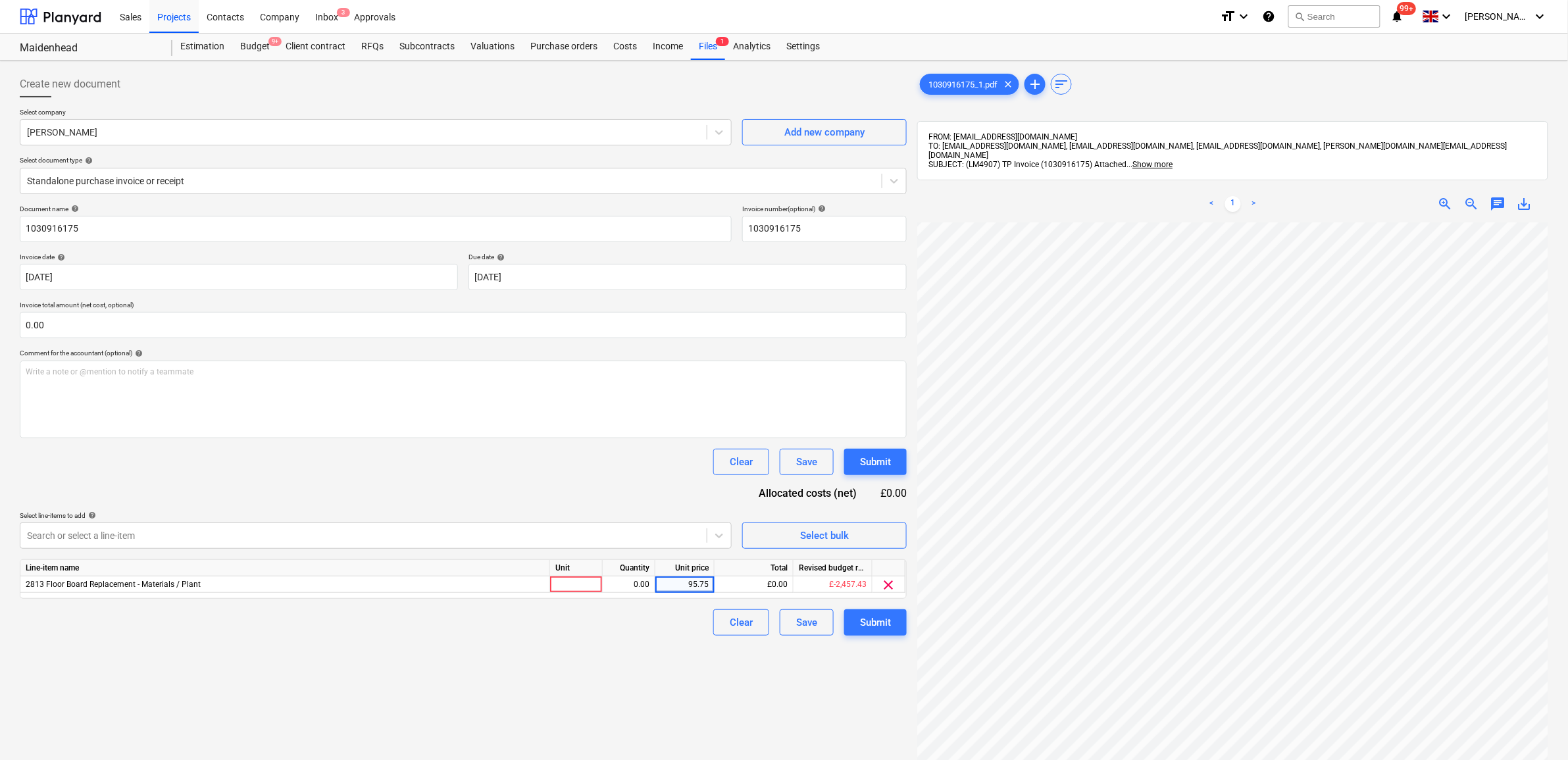
click at [655, 582] on div "Create new document Select company [PERSON_NAME] Add new company Select documen…" at bounding box center [464, 509] width 898 height 886
click at [865, 582] on div "Submit" at bounding box center [875, 623] width 31 height 17
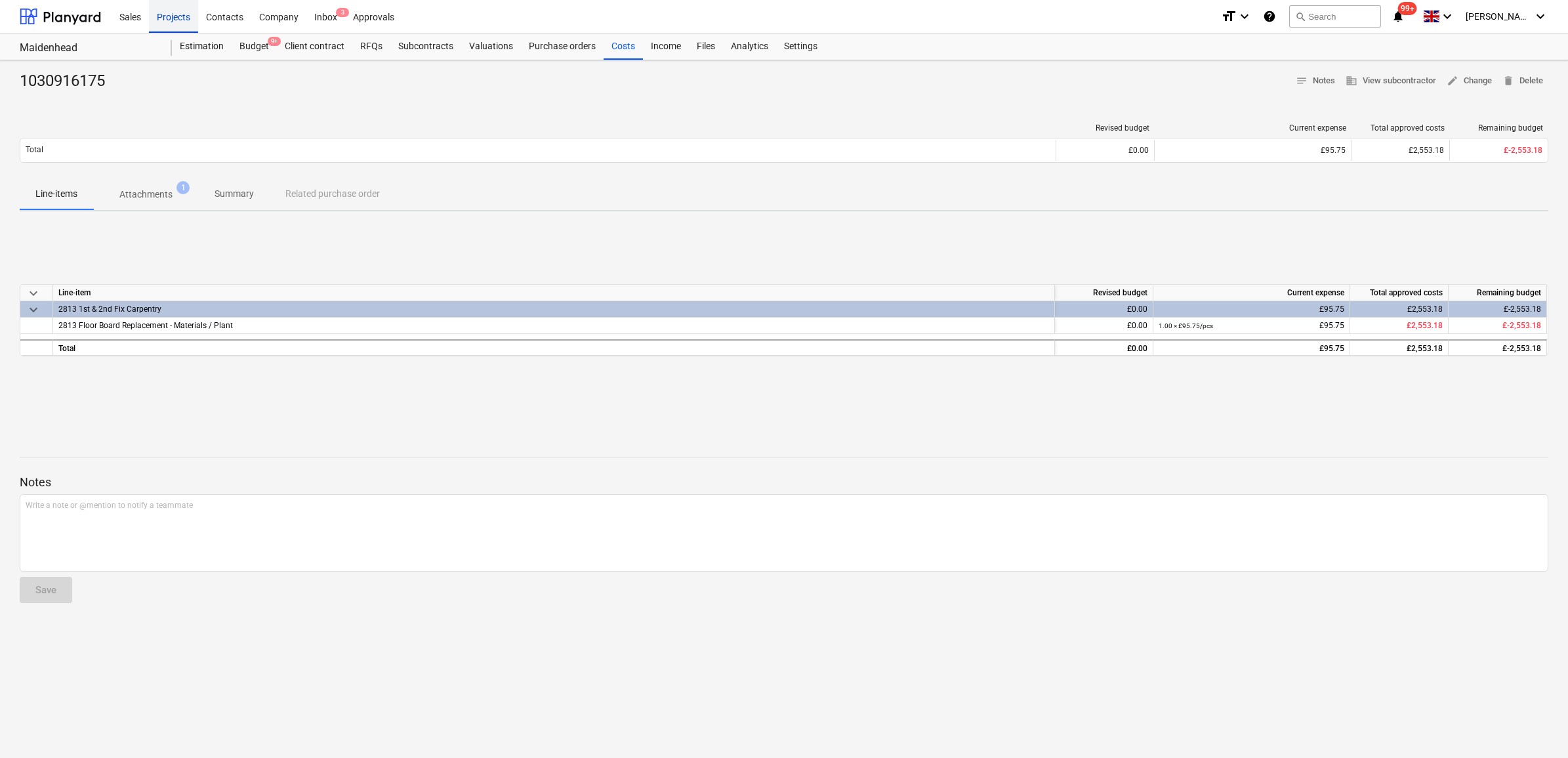
drag, startPoint x: 181, startPoint y: 17, endPoint x: 182, endPoint y: 27, distance: 10.0
click at [181, 17] on div "Projects" at bounding box center [174, 16] width 49 height 34
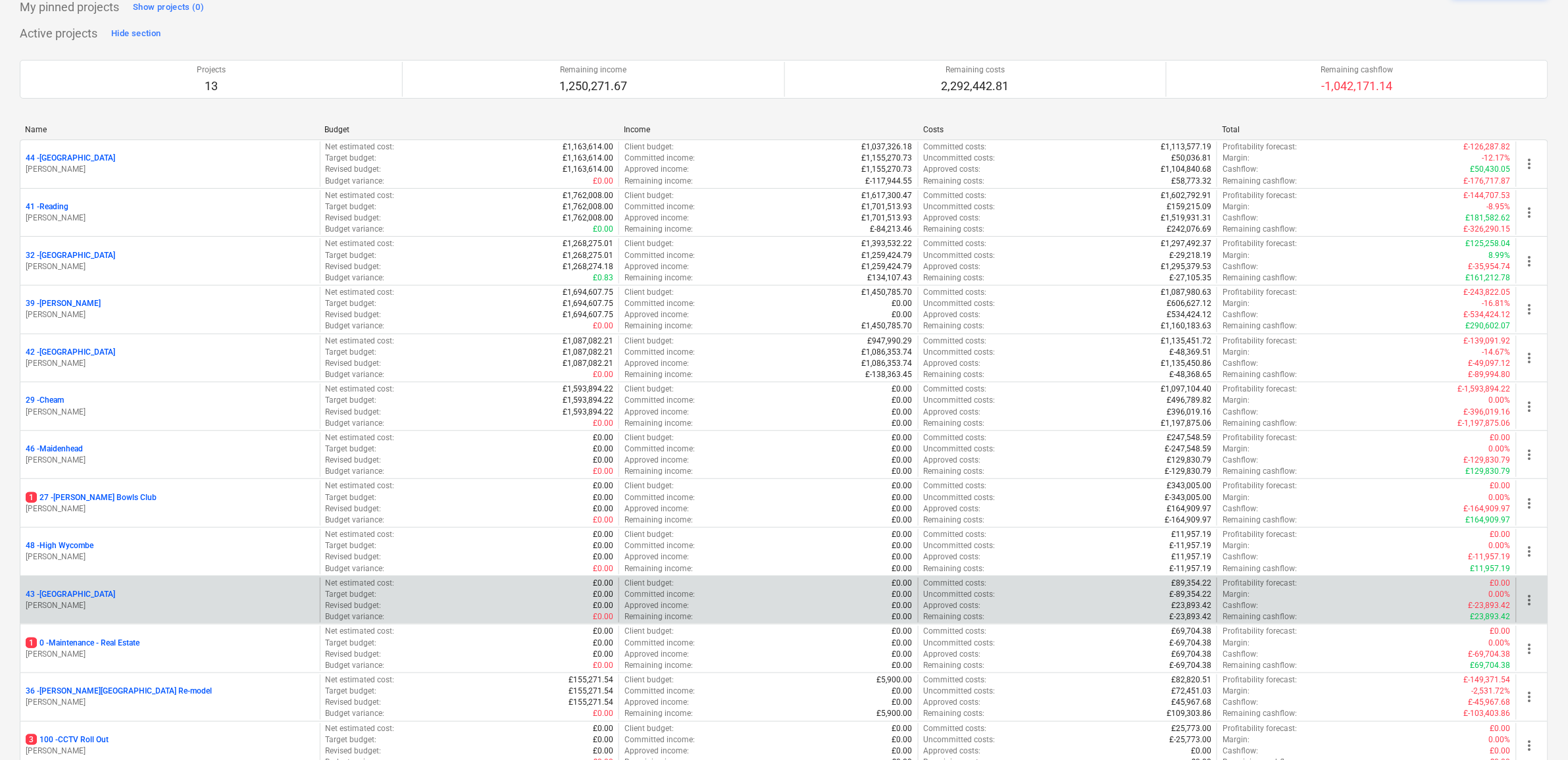
scroll to position [165, 0]
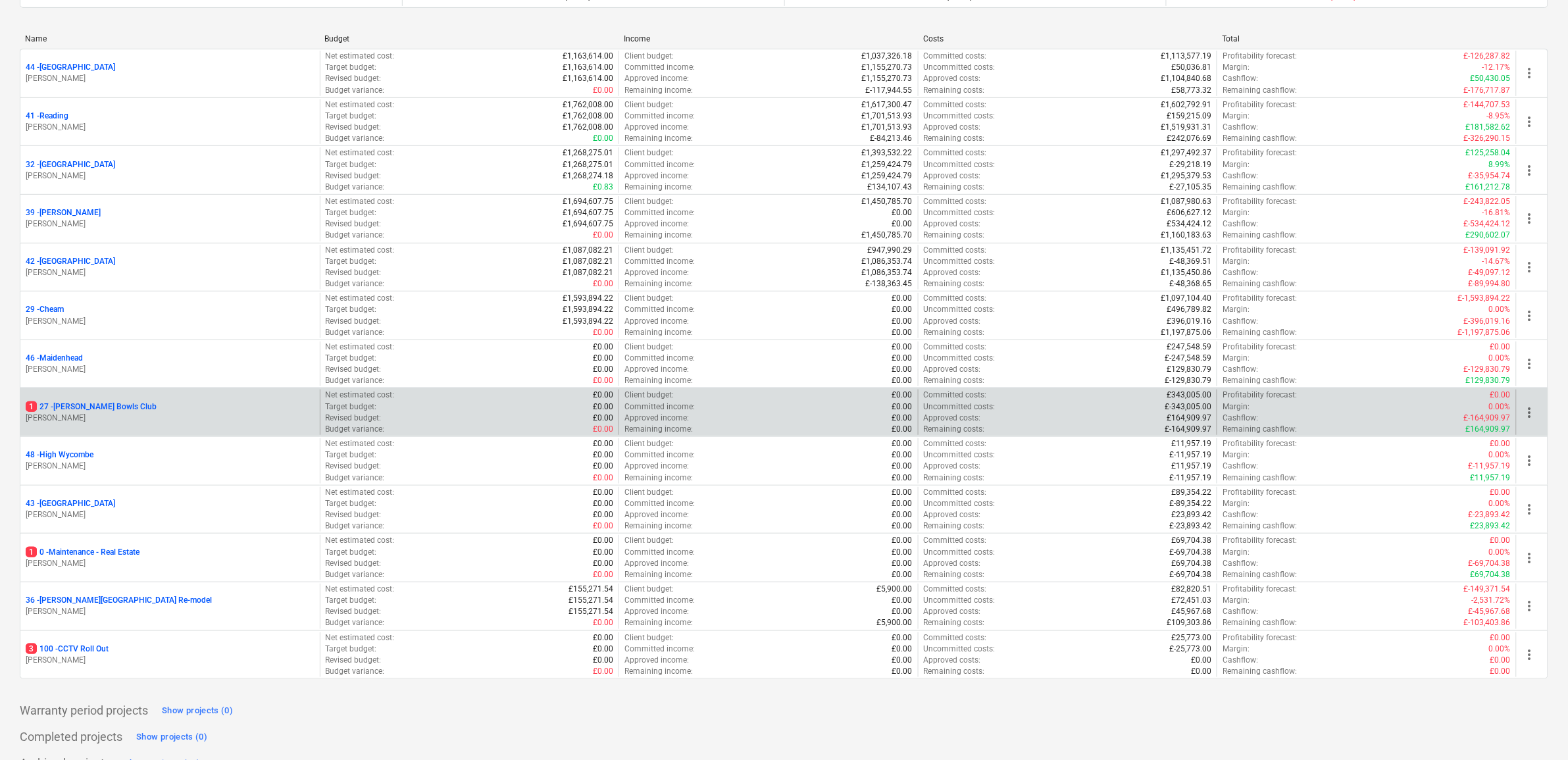
click at [112, 409] on p "1 27 - [PERSON_NAME] Bowls Club" at bounding box center [91, 408] width 131 height 12
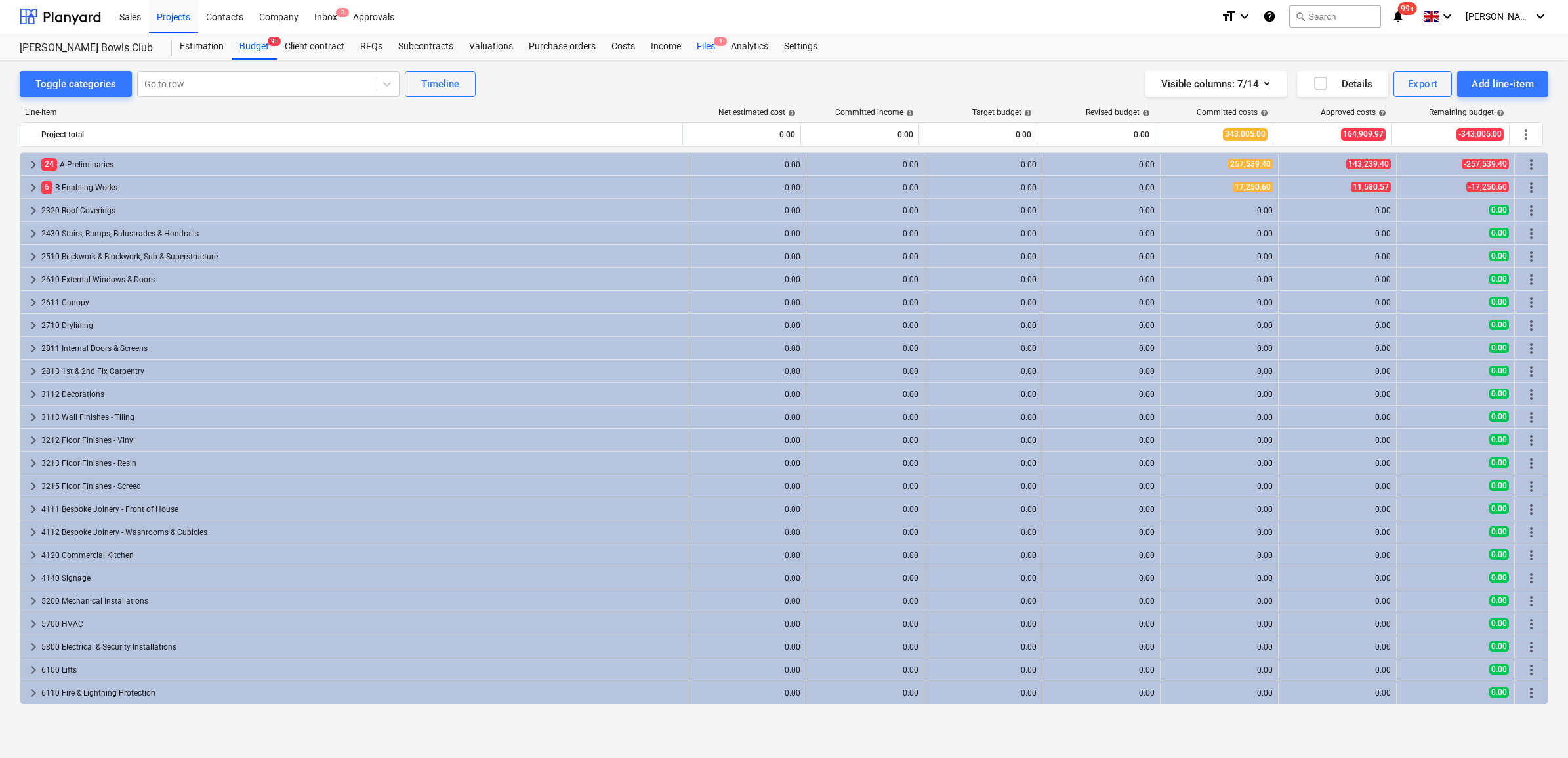
click at [707, 53] on div "Files 1" at bounding box center [706, 47] width 34 height 26
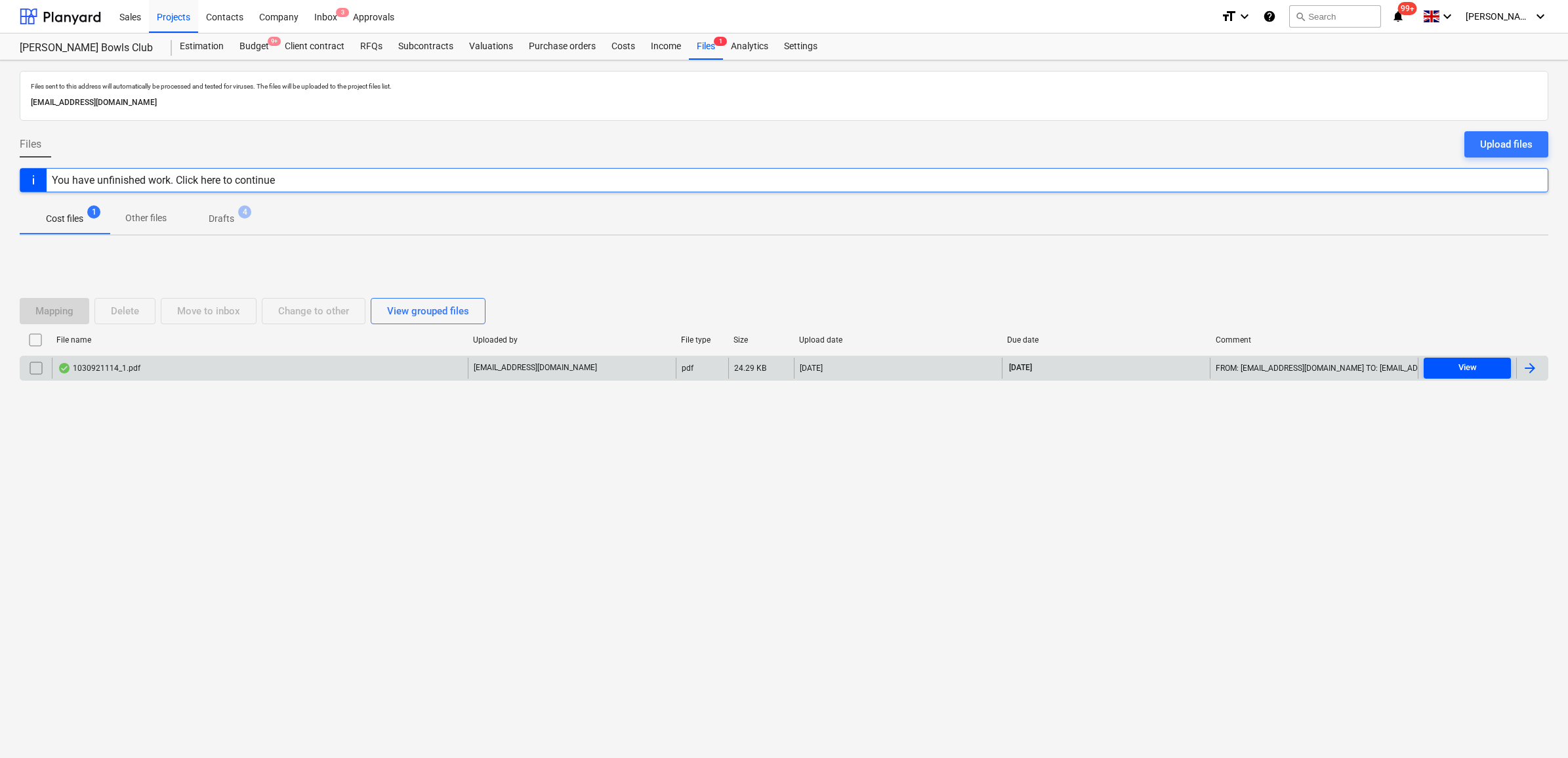
click at [1252, 363] on span "View" at bounding box center [1467, 368] width 77 height 15
click at [1252, 365] on span "View" at bounding box center [1467, 368] width 77 height 15
click at [1252, 371] on div at bounding box center [1530, 368] width 16 height 16
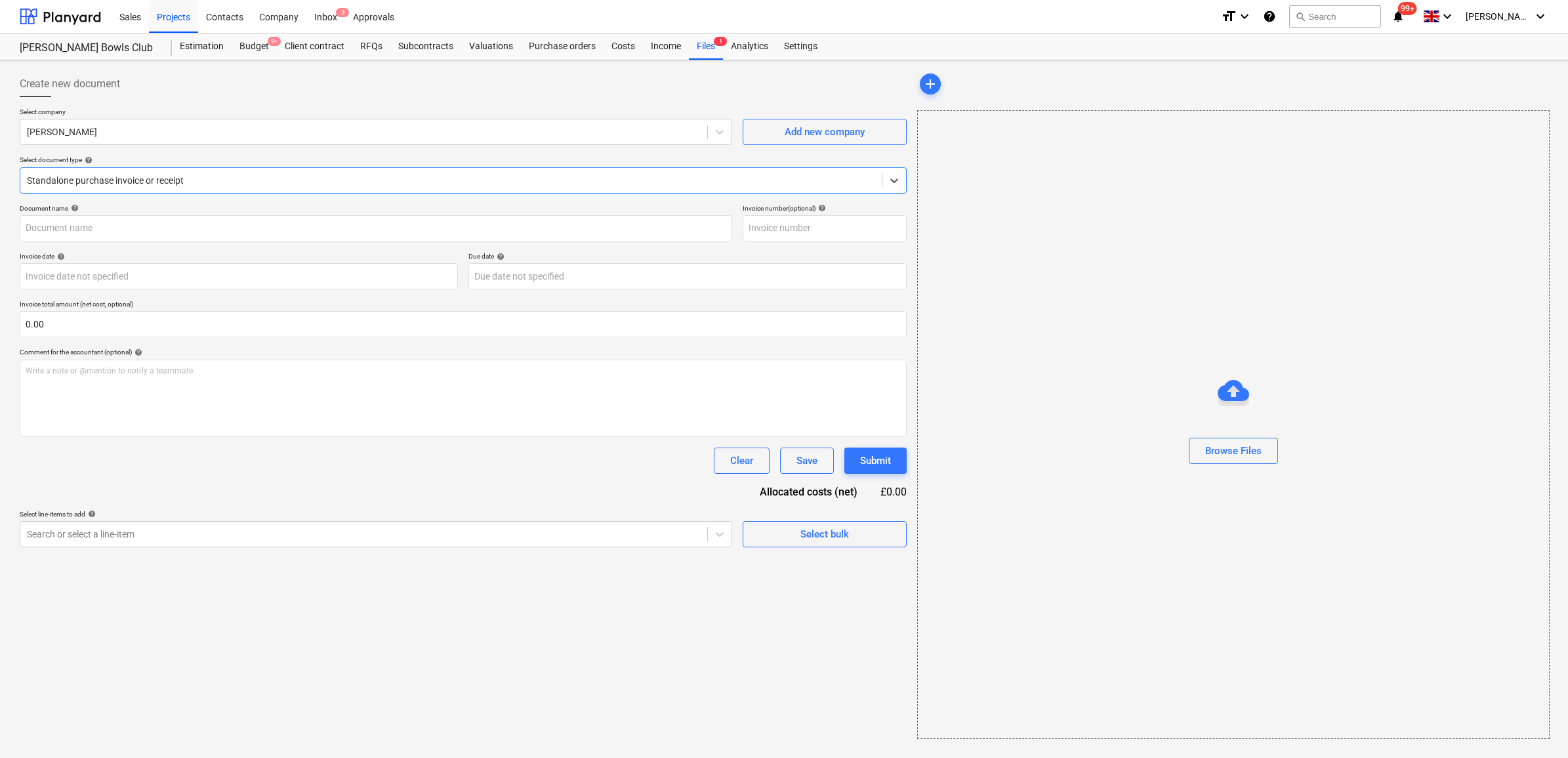
type input "1030921114"
type input "[DATE]"
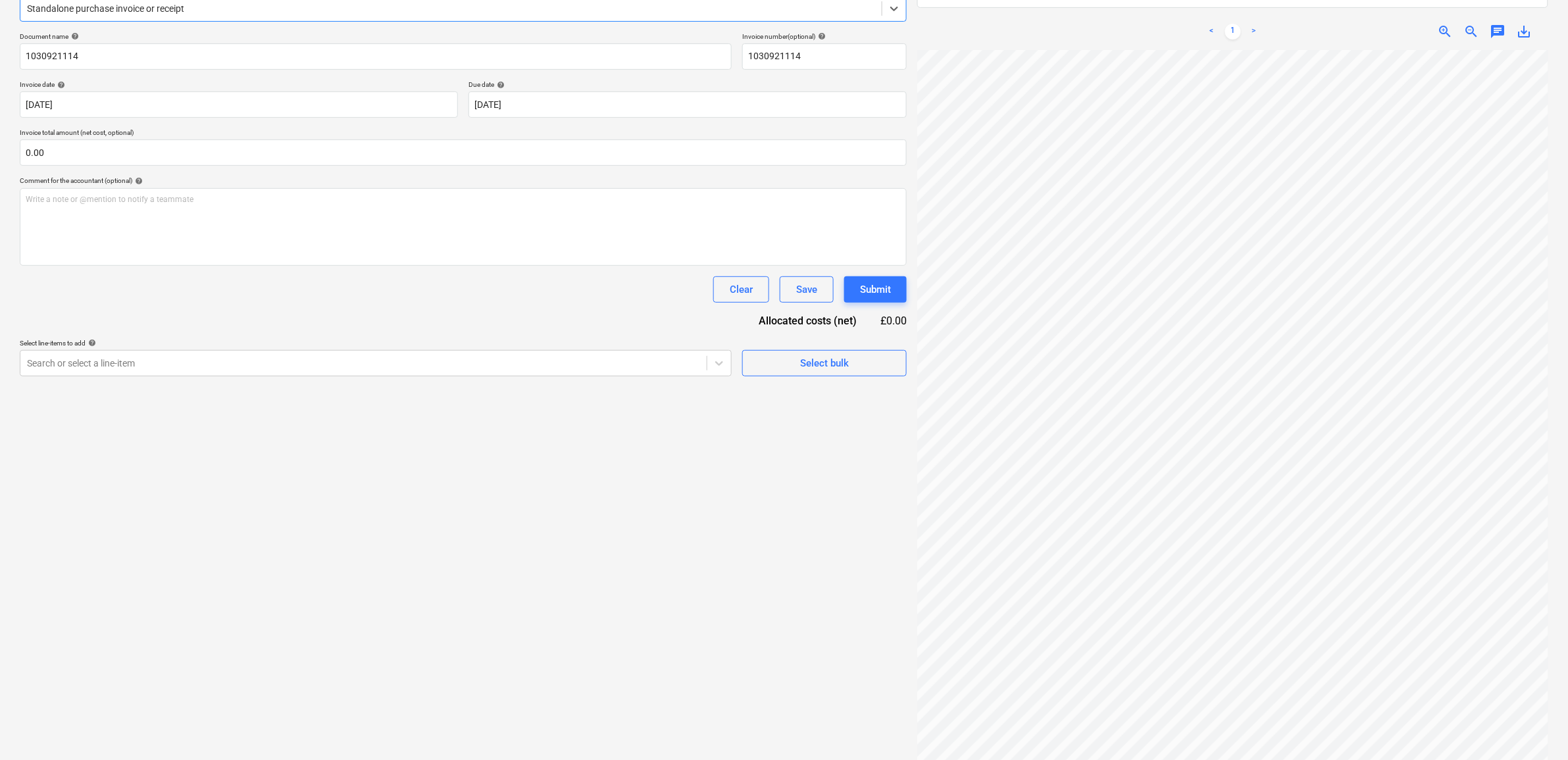
scroll to position [186, 0]
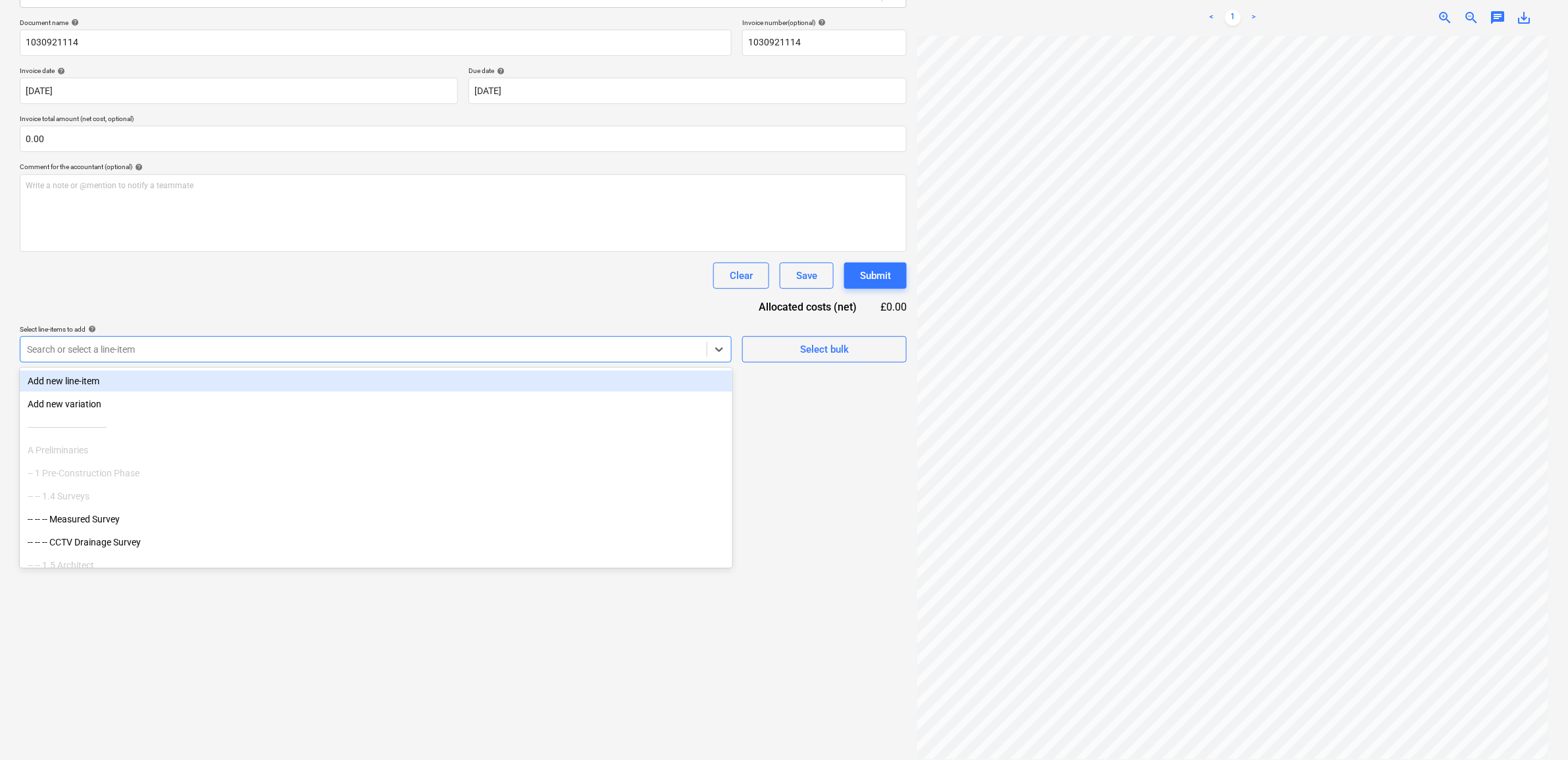
click at [295, 360] on div "Search or select a line-item" at bounding box center [375, 350] width 712 height 26
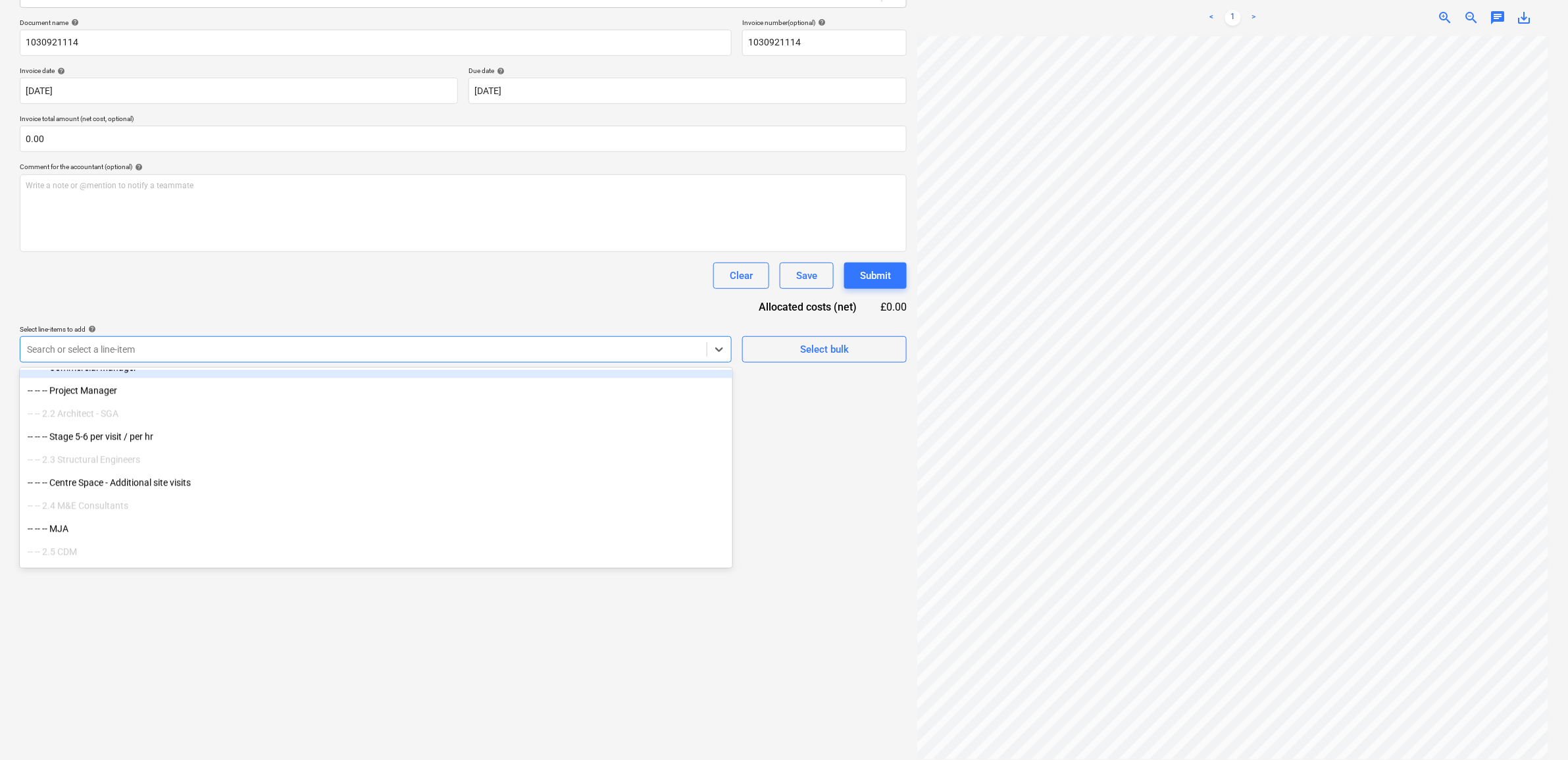
scroll to position [0, 60]
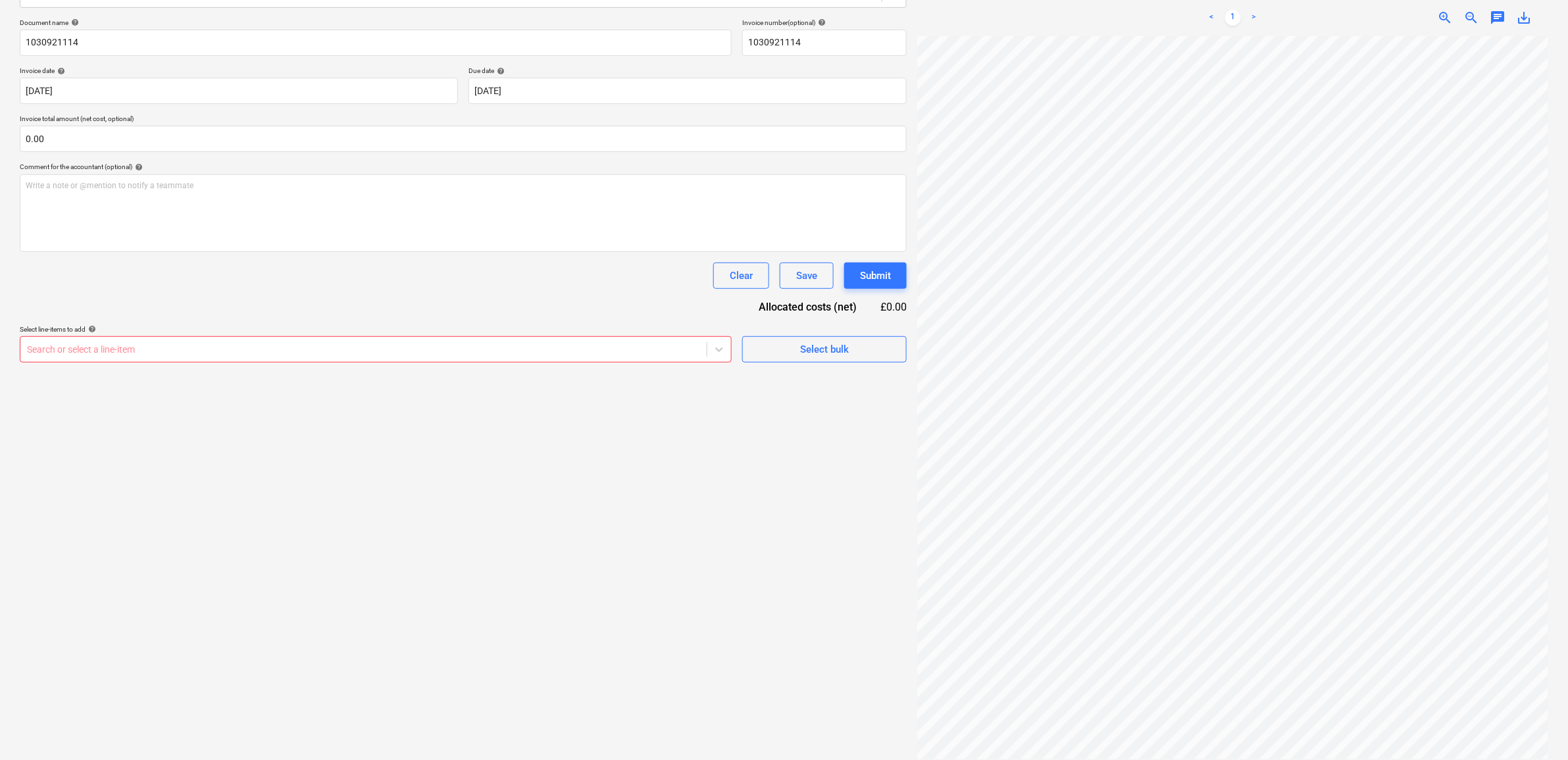
click at [679, 347] on div at bounding box center [364, 350] width 673 height 13
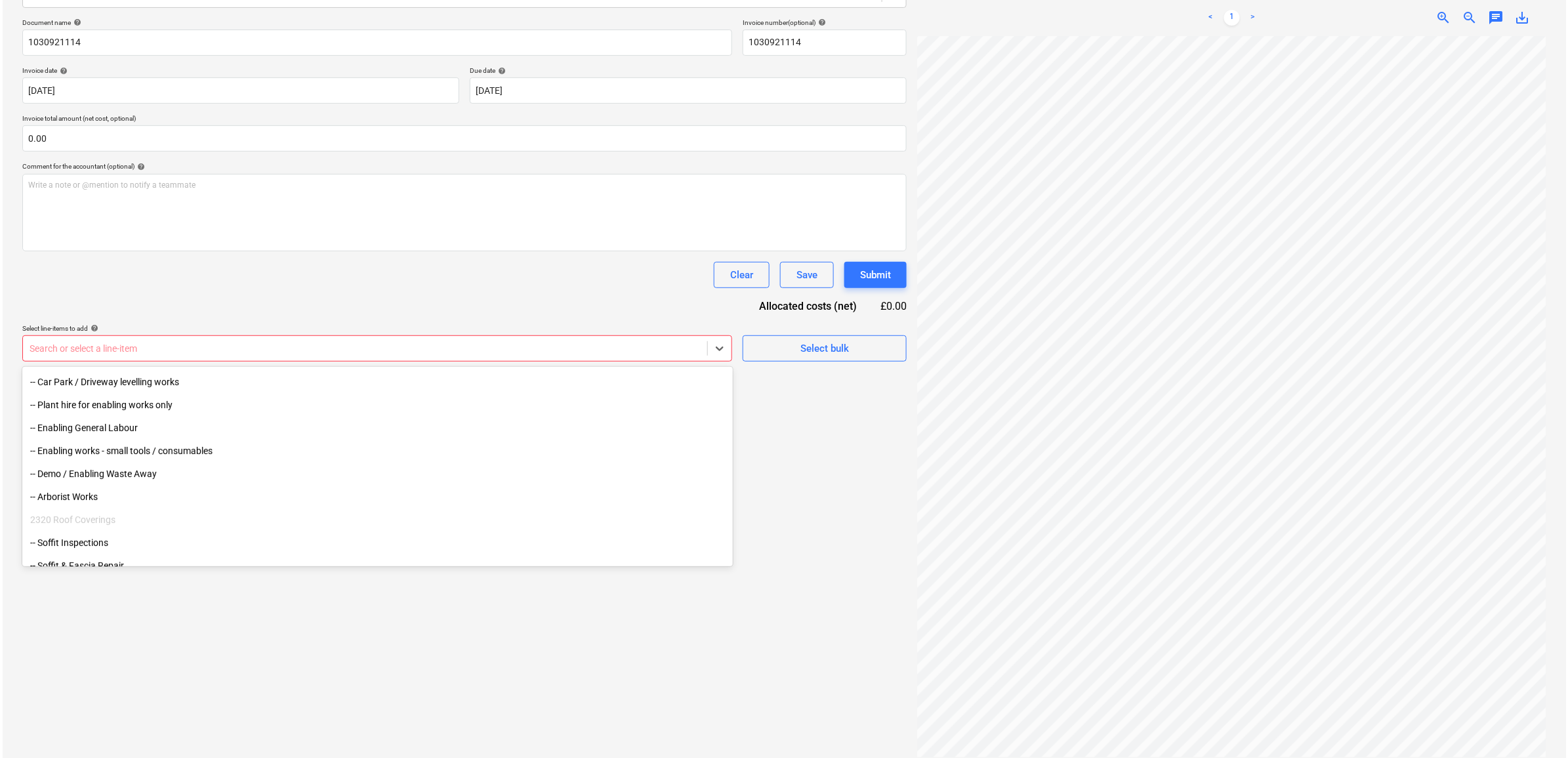
scroll to position [2298, 0]
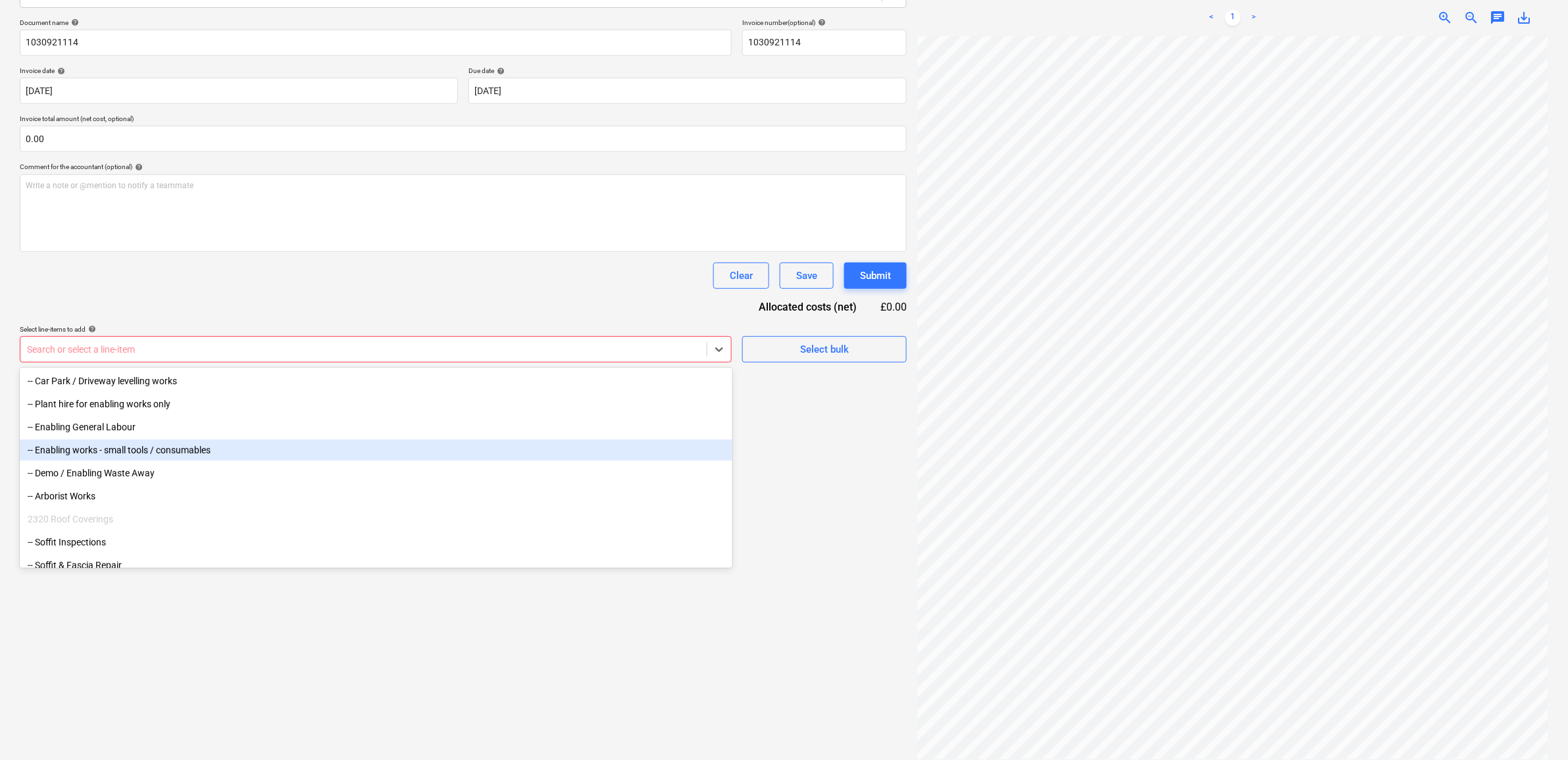
click at [195, 450] on div "-- Enabling works - small tools / consumables" at bounding box center [376, 450] width 713 height 21
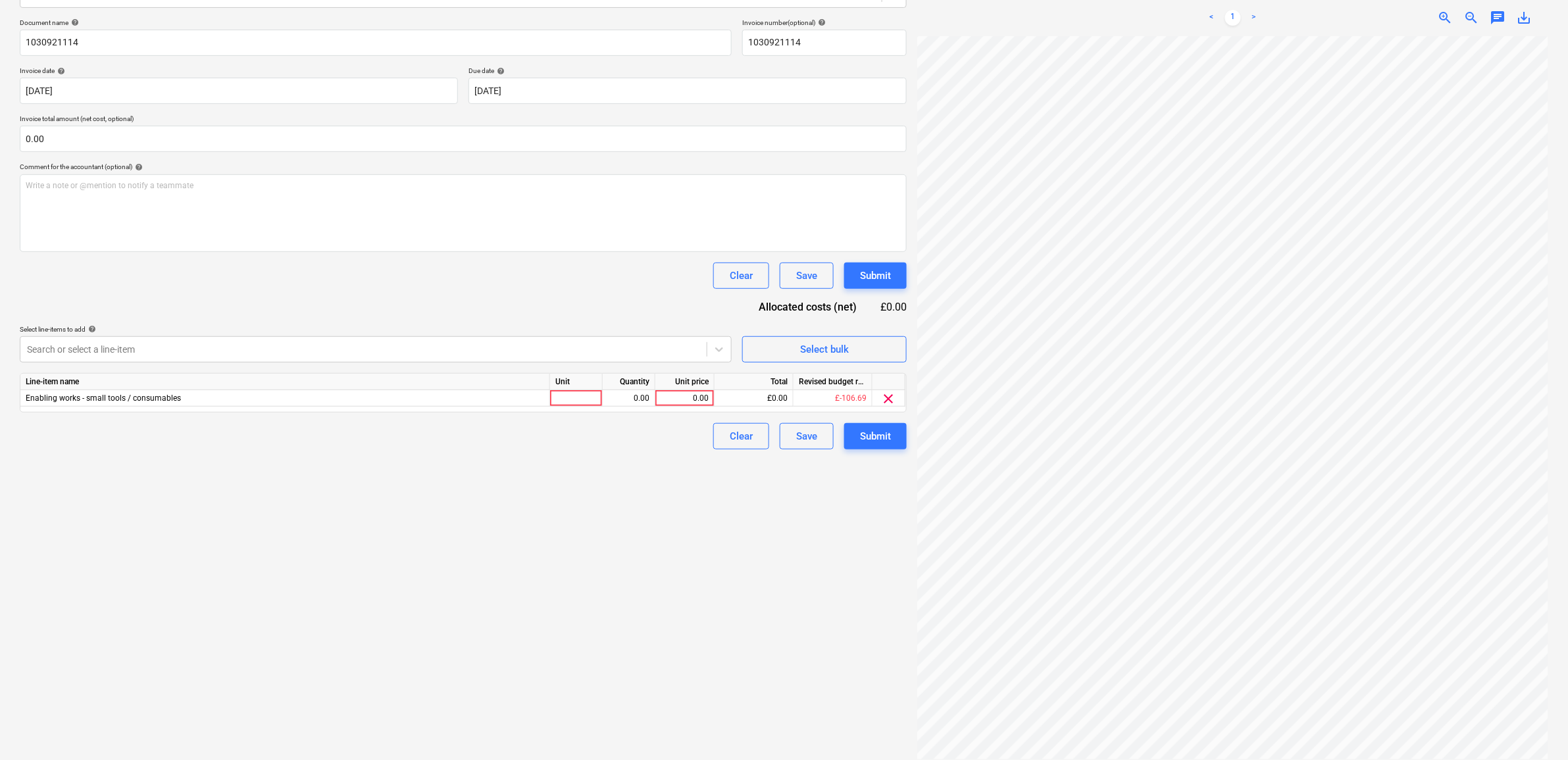
click at [736, 582] on div "Create new document Select company [PERSON_NAME] Add new company Select documen…" at bounding box center [464, 322] width 898 height 886
click at [675, 393] on div "0.00" at bounding box center [684, 399] width 48 height 17
type input "11.34"
click at [814, 582] on div "Create new document Select company [PERSON_NAME] Add new company Select documen…" at bounding box center [464, 322] width 898 height 886
click at [879, 432] on div "Submit" at bounding box center [875, 436] width 31 height 17
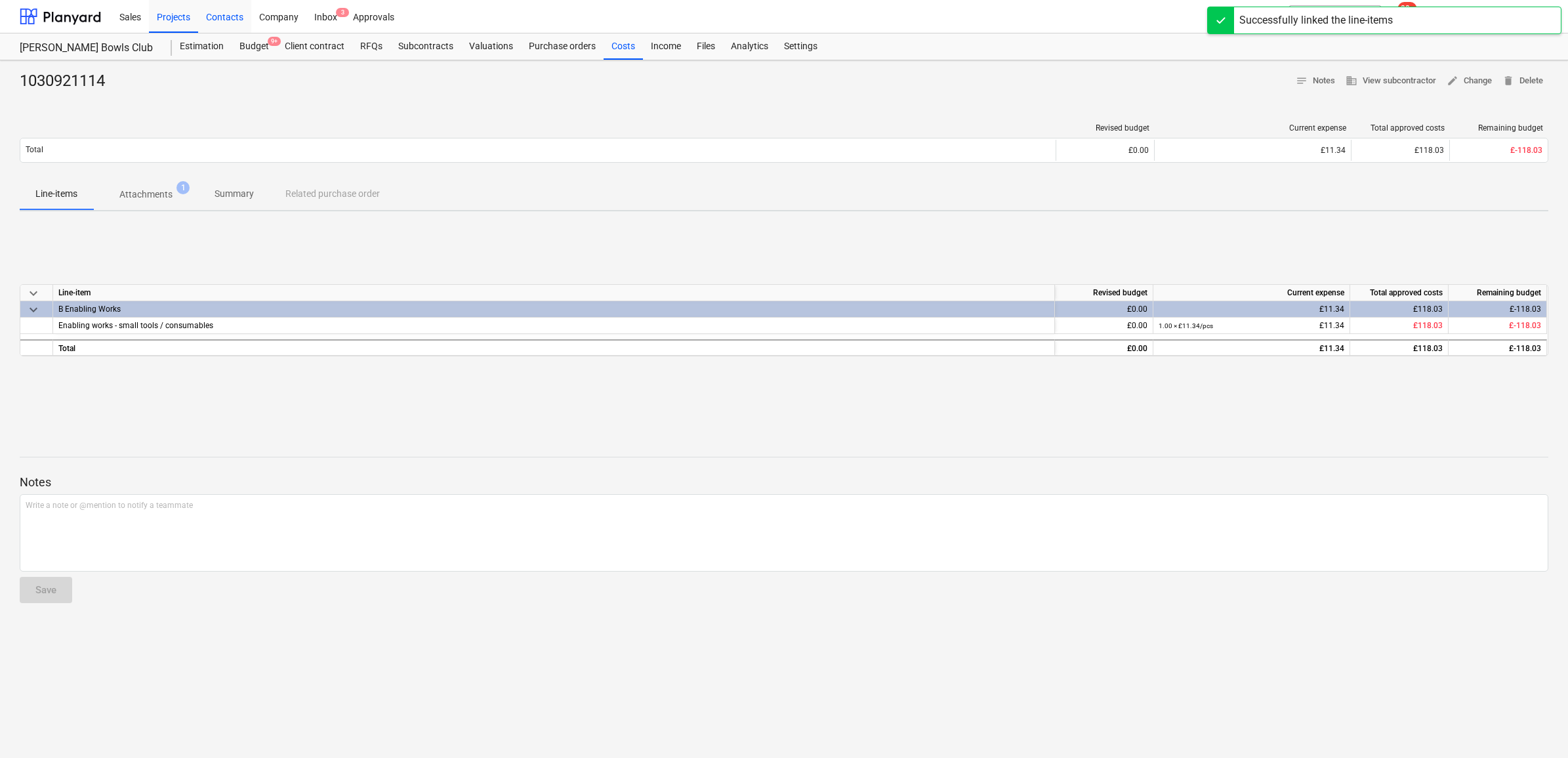
click at [185, 17] on div "Projects" at bounding box center [174, 16] width 49 height 34
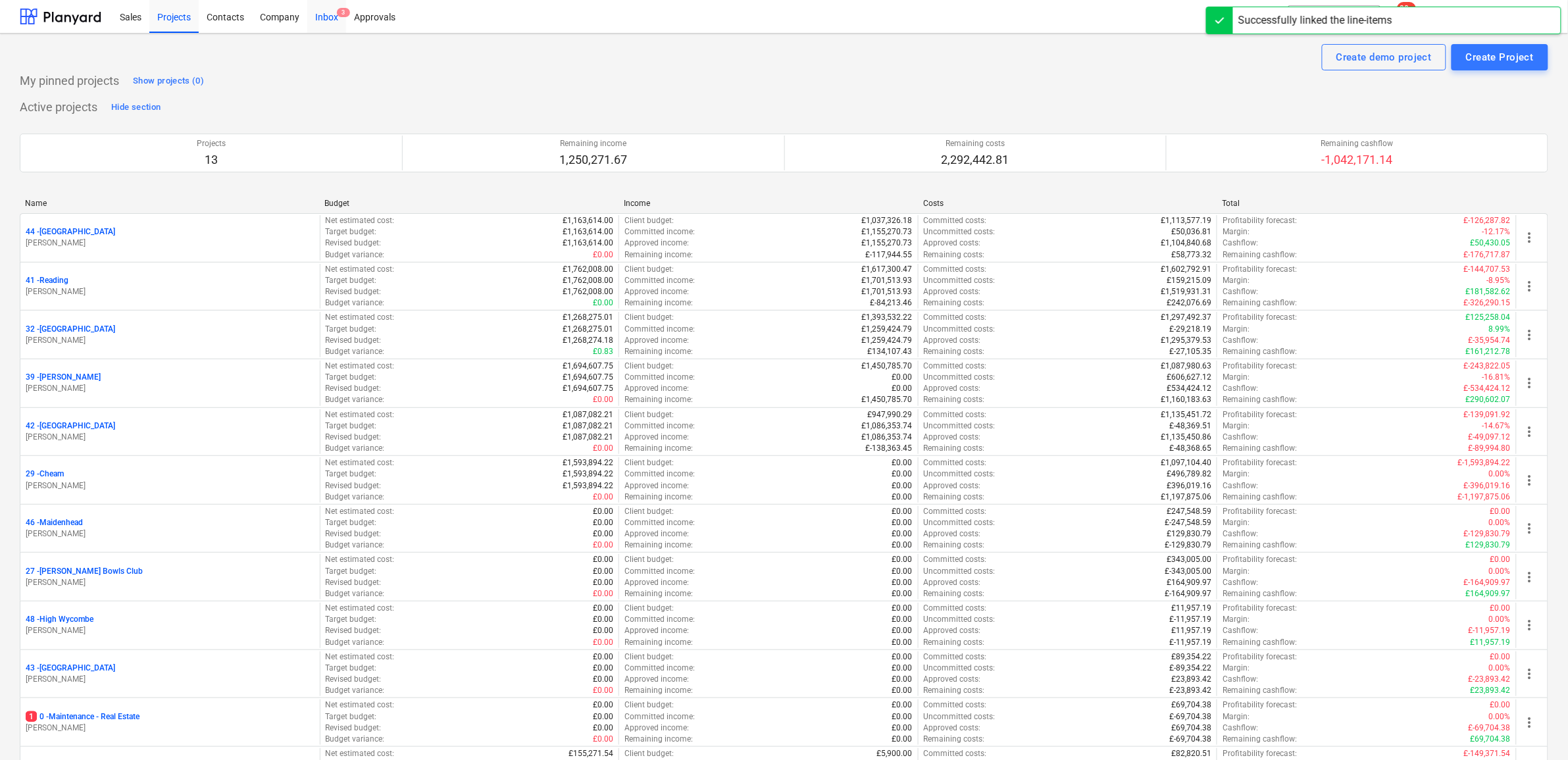
click at [314, 12] on div "Inbox 3" at bounding box center [326, 16] width 39 height 34
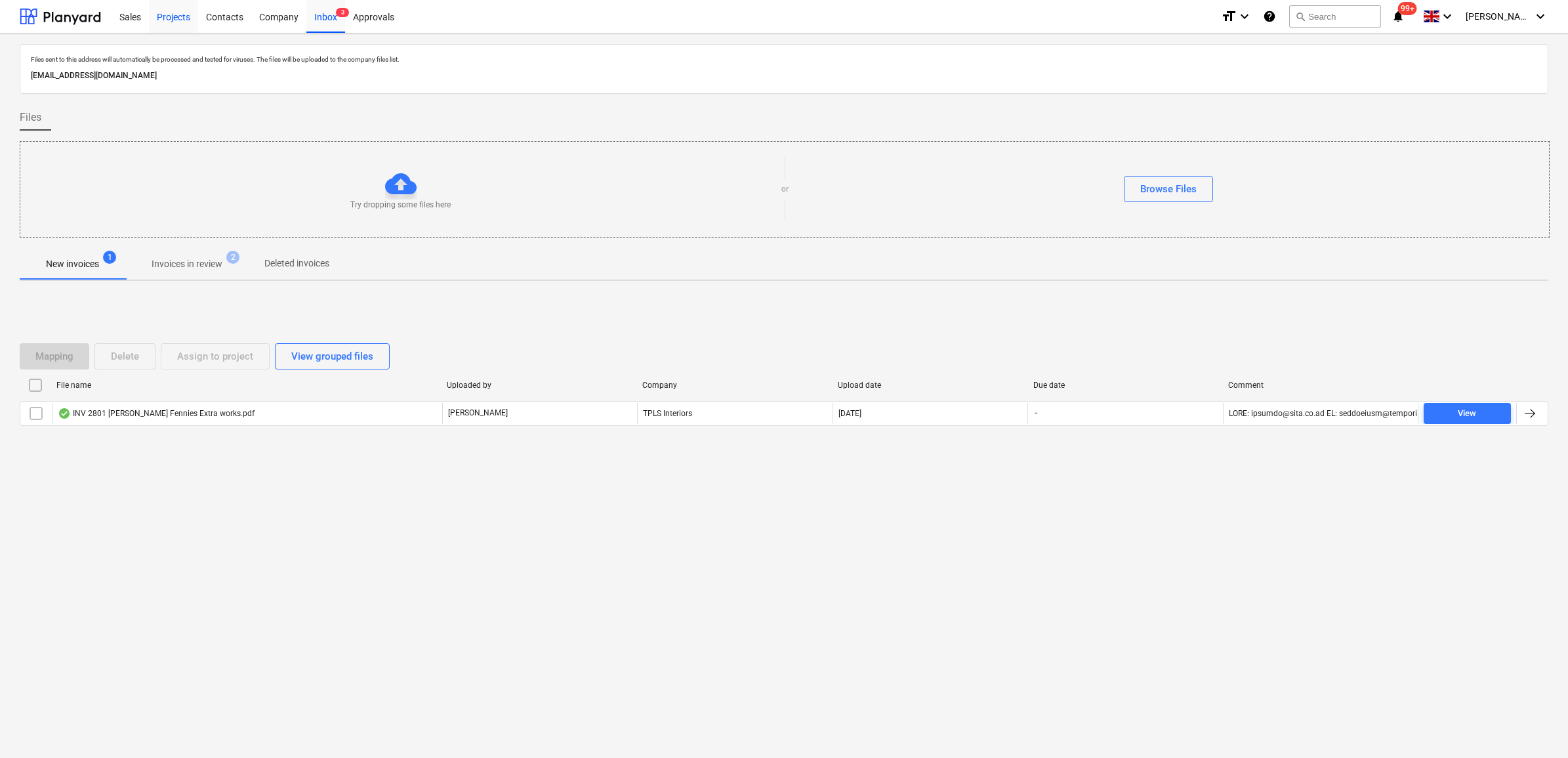
click at [178, 18] on div "Projects" at bounding box center [174, 16] width 49 height 34
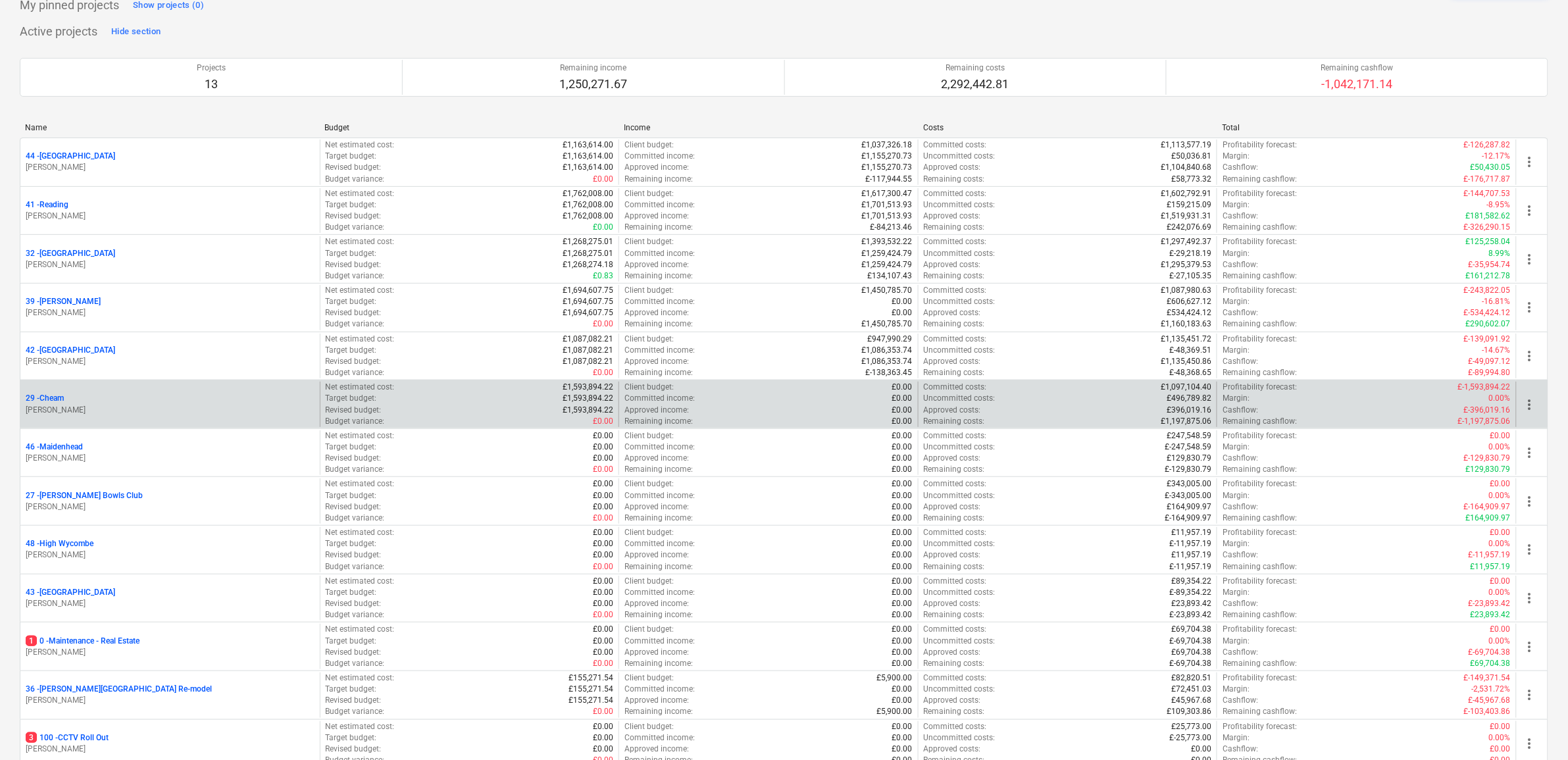
scroll to position [165, 0]
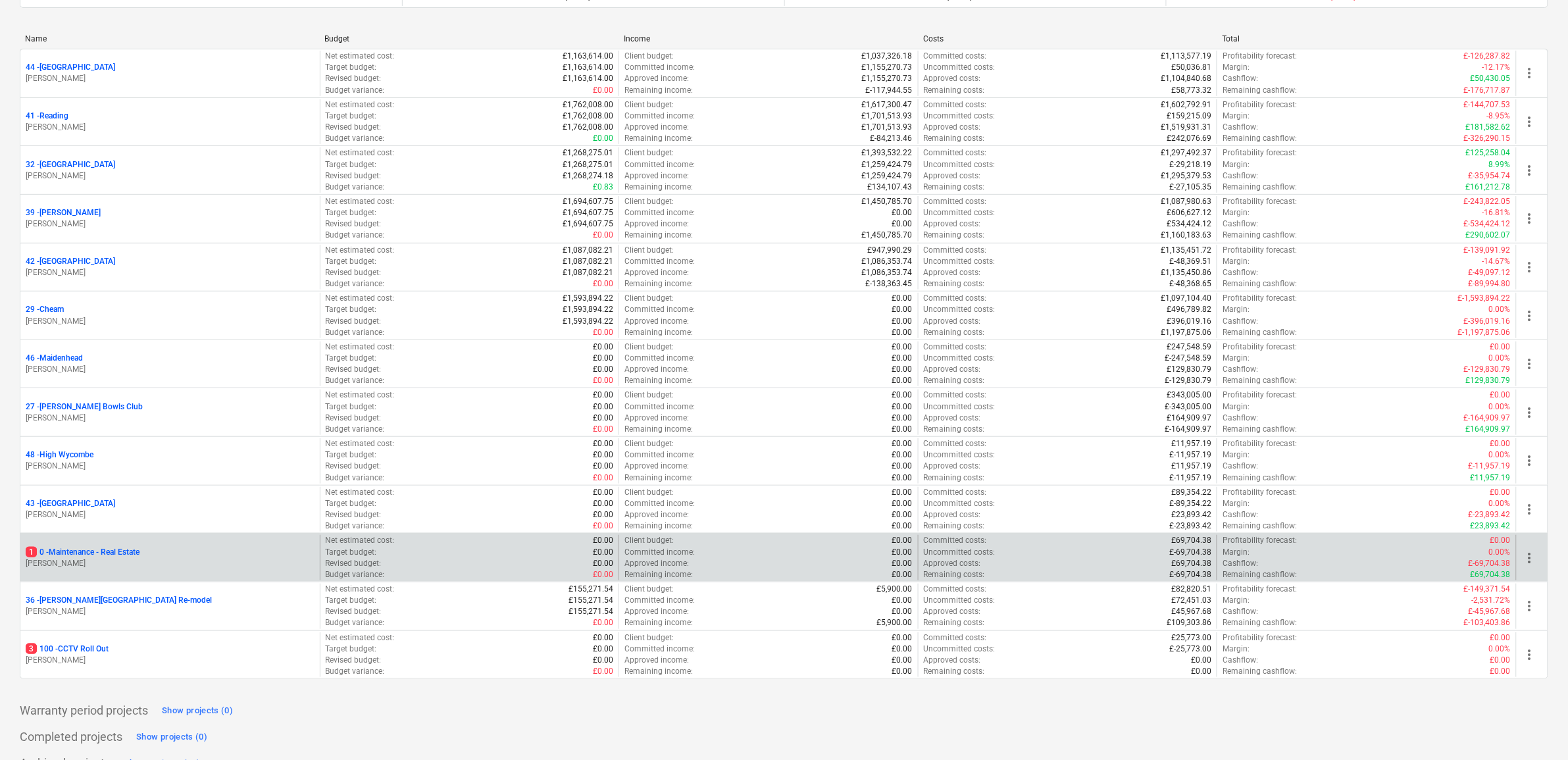
click at [83, 555] on p "1 0 - Maintenance - Real Estate" at bounding box center [83, 552] width 114 height 12
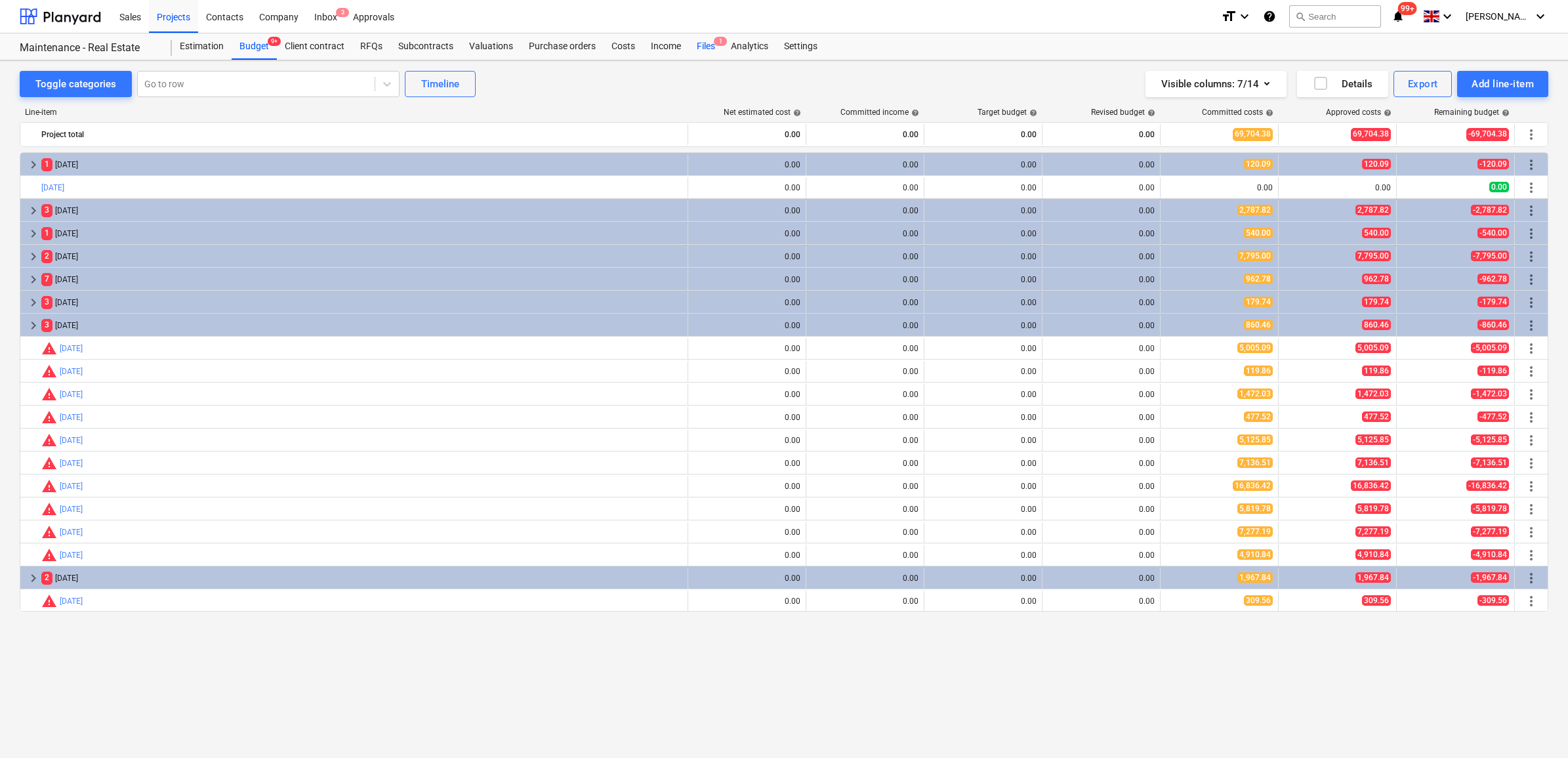
click at [706, 44] on div "Files 1" at bounding box center [706, 47] width 34 height 26
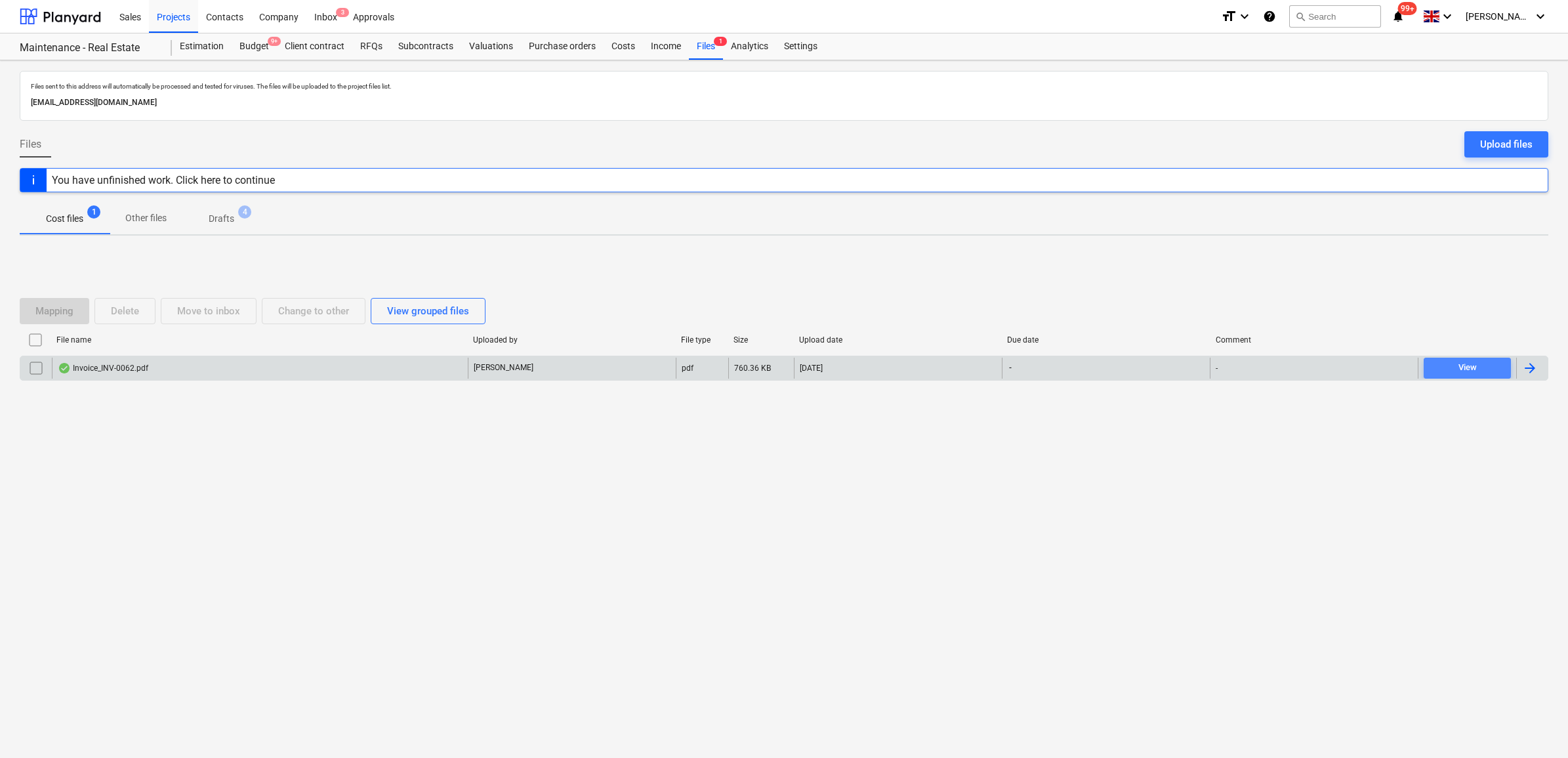
click at [1252, 369] on span "View" at bounding box center [1467, 368] width 77 height 15
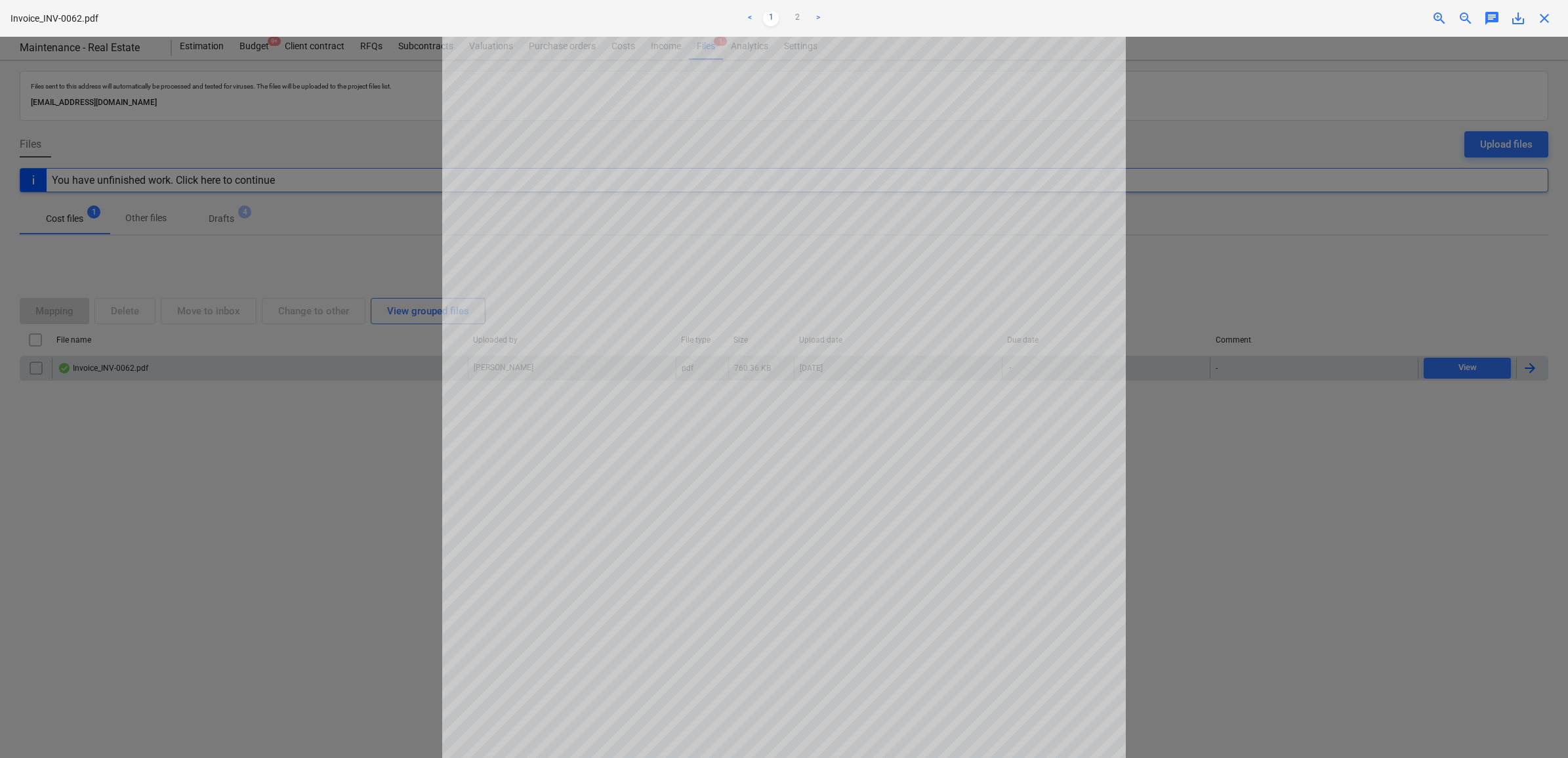
scroll to position [82, 0]
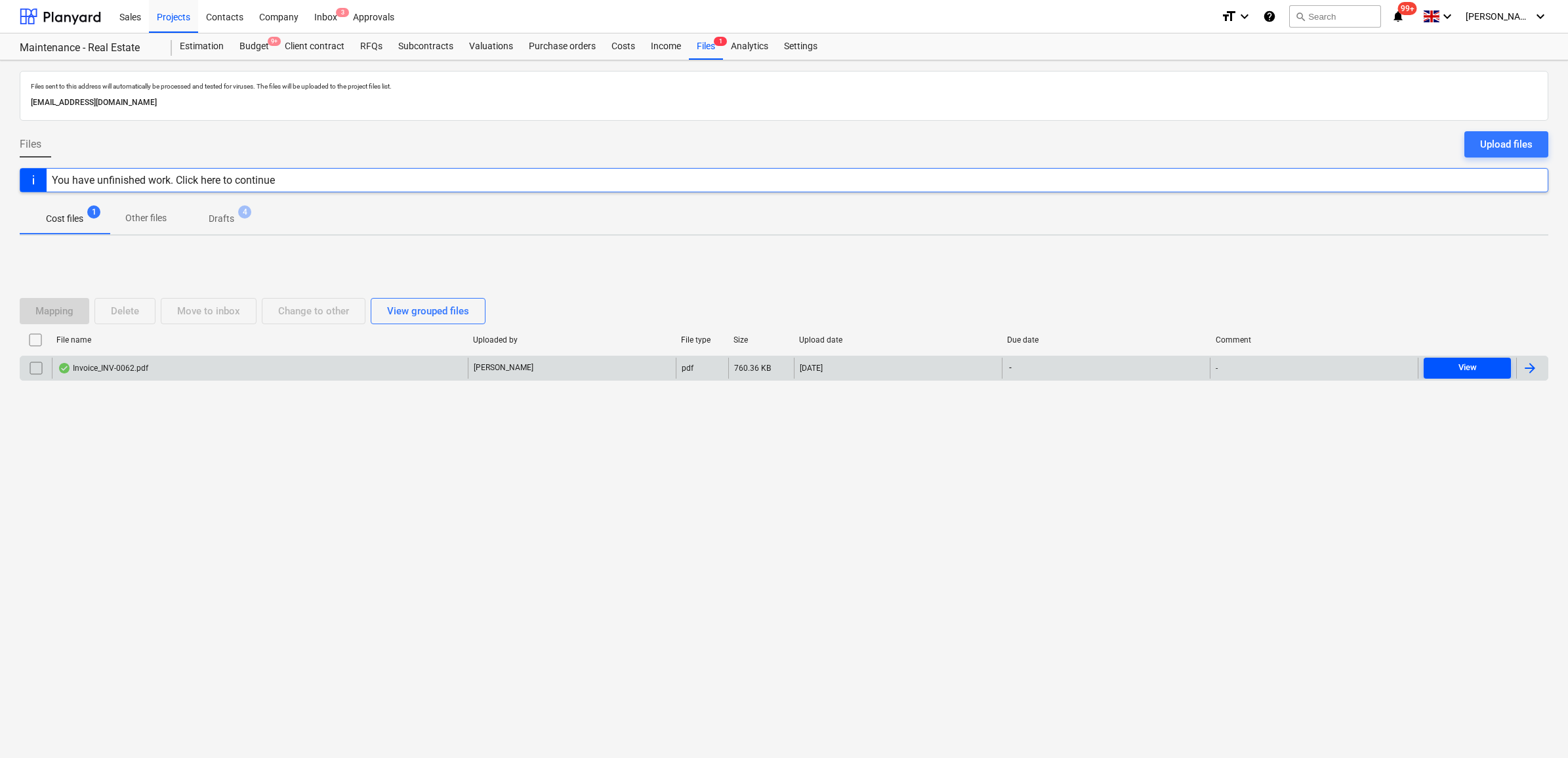
click at [1252, 365] on span "View" at bounding box center [1467, 368] width 77 height 15
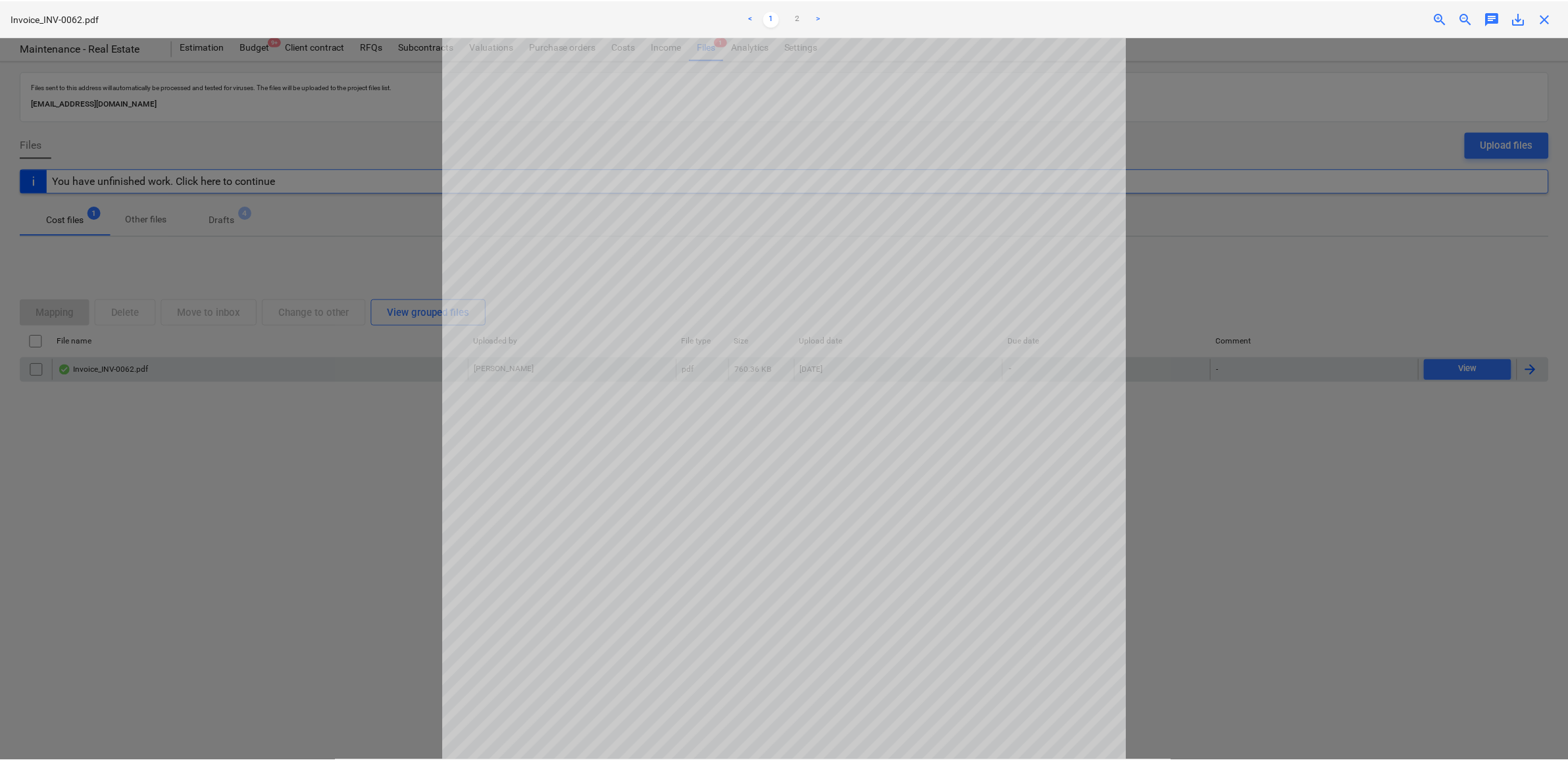
scroll to position [82, 0]
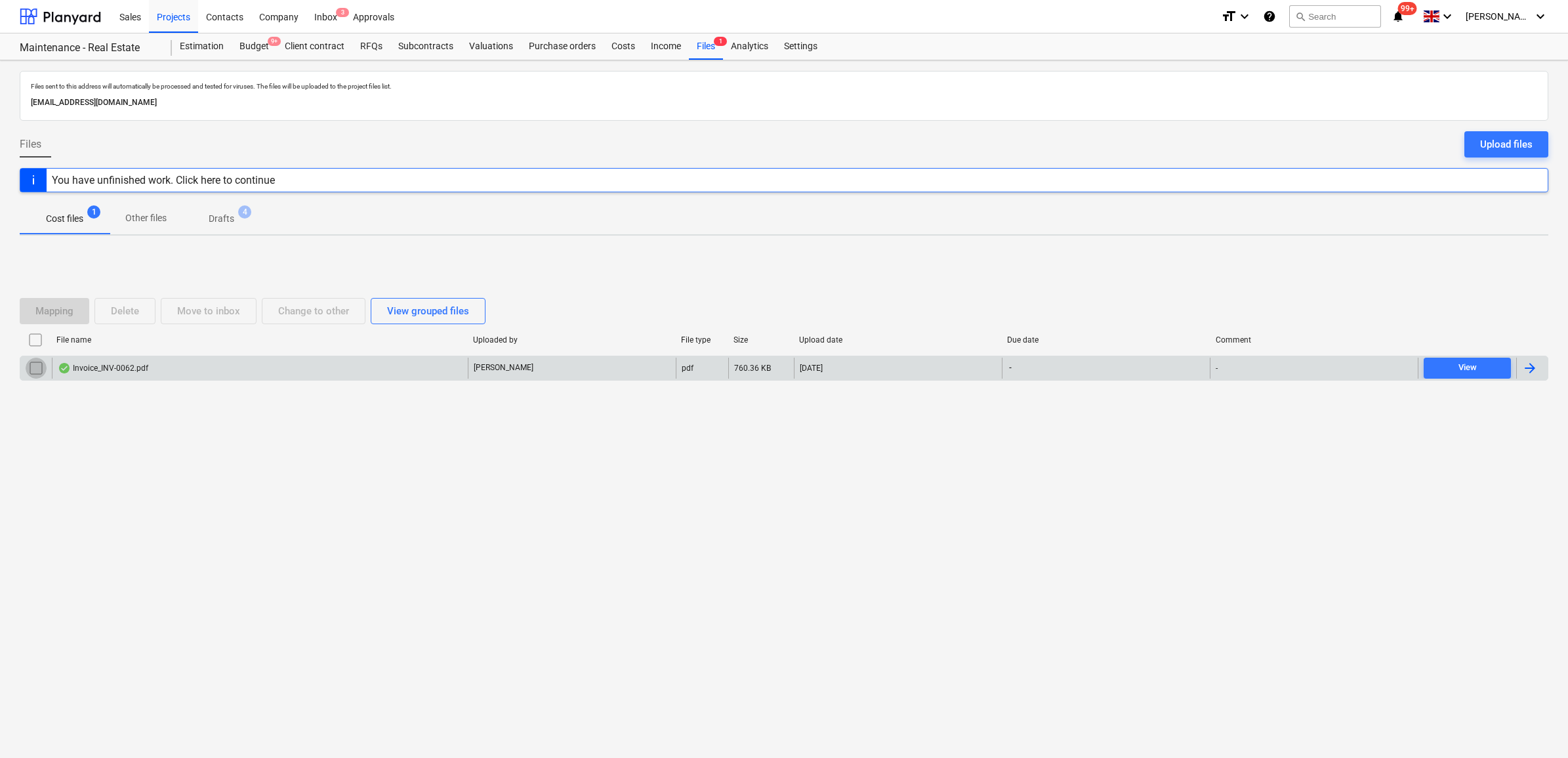
click at [33, 360] on input "checkbox" at bounding box center [35, 368] width 21 height 21
click at [1252, 370] on div at bounding box center [1530, 368] width 16 height 16
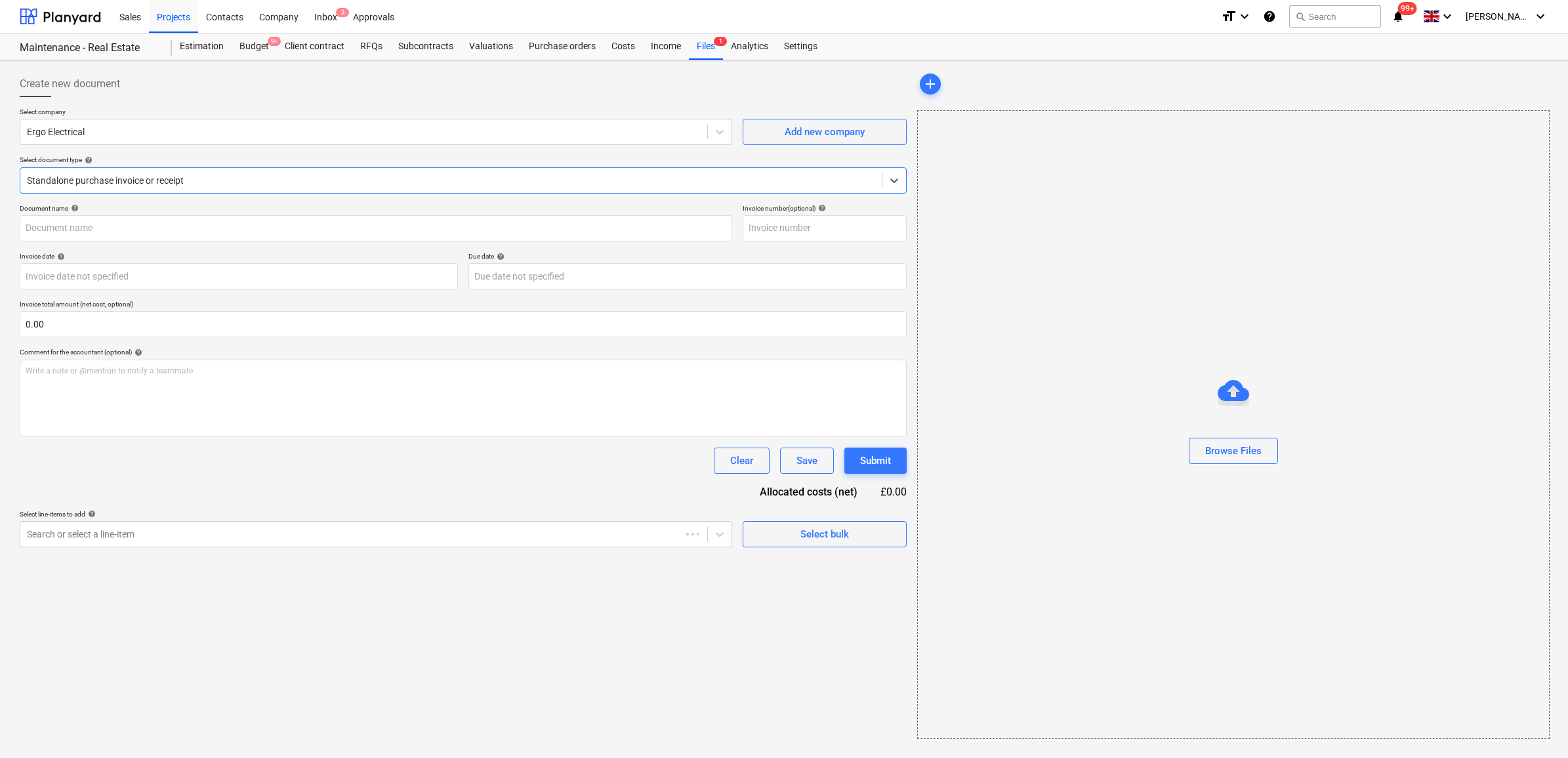
type input "43477037"
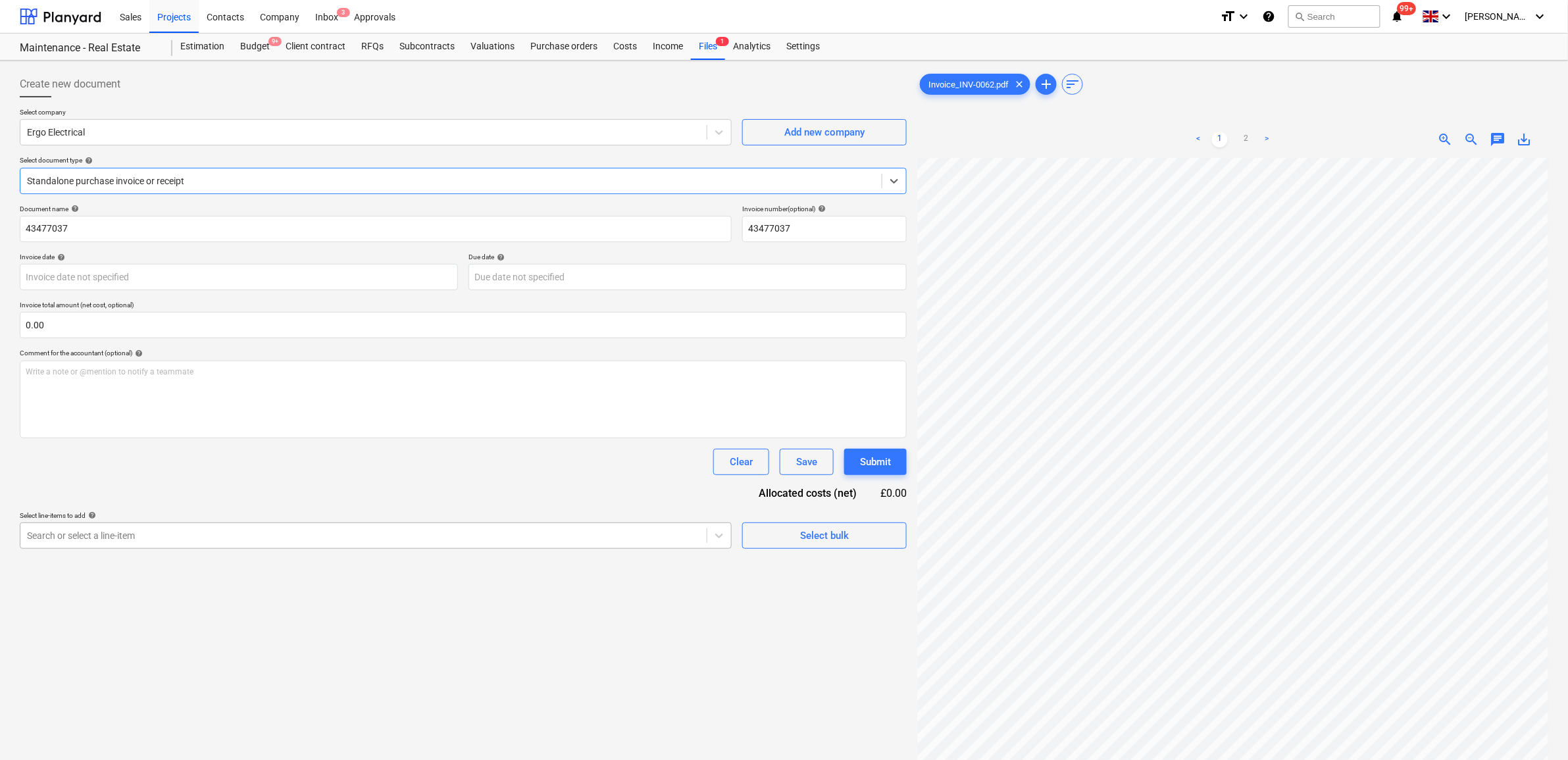
click at [221, 534] on div at bounding box center [364, 536] width 673 height 13
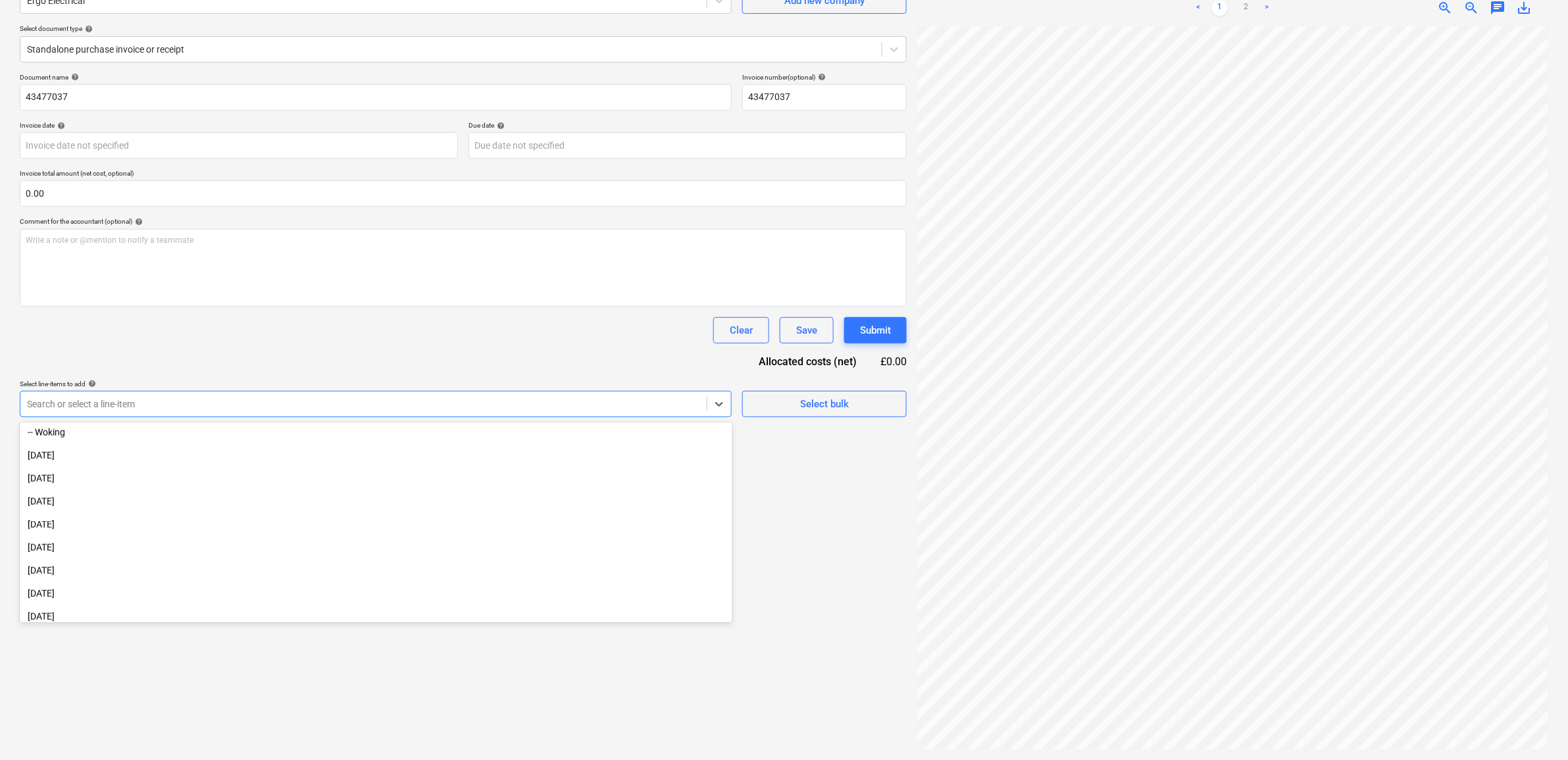
scroll to position [886, 0]
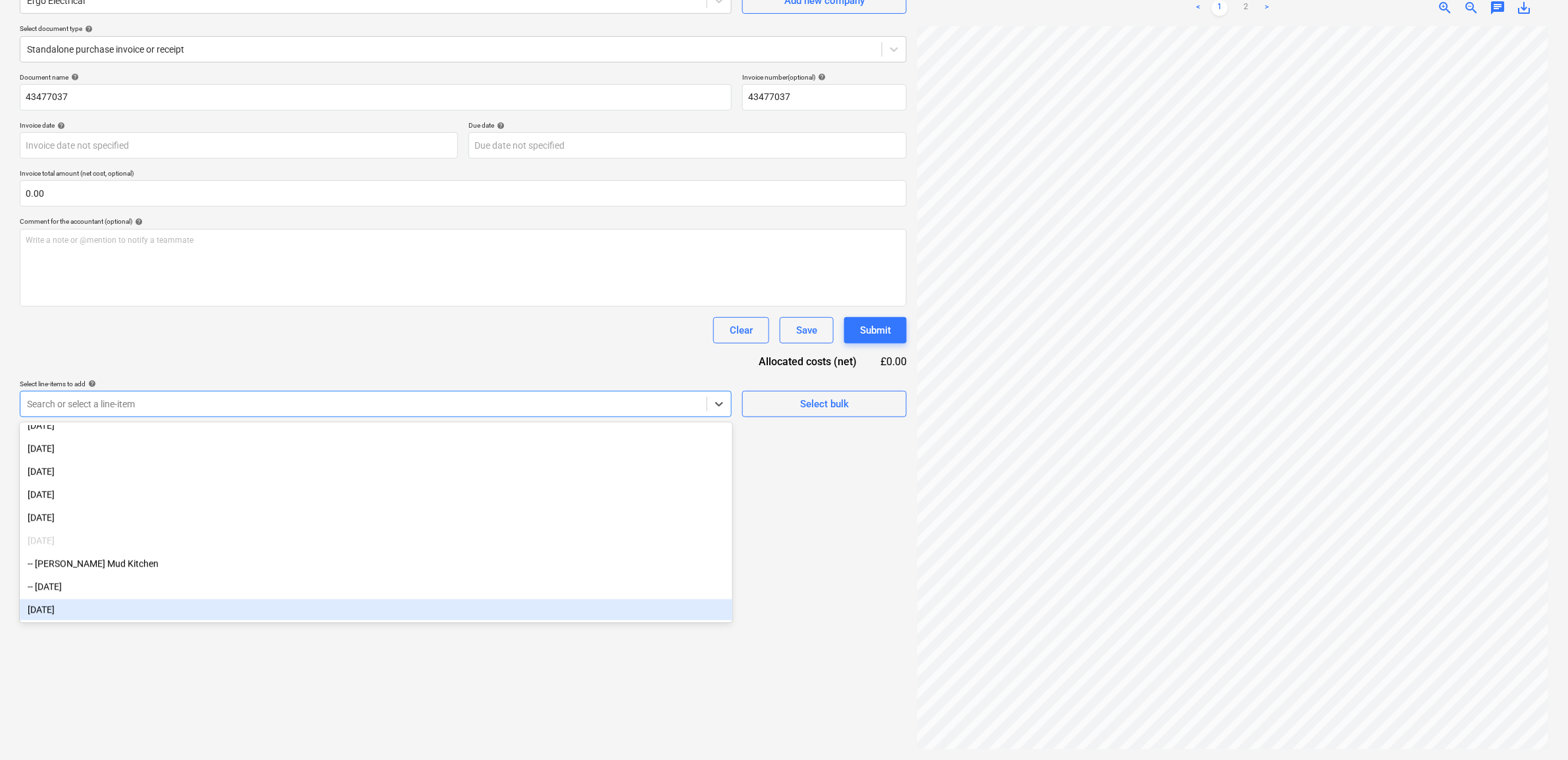
click at [76, 582] on div "[DATE]" at bounding box center [376, 609] width 713 height 21
click at [827, 582] on div "Create new document Select company Ergo Electrical Add new company Select docum…" at bounding box center [464, 344] width 898 height 821
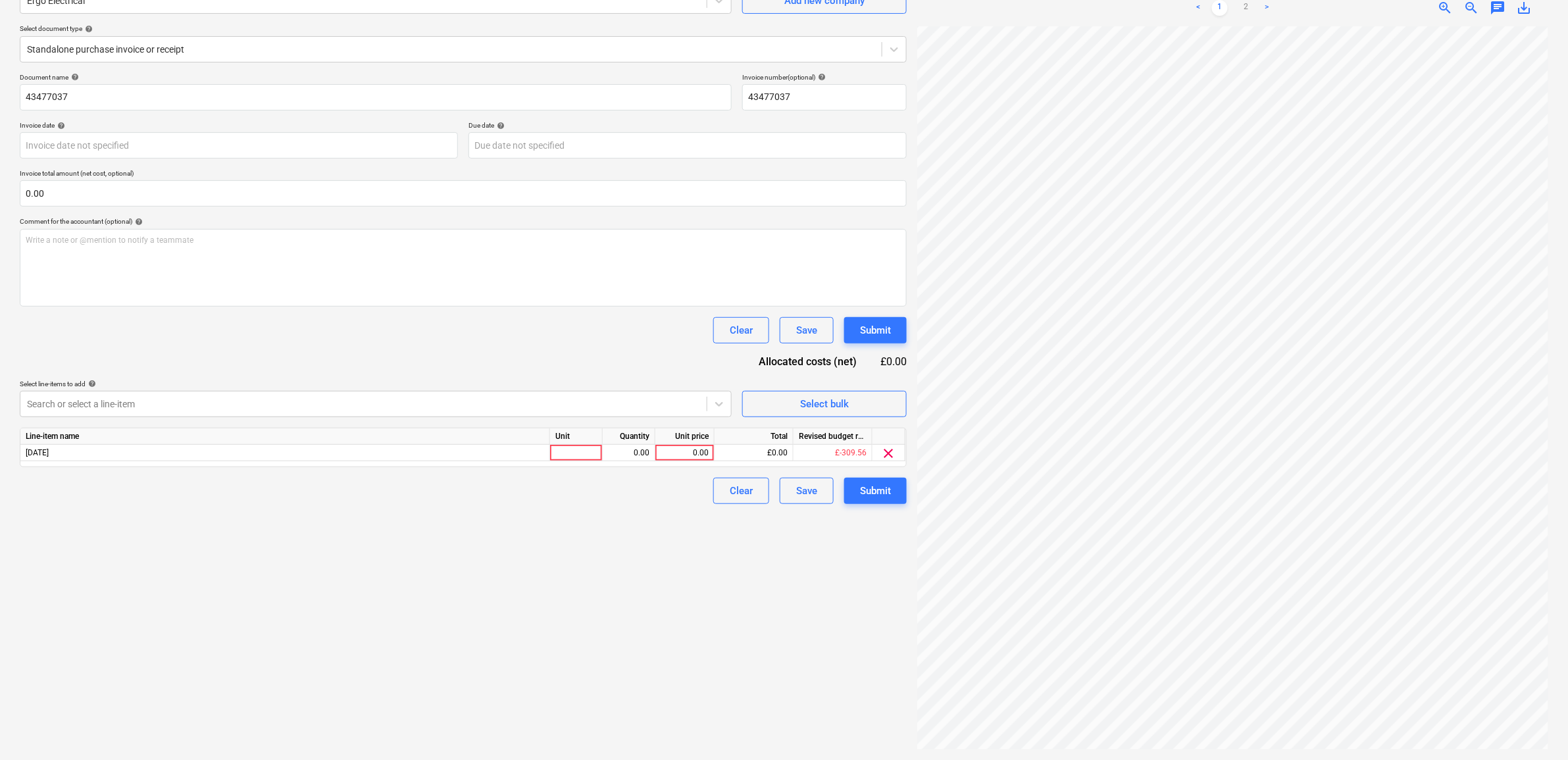
scroll to position [82, 60]
click at [189, 143] on body "Sales Projects Contacts Company Inbox 3 Approvals format_size keyboard_arrow_do…" at bounding box center [784, 248] width 1568 height 760
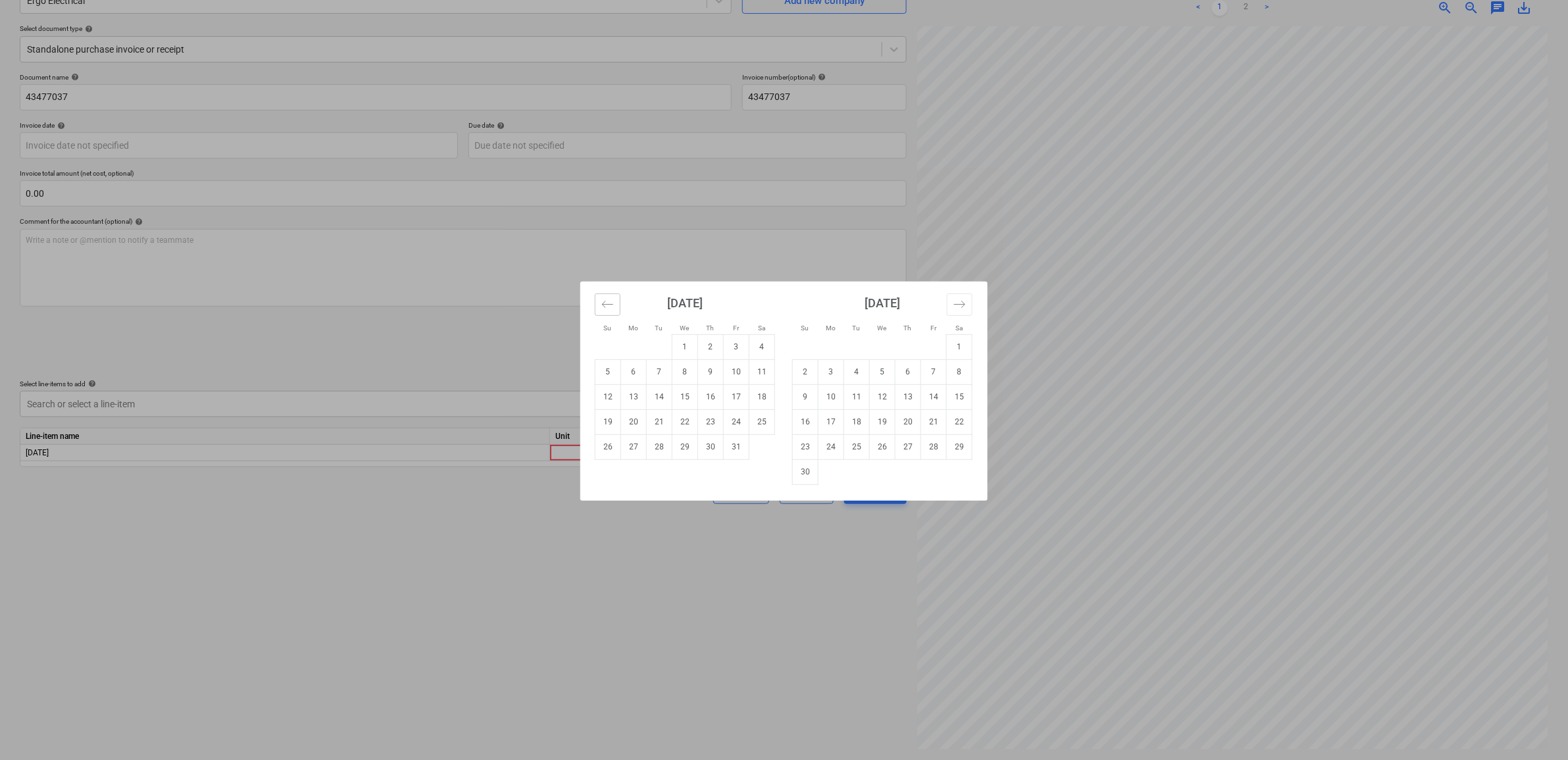
click at [612, 304] on icon "Move backward to switch to the previous month." at bounding box center [607, 304] width 12 height 12
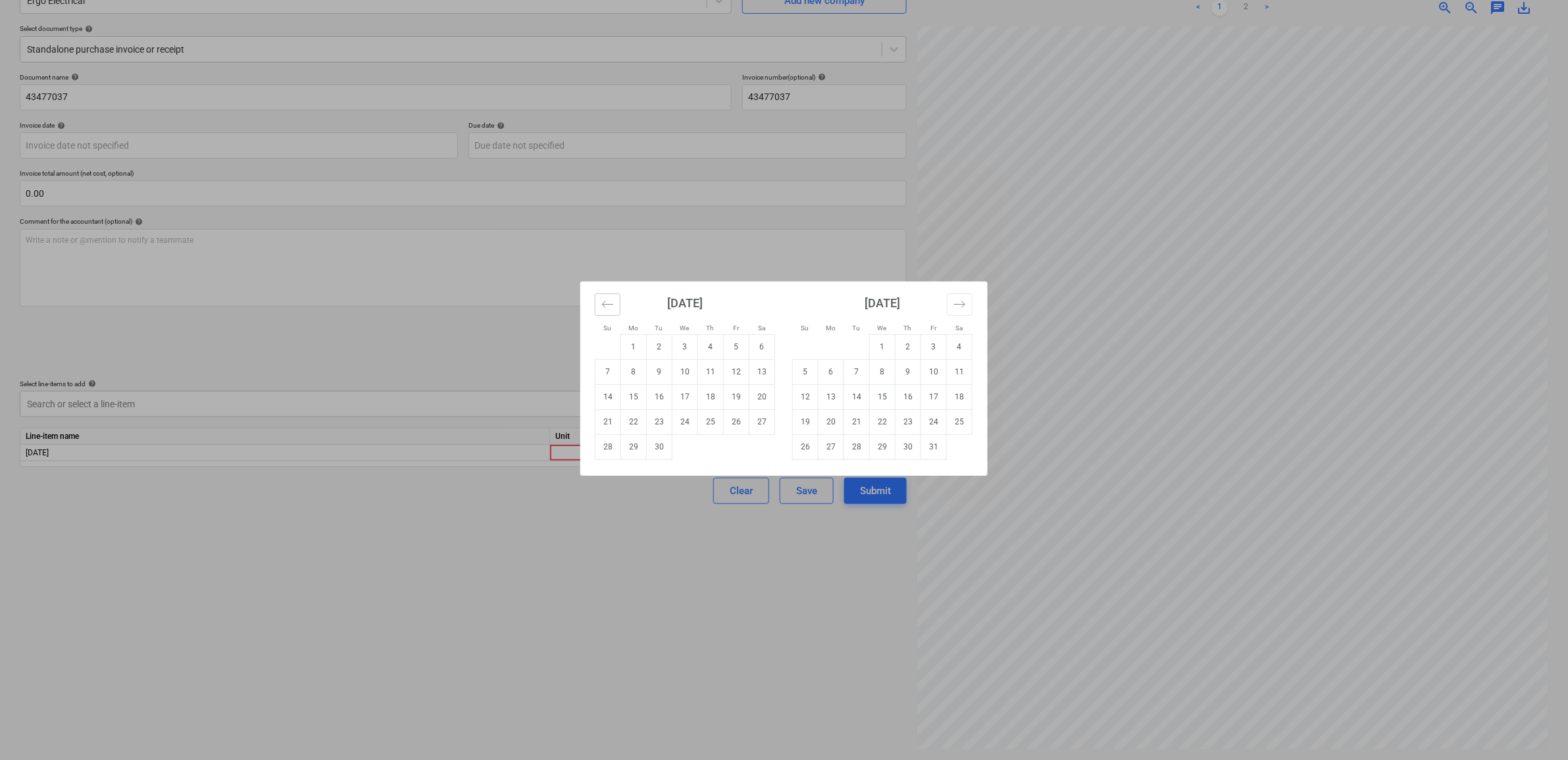
click at [611, 306] on icon "Move backward to switch to the previous month." at bounding box center [607, 304] width 12 height 12
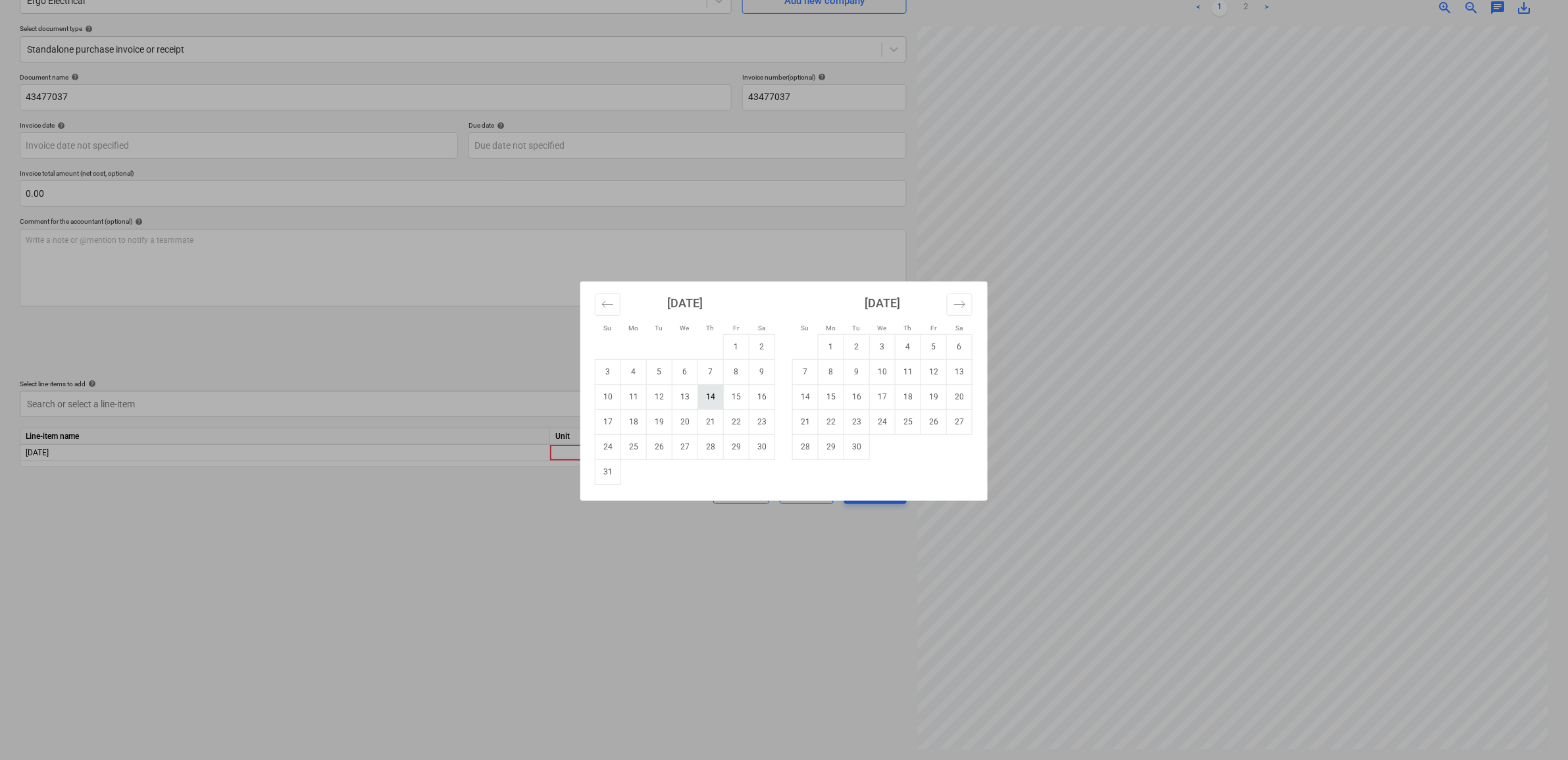
click at [713, 396] on td "14" at bounding box center [710, 397] width 26 height 25
type input "[DATE]"
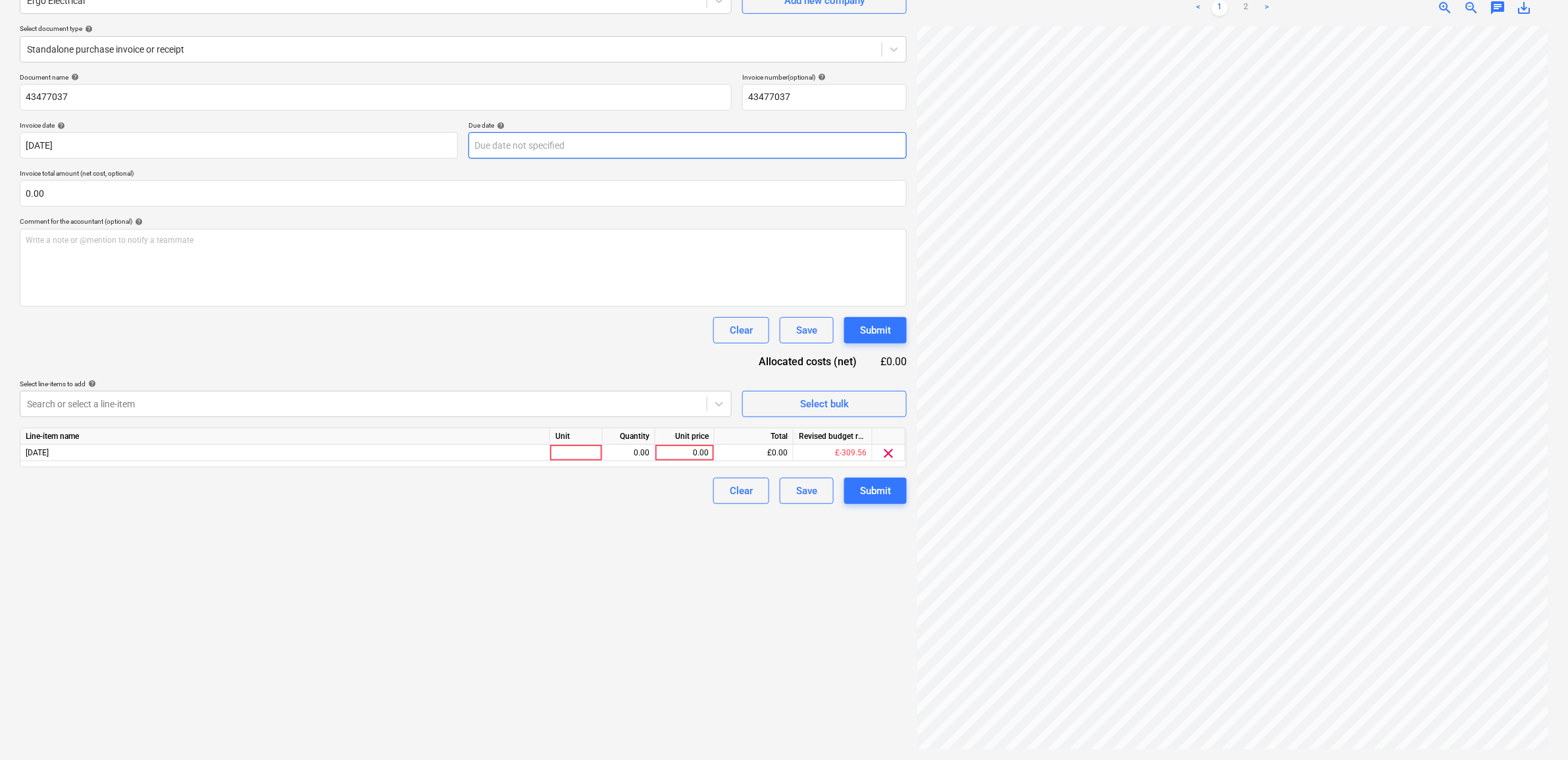
click at [543, 150] on body "Sales Projects Contacts Company Inbox 3 Approvals format_size keyboard_arrow_do…" at bounding box center [784, 248] width 1568 height 760
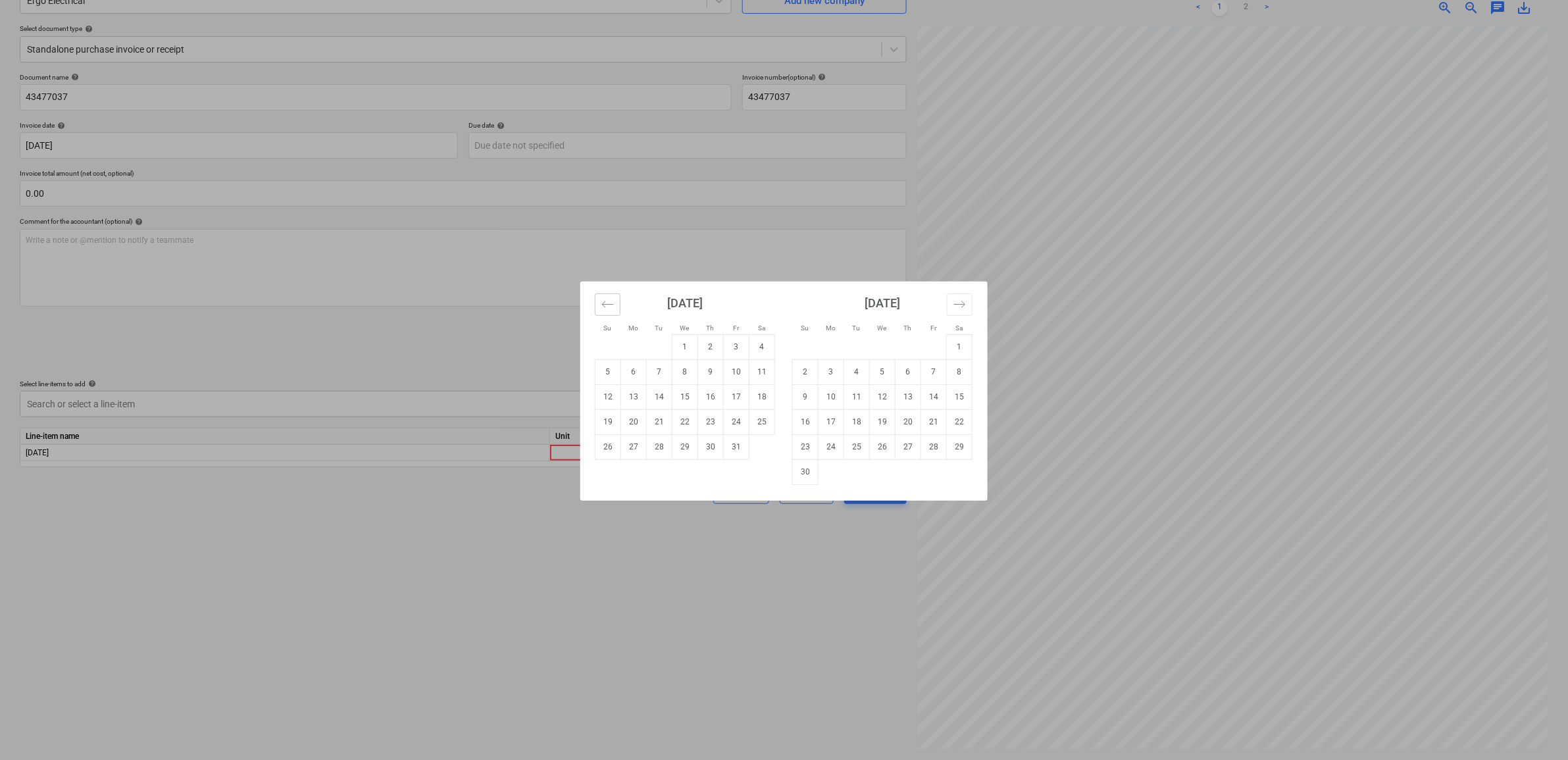
click at [604, 307] on icon "Move backward to switch to the previous month." at bounding box center [607, 304] width 12 height 12
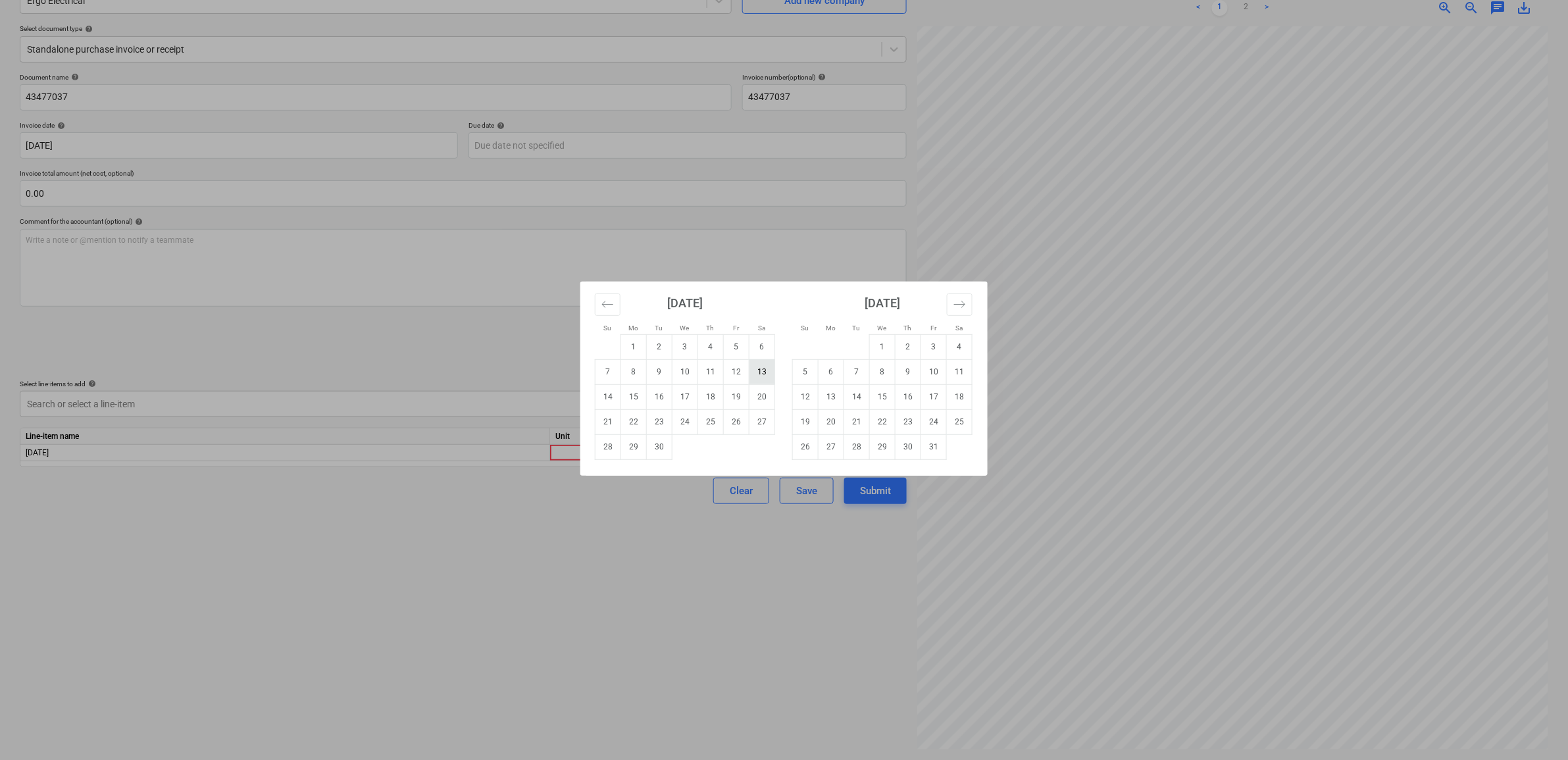
click at [758, 376] on td "13" at bounding box center [762, 372] width 26 height 25
type input "[DATE]"
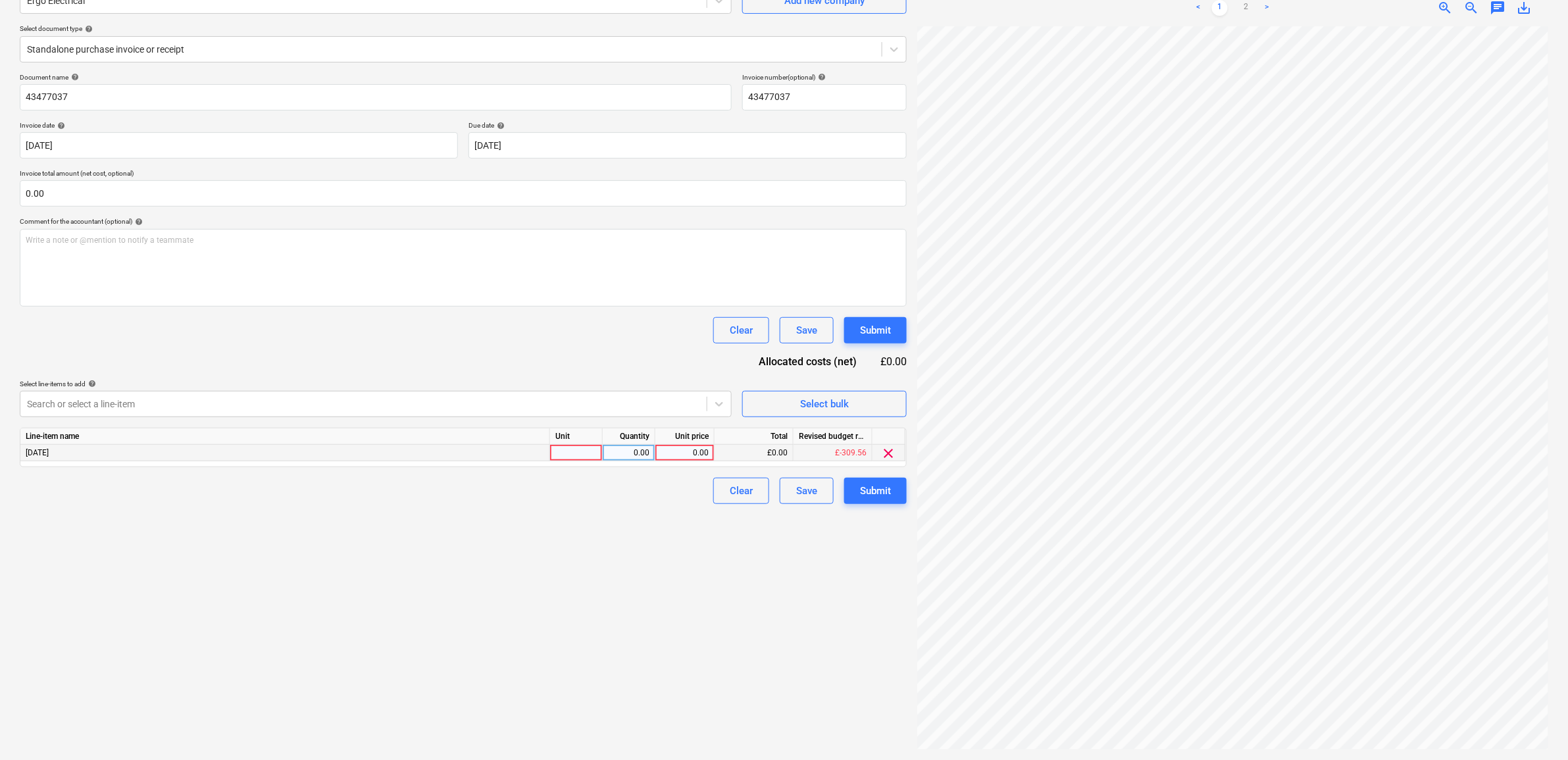
click at [882, 453] on span "clear" at bounding box center [889, 453] width 16 height 16
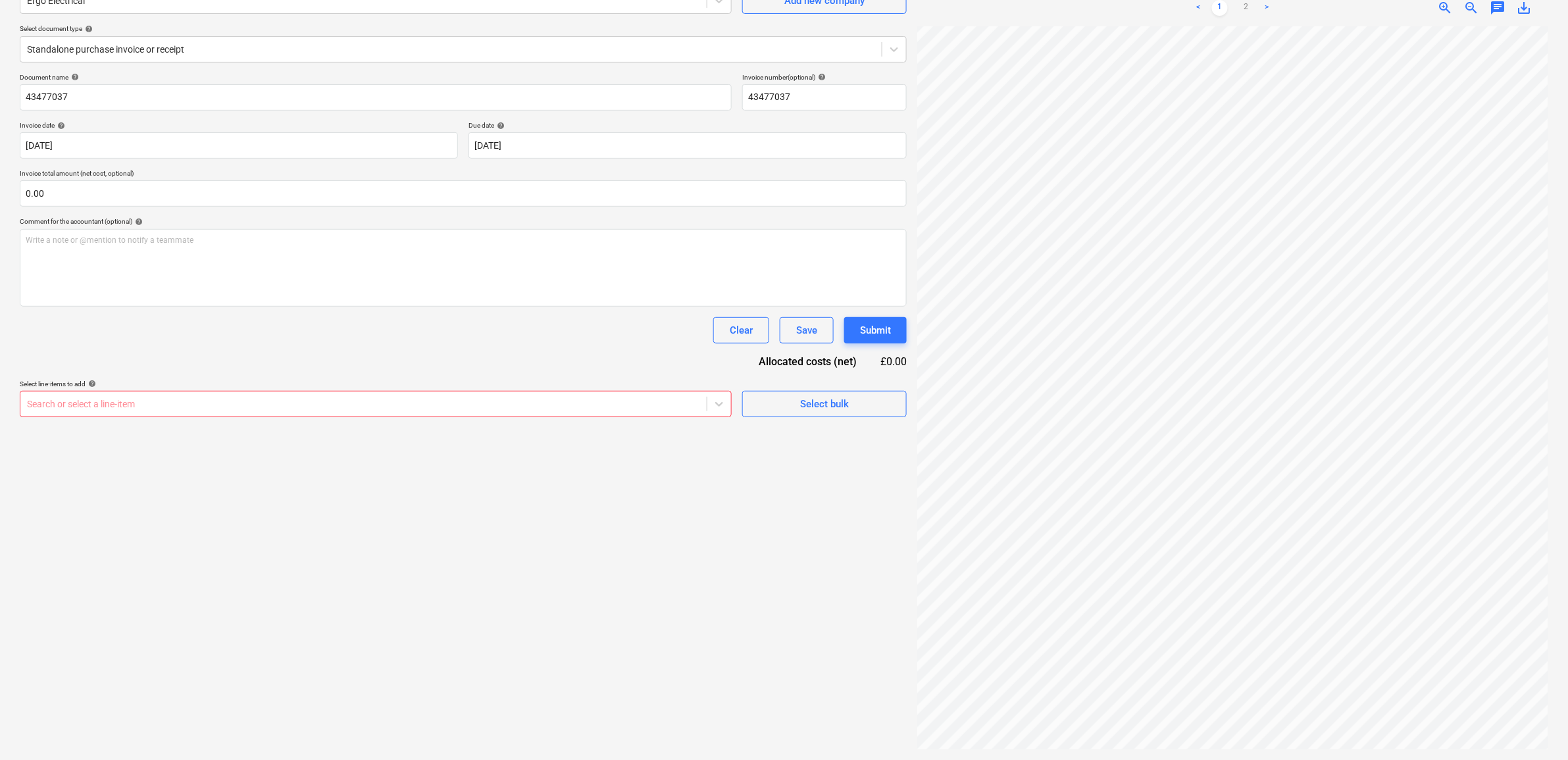
click at [704, 413] on div "Search or select a line-item" at bounding box center [364, 404] width 686 height 18
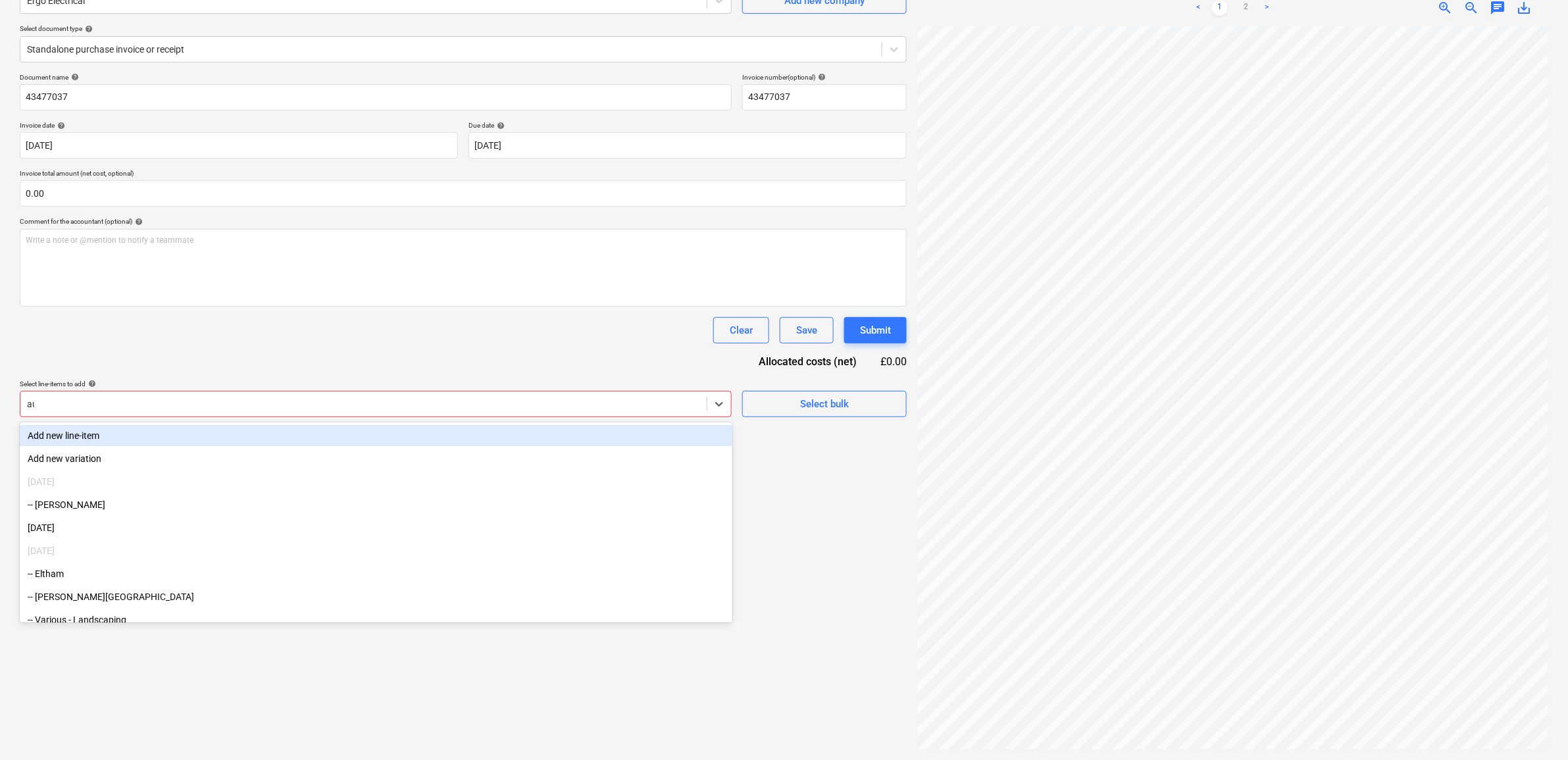
type input "aug"
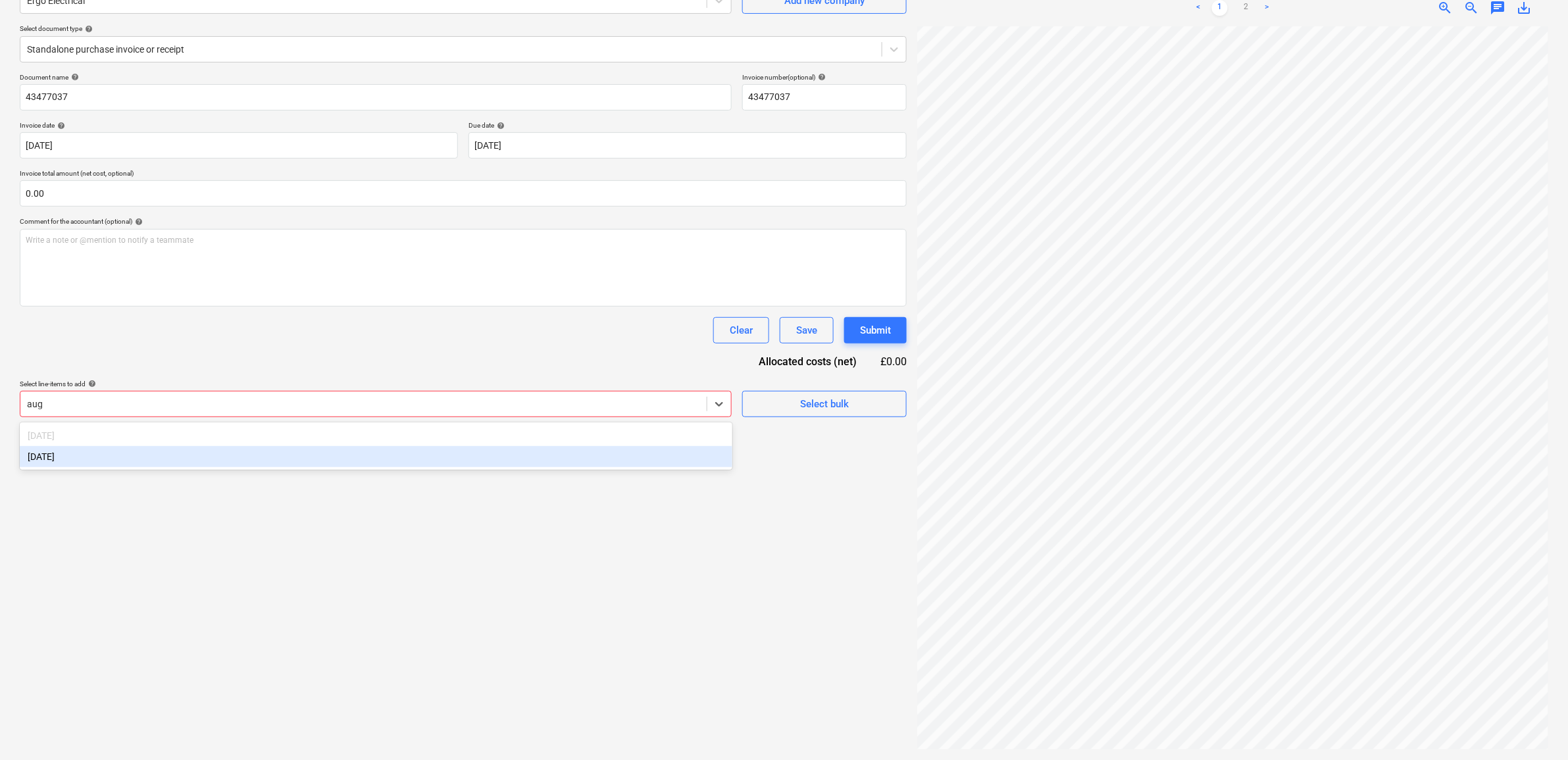
click at [617, 458] on div "[DATE]" at bounding box center [376, 456] width 713 height 21
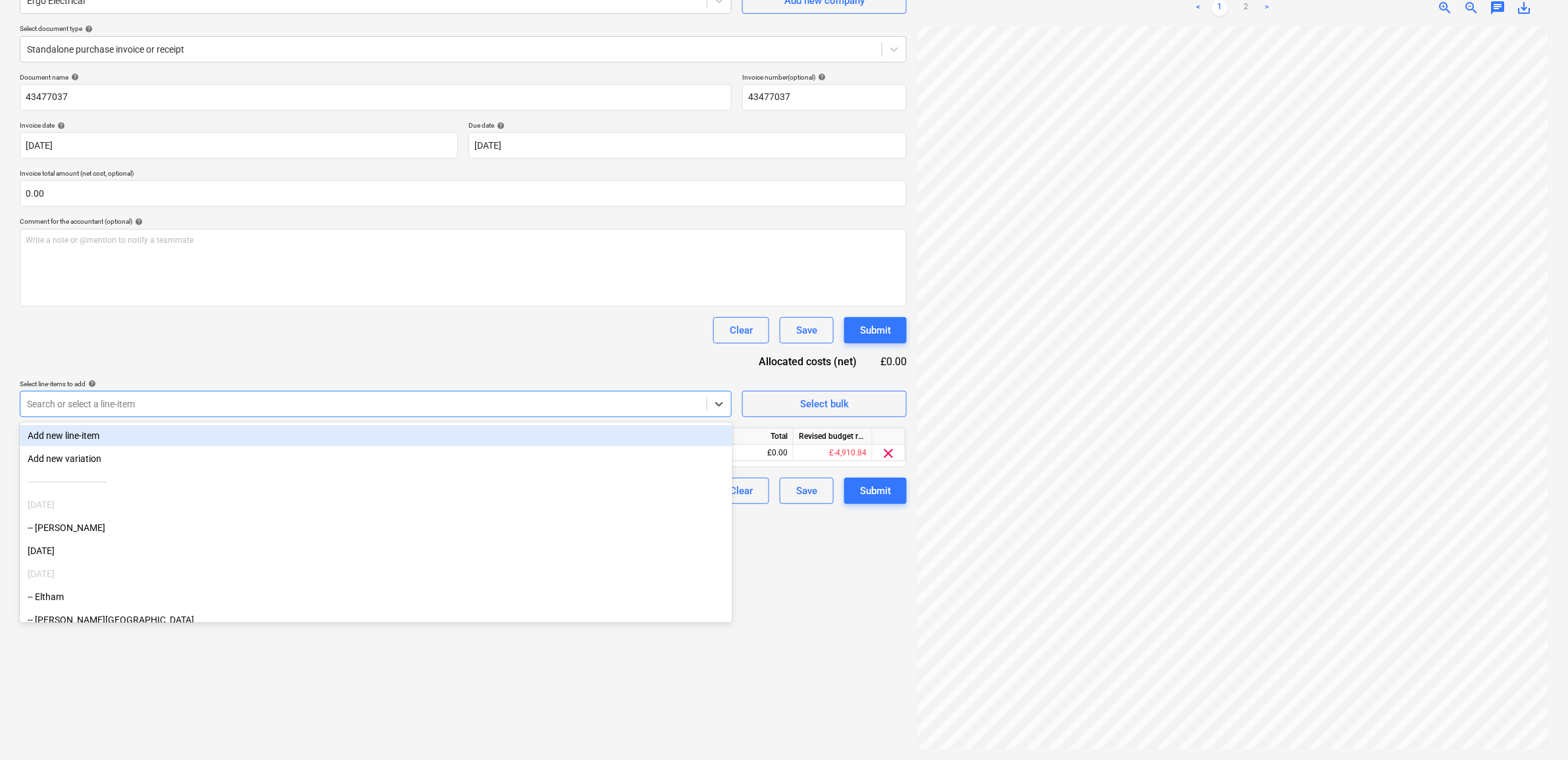
click at [617, 366] on div "Document name help 43477037 Invoice number (optional) help 43477037 Invoice dat…" at bounding box center [463, 288] width 887 height 431
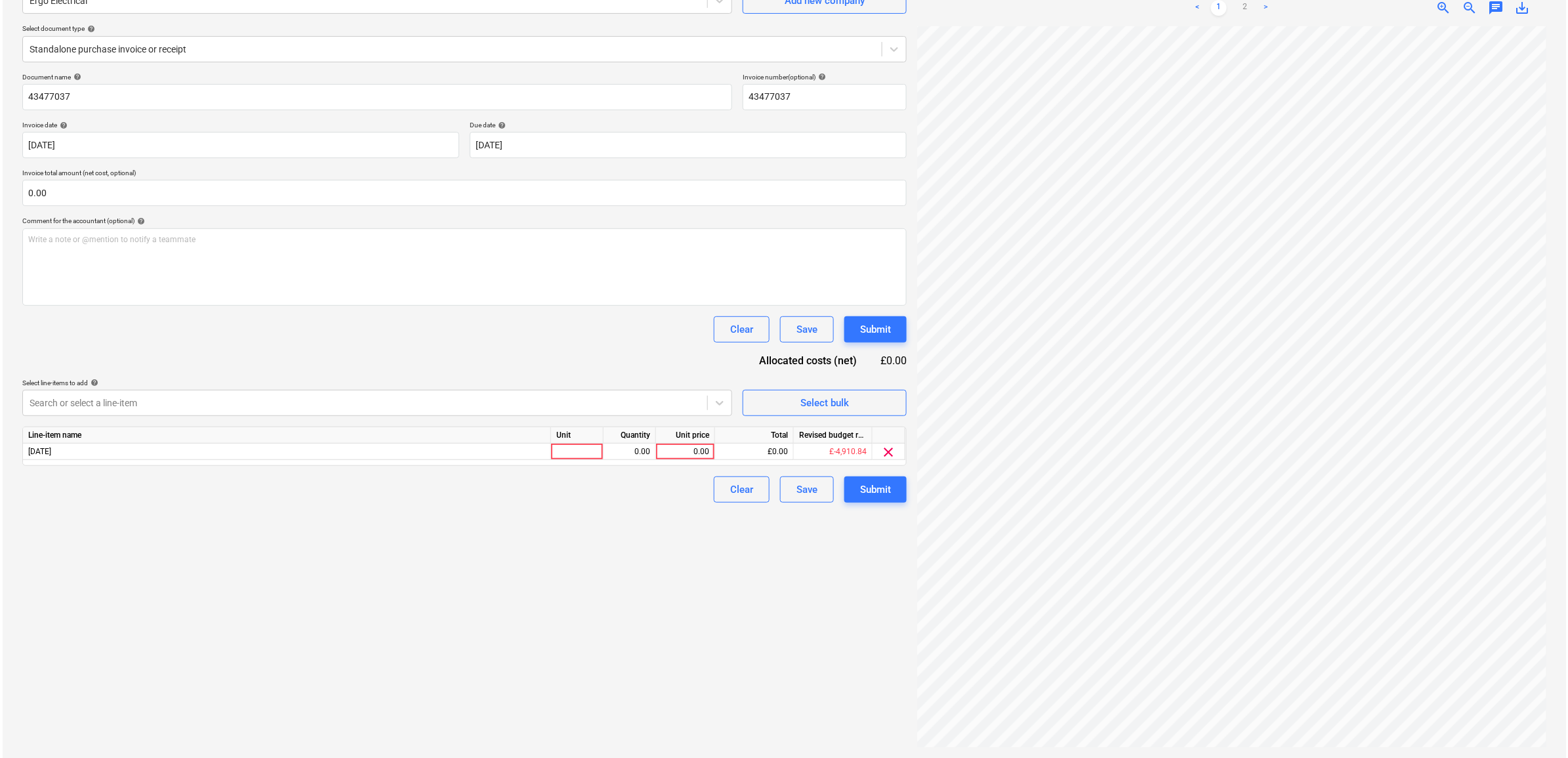
scroll to position [251, 60]
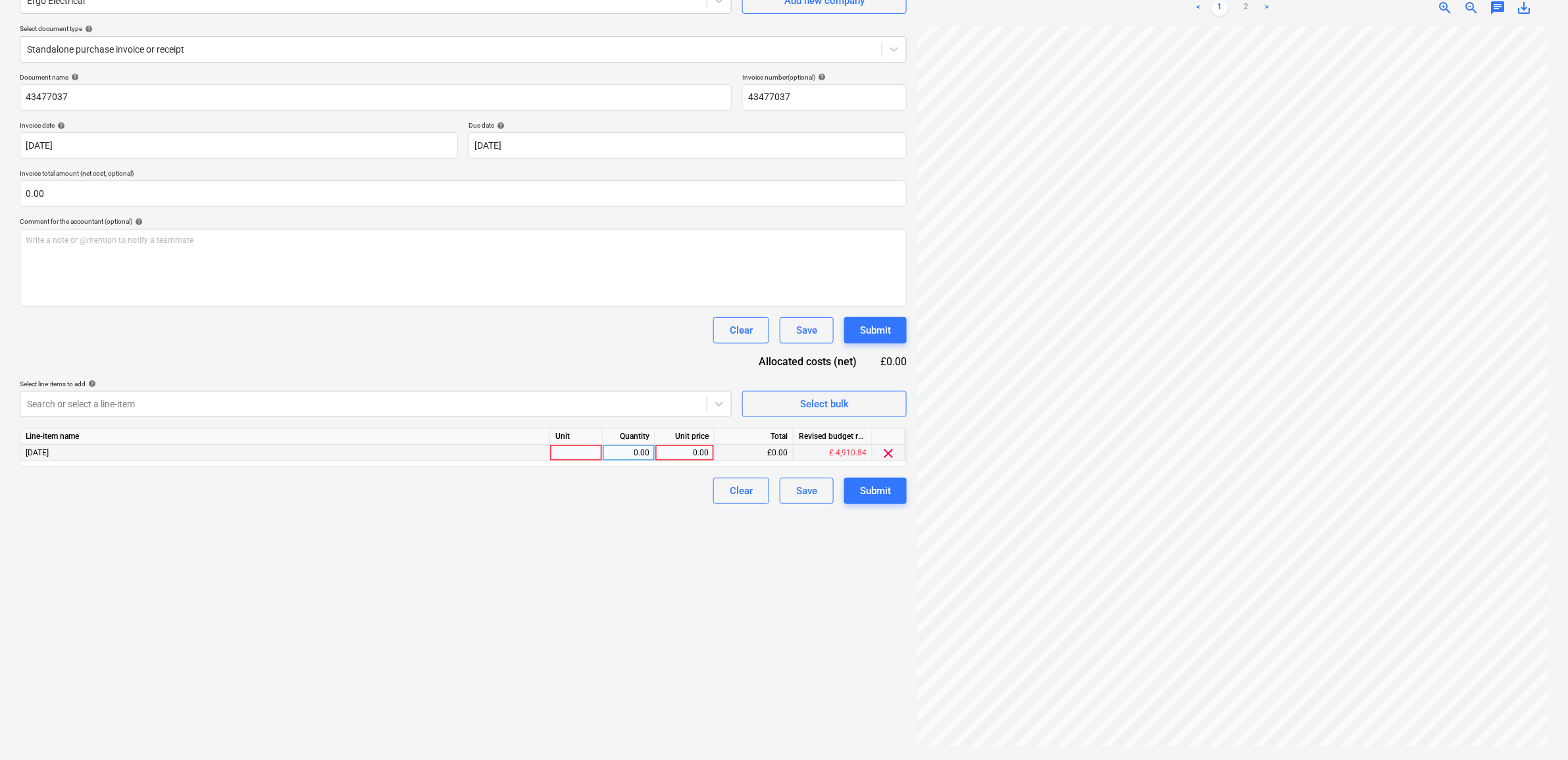
click at [695, 453] on div "0.00" at bounding box center [684, 453] width 48 height 17
type input "615.59"
click at [668, 582] on div "Create new document Select company Ergo Electrical Add new company Select docum…" at bounding box center [464, 344] width 898 height 821
click at [876, 494] on div "Submit" at bounding box center [875, 490] width 31 height 17
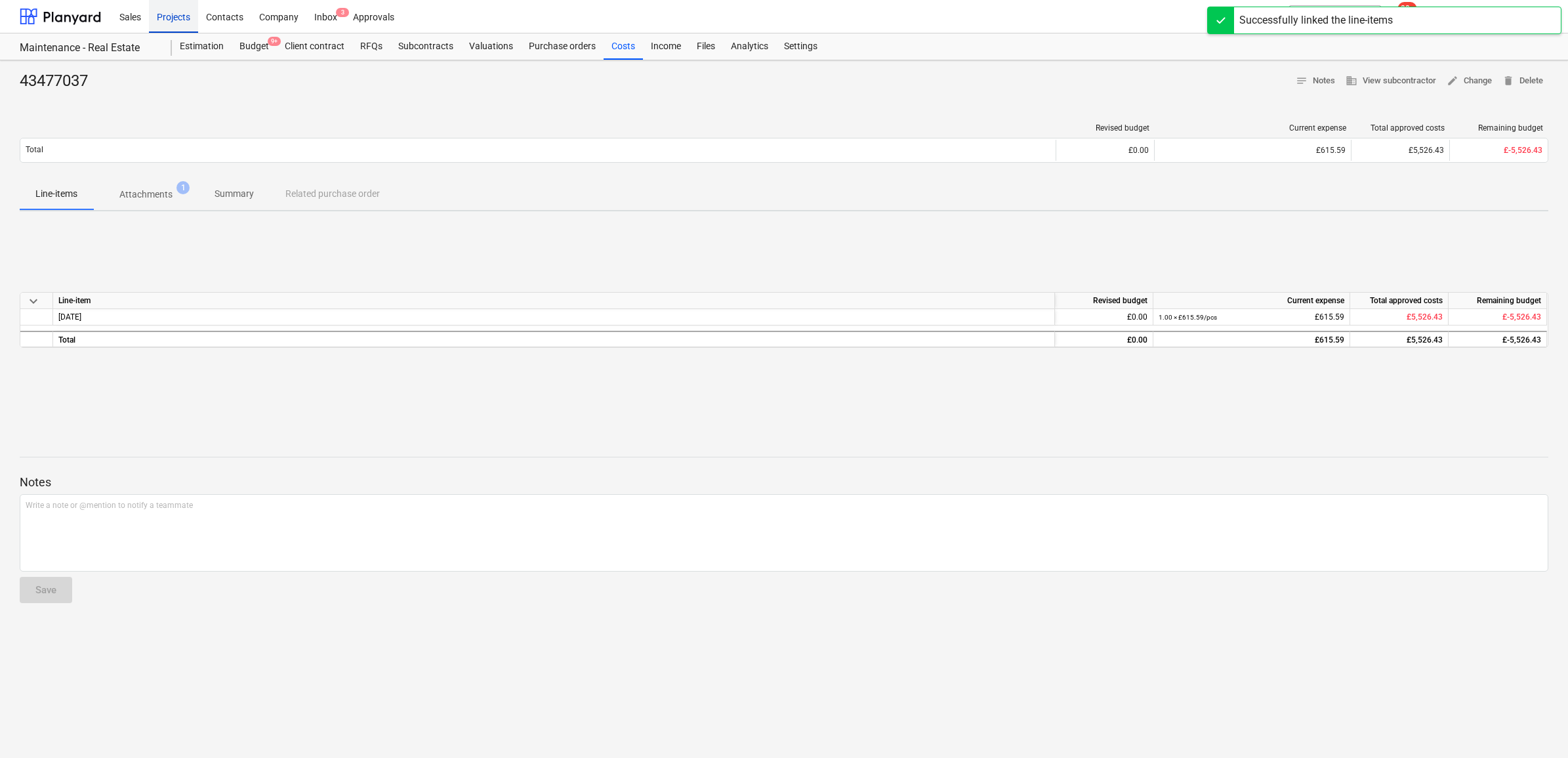
click at [164, 15] on div "Projects" at bounding box center [174, 16] width 49 height 34
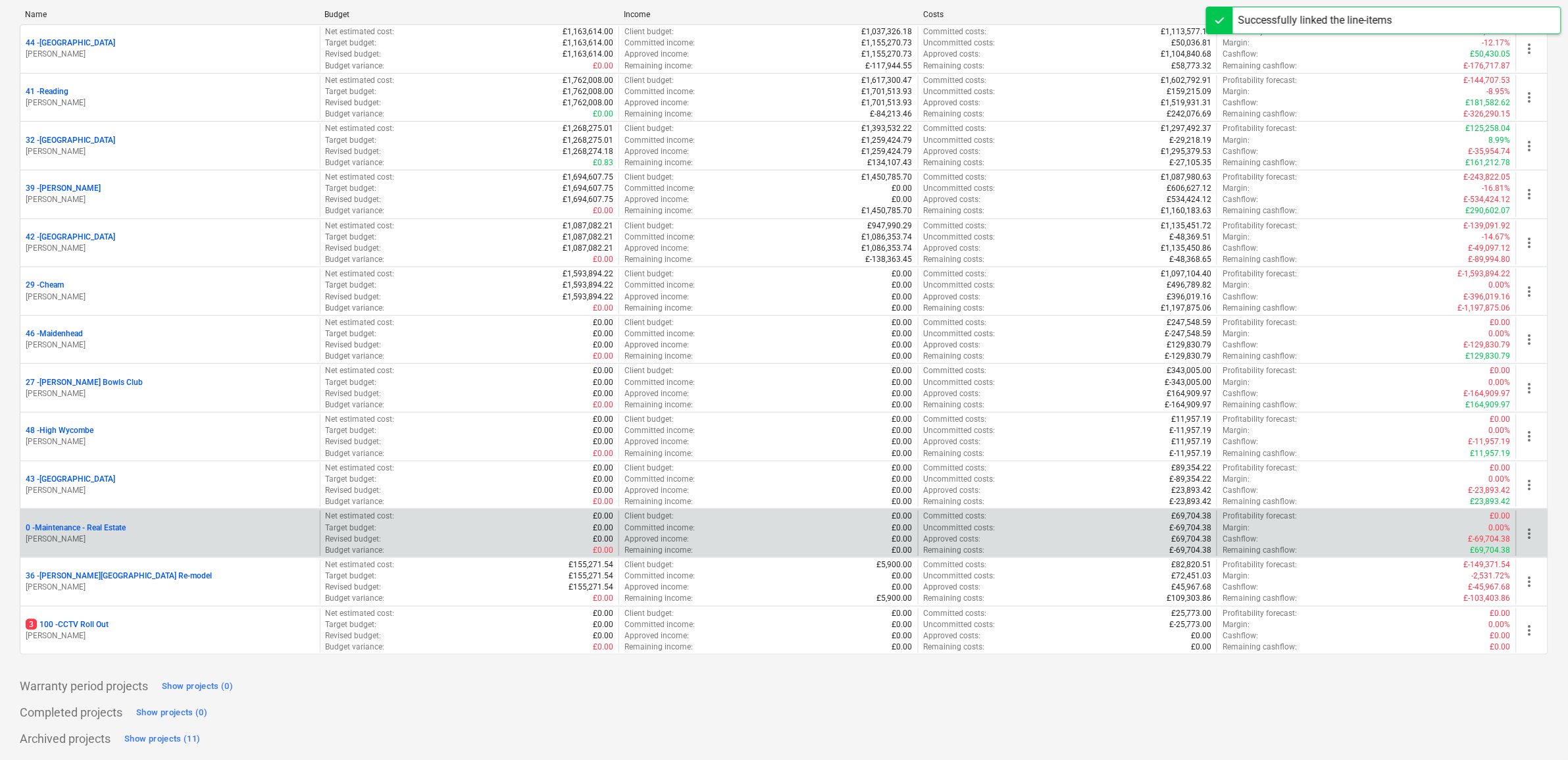
scroll to position [191, 0]
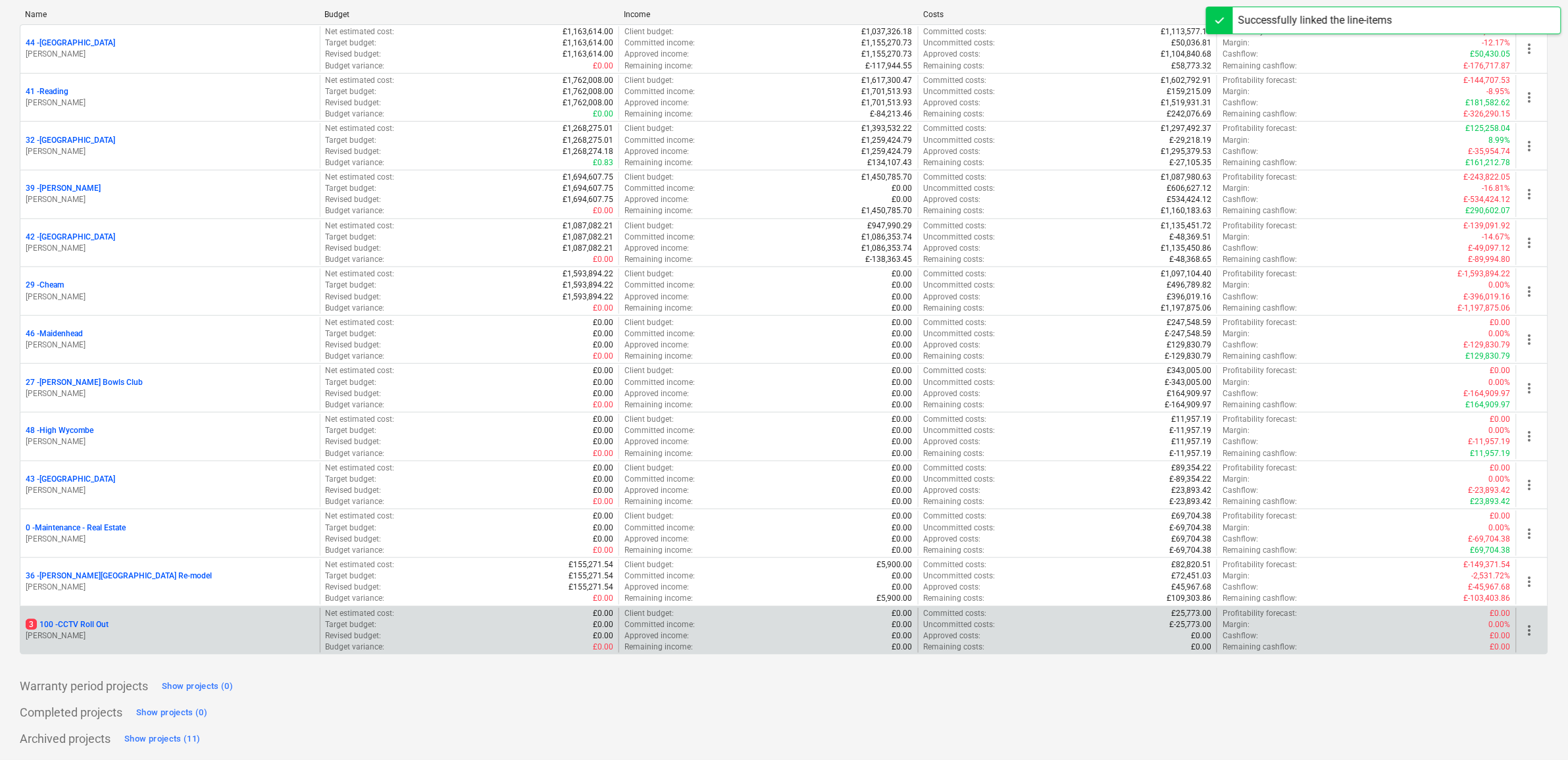
click at [79, 582] on p "3 100 - CCTV Roll Out" at bounding box center [67, 625] width 83 height 12
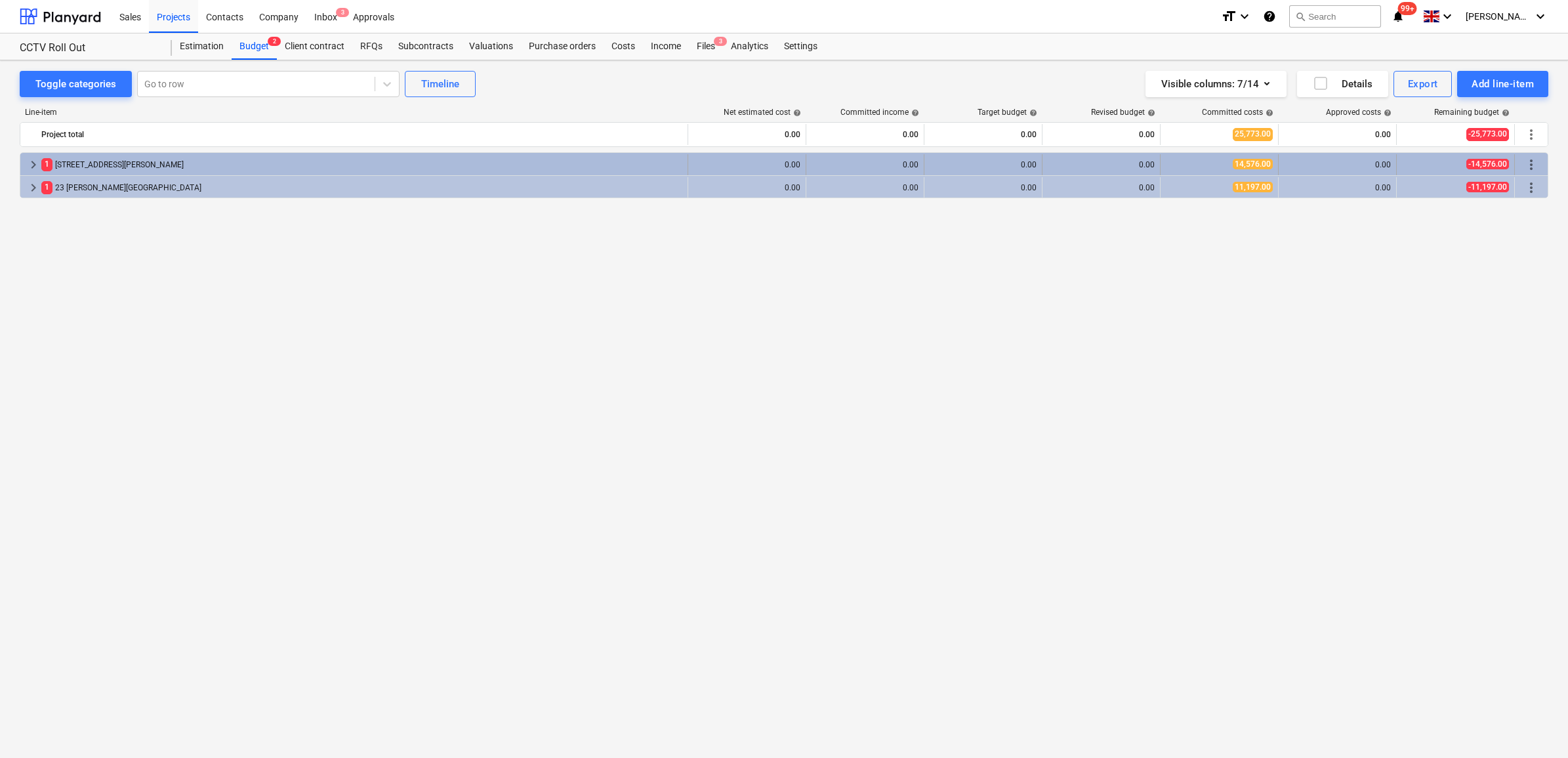
click at [115, 169] on div "[STREET_ADDRESS][PERSON_NAME]" at bounding box center [362, 164] width 641 height 21
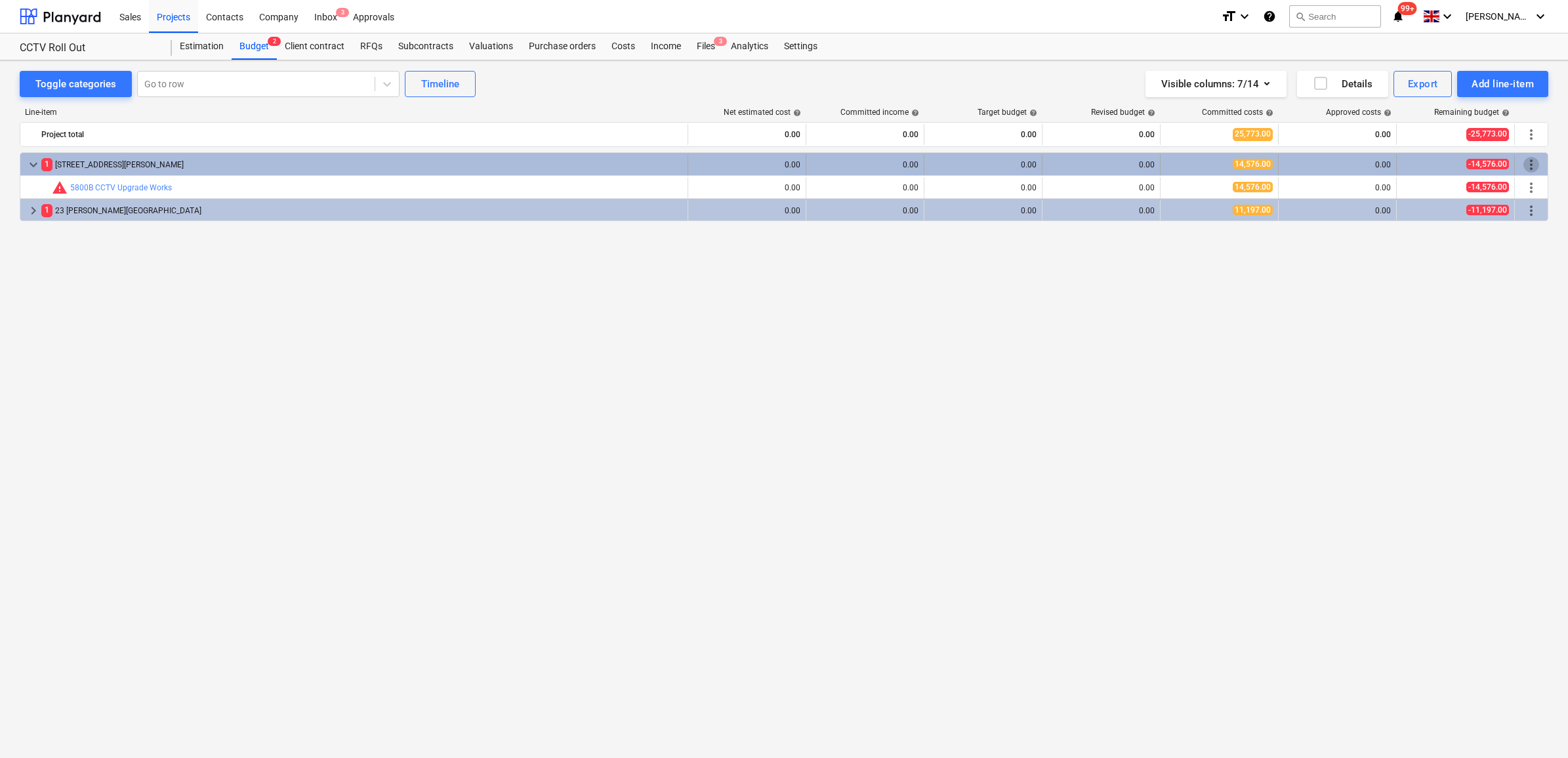
click at [1252, 162] on span "more_vert" at bounding box center [1531, 164] width 16 height 16
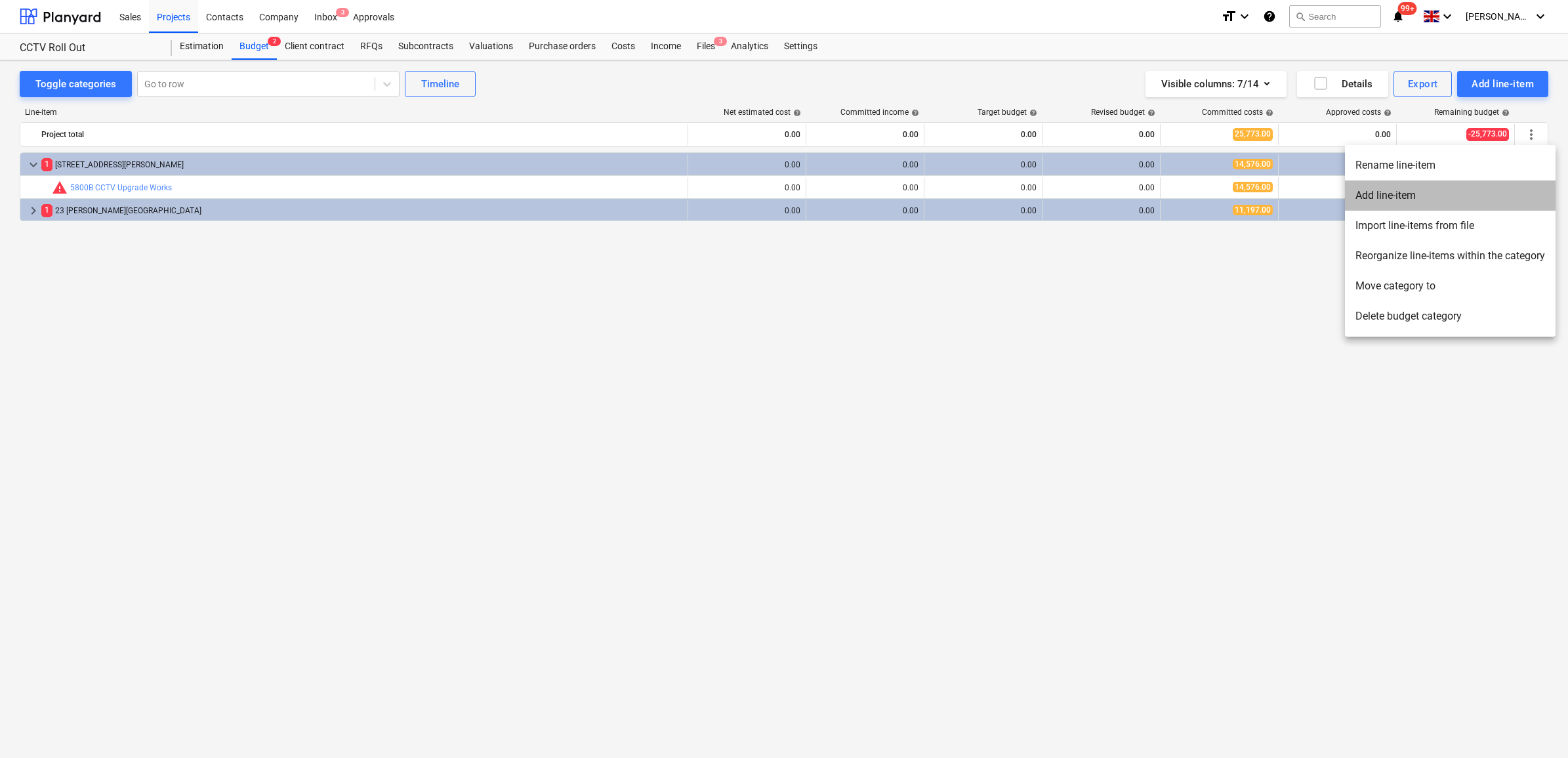
click at [1252, 198] on li "Add line-item" at bounding box center [1450, 195] width 210 height 31
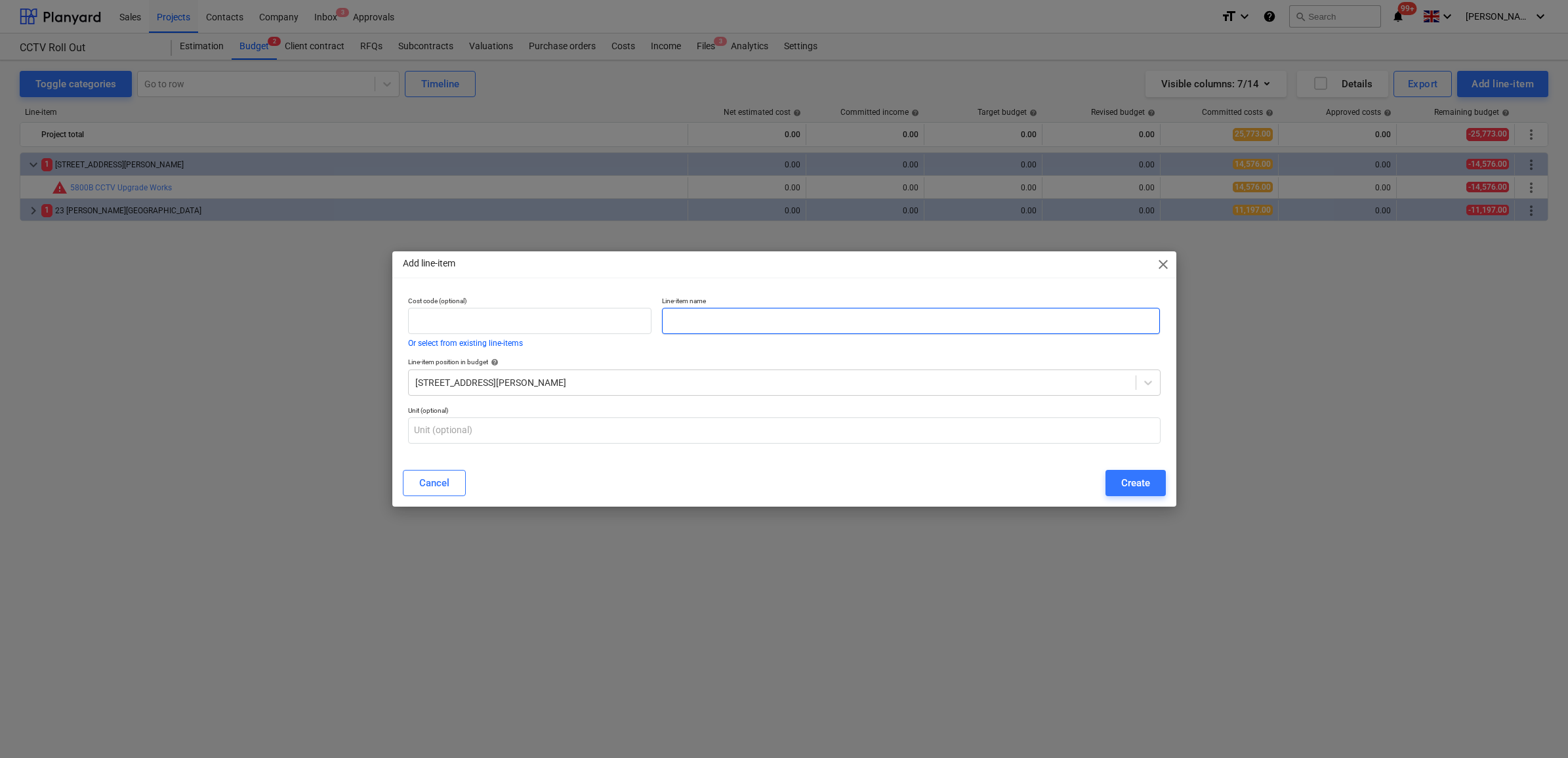
click at [778, 327] on input "text" at bounding box center [911, 321] width 498 height 26
type input "Electrical Works"
click at [579, 315] on input "text" at bounding box center [530, 321] width 244 height 26
type input "5800A"
click at [1138, 491] on div "Create" at bounding box center [1135, 483] width 29 height 17
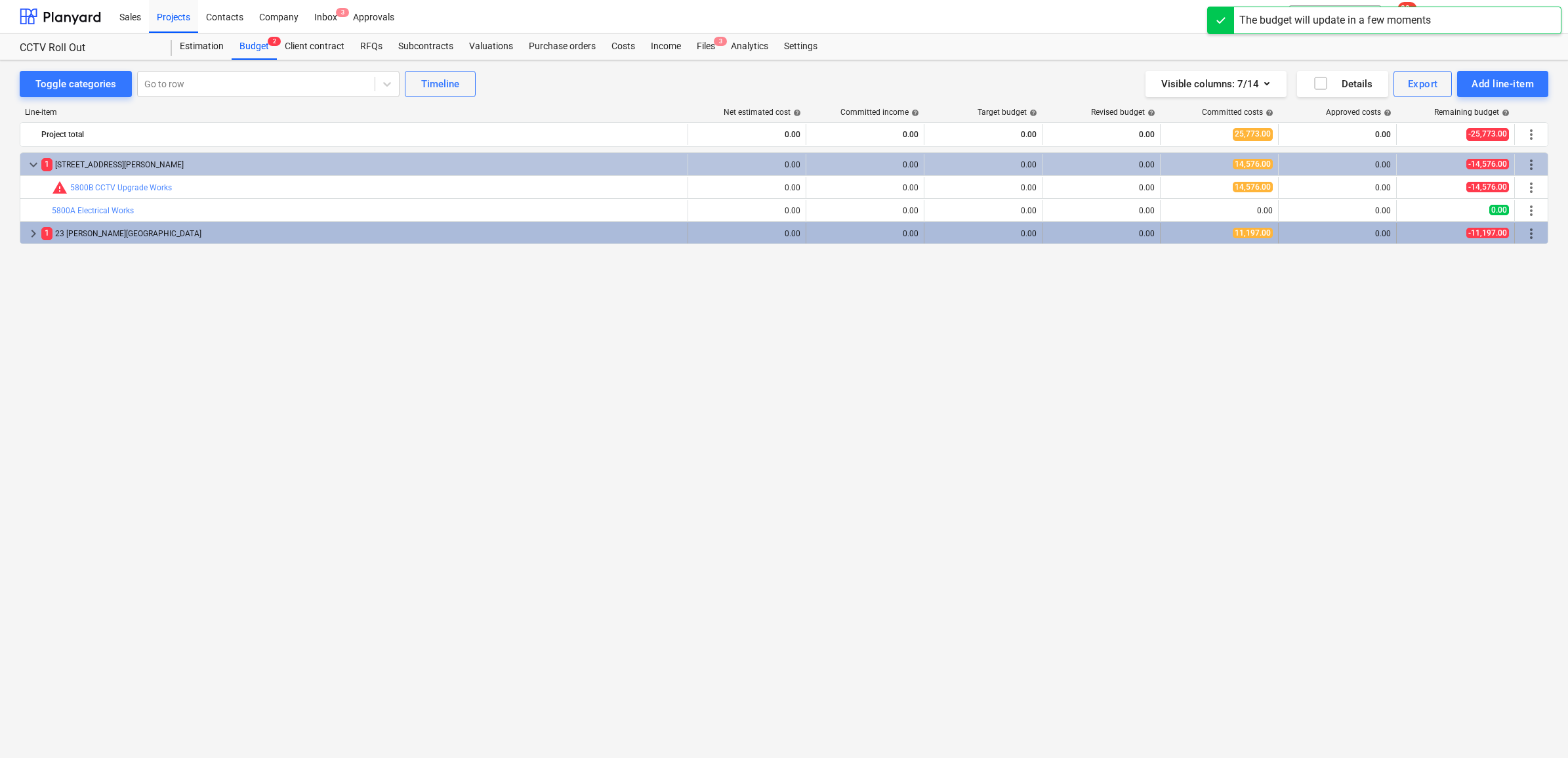
click at [1252, 233] on span "more_vert" at bounding box center [1531, 233] width 16 height 16
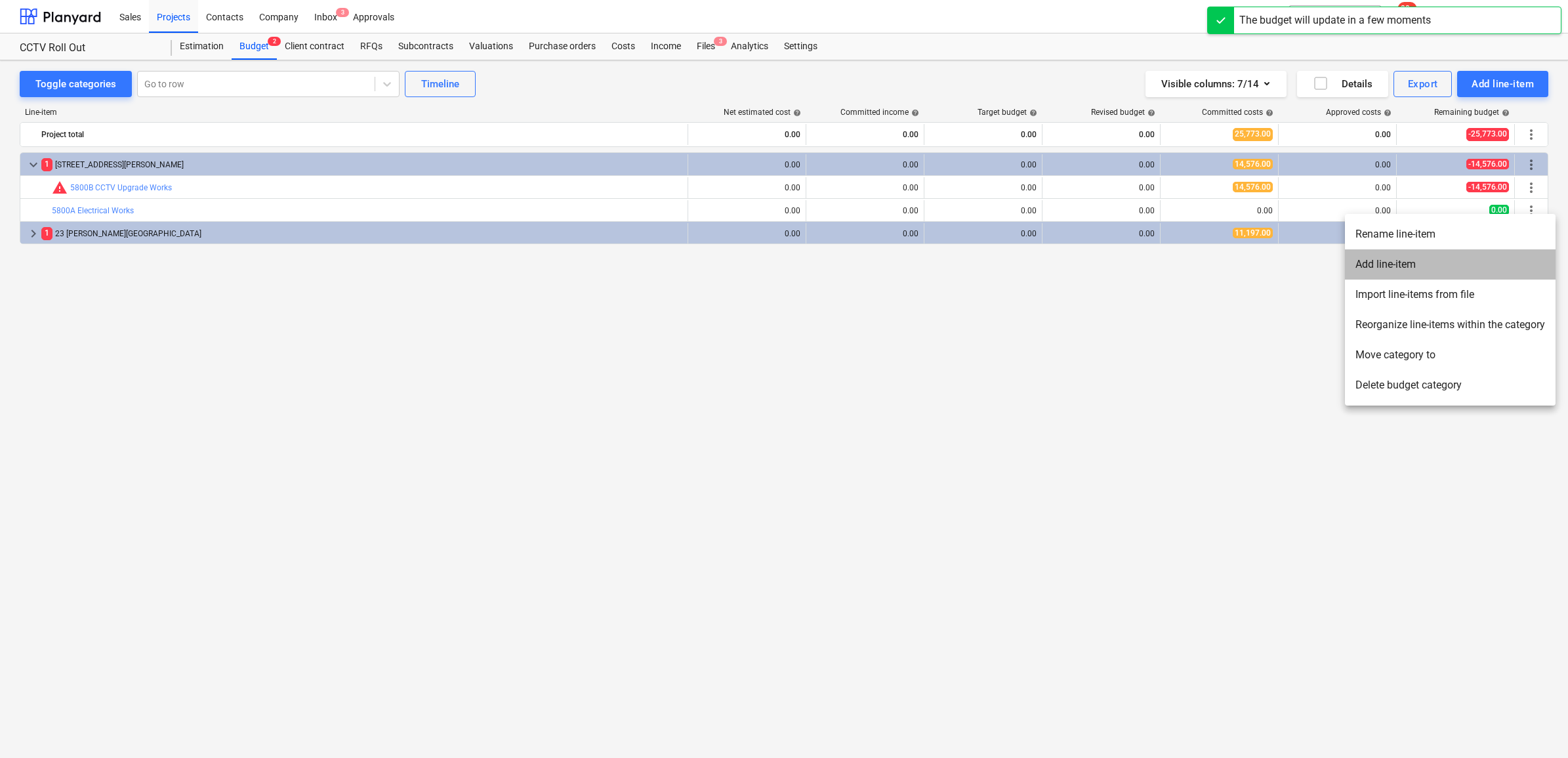
click at [1252, 269] on li "Add line-item" at bounding box center [1450, 264] width 210 height 31
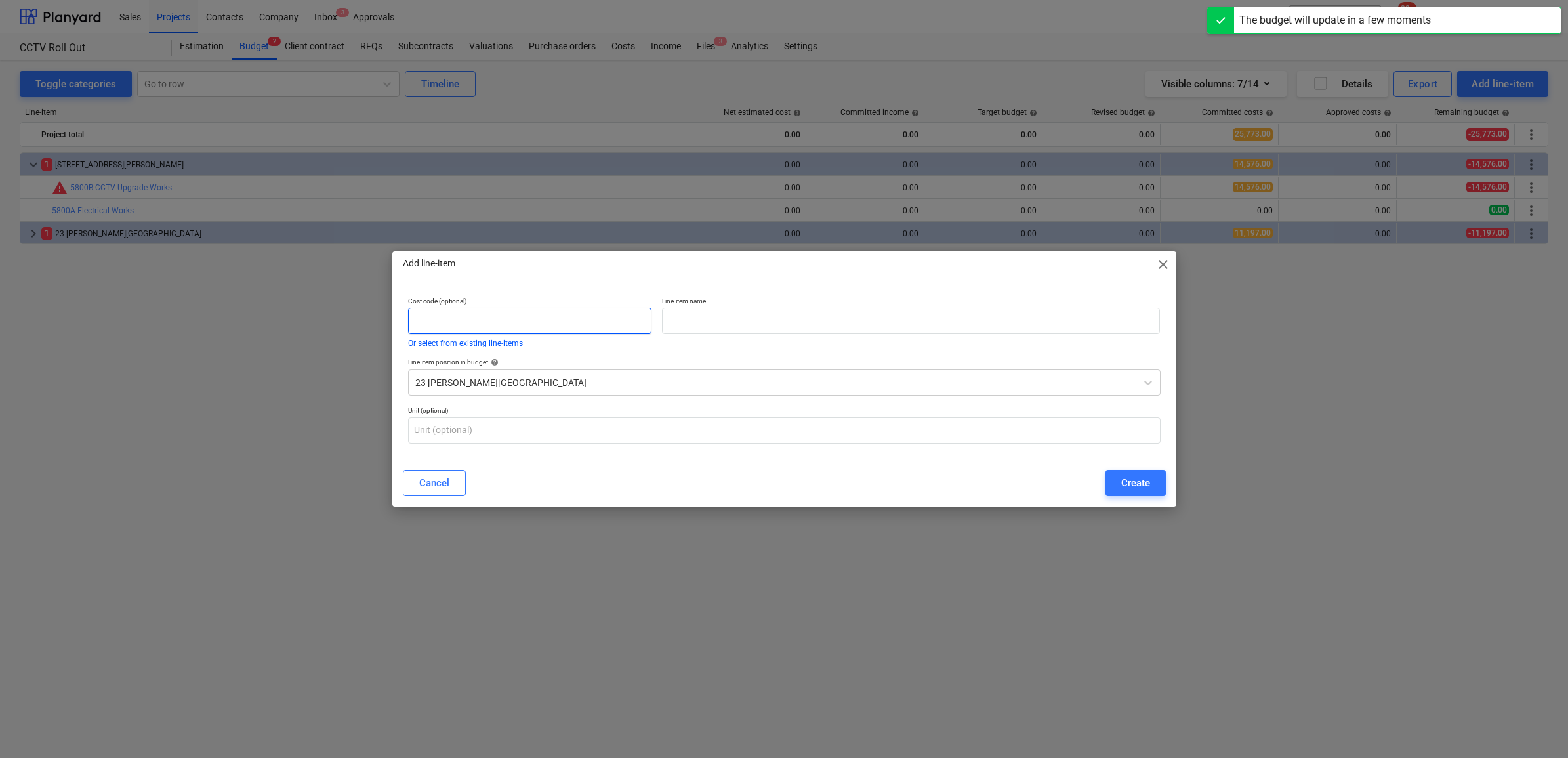
click at [532, 318] on input "text" at bounding box center [530, 321] width 244 height 26
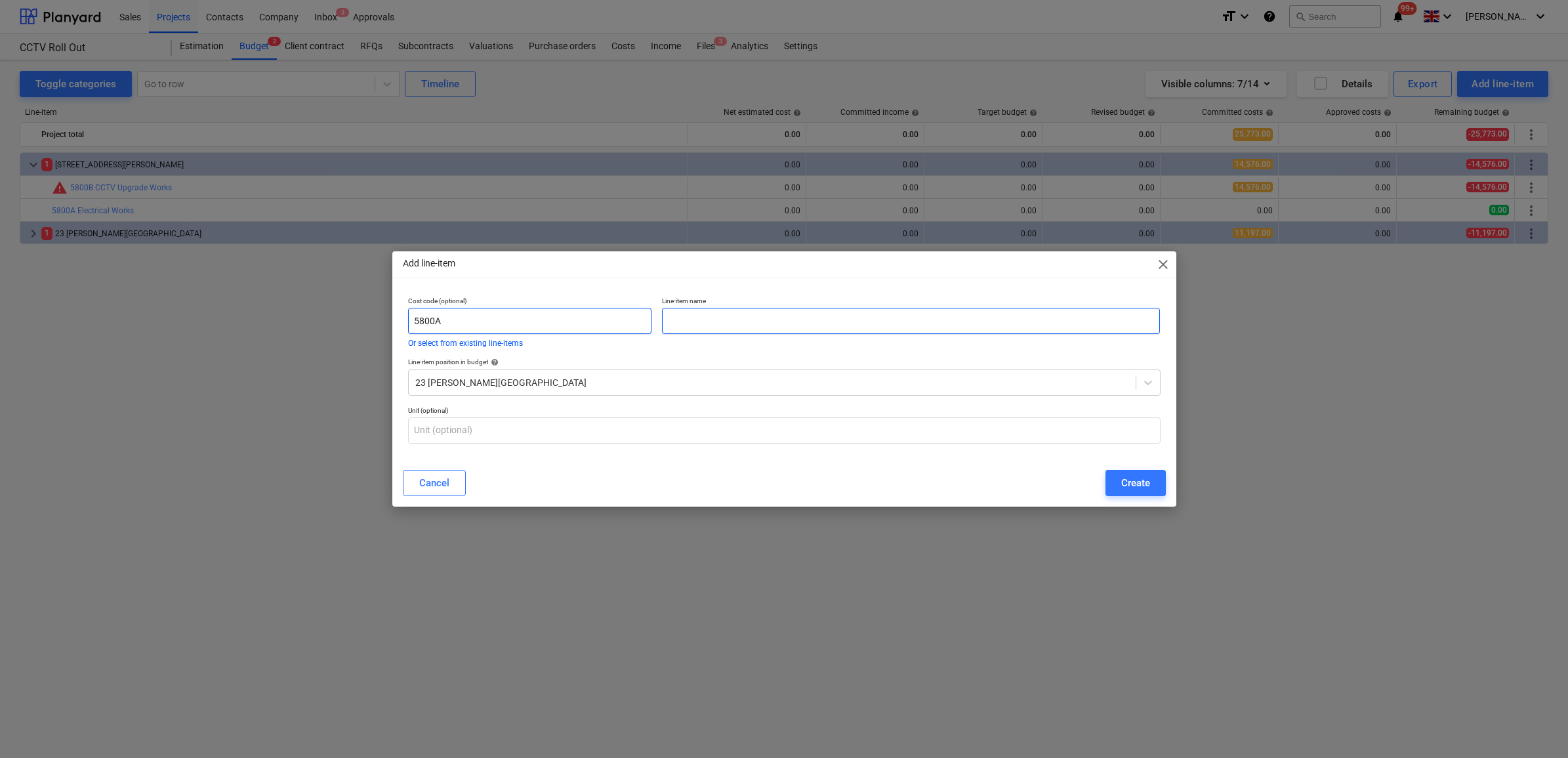
type input "5800A"
click at [751, 317] on input "text" at bounding box center [911, 321] width 498 height 26
type input "Electrical Works"
click at [1137, 487] on div "Create" at bounding box center [1135, 483] width 29 height 17
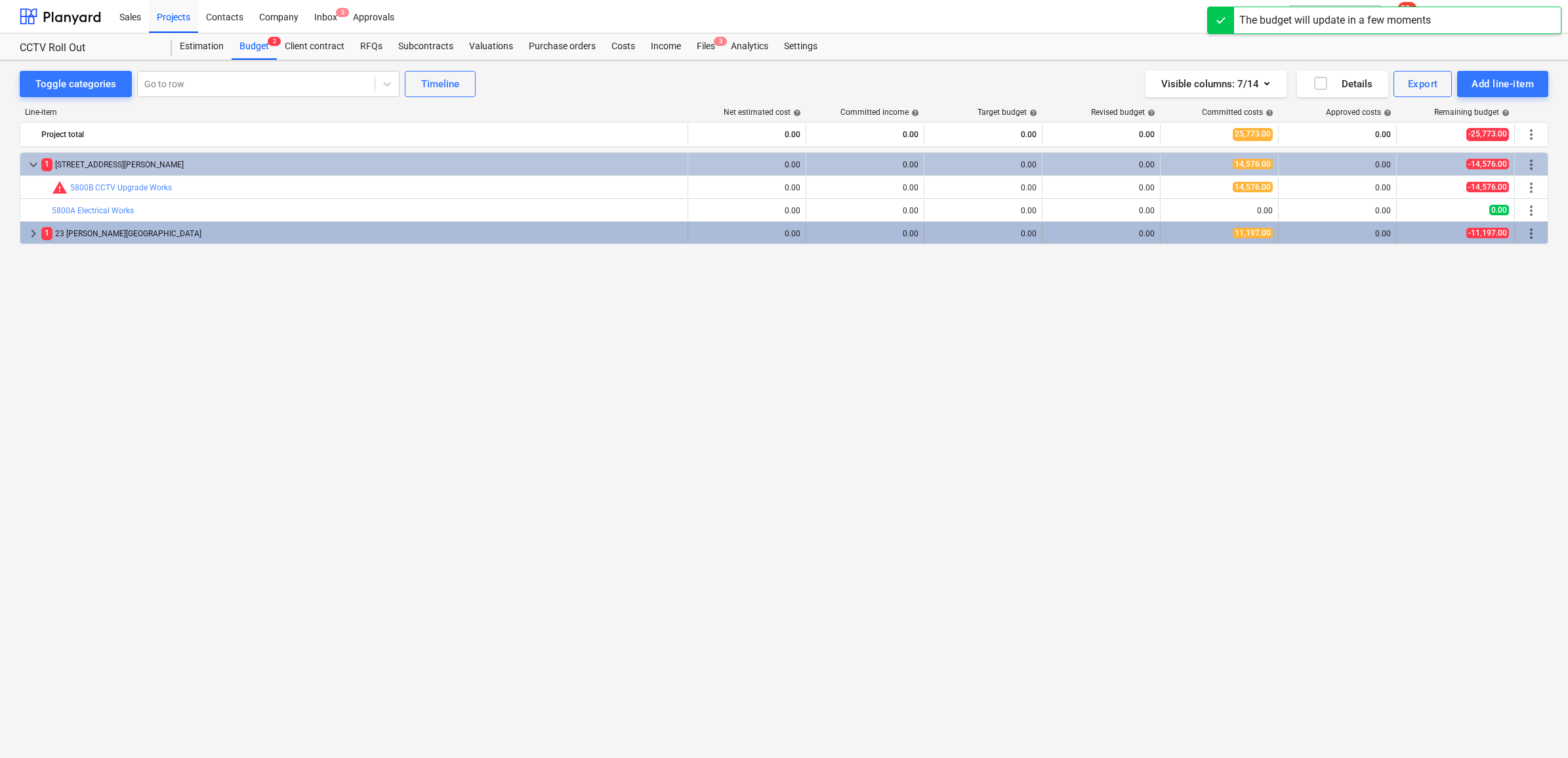
click at [28, 230] on span "keyboard_arrow_right" at bounding box center [33, 233] width 16 height 16
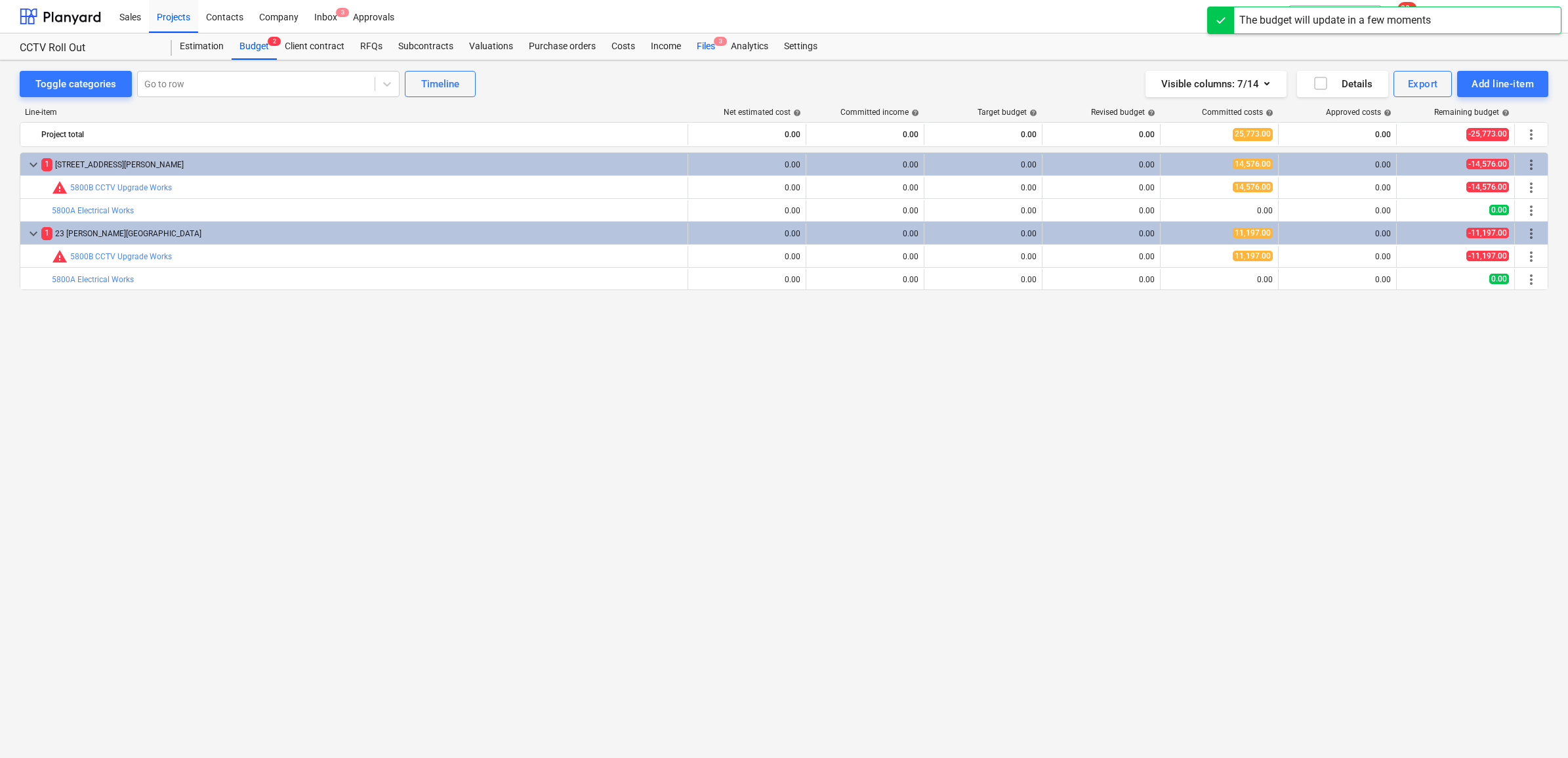
click at [699, 44] on div "Files 3" at bounding box center [706, 47] width 34 height 26
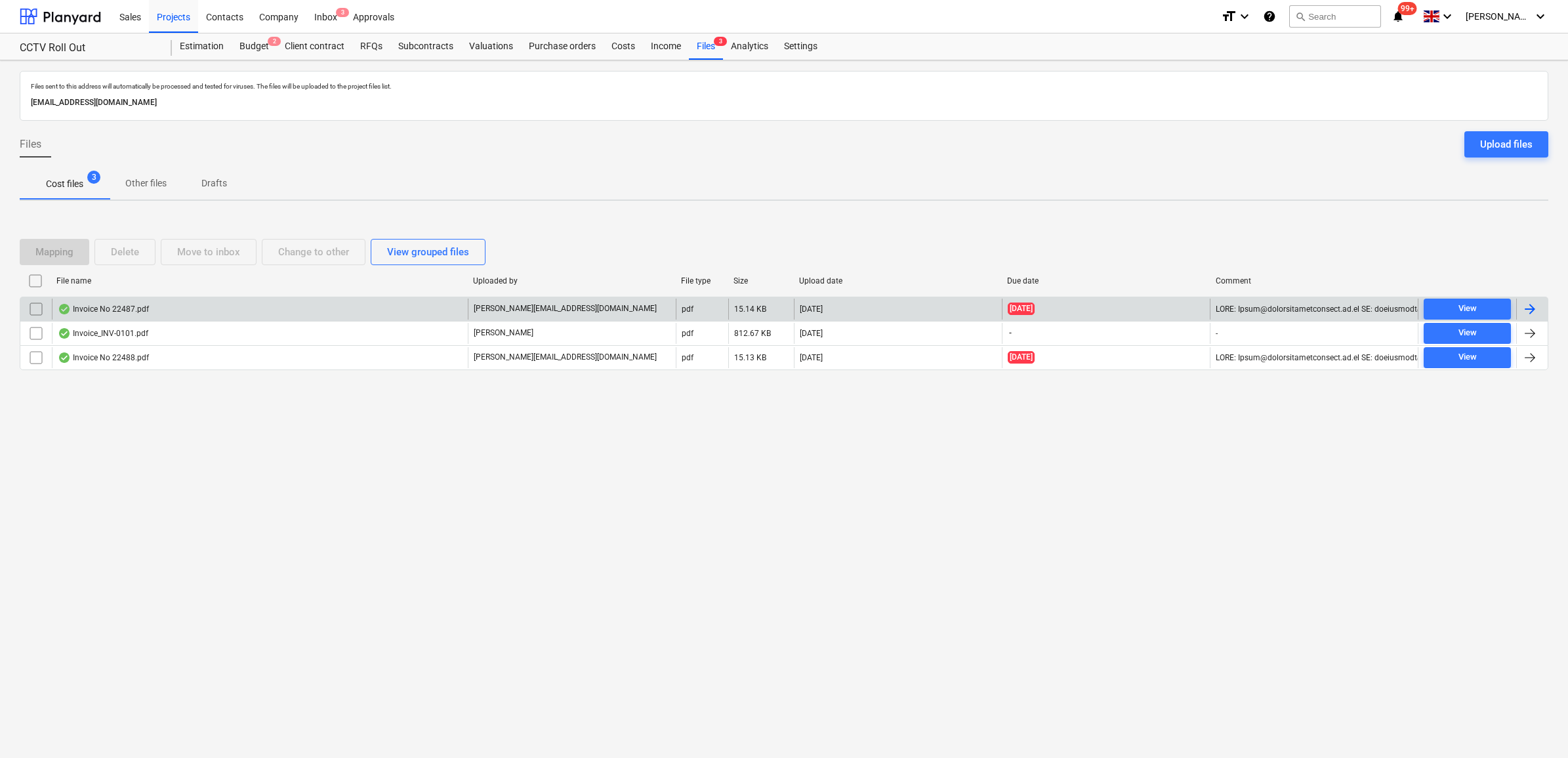
click at [1252, 316] on div at bounding box center [1530, 308] width 16 height 16
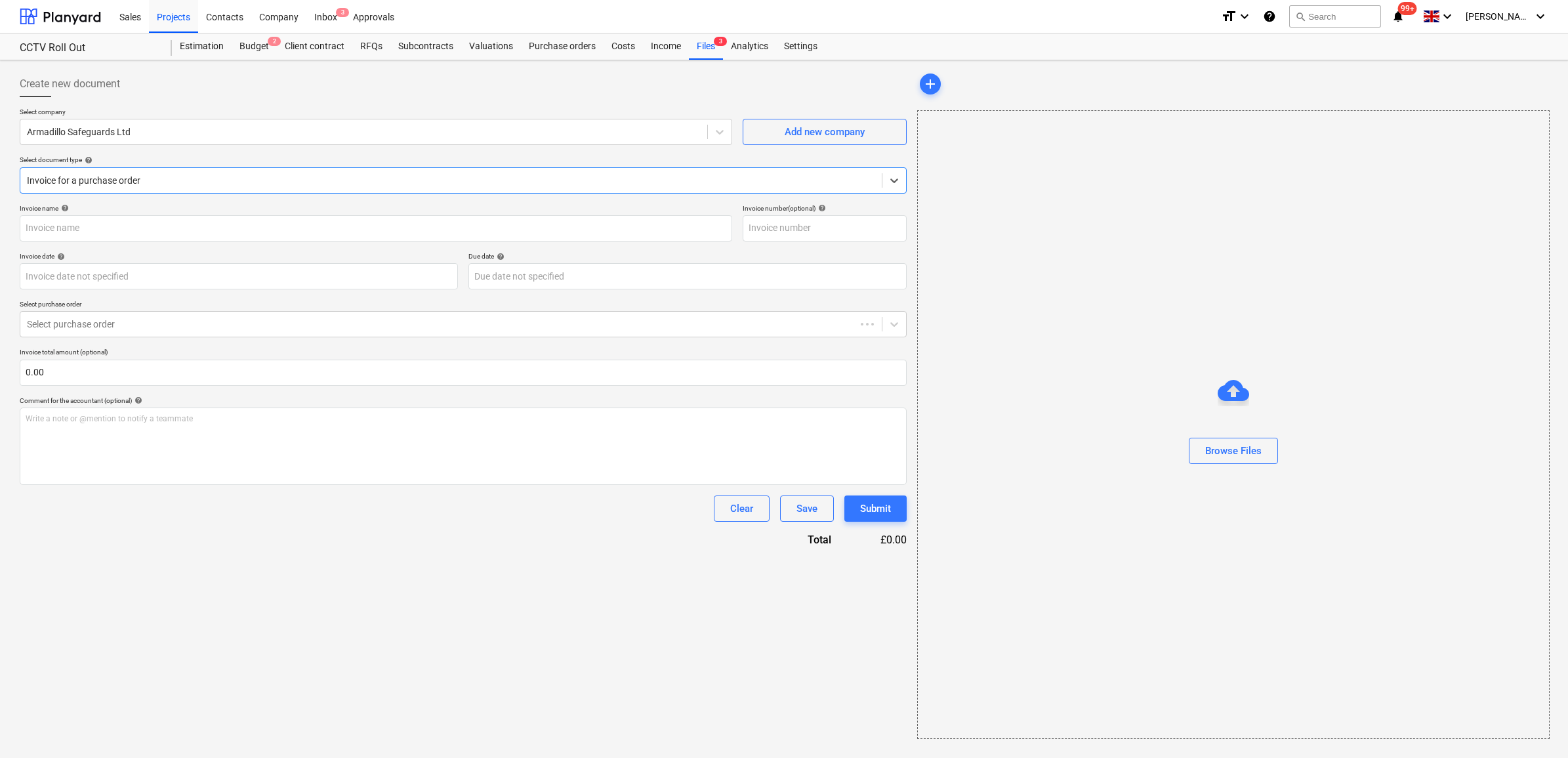
type input "22487"
type input "[DATE]"
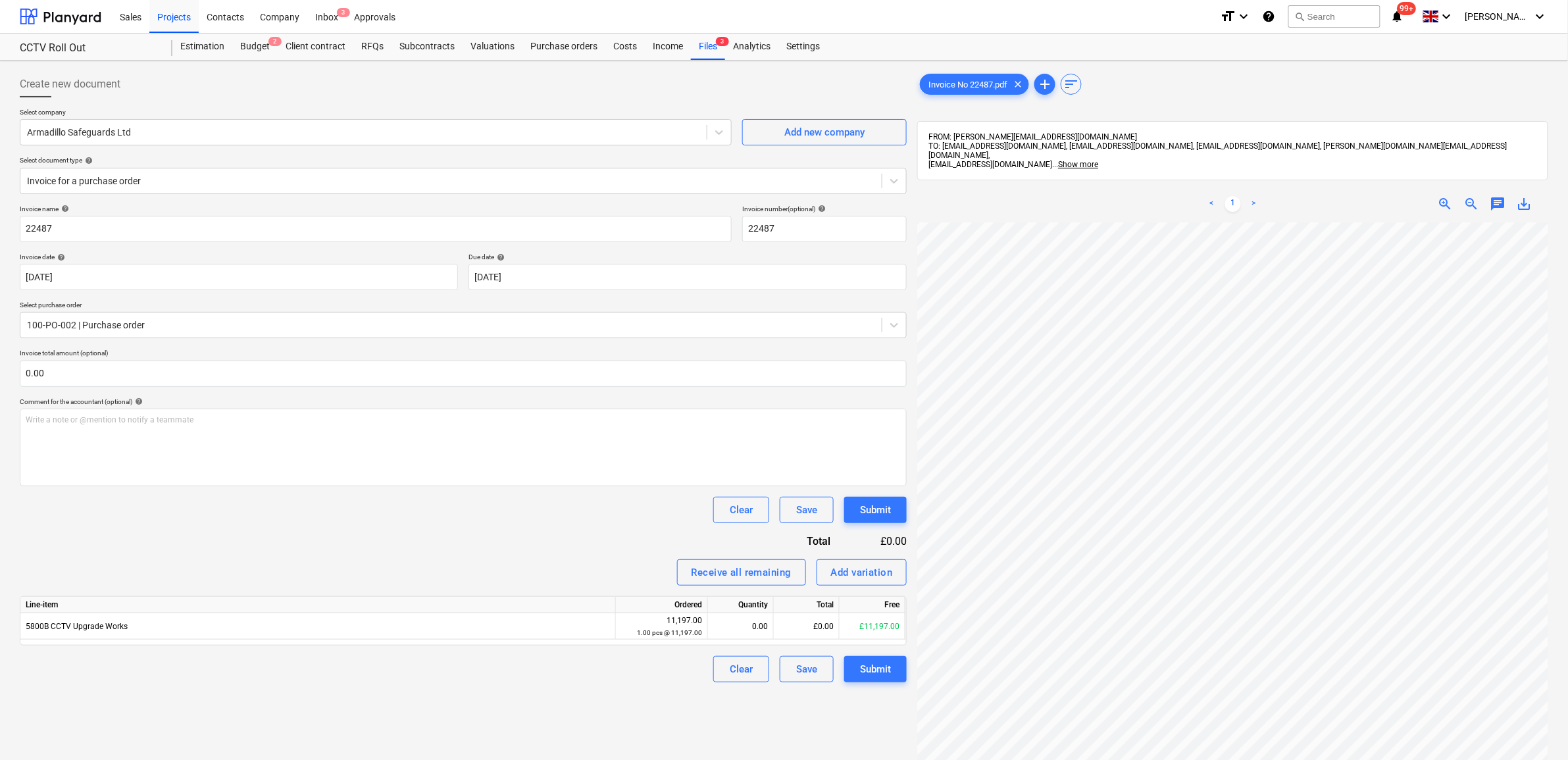
scroll to position [151, 5]
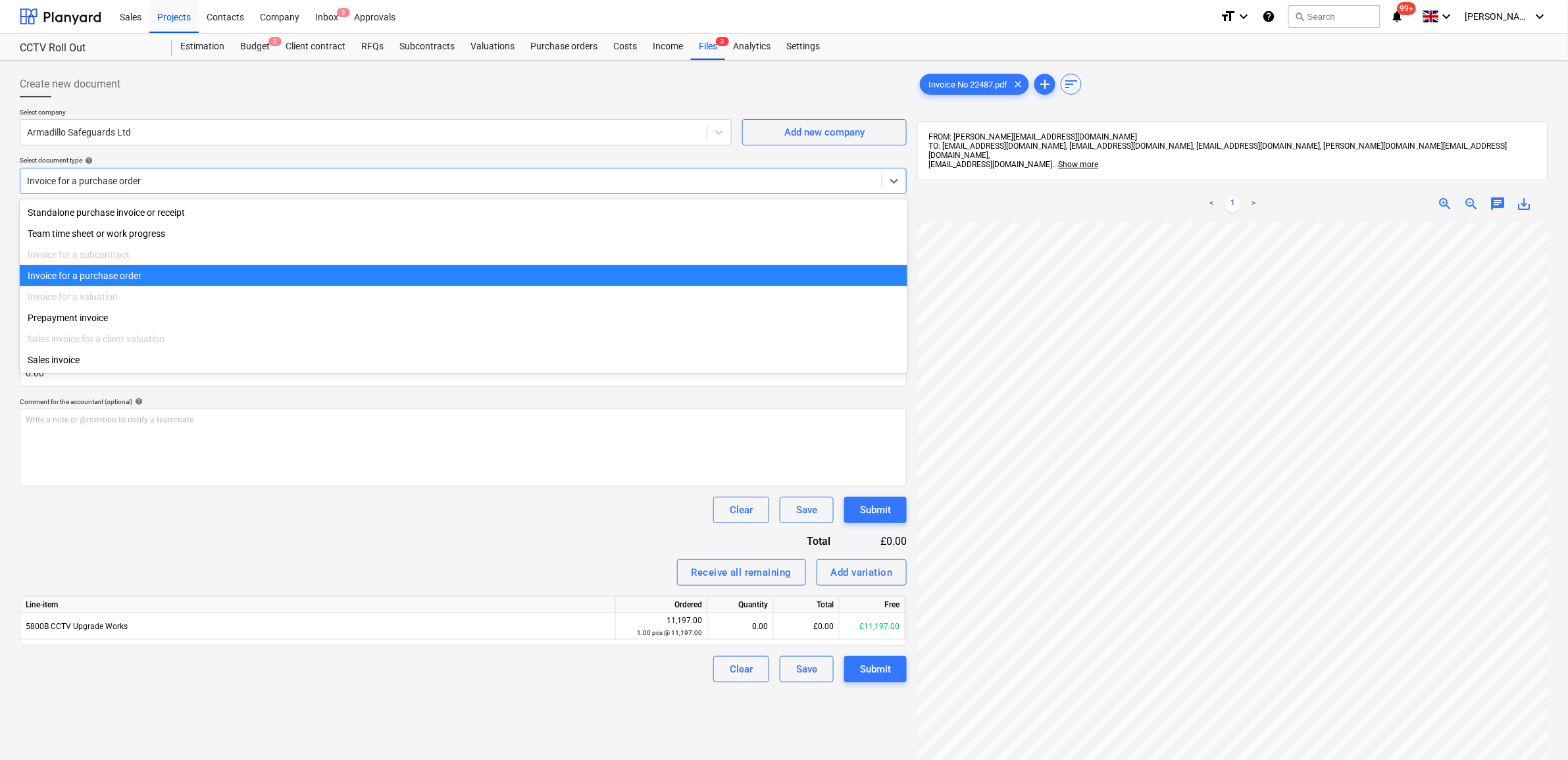
click at [288, 179] on div at bounding box center [451, 181] width 848 height 13
click at [238, 283] on div "Invoice for a purchase order" at bounding box center [464, 275] width 888 height 21
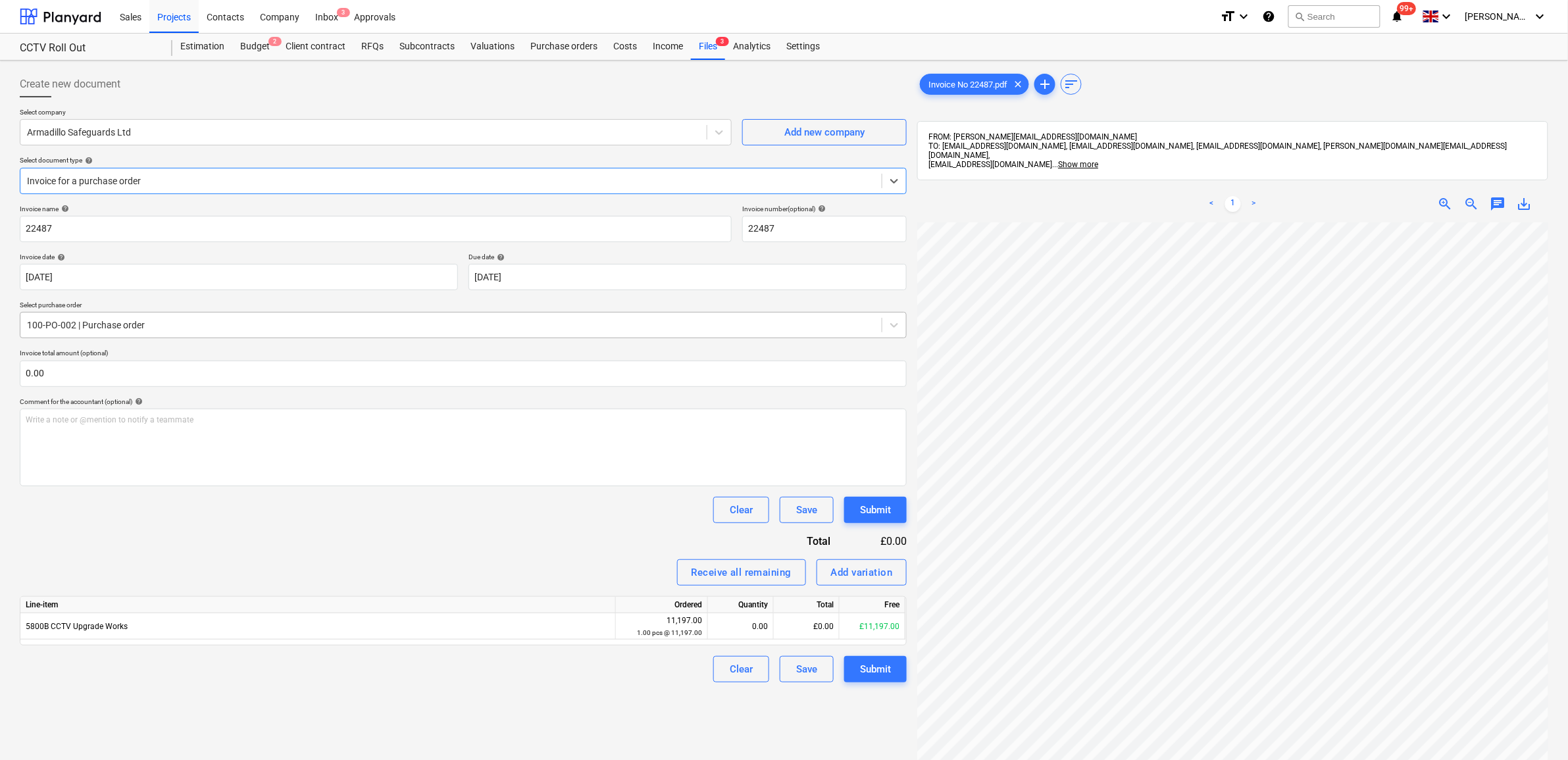
click at [217, 329] on div at bounding box center [451, 325] width 848 height 13
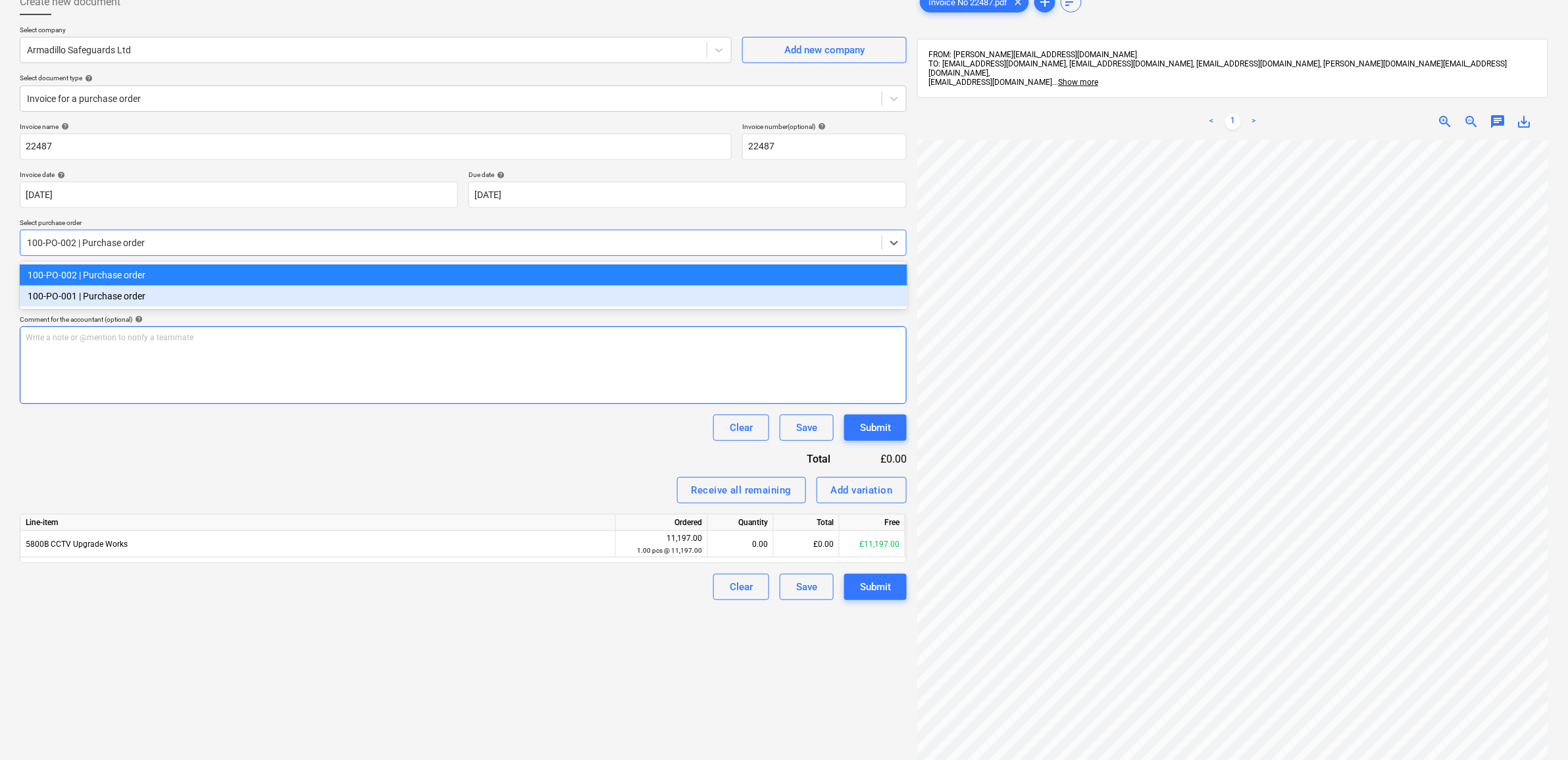
scroll to position [0, 0]
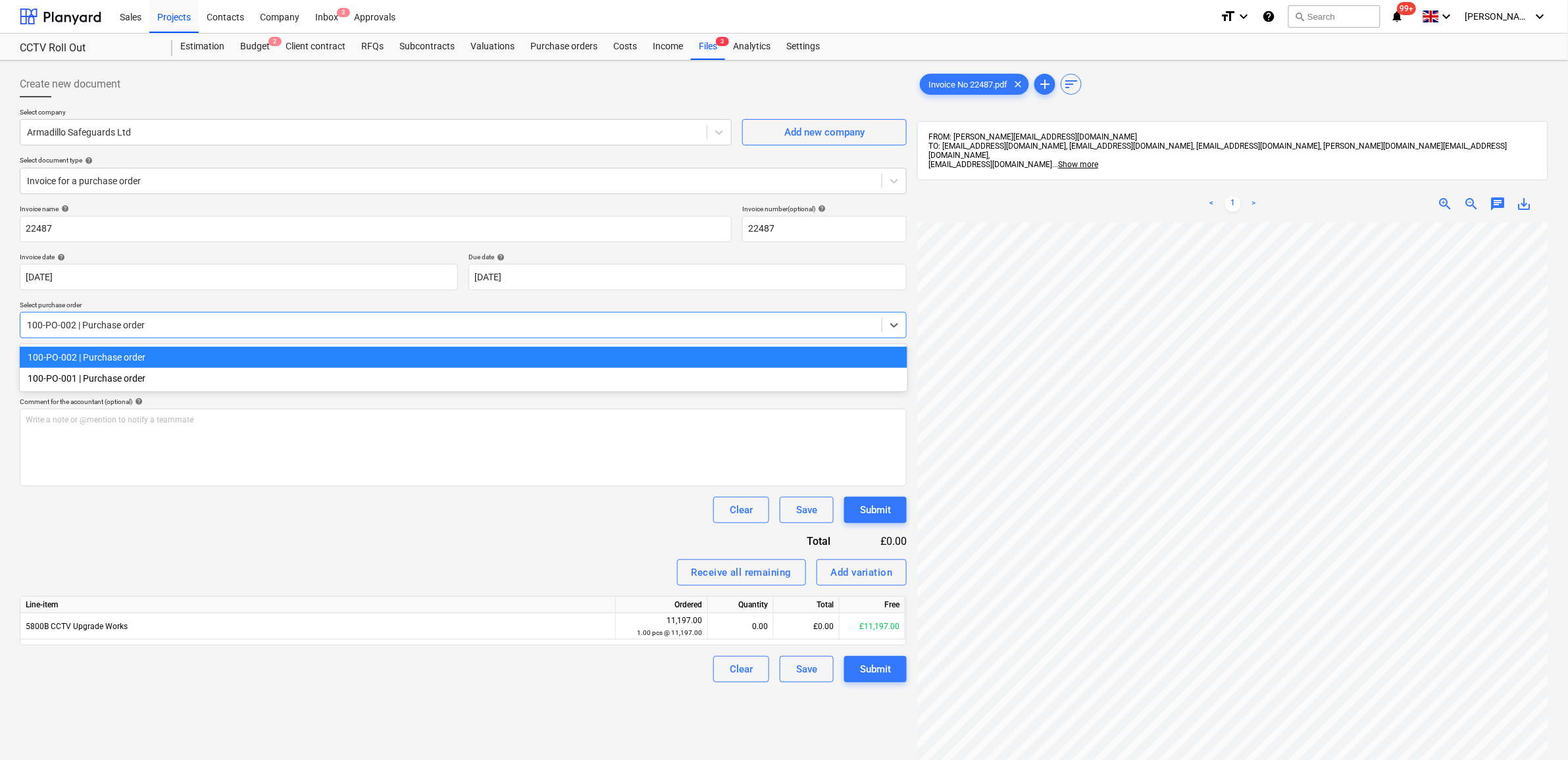
click at [188, 357] on div "100-PO-002 | Purchase order" at bounding box center [464, 356] width 888 height 21
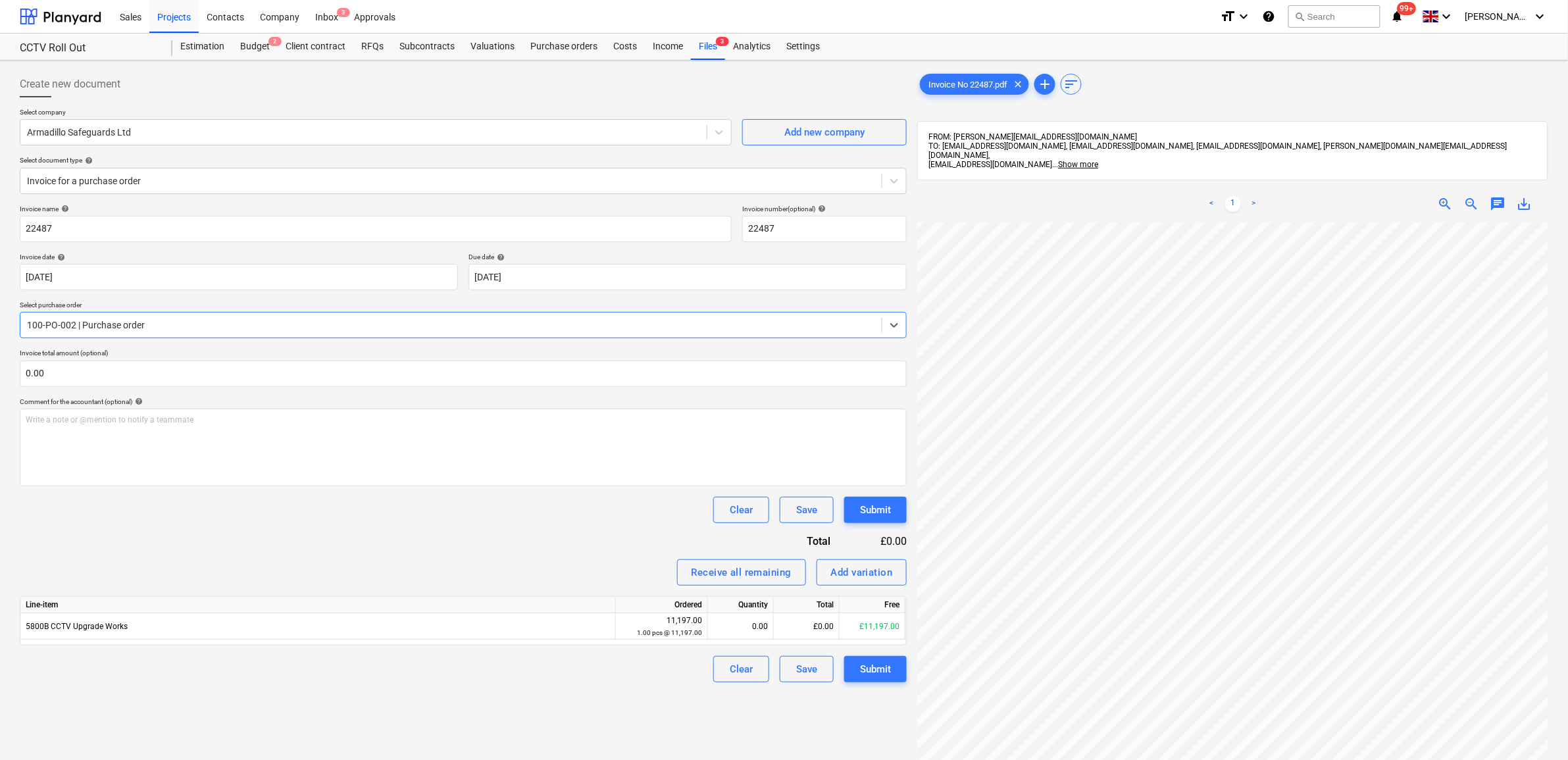
click at [272, 552] on div "Invoice name help 22487 Invoice number (optional) help 22487 Invoice date help …" at bounding box center [463, 444] width 887 height 478
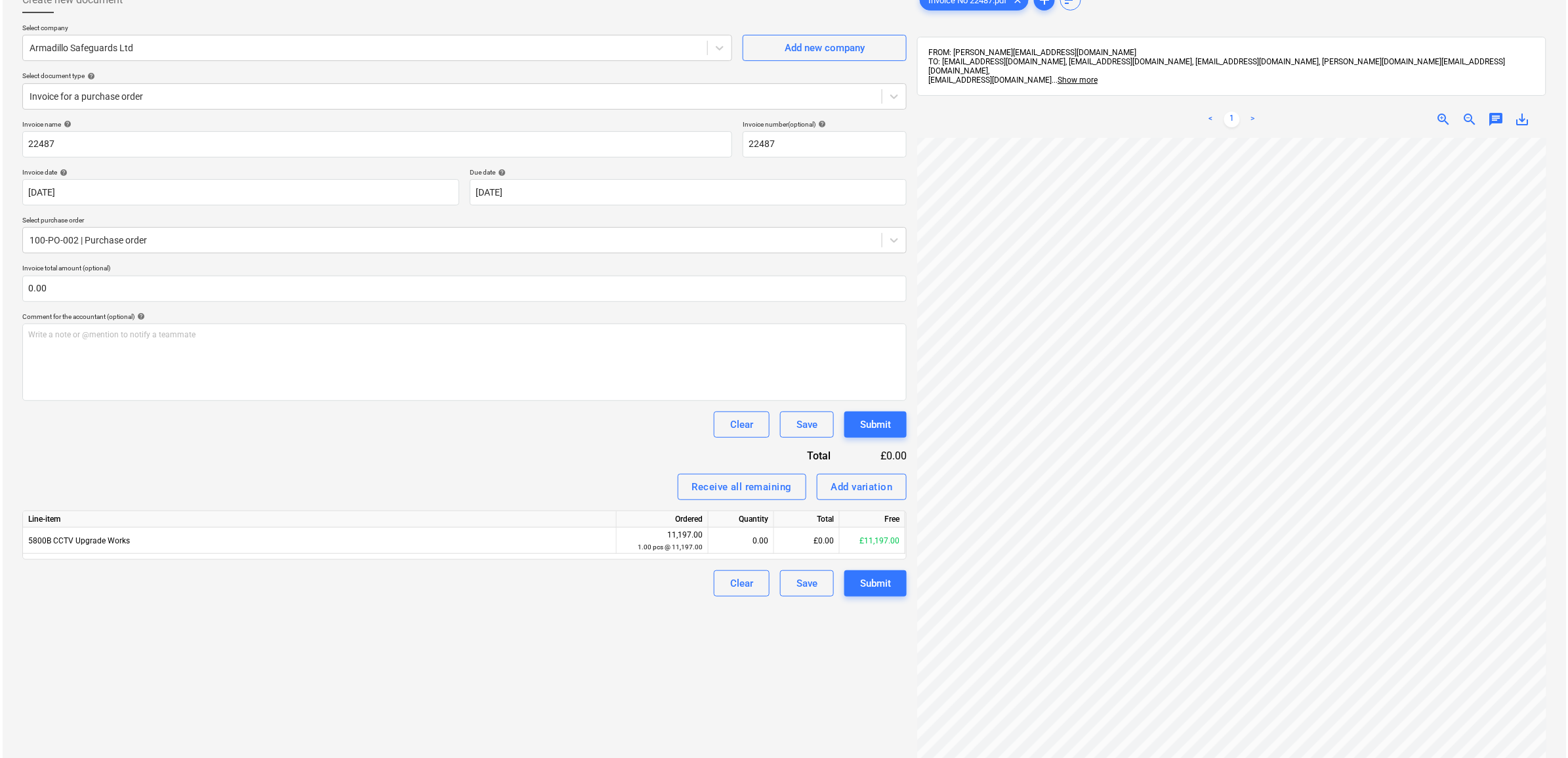
scroll to position [164, 0]
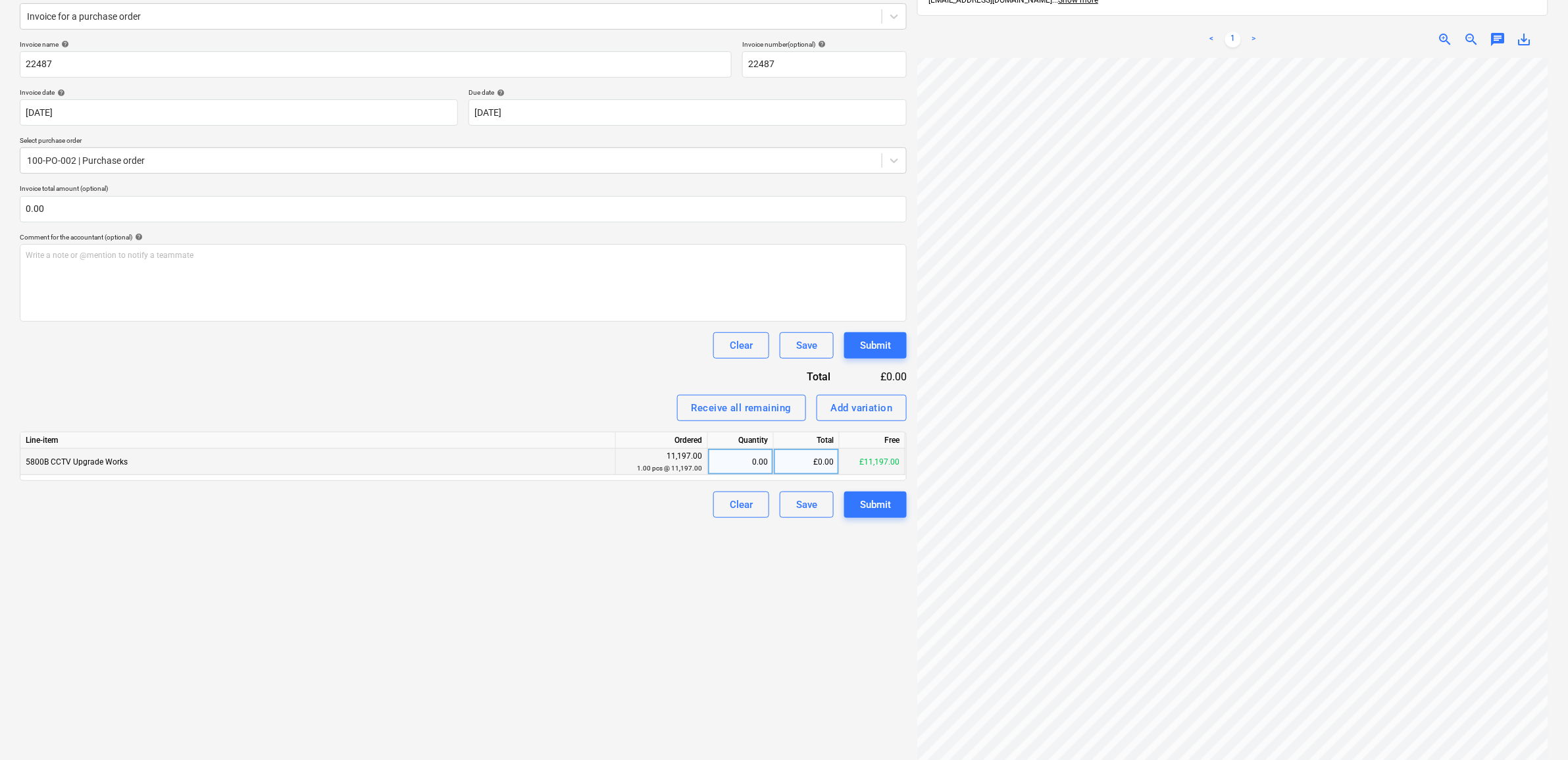
click at [751, 462] on div "0.00" at bounding box center [741, 462] width 55 height 26
click at [813, 460] on div "£0.00" at bounding box center [807, 462] width 66 height 26
type input "5598.5"
drag, startPoint x: 671, startPoint y: 642, endPoint x: 685, endPoint y: 640, distance: 14.1
click at [672, 582] on div "Create new document Select company Armadillo Safeguards Ltd Add new company Sel…" at bounding box center [464, 344] width 898 height 886
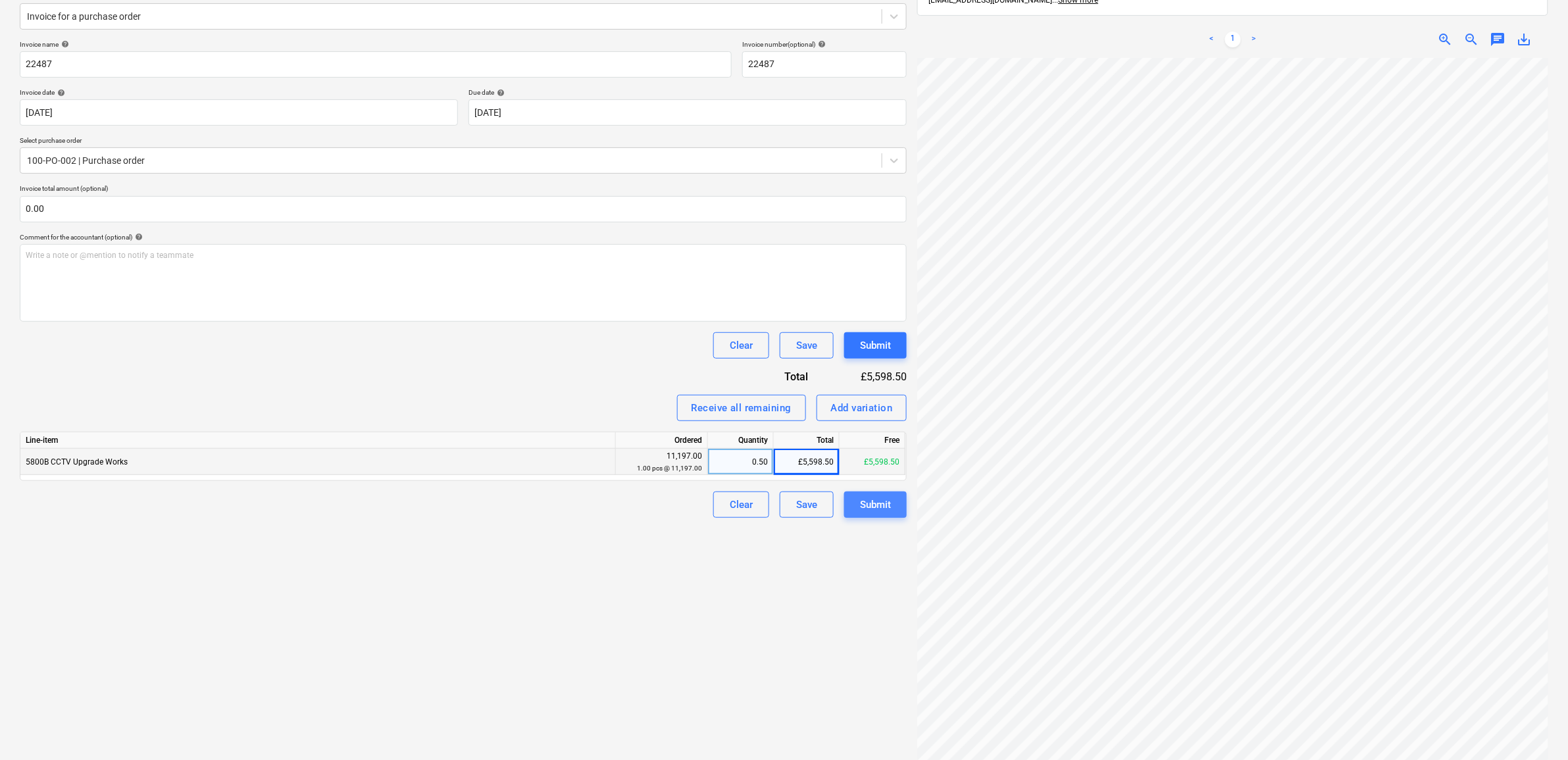
click at [869, 511] on div "Submit" at bounding box center [875, 504] width 31 height 17
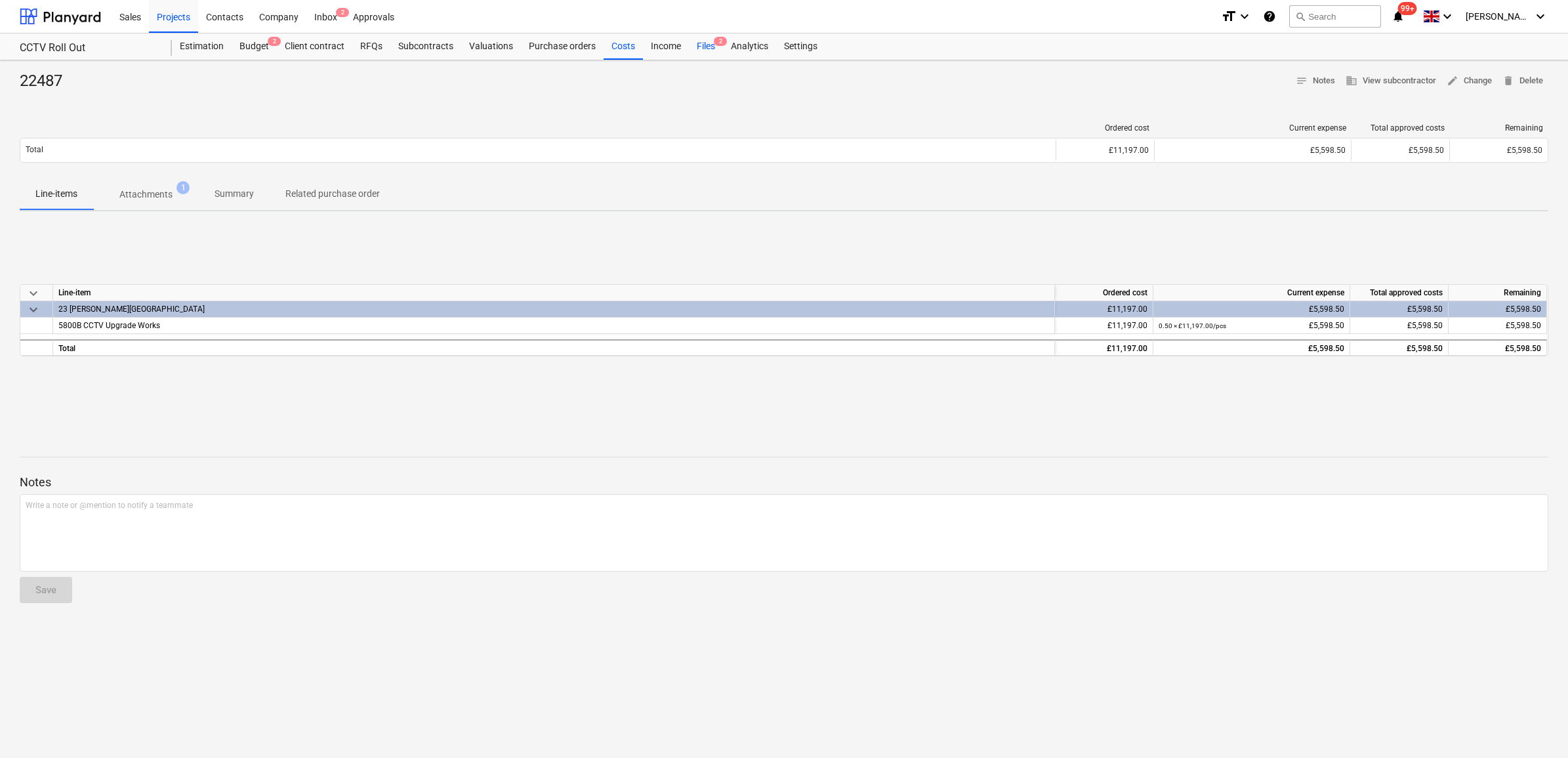
click at [713, 47] on div "Files 2" at bounding box center [706, 47] width 34 height 26
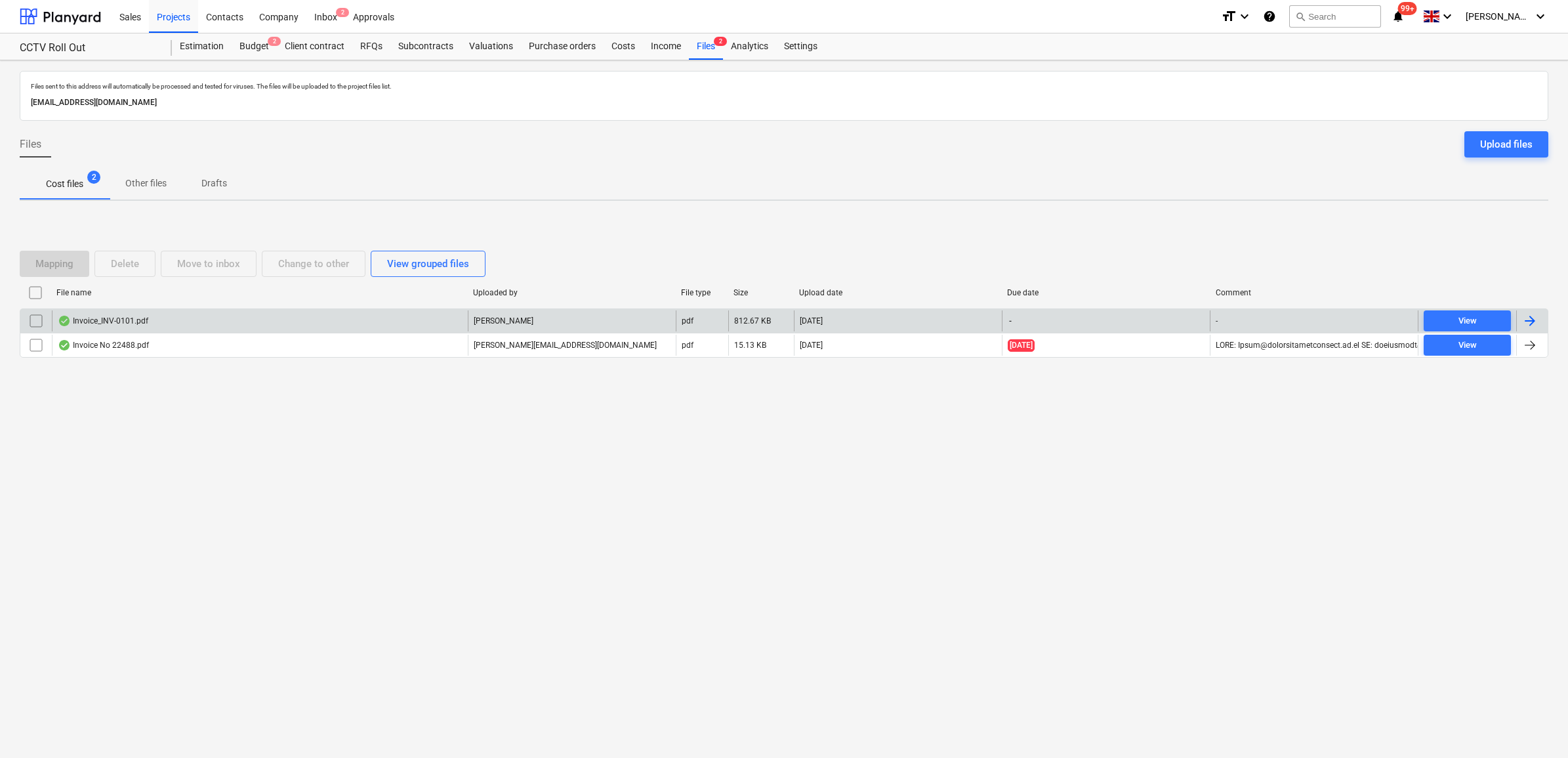
click at [1252, 318] on div at bounding box center [1530, 321] width 16 height 16
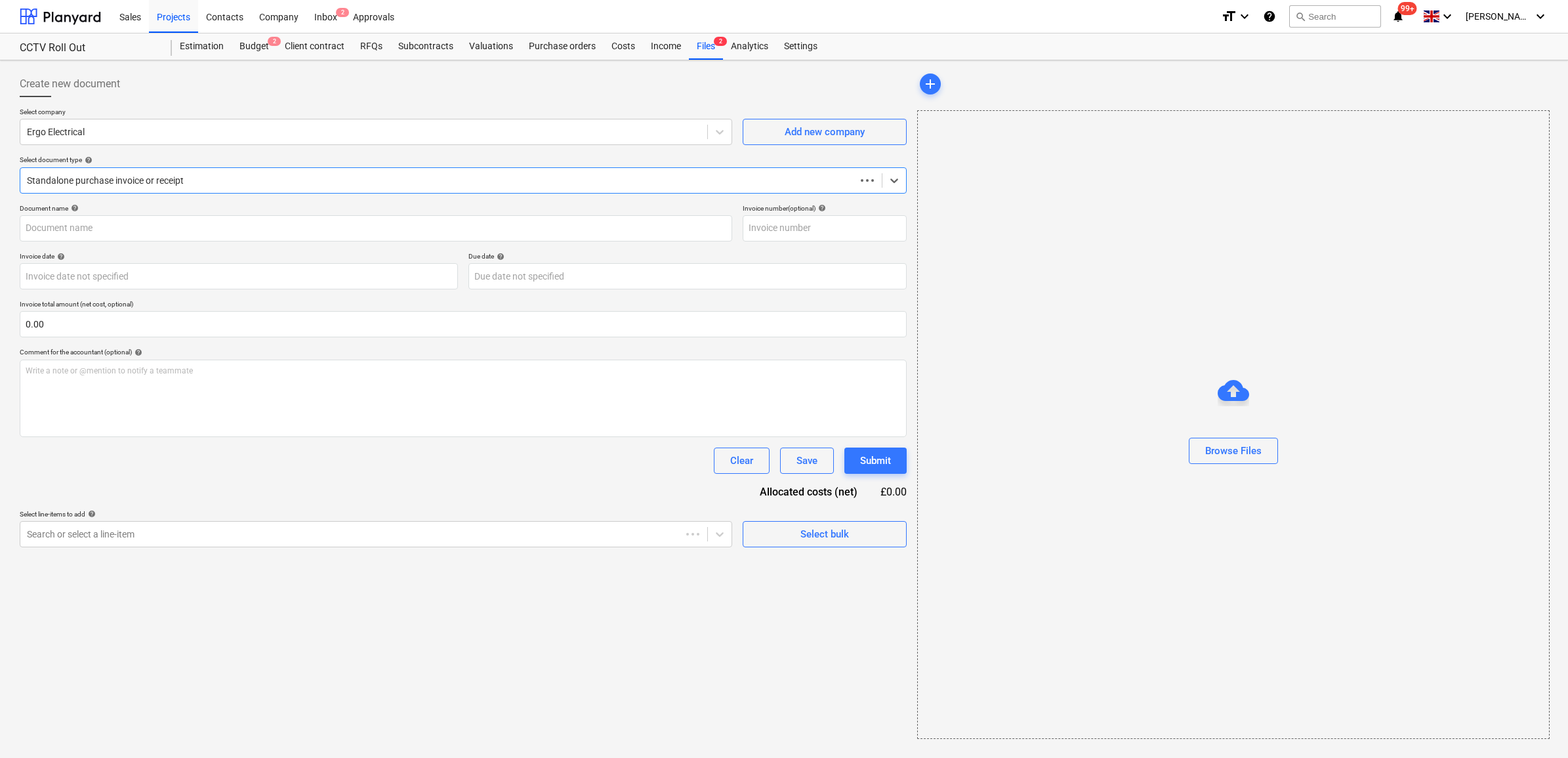
type input "1"
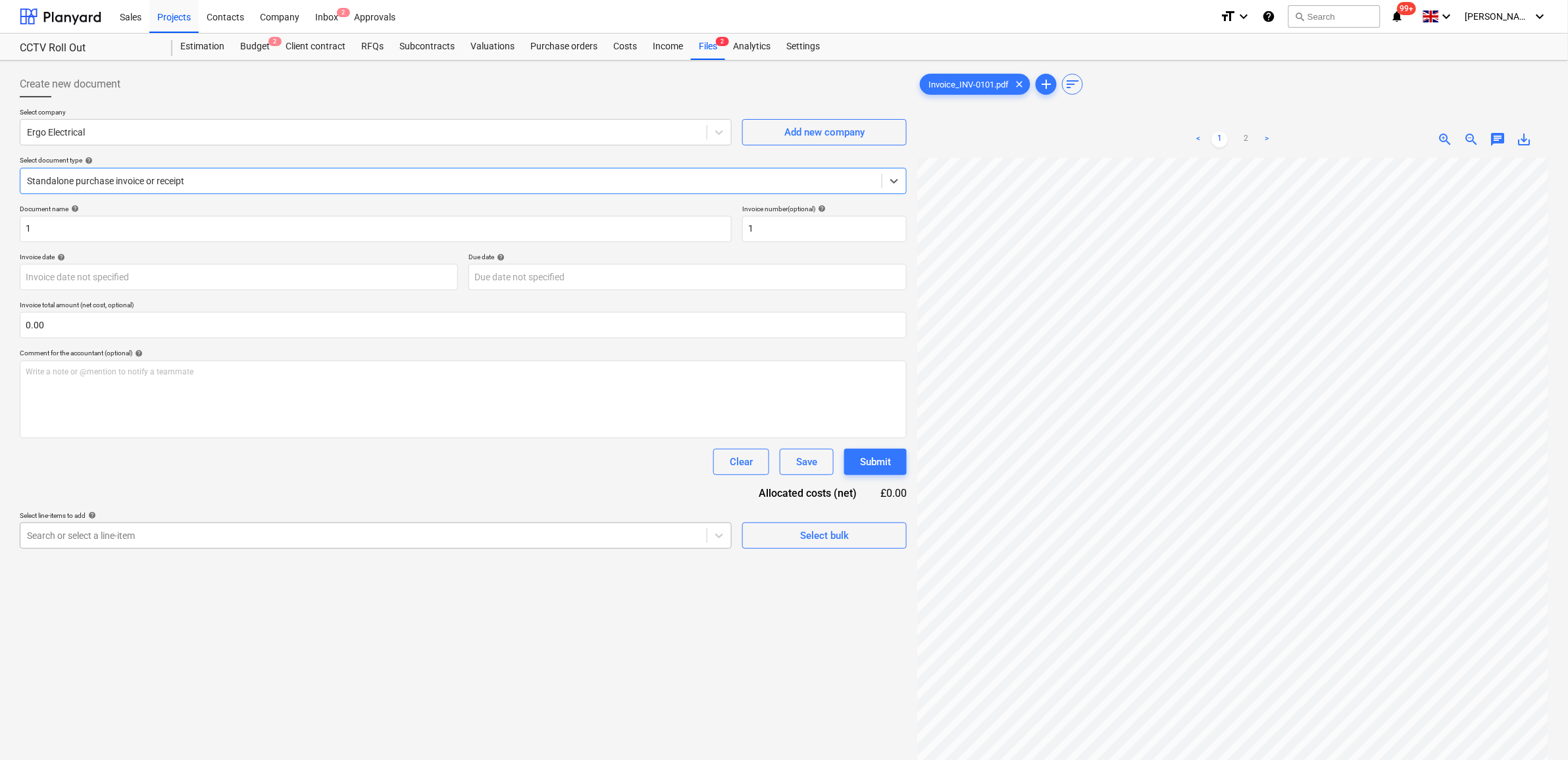
click at [671, 540] on div at bounding box center [364, 536] width 673 height 13
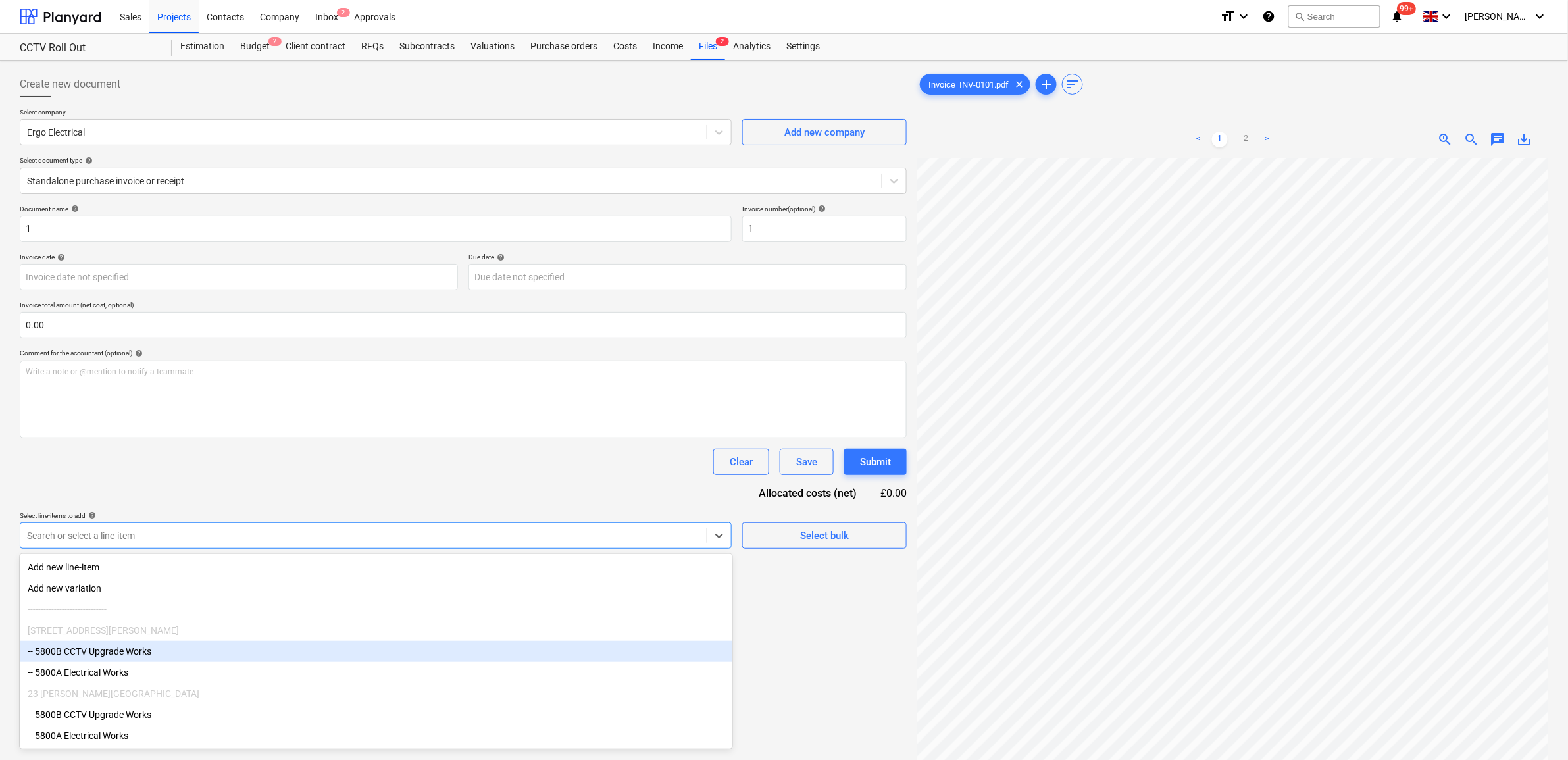
scroll to position [5, 0]
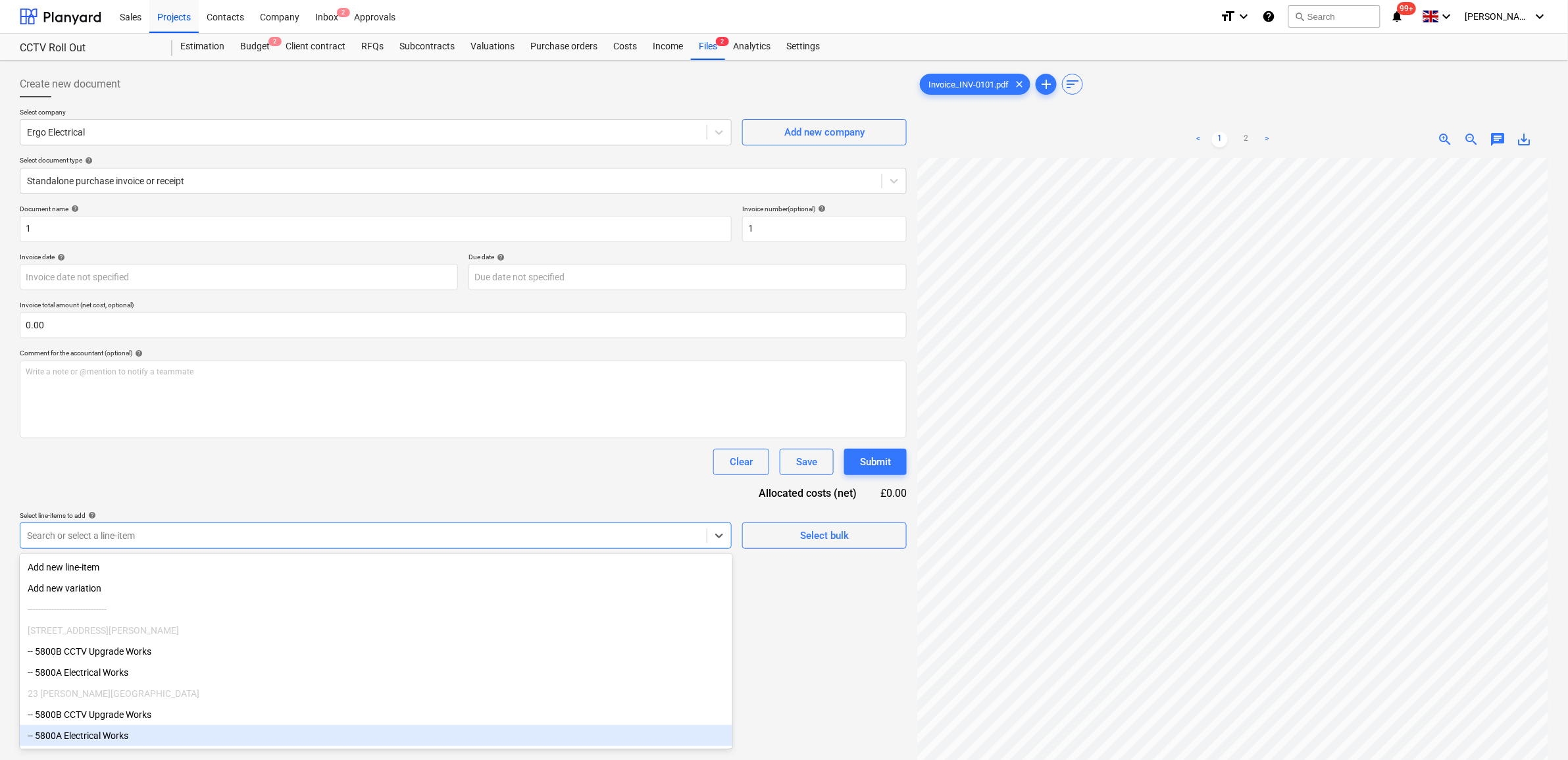
click at [163, 582] on div "-- 5800A Electrical Works" at bounding box center [376, 735] width 713 height 21
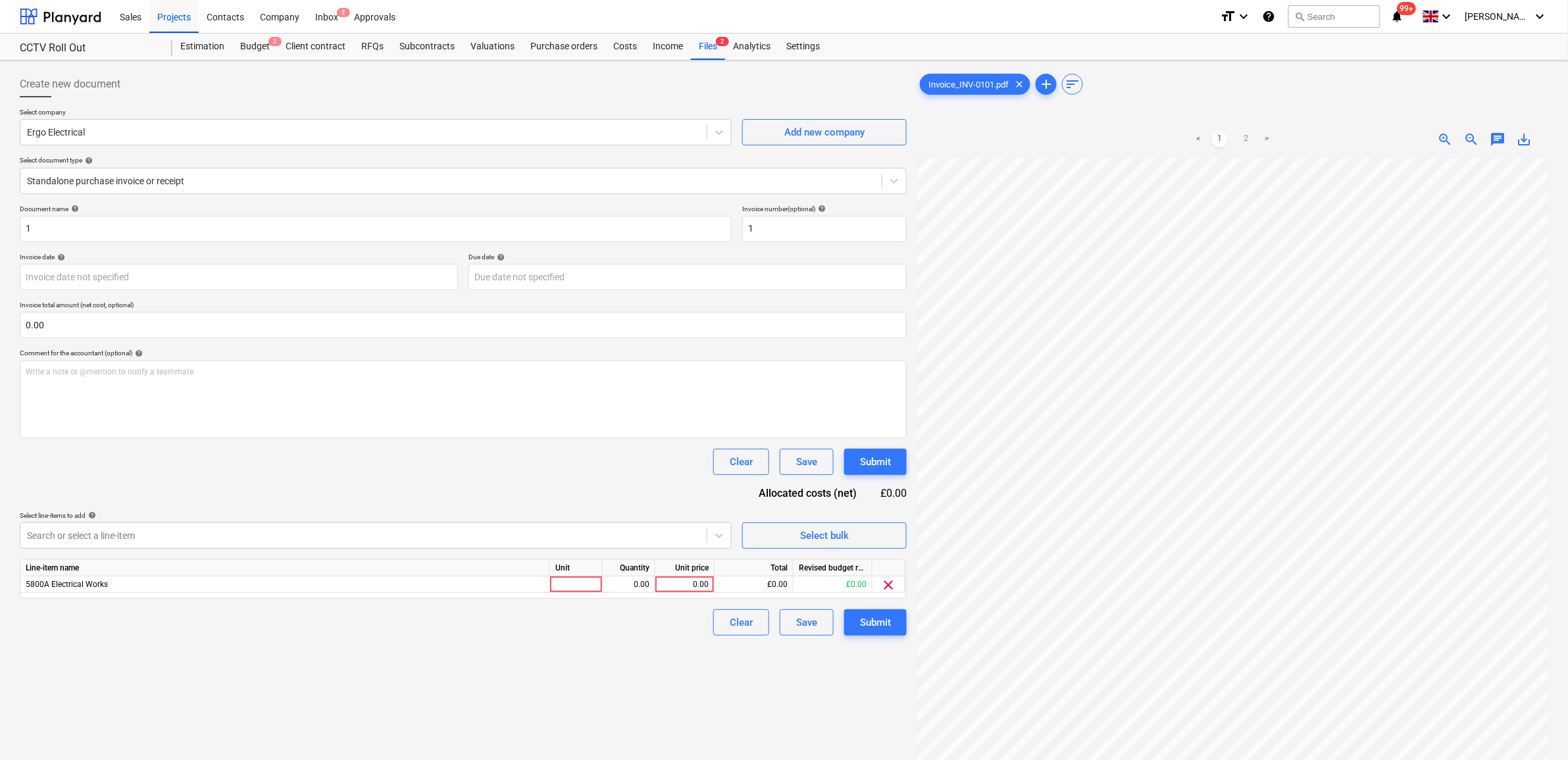
drag, startPoint x: 347, startPoint y: 485, endPoint x: 522, endPoint y: 489, distance: 175.0
click at [350, 485] on div "Document name help 1 Invoice number (optional) help 1 Invoice date help Press t…" at bounding box center [463, 420] width 887 height 431
click at [705, 582] on div "0.00" at bounding box center [684, 585] width 48 height 17
click at [489, 582] on div "Create new document Select company Ergo Electrical Add new company Select docum…" at bounding box center [464, 476] width 898 height 821
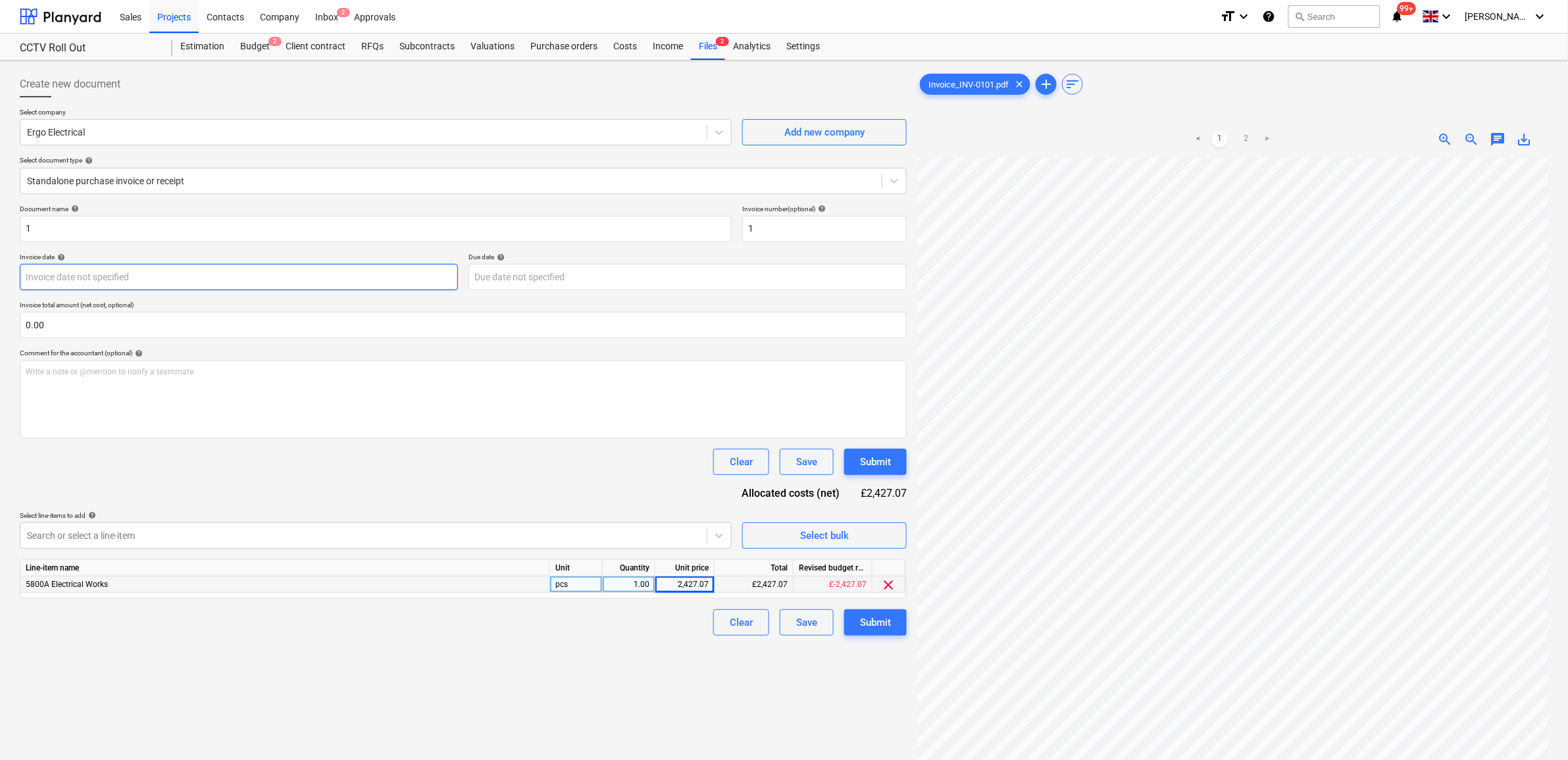
click at [226, 279] on body "Sales Projects Contacts Company Inbox 2 Approvals format_size keyboard_arrow_do…" at bounding box center [784, 380] width 1568 height 760
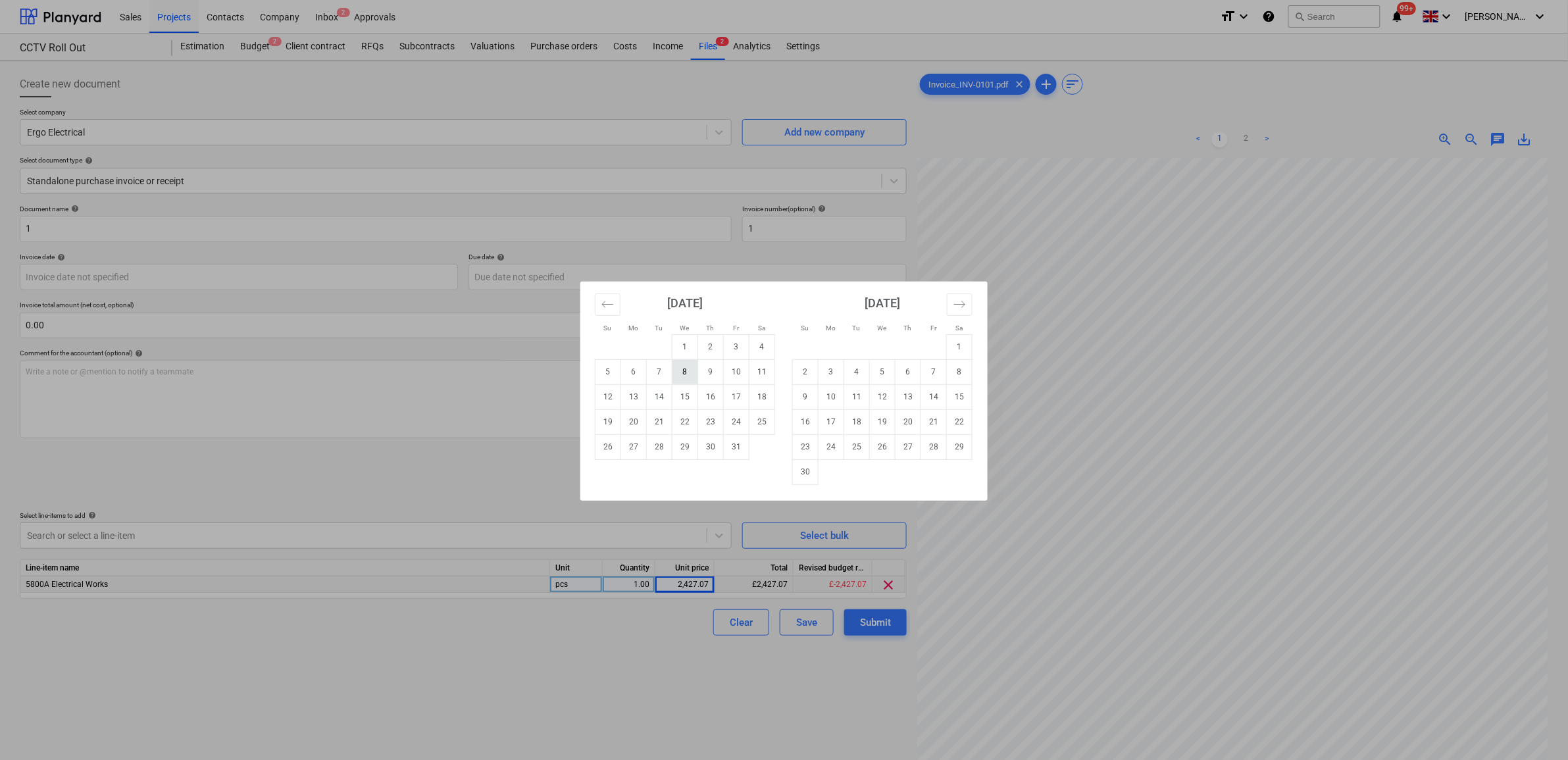
click at [683, 382] on td "8" at bounding box center [684, 372] width 26 height 25
click at [573, 283] on body "Sales Projects Contacts Company Inbox 2 Approvals format_size keyboard_arrow_do…" at bounding box center [784, 380] width 1568 height 760
click at [931, 375] on td "7" at bounding box center [933, 372] width 26 height 25
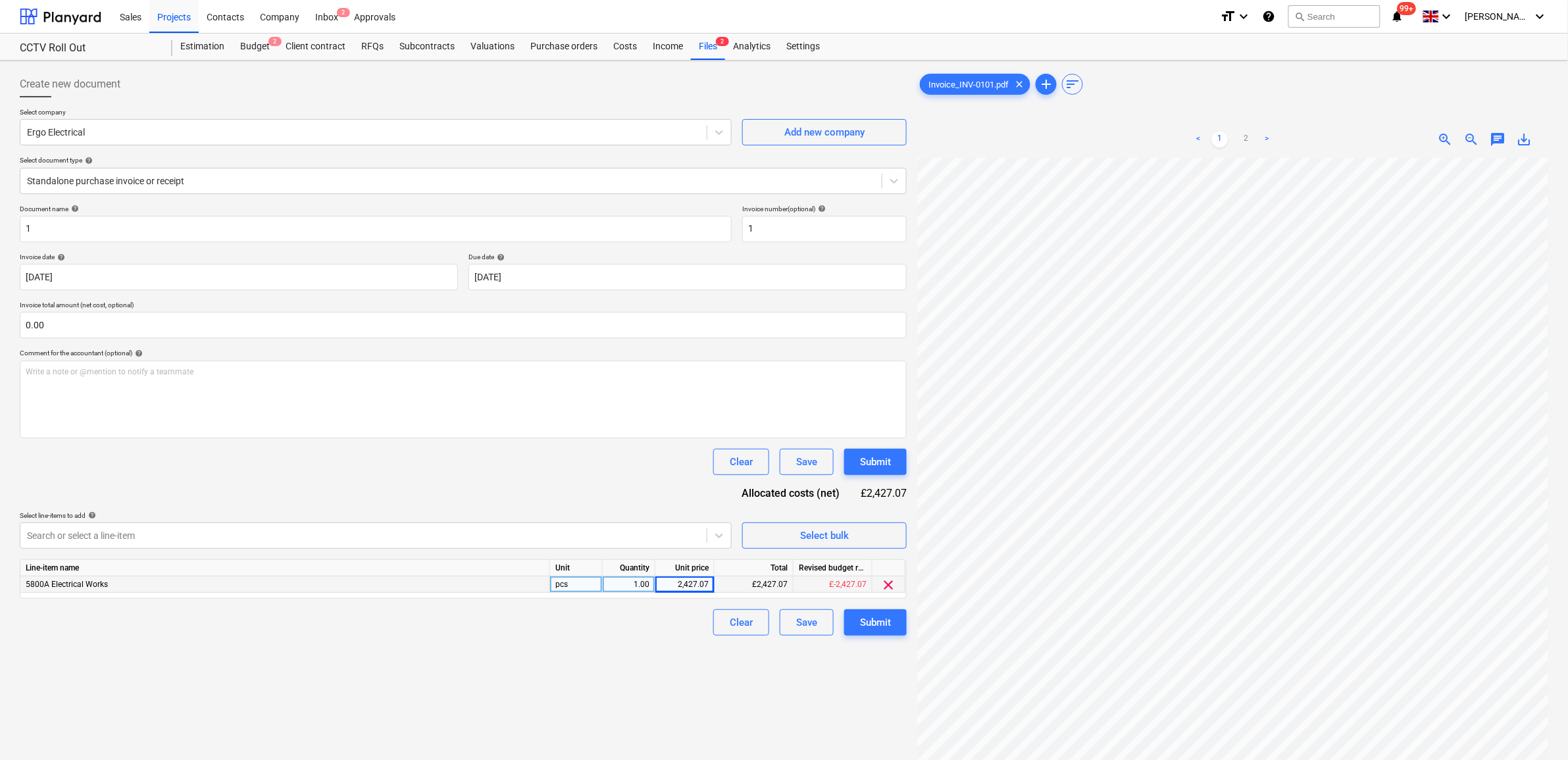
click at [566, 582] on div "Create new document Select company Ergo Electrical Add new company Select docum…" at bounding box center [464, 476] width 898 height 821
click at [879, 582] on div "Submit" at bounding box center [875, 623] width 31 height 17
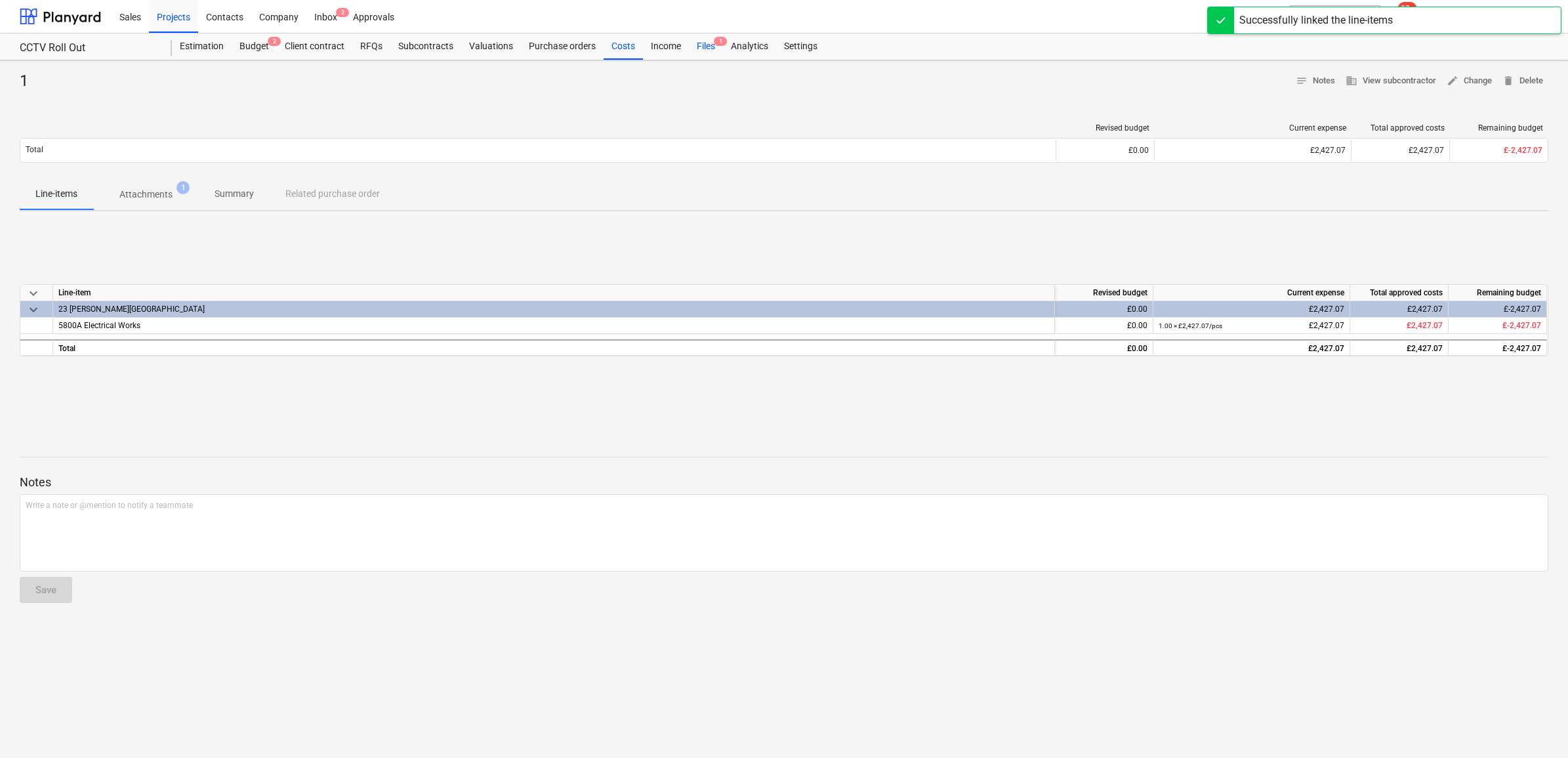
click at [706, 43] on div "Files 1" at bounding box center [706, 47] width 34 height 26
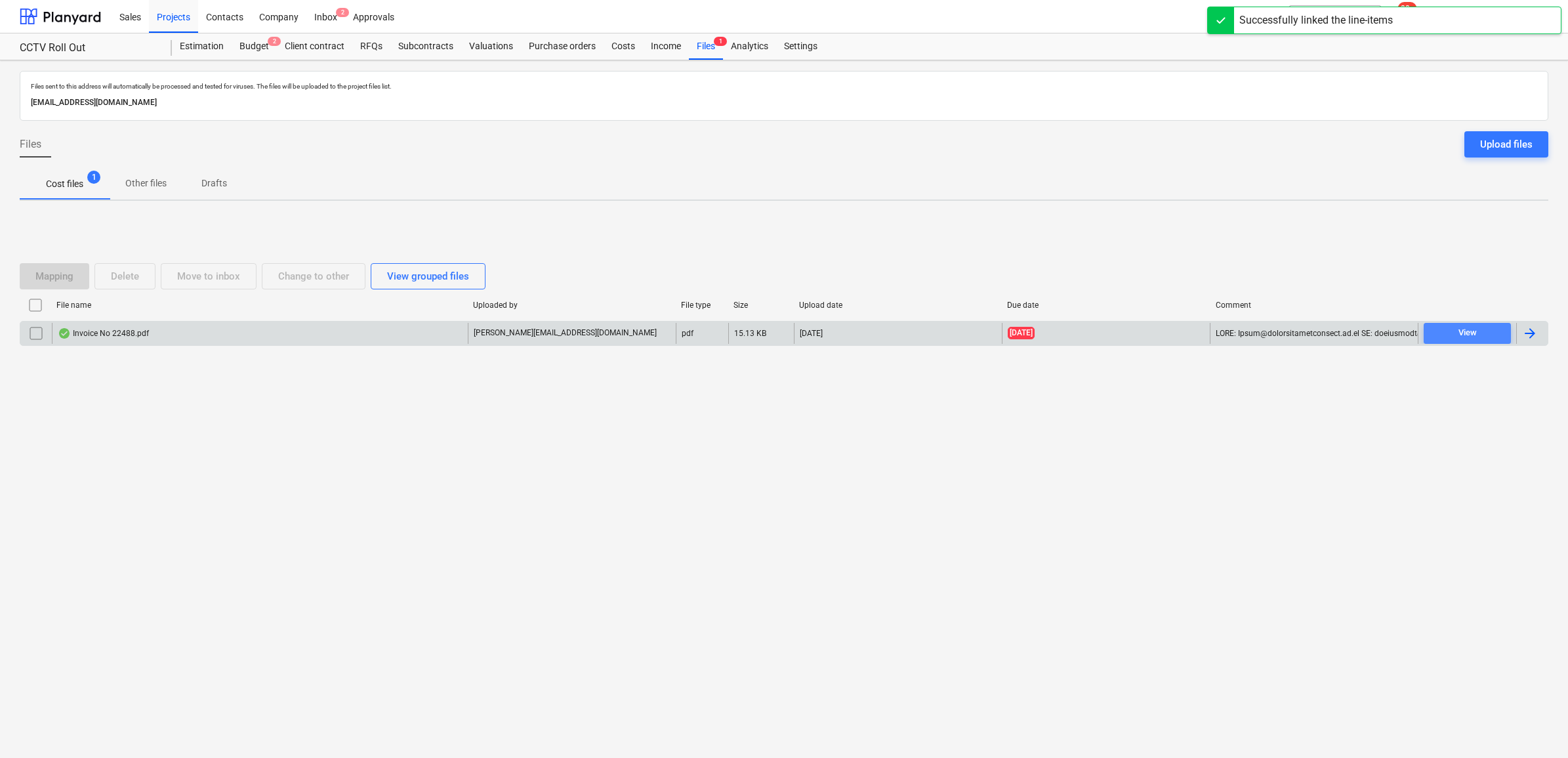
click at [1252, 327] on span "View" at bounding box center [1467, 333] width 77 height 15
click at [1252, 336] on div at bounding box center [1530, 333] width 16 height 16
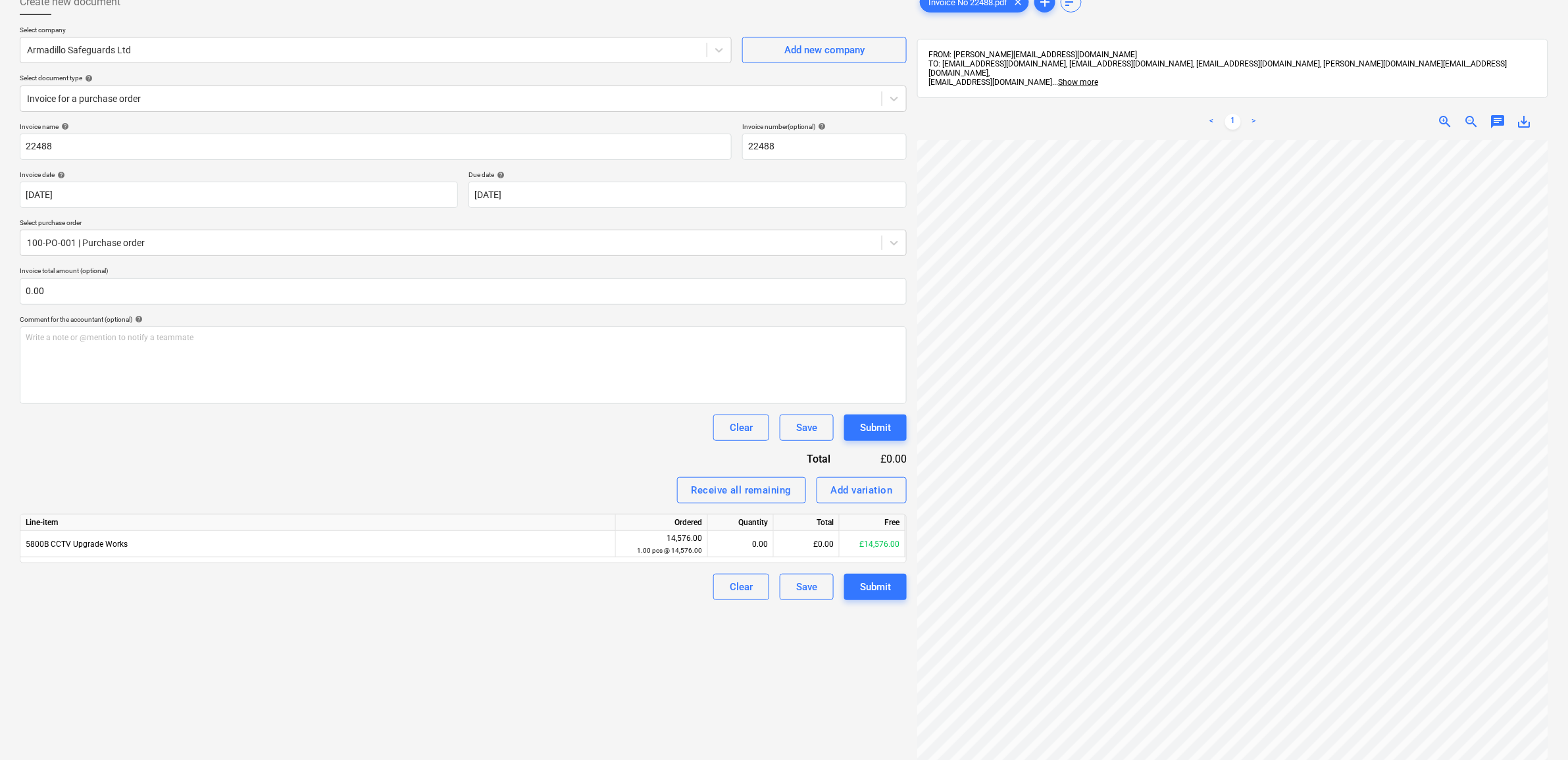
scroll to position [134, 60]
click at [801, 542] on div "£0.00" at bounding box center [807, 544] width 66 height 26
drag, startPoint x: 686, startPoint y: 624, endPoint x: 713, endPoint y: 619, distance: 27.5
click at [684, 582] on div "Create new document Select company Armadillo Safeguards Ltd Add new company Sel…" at bounding box center [464, 426] width 898 height 886
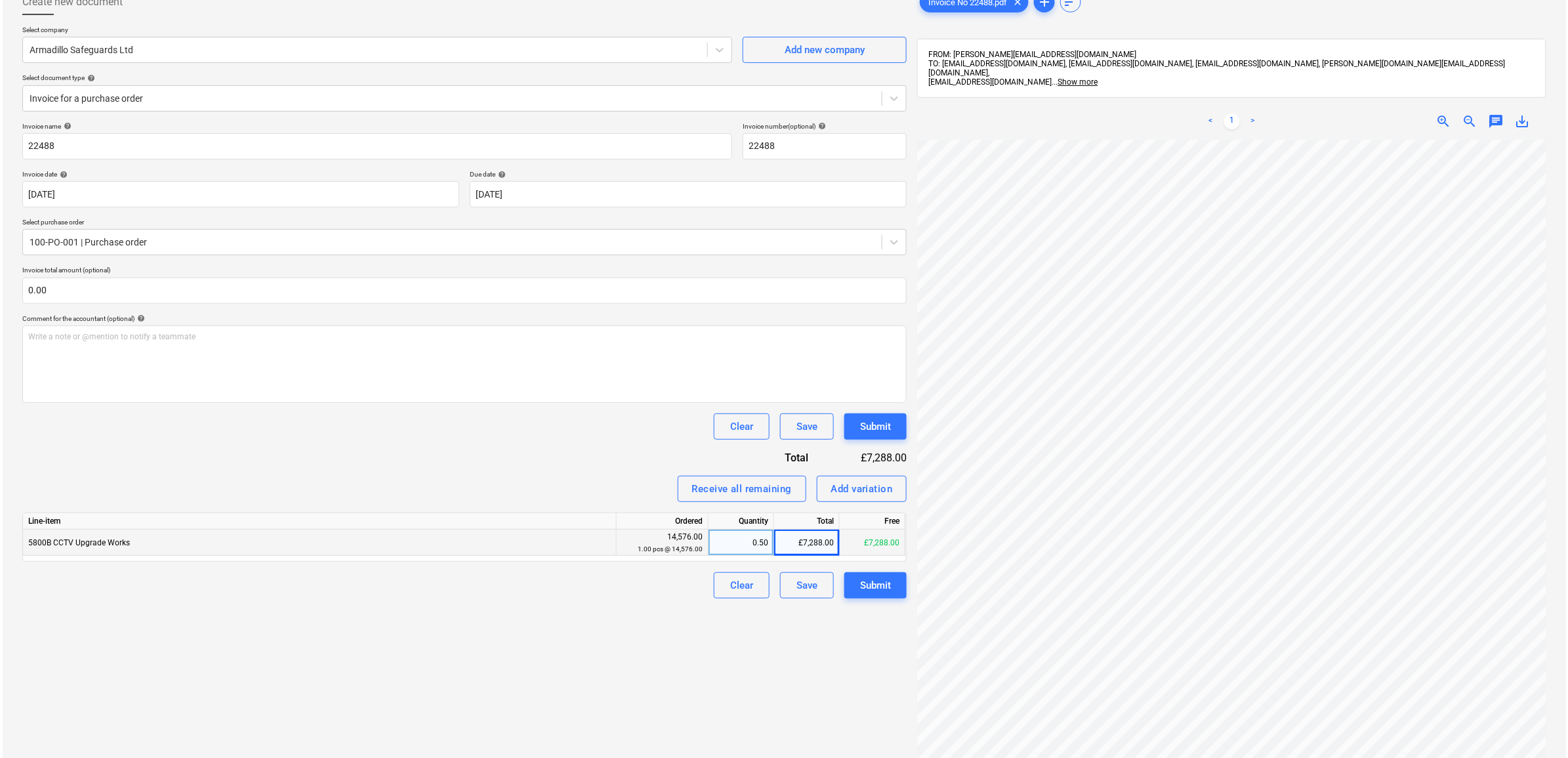
scroll to position [255, 60]
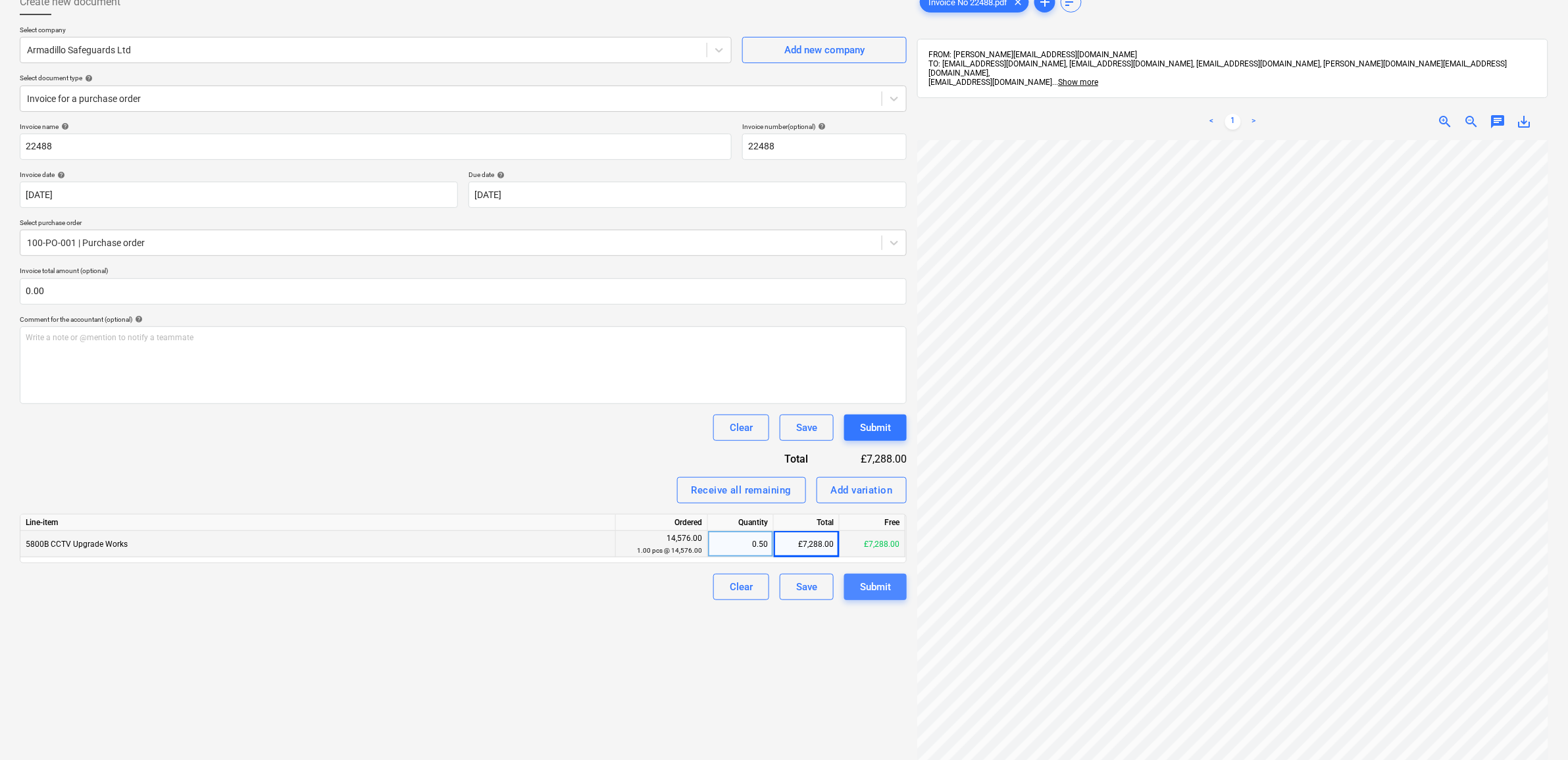
click at [887, 582] on div "Submit" at bounding box center [875, 587] width 31 height 17
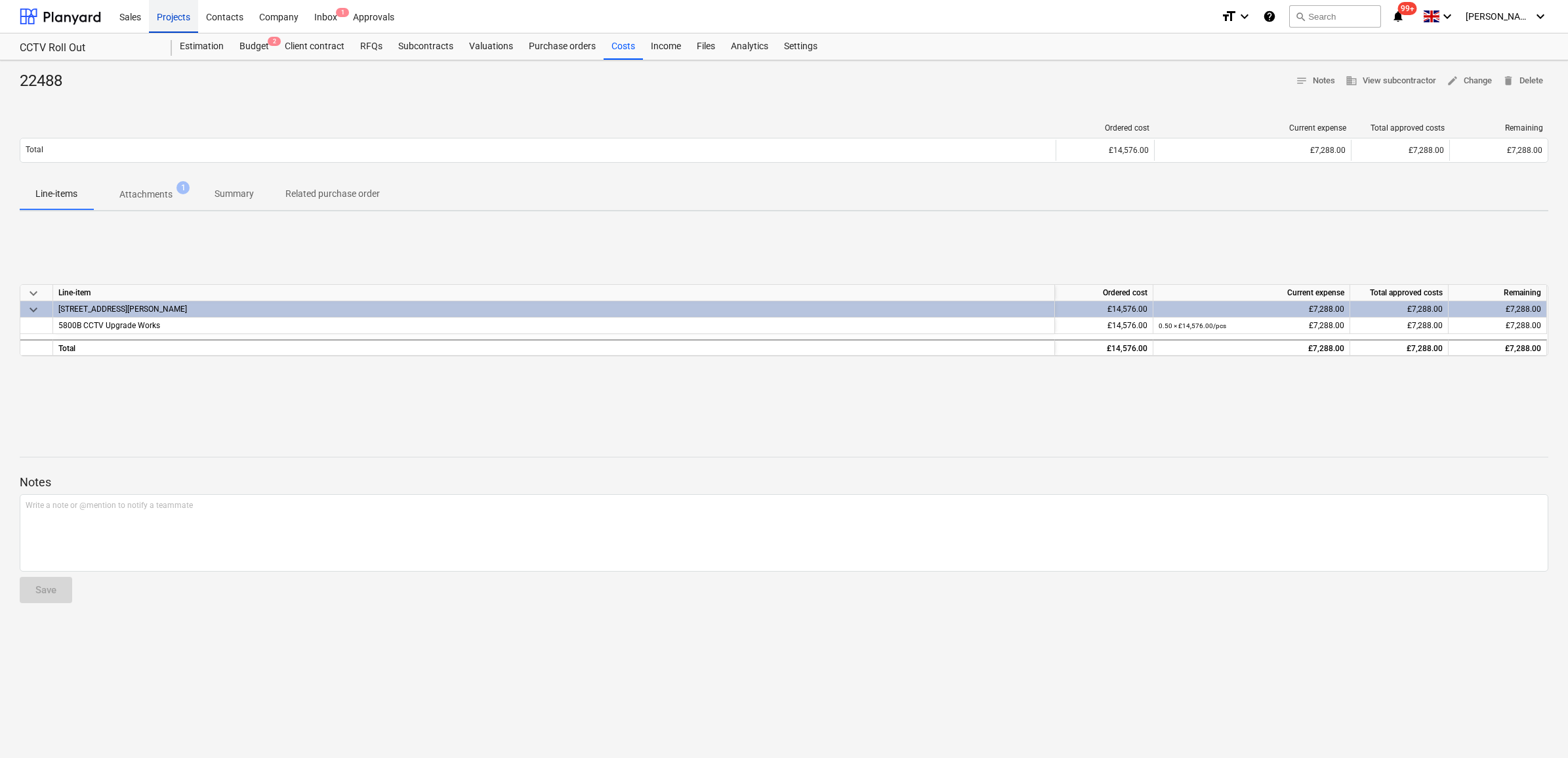
click at [188, 15] on div "Projects" at bounding box center [174, 16] width 49 height 34
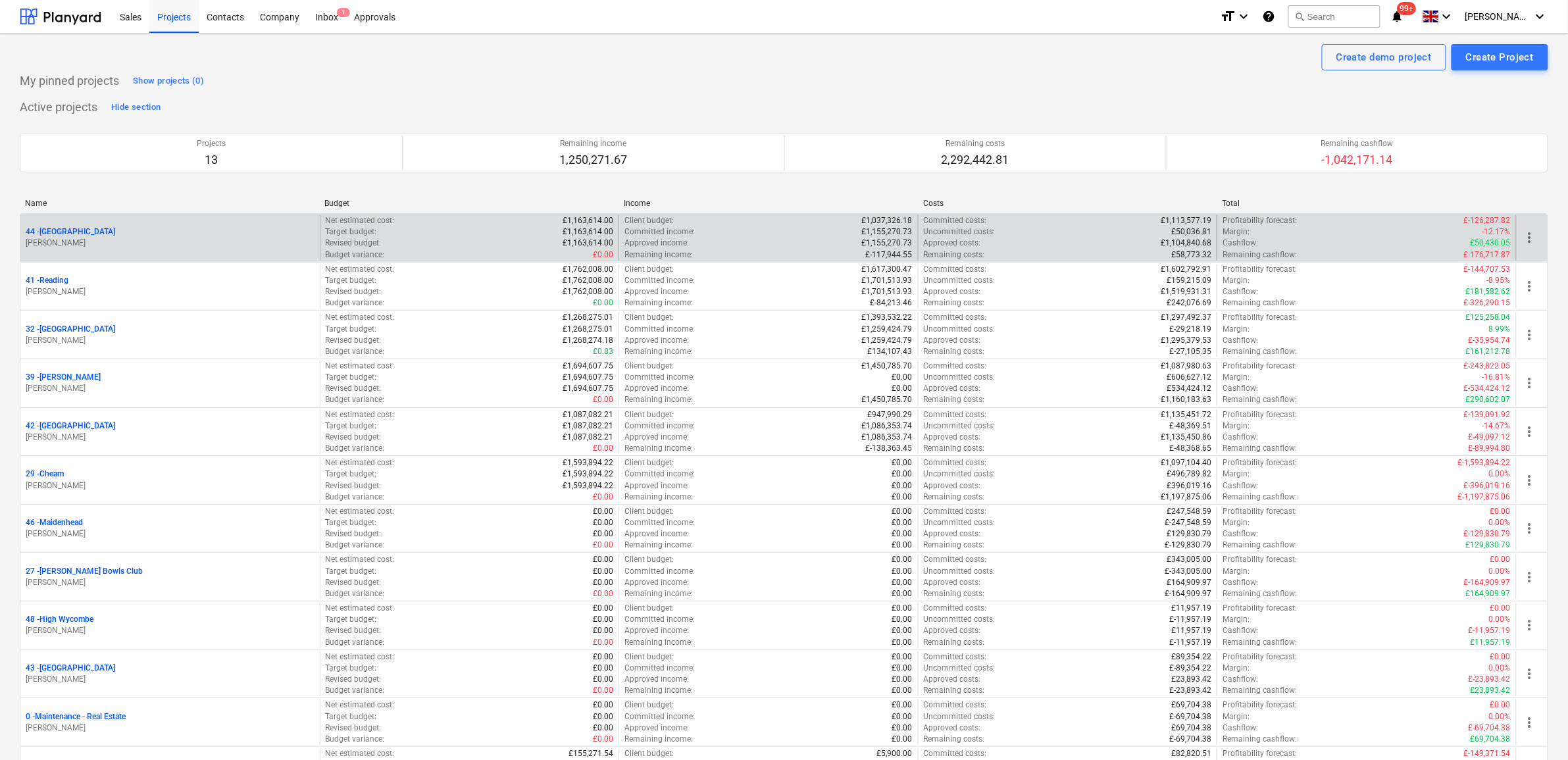
click at [1256, 236] on span "more_vert" at bounding box center [1529, 237] width 16 height 16
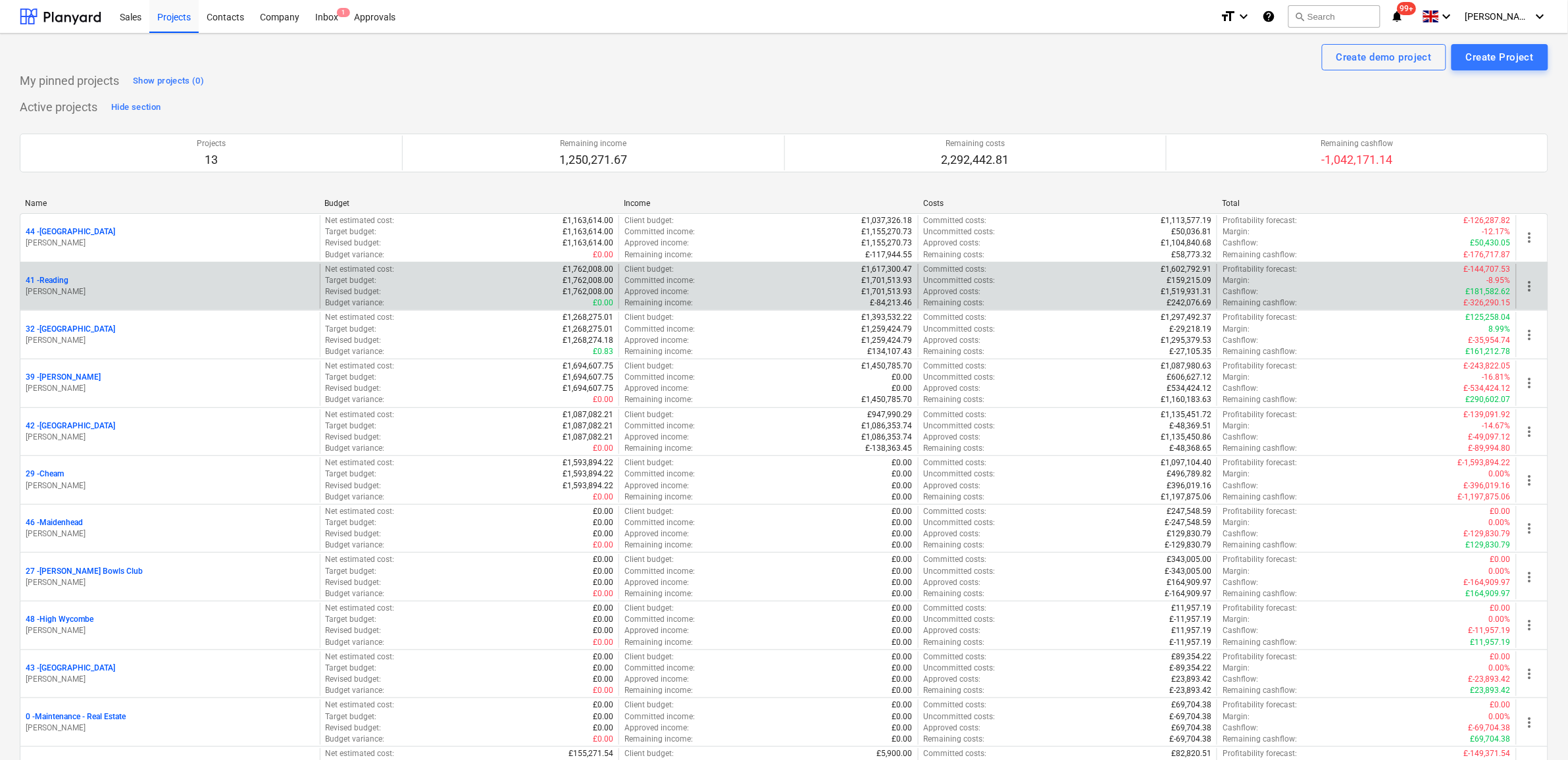
click at [489, 281] on div "Target budget : £1,762,008.00" at bounding box center [469, 281] width 288 height 12
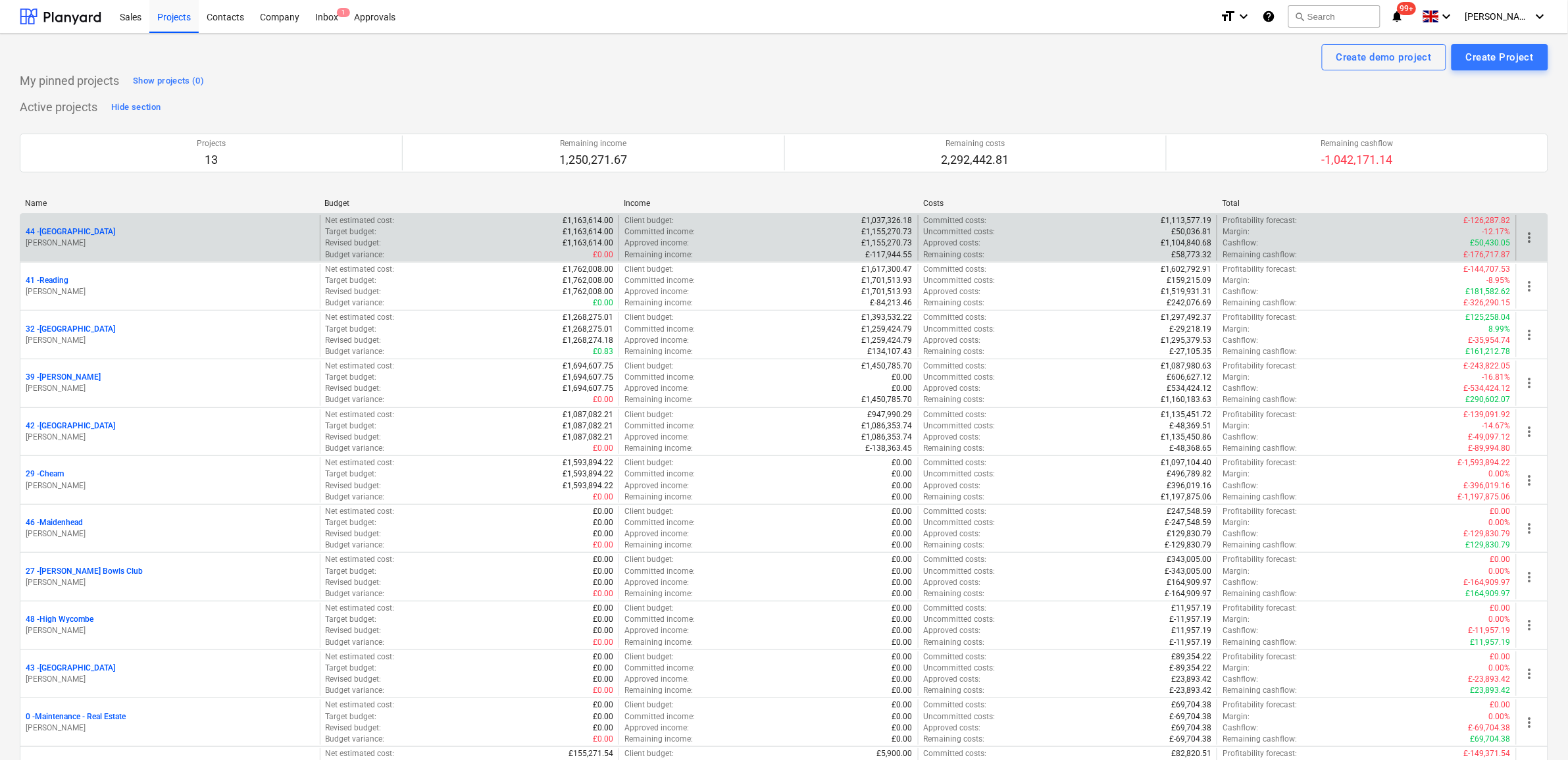
click at [1256, 242] on span "more_vert" at bounding box center [1529, 237] width 16 height 16
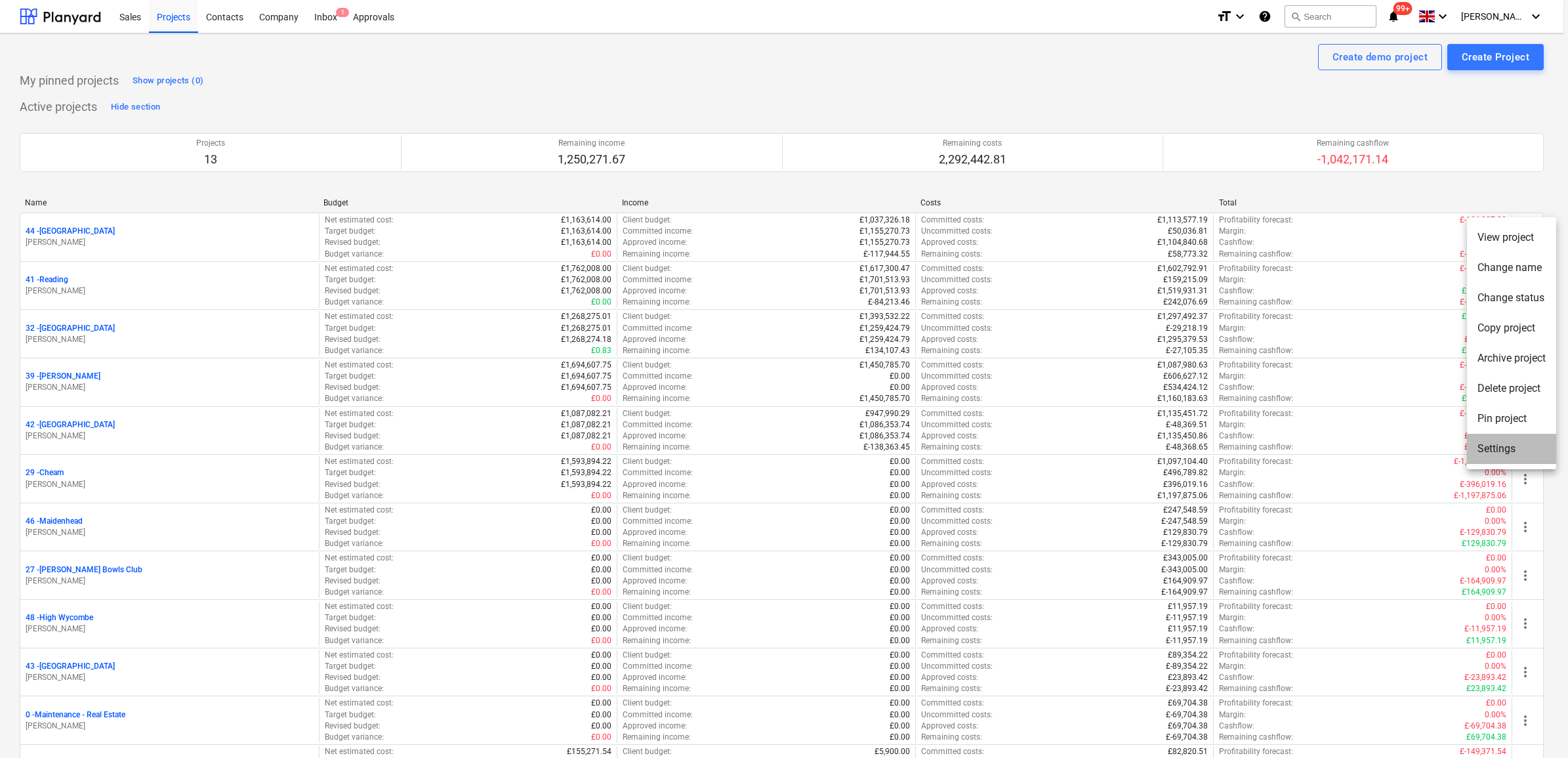
click at [1252, 454] on li "Settings" at bounding box center [1512, 449] width 89 height 31
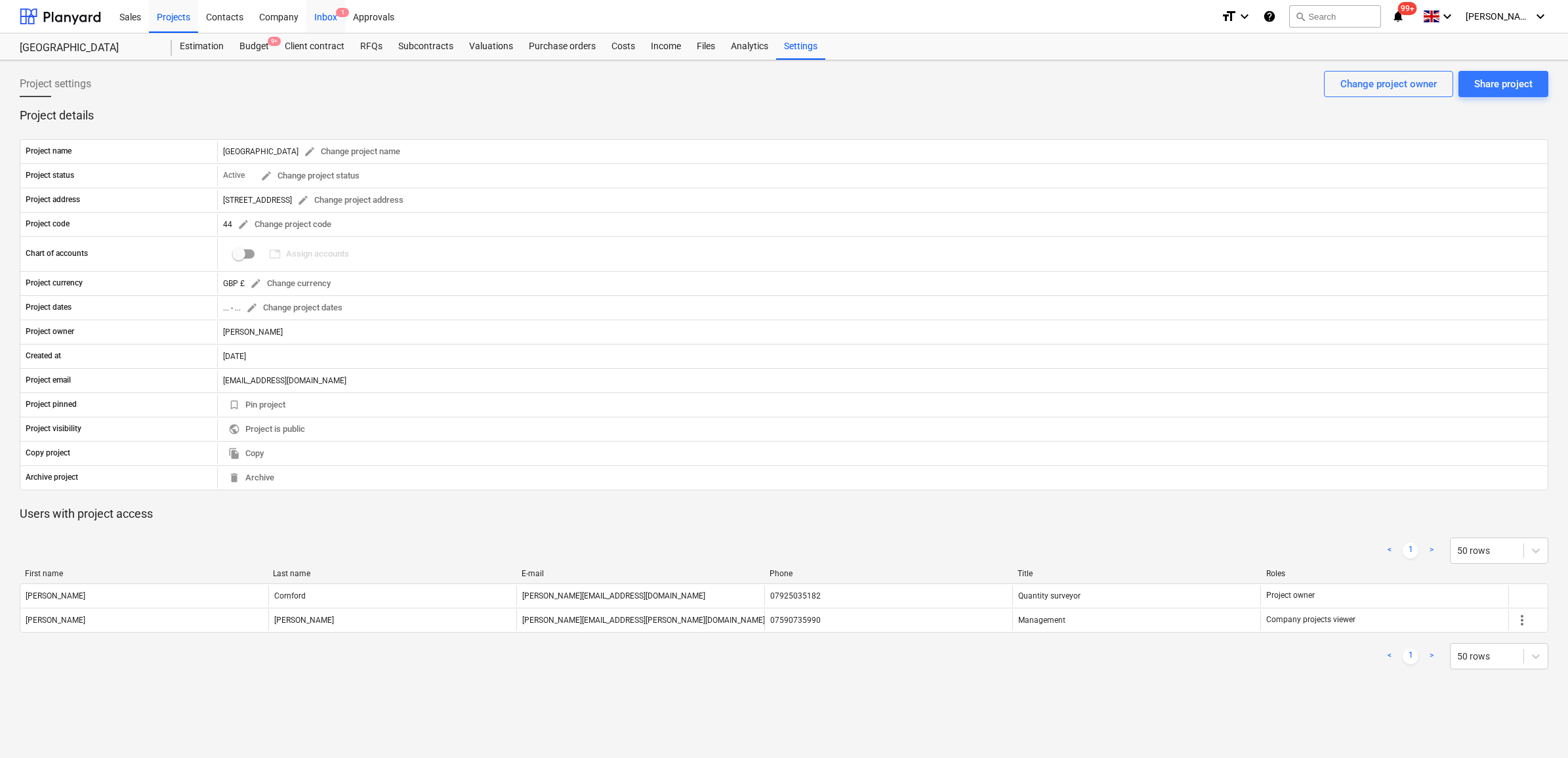
click at [326, 21] on div "Inbox 1" at bounding box center [326, 16] width 39 height 34
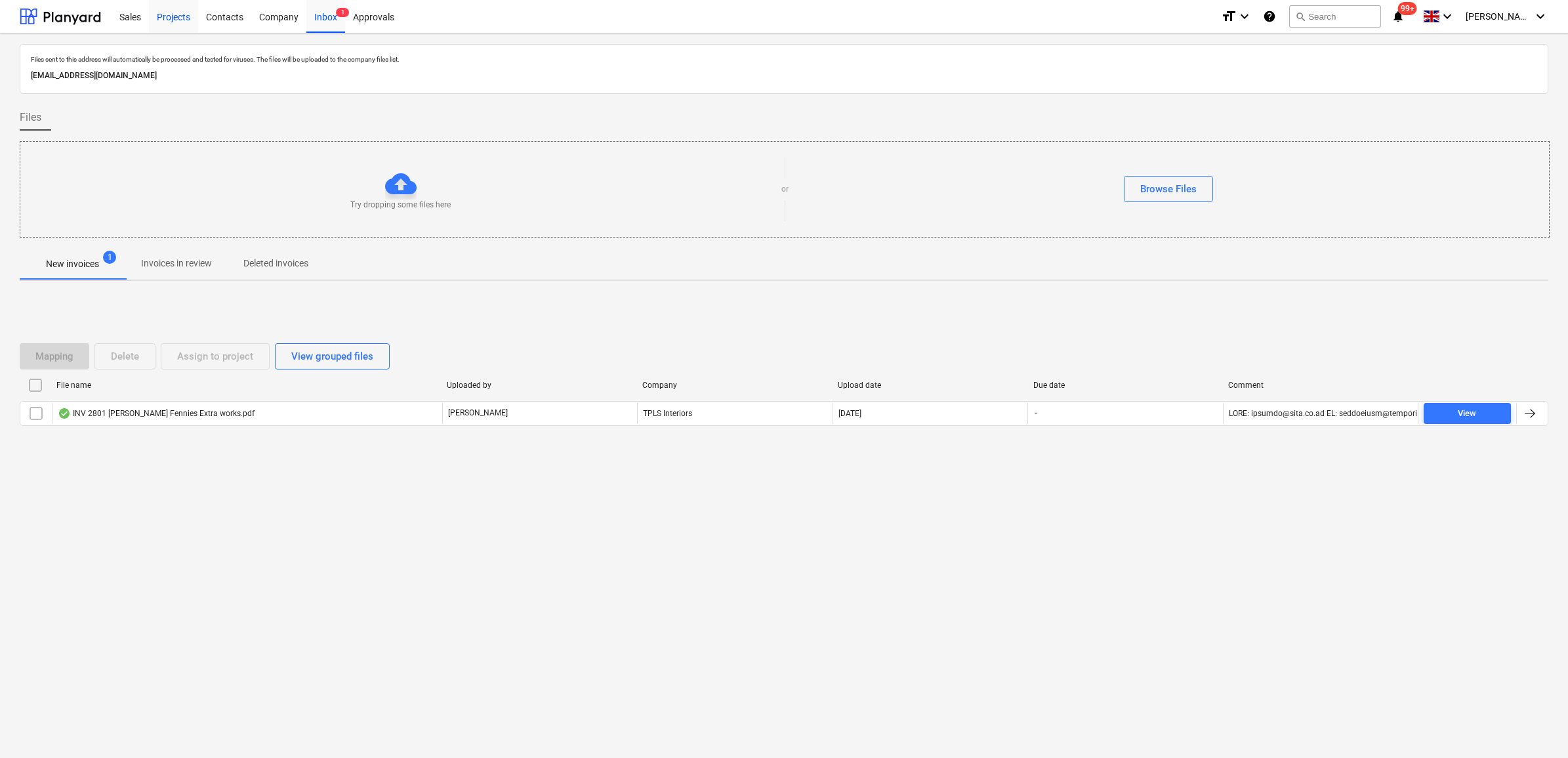
click at [181, 21] on div "Projects" at bounding box center [174, 16] width 49 height 34
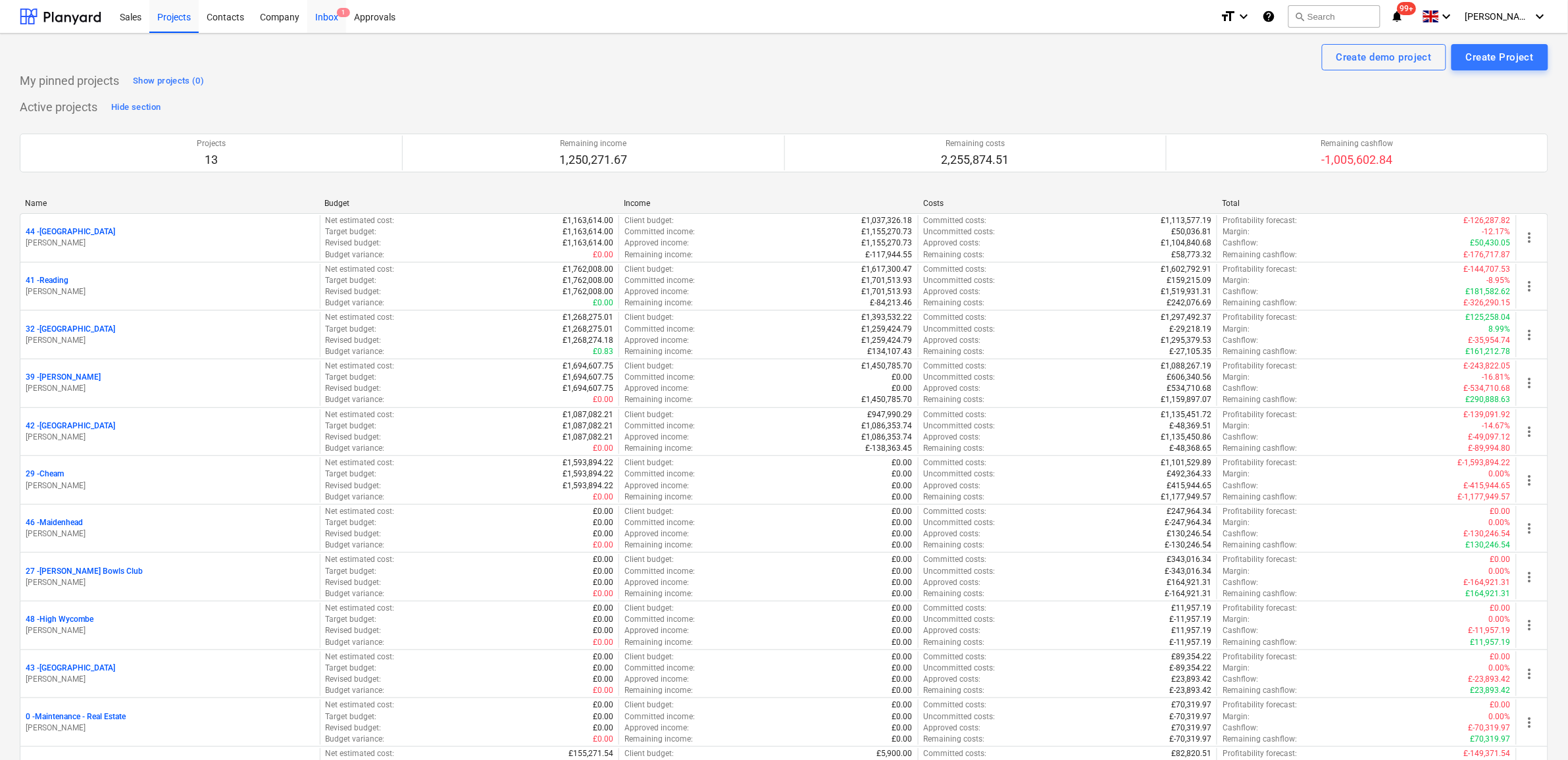
click at [330, 20] on div "Inbox 1" at bounding box center [326, 16] width 39 height 34
